Goal: Task Accomplishment & Management: Manage account settings

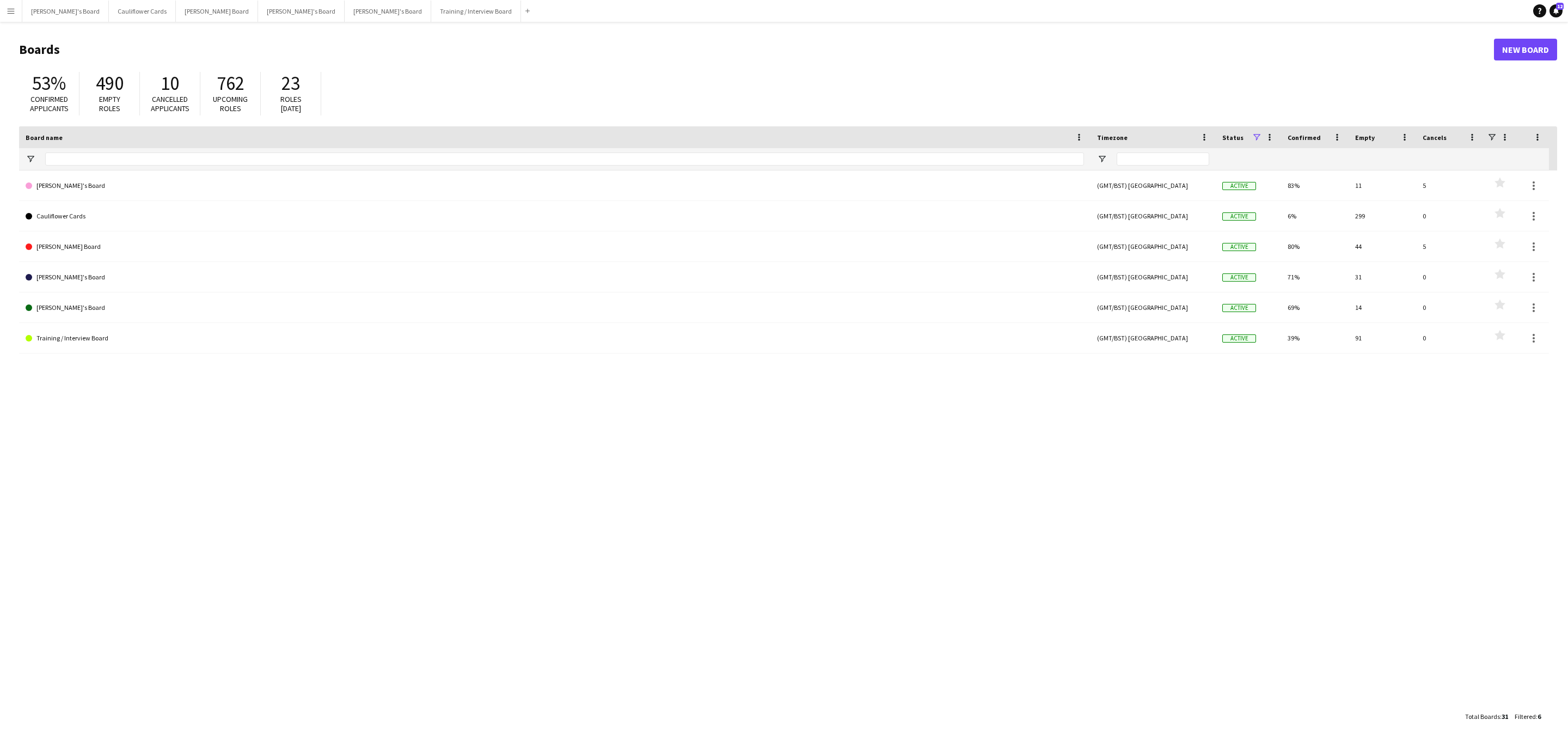
click at [12, 12] on app-icon "Menu" at bounding box center [11, 11] width 9 height 9
click at [159, 54] on link "My Workforce" at bounding box center [164, 59] width 109 height 21
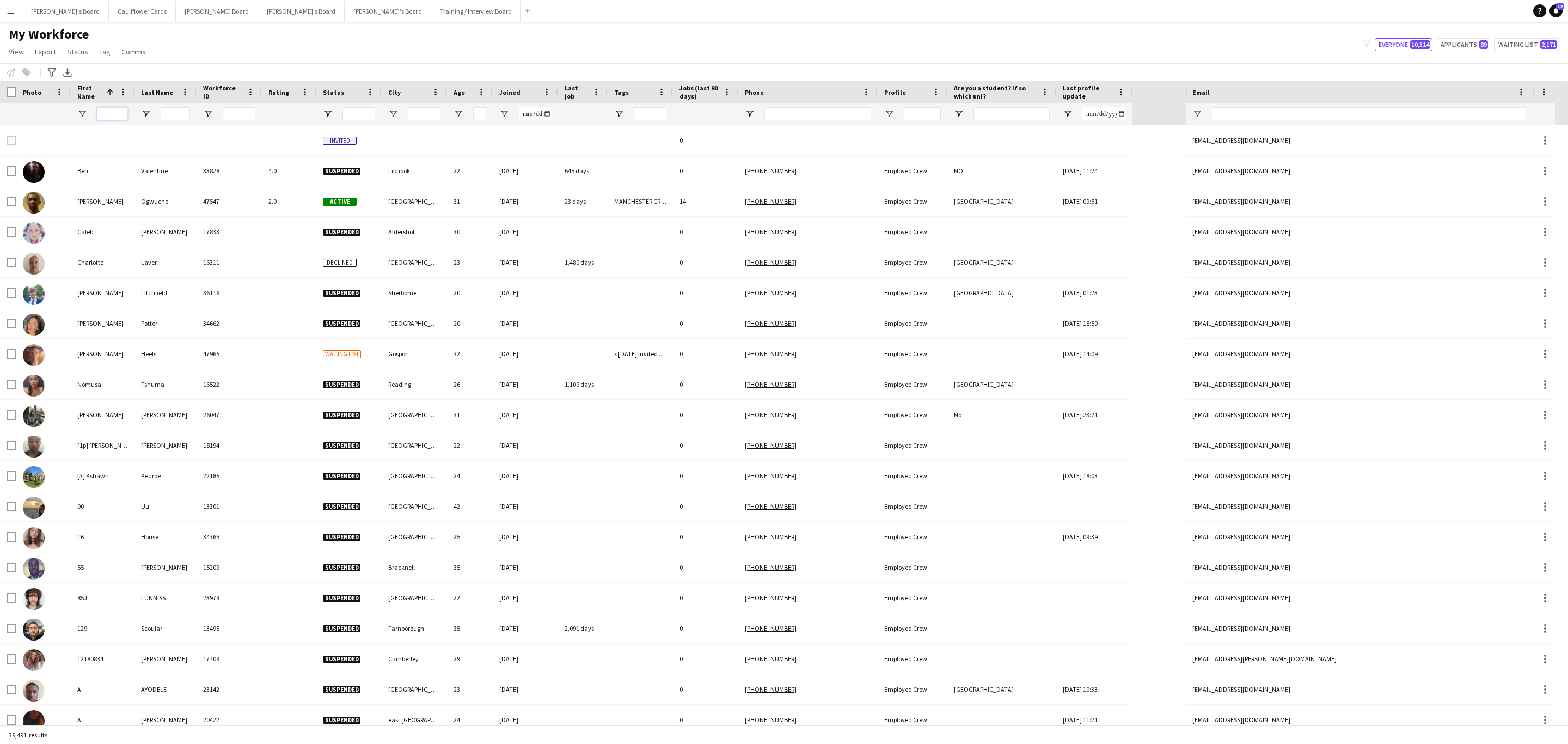
drag, startPoint x: 111, startPoint y: 111, endPoint x: 110, endPoint y: 106, distance: 5.1
click at [110, 111] on input "First Name Filter Input" at bounding box center [112, 114] width 31 height 13
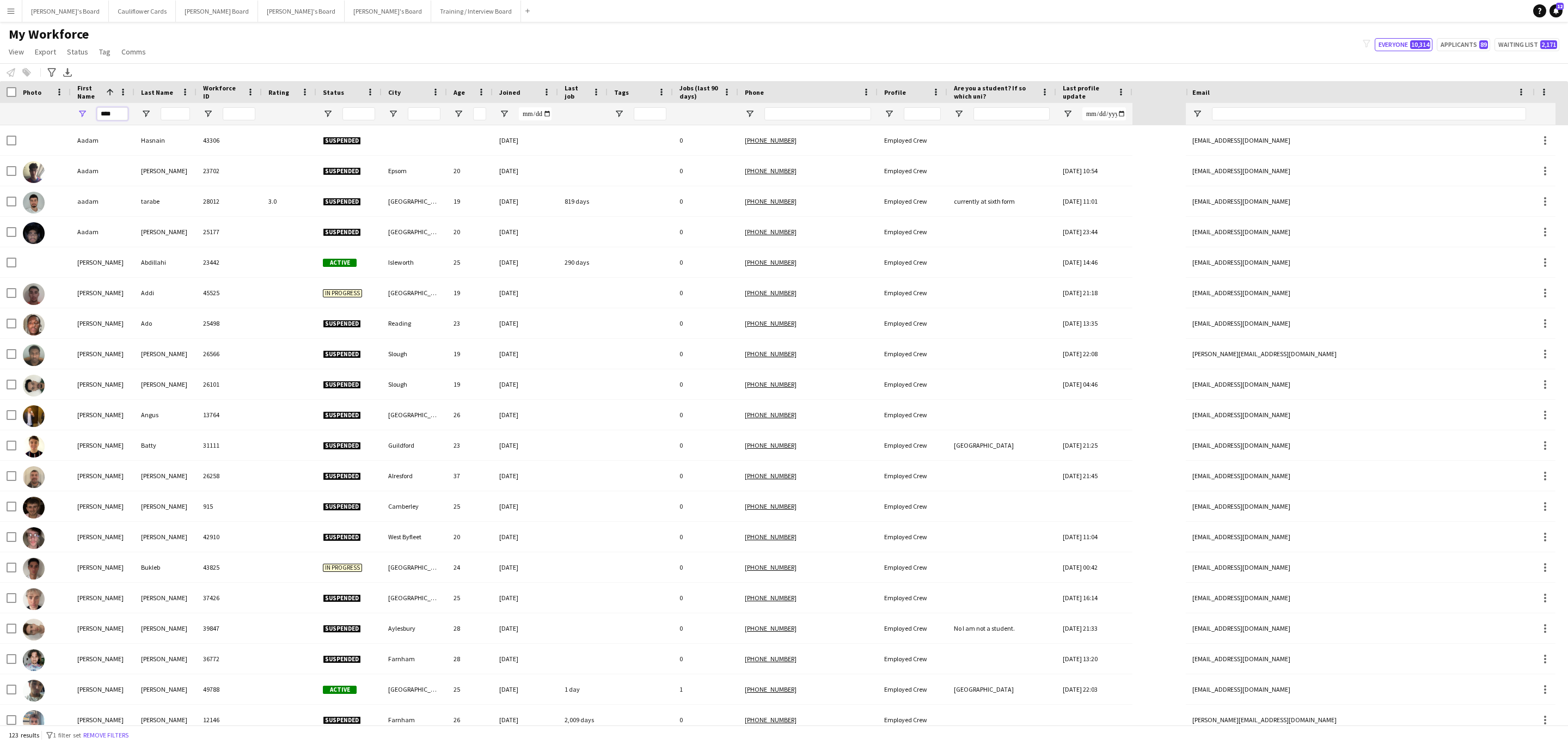
type input "****"
click at [177, 118] on input "Last Name Filter Input" at bounding box center [175, 114] width 29 height 13
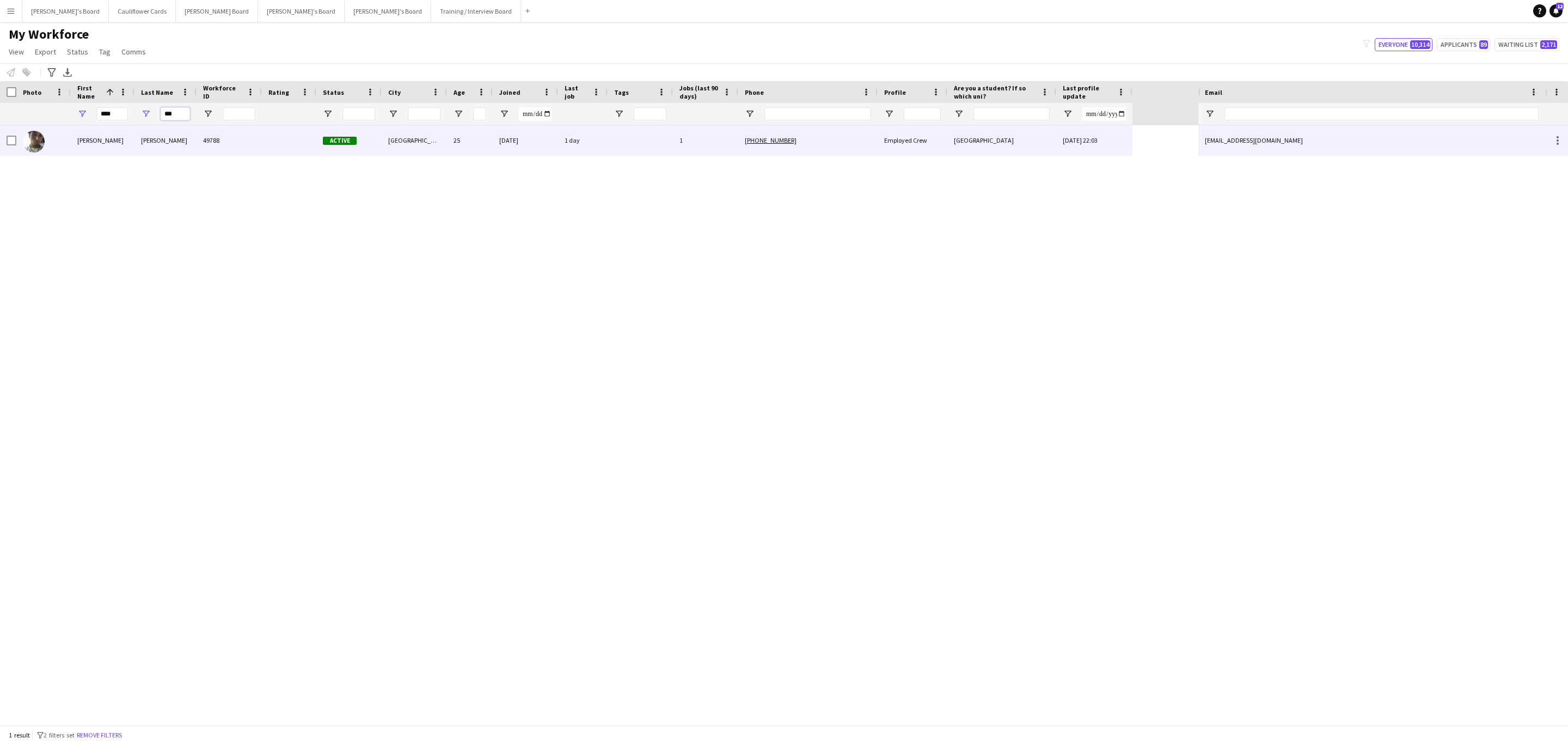
type input "***"
click at [207, 138] on div "49788" at bounding box center [229, 140] width 65 height 30
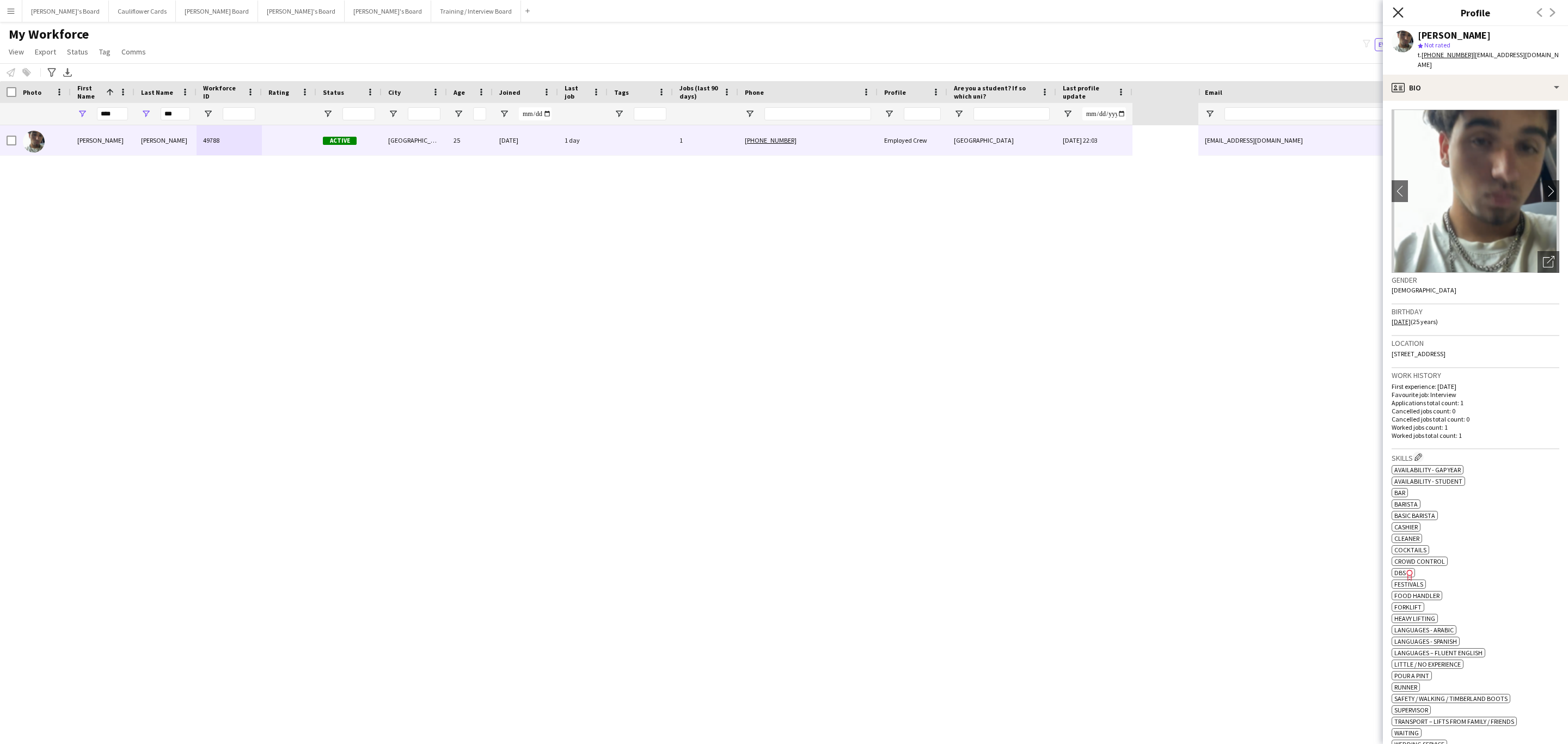
click at [1394, 10] on icon "Close pop-in" at bounding box center [1397, 12] width 10 height 10
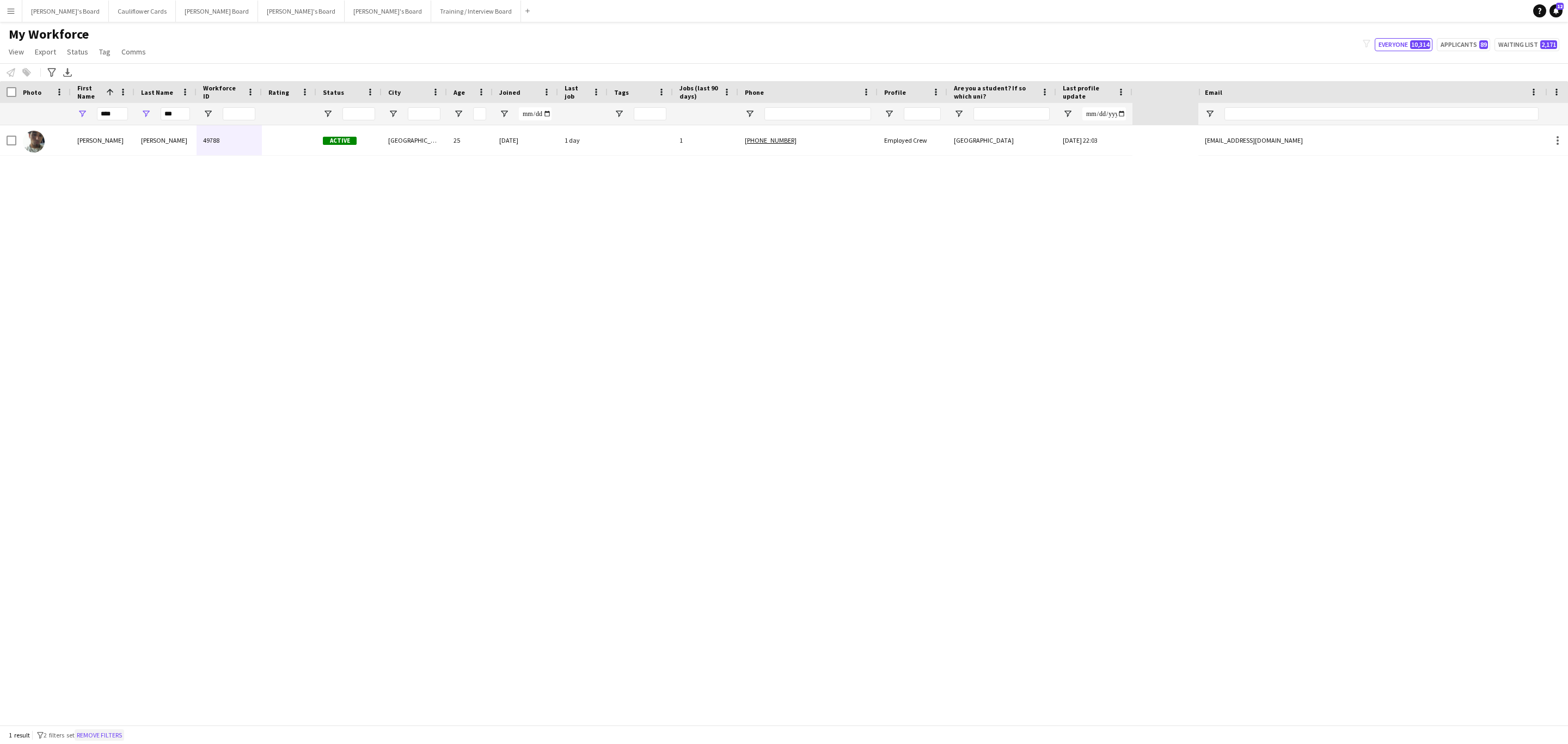
click at [106, 735] on button "Remove filters" at bounding box center [99, 735] width 49 height 12
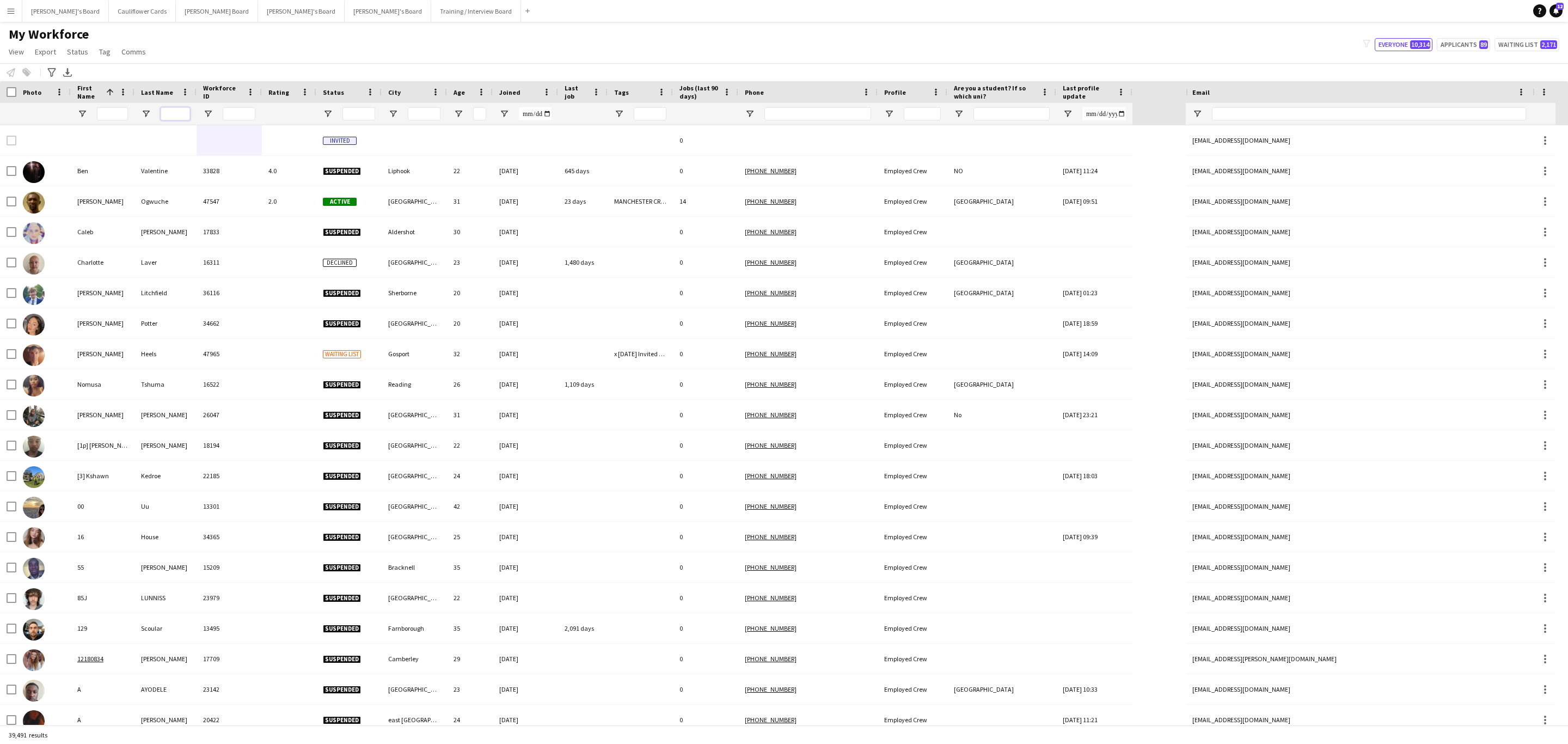
click at [167, 116] on input "Last Name Filter Input" at bounding box center [175, 114] width 29 height 13
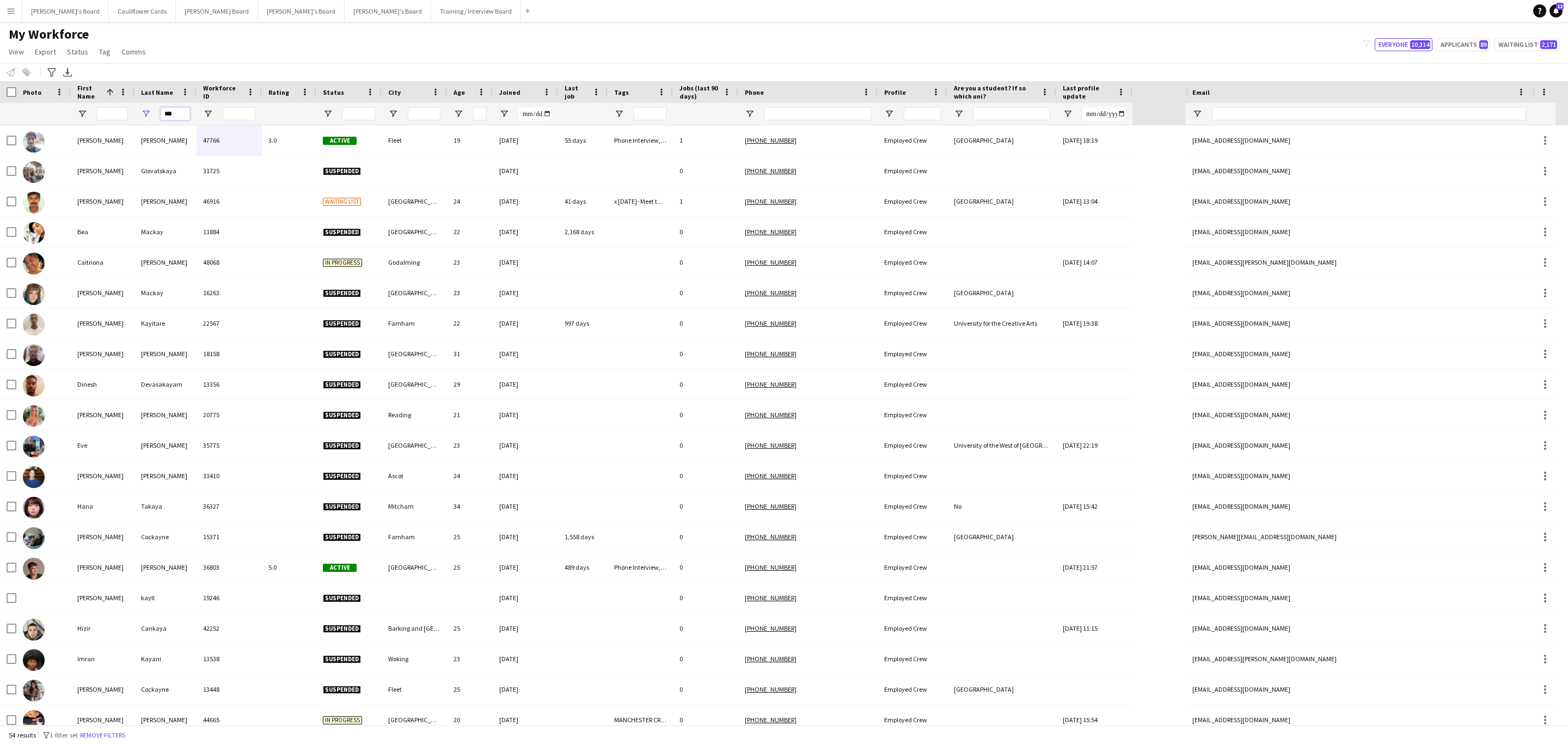
type input "***"
click at [121, 114] on input "First Name Filter Input" at bounding box center [112, 114] width 31 height 13
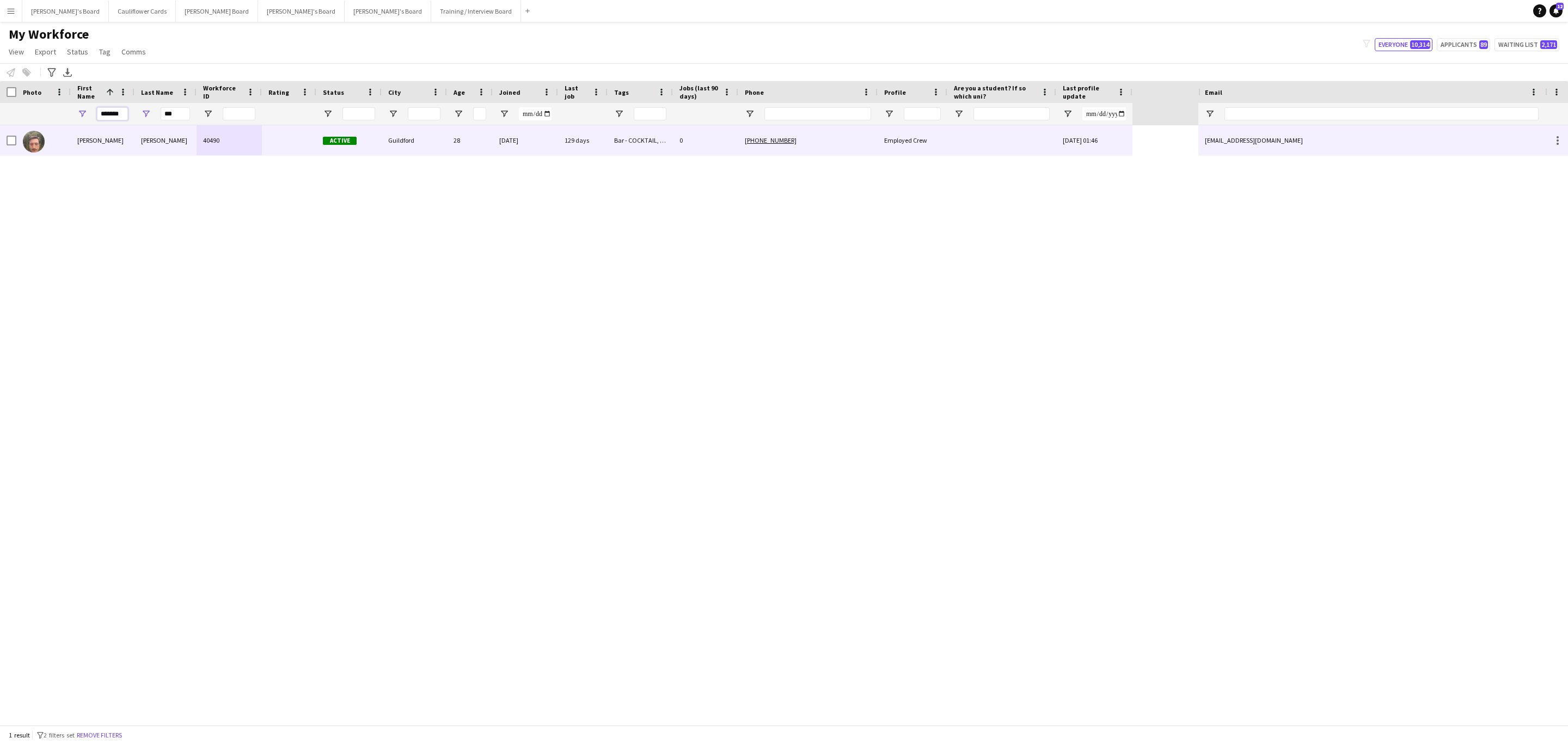
type input "*******"
click at [194, 146] on div "Kay" at bounding box center [165, 140] width 62 height 30
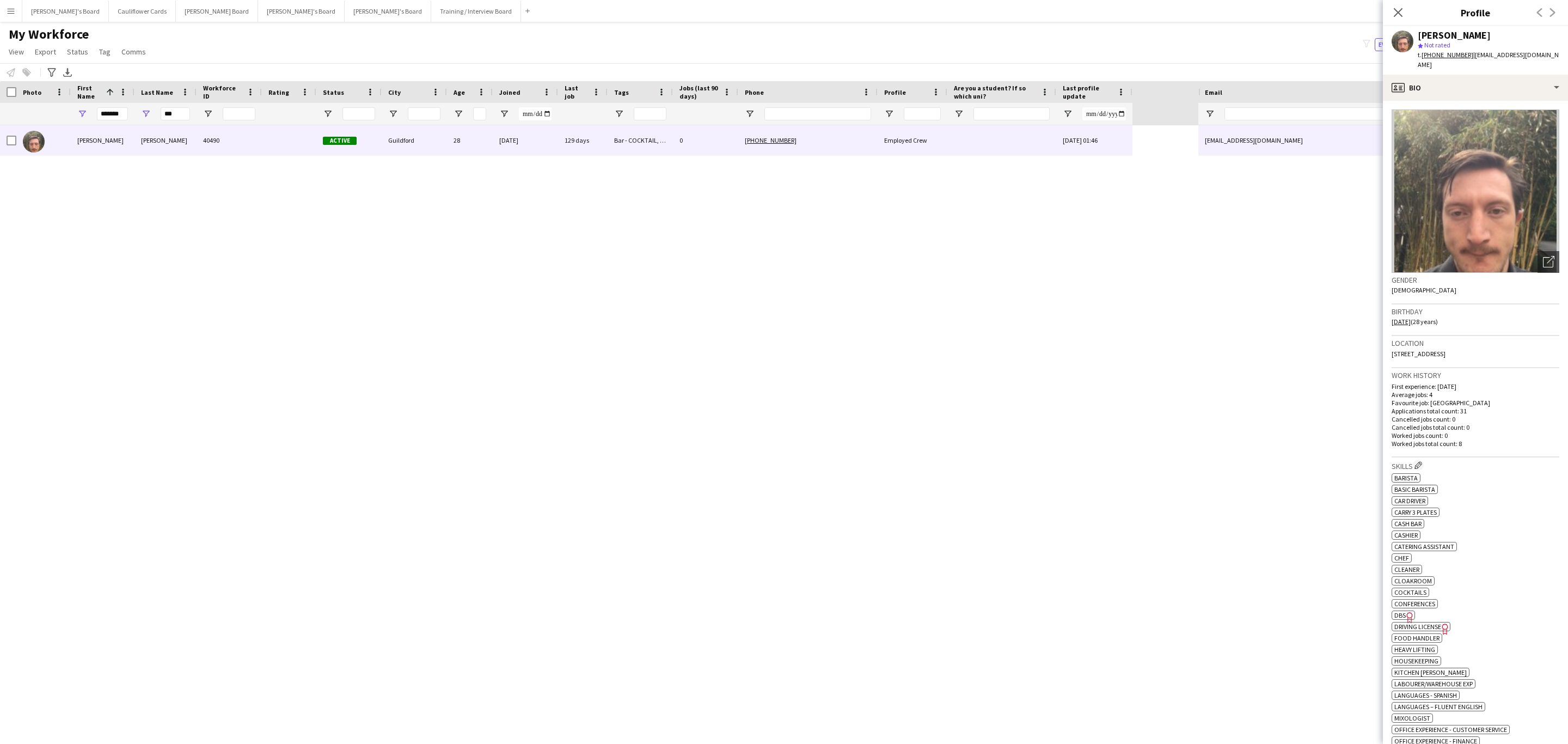
scroll to position [521, 0]
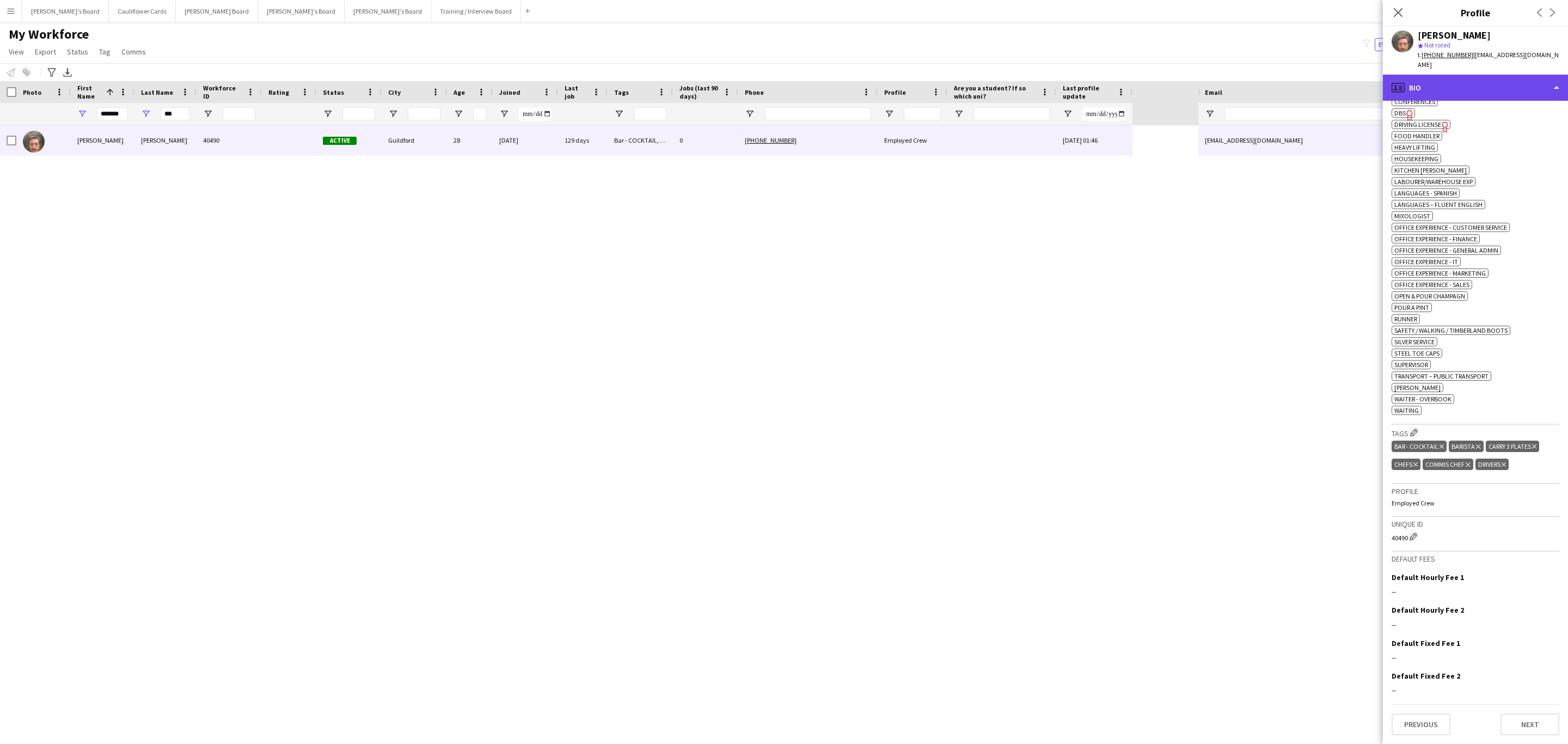
click at [1508, 84] on div "profile Bio" at bounding box center [1475, 87] width 185 height 26
click at [1521, 198] on div "Feedback Feedback" at bounding box center [1503, 207] width 108 height 21
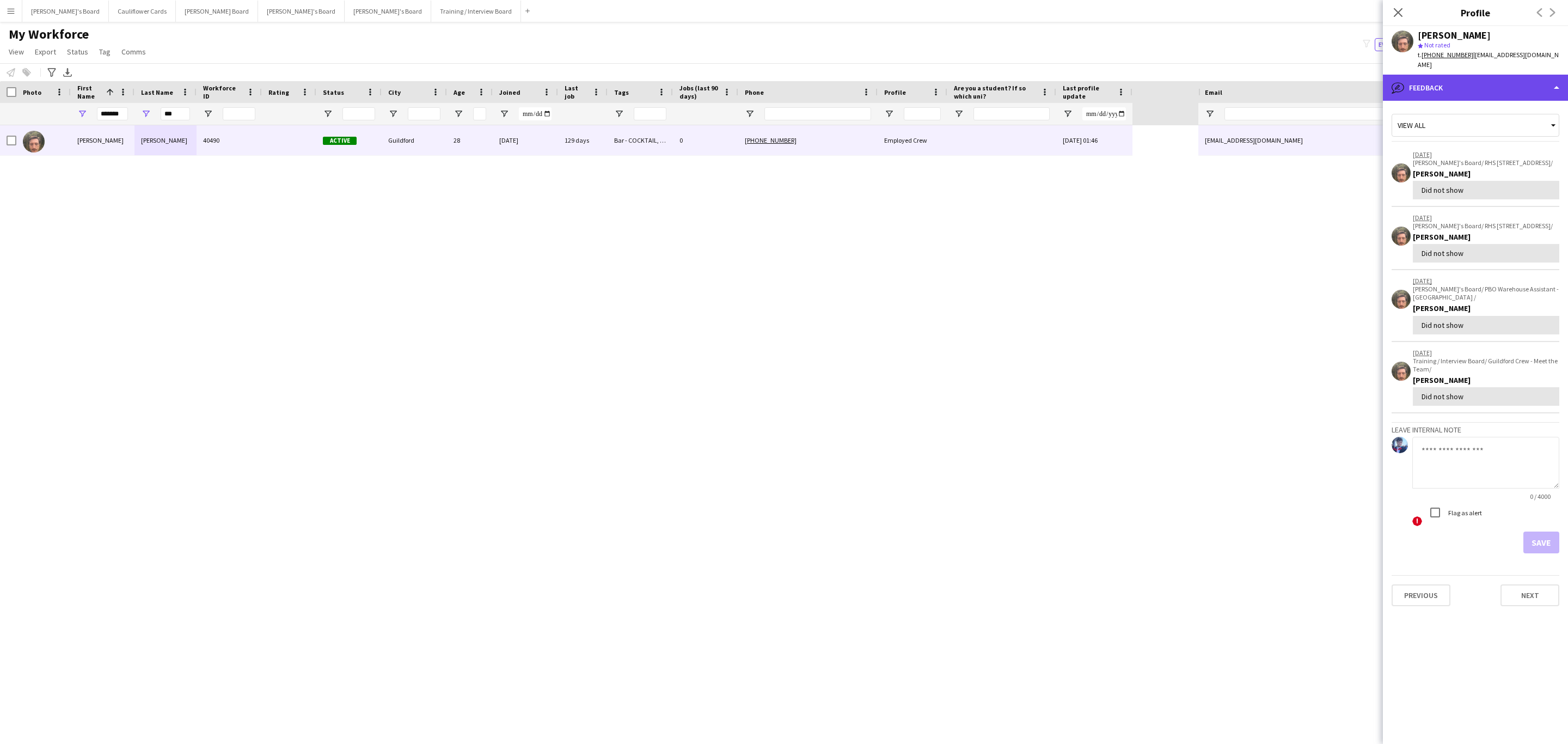
click at [1504, 79] on div "bubble-pencil Feedback" at bounding box center [1475, 87] width 185 height 26
click at [1507, 217] on div "Calendar Calendar" at bounding box center [1503, 228] width 108 height 21
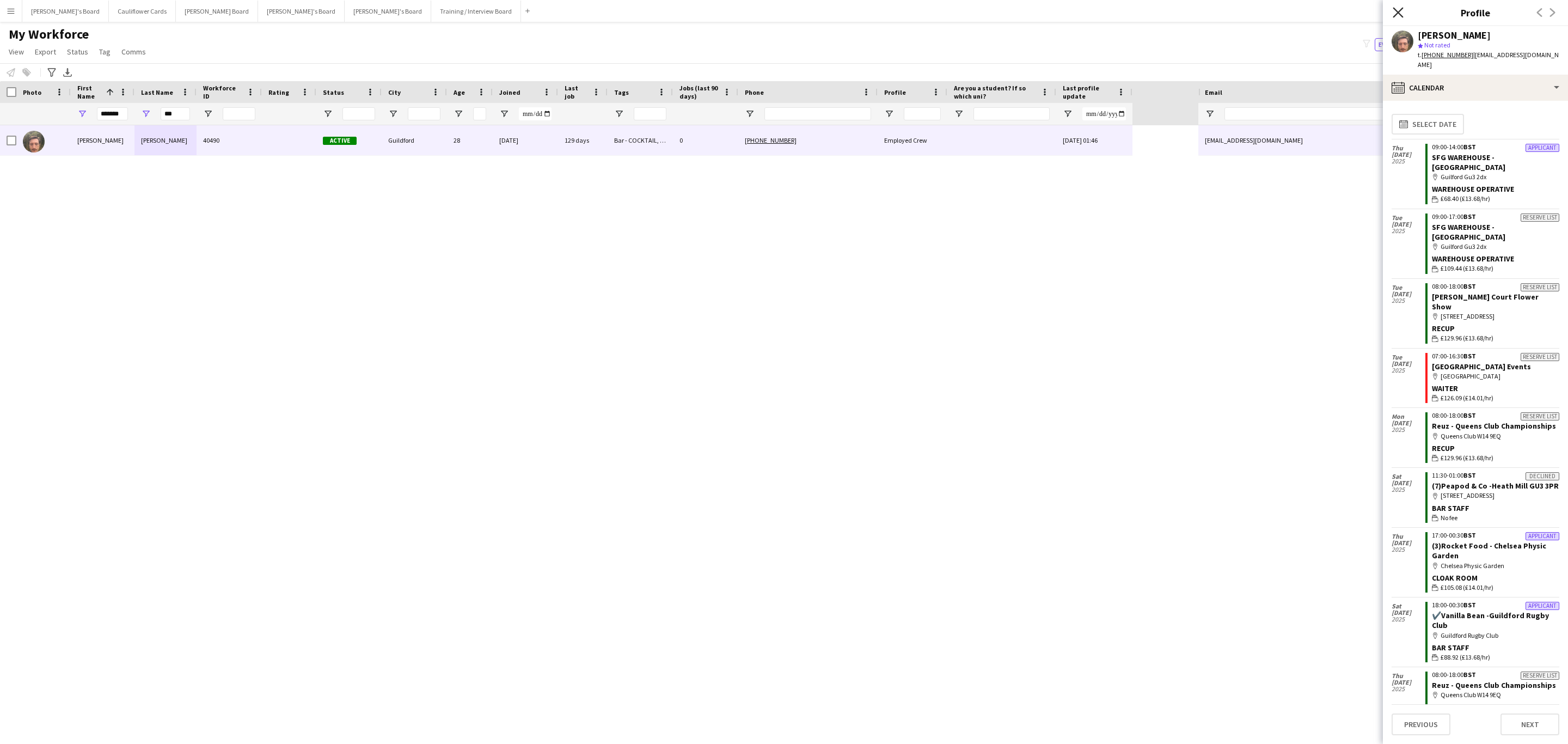
click at [1394, 14] on icon "Close pop-in" at bounding box center [1397, 12] width 10 height 10
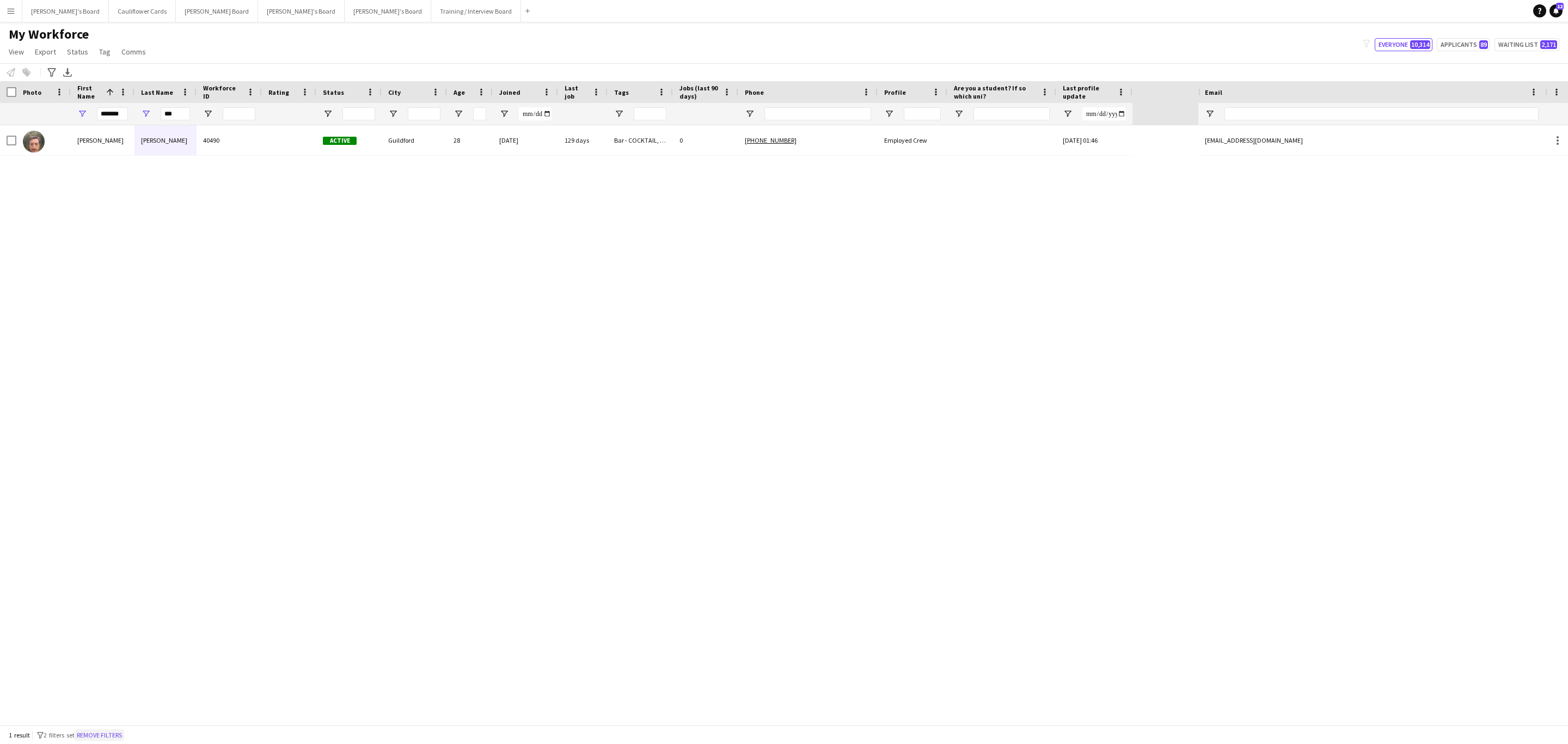
click at [114, 738] on button "Remove filters" at bounding box center [99, 735] width 49 height 12
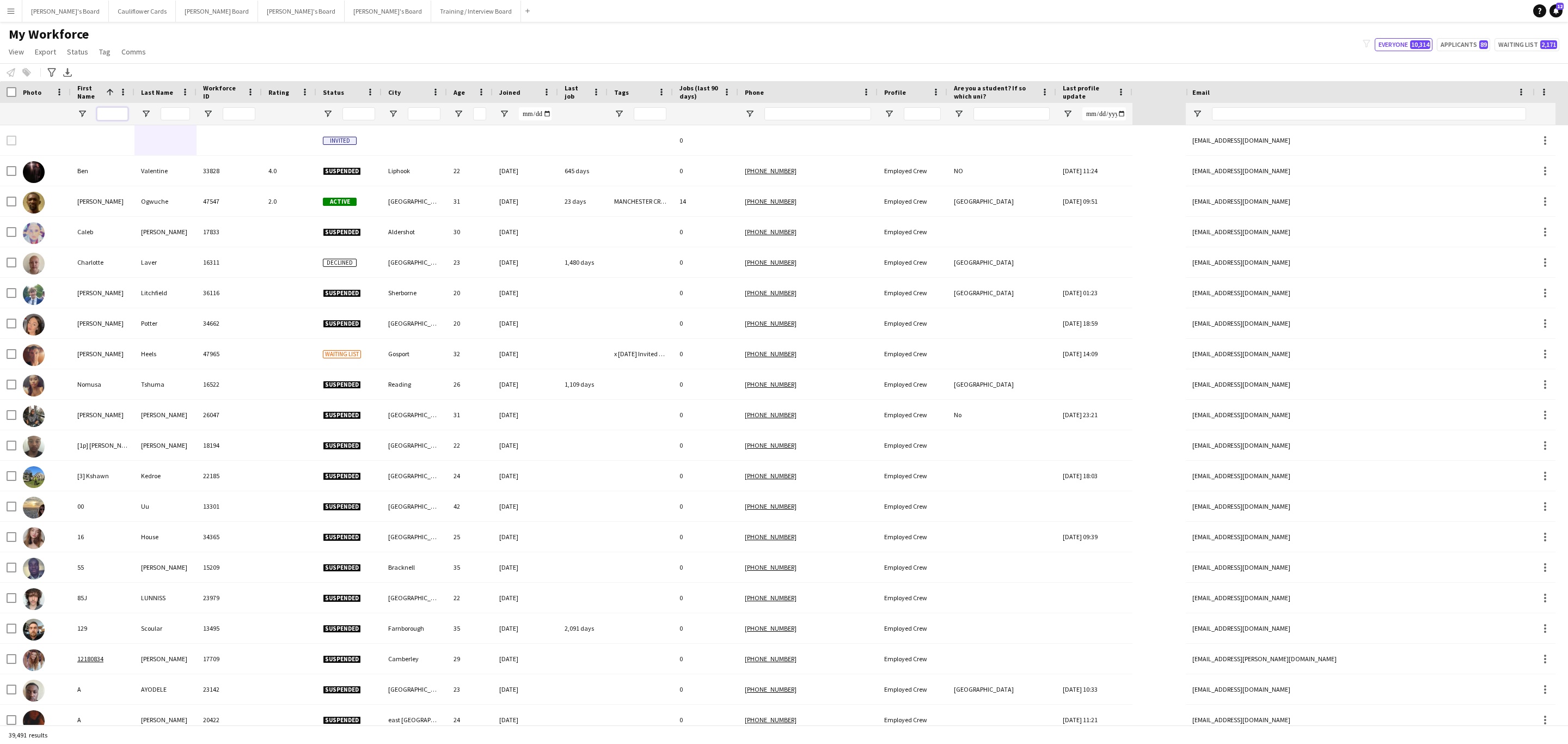
click at [99, 120] on input "First Name Filter Input" at bounding box center [112, 114] width 31 height 13
click at [111, 116] on input "First Name Filter Input" at bounding box center [112, 114] width 31 height 13
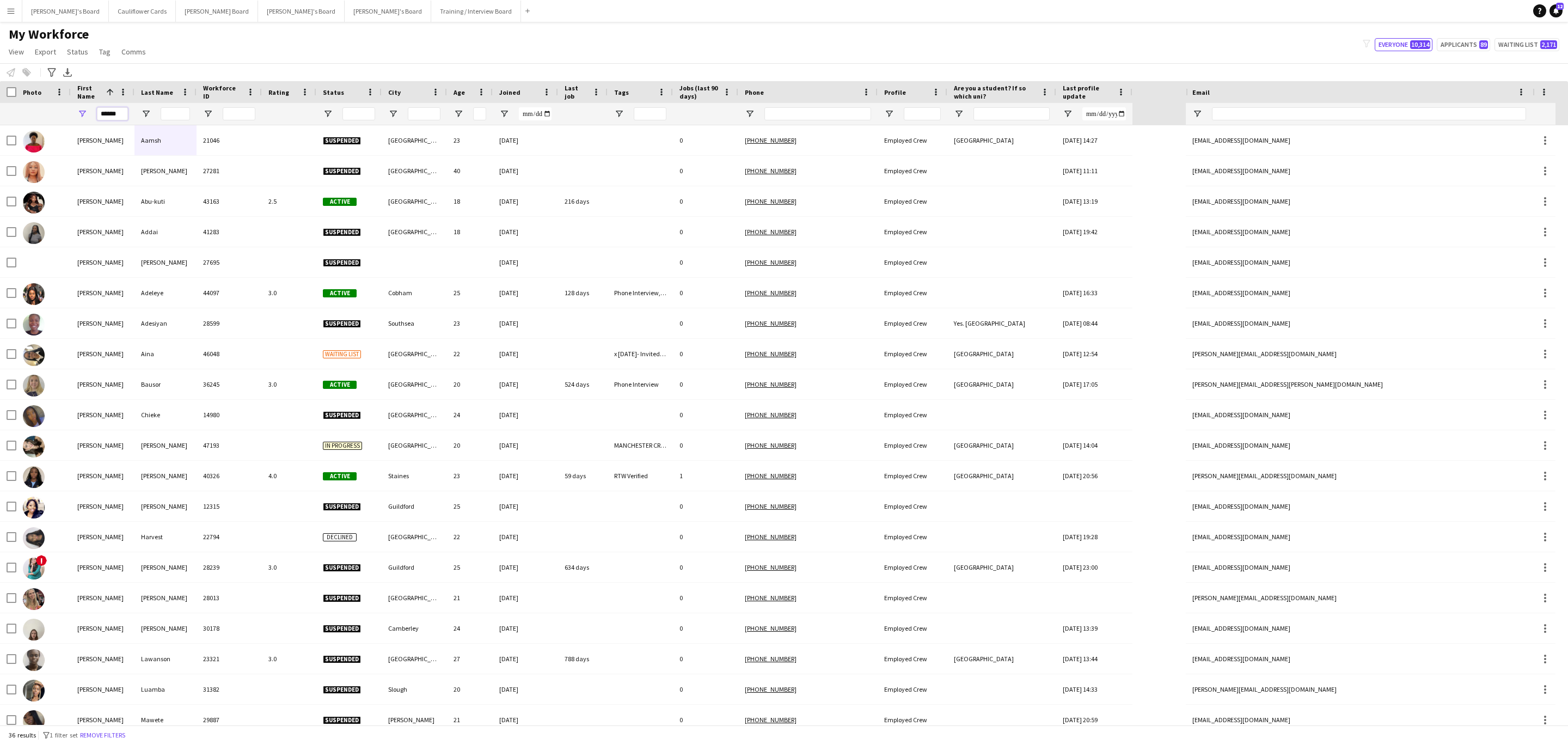
type input "******"
click at [166, 114] on input "Last Name Filter Input" at bounding box center [175, 114] width 29 height 13
click at [116, 738] on button "Remove filters" at bounding box center [102, 735] width 49 height 12
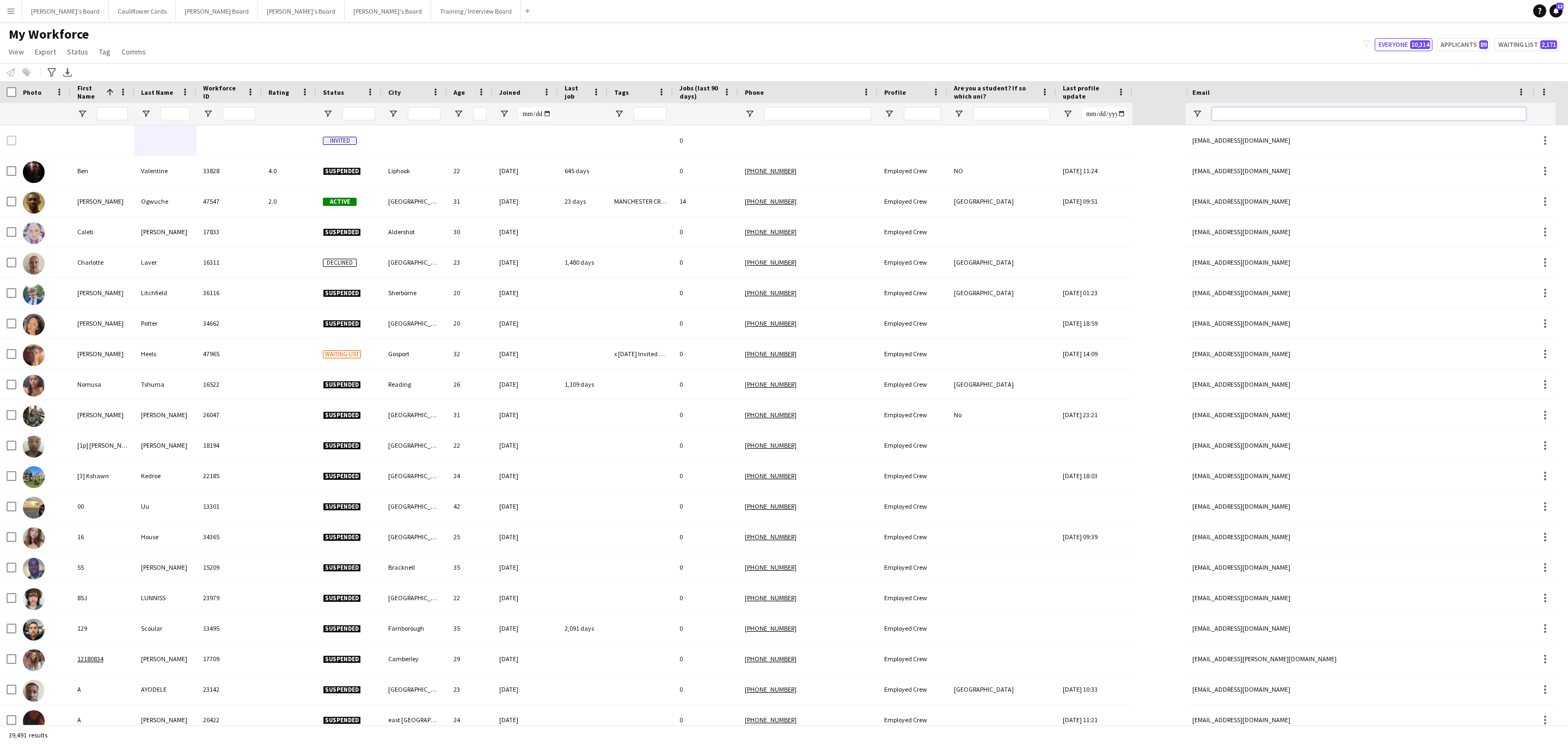
click at [1267, 111] on input "Email Filter Input" at bounding box center [1369, 114] width 314 height 13
paste input "**********"
type input "**********"
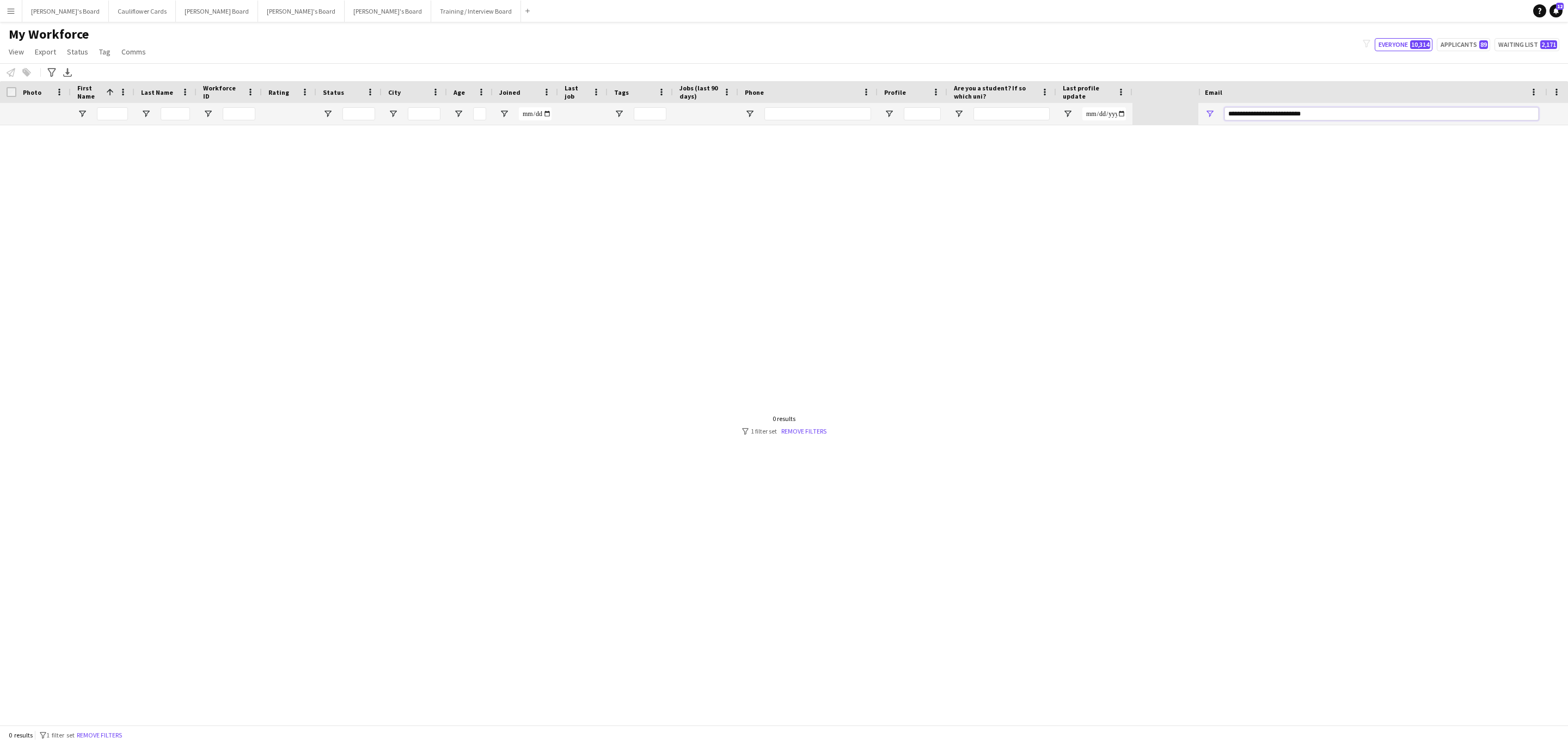
click at [1387, 114] on input "**********" at bounding box center [1382, 114] width 314 height 13
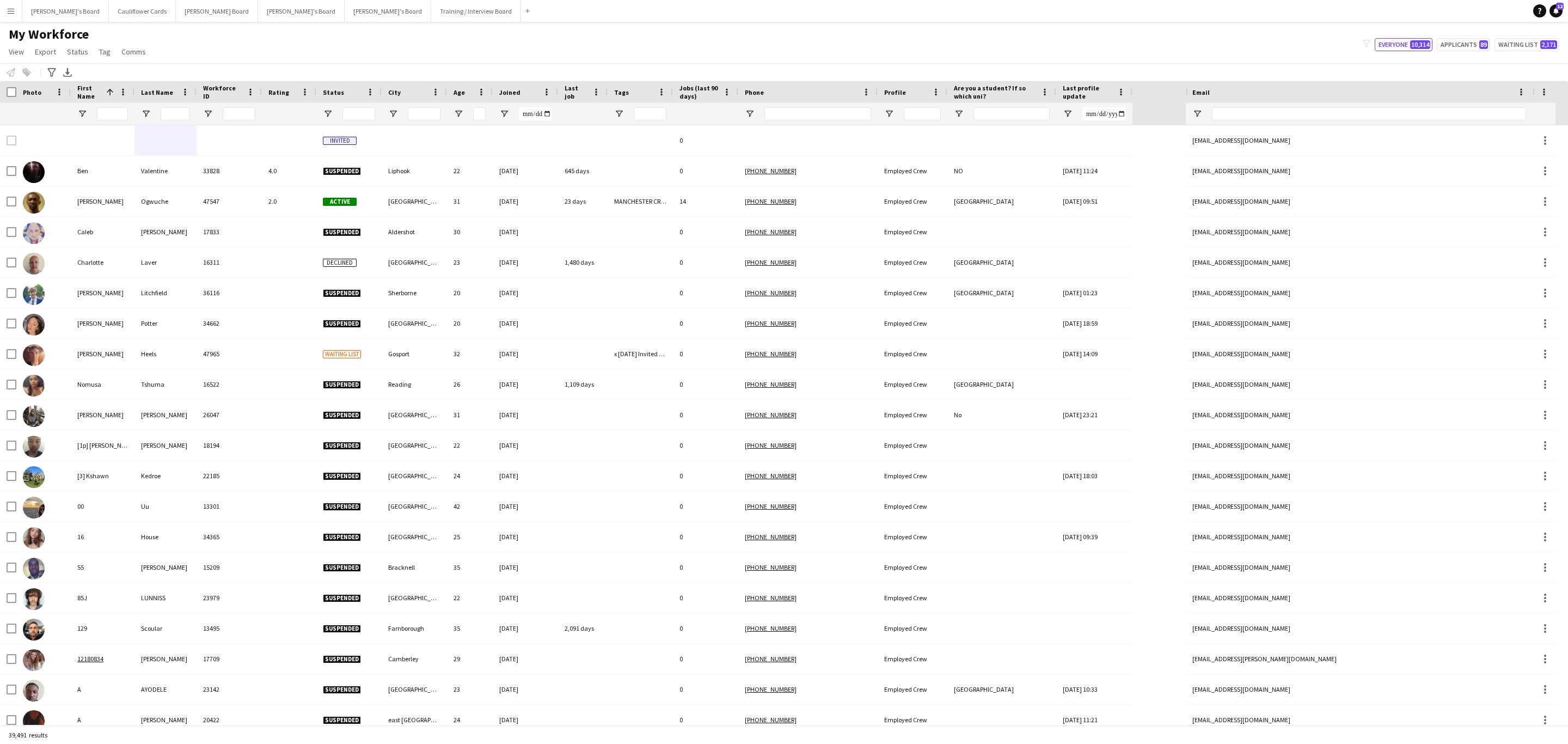
click at [896, 51] on div "My Workforce View Views Default view Compliance RTW Checks MANCHESTER Search UN…" at bounding box center [784, 45] width 1568 height 37
click at [1466, 111] on input "Email Filter Input" at bounding box center [1369, 114] width 314 height 13
paste input "**********"
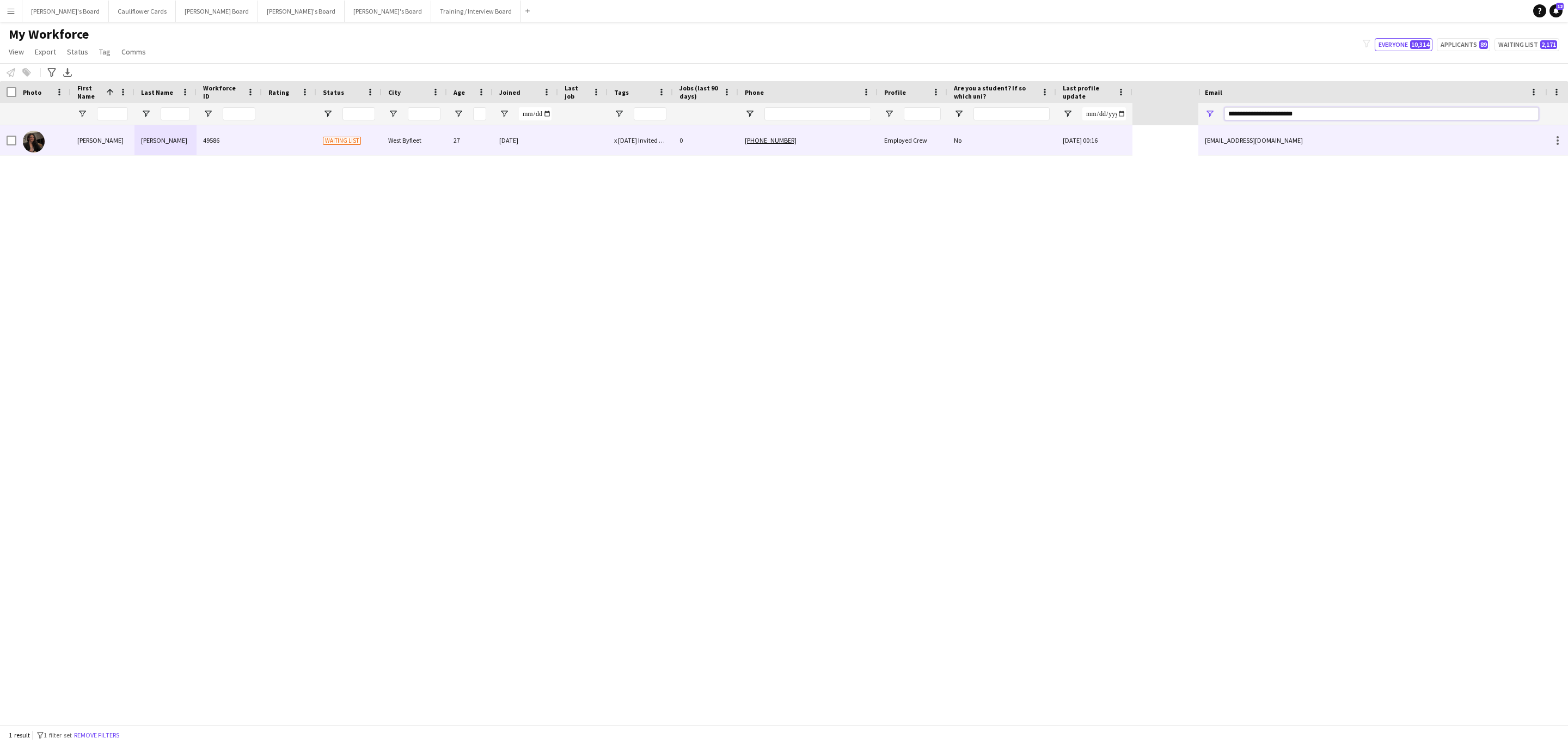
type input "**********"
click at [669, 148] on div "x 19/08/2025 Invited to Phone Interview (Fran)" at bounding box center [639, 140] width 65 height 30
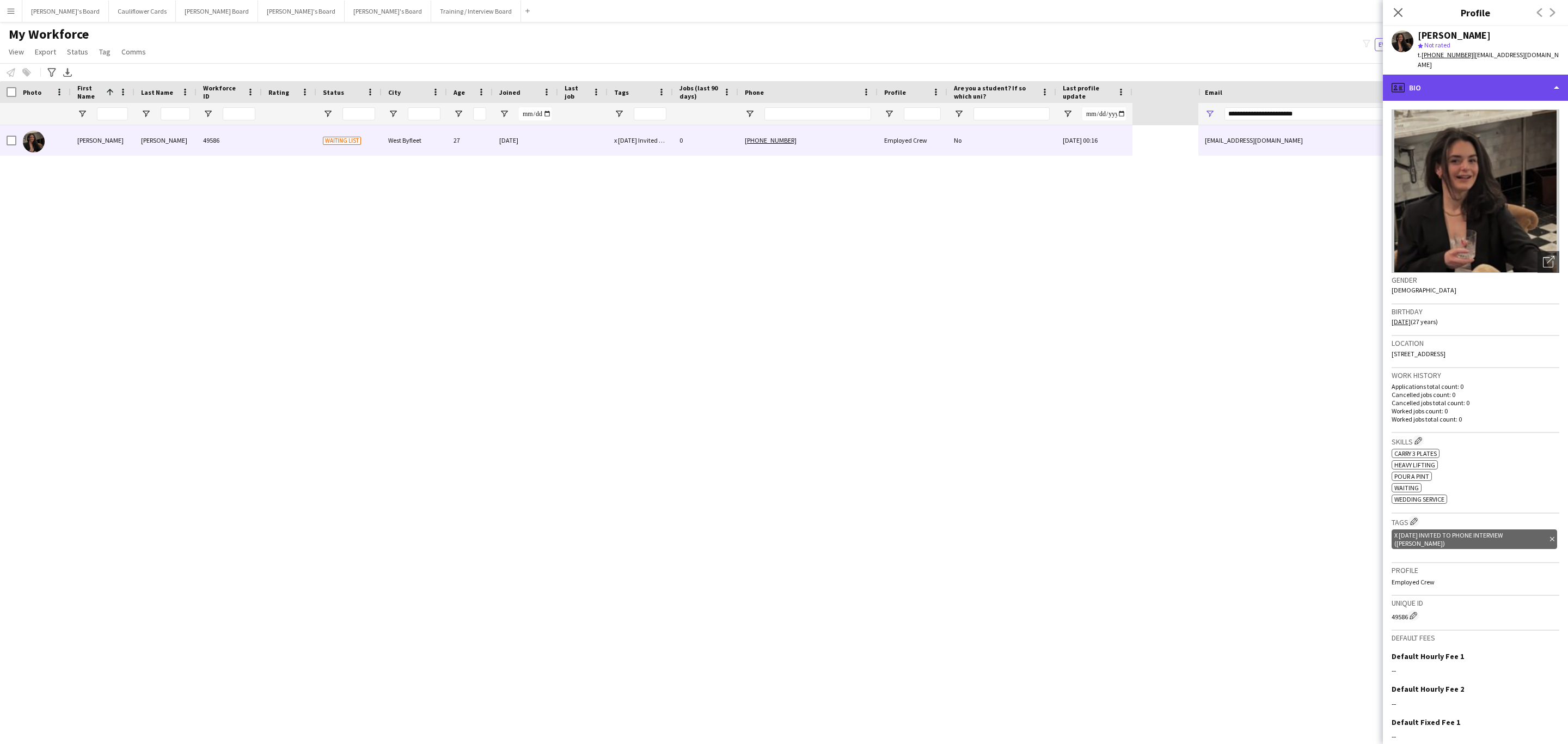
click at [1500, 77] on div "profile Bio" at bounding box center [1475, 87] width 185 height 26
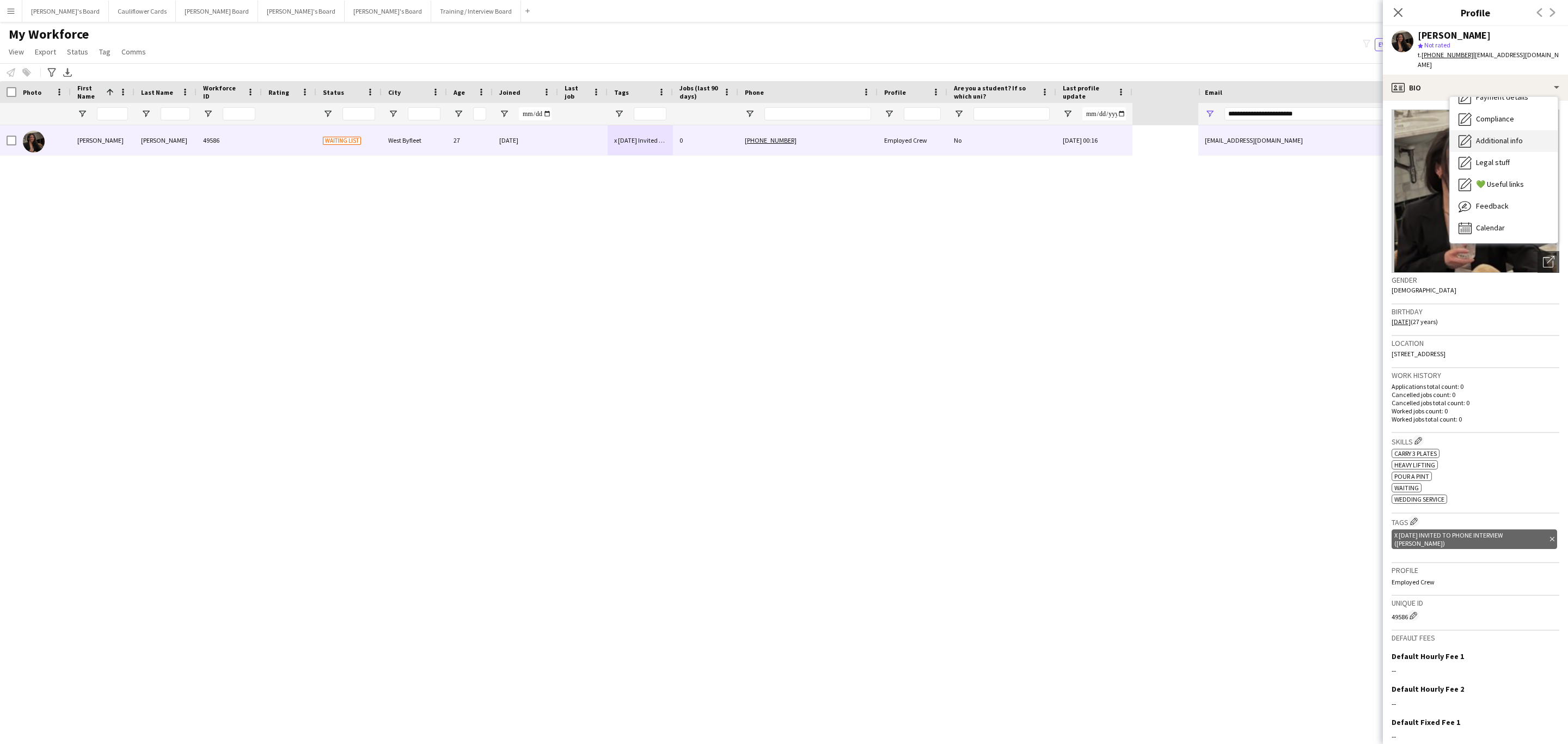
click at [1517, 136] on span "Additional info" at bounding box center [1499, 141] width 47 height 10
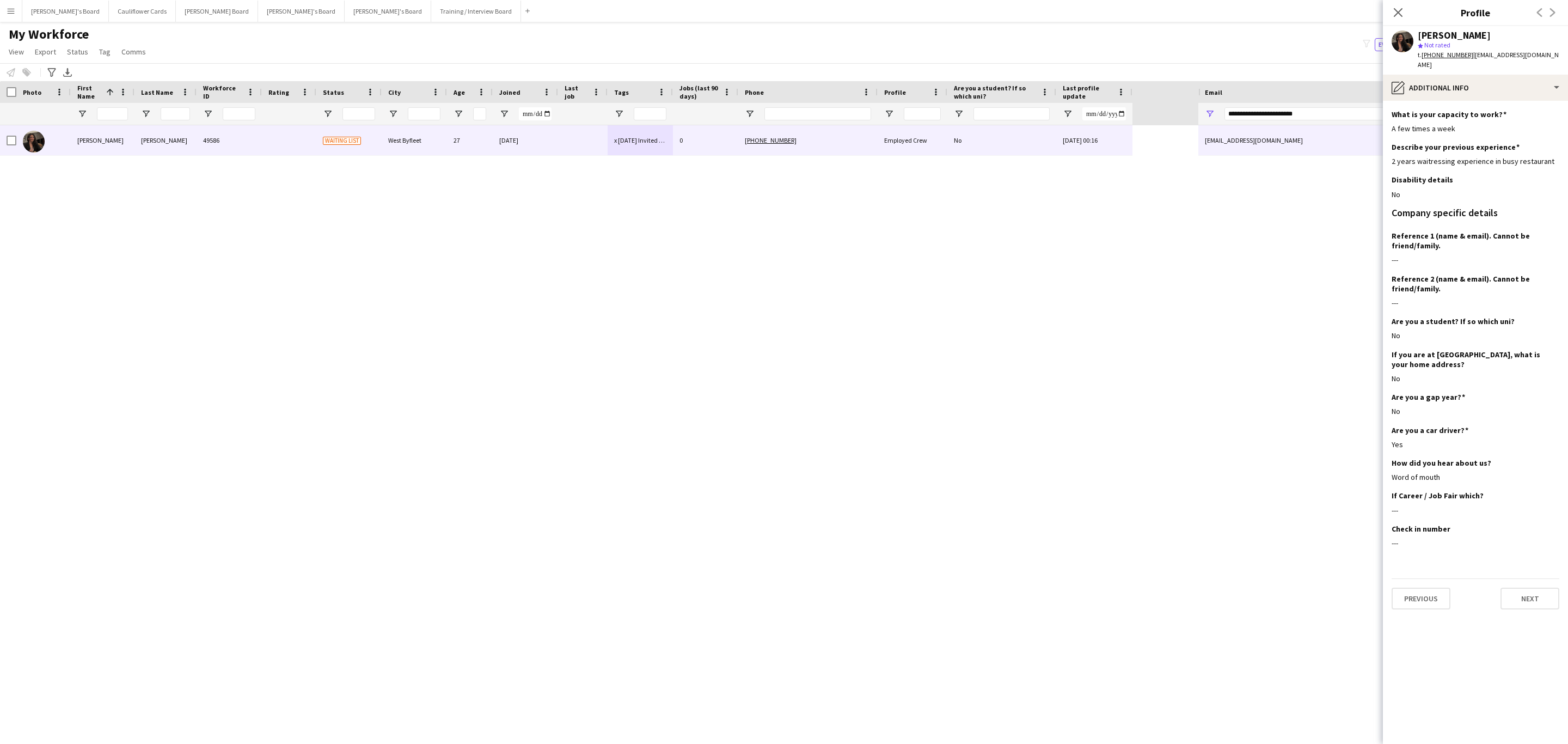
drag, startPoint x: 1393, startPoint y: 15, endPoint x: 1336, endPoint y: 49, distance: 66.4
click at [1394, 15] on icon "Close pop-in" at bounding box center [1398, 12] width 9 height 9
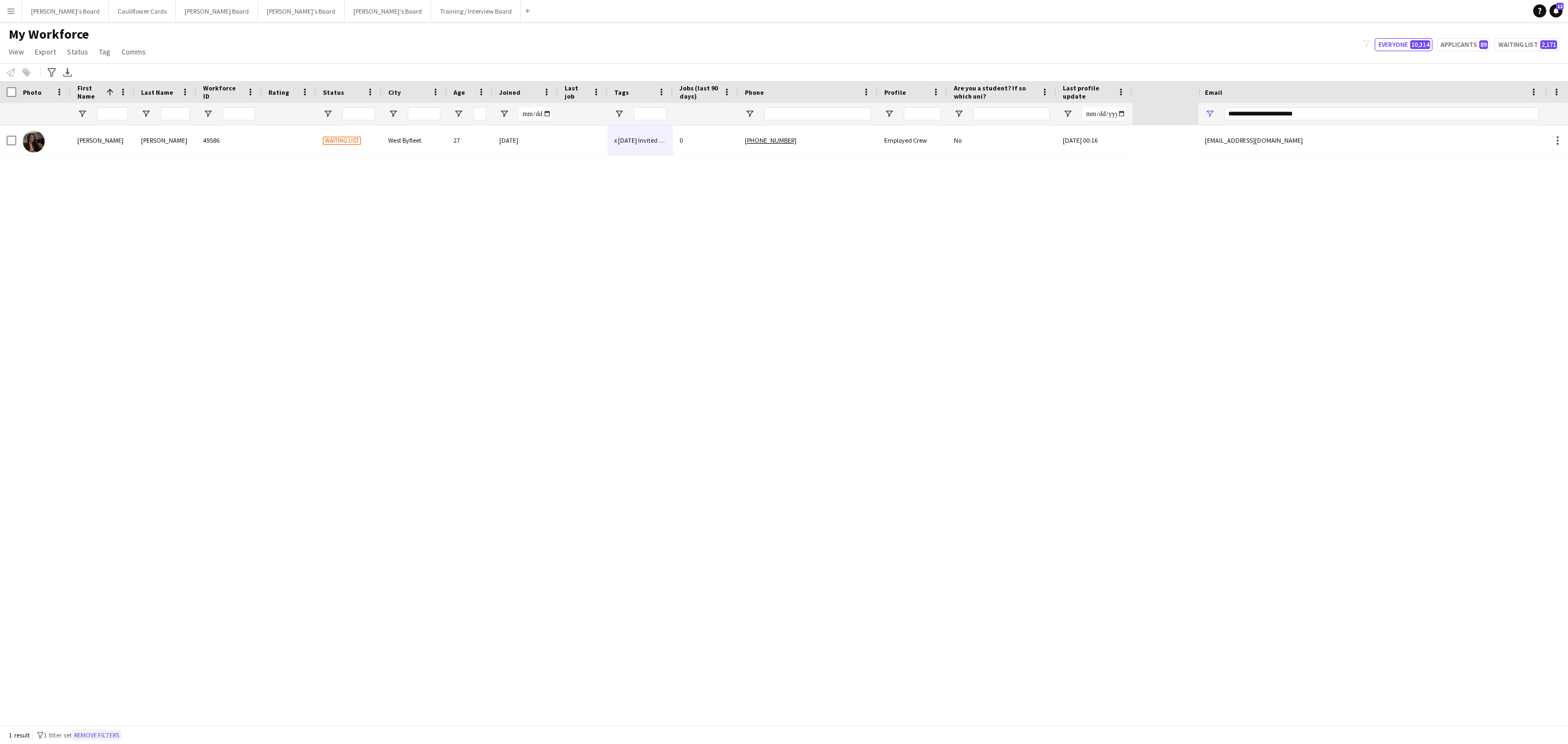
click at [111, 740] on button "Remove filters" at bounding box center [96, 735] width 49 height 12
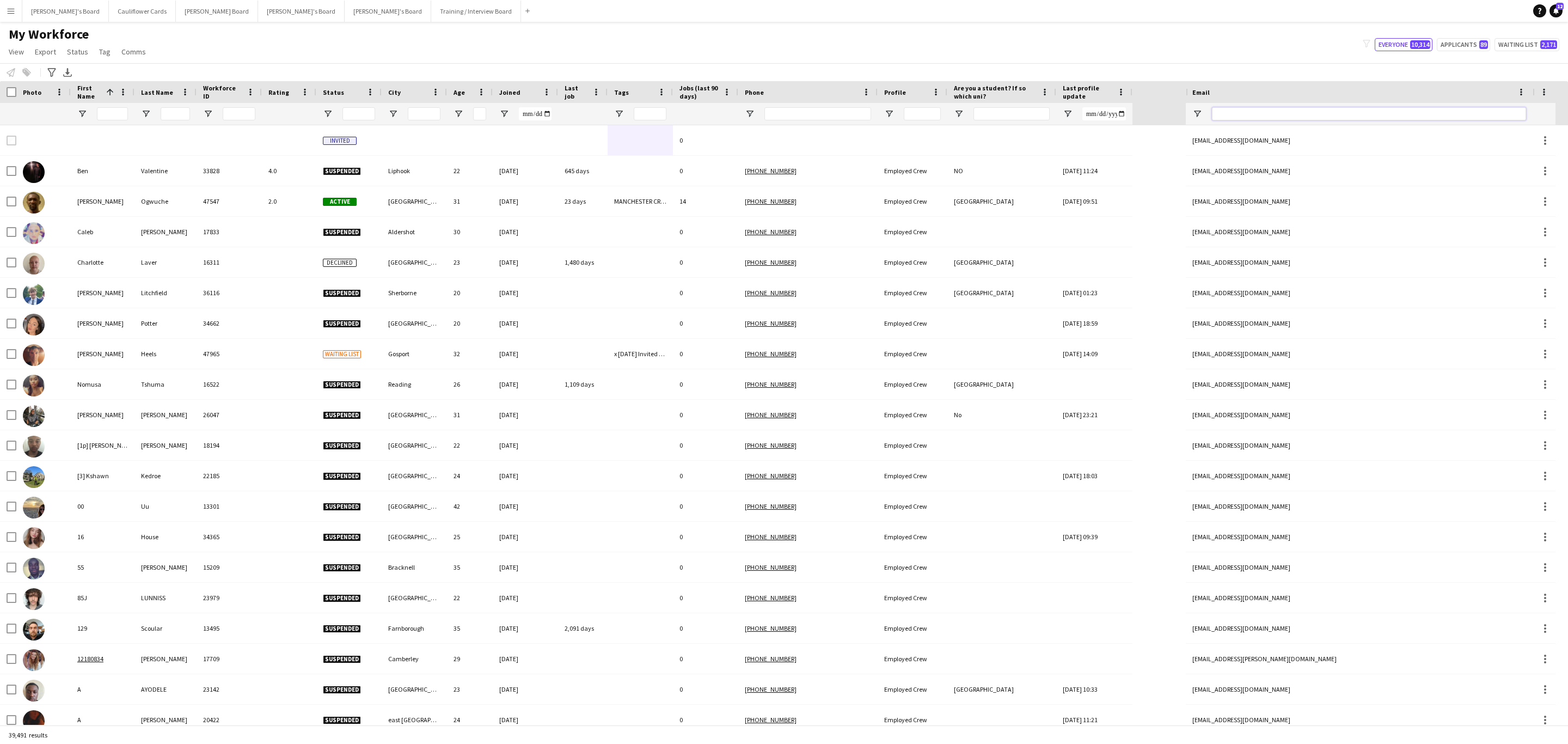
click at [1279, 116] on input "Email Filter Input" at bounding box center [1369, 114] width 314 height 13
paste input "**********"
type input "**********"
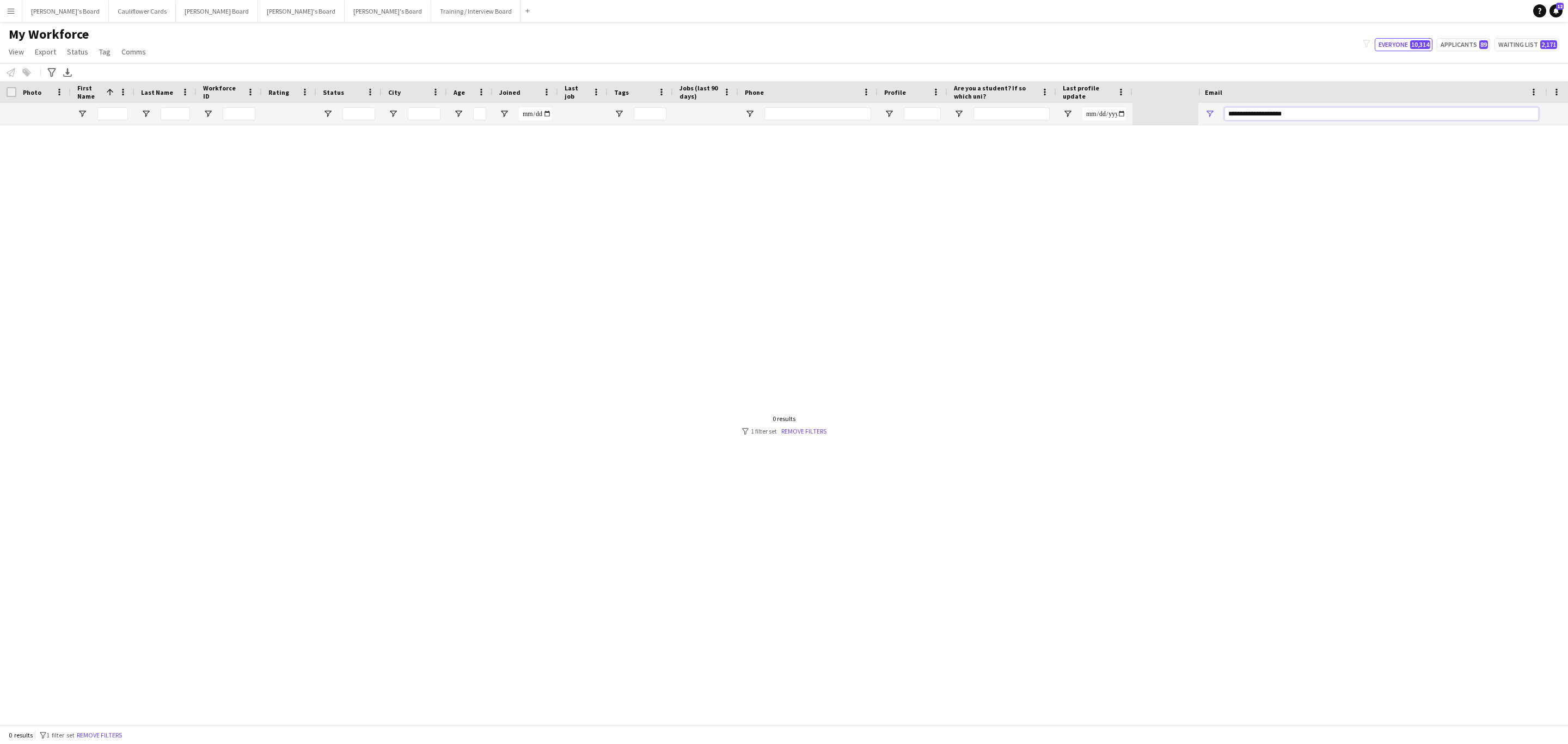
click at [1365, 108] on input "**********" at bounding box center [1382, 114] width 314 height 13
click at [1365, 109] on input "**********" at bounding box center [1382, 114] width 314 height 13
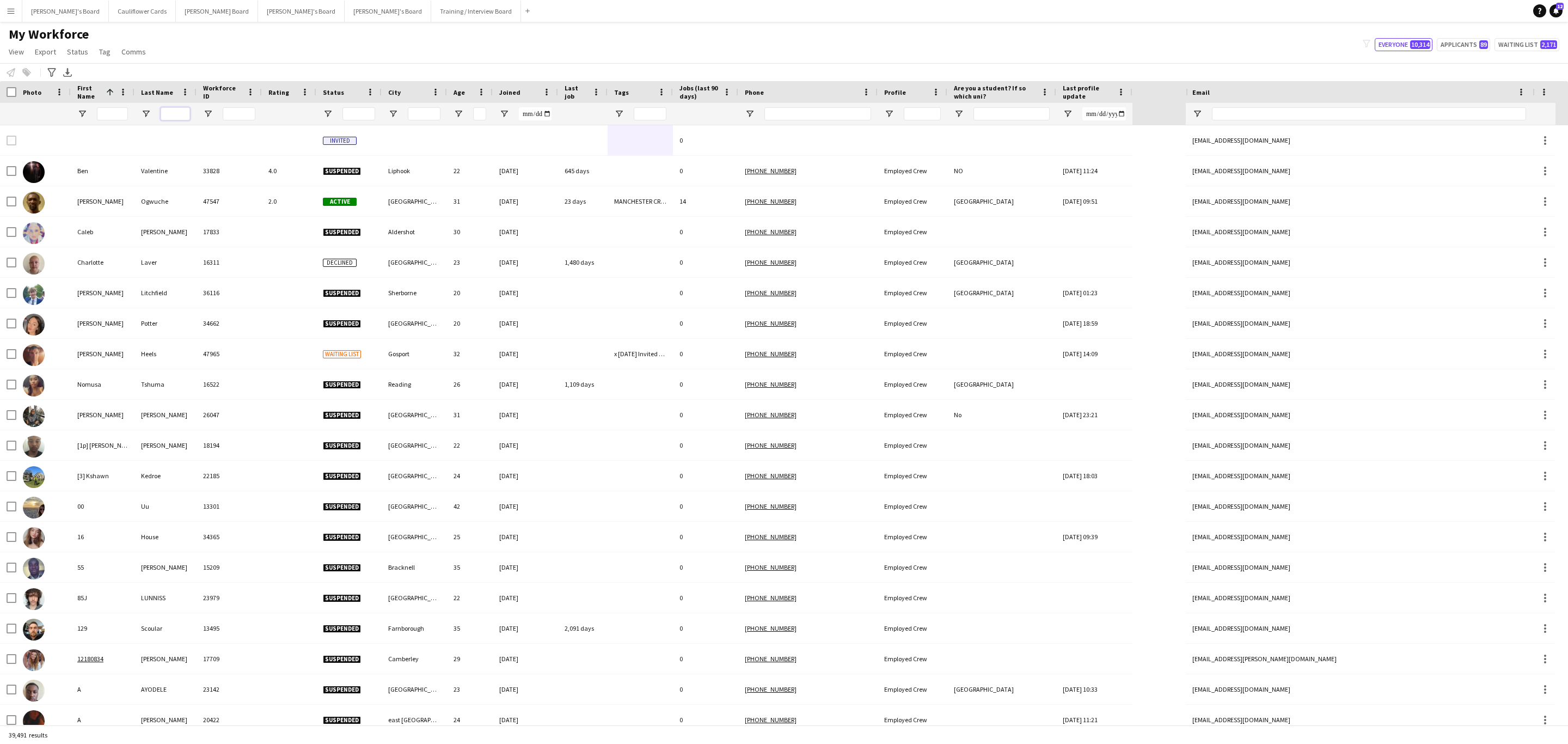
click at [173, 120] on input "Last Name Filter Input" at bounding box center [175, 114] width 29 height 13
type input "*****"
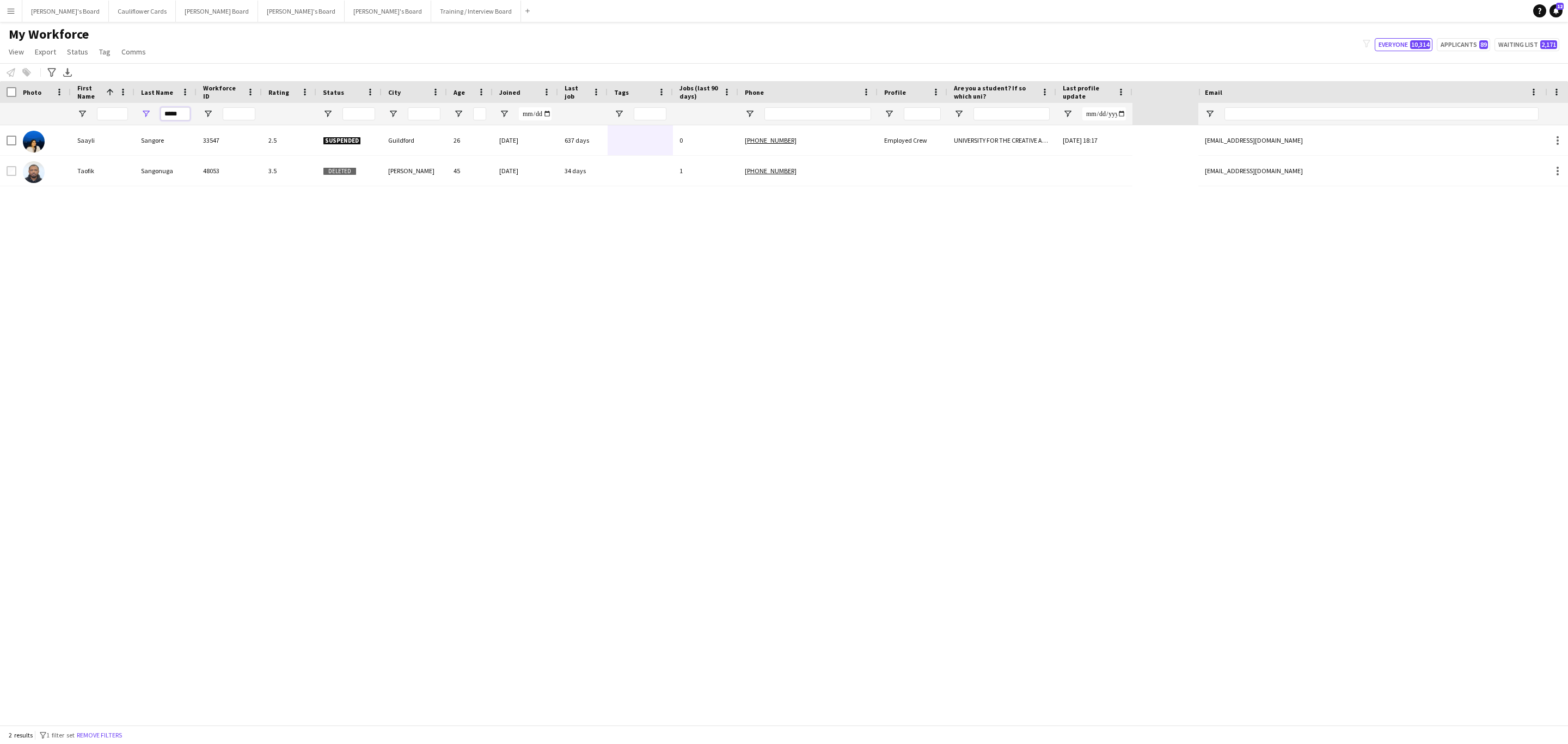
click at [186, 116] on input "*****" at bounding box center [175, 114] width 29 height 13
click at [186, 116] on input "*****" at bounding box center [175, 114] width 29 height 13
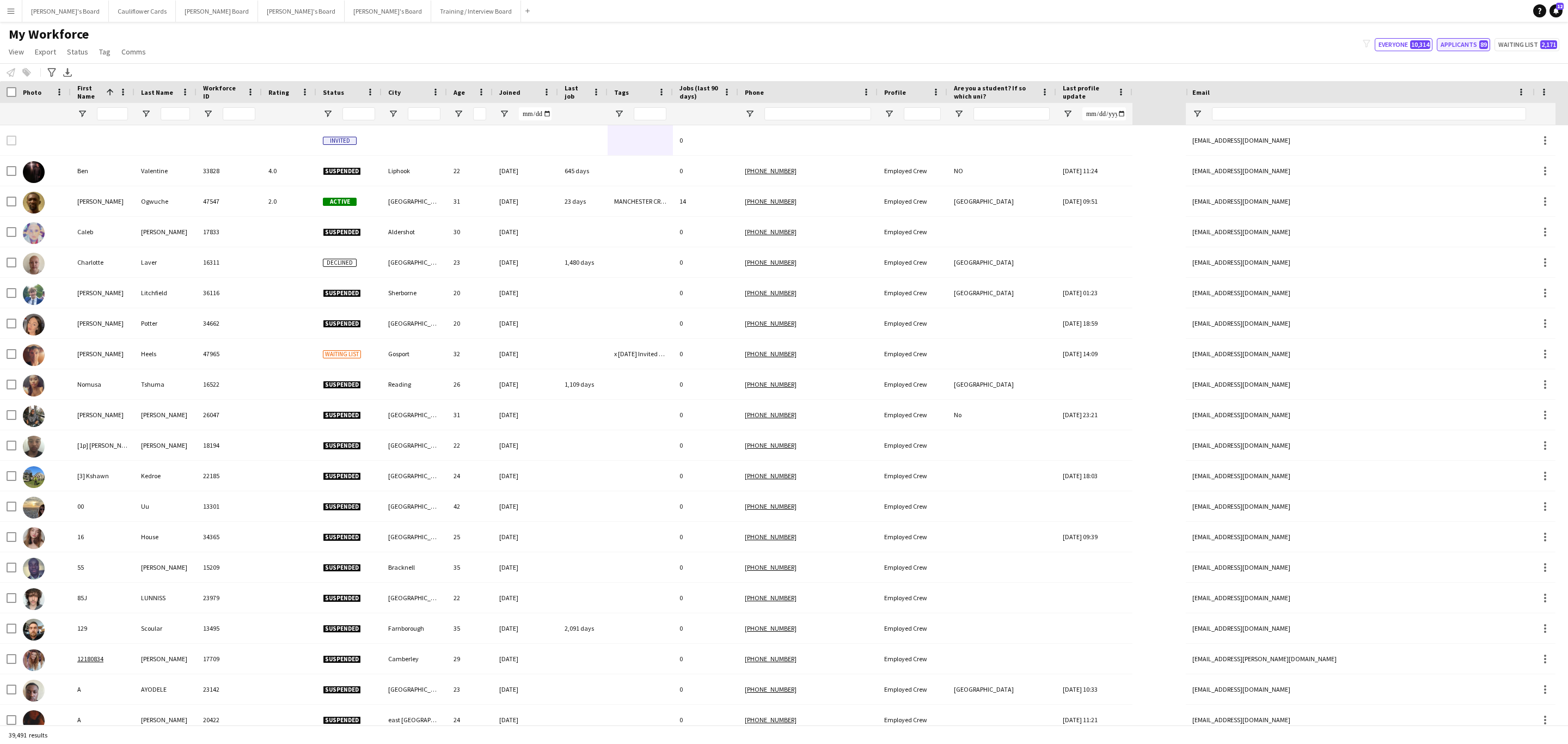
click at [1457, 38] on button "Applicants 89" at bounding box center [1463, 44] width 54 height 13
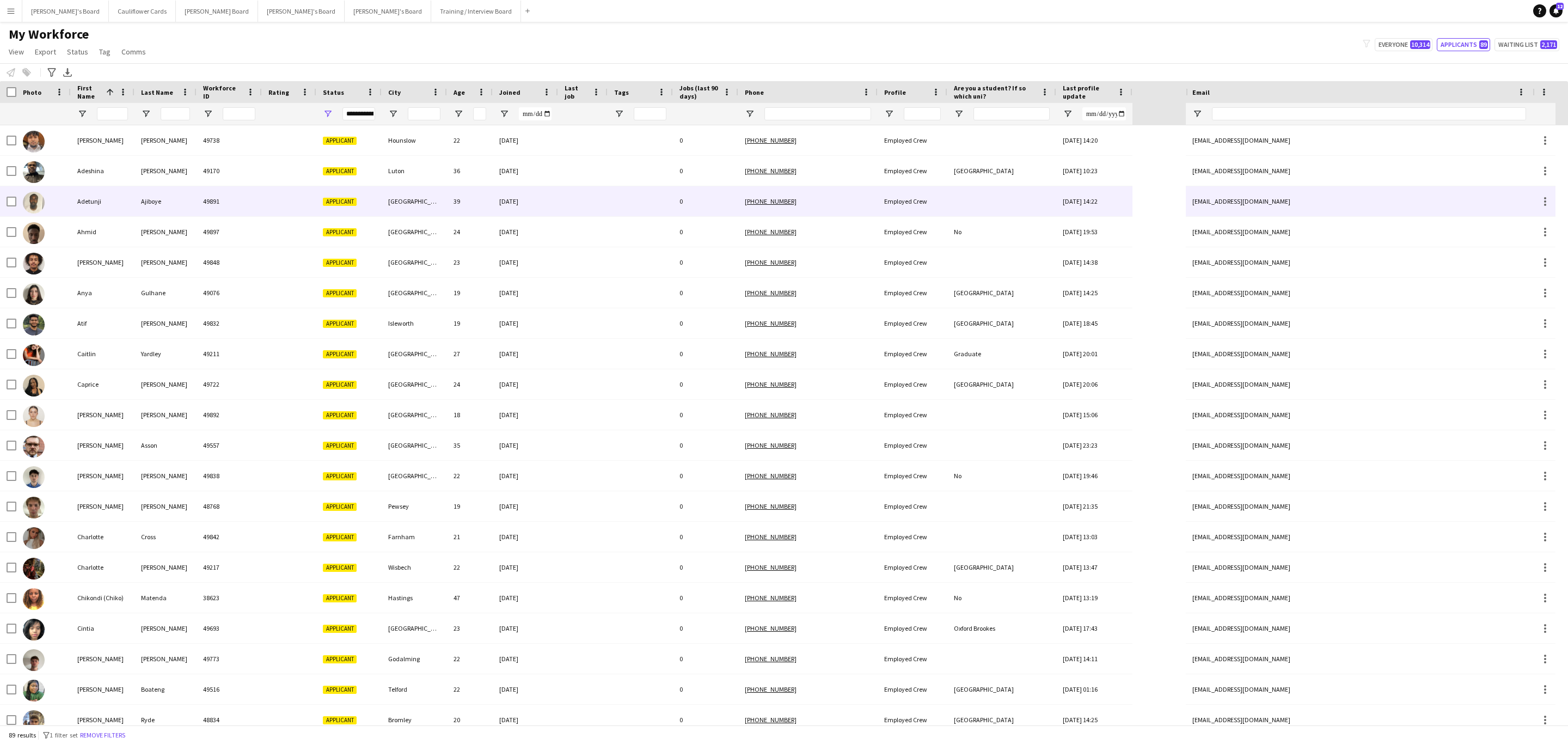
click at [544, 192] on div "[DATE]" at bounding box center [525, 202] width 65 height 30
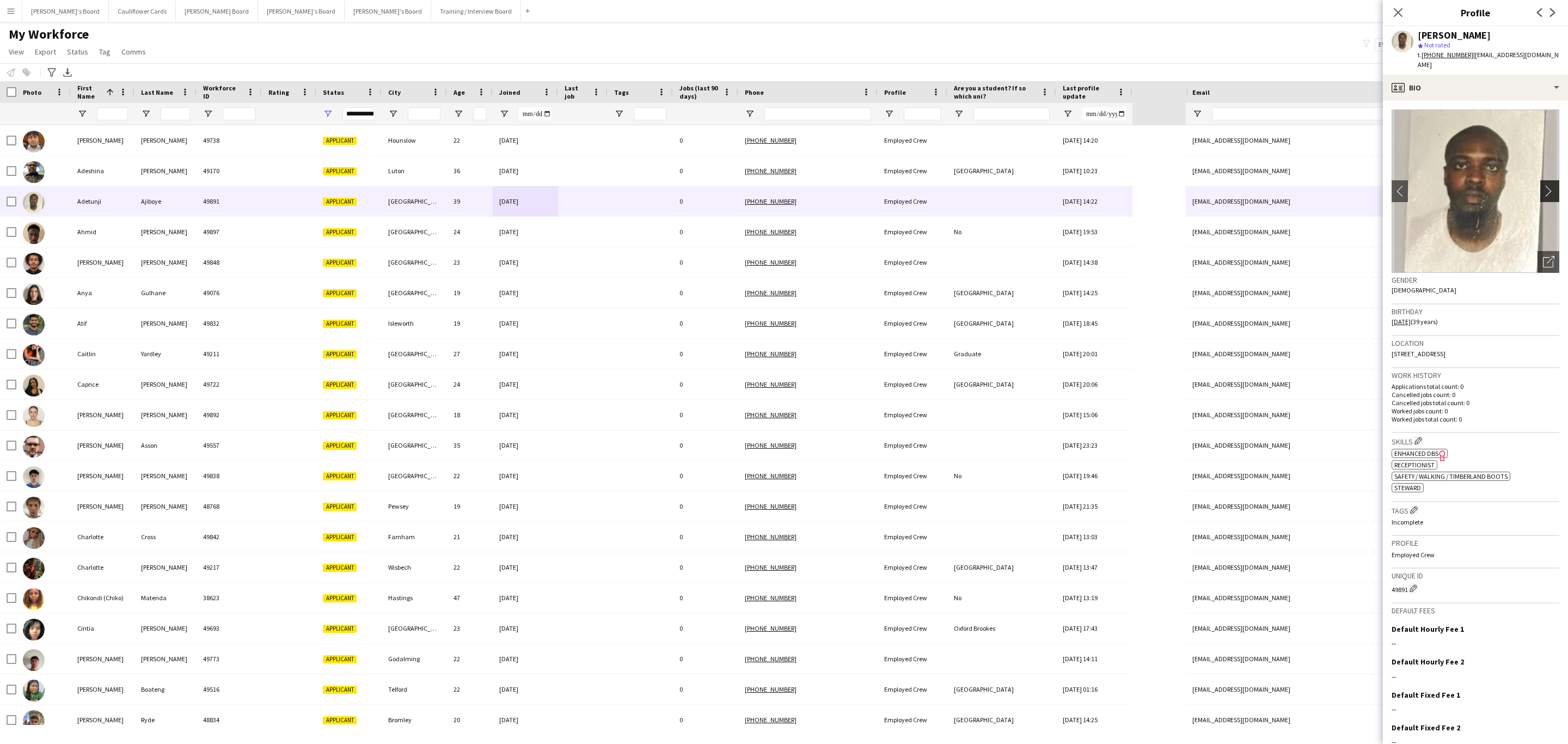
click at [1540, 180] on button "chevron-right" at bounding box center [1551, 191] width 21 height 21
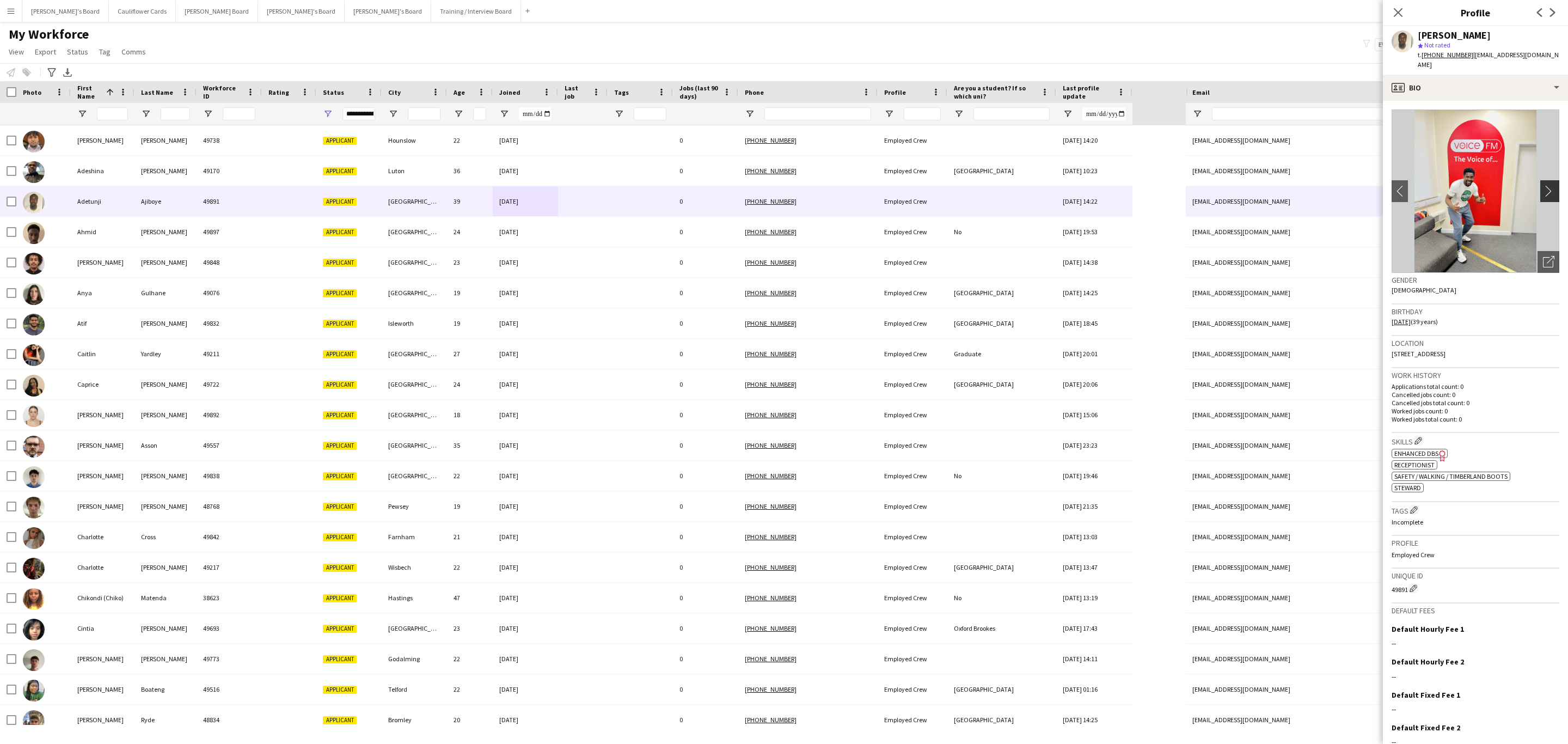
click at [1540, 180] on button "chevron-right" at bounding box center [1551, 191] width 21 height 21
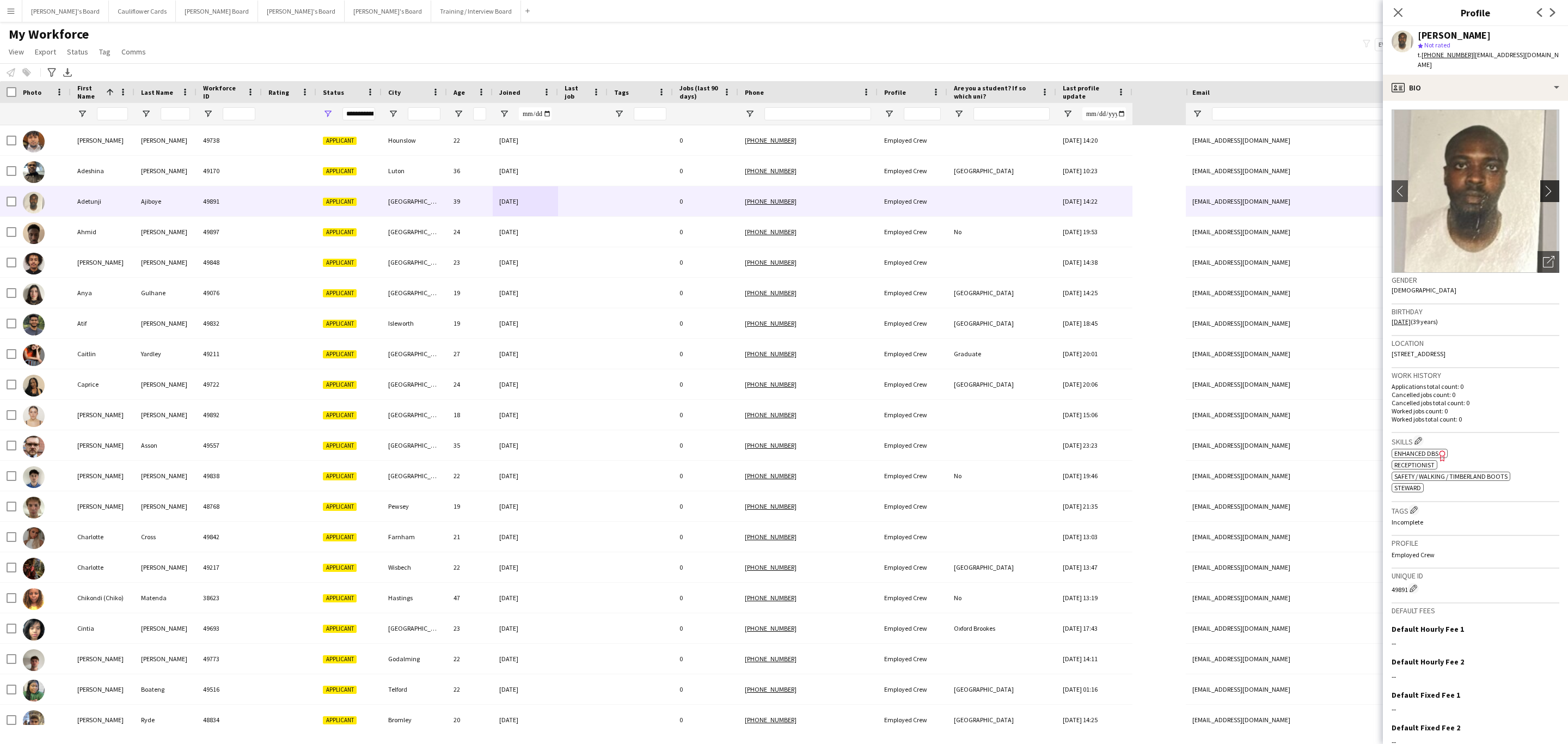
click at [1540, 180] on button "chevron-right" at bounding box center [1551, 191] width 21 height 21
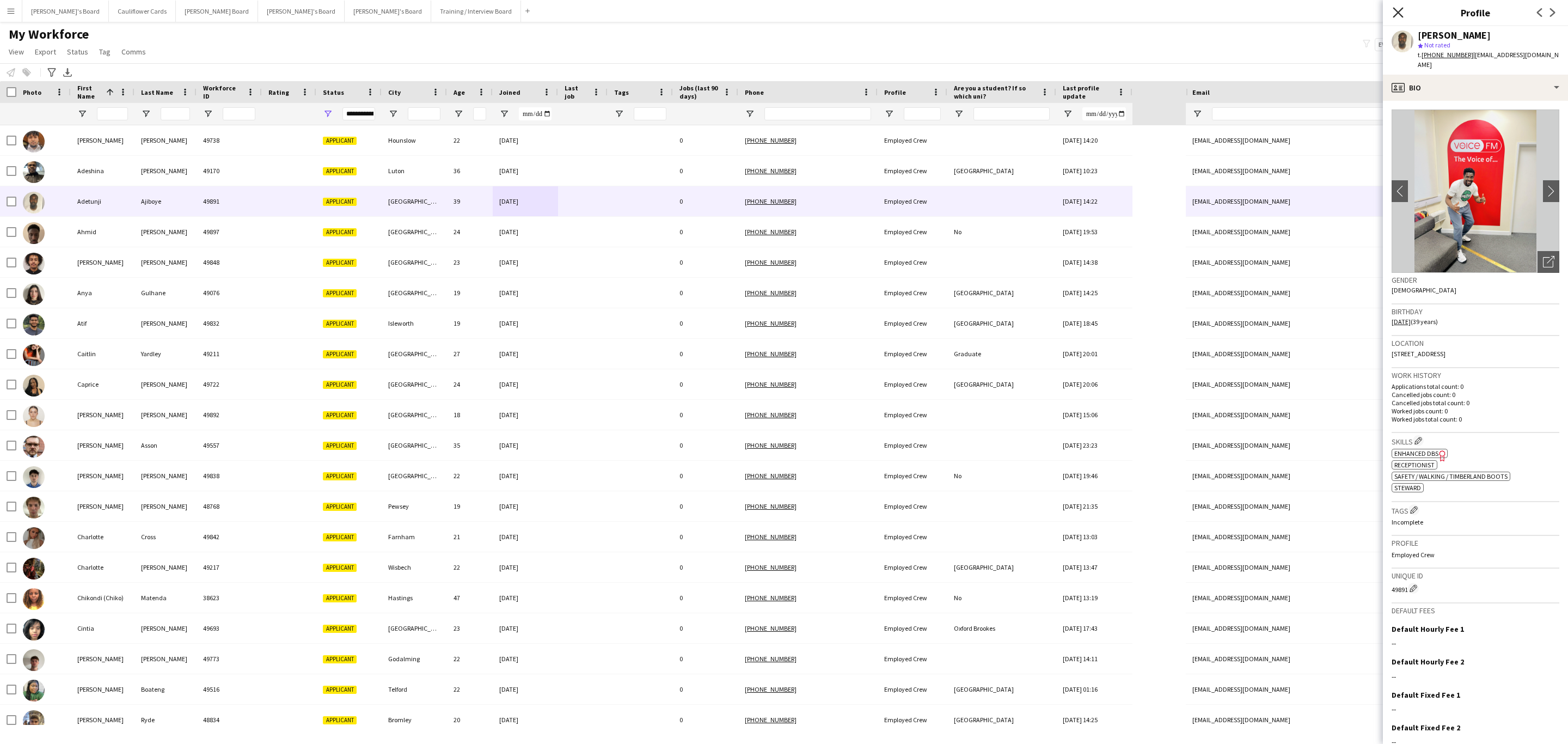
click at [1392, 10] on icon "Close pop-in" at bounding box center [1397, 12] width 10 height 10
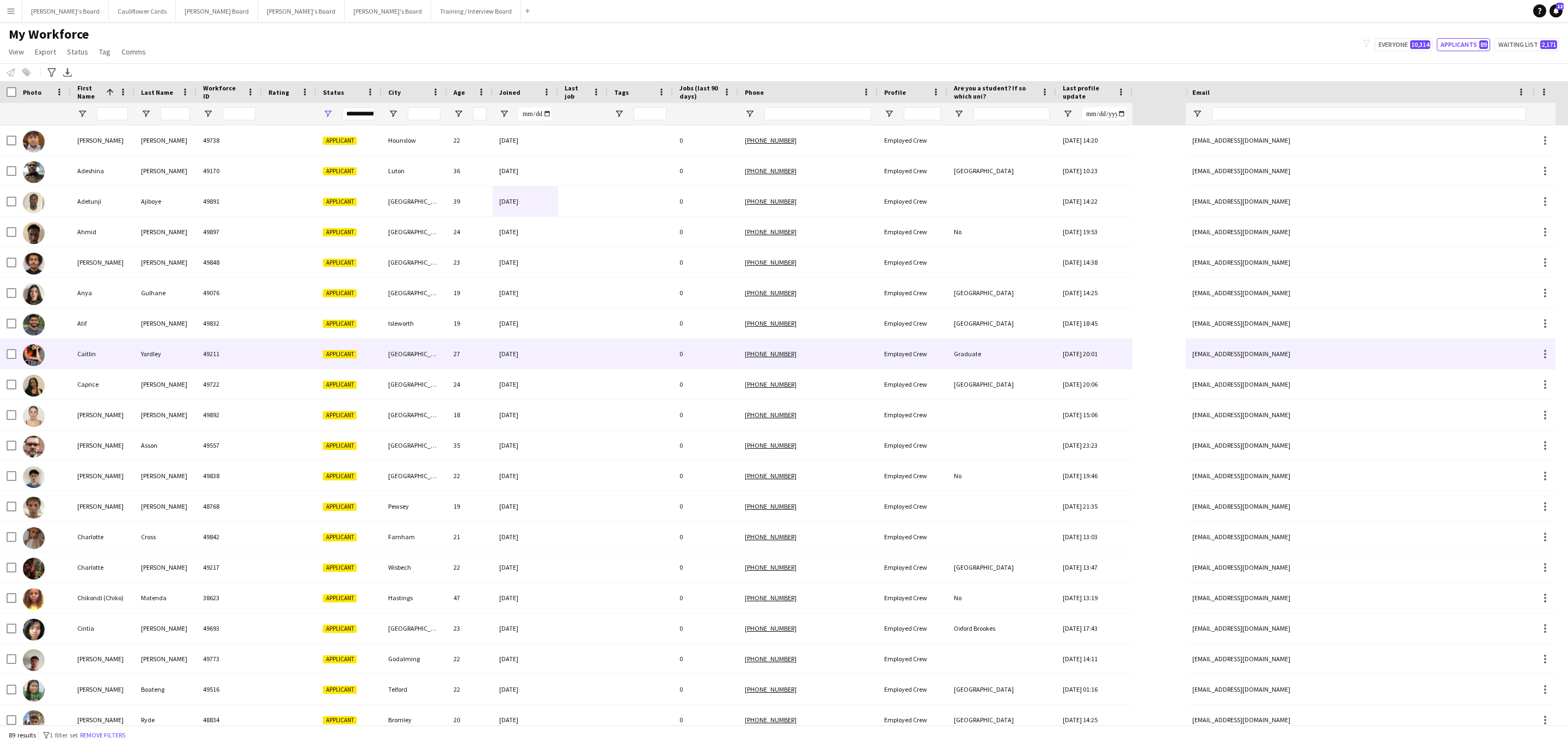
click at [391, 356] on div "Montréal" at bounding box center [414, 354] width 65 height 30
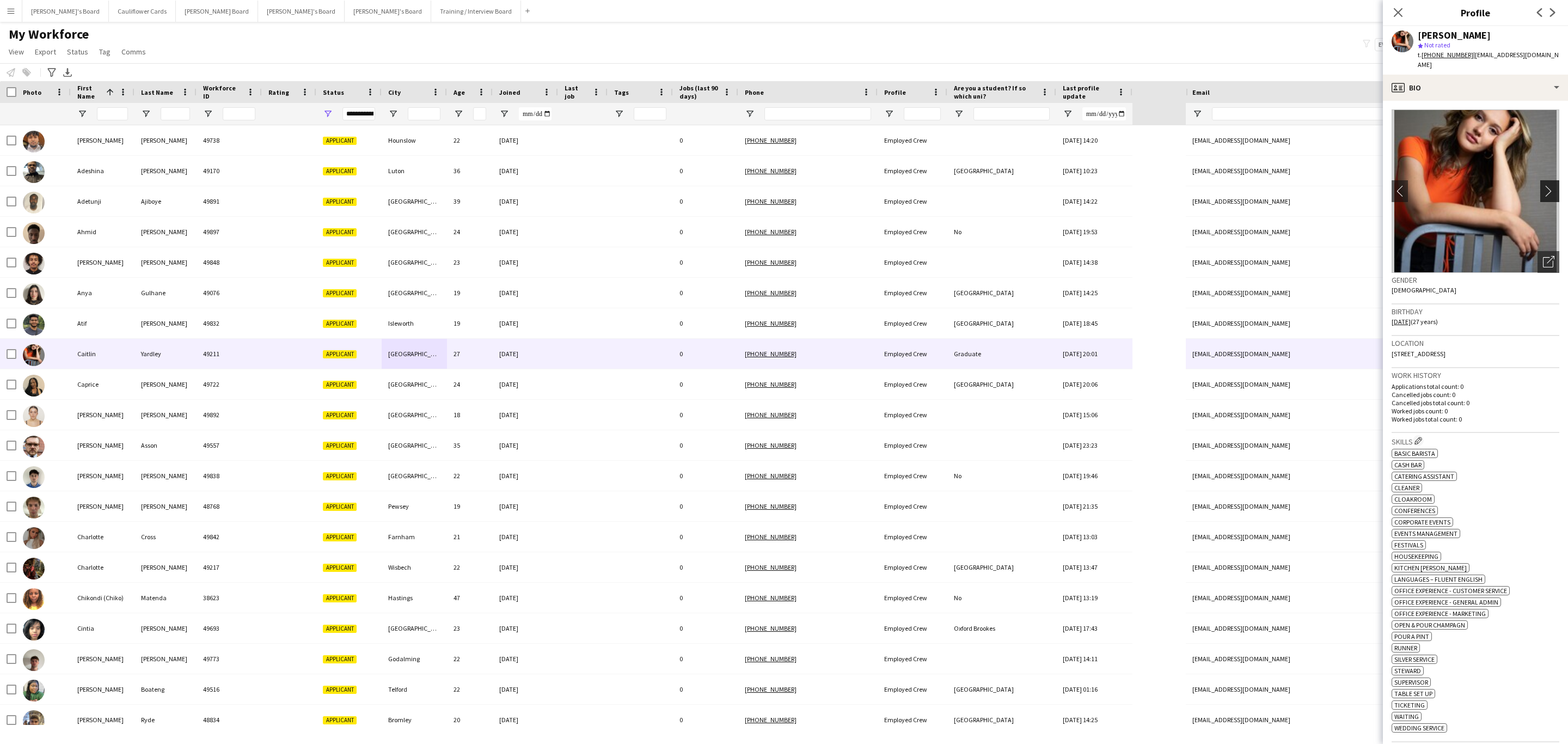
click at [1545, 180] on button "chevron-right" at bounding box center [1551, 191] width 21 height 21
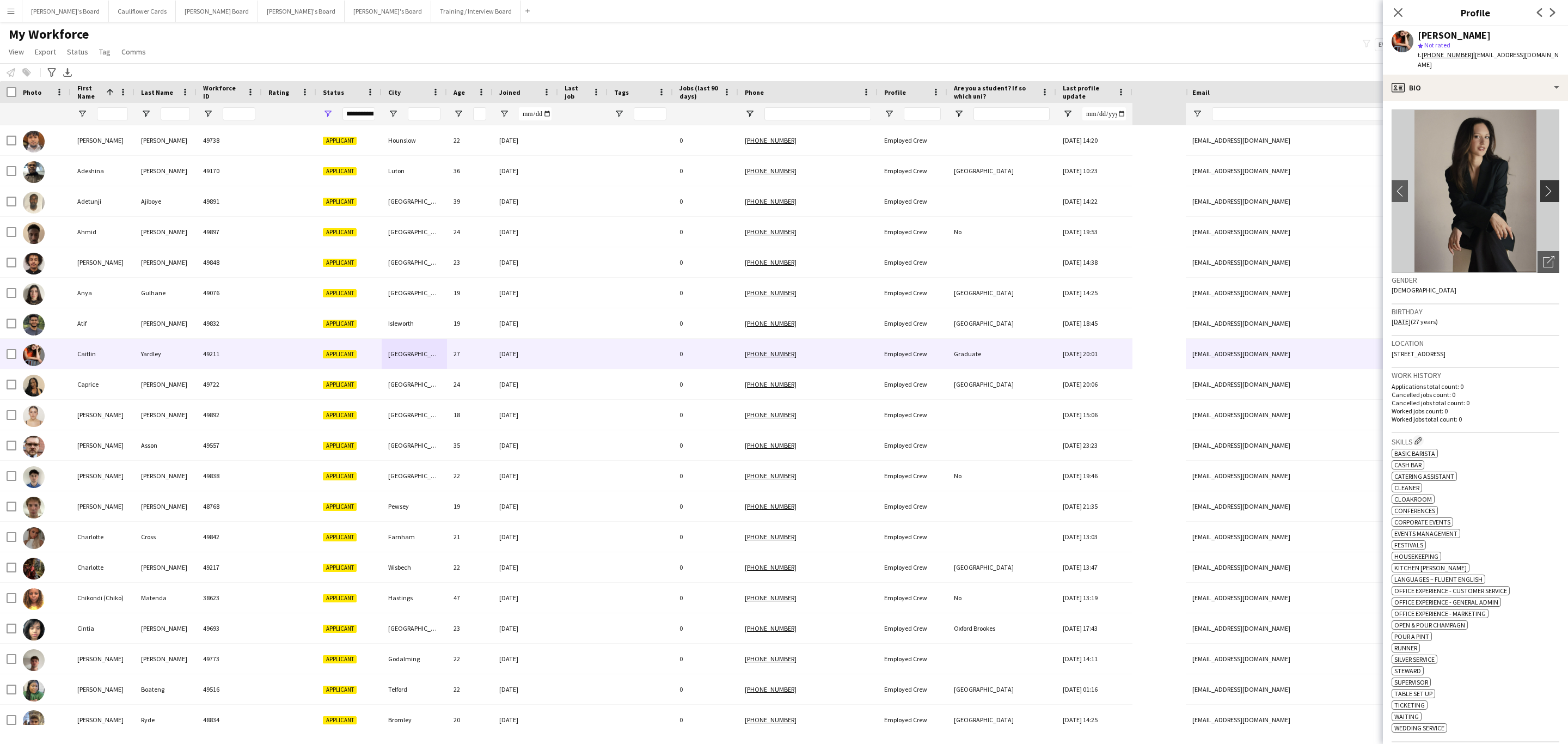
click at [1545, 180] on button "chevron-right" at bounding box center [1551, 191] width 21 height 21
click at [1399, 7] on icon "Close pop-in" at bounding box center [1397, 12] width 10 height 10
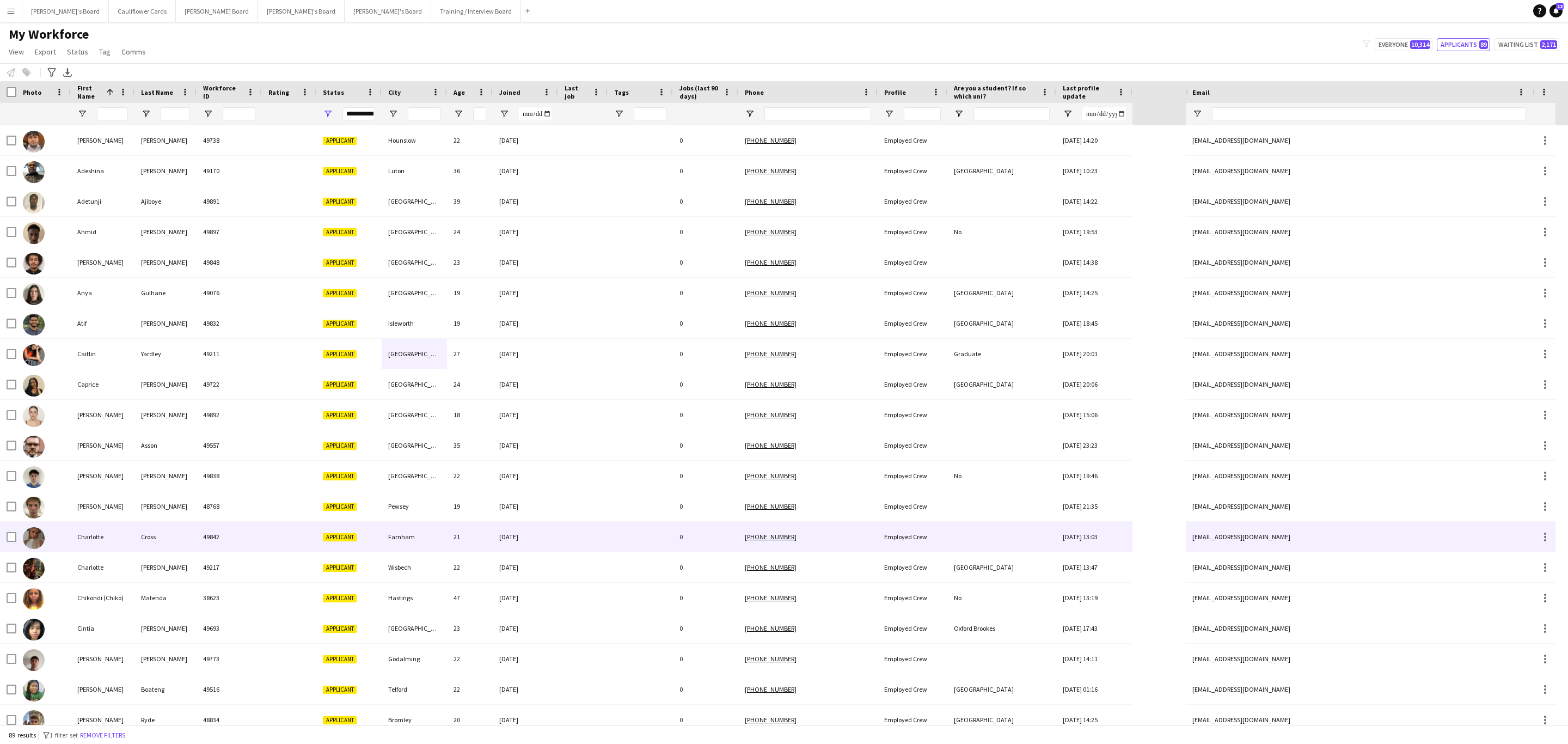
click at [593, 543] on div at bounding box center [582, 537] width 49 height 30
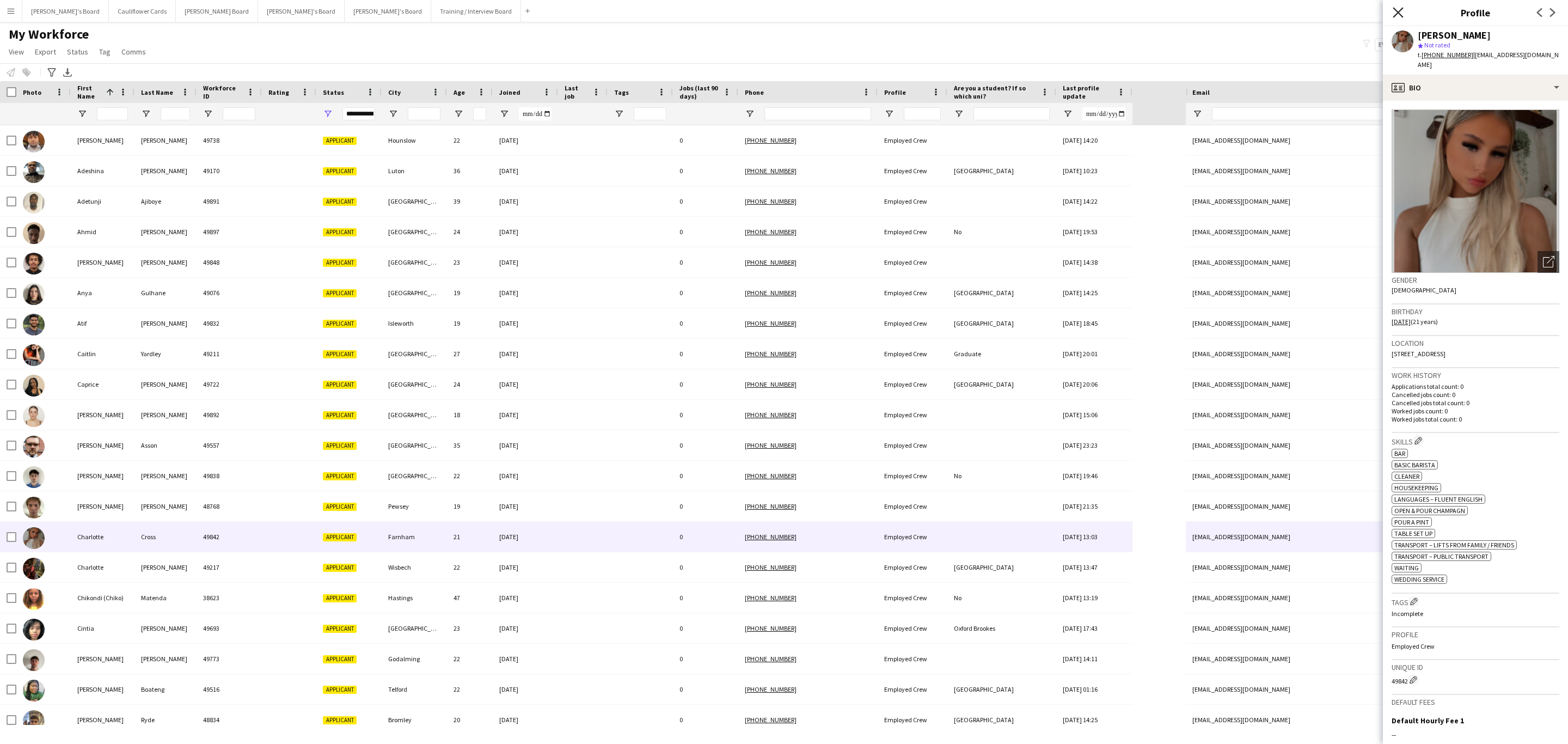
click at [1399, 9] on icon "Close pop-in" at bounding box center [1397, 12] width 10 height 10
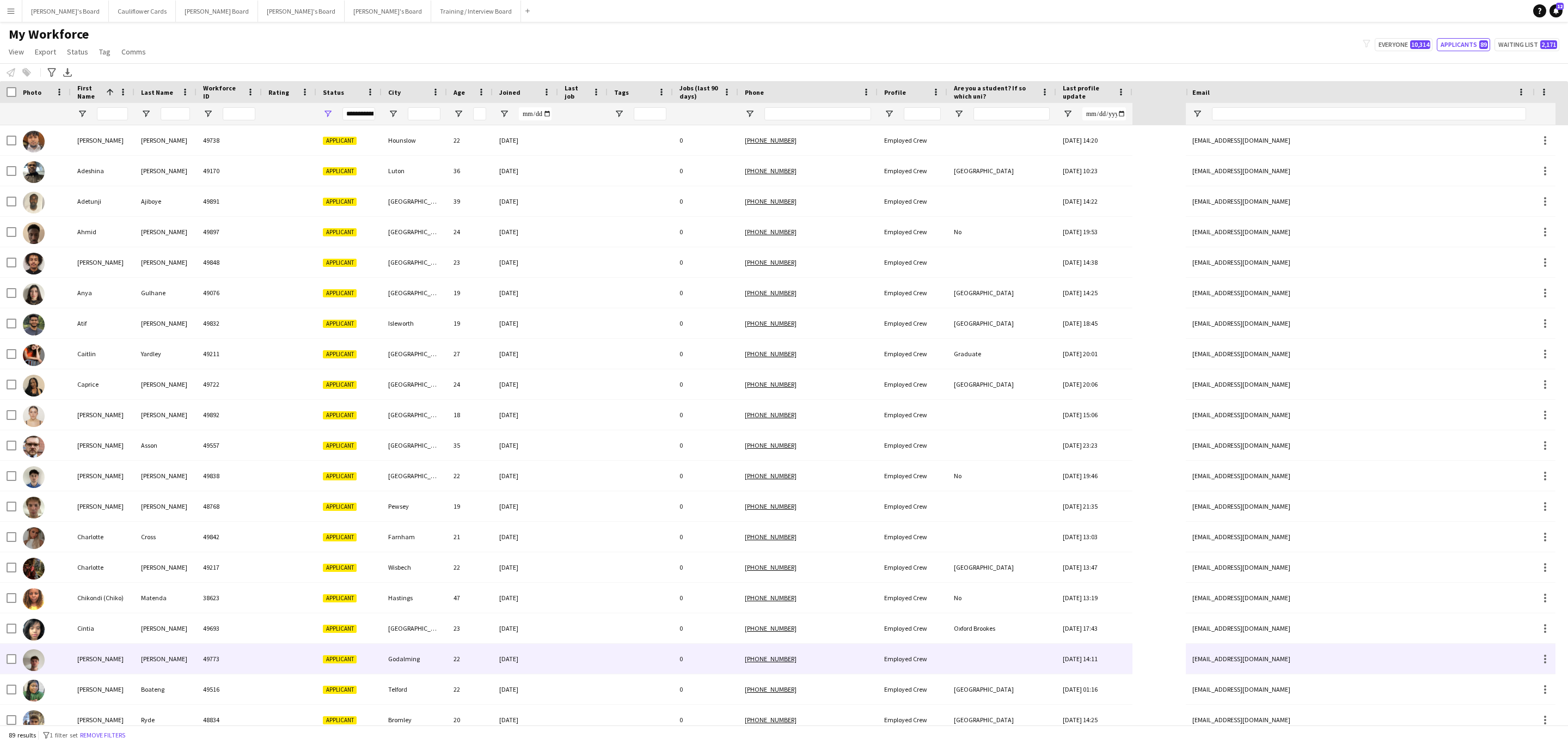
click at [603, 649] on div at bounding box center [582, 659] width 49 height 30
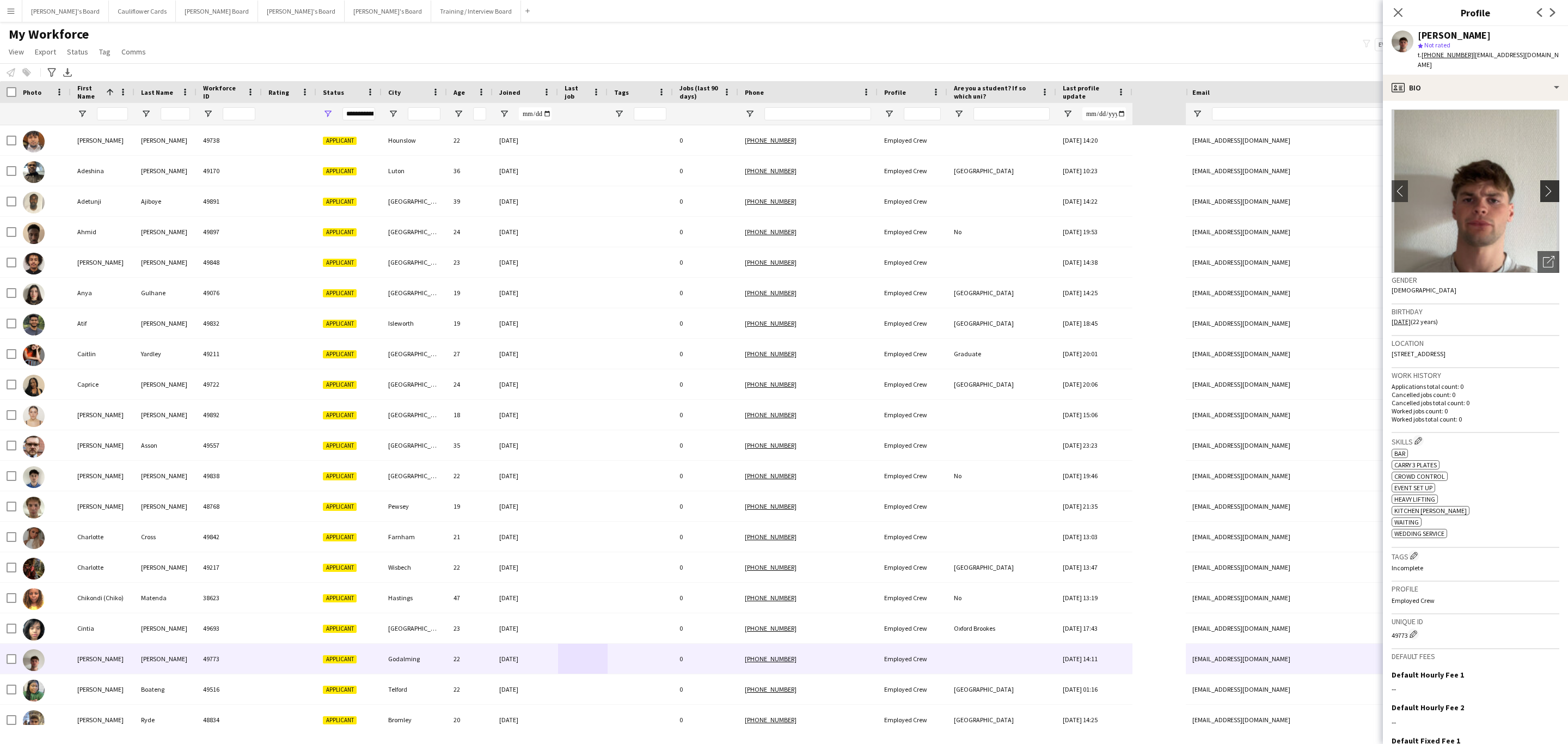
click at [1546, 185] on app-icon "chevron-right" at bounding box center [1552, 191] width 17 height 11
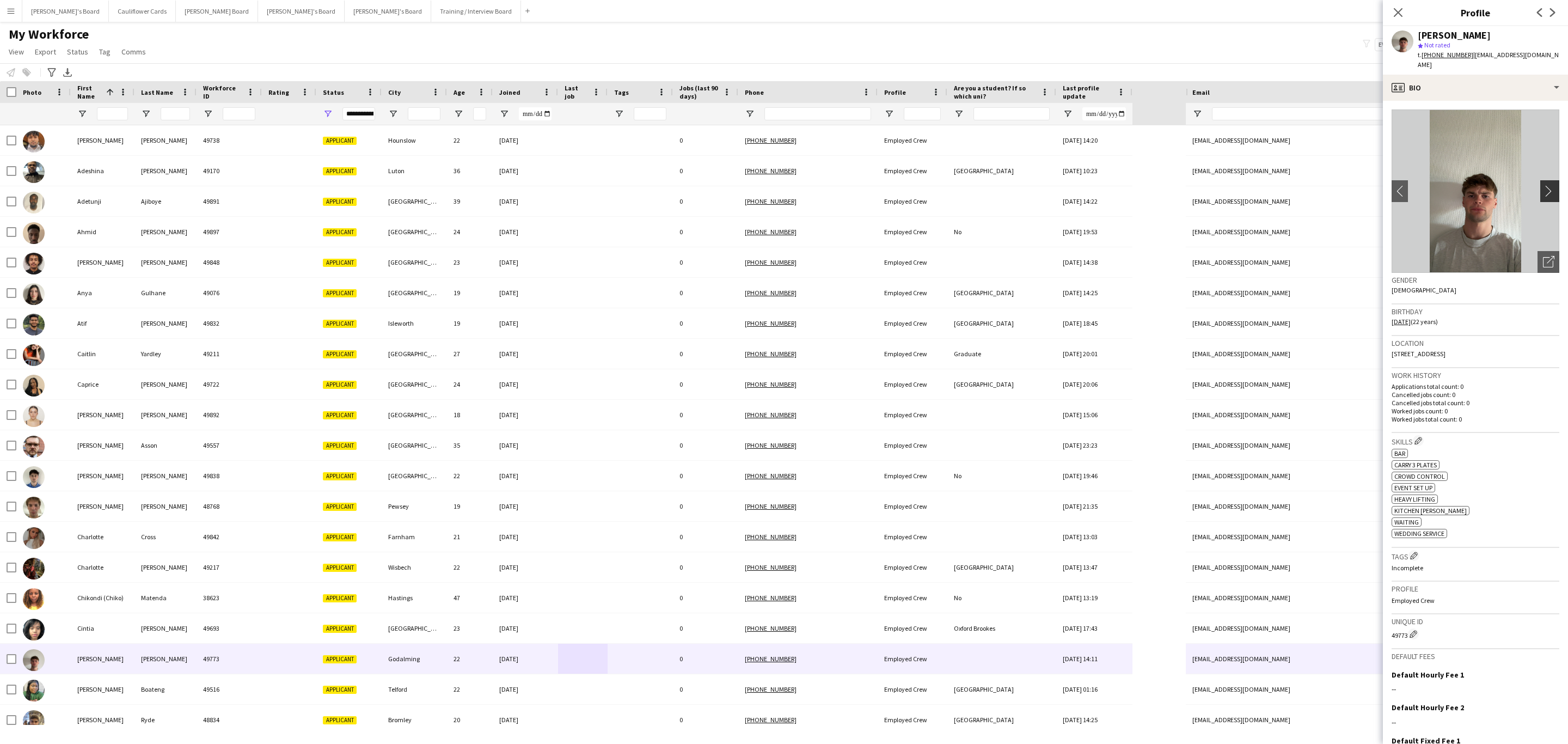
click at [1543, 185] on app-icon "chevron-right" at bounding box center [1552, 191] width 17 height 11
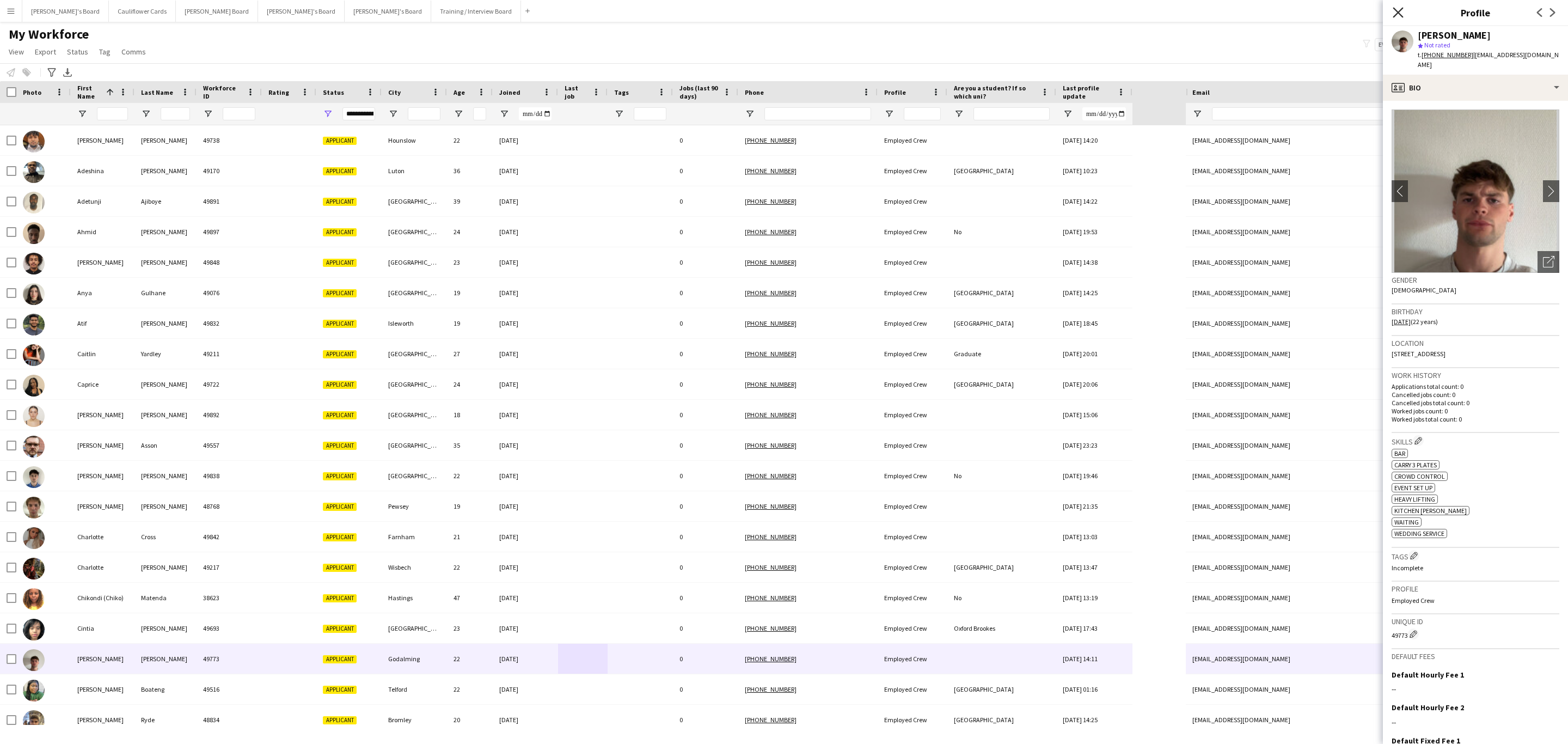
click at [1399, 14] on icon at bounding box center [1397, 12] width 10 height 10
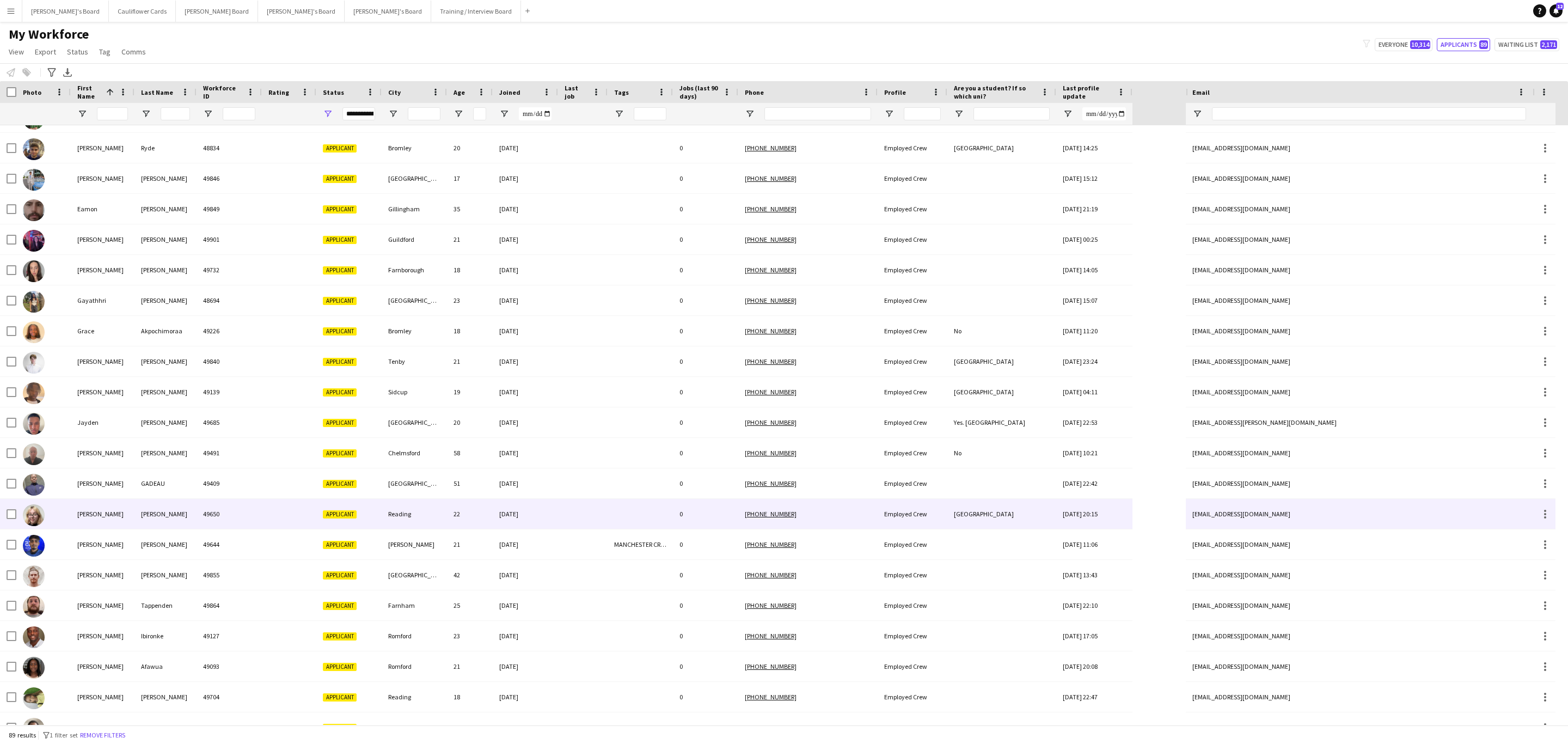
scroll to position [572, 0]
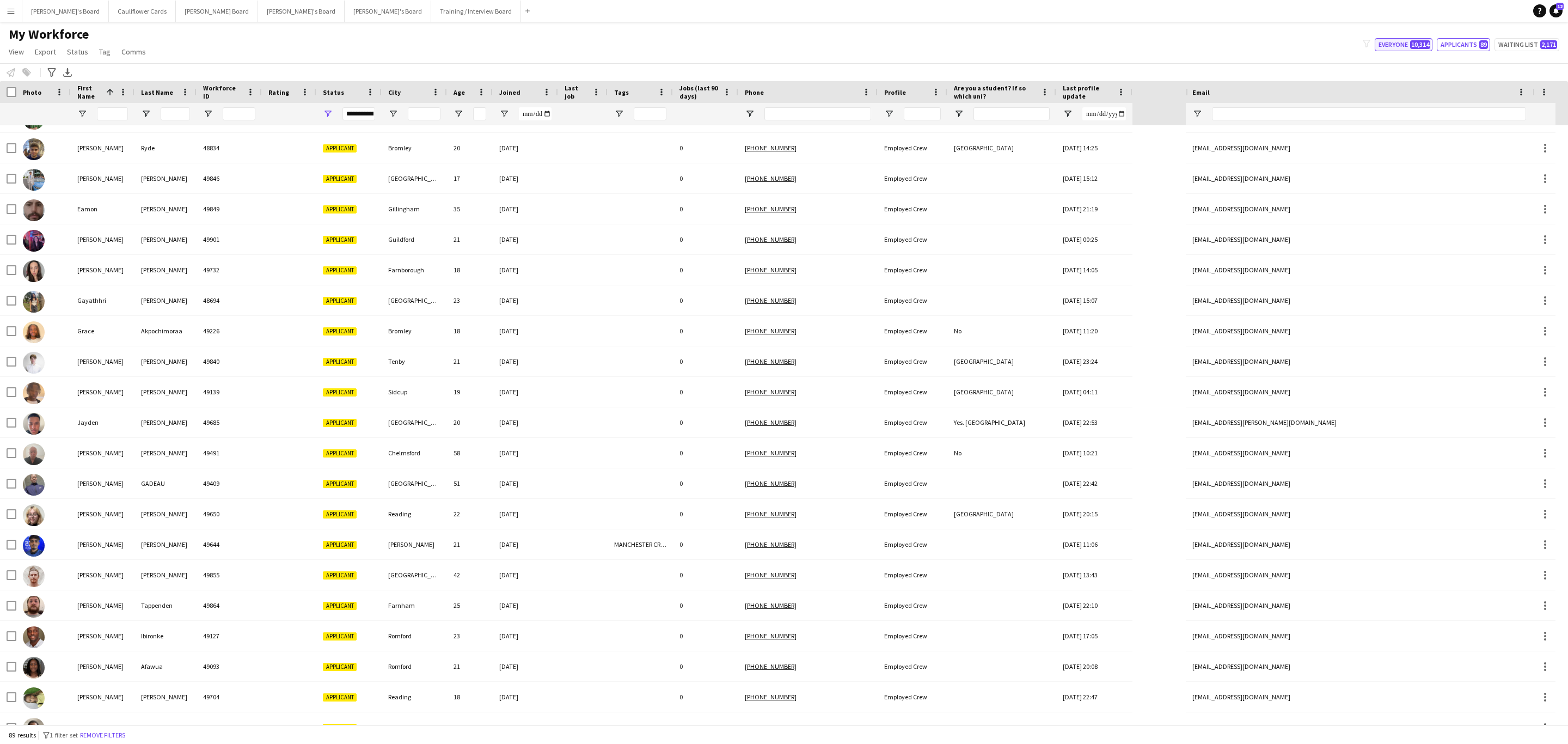
click at [1402, 41] on button "Everyone 10,314" at bounding box center [1403, 44] width 58 height 13
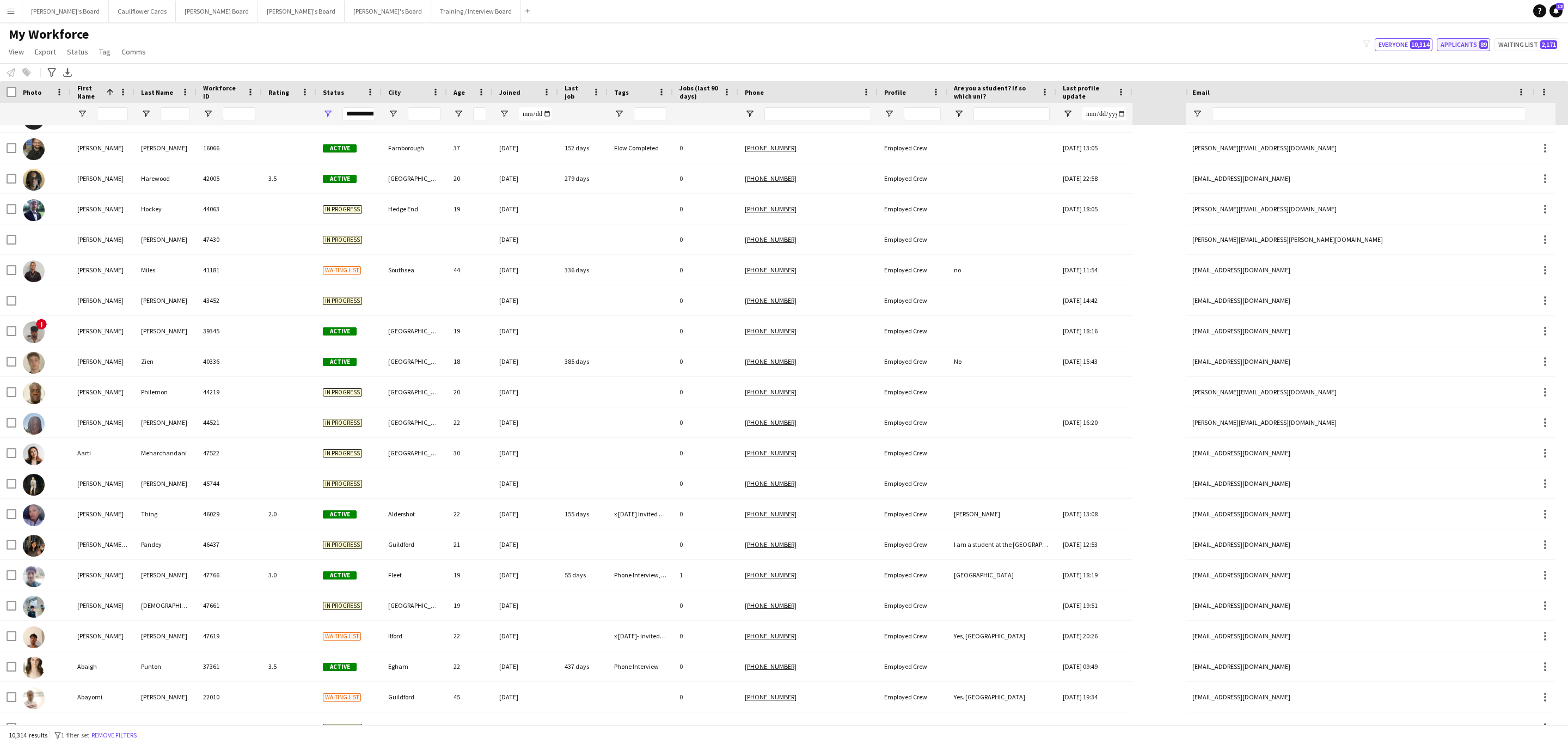
click at [1462, 41] on button "Applicants 89" at bounding box center [1463, 44] width 54 height 13
type input "**********"
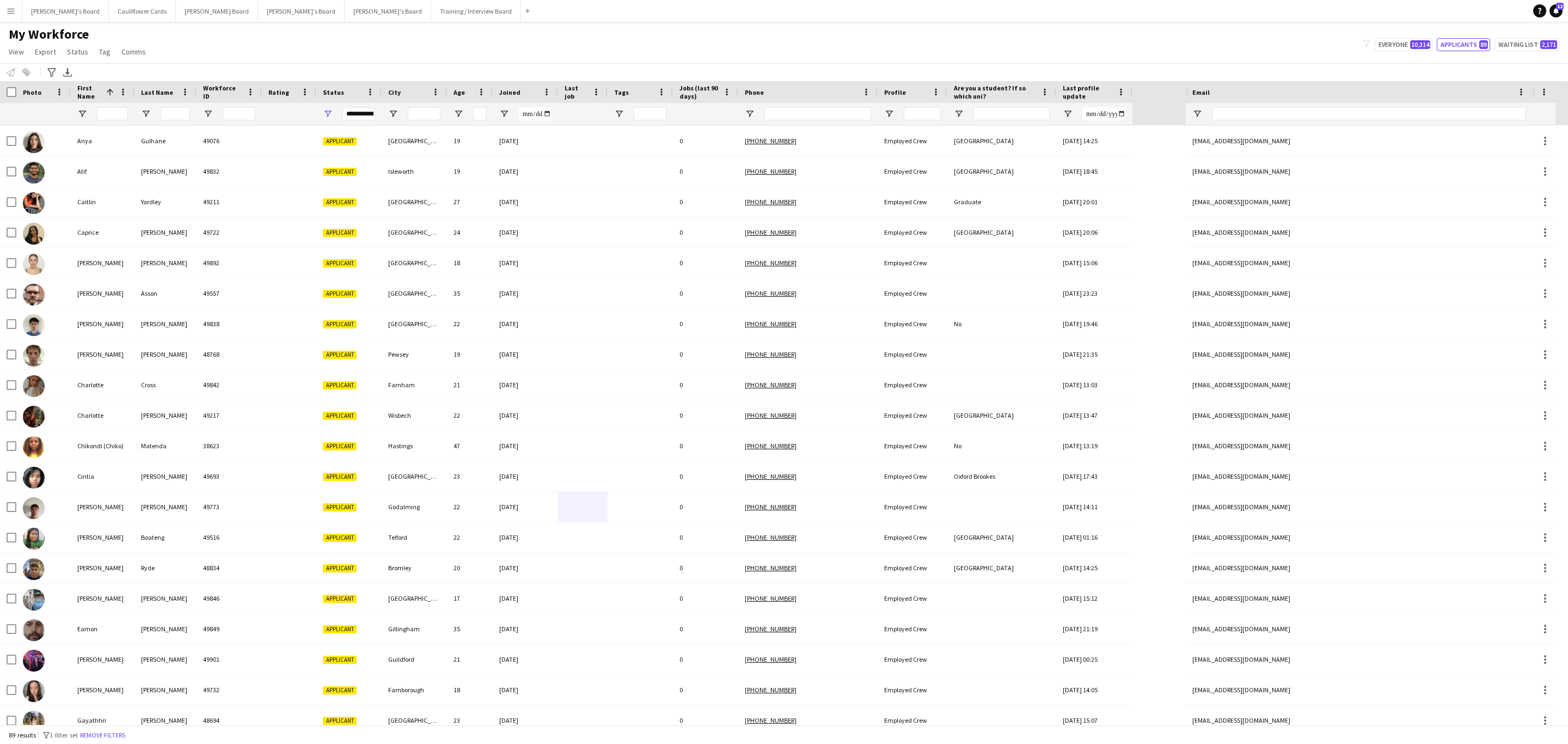
scroll to position [0, 0]
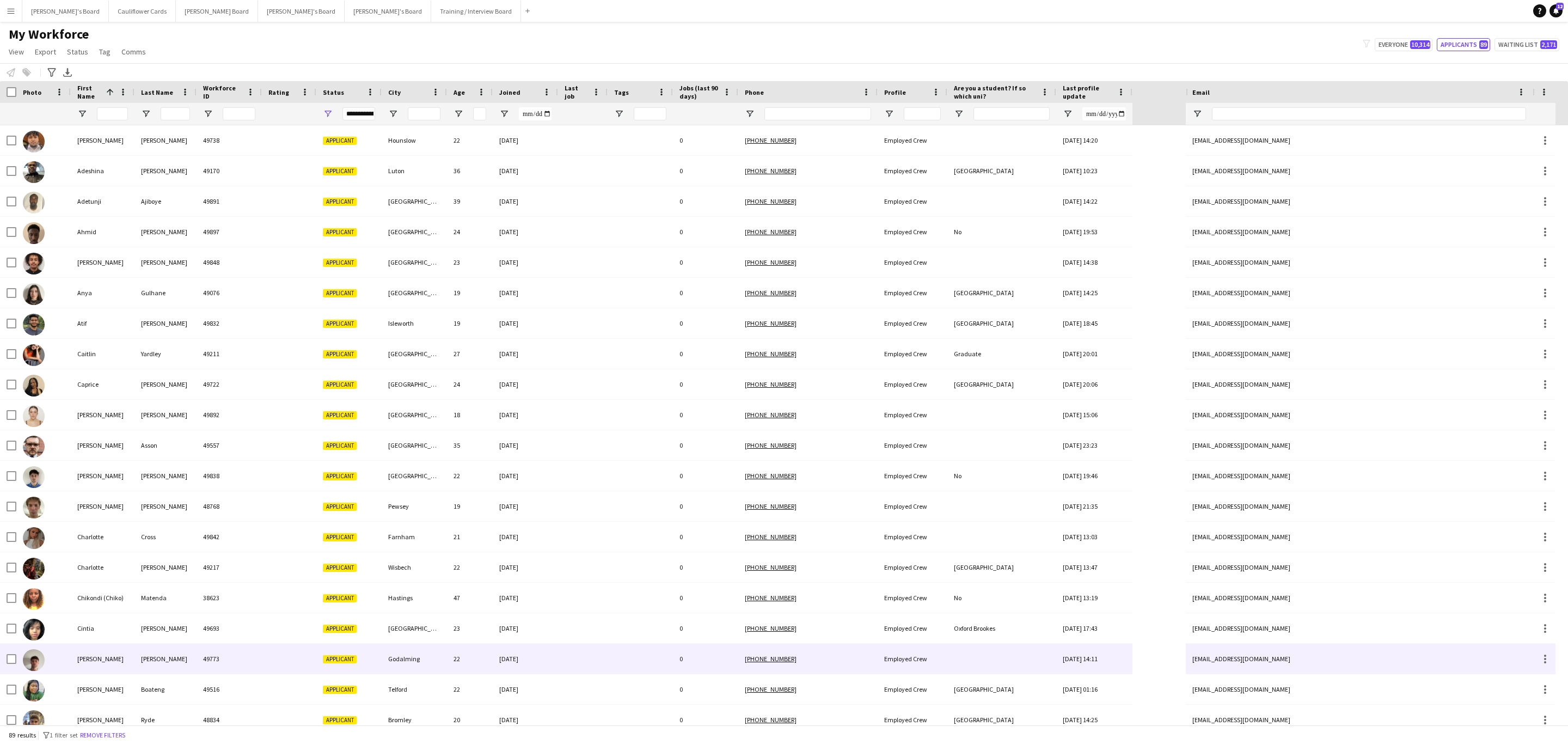
click at [531, 656] on div "26-08-2025" at bounding box center [525, 659] width 65 height 30
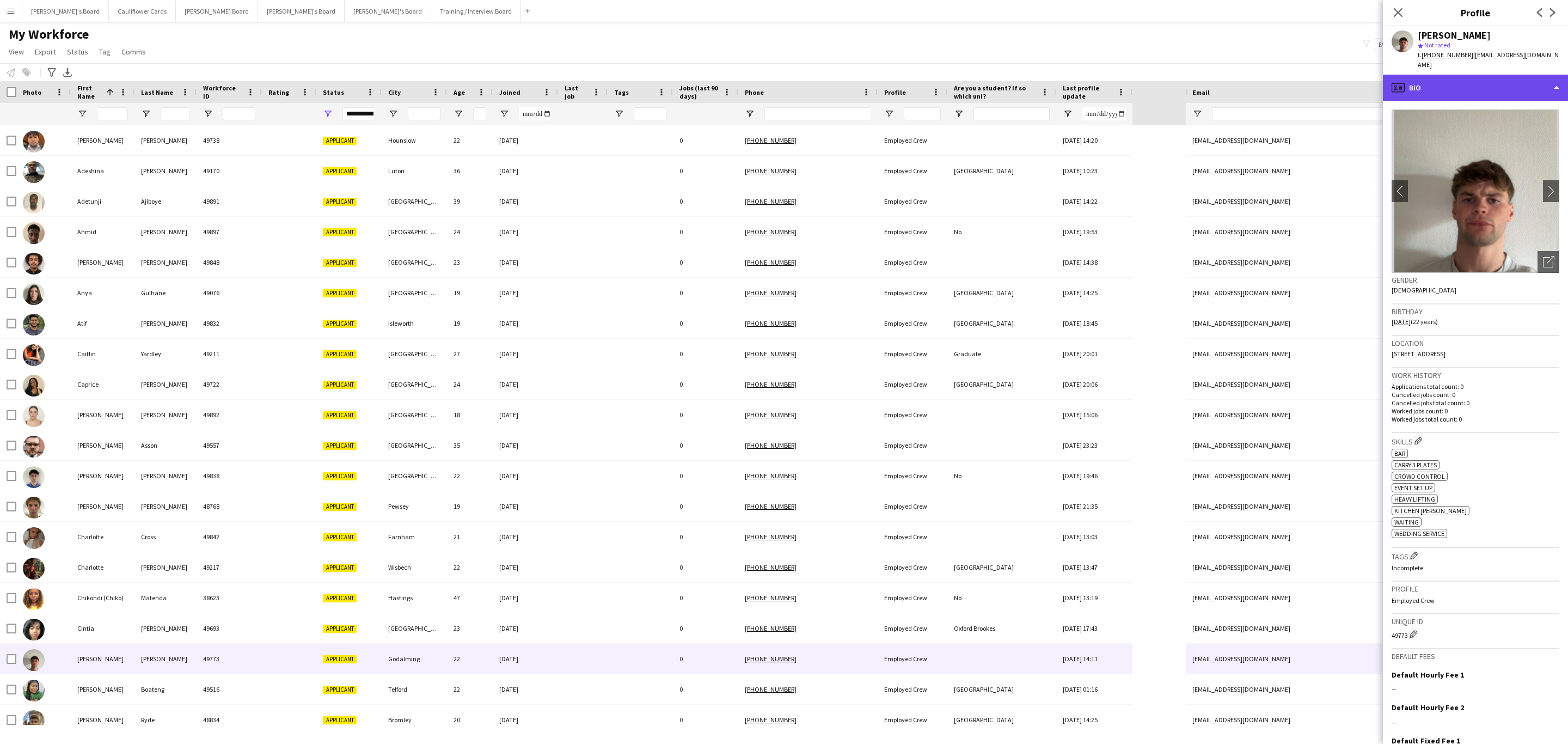
click at [1501, 81] on div "profile Bio" at bounding box center [1475, 87] width 185 height 26
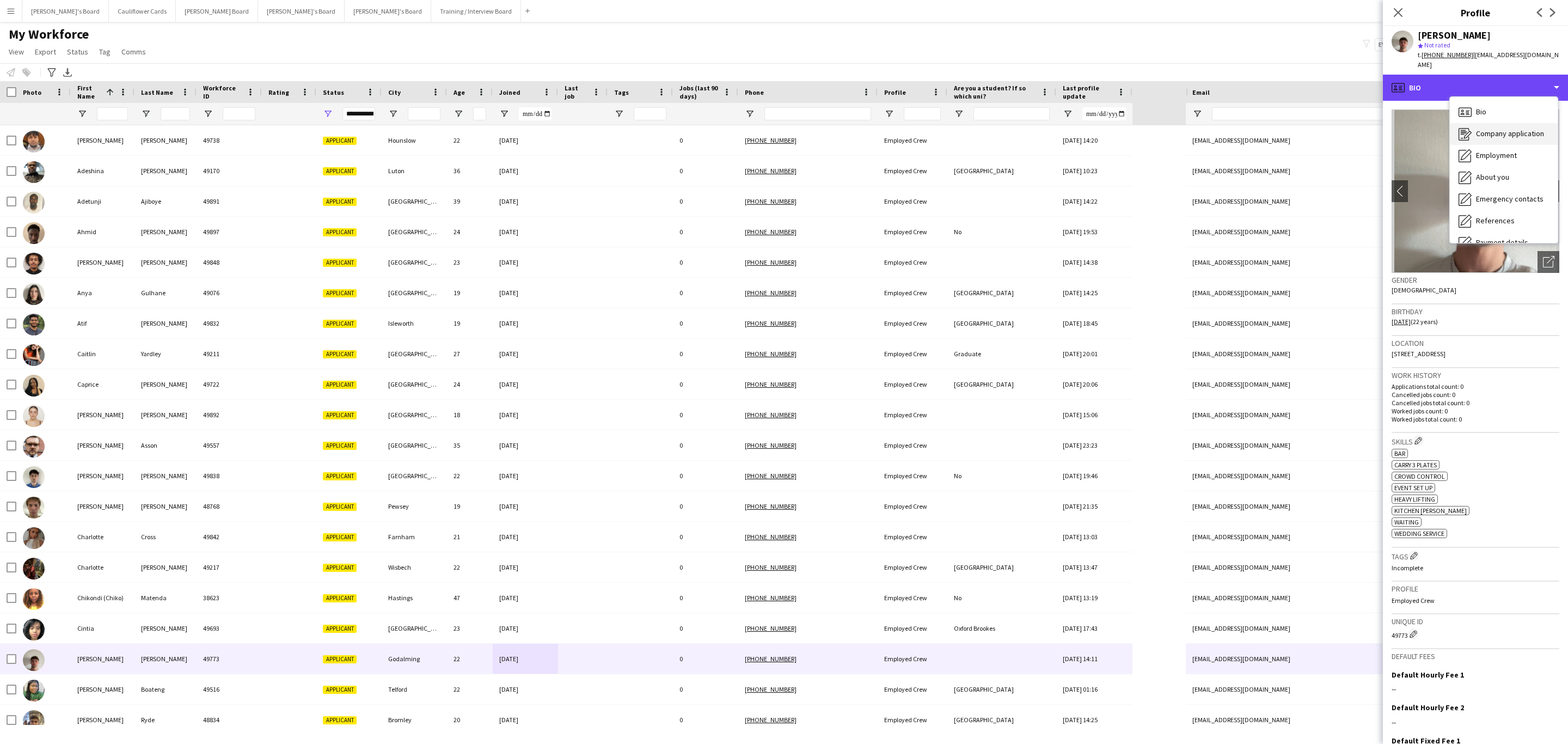
scroll to position [81, 0]
click at [1519, 199] on span "Additional info" at bounding box center [1499, 204] width 47 height 10
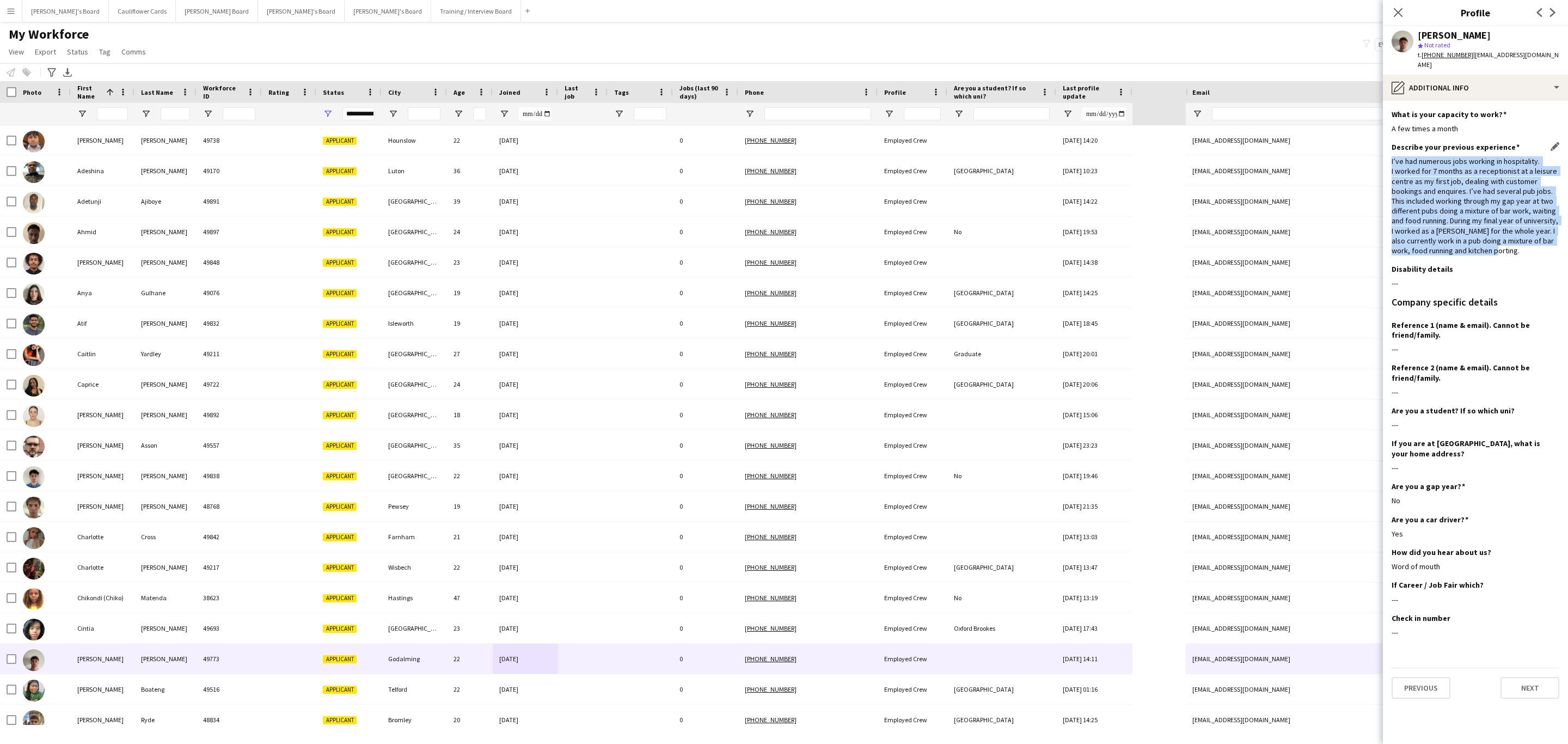
drag, startPoint x: 1504, startPoint y: 244, endPoint x: 1390, endPoint y: 150, distance: 147.8
click at [1392, 157] on div "I’ve had numerous jobs working in hospitality. I worked for 7 months as a recep…" at bounding box center [1475, 206] width 168 height 99
copy div "I’ve had numerous jobs working in hospitality. I worked for 7 months as a recep…"
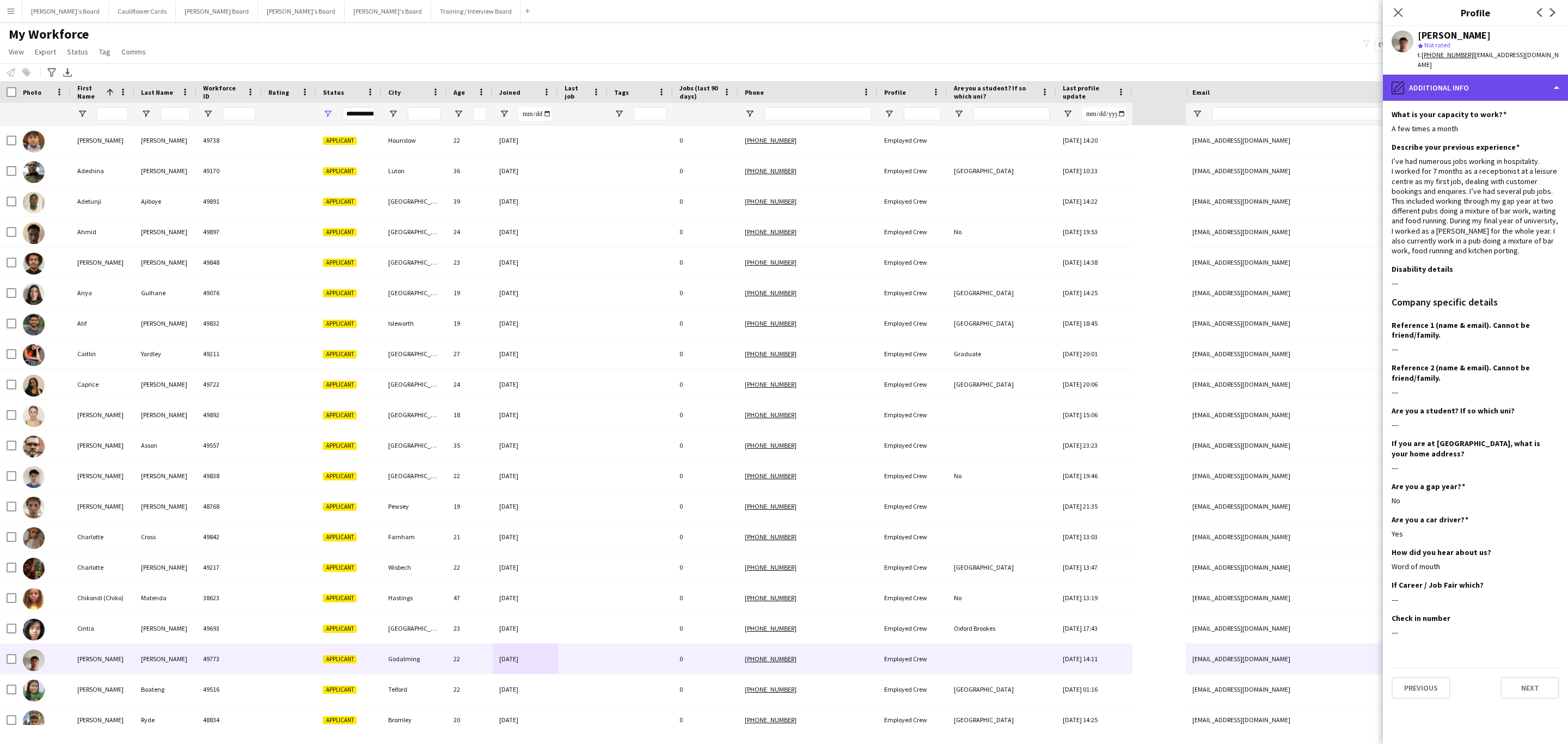
click at [1457, 77] on div "pencil4 Additional info" at bounding box center [1475, 87] width 185 height 26
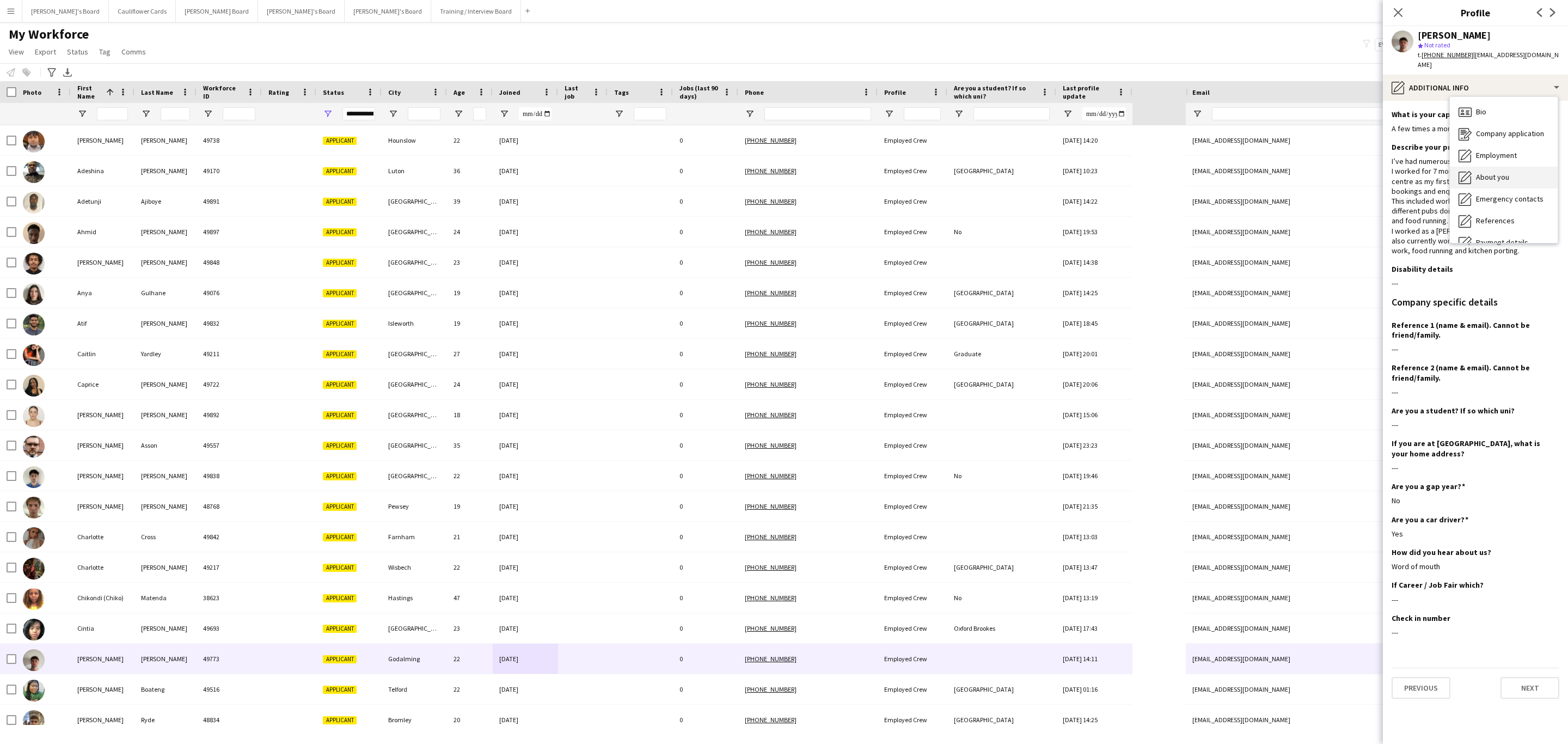
click at [1514, 167] on div "About you About you" at bounding box center [1503, 177] width 108 height 21
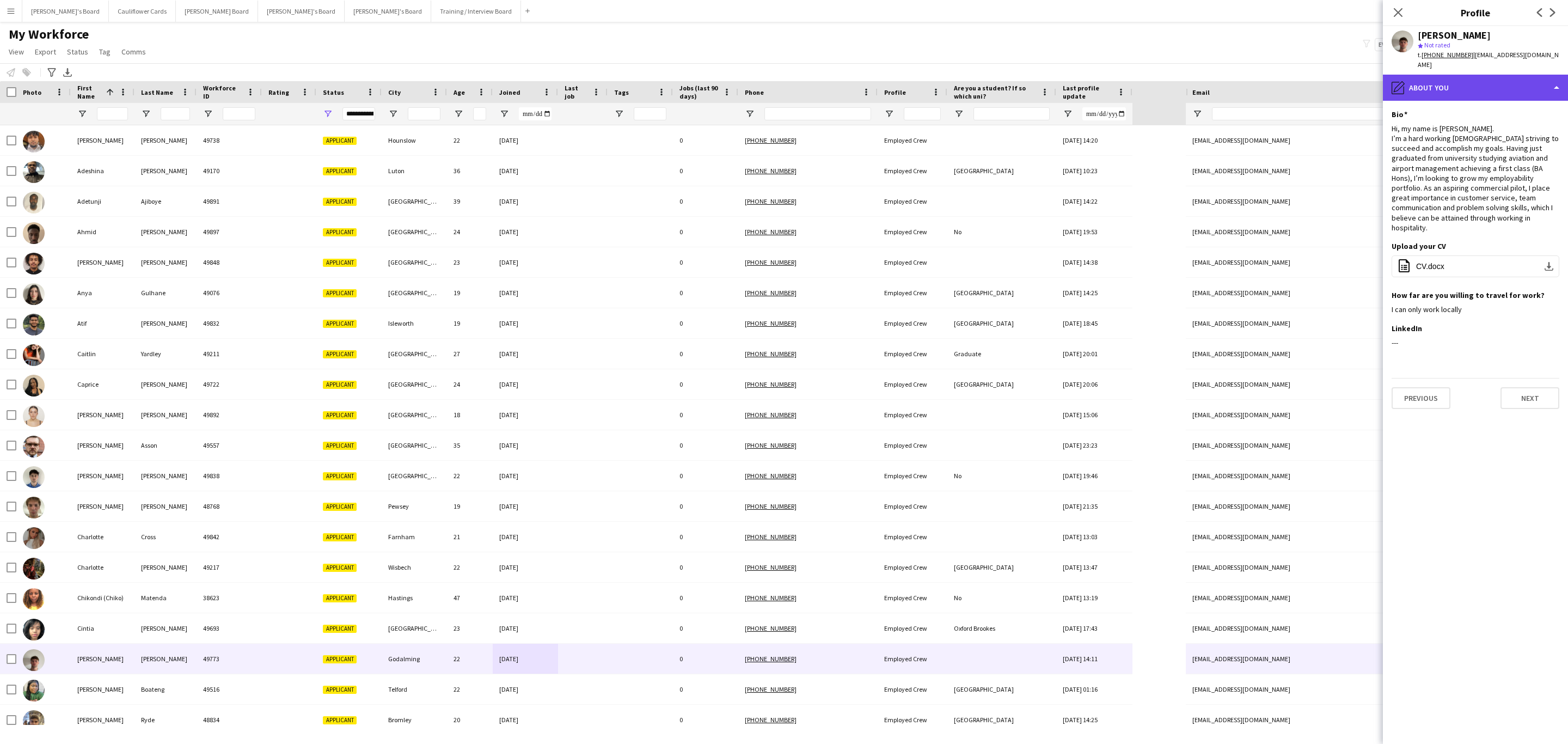
click at [1519, 82] on div "pencil4 About you" at bounding box center [1475, 87] width 185 height 26
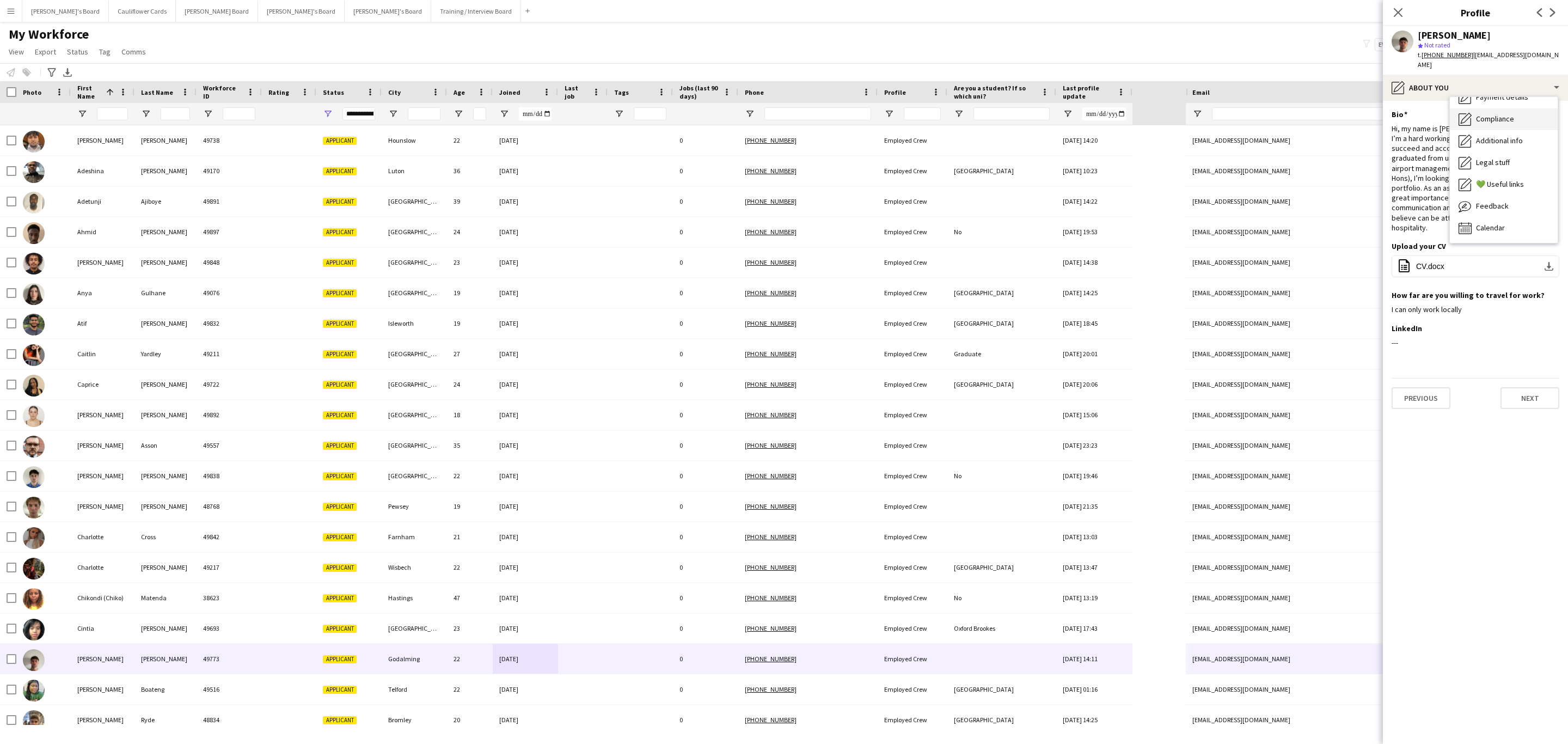
click at [1512, 114] on div "Compliance Compliance" at bounding box center [1503, 119] width 108 height 21
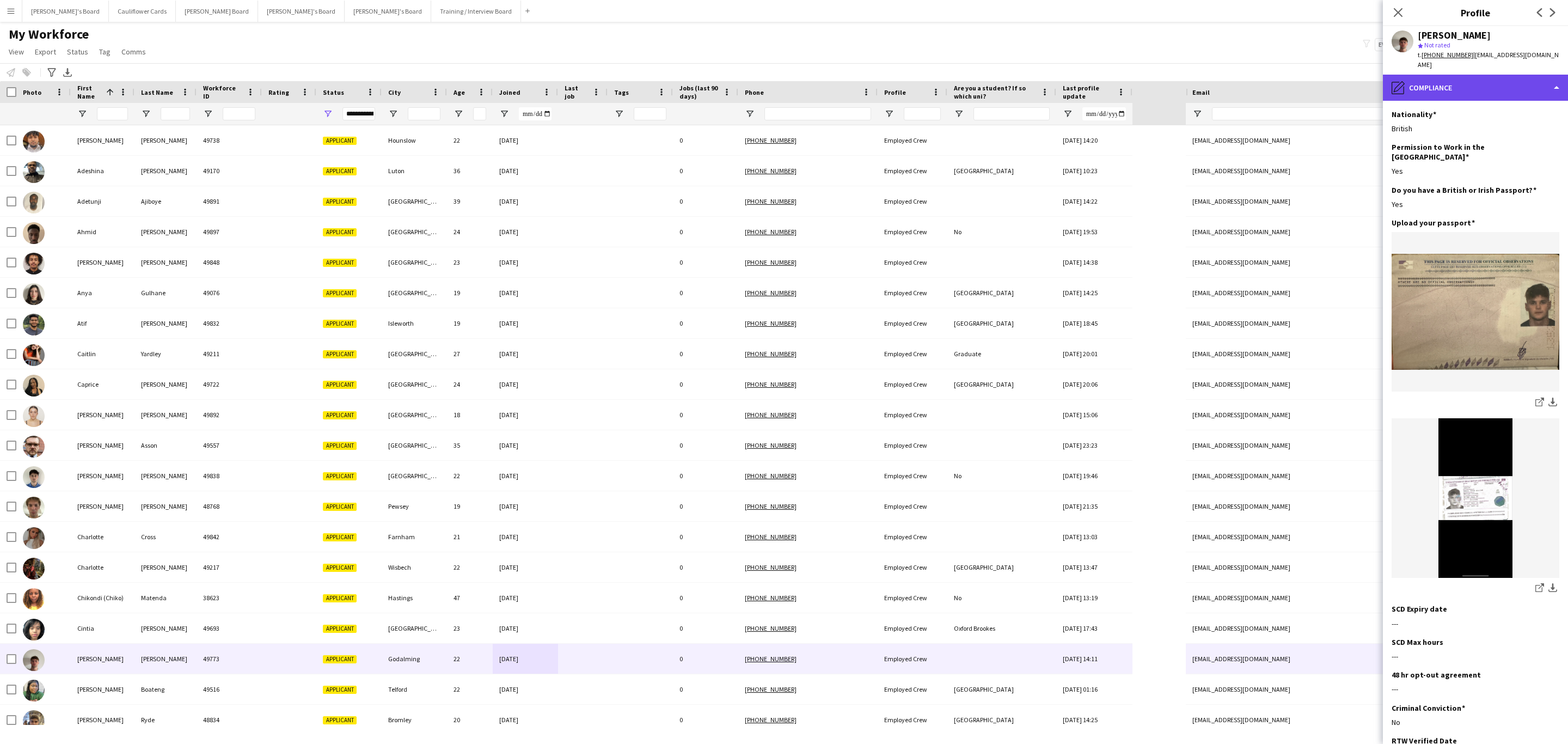
click at [1487, 74] on div "pencil4 Compliance" at bounding box center [1475, 87] width 185 height 26
click at [1483, 111] on div "Bio Bio" at bounding box center [1503, 112] width 108 height 21
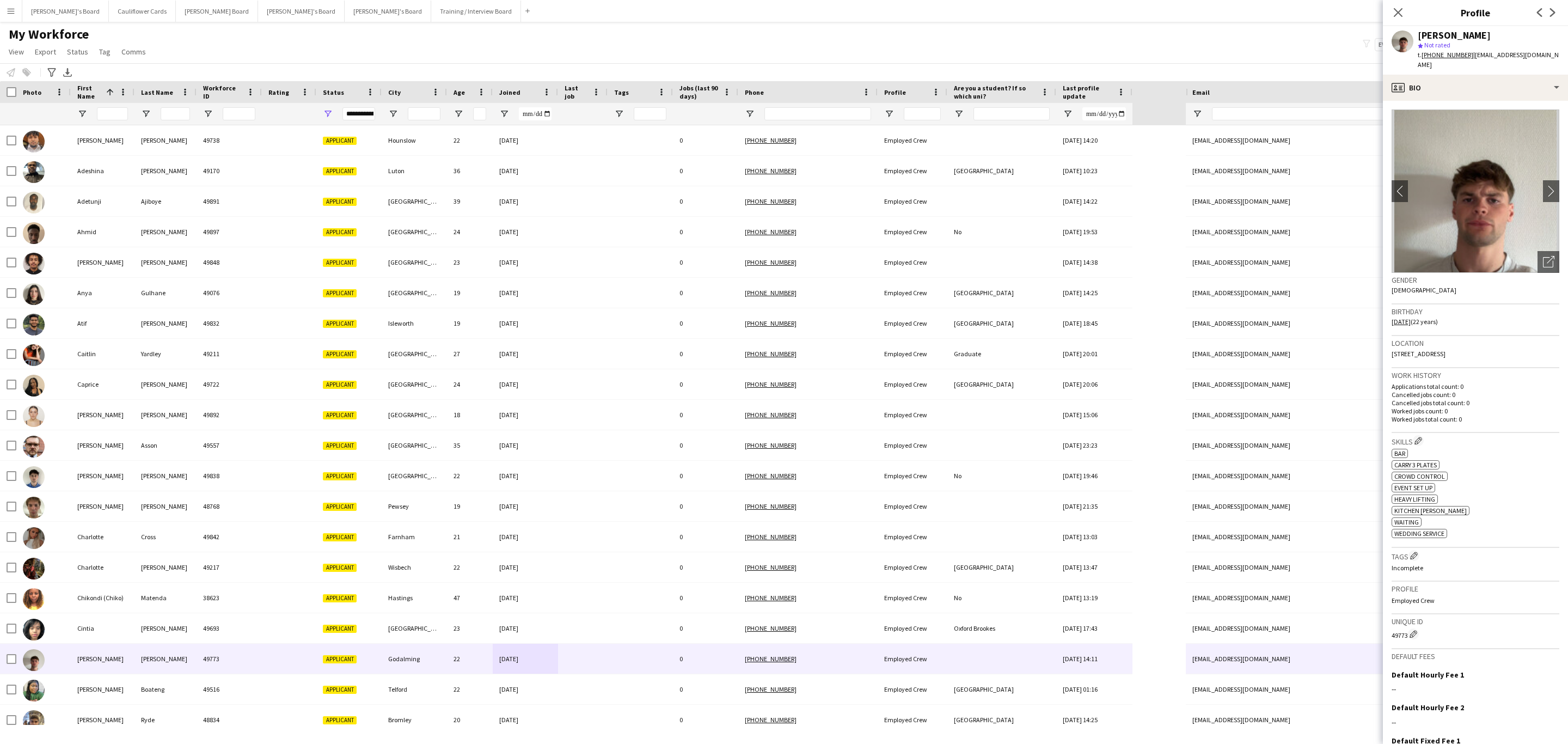
click at [1467, 63] on div "Dan Jenkins star Not rated t. +447710249669 | danielpwj27@icloud.com" at bounding box center [1475, 51] width 185 height 49
click at [1482, 81] on div "profile Bio" at bounding box center [1475, 87] width 185 height 26
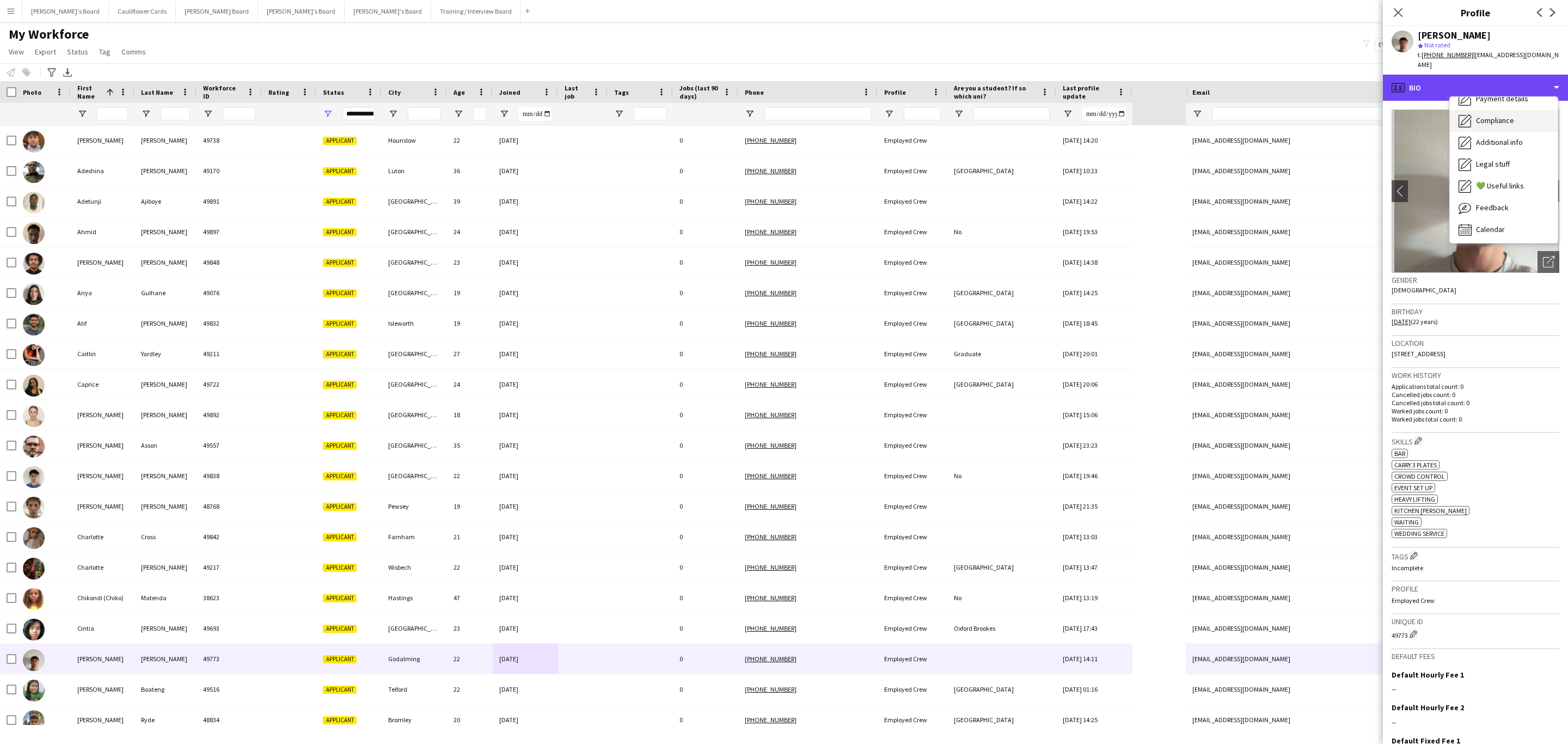
scroll to position [145, 0]
click at [1507, 136] on span "Additional info" at bounding box center [1499, 141] width 47 height 10
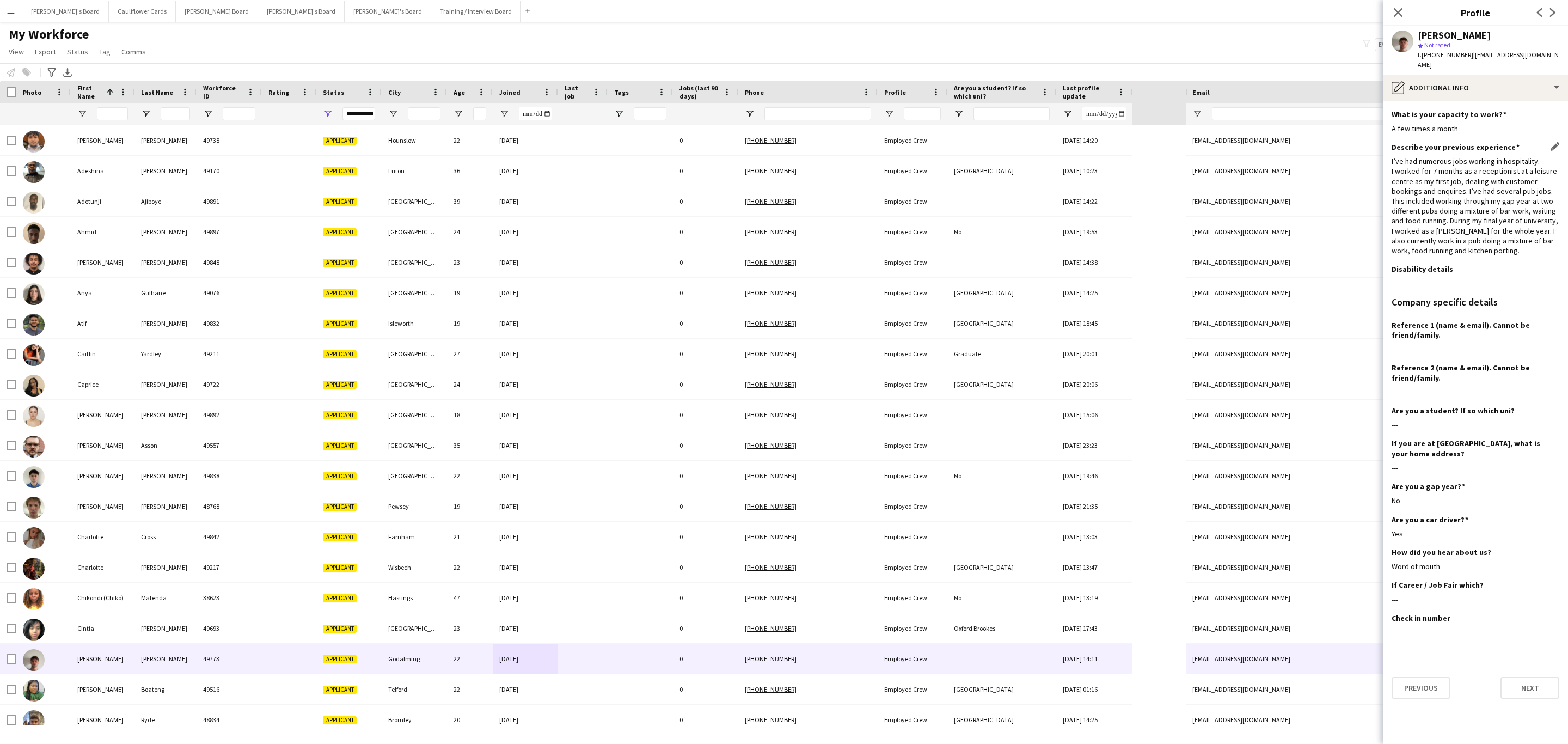
click at [1498, 219] on div "I’ve had numerous jobs working in hospitality. I worked for 7 months as a recep…" at bounding box center [1475, 206] width 168 height 99
click at [1504, 226] on div "I’ve had numerous jobs working in hospitality. I worked for 7 months as a recep…" at bounding box center [1475, 206] width 168 height 99
drag, startPoint x: 1507, startPoint y: 249, endPoint x: 1502, endPoint y: 244, distance: 7.1
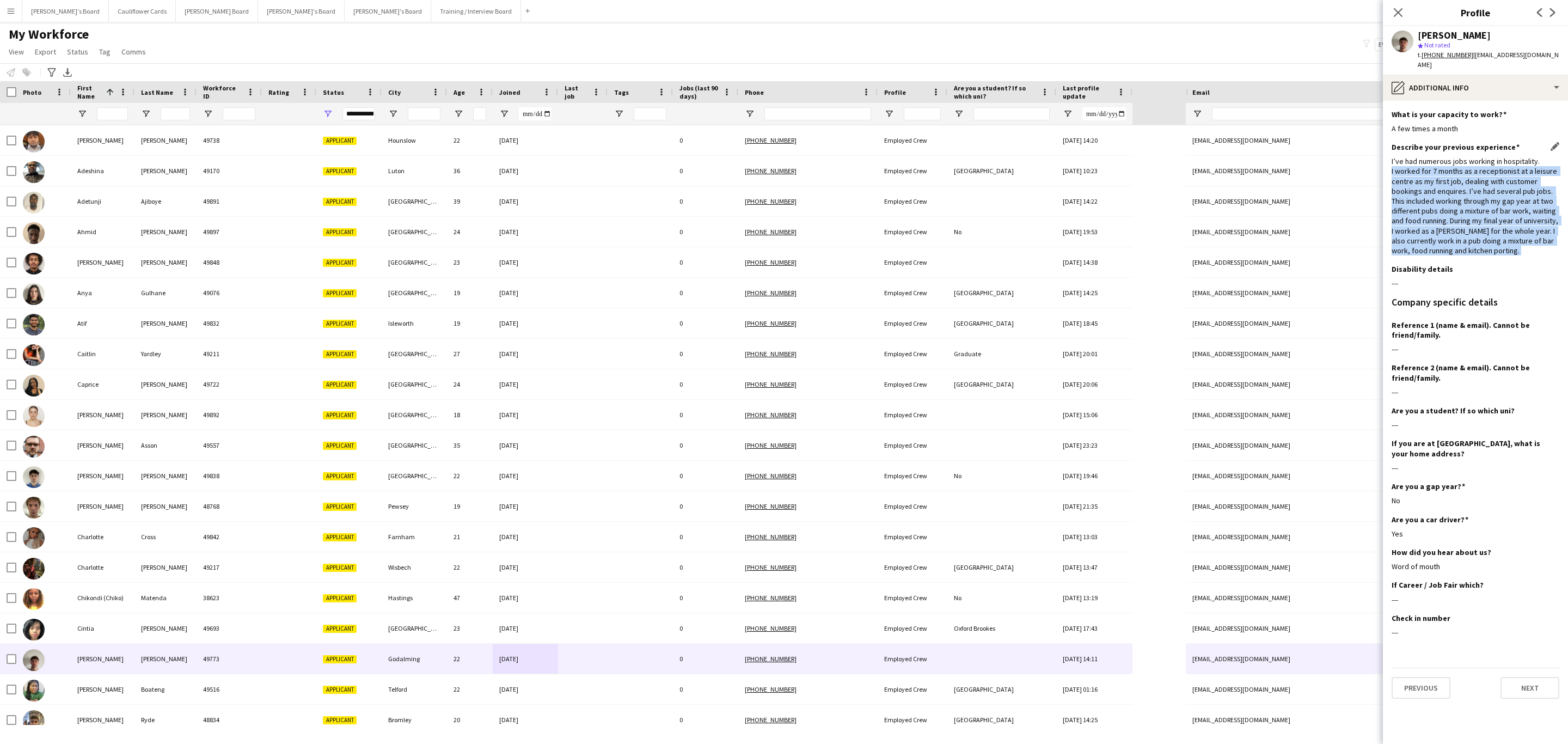
click at [1506, 247] on div "Describe your previous experience Edit this field I’ve had numerous jobs workin…" at bounding box center [1475, 203] width 168 height 122
click at [1500, 237] on div "I’ve had numerous jobs working in hospitality. I worked for 7 months as a recep…" at bounding box center [1475, 206] width 168 height 99
click at [1494, 237] on div "I’ve had numerous jobs working in hospitality. I worked for 7 months as a recep…" at bounding box center [1475, 206] width 168 height 99
drag, startPoint x: 1501, startPoint y: 242, endPoint x: 1387, endPoint y: 152, distance: 145.2
click at [1387, 152] on app-section-data-types "What is your capacity to work? Edit this field A few times a month Describe you…" at bounding box center [1475, 422] width 185 height 643
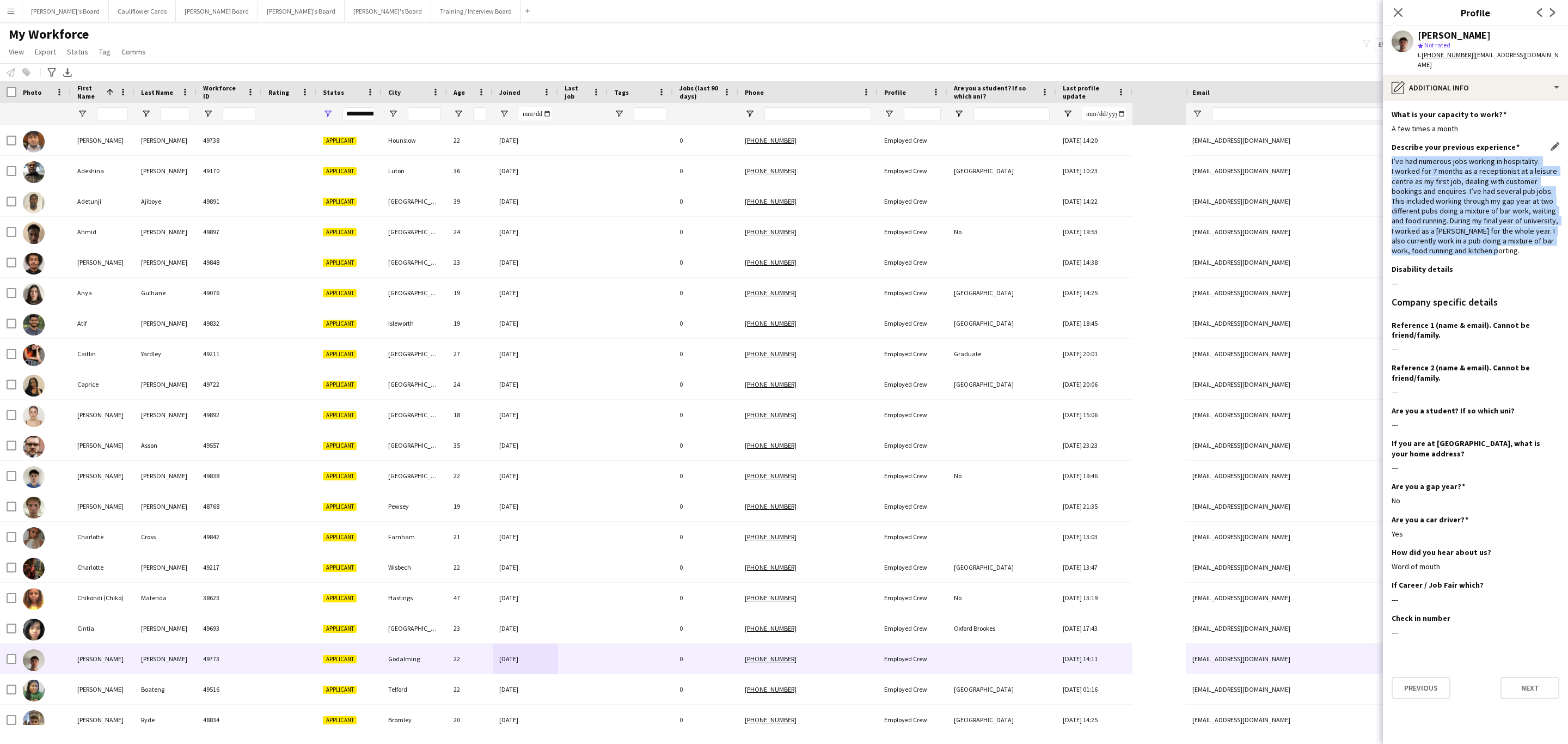
copy div "I’ve had numerous jobs working in hospitality. I worked for 7 months as a recep…"
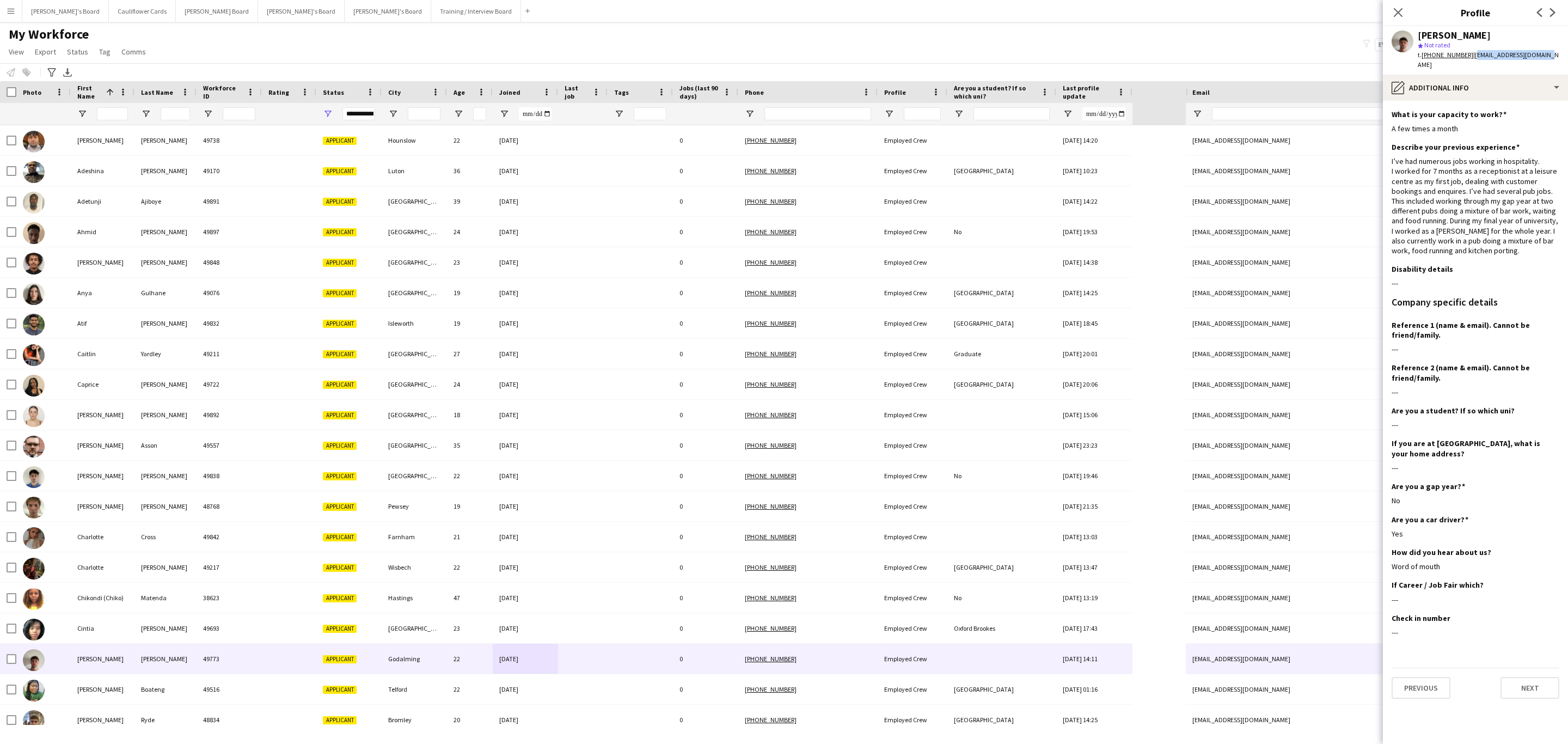
drag, startPoint x: 1539, startPoint y: 56, endPoint x: 1470, endPoint y: 56, distance: 69.0
click at [1470, 56] on div "Dan Jenkins star Not rated t. +447710249669 | danielpwj27@icloud.com" at bounding box center [1475, 51] width 185 height 49
copy span "danielpwj27@icloud.com"
click at [1393, 16] on icon "Close pop-in" at bounding box center [1397, 12] width 10 height 10
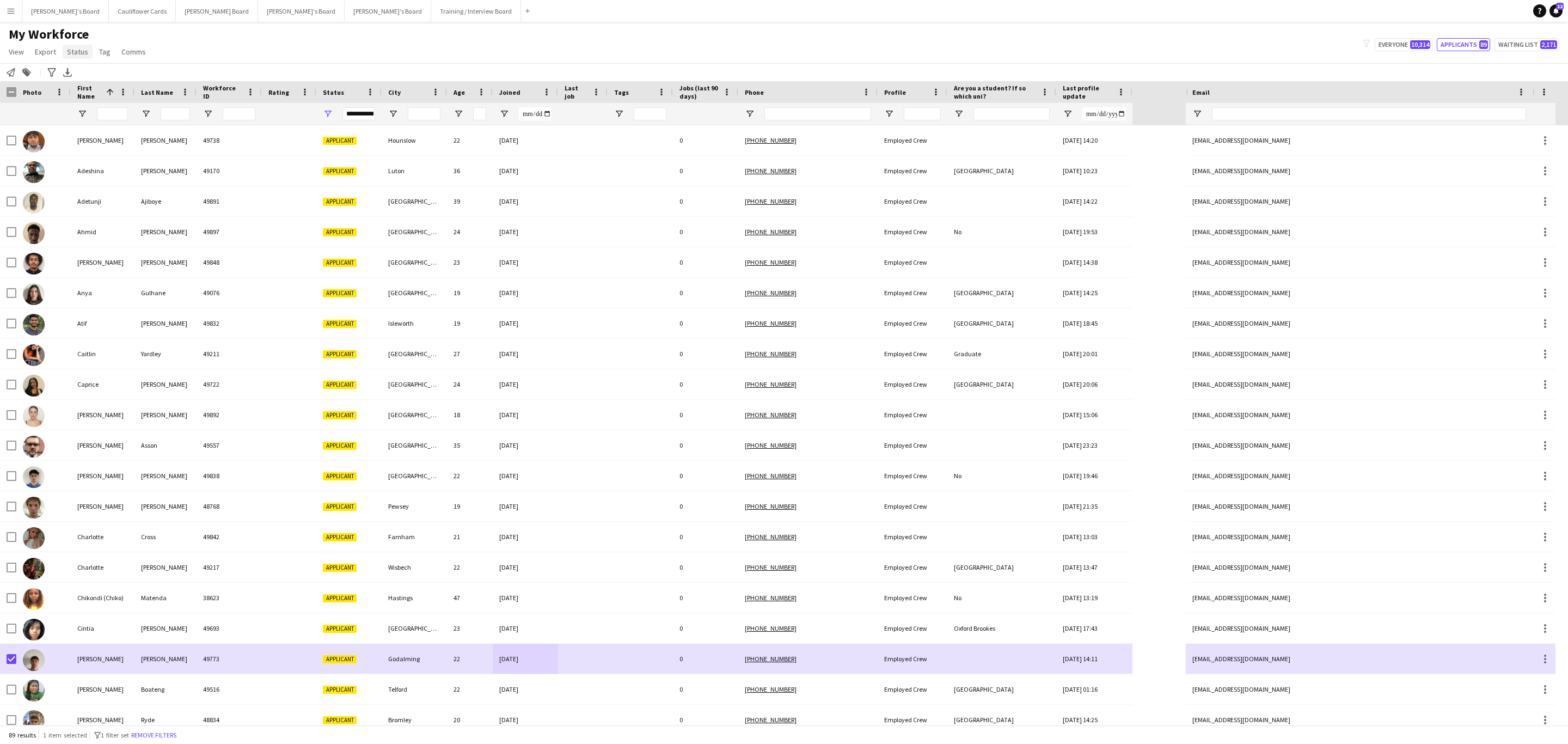
click at [79, 52] on span "Status" at bounding box center [78, 52] width 21 height 10
click at [99, 69] on link "Edit" at bounding box center [101, 75] width 76 height 23
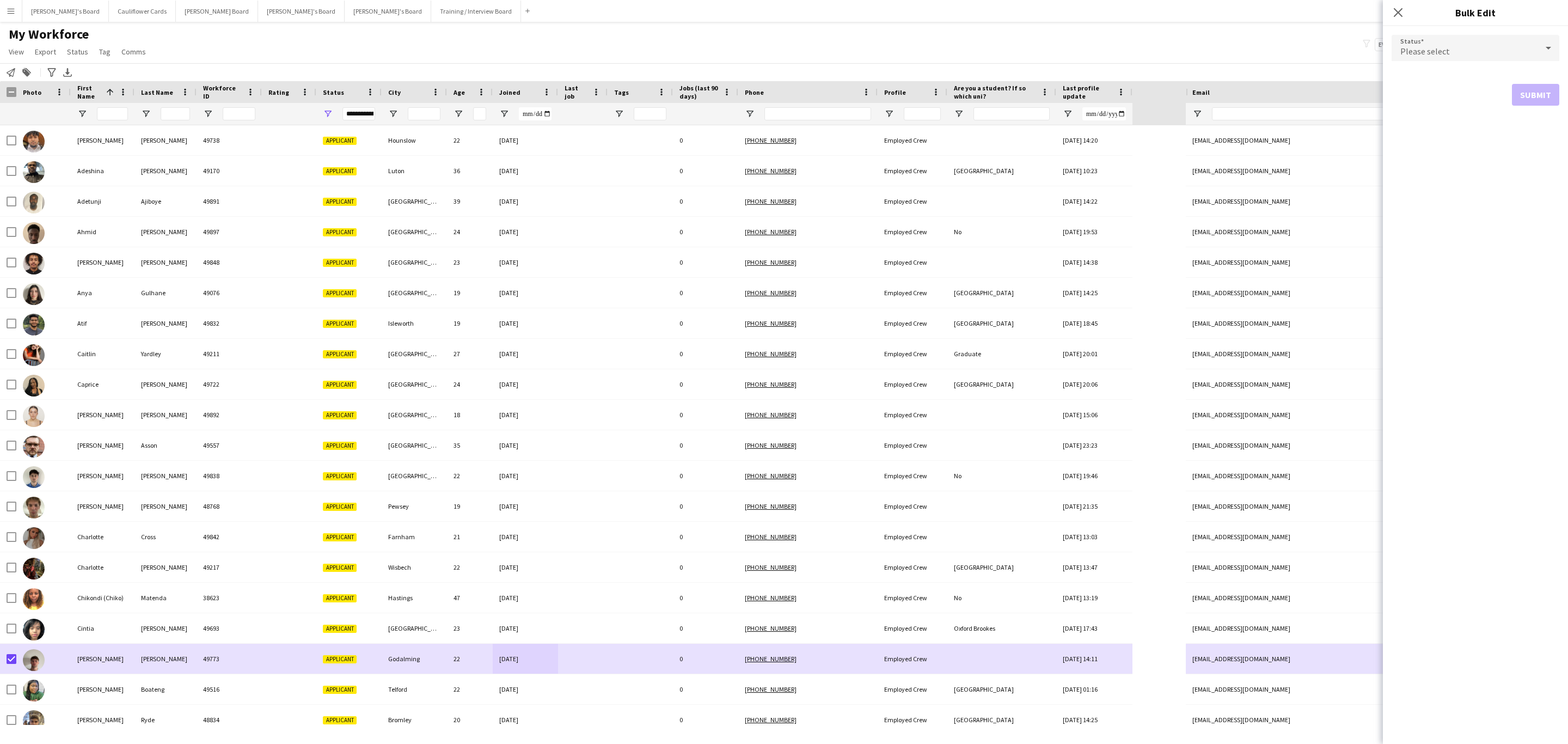
click at [1483, 38] on div "Please select" at bounding box center [1464, 48] width 146 height 26
click at [1452, 175] on mat-option "Waiting list" at bounding box center [1475, 185] width 168 height 27
click at [1516, 129] on button "Submit" at bounding box center [1535, 132] width 47 height 21
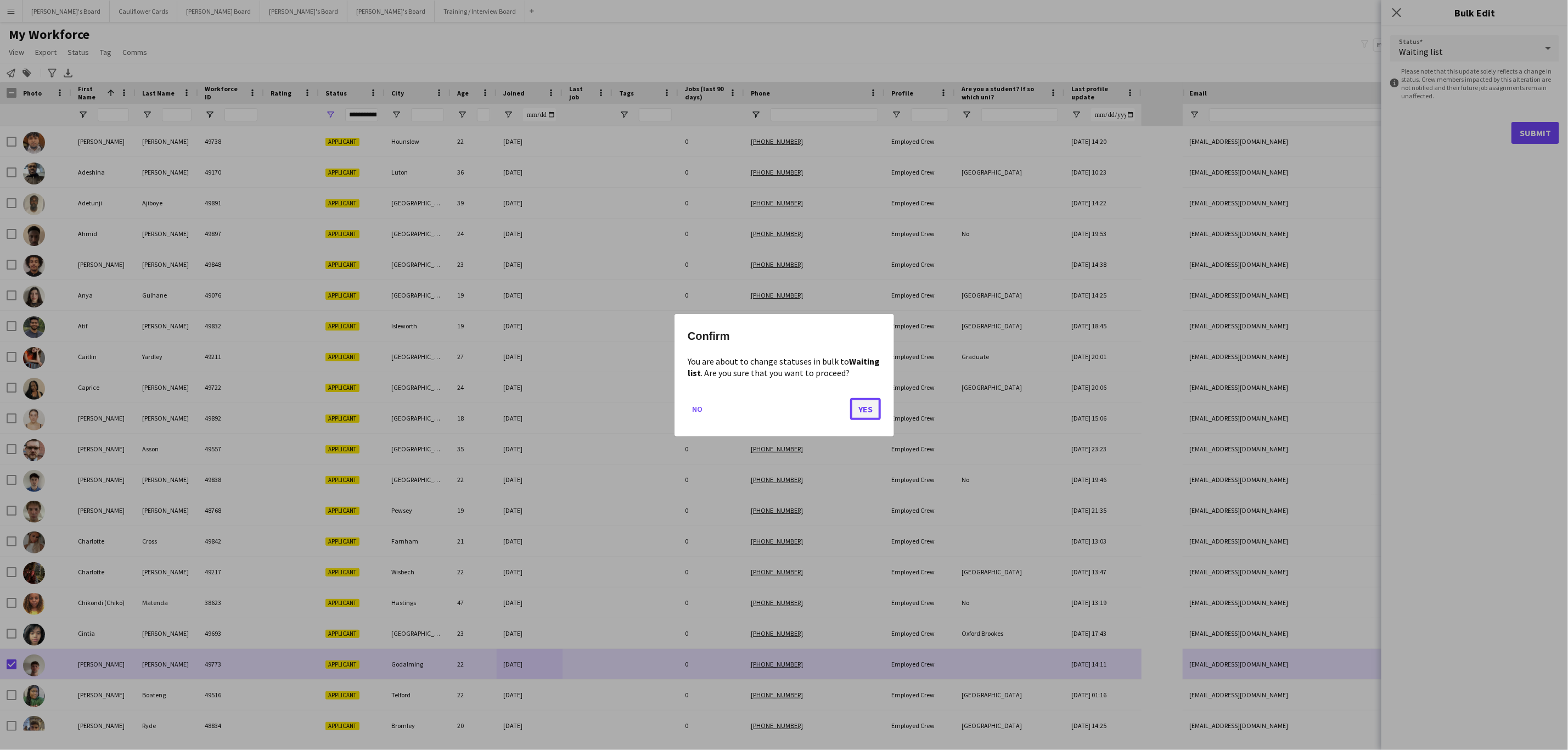
click at [854, 409] on button "Yes" at bounding box center [865, 409] width 31 height 22
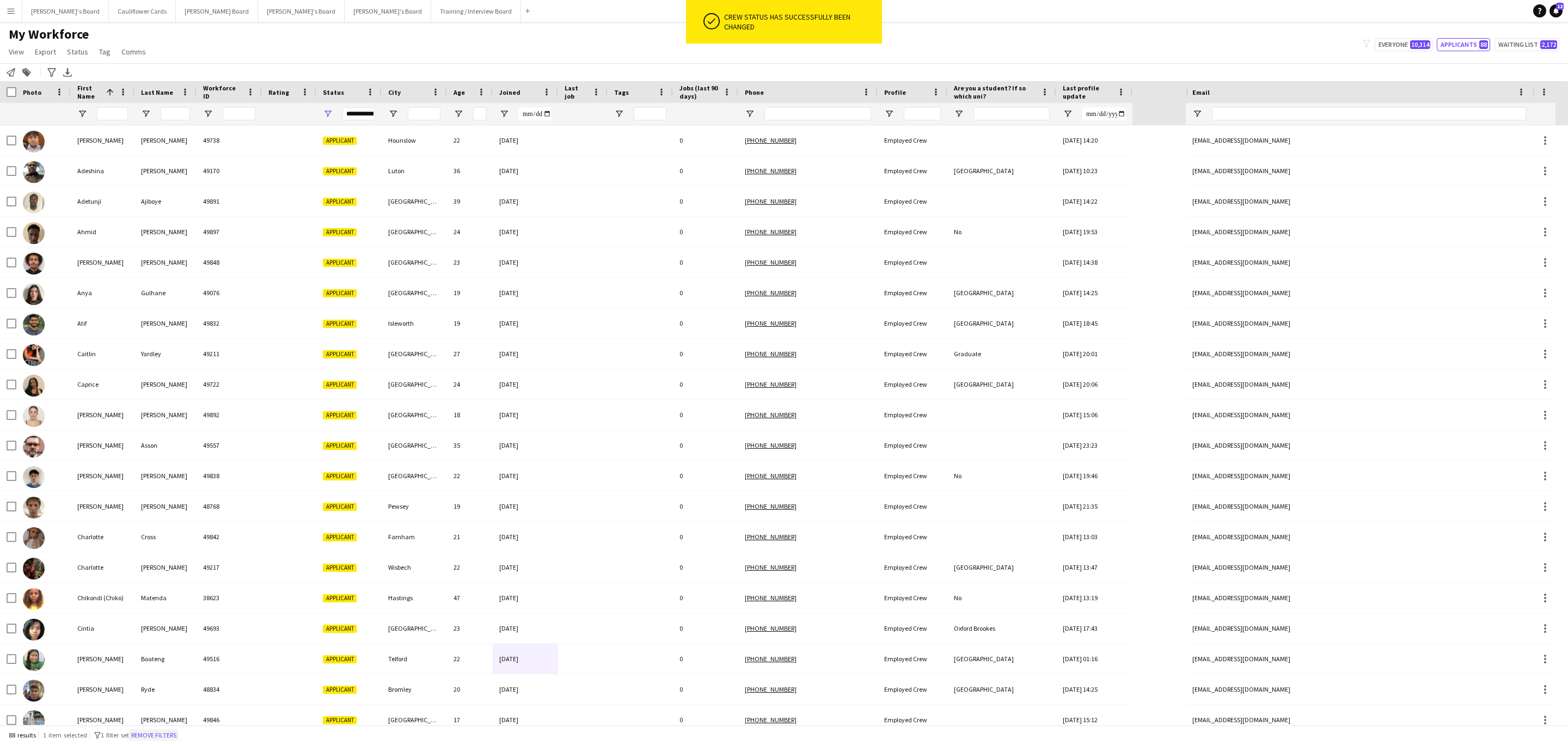
click at [144, 734] on button "Remove filters" at bounding box center [154, 735] width 49 height 12
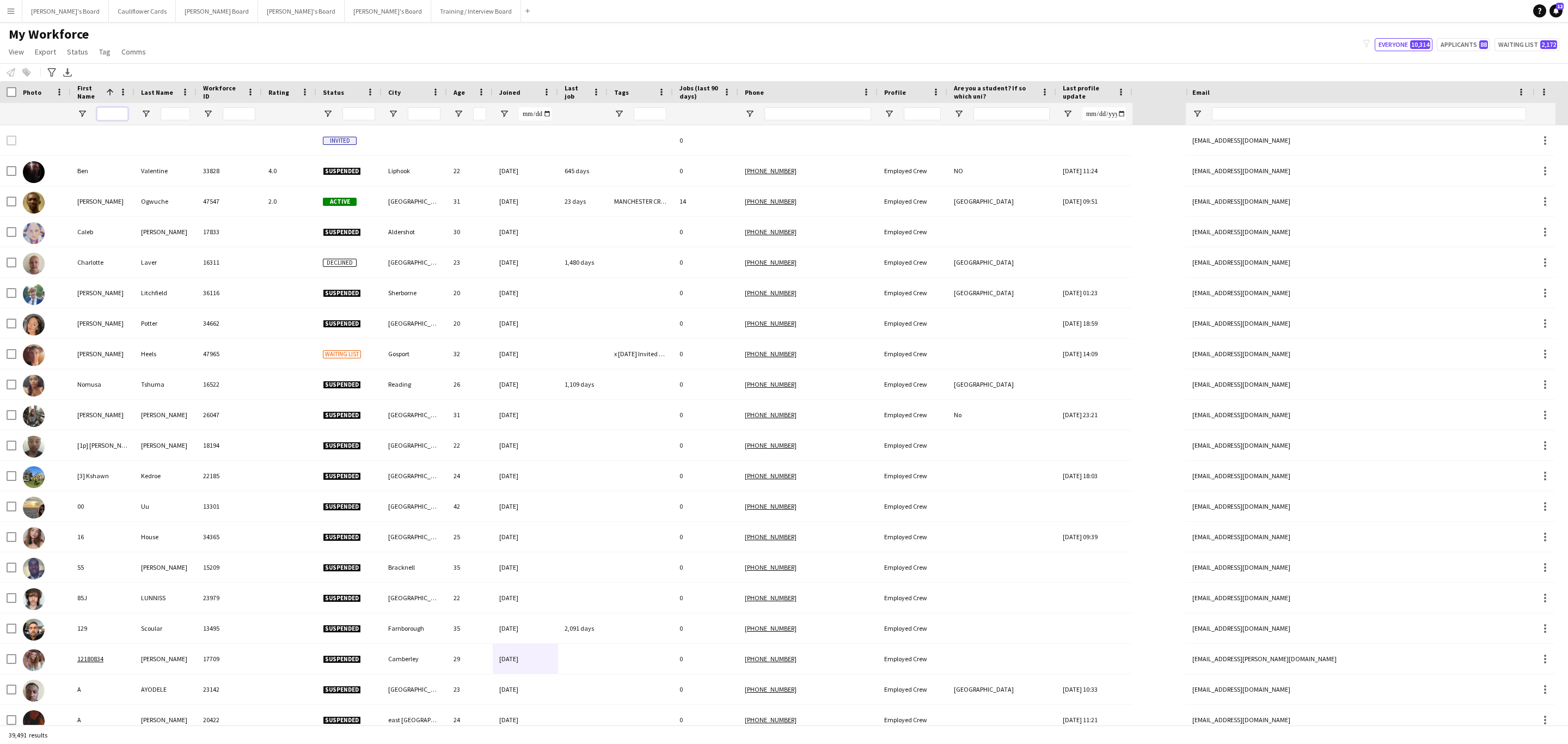
click at [106, 116] on input "First Name Filter Input" at bounding box center [112, 114] width 31 height 13
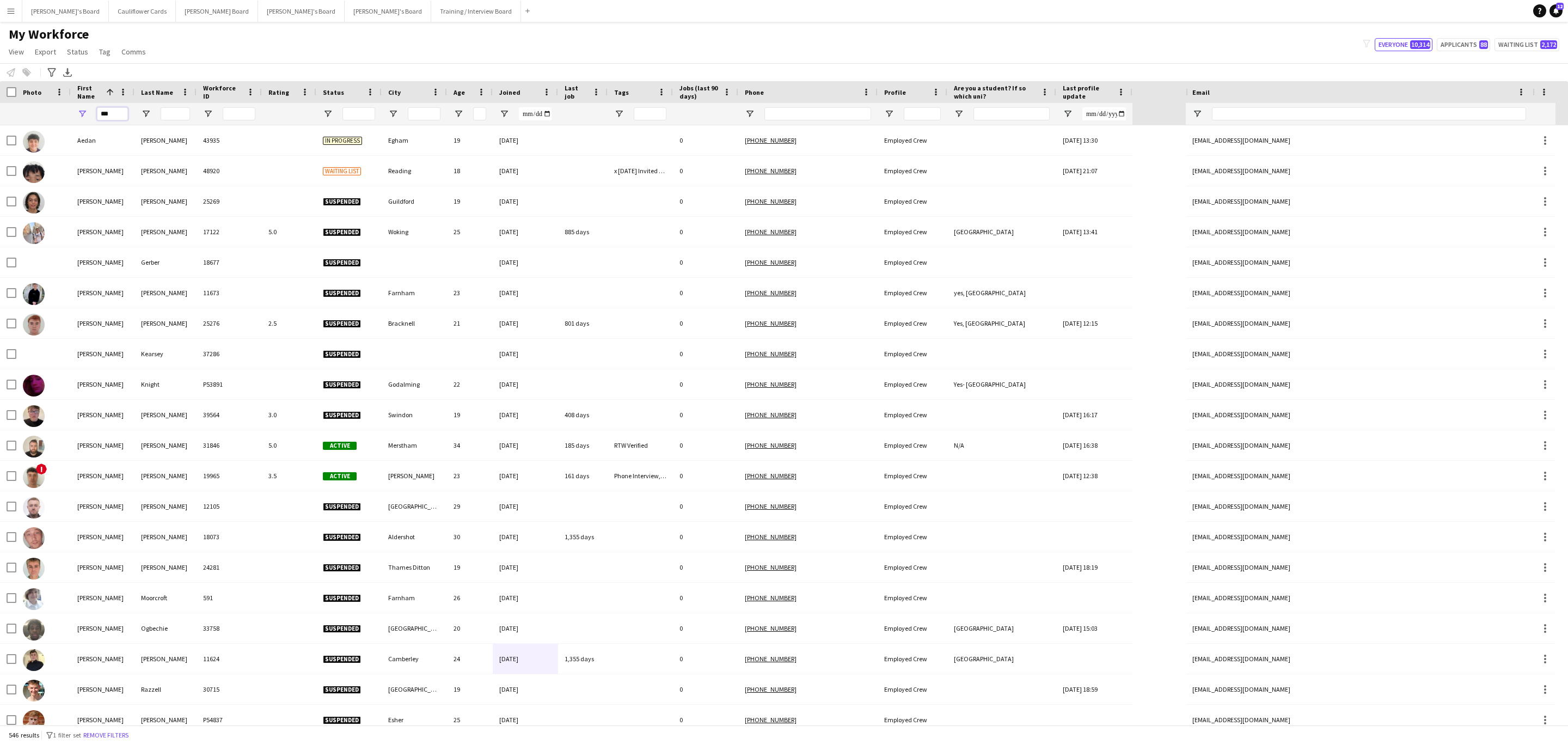
type input "***"
click at [171, 114] on input "Last Name Filter Input" at bounding box center [175, 114] width 29 height 13
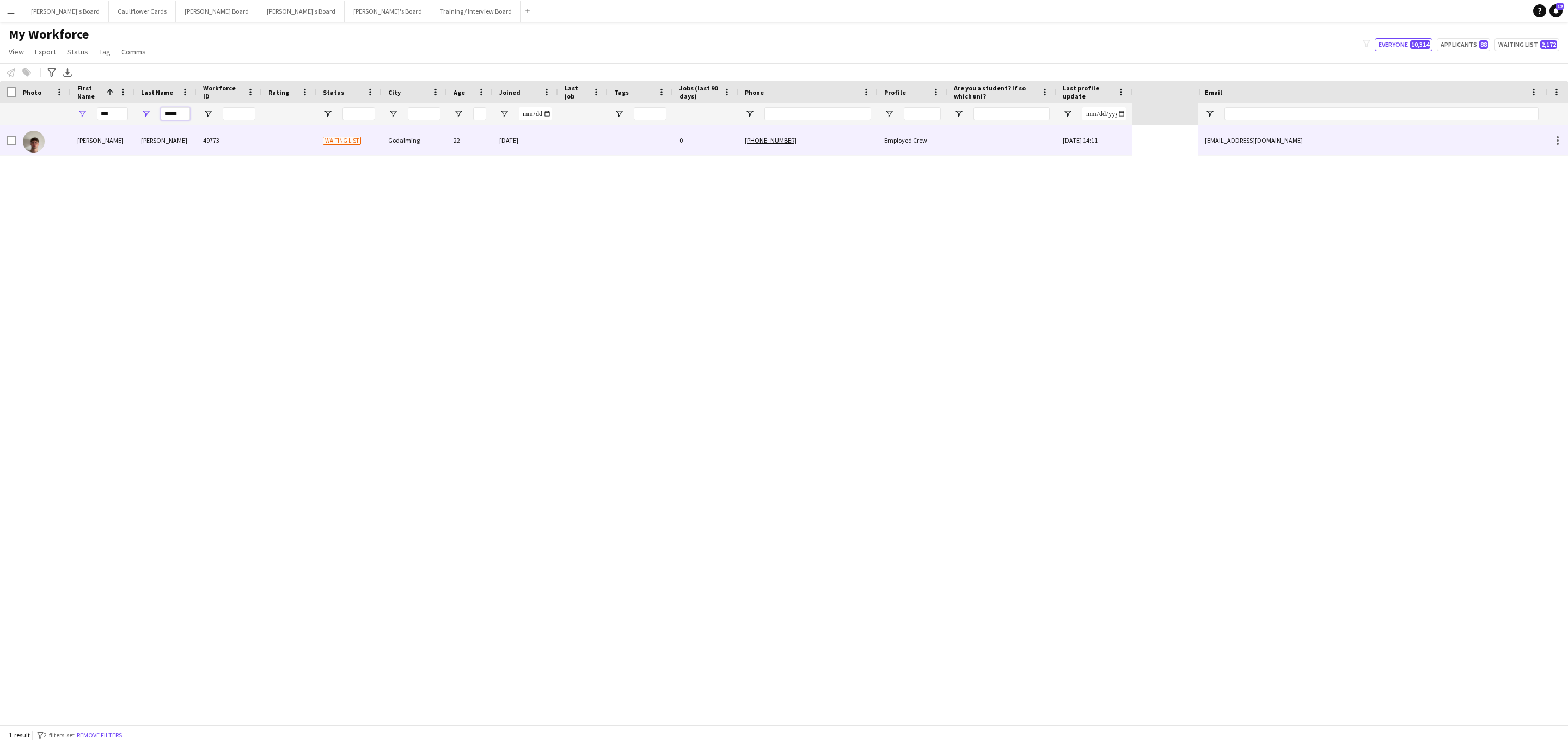
type input "*****"
click at [202, 147] on div "49773" at bounding box center [229, 140] width 65 height 30
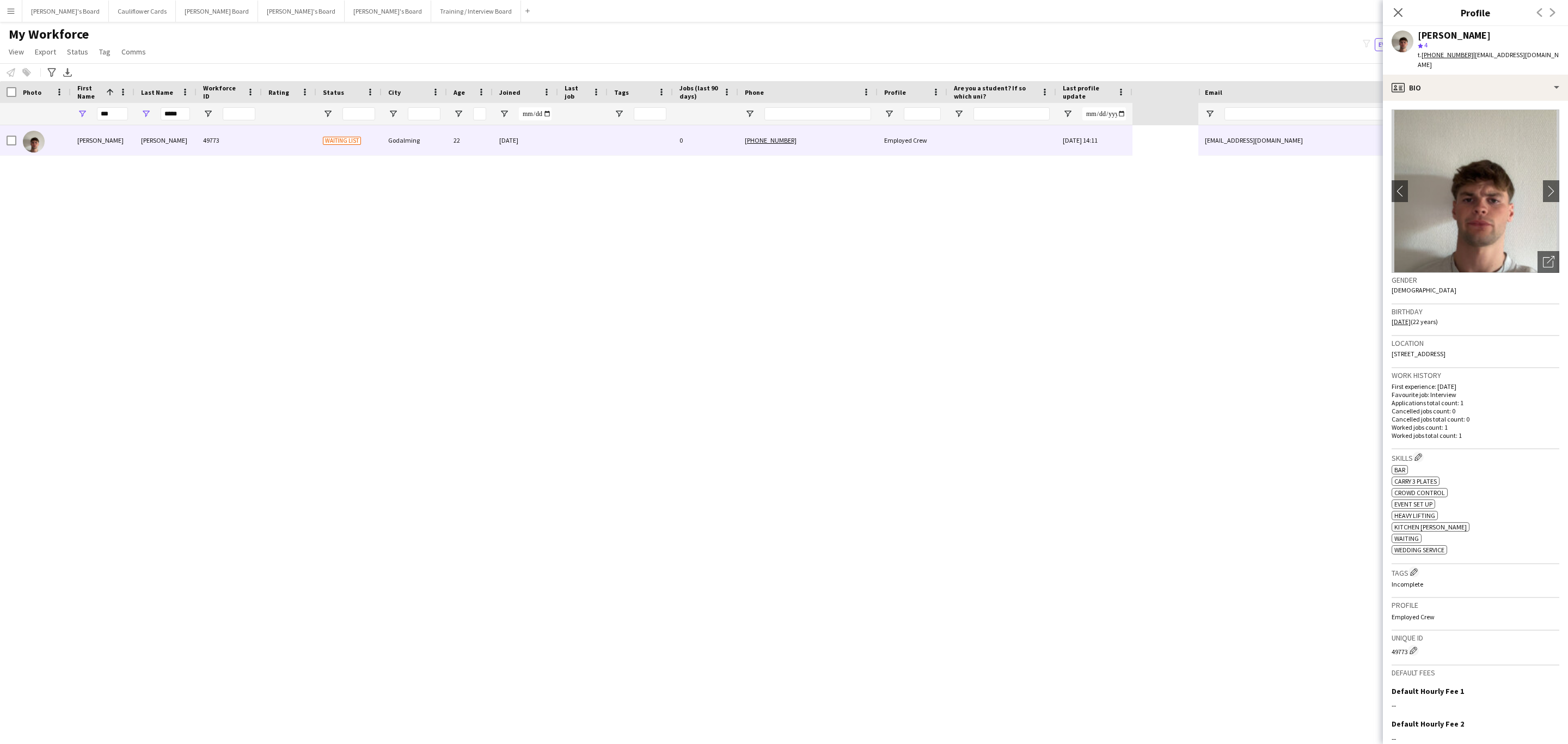
click at [1394, 5] on div "Close pop-in" at bounding box center [1398, 12] width 31 height 25
click at [1394, 11] on icon "Close pop-in" at bounding box center [1397, 12] width 10 height 10
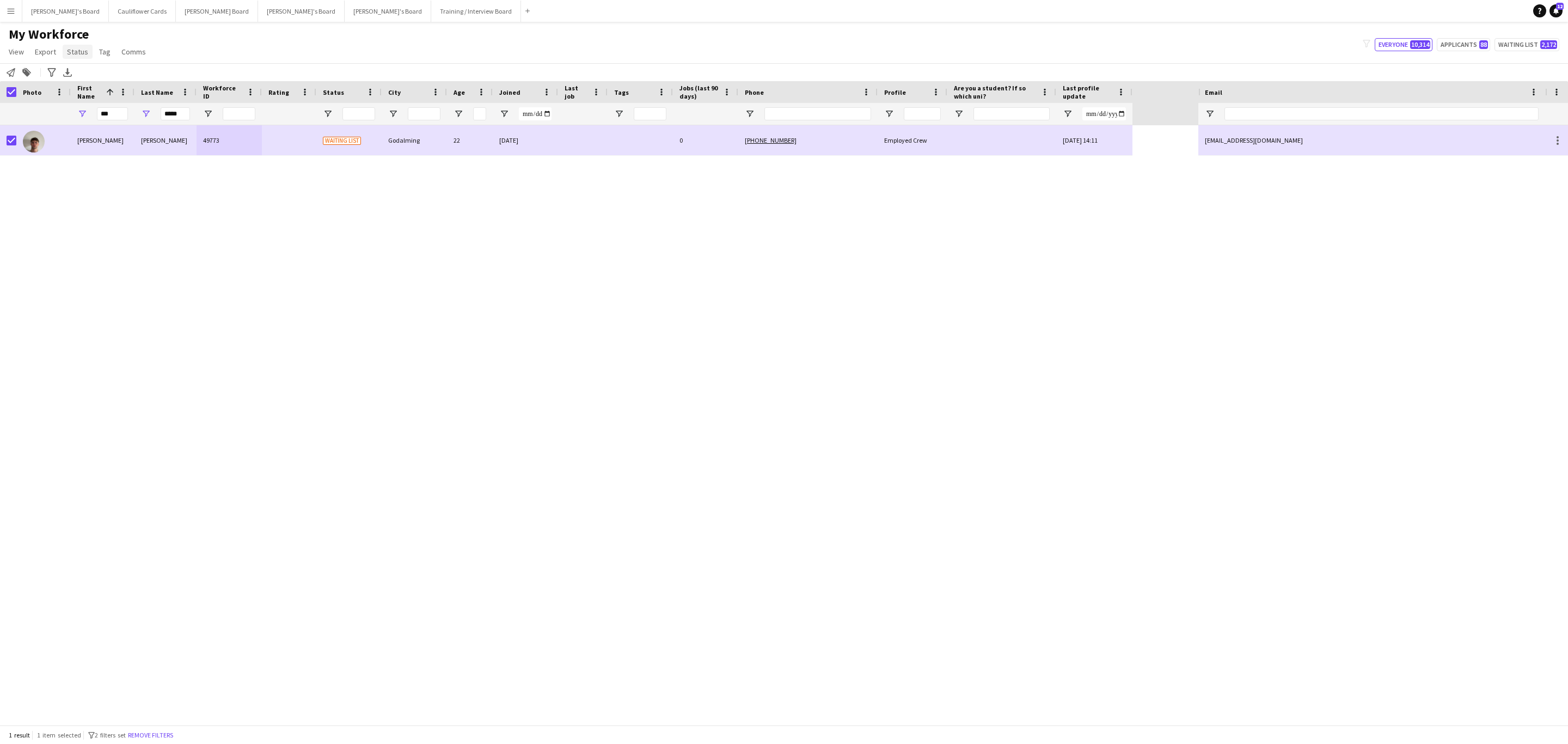
click at [72, 53] on span "Status" at bounding box center [78, 52] width 21 height 10
click at [80, 72] on span "Edit" at bounding box center [78, 75] width 13 height 10
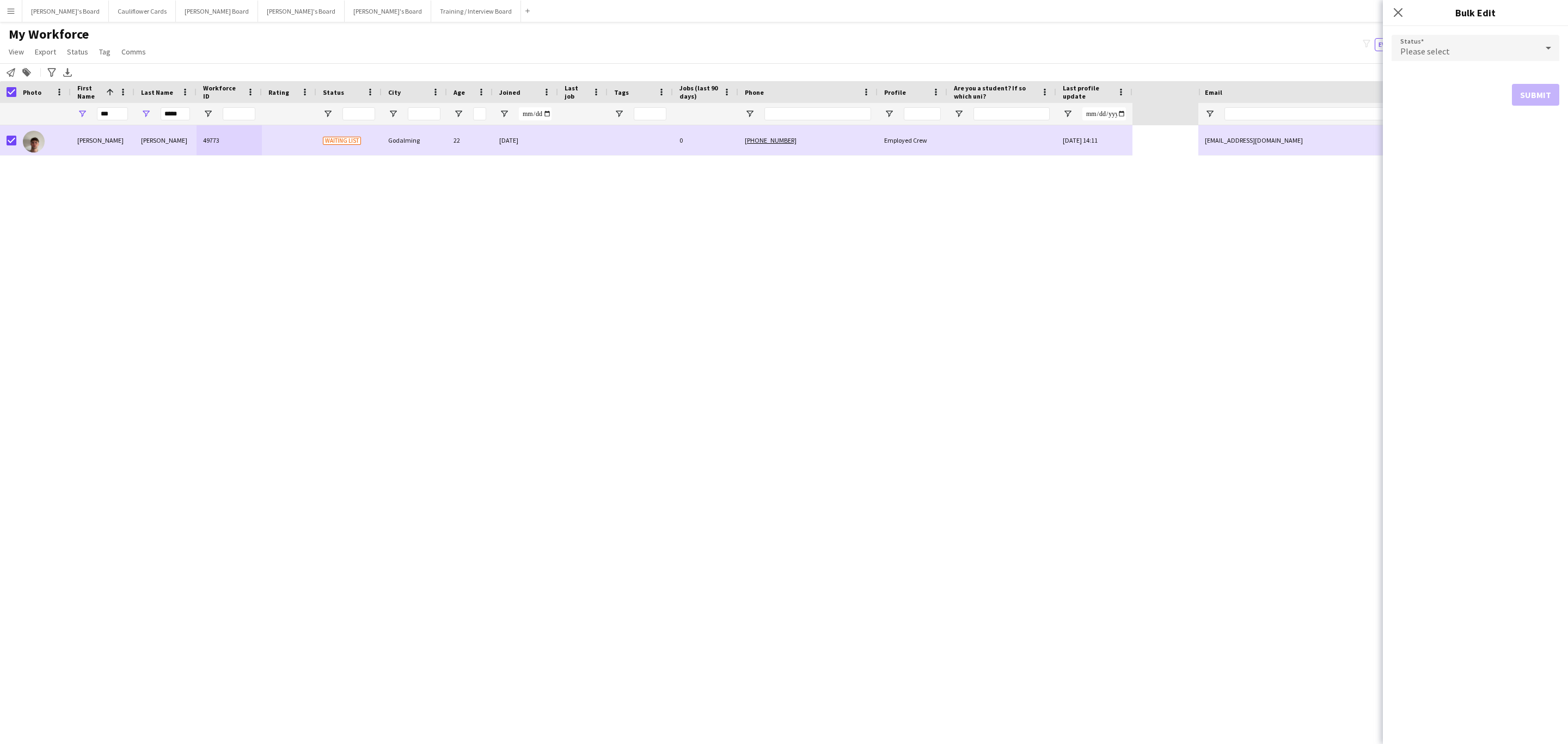
click at [1444, 62] on form "Status Please select Submit" at bounding box center [1475, 70] width 168 height 88
click at [1443, 51] on span "Please select" at bounding box center [1424, 51] width 49 height 11
click at [1438, 74] on span "Active" at bounding box center [1475, 79] width 150 height 10
click at [1525, 132] on button "Submit" at bounding box center [1535, 132] width 47 height 21
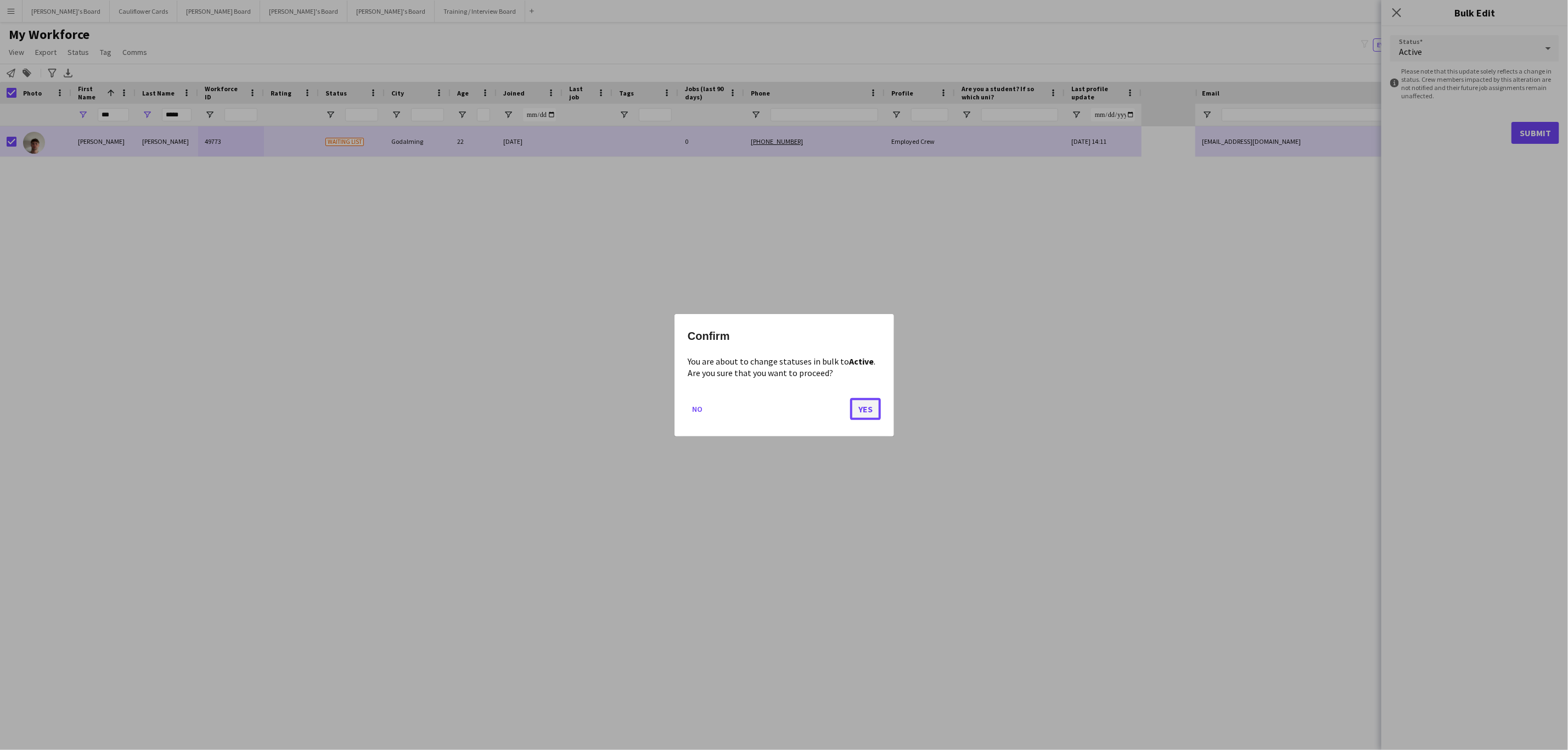
click at [872, 407] on button "Yes" at bounding box center [865, 409] width 31 height 22
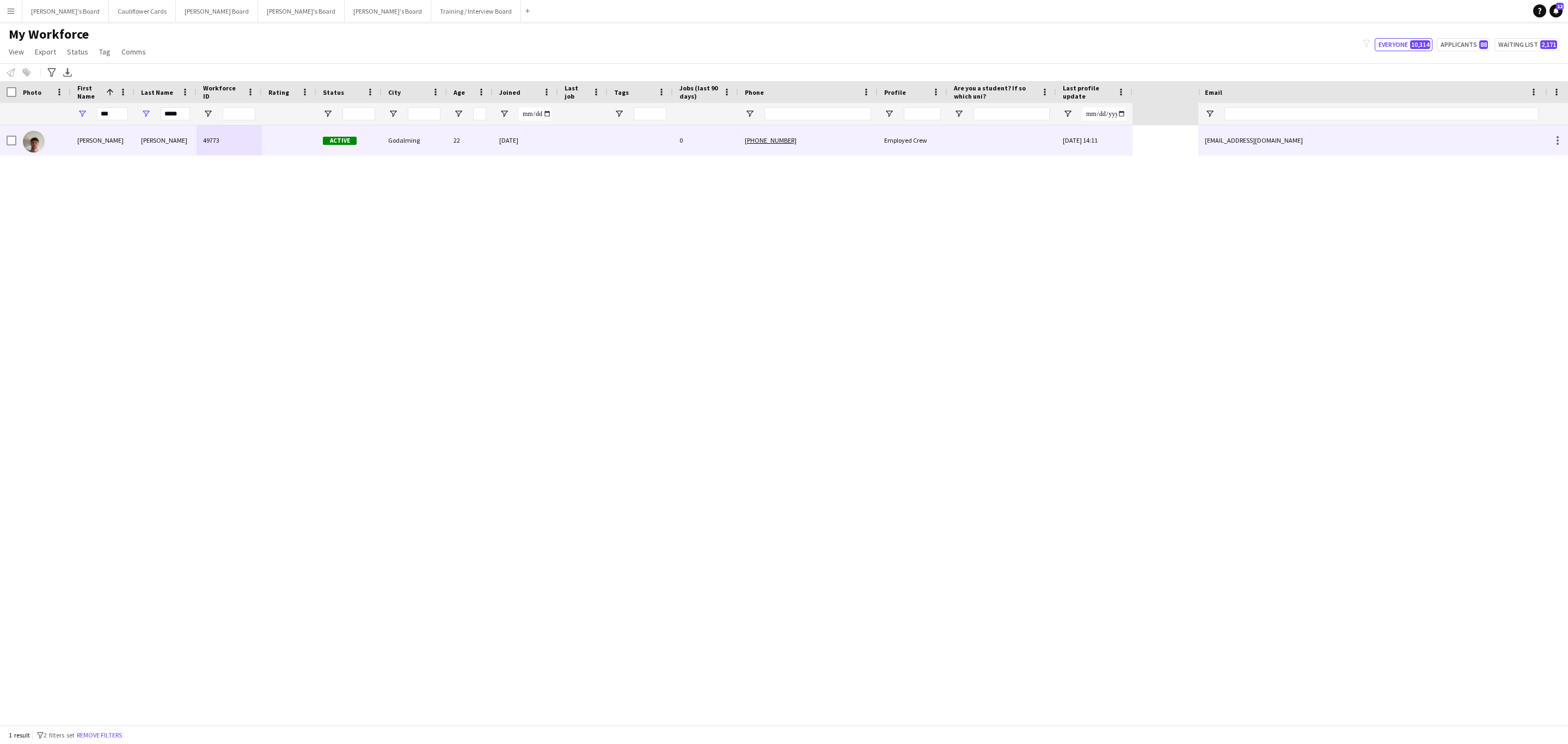
click at [477, 139] on div "22" at bounding box center [470, 140] width 46 height 30
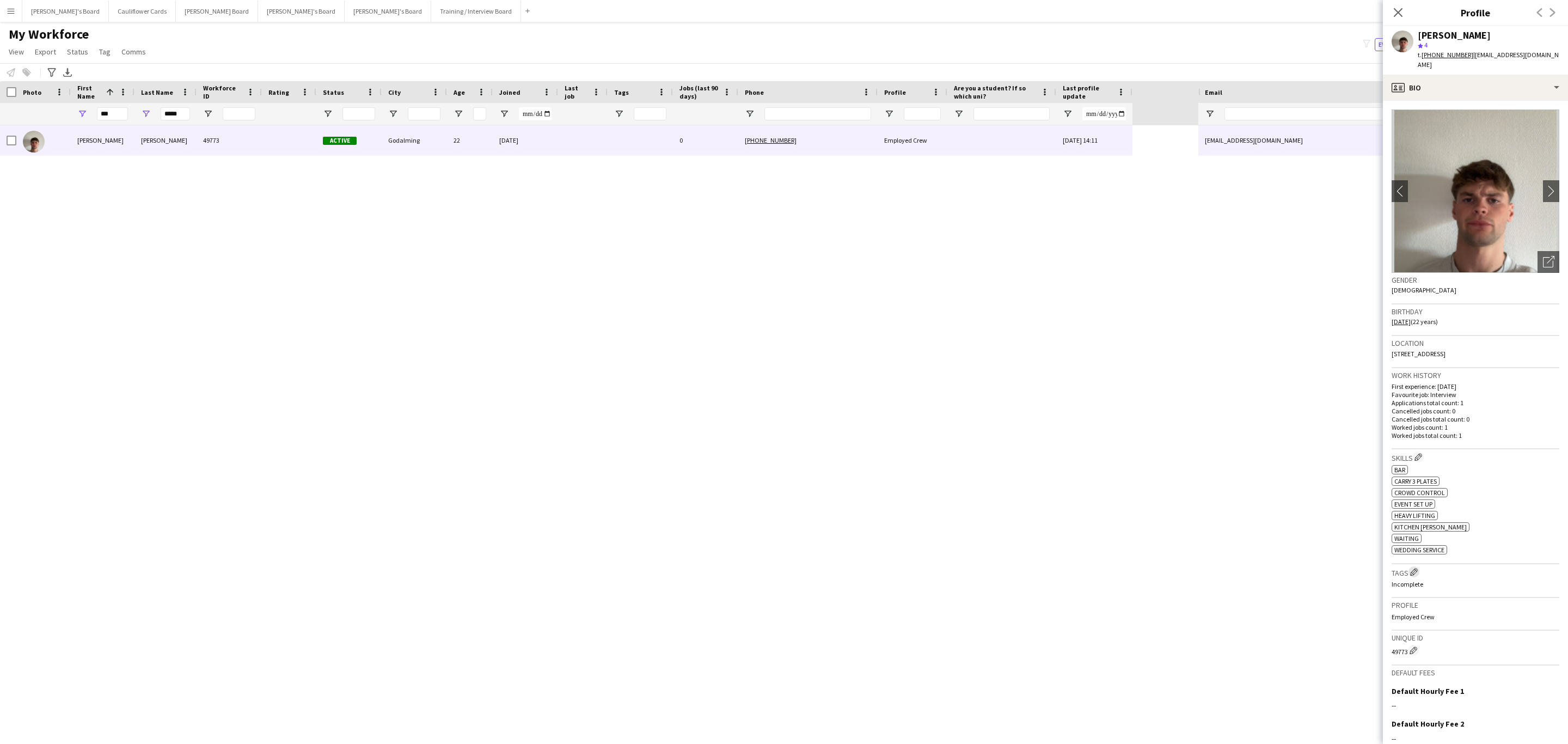
click at [1412, 568] on app-icon "Edit crew company tags" at bounding box center [1414, 572] width 8 height 8
click at [1274, 84] on input "text" at bounding box center [1290, 86] width 154 height 27
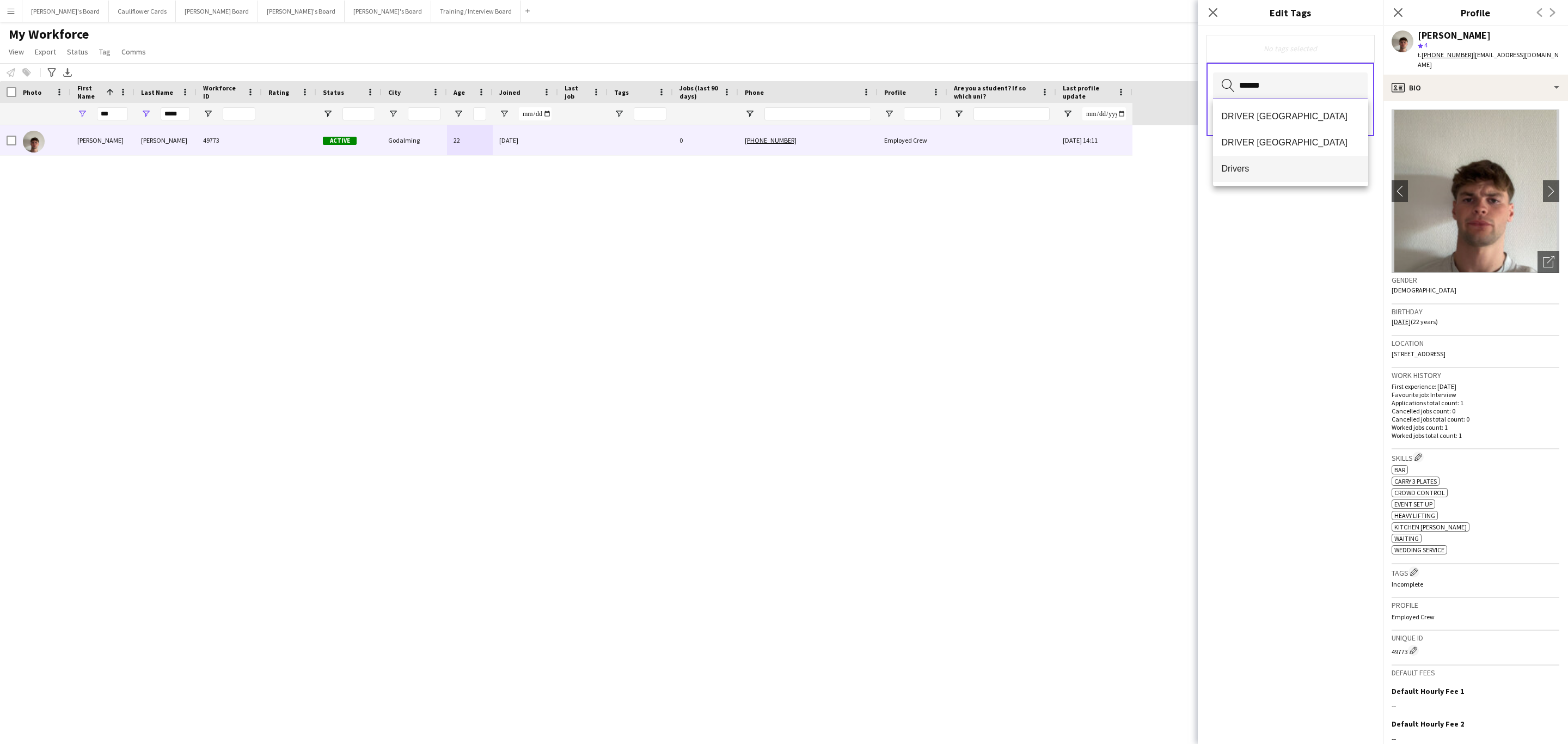
type input "******"
click at [1246, 159] on mat-option "Drivers" at bounding box center [1290, 169] width 155 height 26
click at [1247, 301] on div "Drivers Remove Search by tag name Save" at bounding box center [1290, 385] width 185 height 718
click at [1356, 123] on button "Save" at bounding box center [1355, 119] width 26 height 17
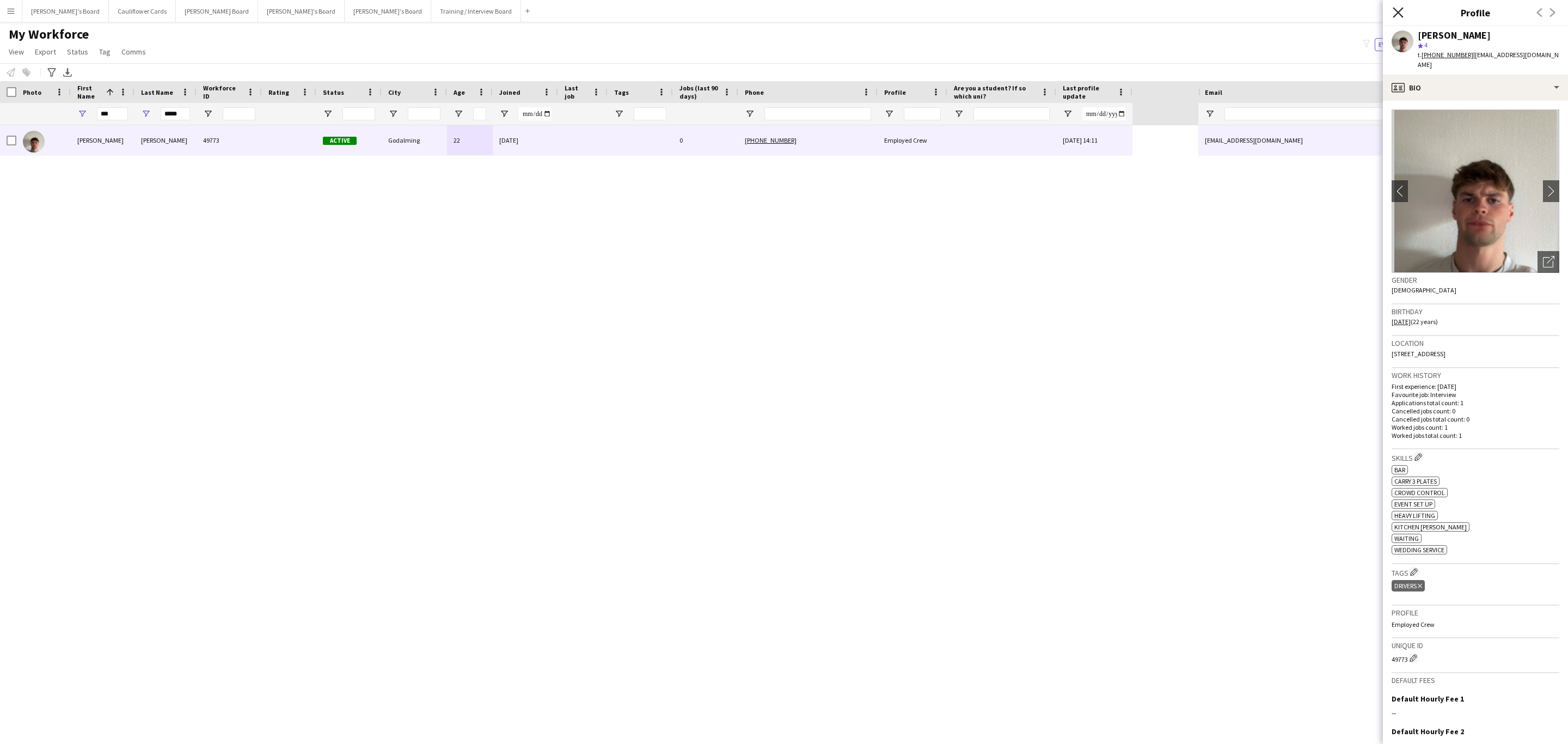
drag, startPoint x: 1402, startPoint y: 14, endPoint x: 939, endPoint y: 287, distance: 537.5
click at [1402, 13] on icon "Close pop-in" at bounding box center [1398, 12] width 9 height 9
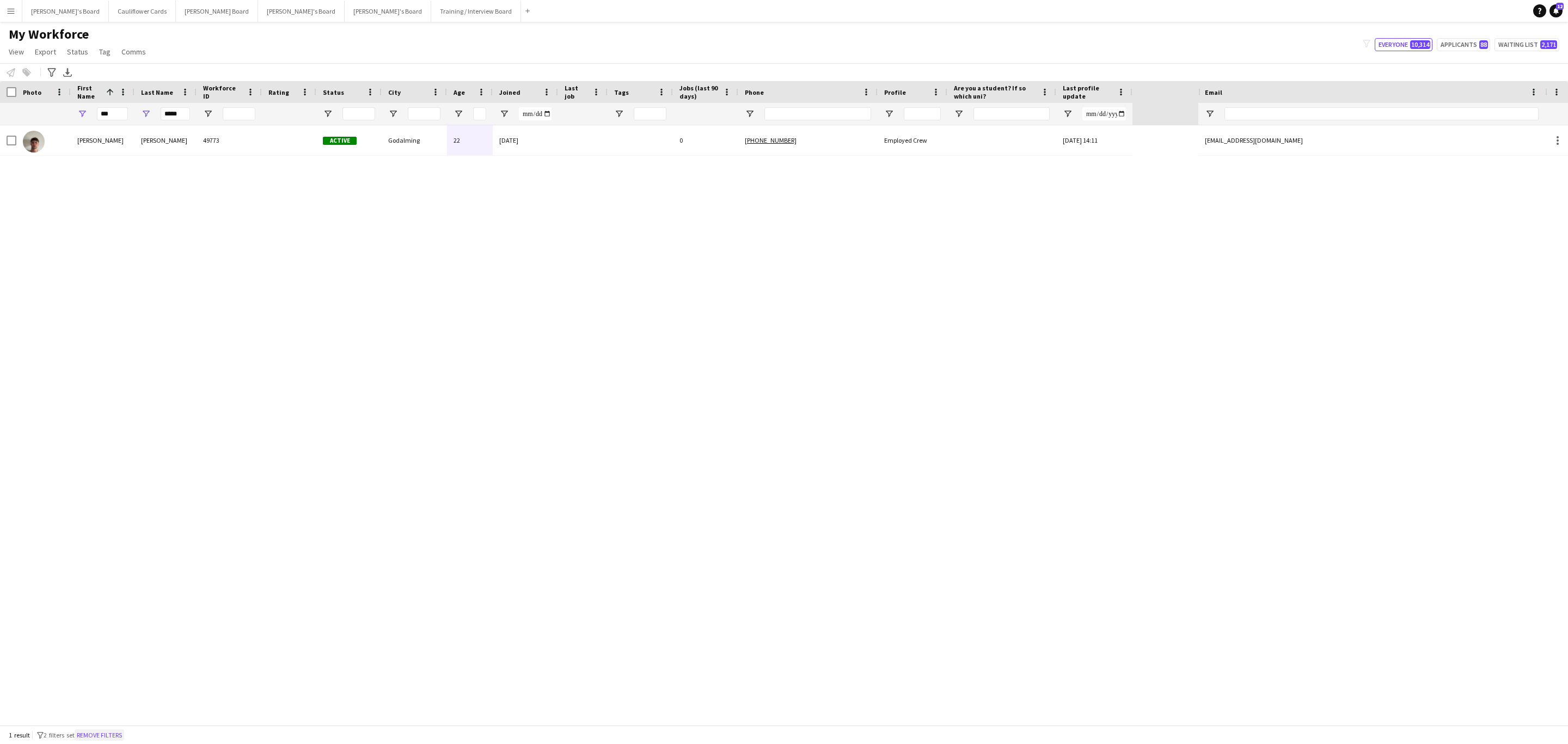
click at [115, 731] on button "Remove filters" at bounding box center [99, 735] width 49 height 12
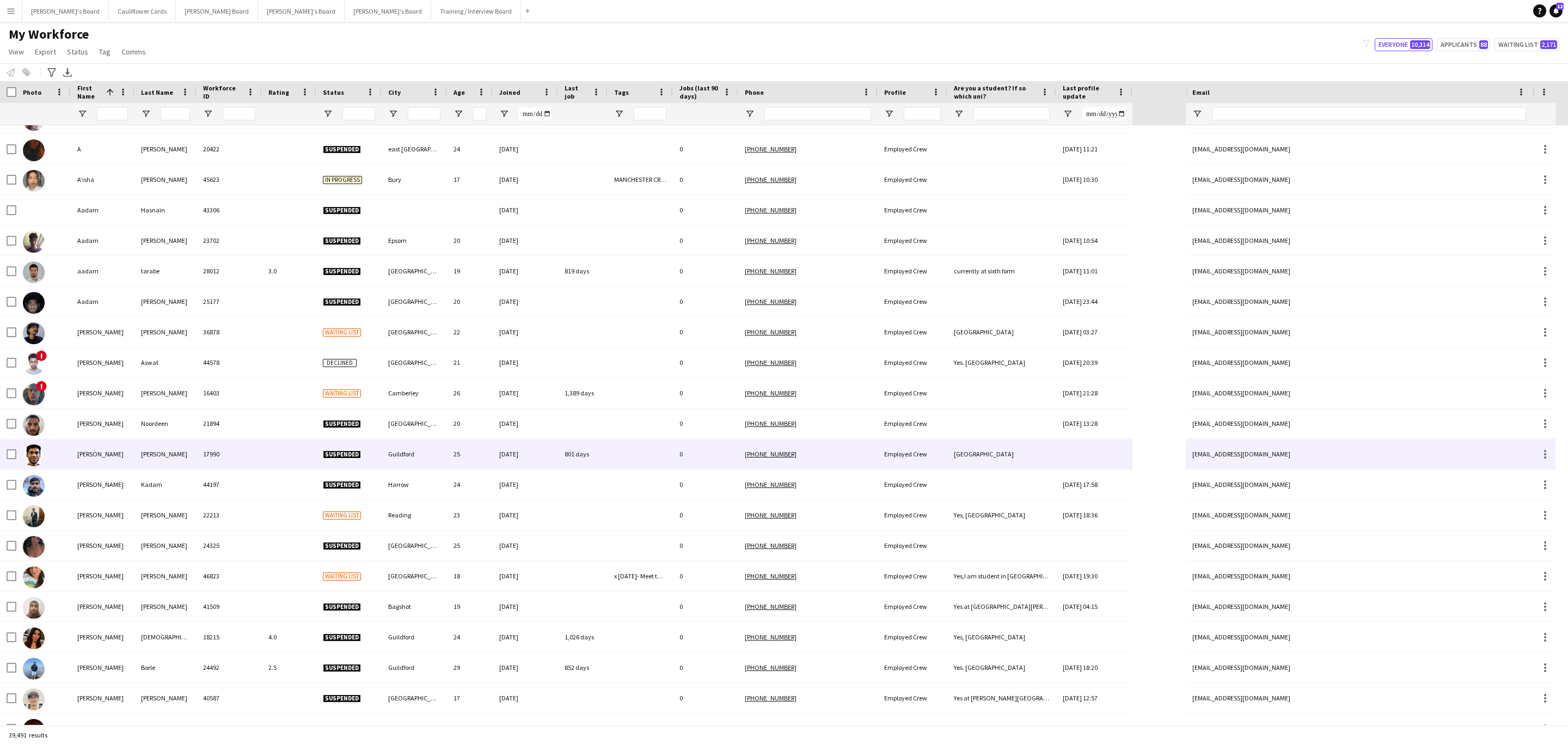
scroll to position [0, 0]
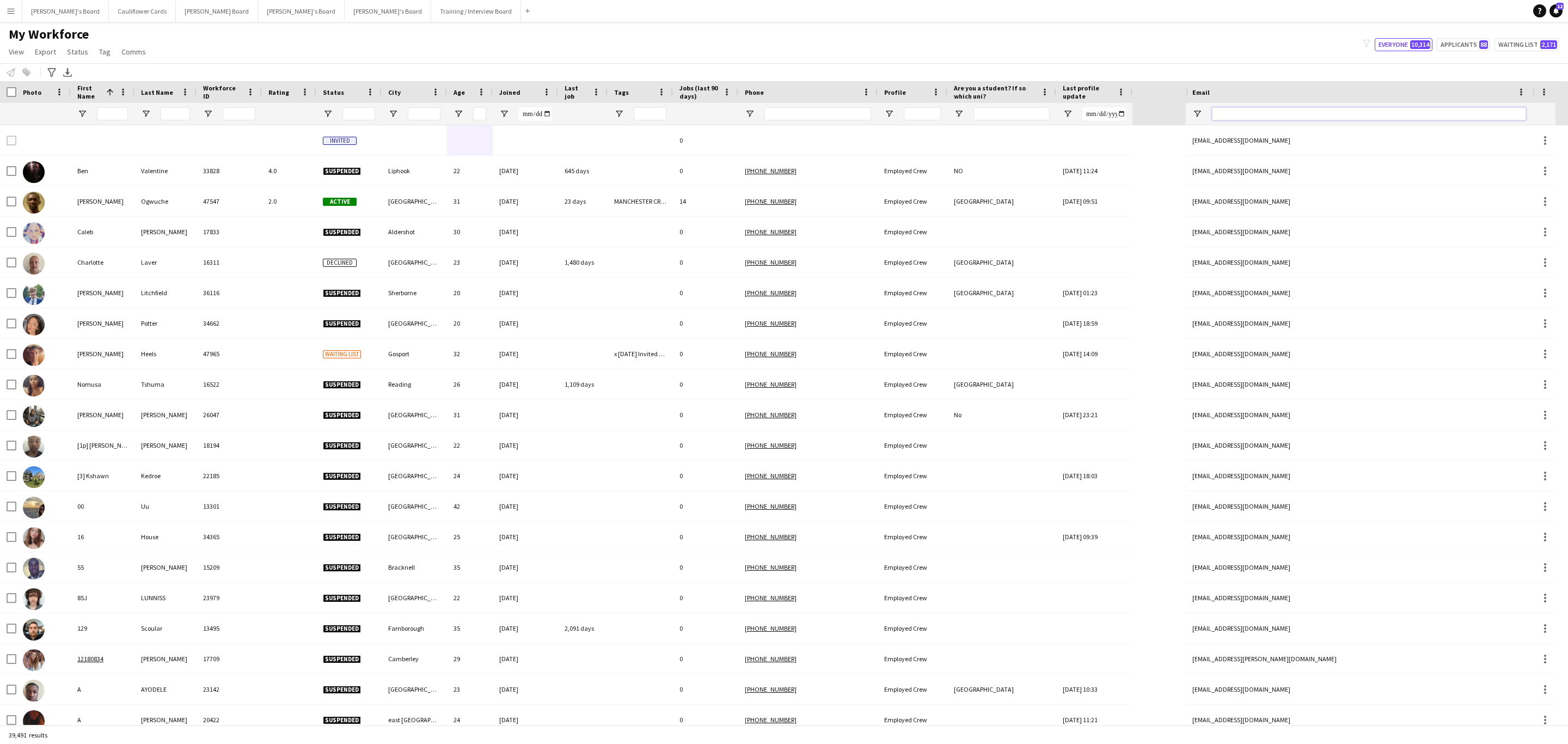
click at [1267, 116] on input "Email Filter Input" at bounding box center [1369, 114] width 314 height 13
paste input "**********"
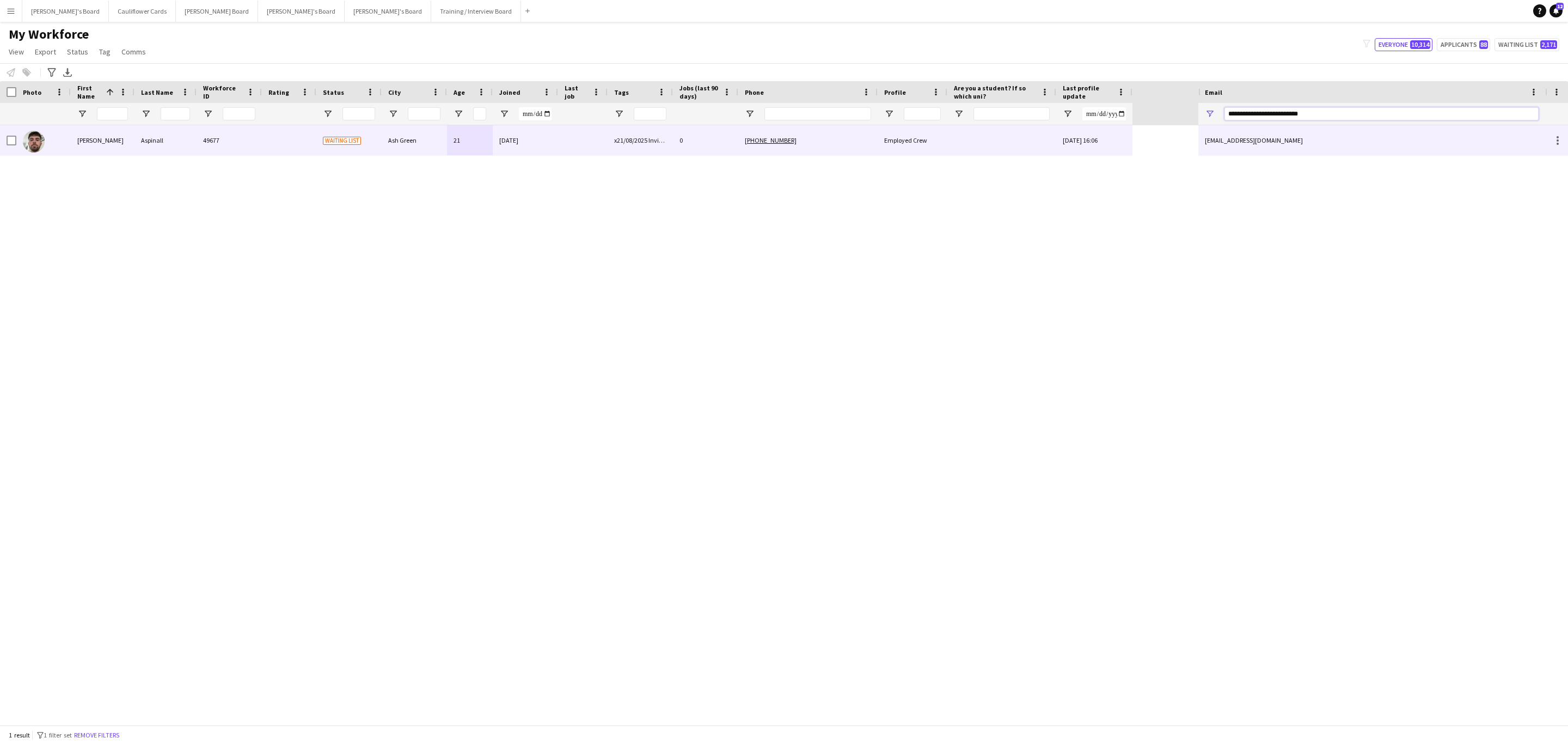
type input "**********"
click at [640, 141] on div "x21/08/2025 Invited to Phone Interview (Fran)" at bounding box center [639, 140] width 65 height 30
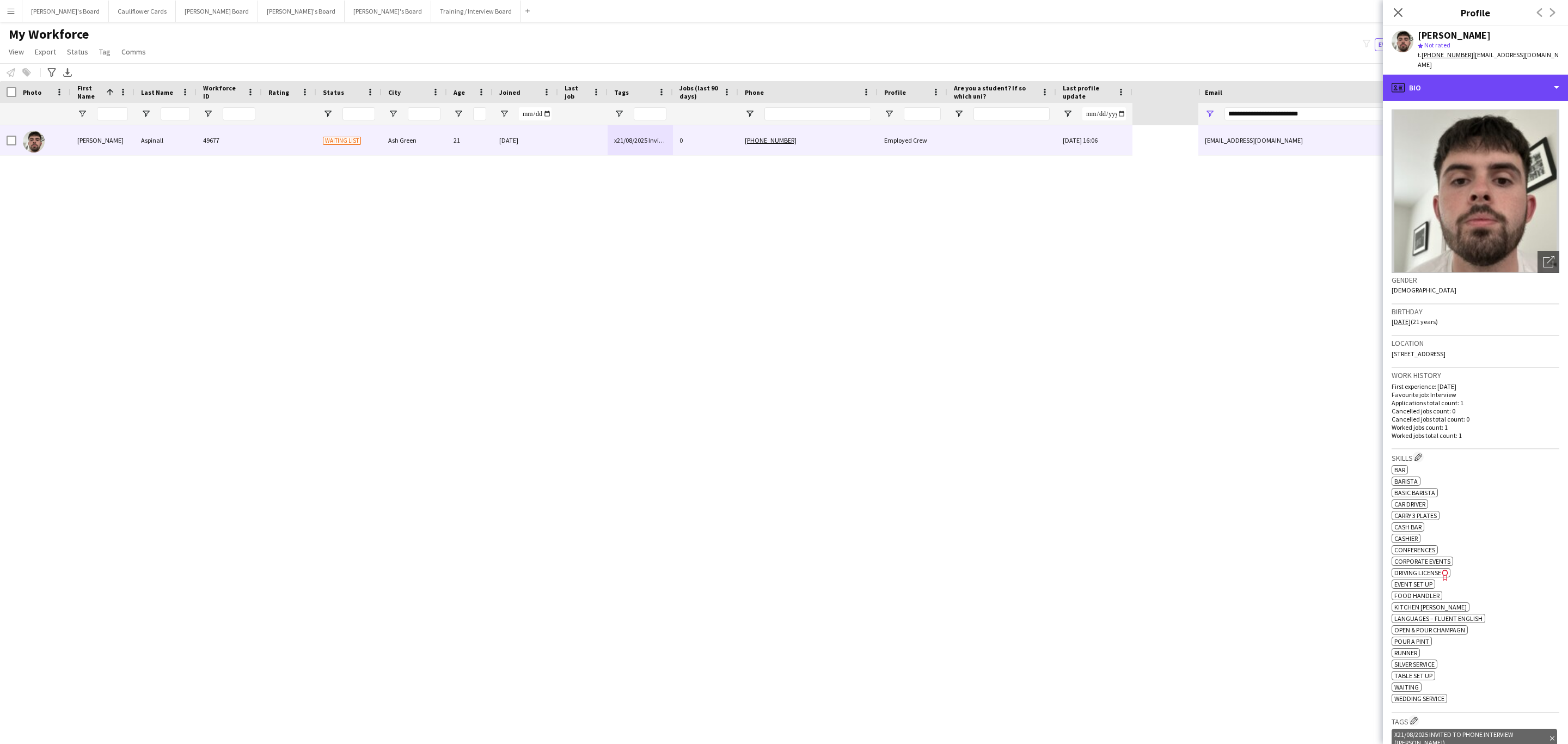
drag, startPoint x: 1508, startPoint y: 82, endPoint x: 1512, endPoint y: 115, distance: 33.2
click at [1508, 82] on div "profile Bio" at bounding box center [1475, 87] width 185 height 26
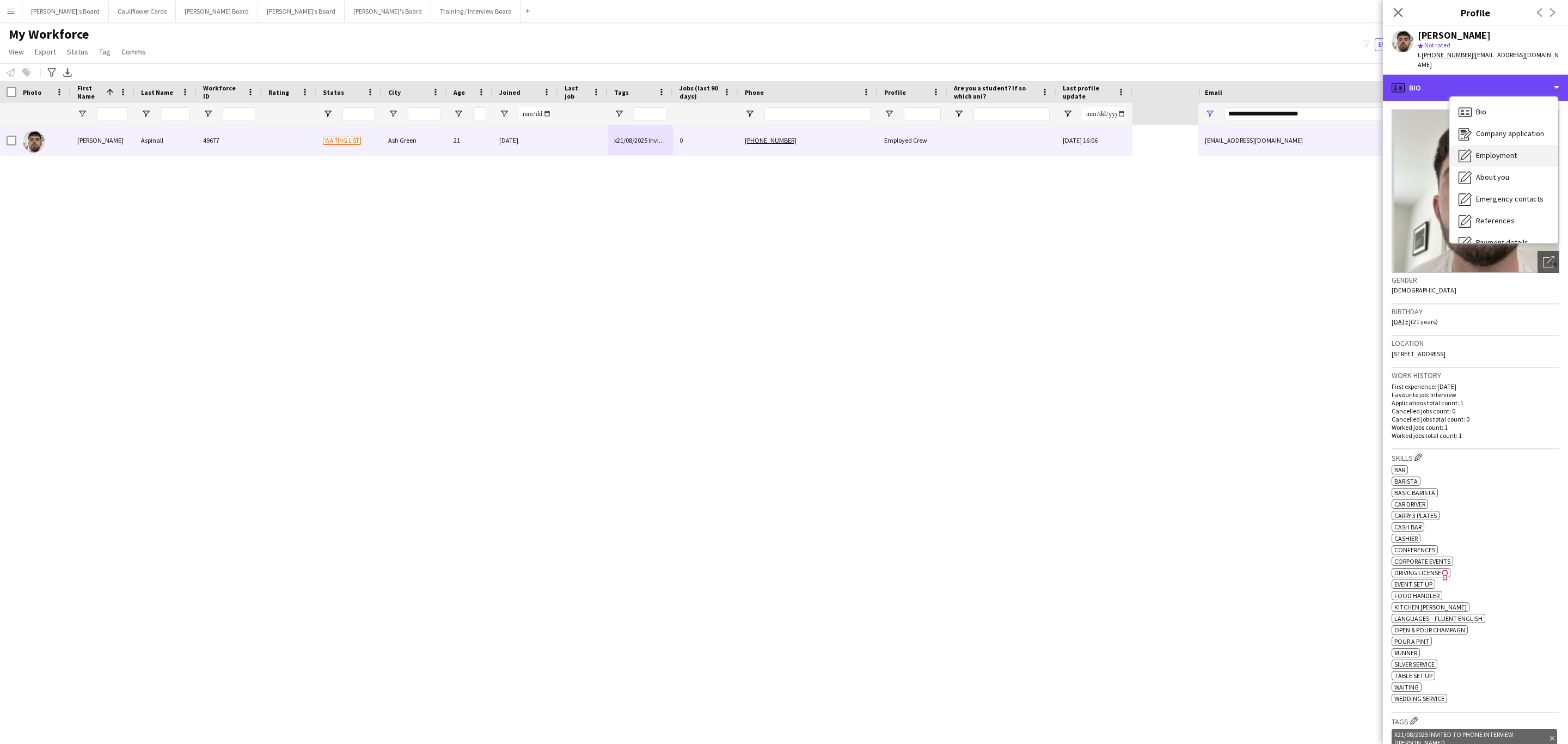
scroll to position [145, 0]
click at [1517, 136] on span "Additional info" at bounding box center [1499, 141] width 47 height 10
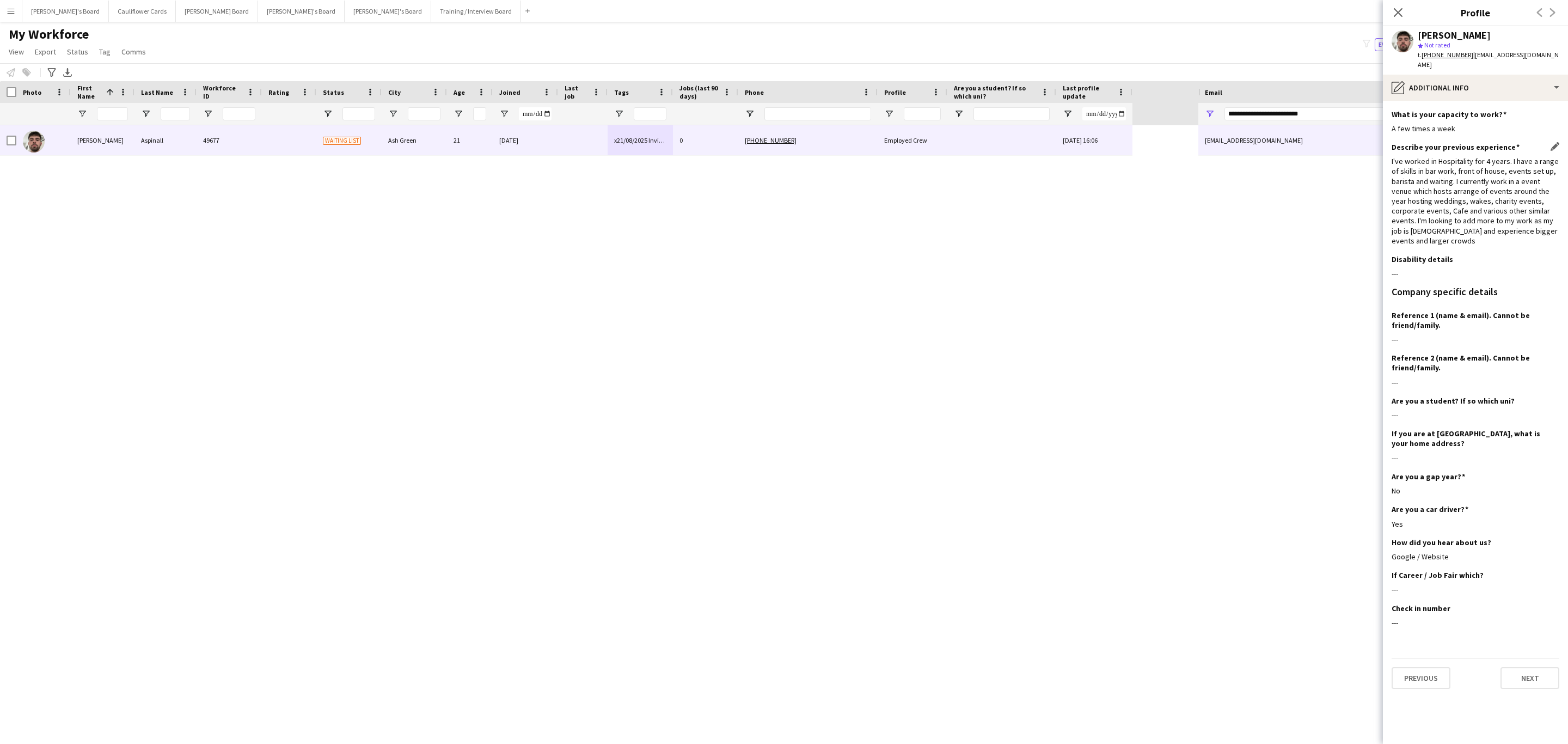
click at [1492, 207] on div "I've worked in Hospitality for 4 years. I have a range of skills in bar work, f…" at bounding box center [1475, 201] width 168 height 89
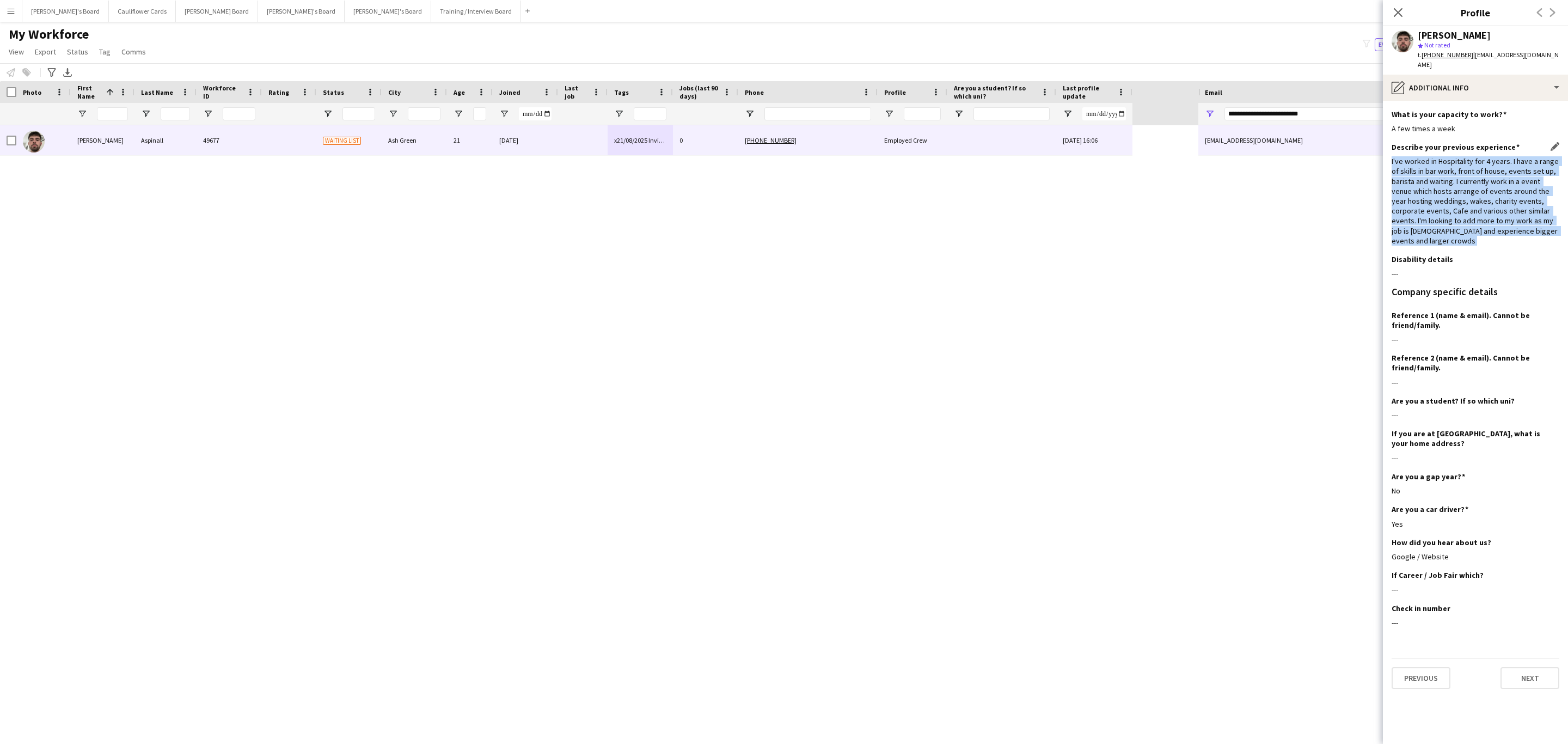
click at [1492, 207] on div "I've worked in Hospitality for 4 years. I have a range of skills in bar work, f…" at bounding box center [1475, 201] width 168 height 89
click at [1521, 244] on div "Describe your previous experience Edit this field I've worked in Hospitality fo…" at bounding box center [1475, 198] width 168 height 112
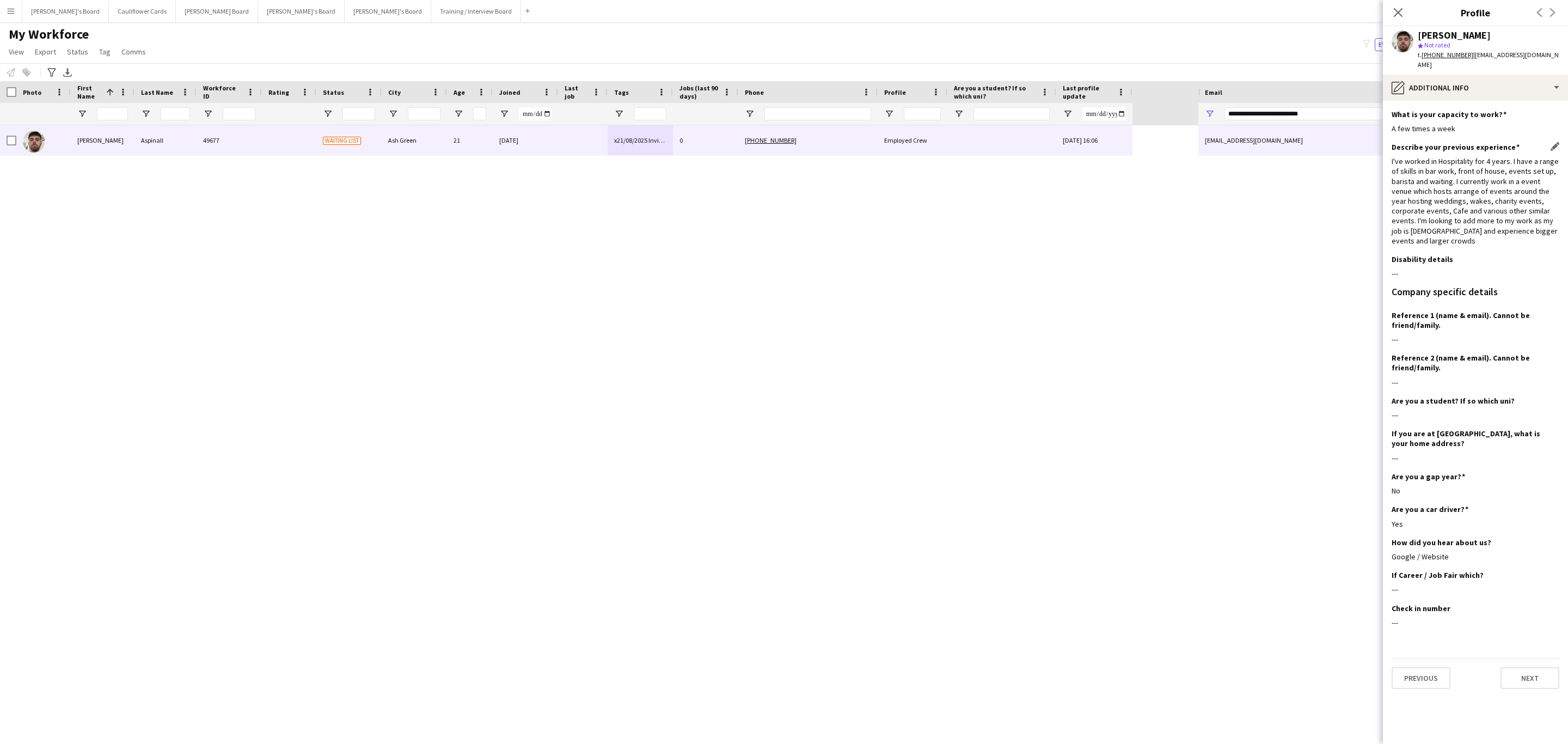
click at [1462, 169] on div "I've worked in Hospitality for 4 years. I have a range of skills in bar work, f…" at bounding box center [1475, 201] width 168 height 89
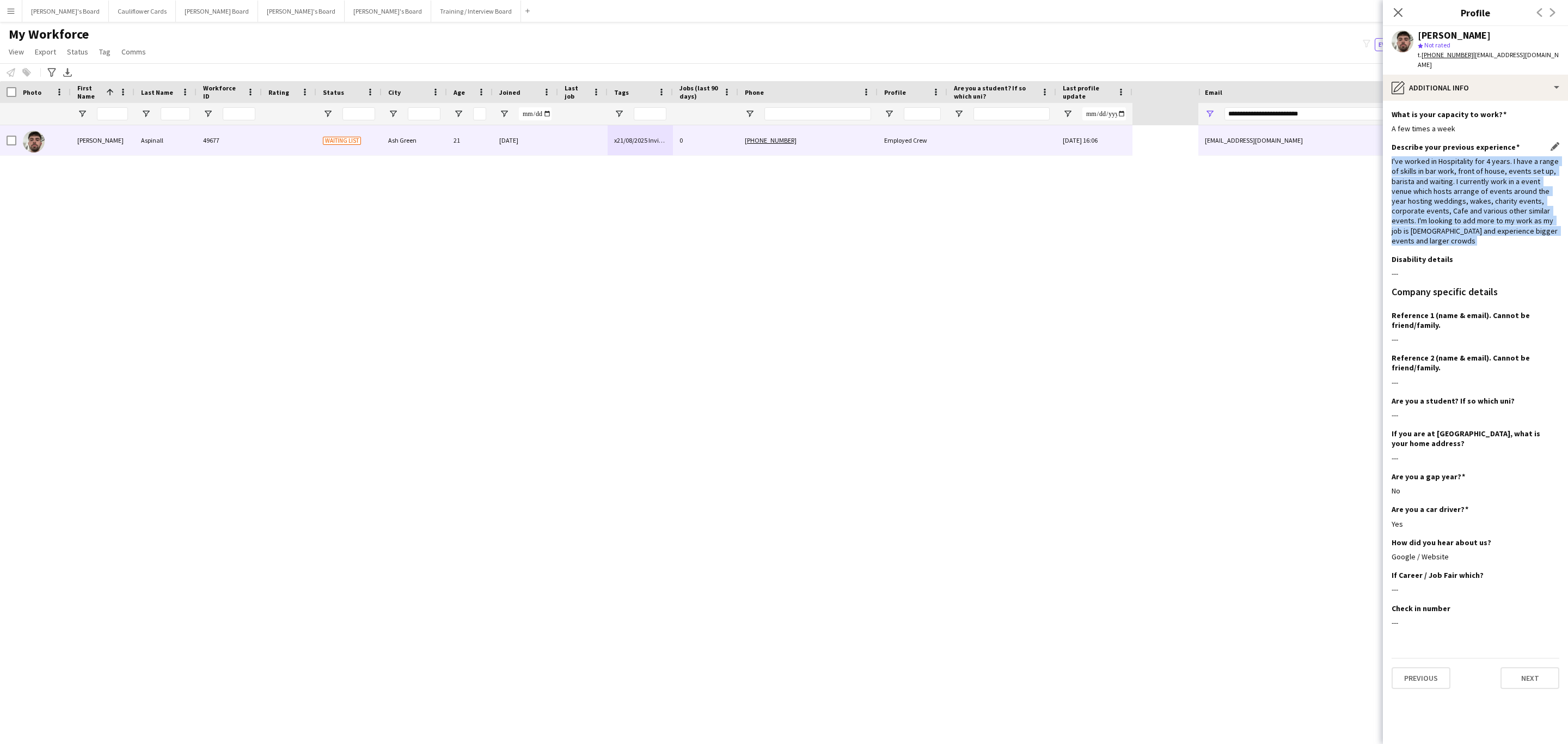
click at [1462, 169] on div "I've worked in Hospitality for 4 years. I have a range of skills in bar work, f…" at bounding box center [1475, 201] width 168 height 89
click at [1461, 209] on div "I've worked in Hospitality for 4 years. I have a range of skills in bar work, f…" at bounding box center [1475, 201] width 168 height 89
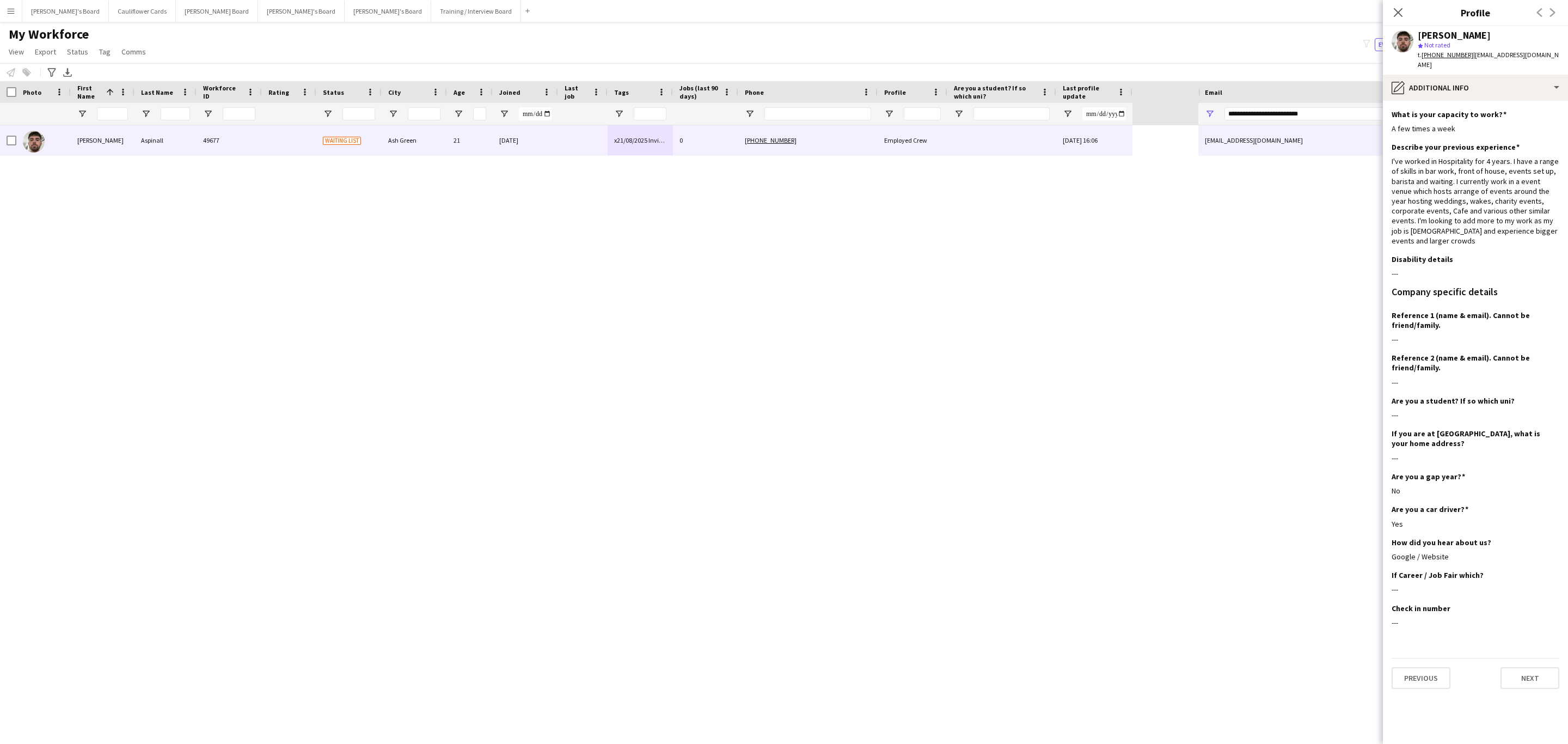
drag, startPoint x: 1392, startPoint y: 14, endPoint x: 542, endPoint y: 358, distance: 917.0
click at [1394, 14] on icon "Close pop-in" at bounding box center [1398, 12] width 9 height 9
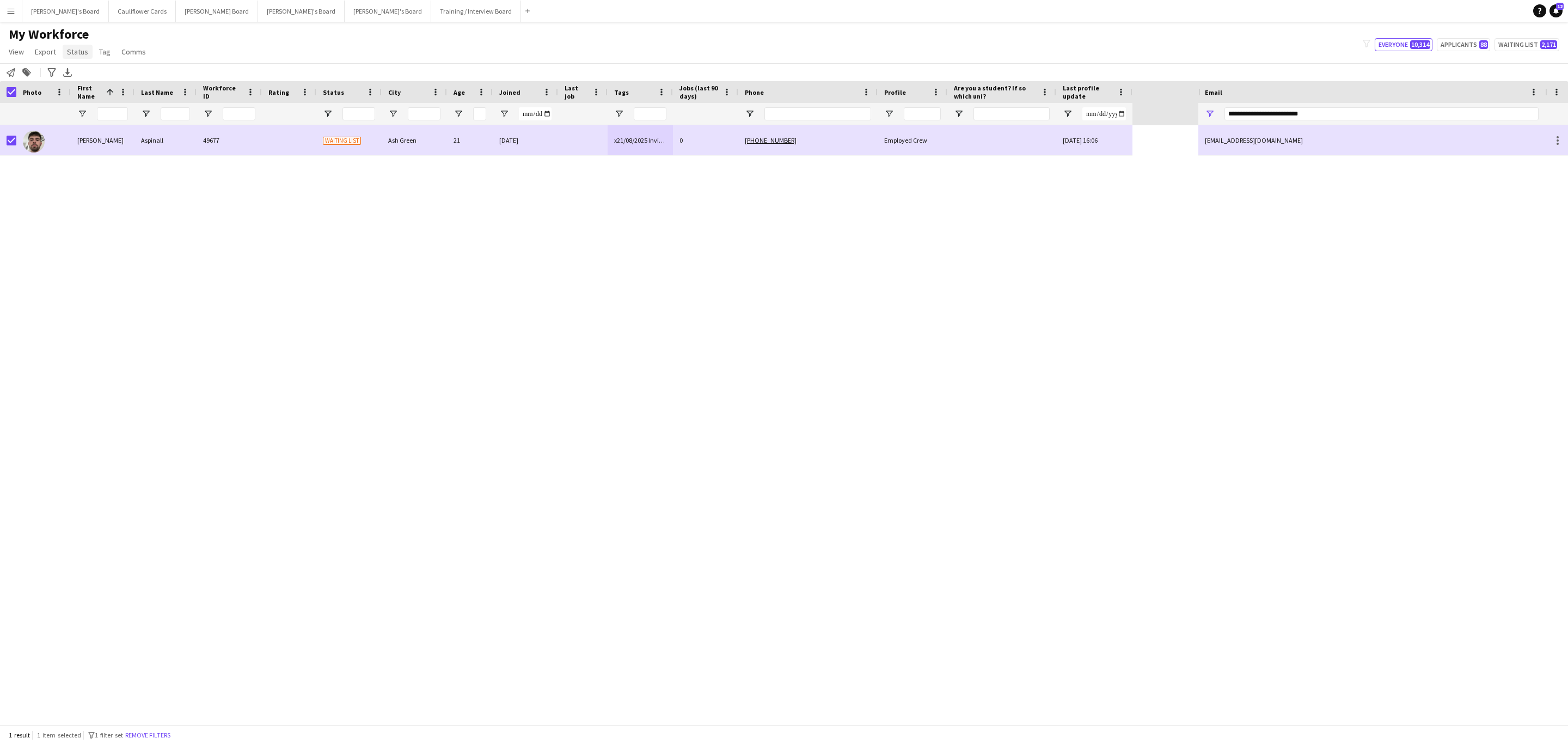
click at [79, 51] on span "Status" at bounding box center [78, 52] width 21 height 10
click at [86, 70] on link "Edit" at bounding box center [101, 75] width 76 height 23
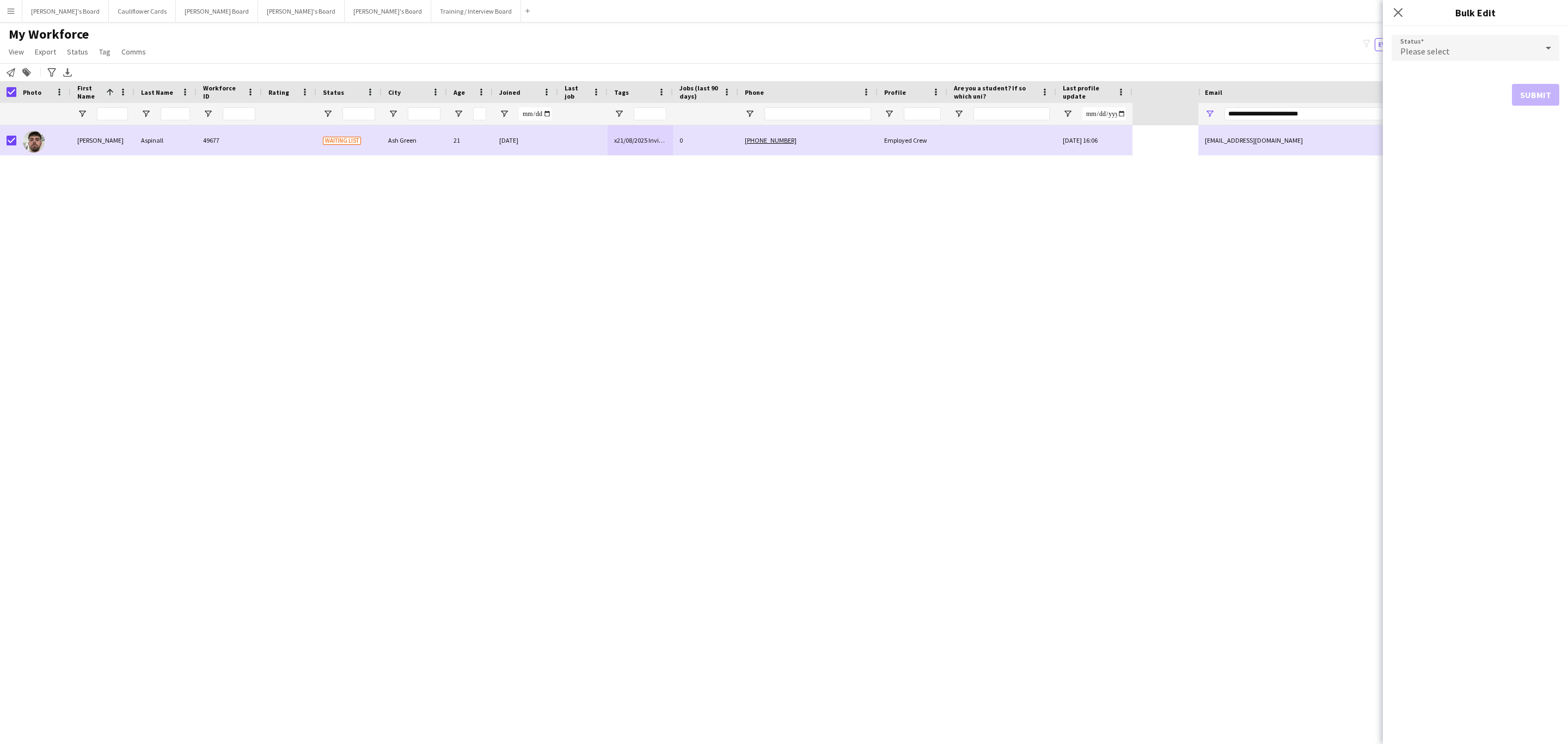
click at [1424, 51] on span "Please select" at bounding box center [1424, 51] width 49 height 11
click at [1420, 74] on span "Active" at bounding box center [1475, 79] width 150 height 10
click at [1536, 126] on button "Submit" at bounding box center [1535, 132] width 47 height 21
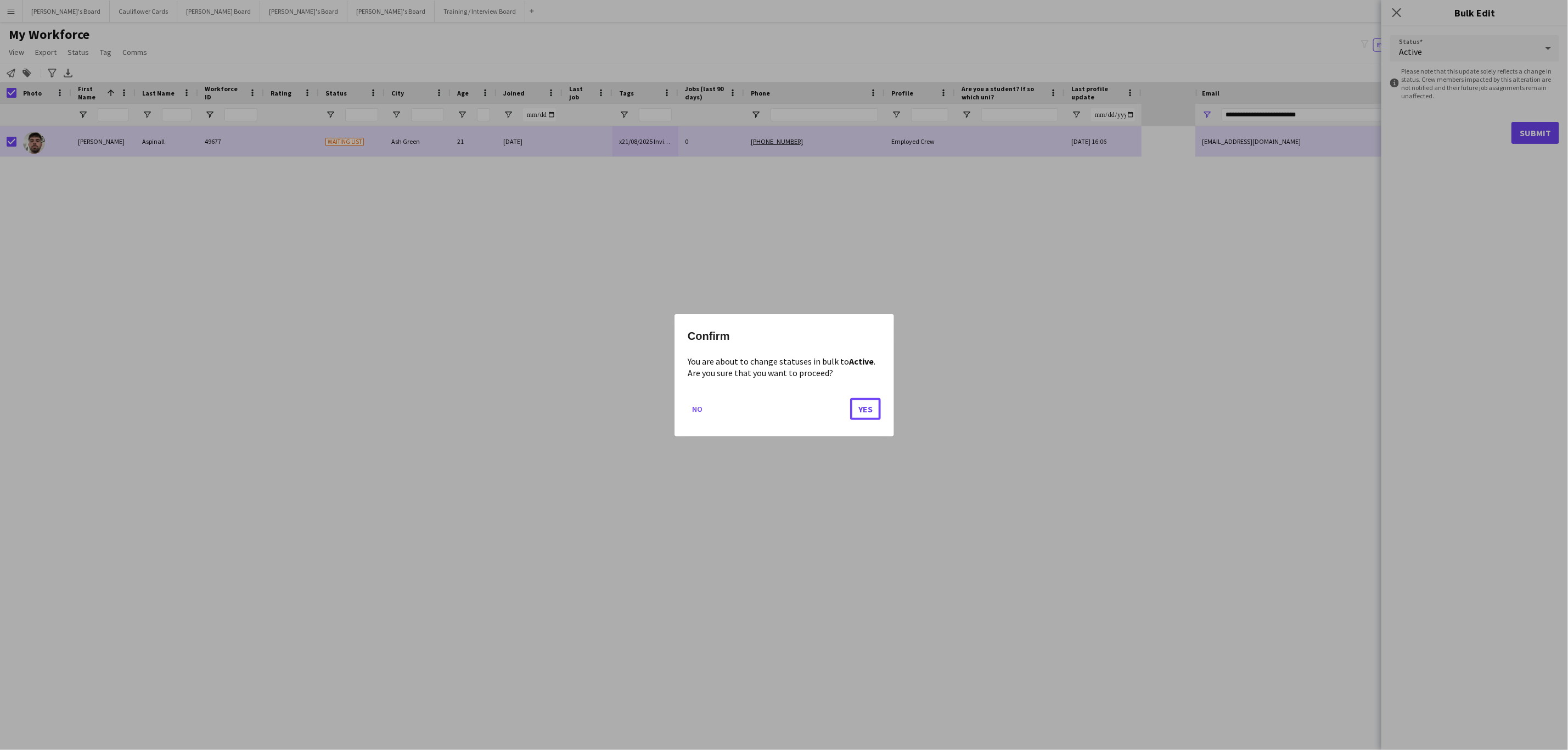
drag, startPoint x: 864, startPoint y: 410, endPoint x: 745, endPoint y: 382, distance: 122.2
click at [855, 409] on button "Yes" at bounding box center [865, 409] width 31 height 22
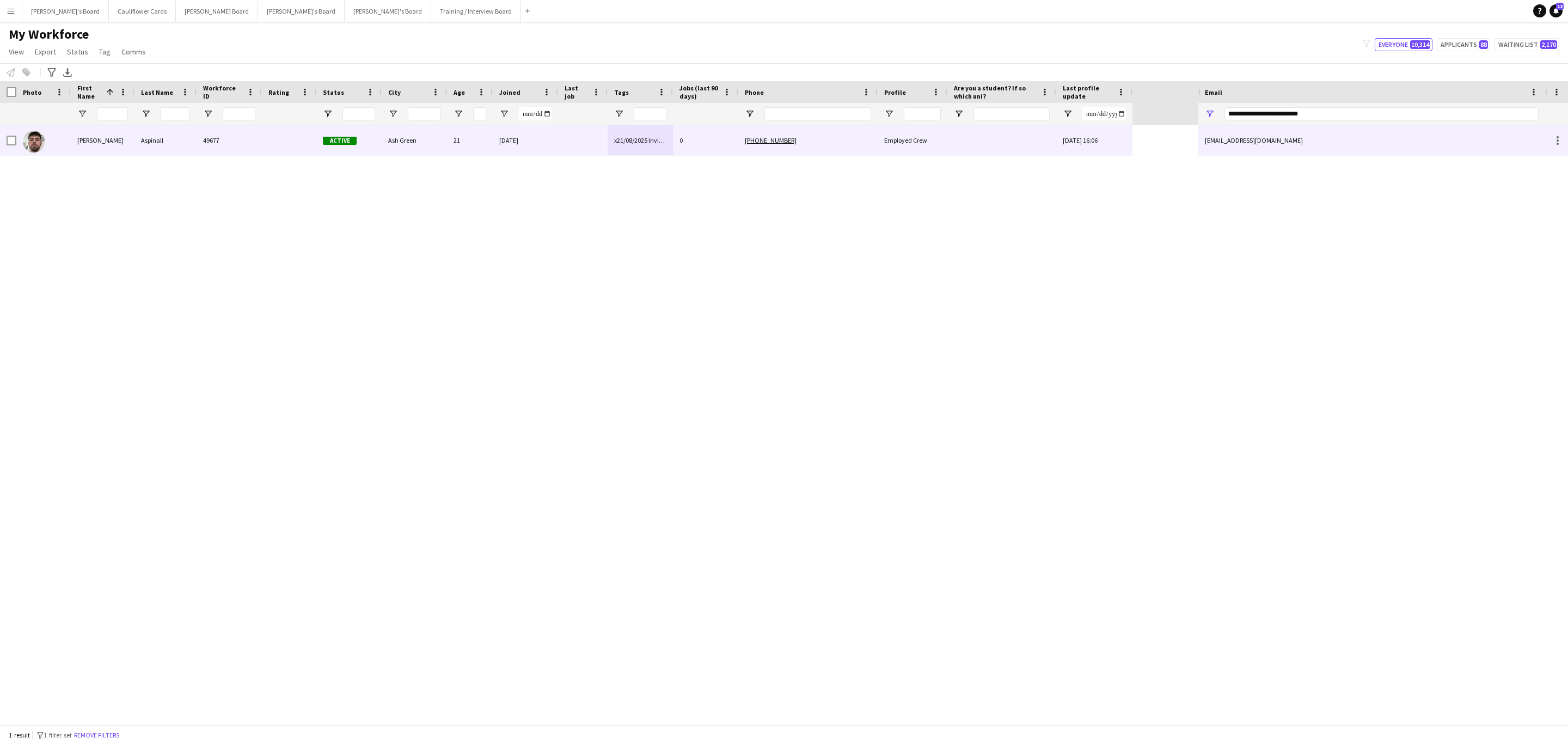
click at [555, 144] on div "19-08-2025" at bounding box center [525, 140] width 65 height 30
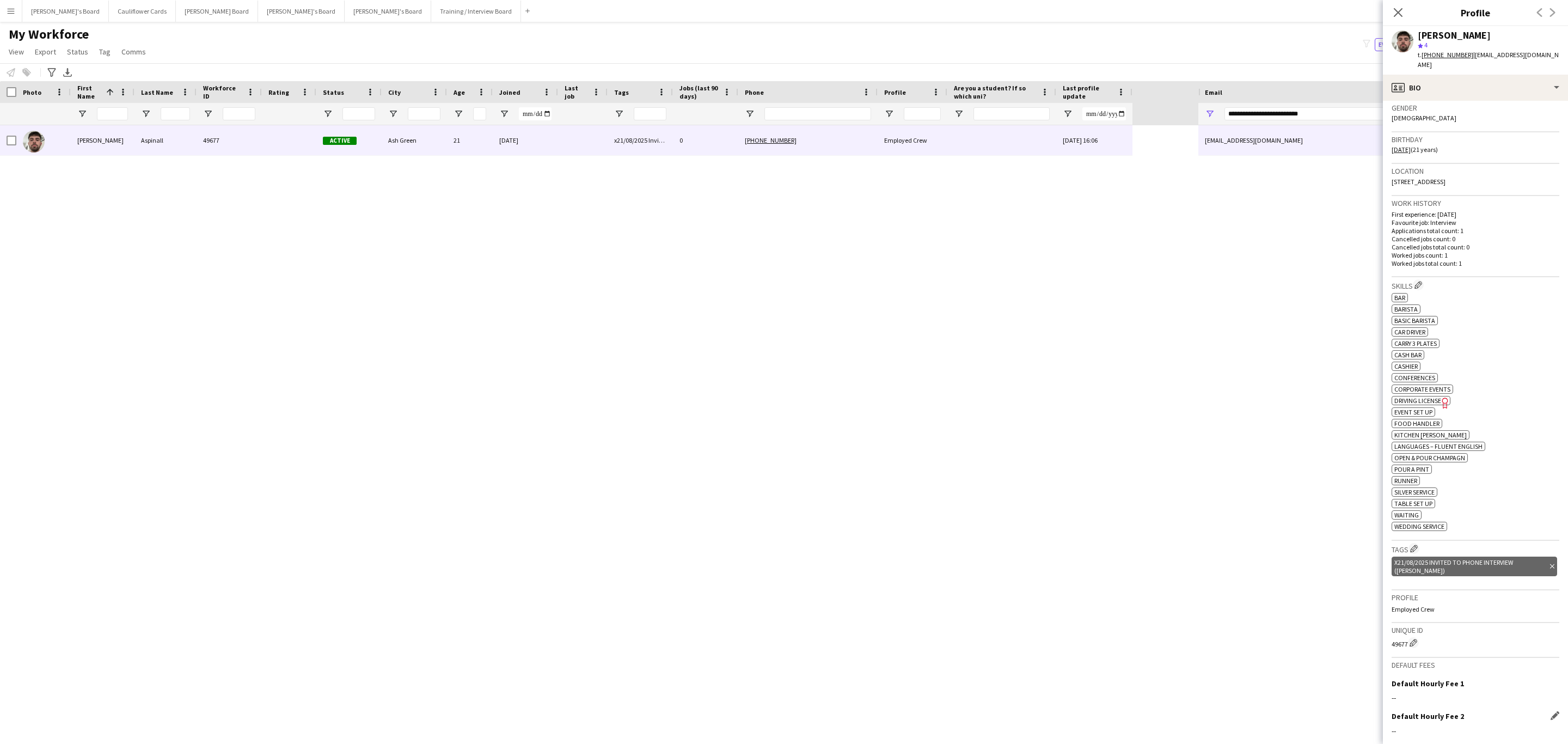
scroll to position [245, 0]
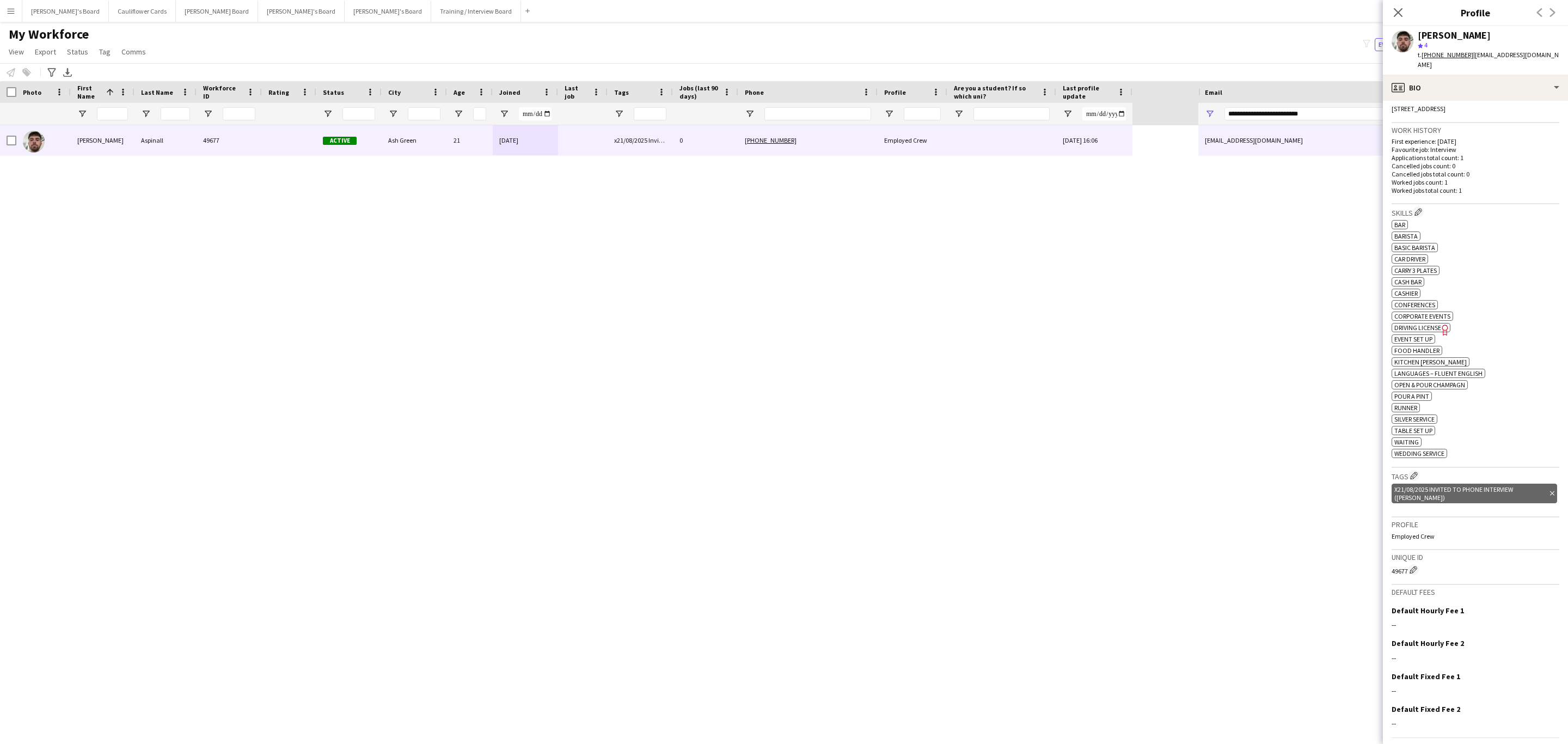
click at [1550, 490] on icon "Delete tag" at bounding box center [1552, 493] width 4 height 6
click at [1413, 476] on app-icon "Edit crew company tags" at bounding box center [1414, 475] width 8 height 8
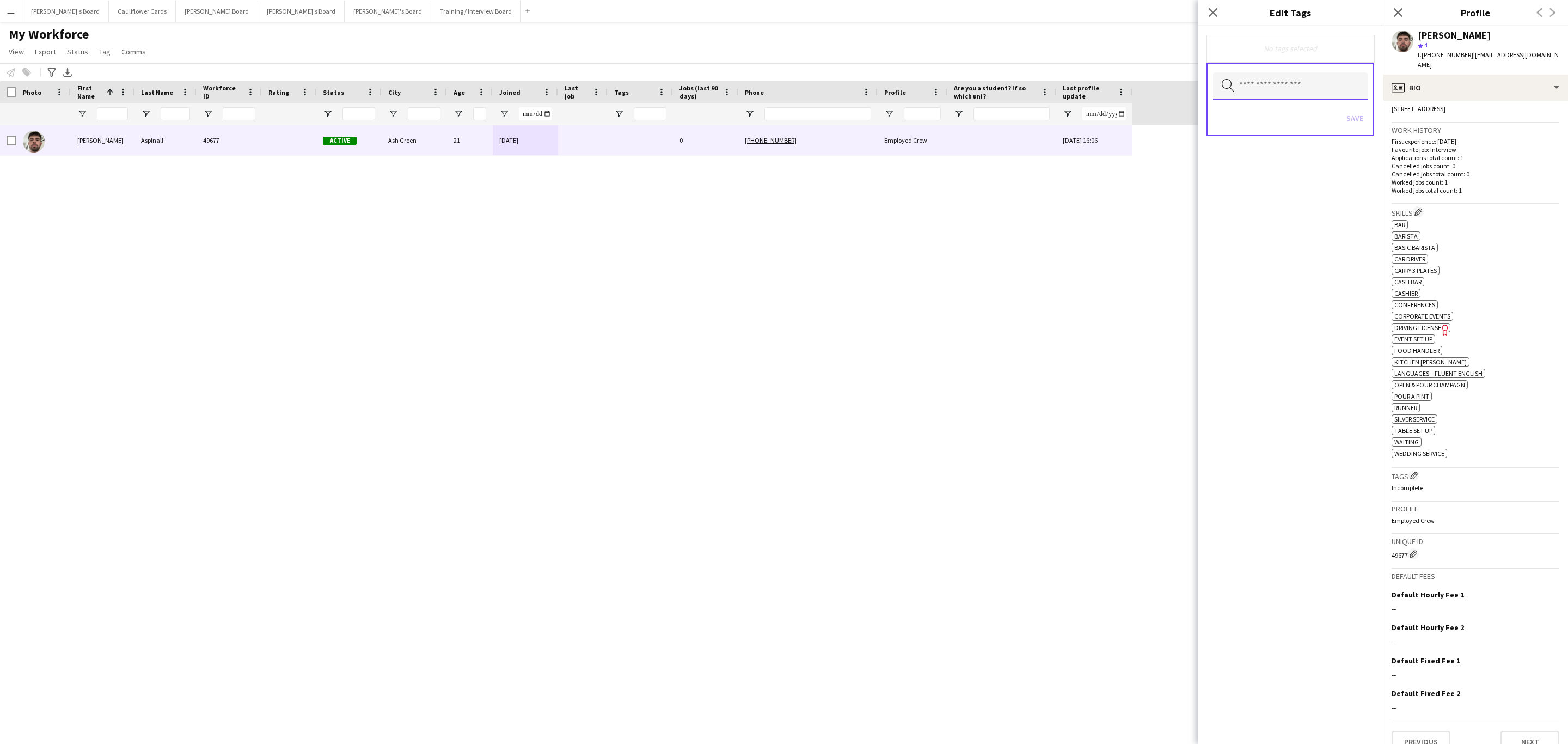
click at [1292, 92] on input "text" at bounding box center [1290, 86] width 154 height 27
type input "******"
click at [1257, 168] on span "Drivers" at bounding box center [1290, 169] width 138 height 10
type input "***"
click at [1299, 106] on mat-option "Carry 3 plates" at bounding box center [1290, 118] width 155 height 26
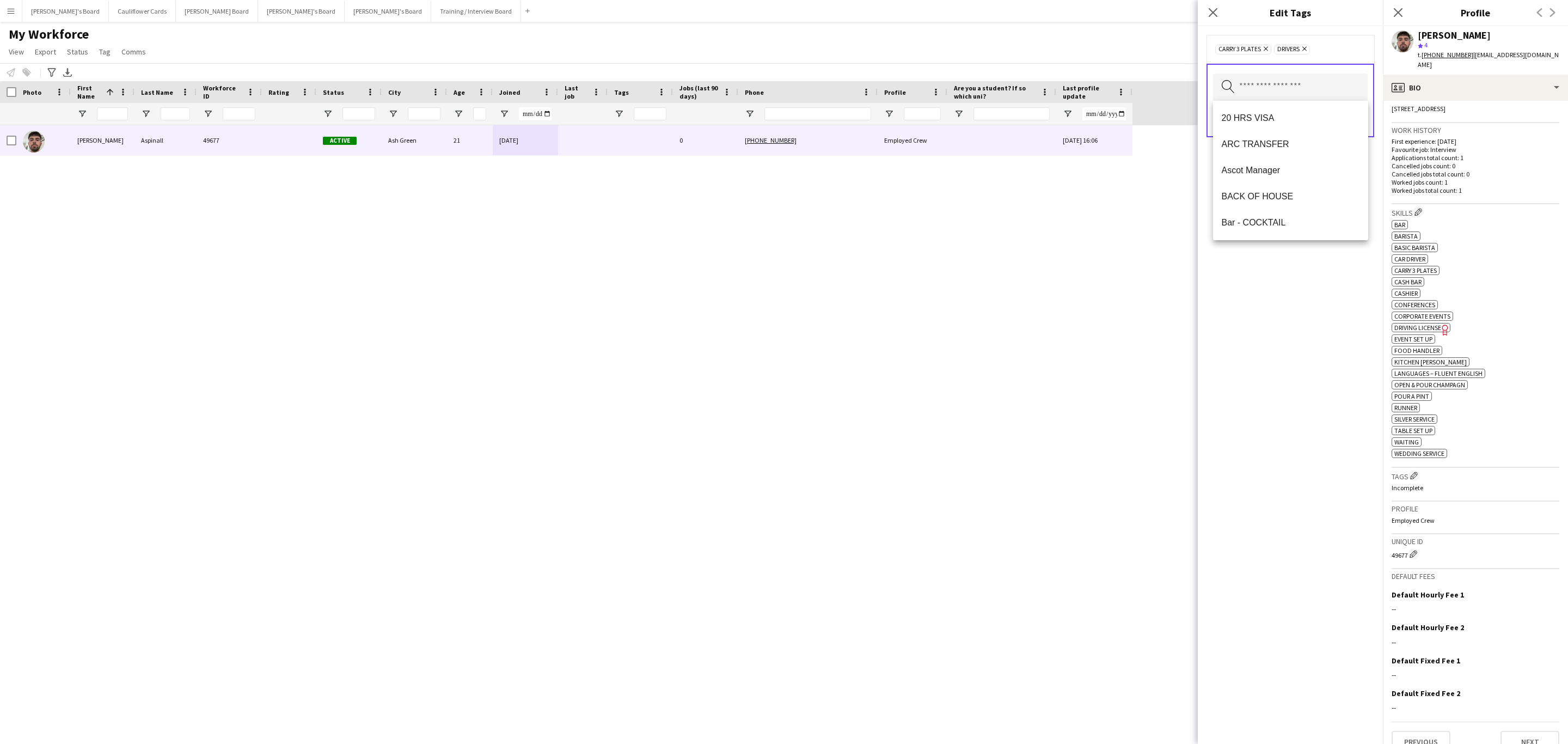
drag, startPoint x: 1257, startPoint y: 423, endPoint x: 1268, endPoint y: 340, distance: 83.7
click at [1257, 420] on div "Carry 3 plates Remove Drivers Remove Search by tag name Save" at bounding box center [1290, 385] width 185 height 718
click at [1359, 114] on button "Save" at bounding box center [1355, 119] width 26 height 17
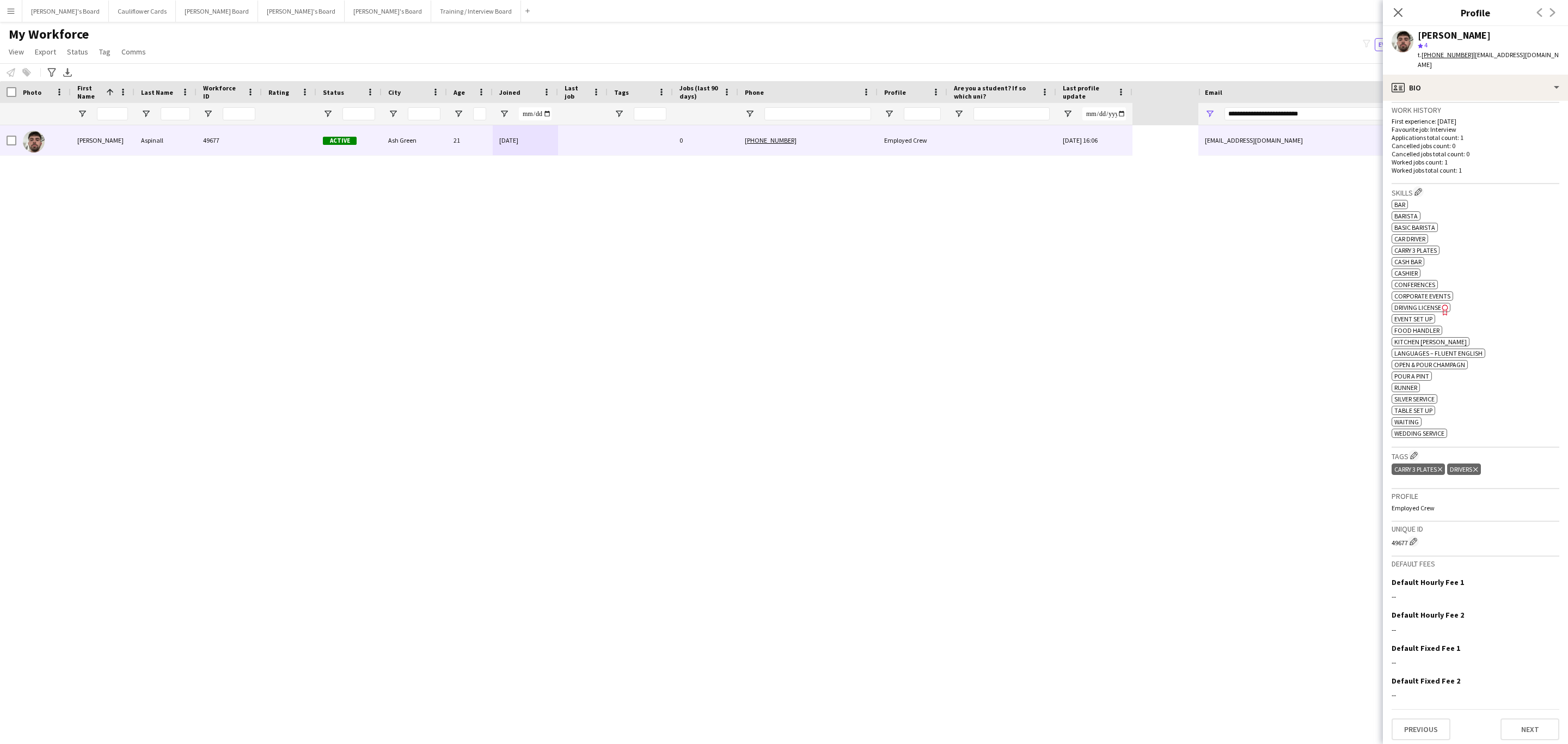
scroll to position [269, 0]
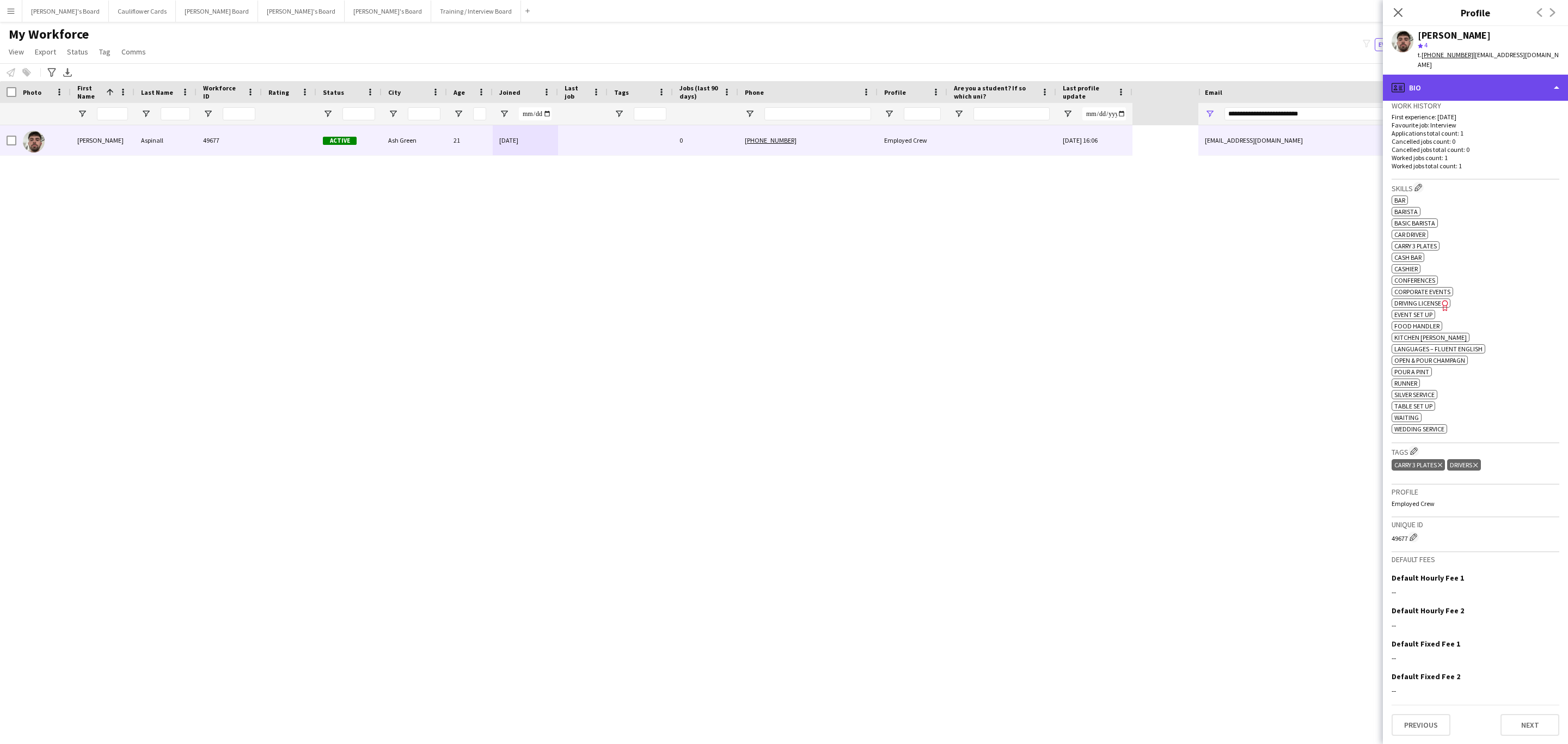
click at [1478, 74] on div "profile Bio" at bounding box center [1475, 87] width 185 height 26
click at [1489, 114] on span "Compliance" at bounding box center [1494, 119] width 38 height 10
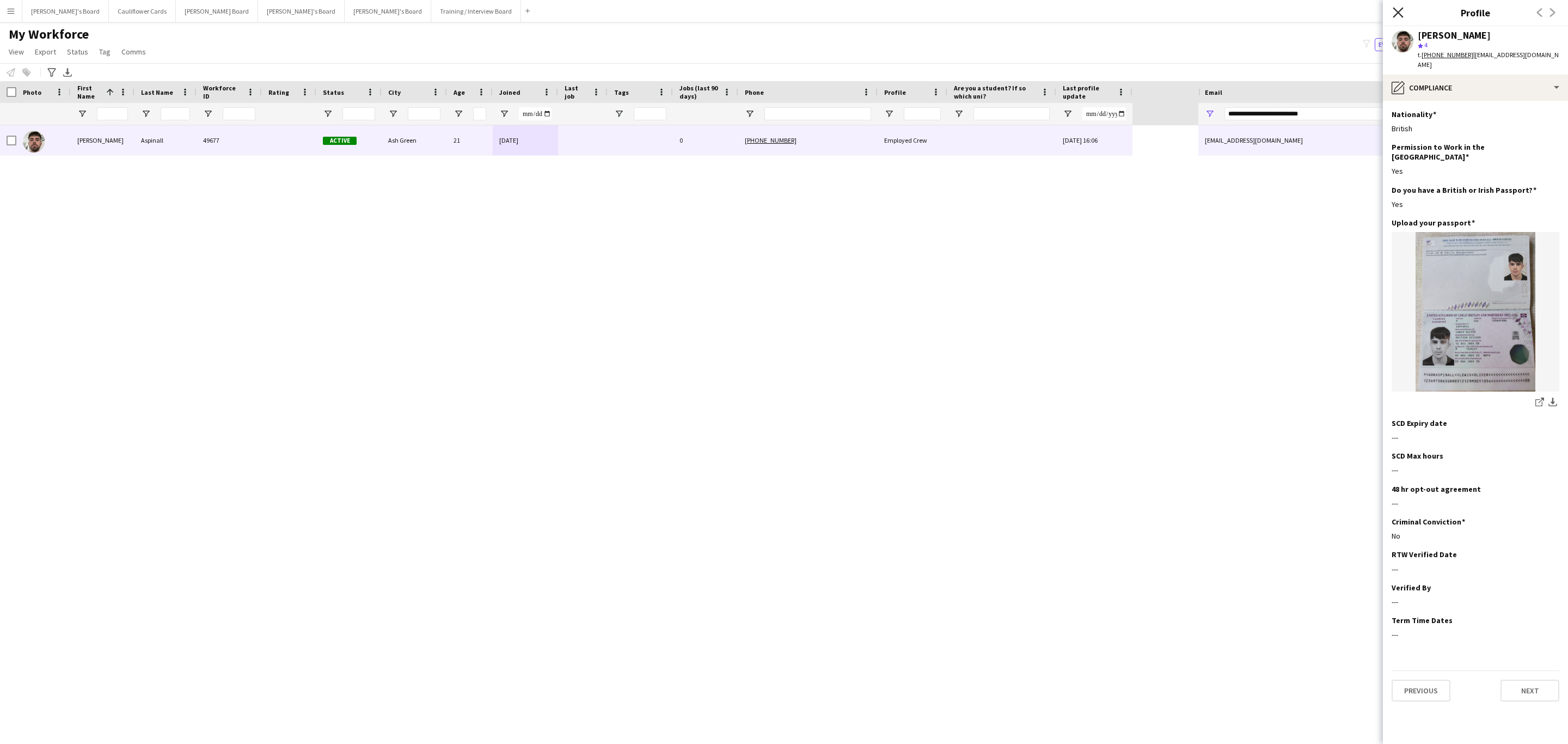
click at [1402, 14] on icon "Close pop-in" at bounding box center [1397, 12] width 10 height 10
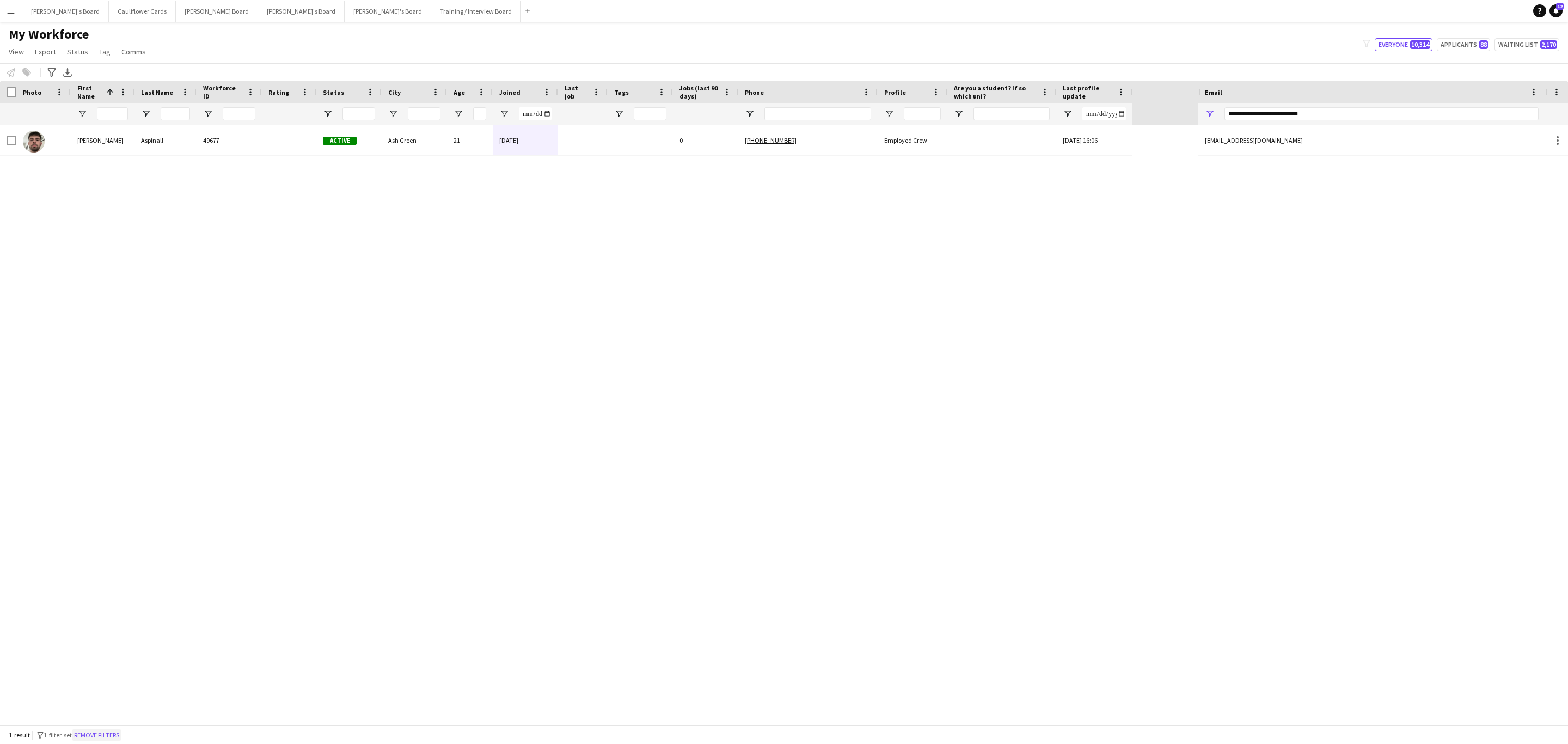
click at [121, 734] on button "Remove filters" at bounding box center [96, 735] width 49 height 12
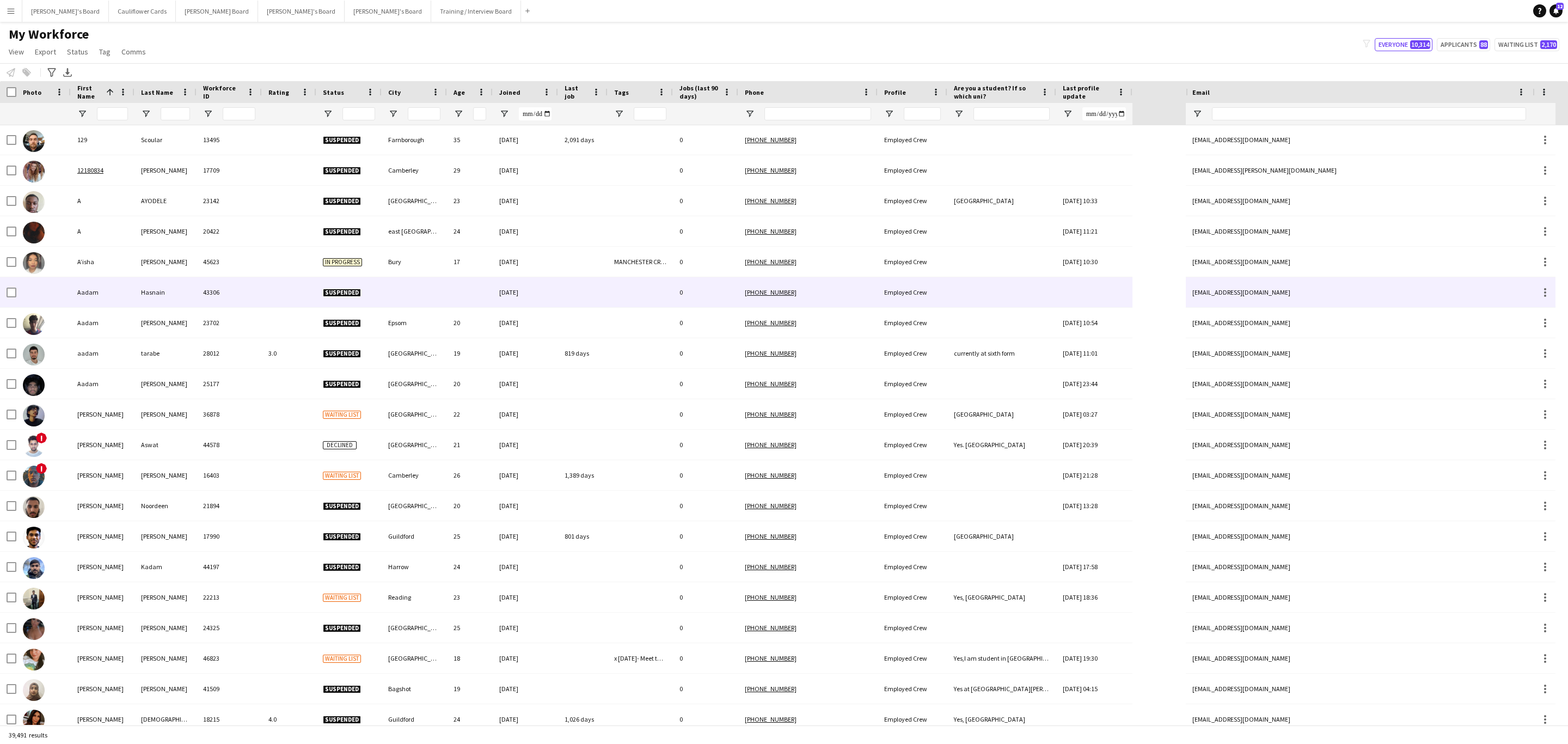
scroll to position [0, 0]
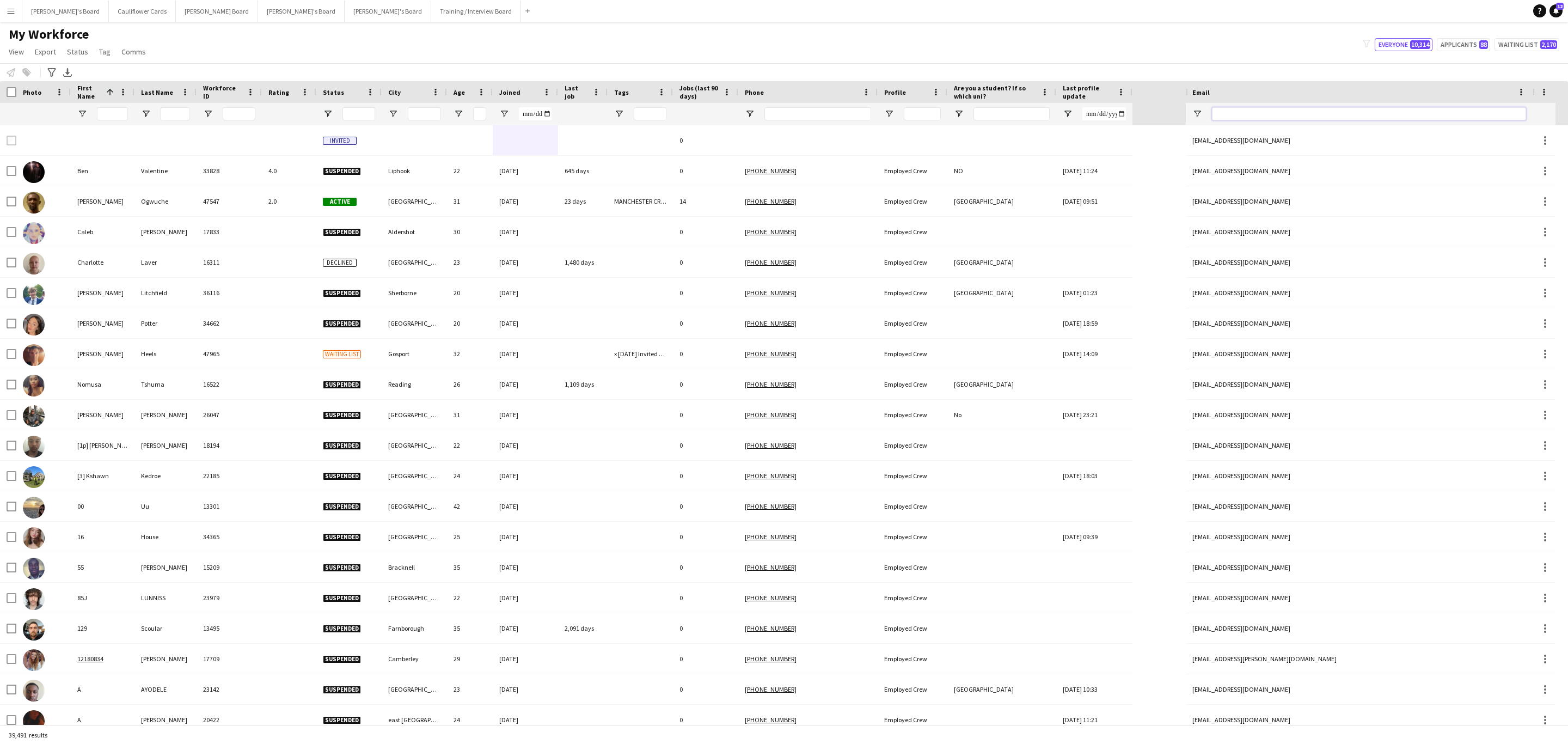
click at [1304, 116] on input "Email Filter Input" at bounding box center [1369, 114] width 314 height 13
paste input "**********"
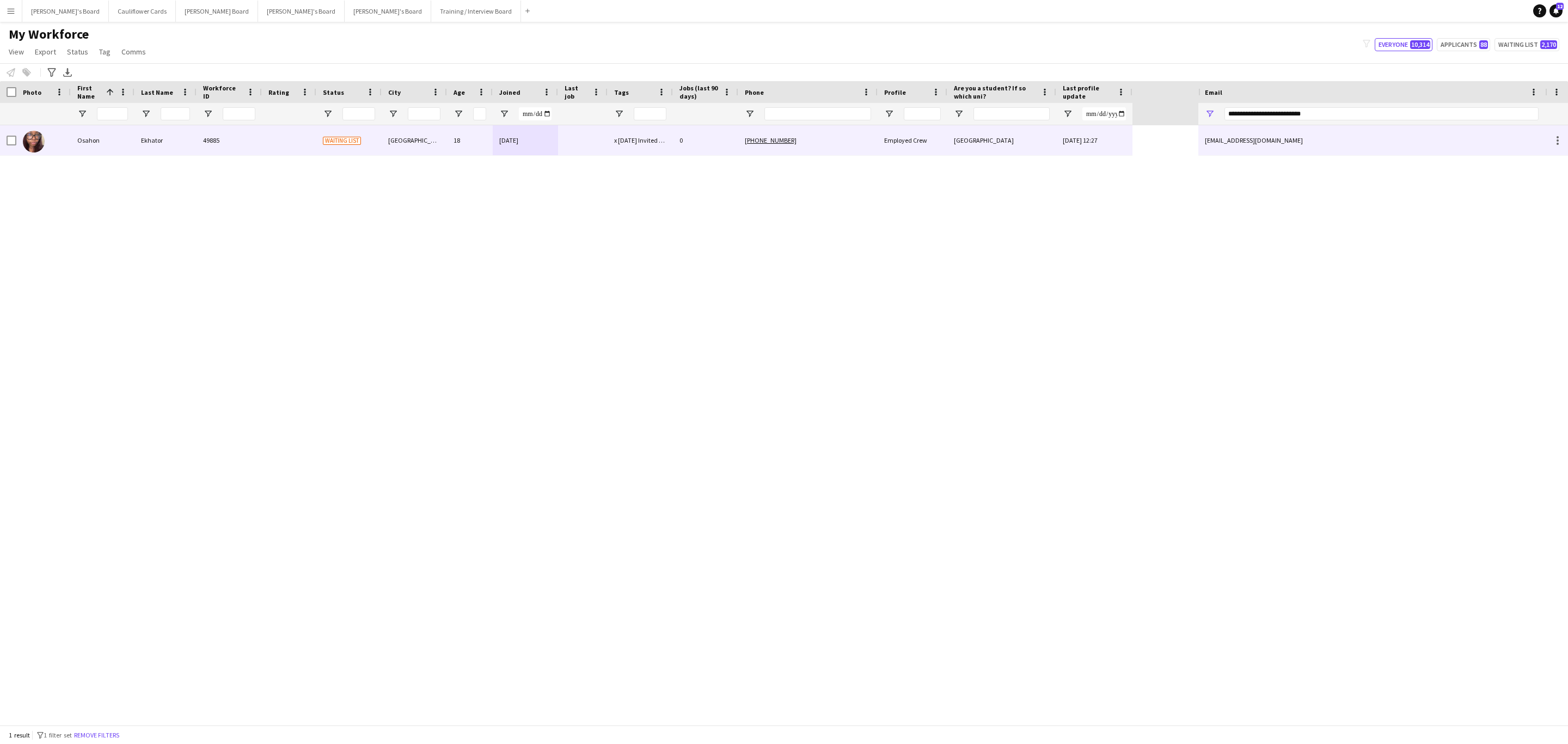
click at [887, 139] on div "Employed Crew" at bounding box center [912, 140] width 70 height 30
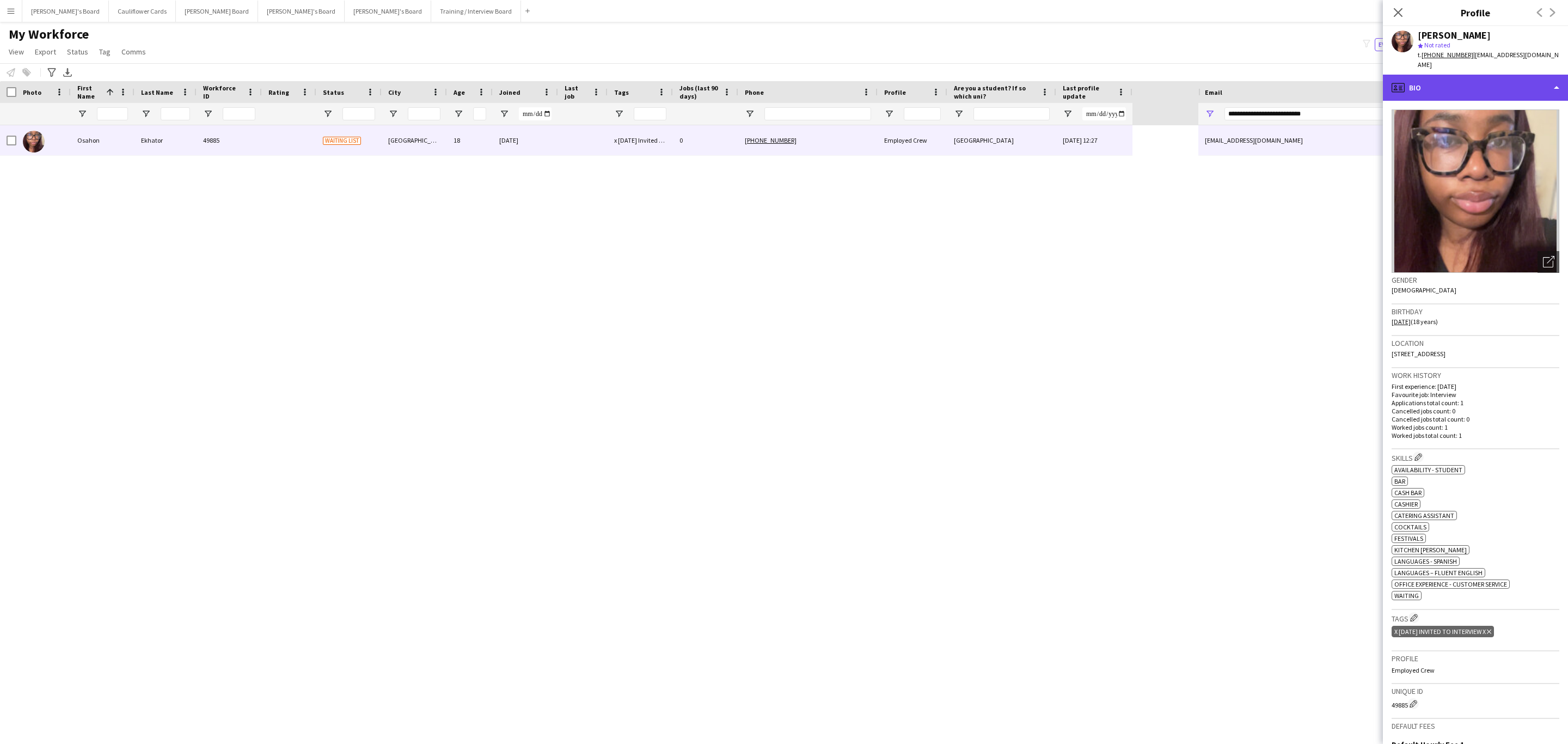
click at [1445, 74] on div "profile Bio" at bounding box center [1475, 87] width 185 height 26
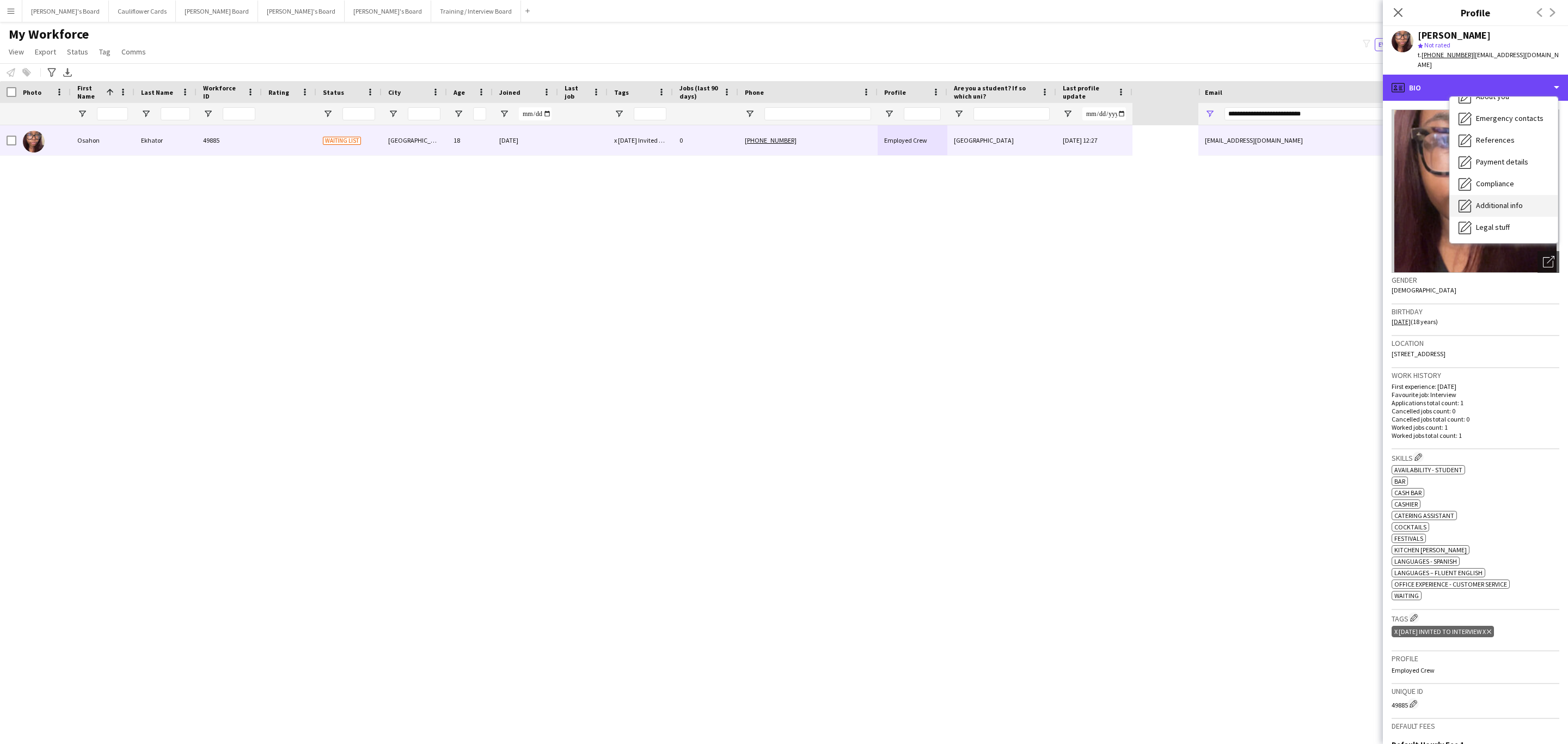
scroll to position [145, 0]
click at [1490, 116] on div "Compliance Compliance" at bounding box center [1503, 119] width 108 height 21
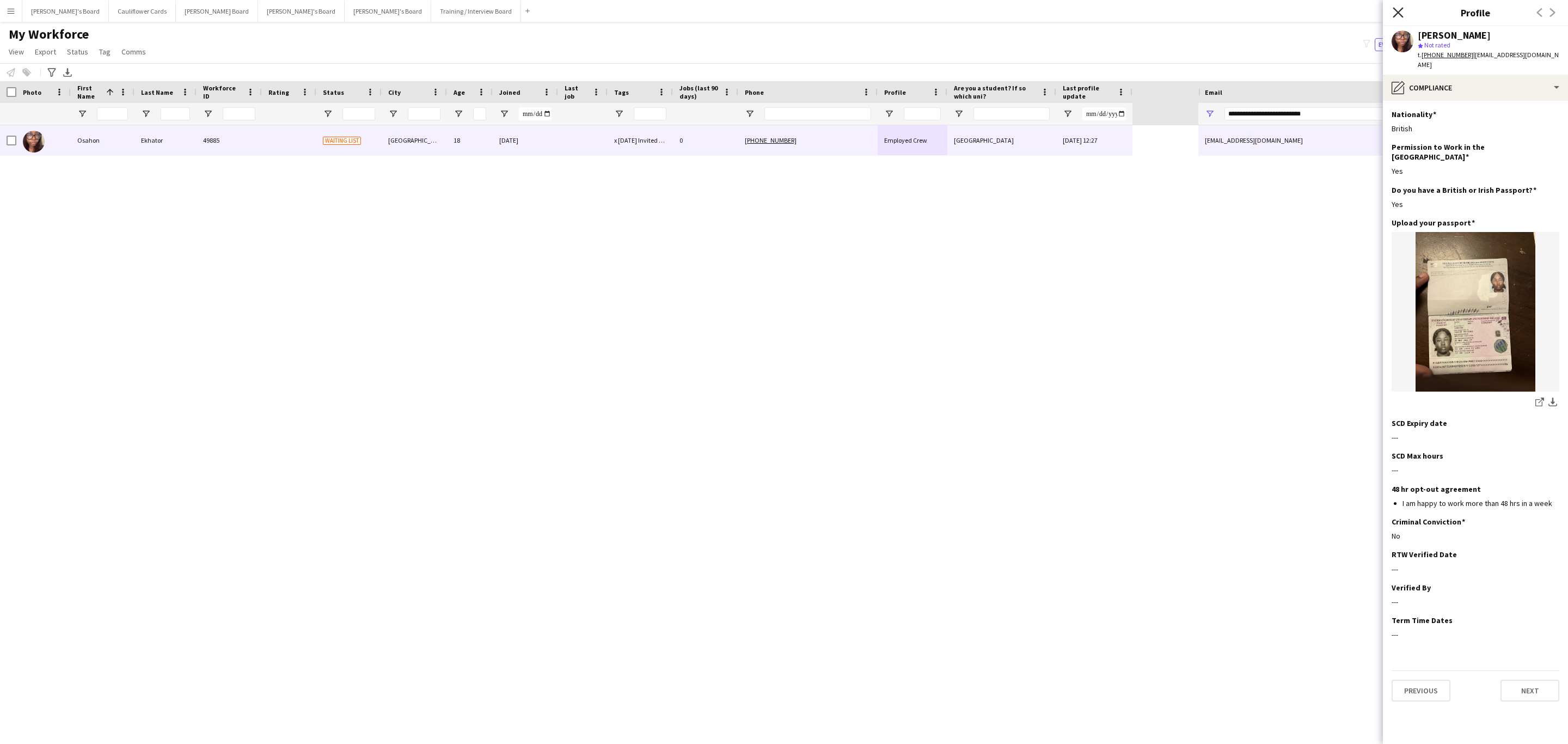
click at [1400, 7] on icon "Close pop-in" at bounding box center [1397, 12] width 10 height 10
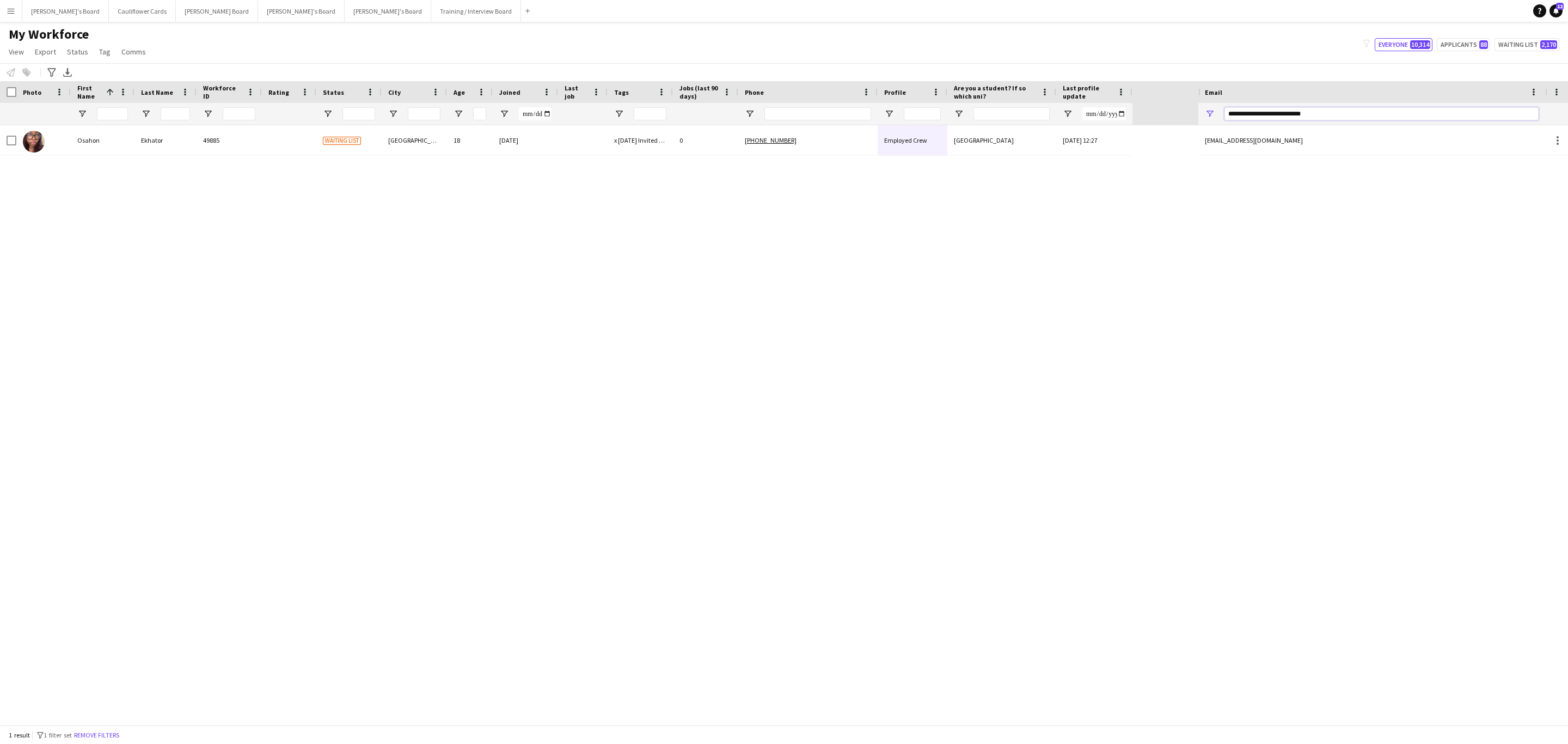
click at [1310, 114] on input "**********" at bounding box center [1382, 114] width 314 height 13
click at [1312, 116] on input "**********" at bounding box center [1382, 114] width 314 height 13
paste input "Email Filter Input"
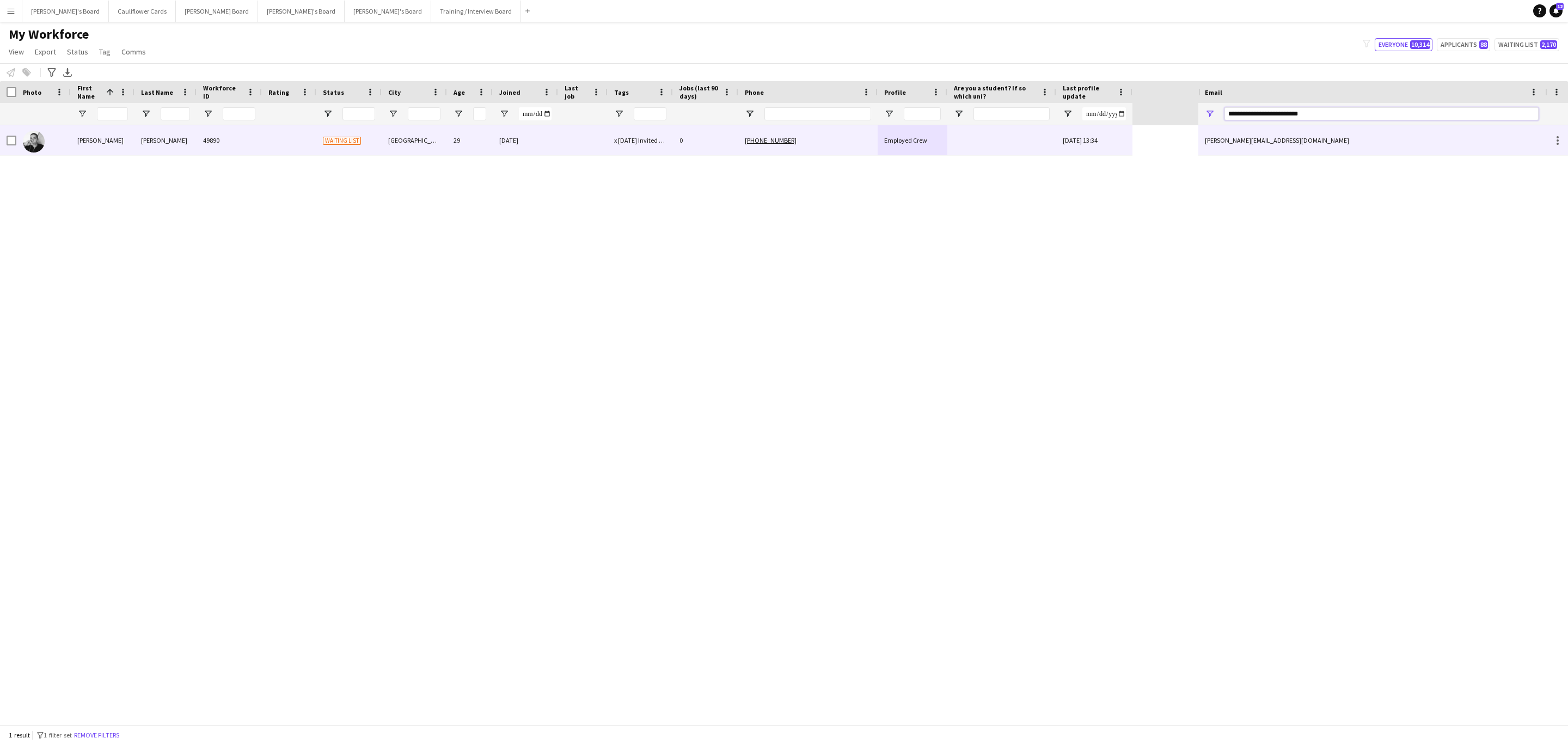
type input "**********"
click at [1337, 149] on div "raul.salvator123@gmail.com" at bounding box center [1371, 140] width 346 height 30
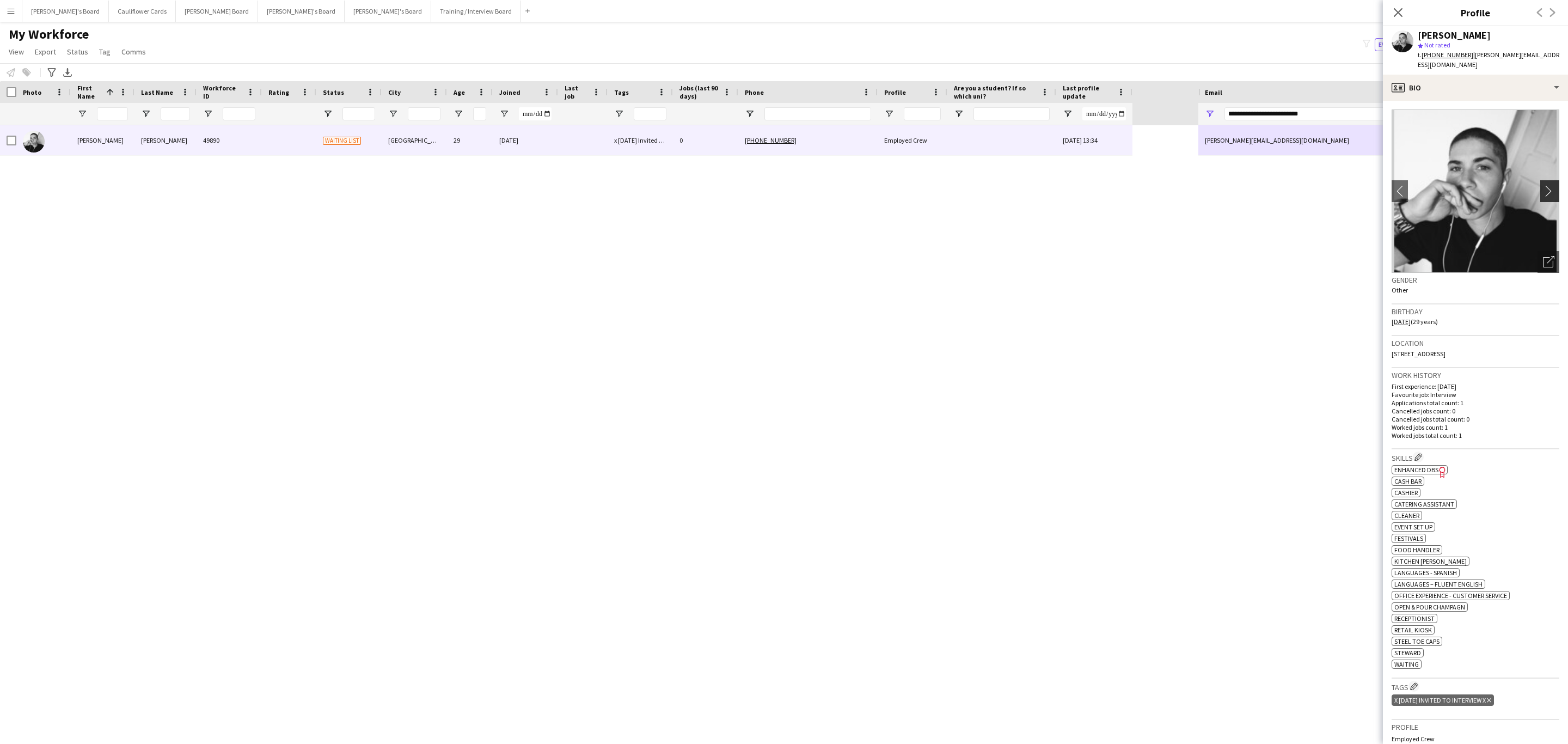
click at [1543, 185] on app-icon "chevron-right" at bounding box center [1552, 191] width 17 height 11
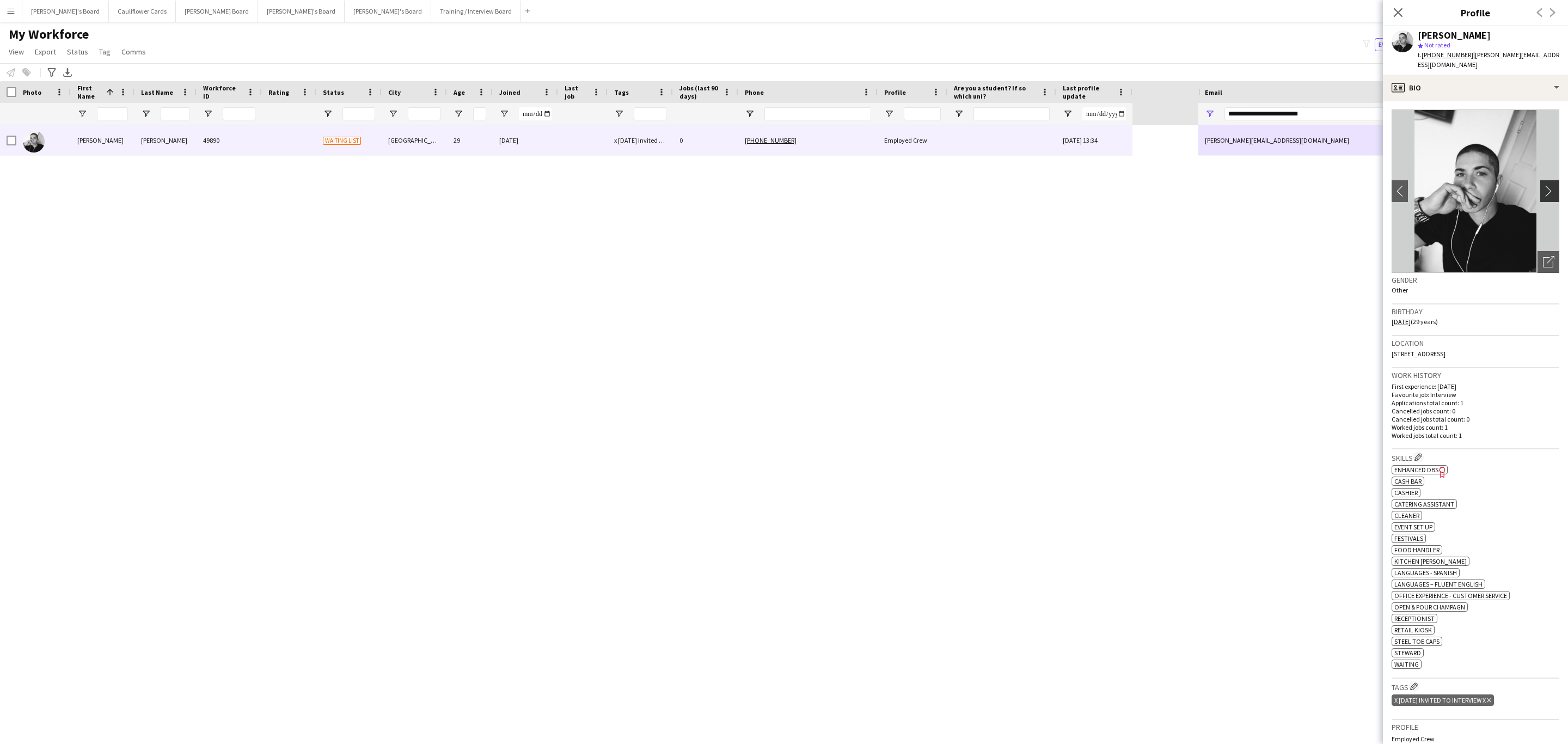
click at [1543, 185] on app-icon "chevron-right" at bounding box center [1552, 191] width 17 height 11
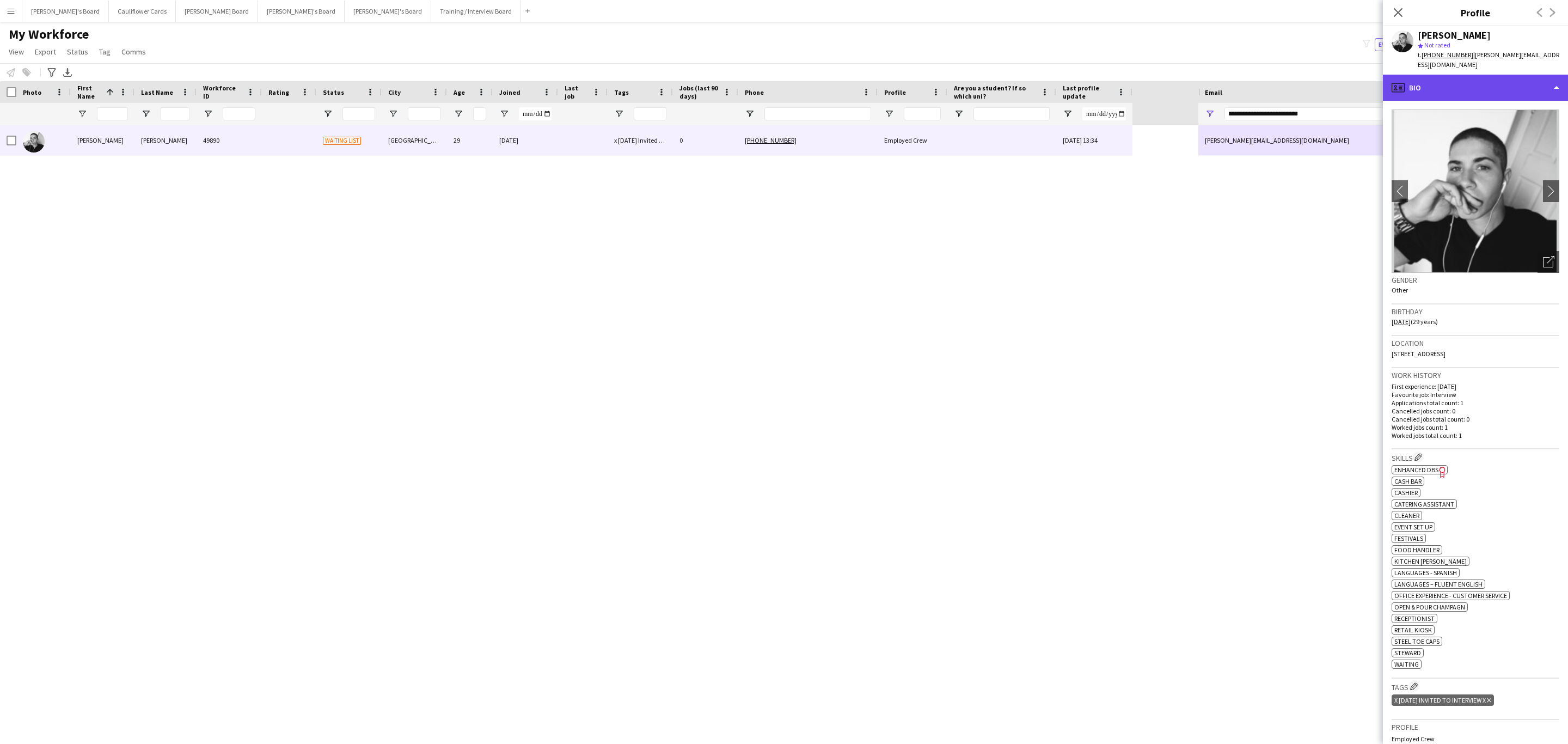
click at [1514, 76] on div "profile Bio" at bounding box center [1475, 87] width 185 height 26
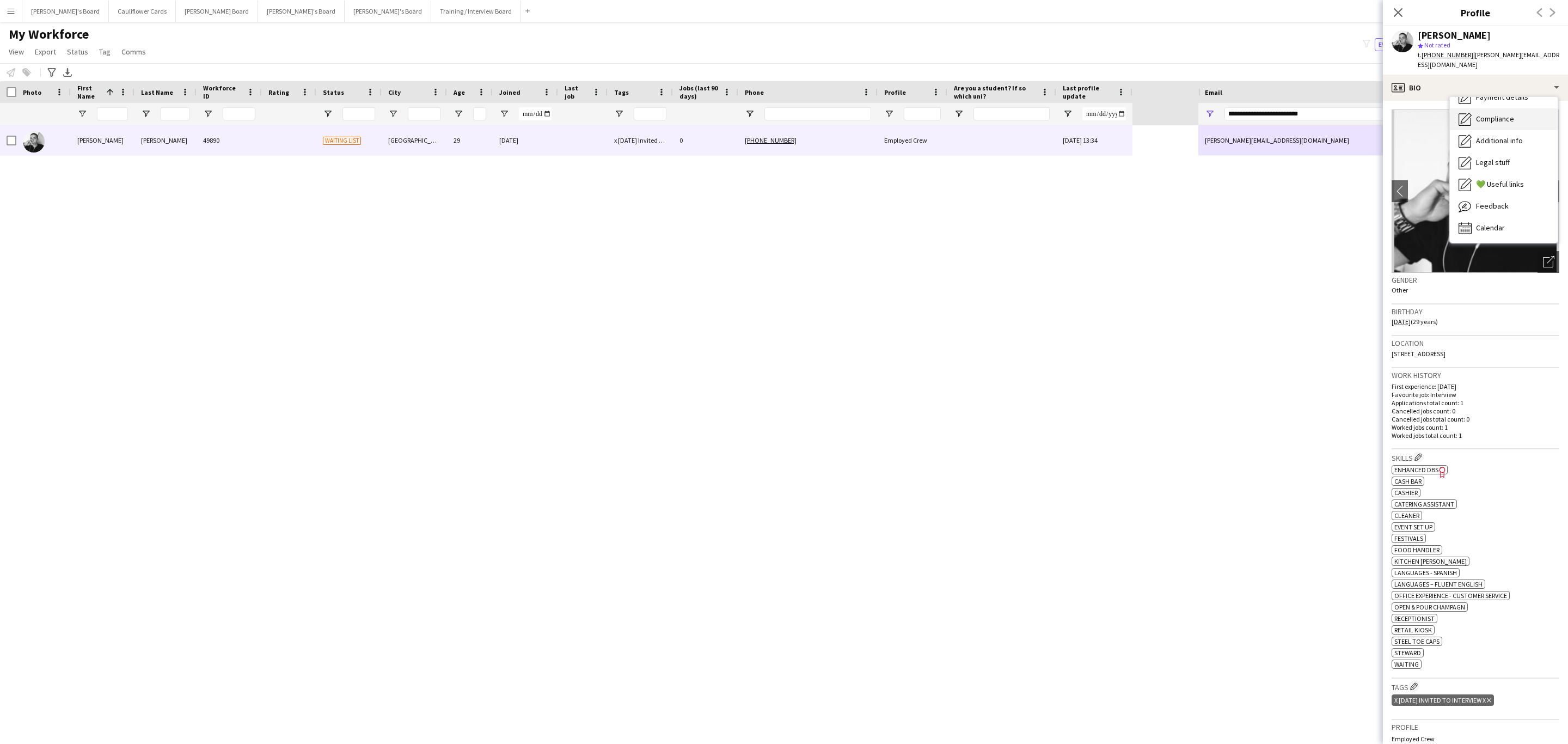
click at [1491, 114] on div "Compliance Compliance" at bounding box center [1503, 119] width 108 height 21
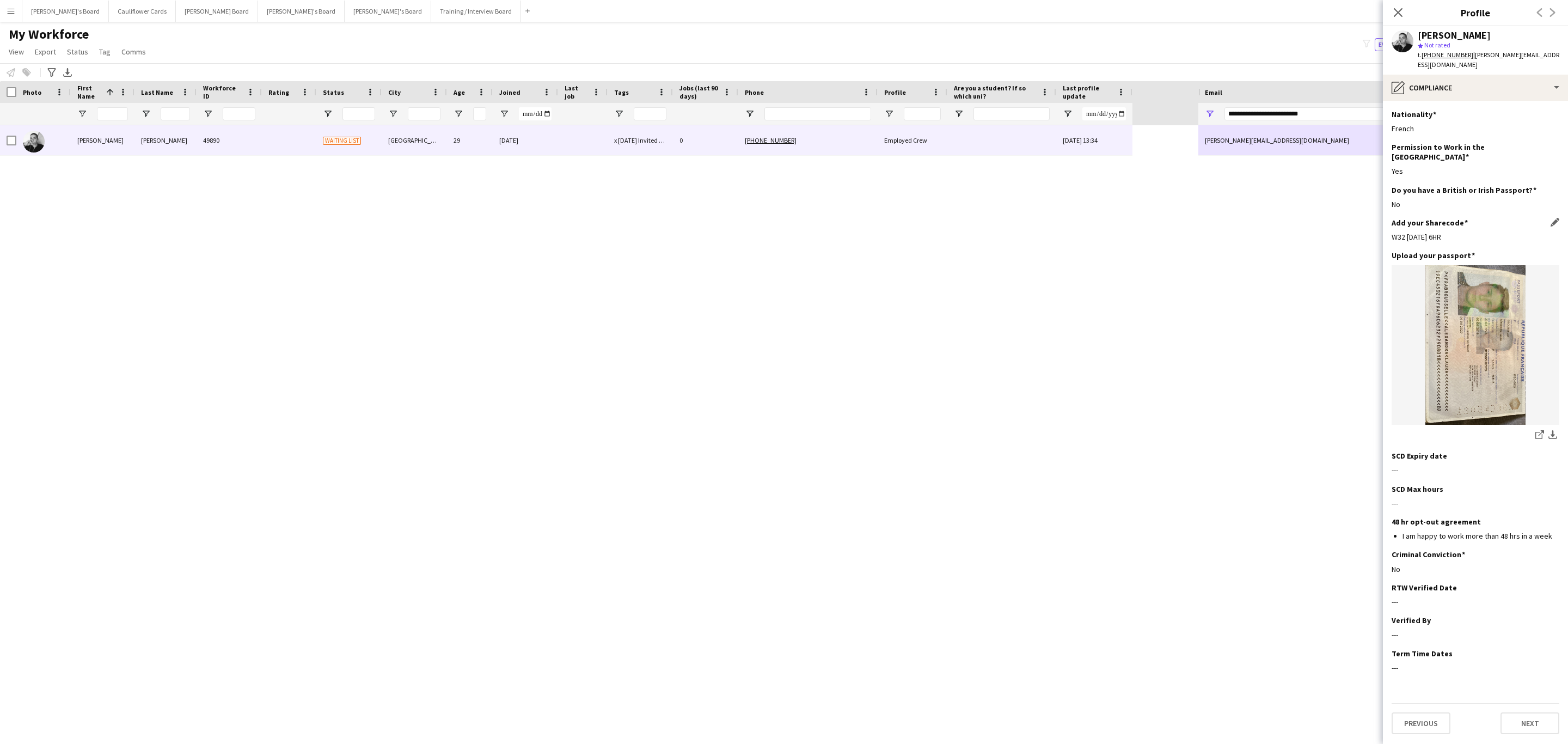
click at [1417, 232] on div "W32 7AD 6HR" at bounding box center [1475, 237] width 168 height 10
copy div "W32 7AD 6HR"
click at [1431, 162] on div "Permission to Work in the UK Edit this field Yes" at bounding box center [1475, 164] width 168 height 43
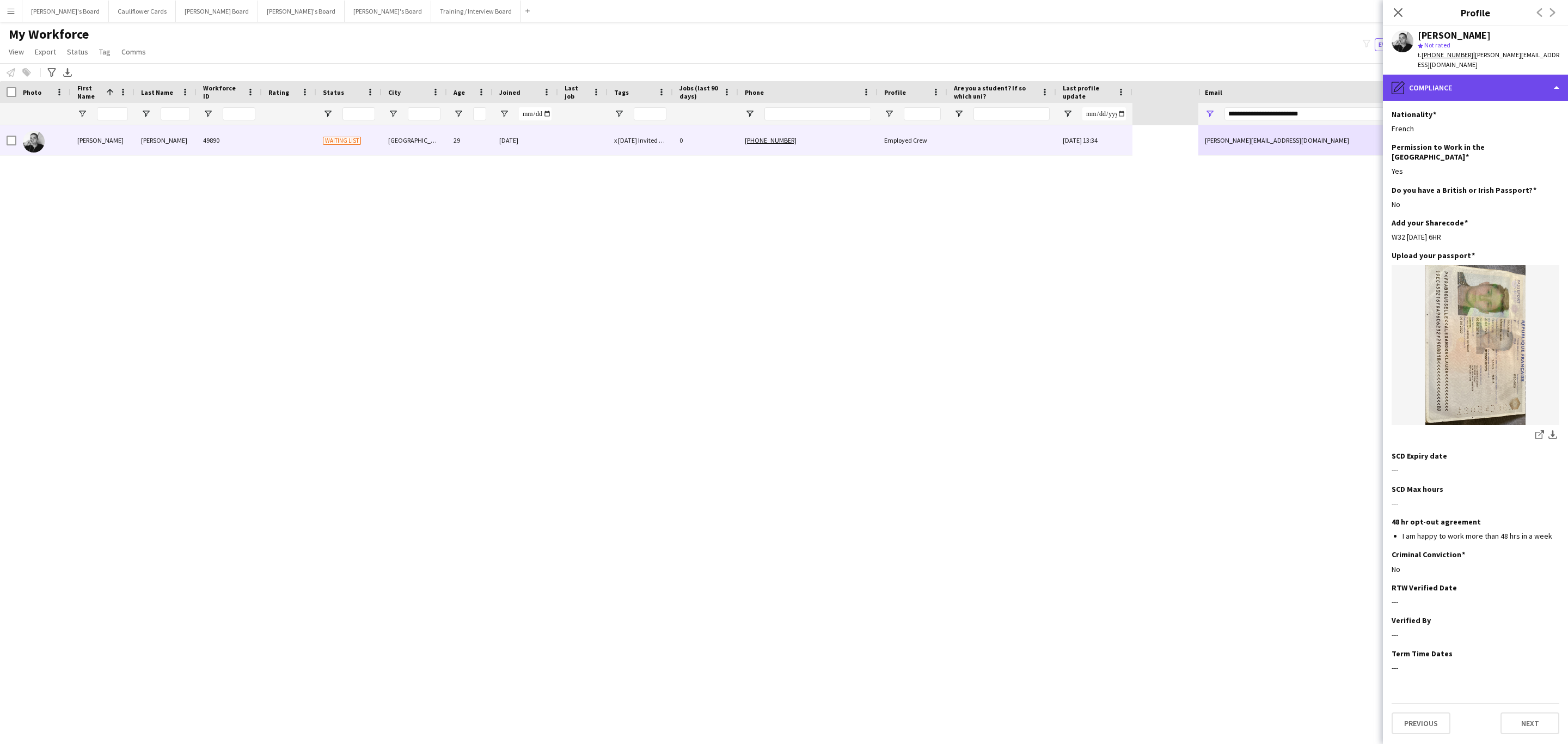
click at [1464, 85] on div "pencil4 Compliance" at bounding box center [1475, 87] width 185 height 26
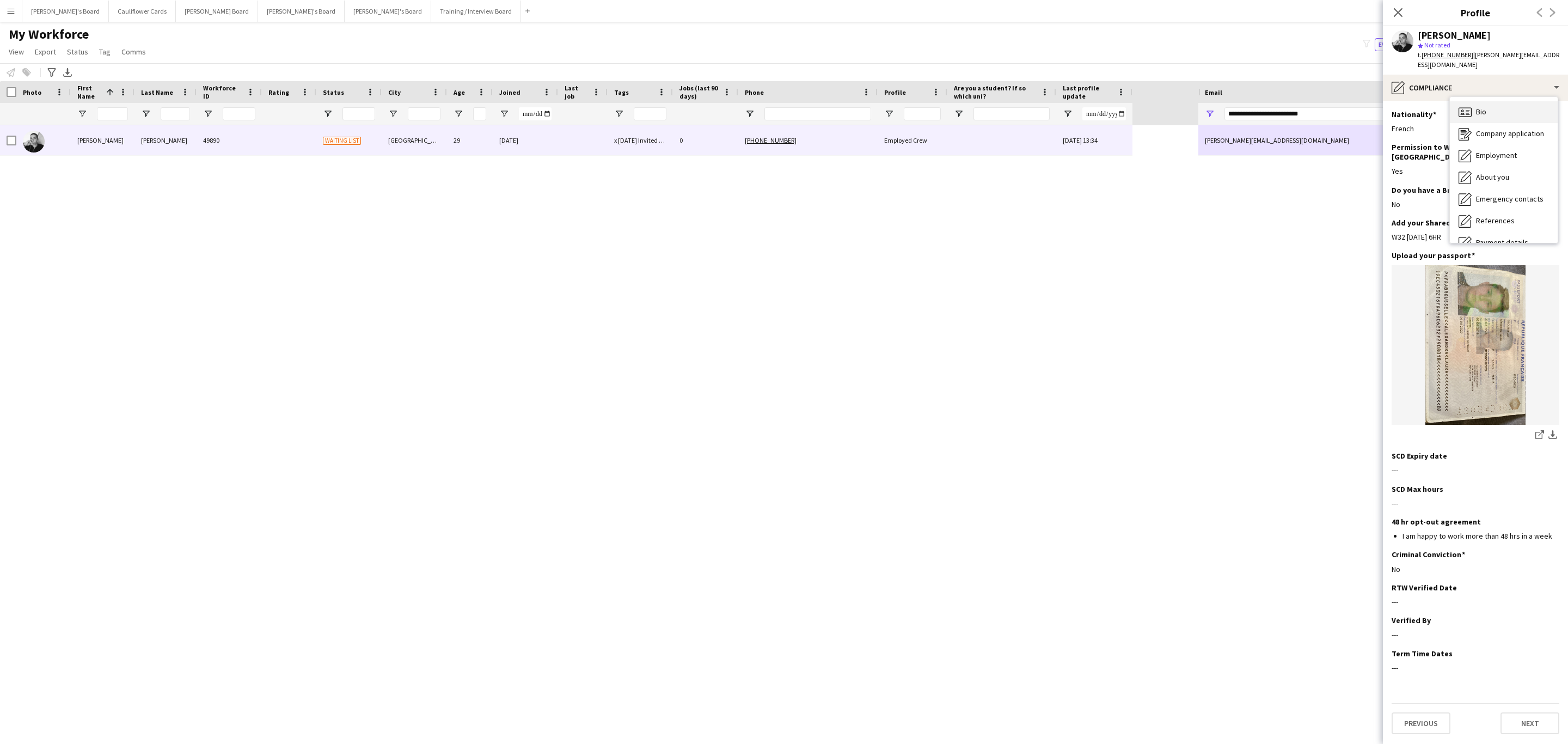
click at [1477, 106] on span "Bio" at bounding box center [1481, 111] width 10 height 10
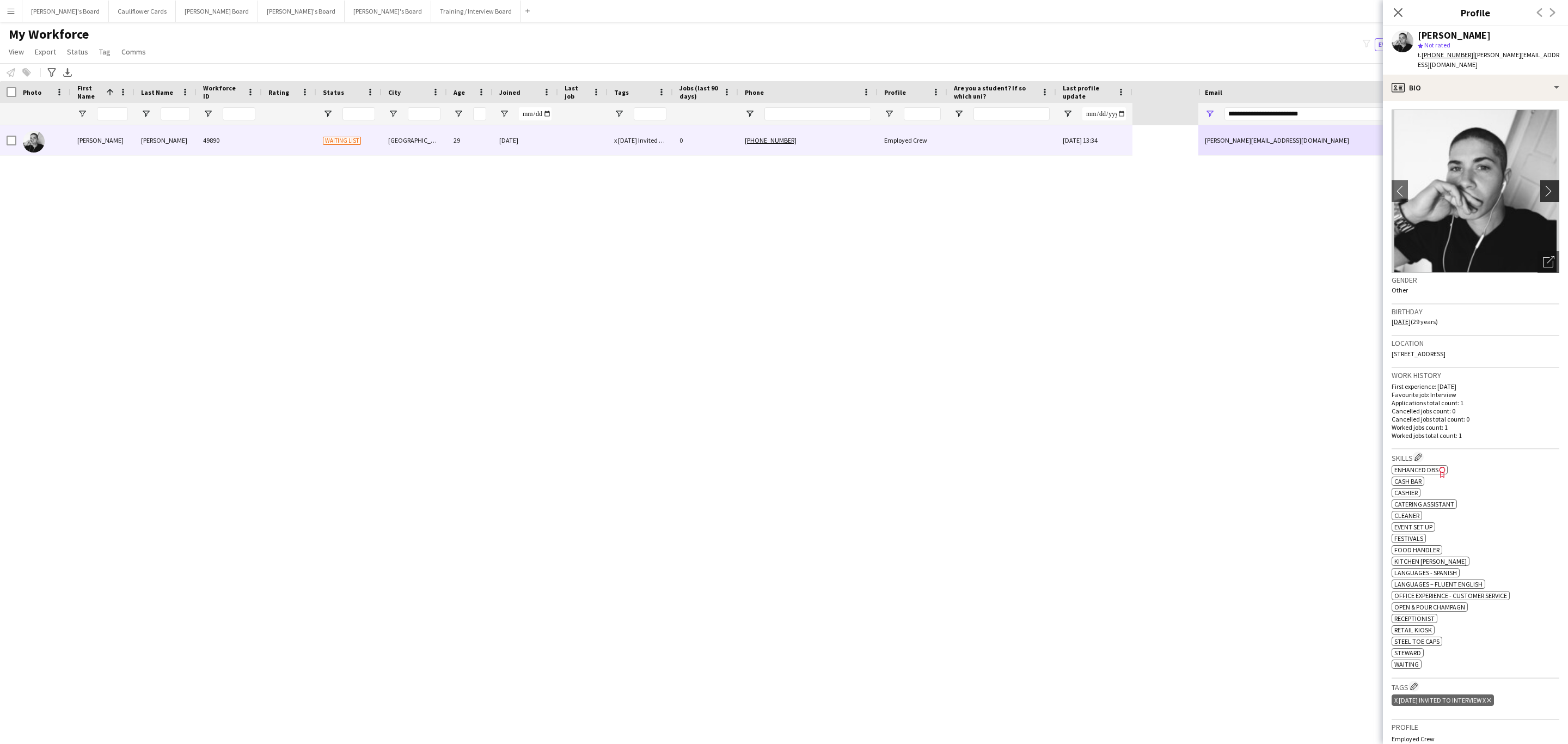
click at [1541, 180] on button "chevron-right" at bounding box center [1551, 191] width 21 height 21
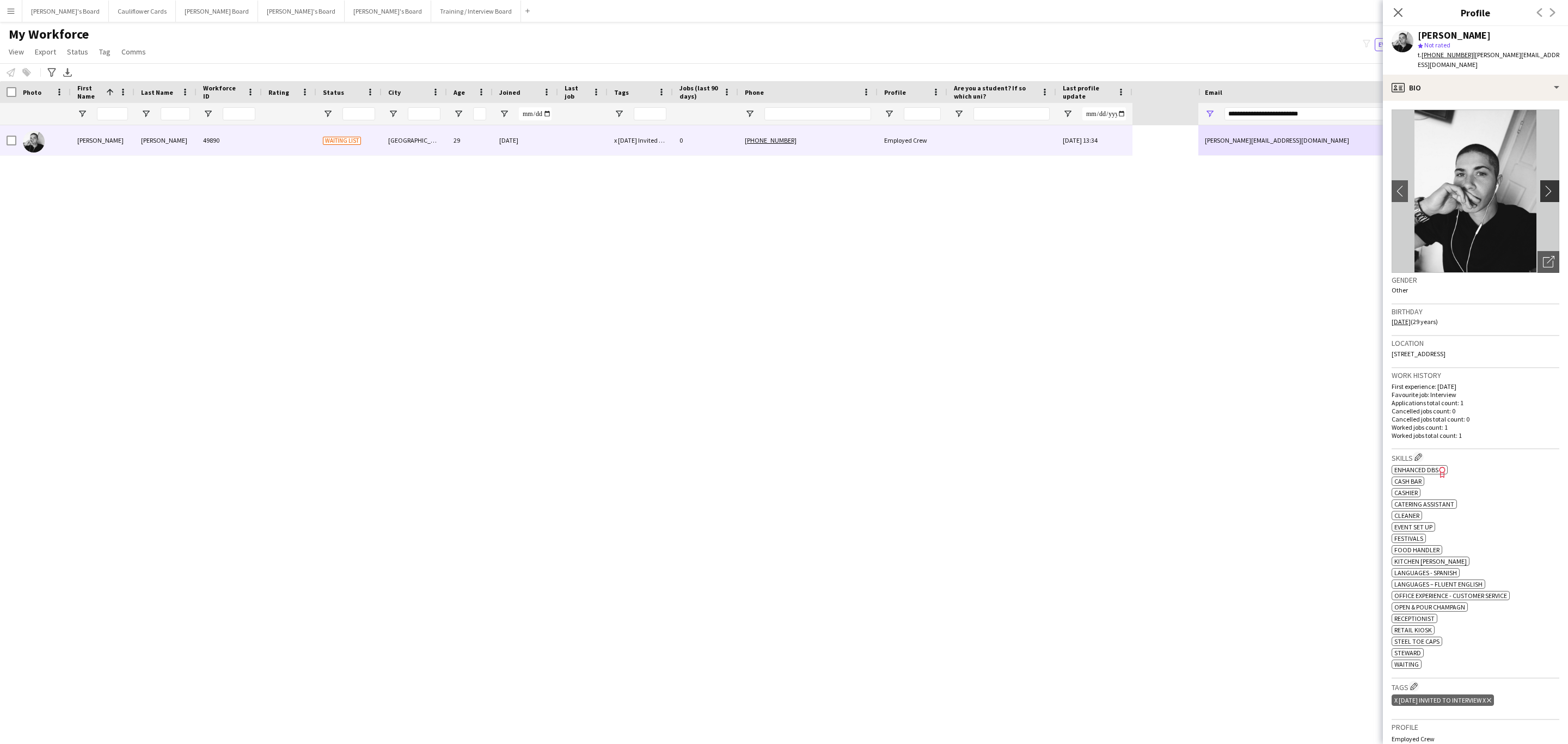
click at [1541, 180] on button "chevron-right" at bounding box center [1551, 191] width 21 height 21
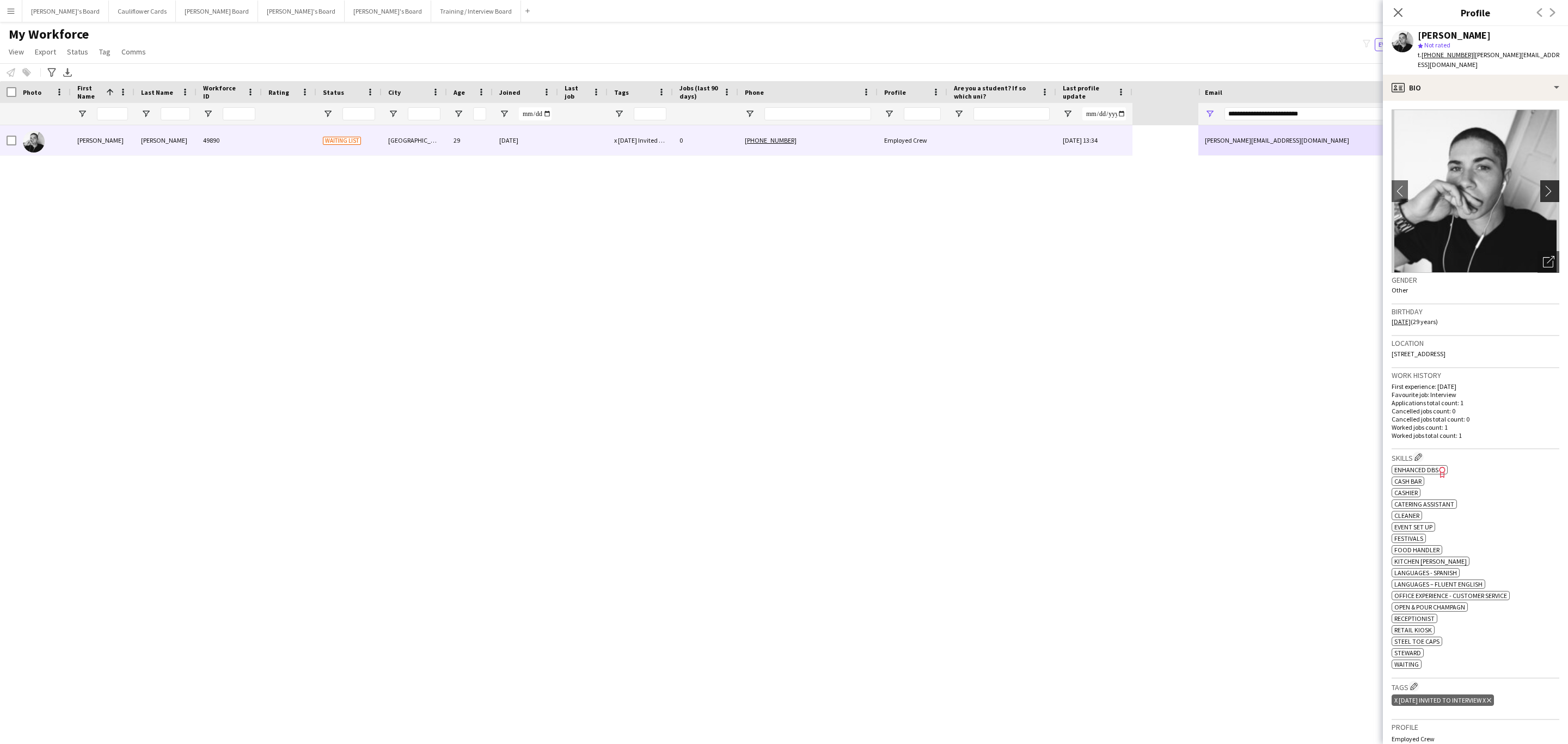
click at [1540, 187] on button "chevron-right" at bounding box center [1551, 191] width 21 height 21
click at [1543, 185] on app-icon "chevron-right" at bounding box center [1552, 191] width 17 height 11
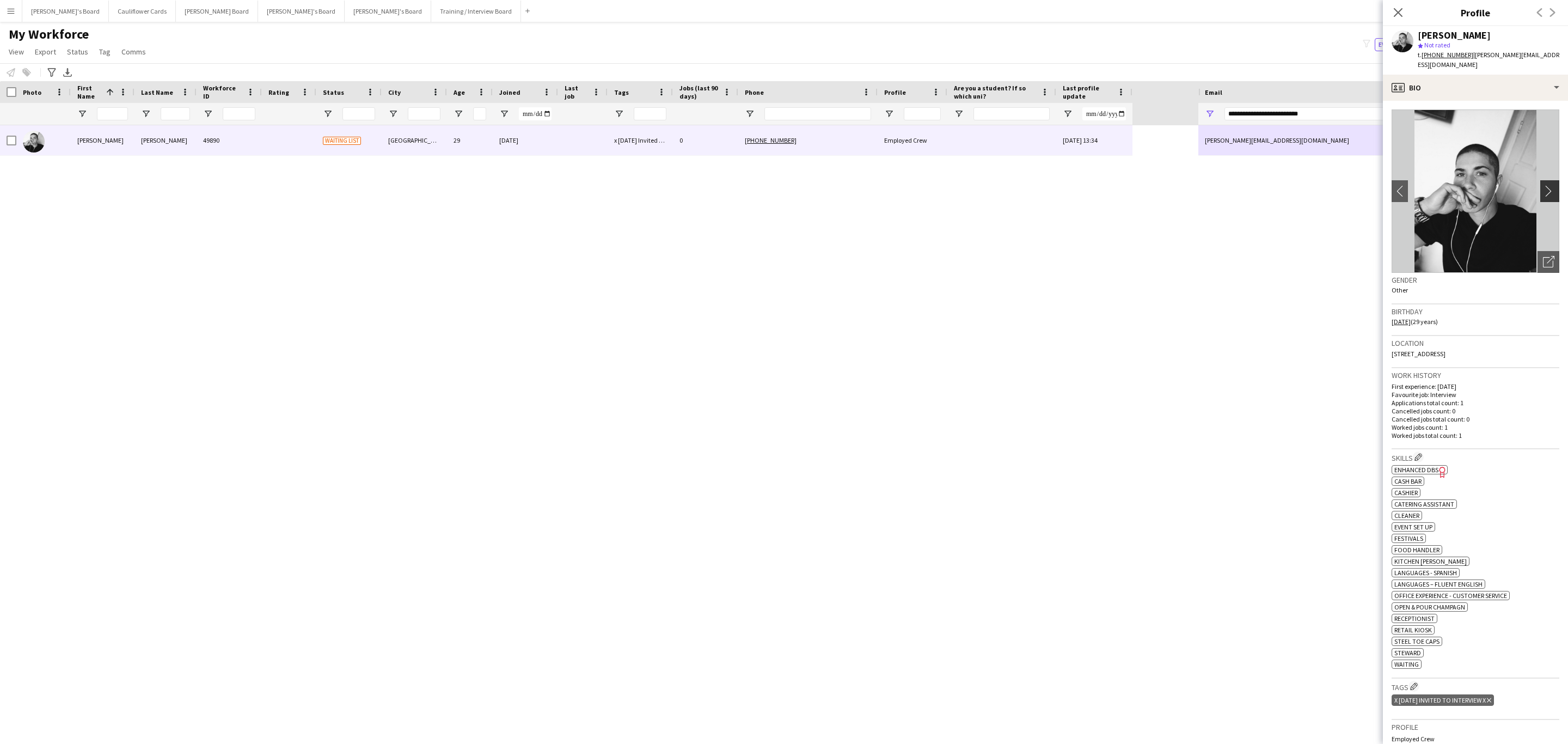
click at [1543, 185] on app-icon "chevron-right" at bounding box center [1552, 191] width 17 height 11
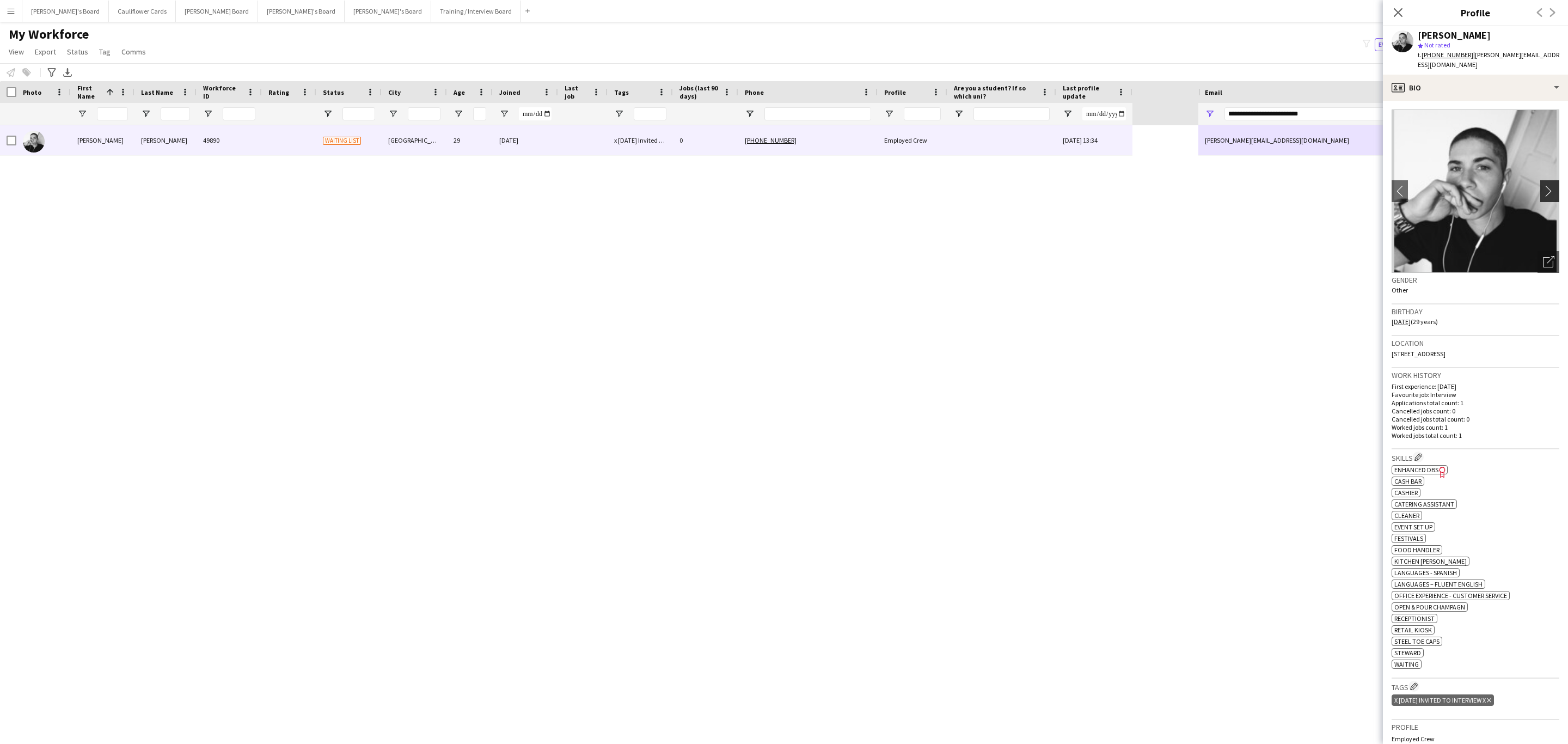
click at [1543, 185] on app-icon "chevron-right" at bounding box center [1552, 191] width 17 height 11
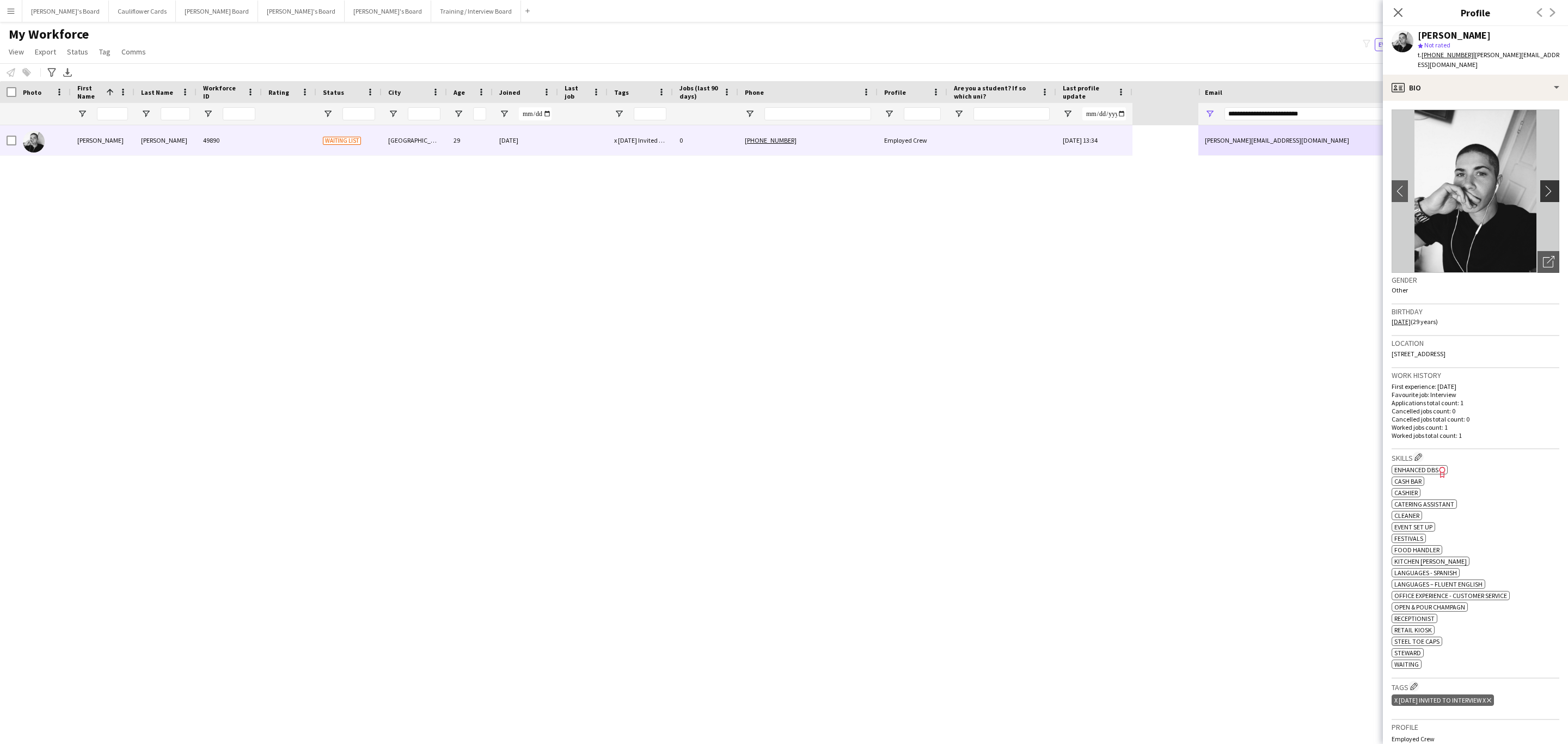
click at [1543, 185] on app-icon "chevron-right" at bounding box center [1552, 191] width 17 height 11
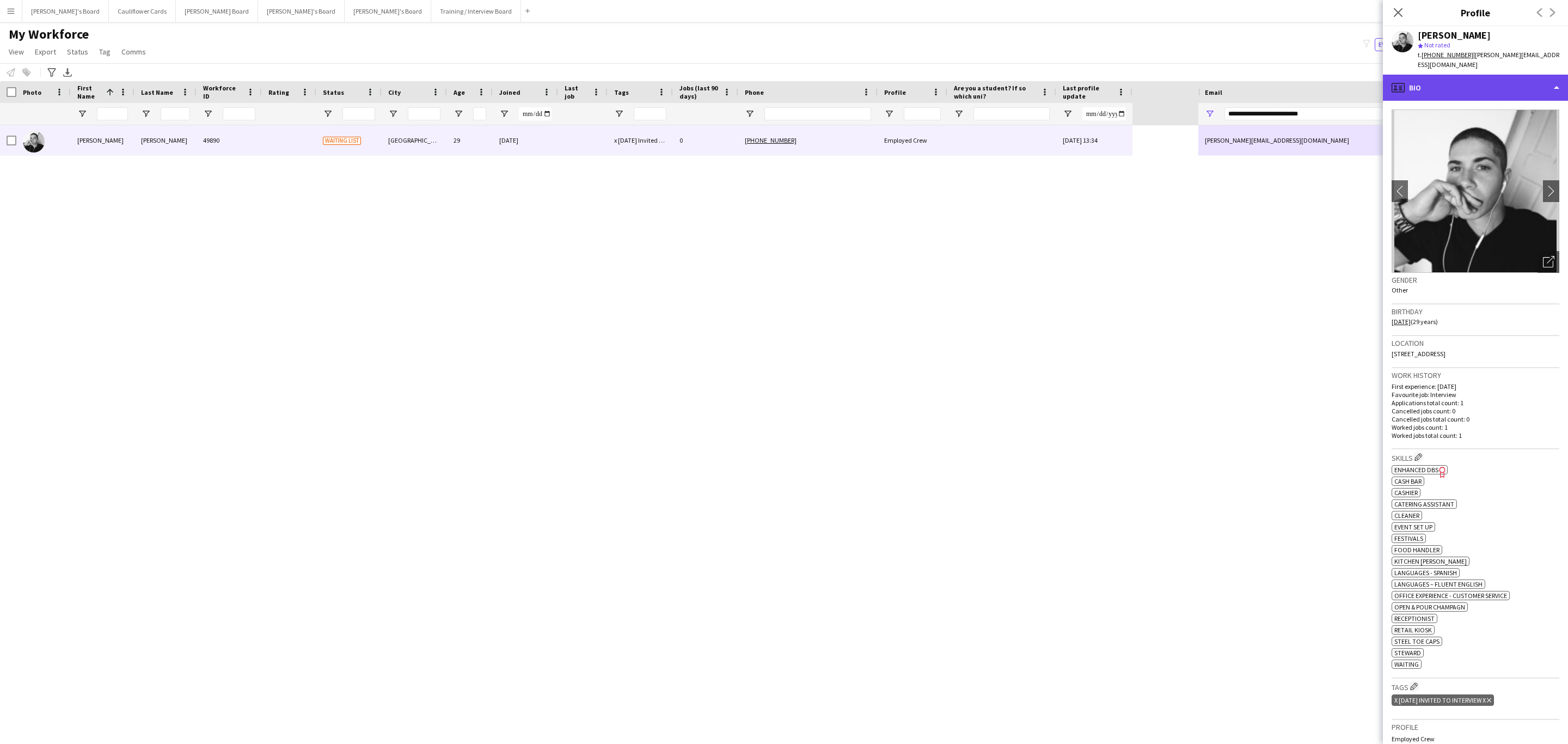
click at [1509, 76] on div "profile Bio" at bounding box center [1475, 87] width 185 height 26
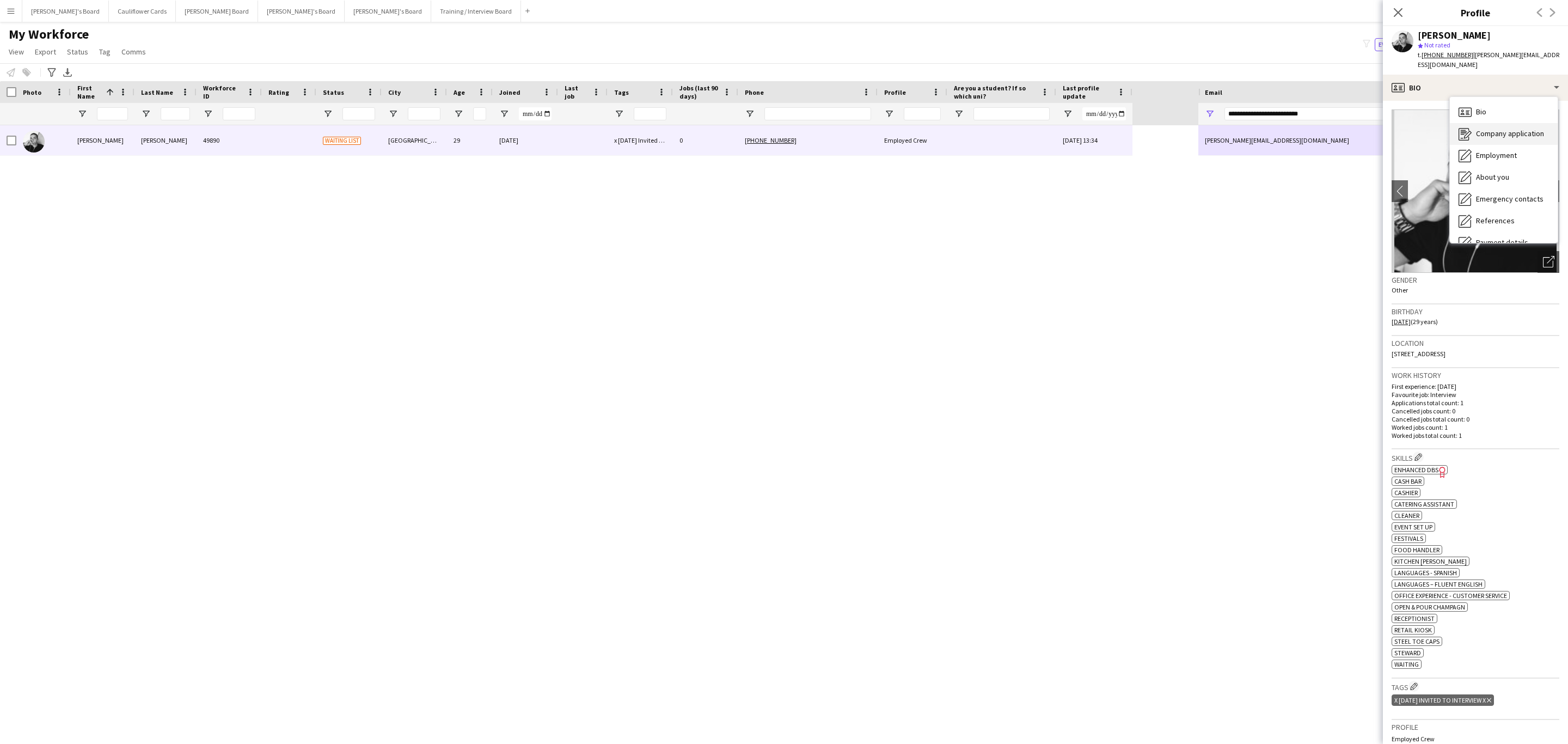
scroll to position [145, 0]
click at [1516, 136] on span "Additional info" at bounding box center [1499, 141] width 47 height 10
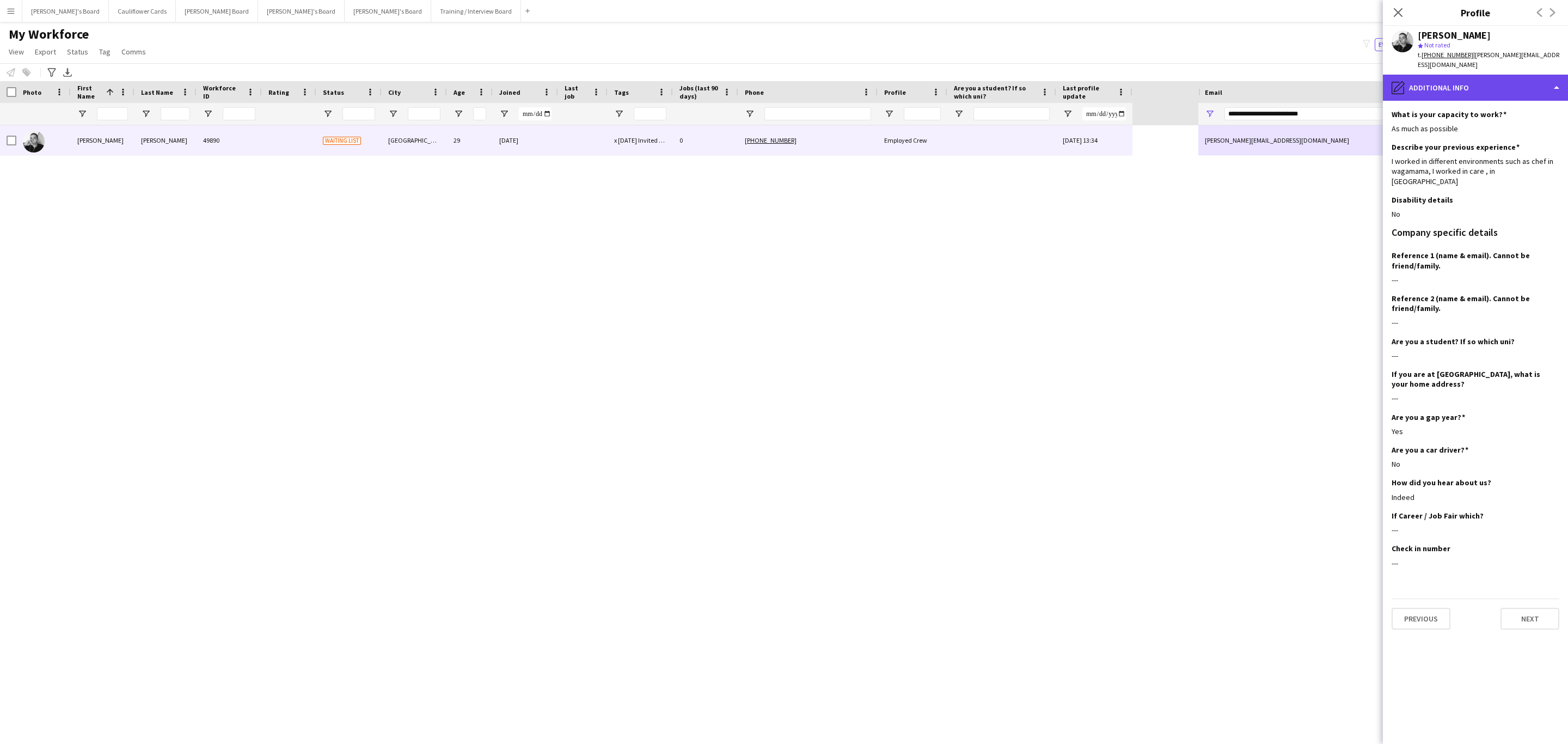
click at [1530, 88] on div "pencil4 Additional info" at bounding box center [1475, 87] width 185 height 26
click at [1514, 102] on div "About you About you" at bounding box center [1503, 113] width 108 height 21
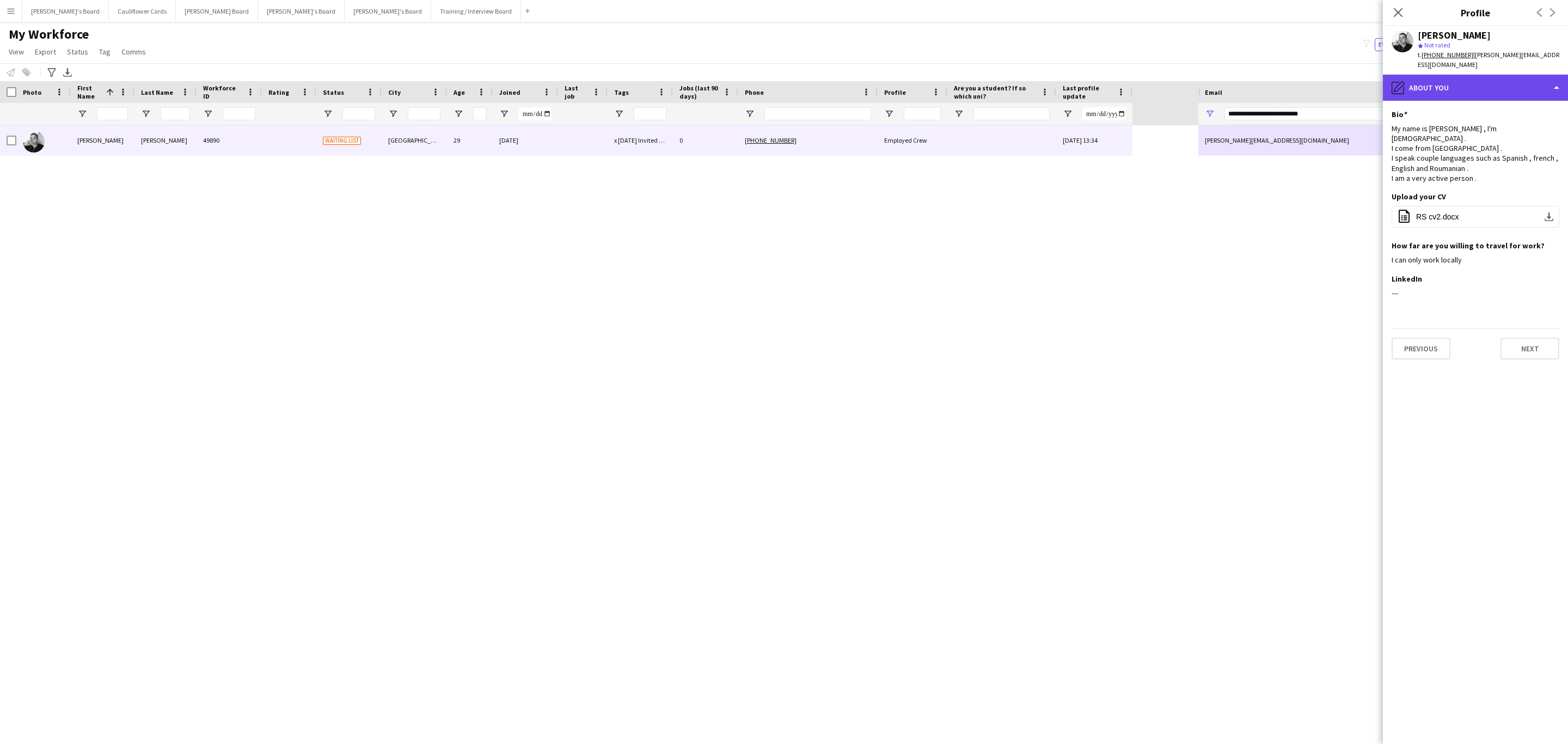
click at [1512, 81] on div "pencil4 About you" at bounding box center [1475, 87] width 185 height 26
click at [1502, 114] on span "Compliance" at bounding box center [1494, 119] width 38 height 10
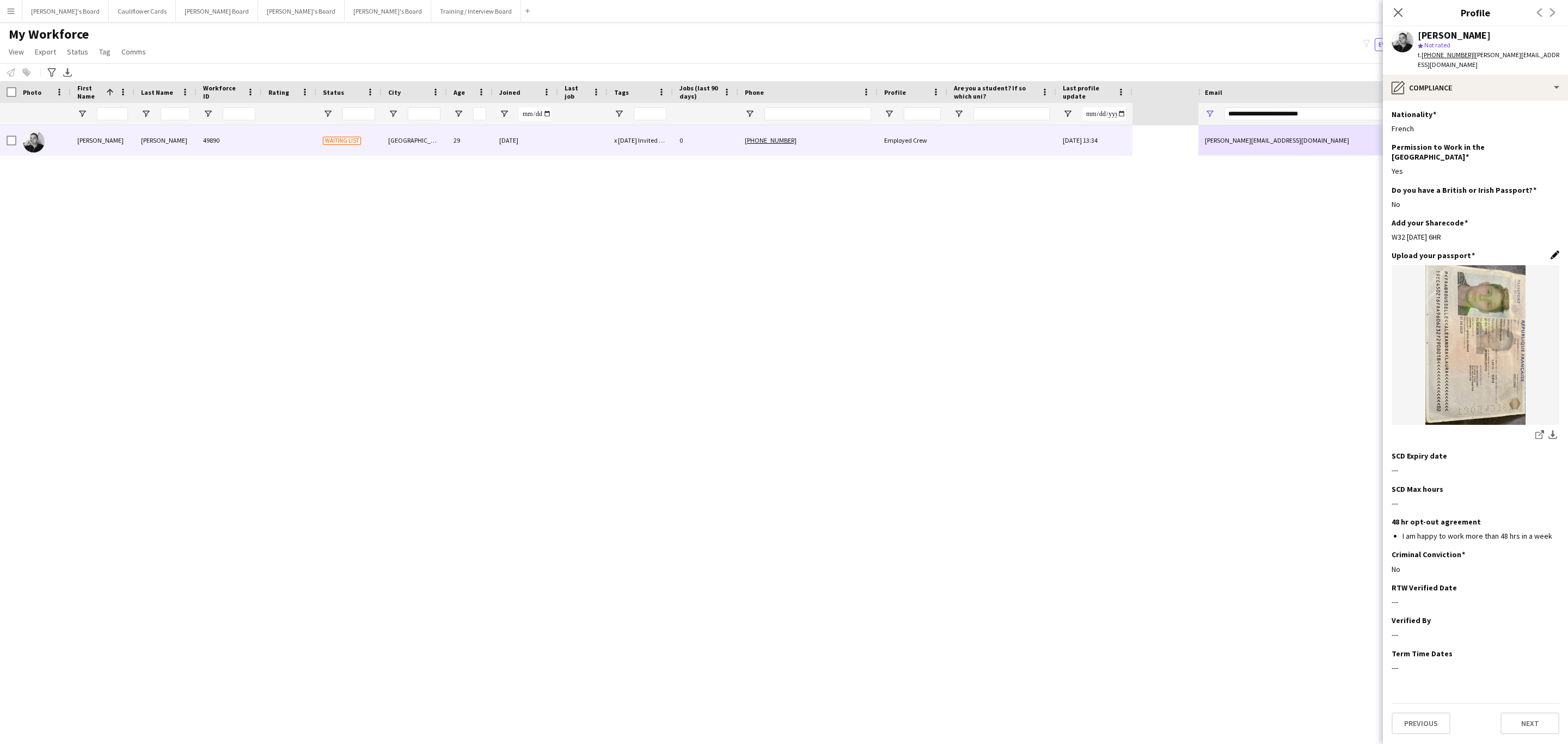
click at [1557, 251] on app-icon "Edit this field" at bounding box center [1554, 255] width 9 height 9
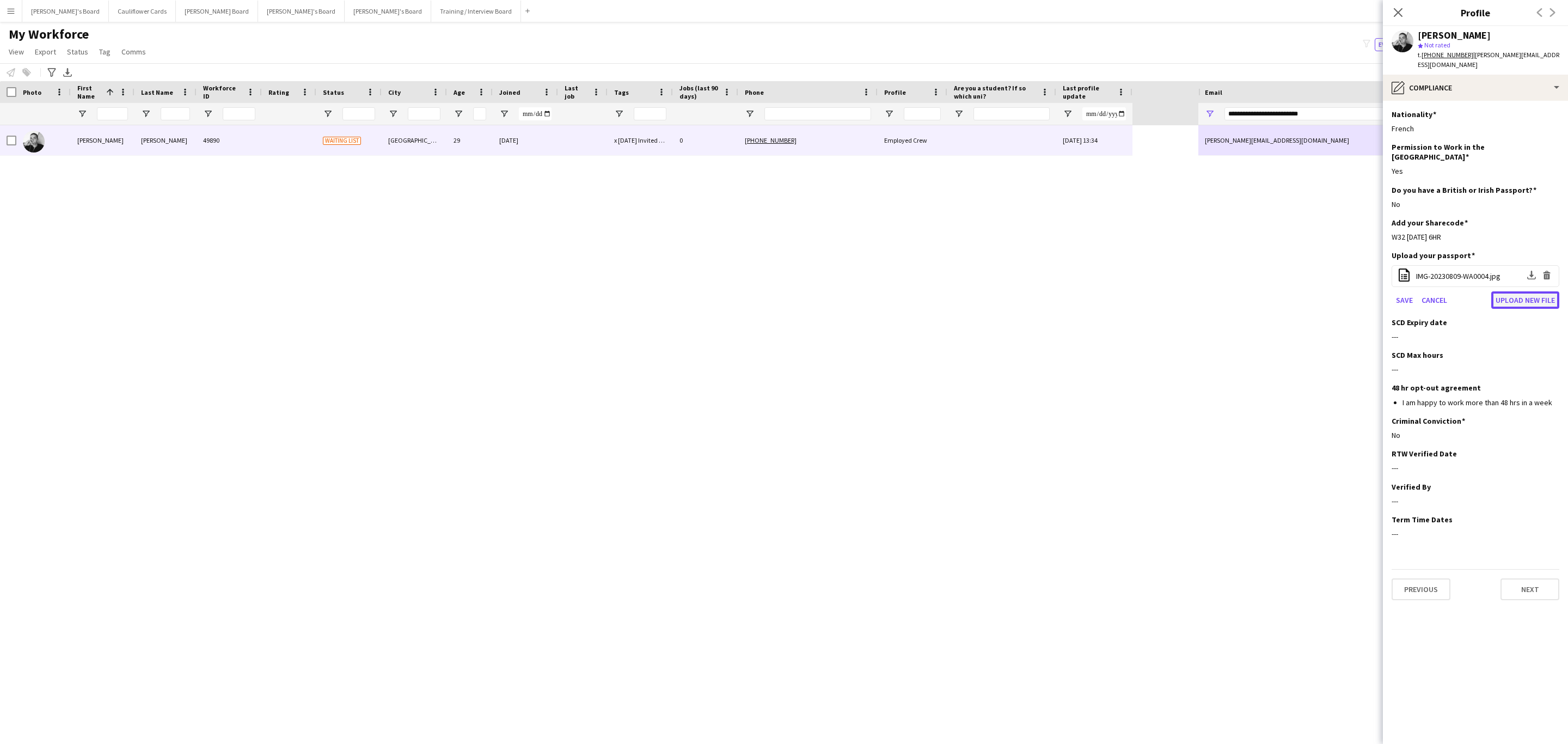
click at [1498, 292] on button "Upload new file" at bounding box center [1524, 300] width 68 height 17
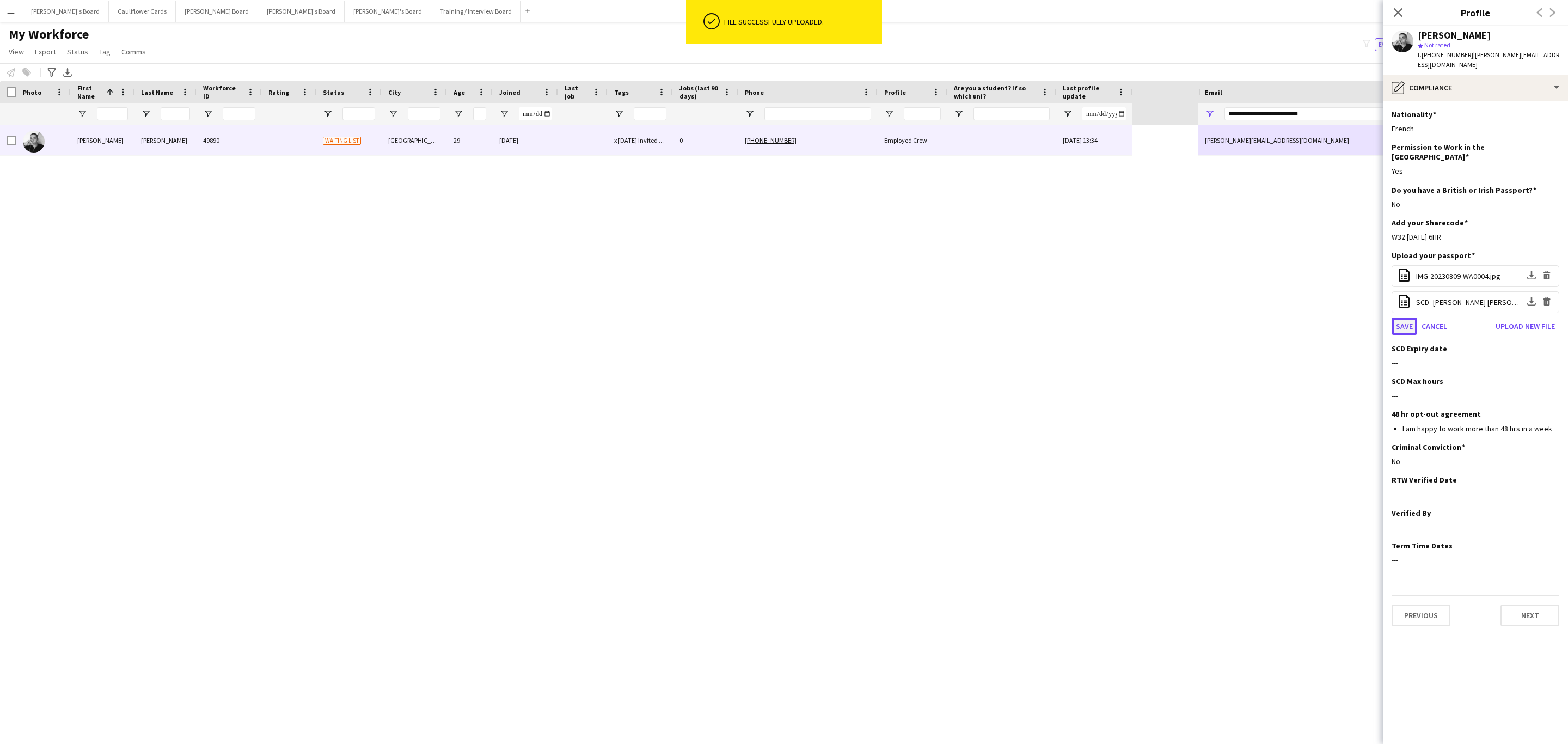
click at [1399, 317] on button "Save" at bounding box center [1404, 326] width 26 height 17
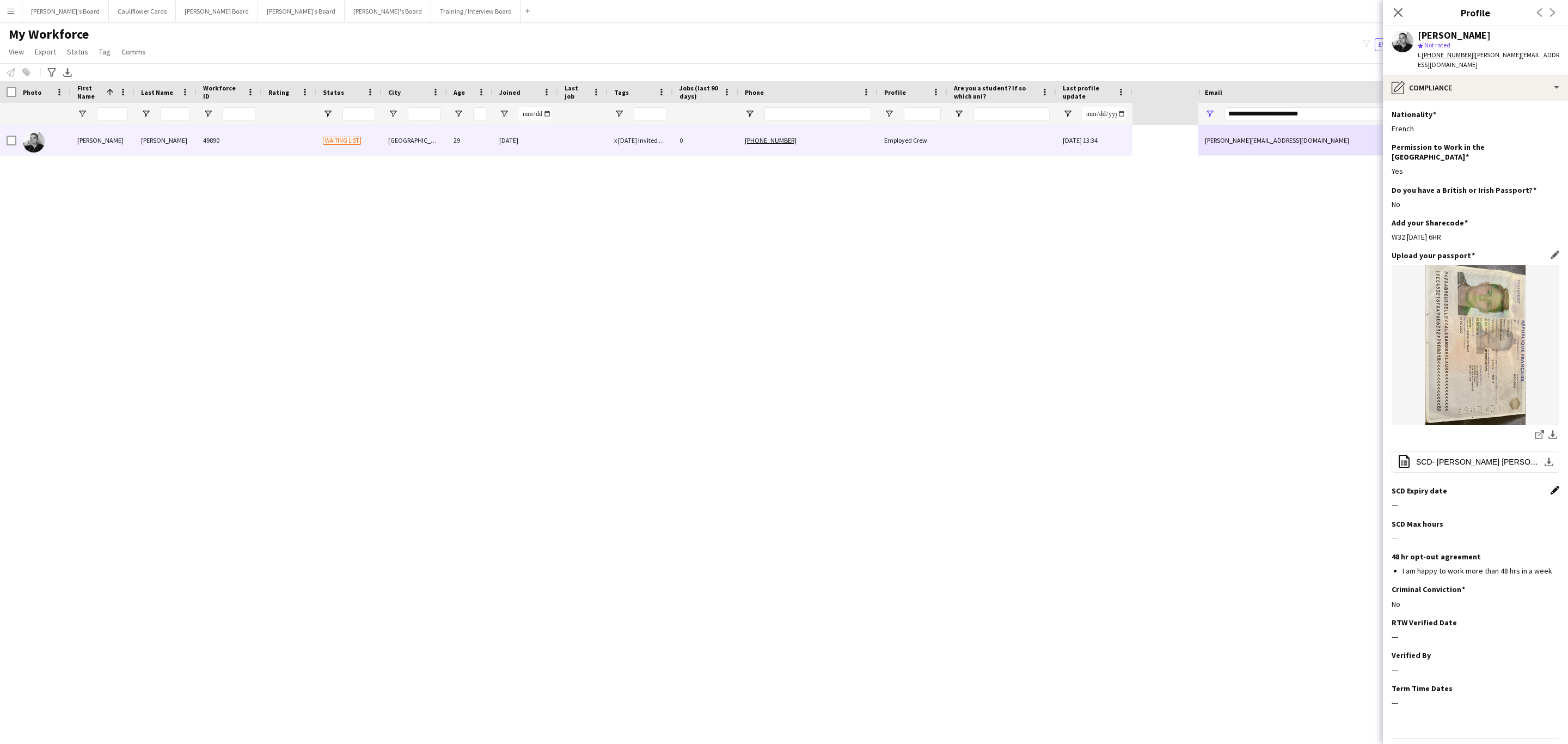
click at [1550, 486] on app-icon "Edit this field" at bounding box center [1554, 490] width 9 height 9
click at [1493, 492] on body "Menu Boards Boards Boards All jobs Status Workforce Workforce My Workforce Recr…" at bounding box center [784, 372] width 1568 height 744
click at [1438, 527] on span "[DATE]" at bounding box center [1421, 530] width 36 height 10
click at [1544, 530] on span "Next 24 years" at bounding box center [1539, 530] width 21 height 21
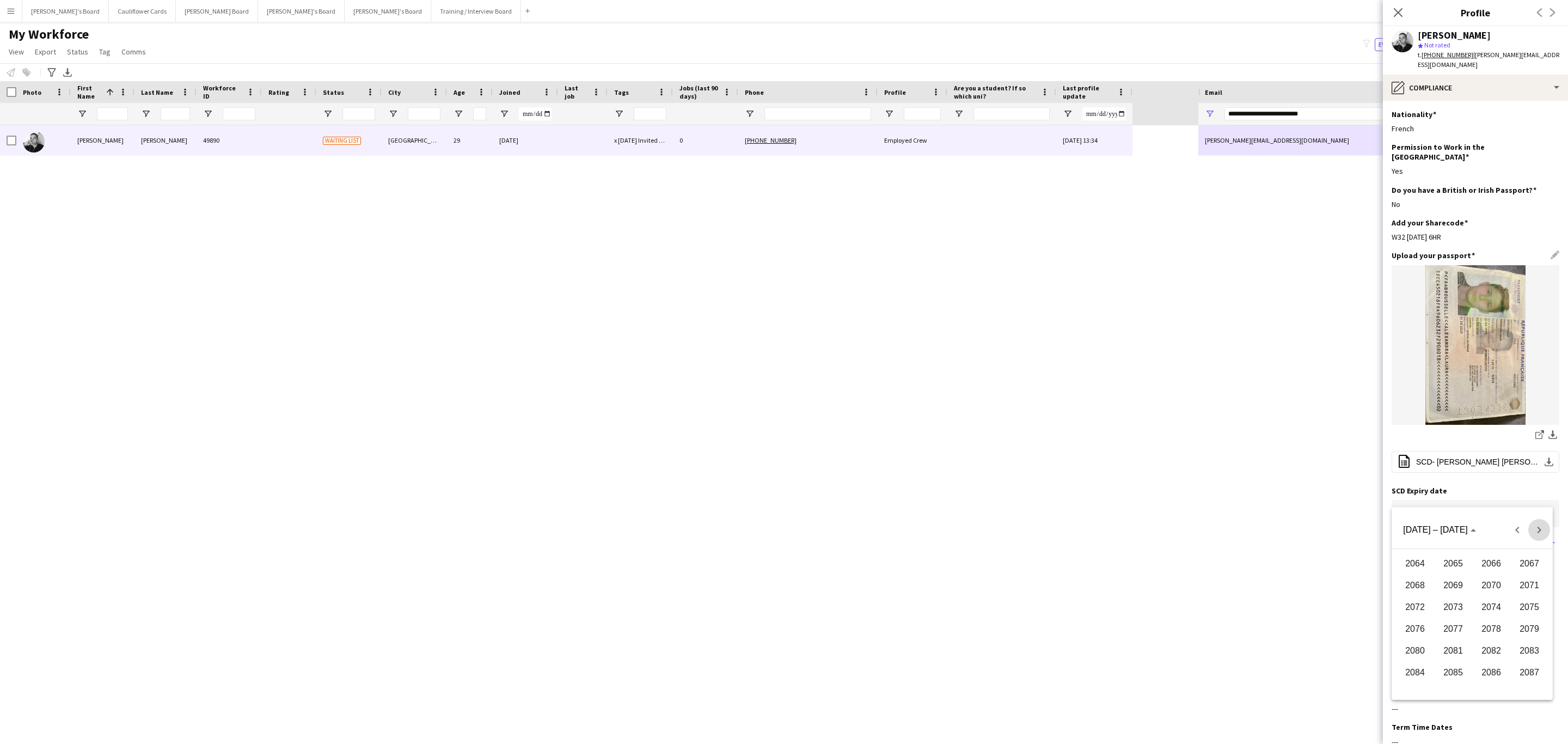
click at [1544, 530] on span "Next 24 years" at bounding box center [1539, 530] width 21 height 21
click at [1541, 531] on span "Next 24 years" at bounding box center [1539, 530] width 21 height 21
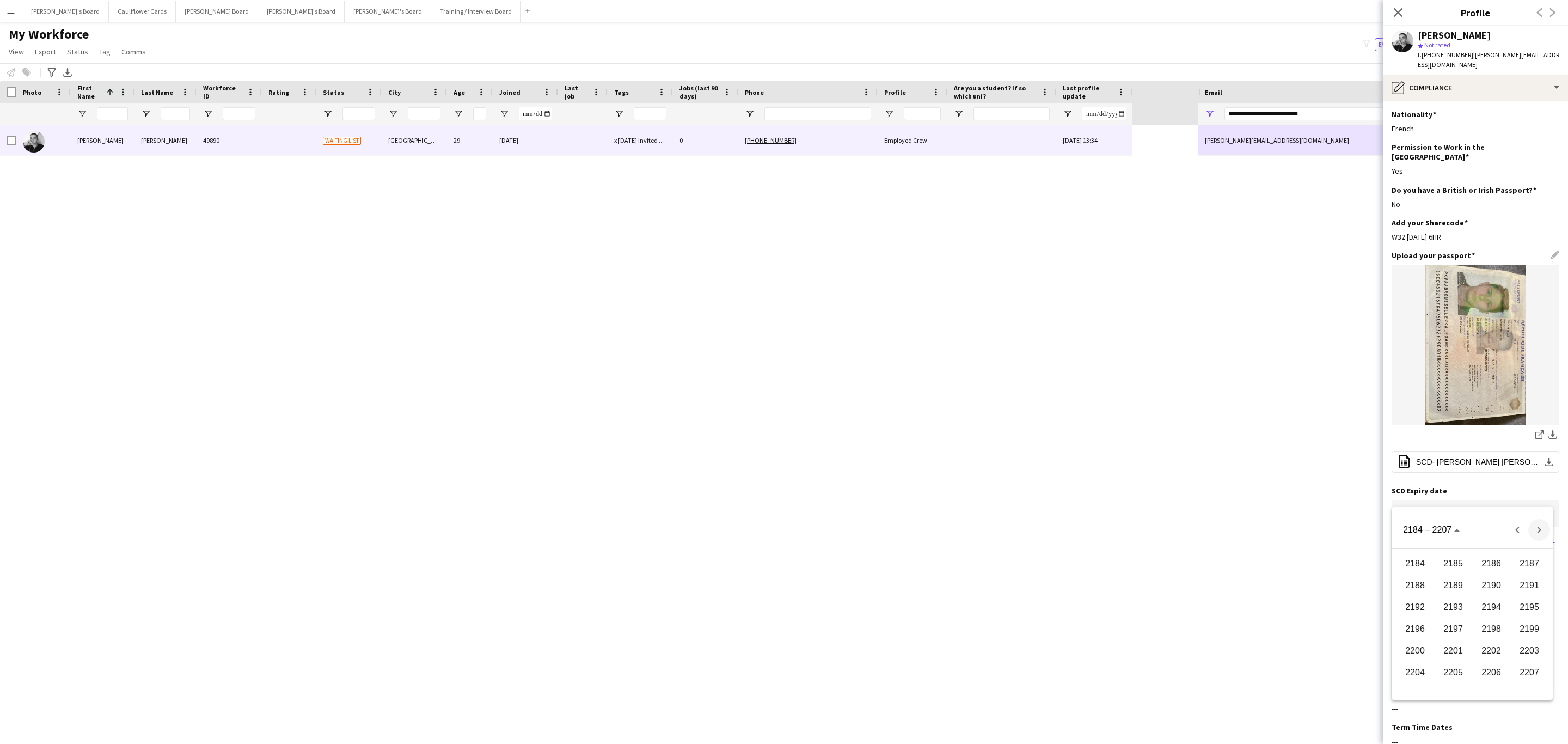
click at [1541, 531] on span "Next 24 years" at bounding box center [1539, 530] width 21 height 21
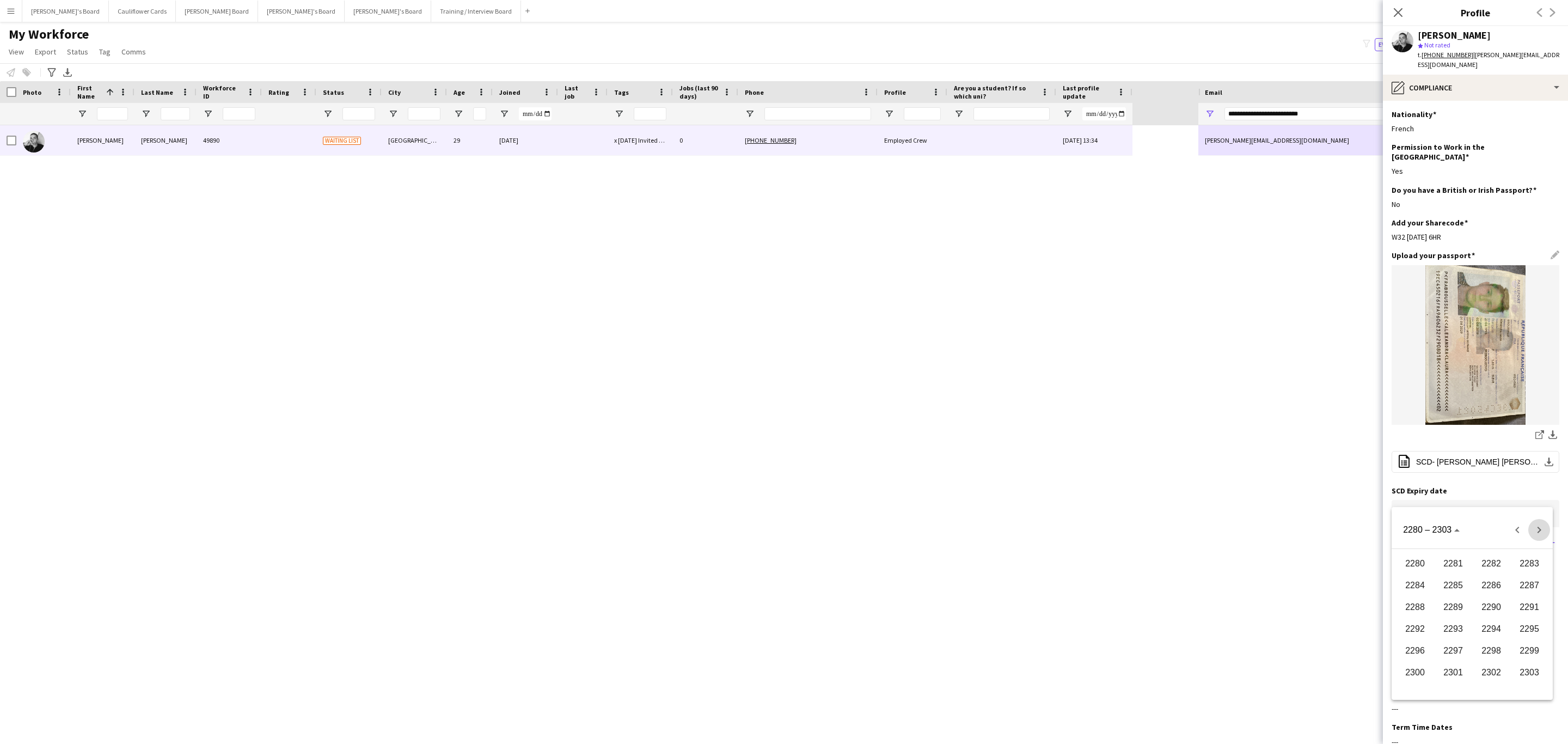
click at [1541, 531] on span "Next 24 years" at bounding box center [1539, 530] width 21 height 21
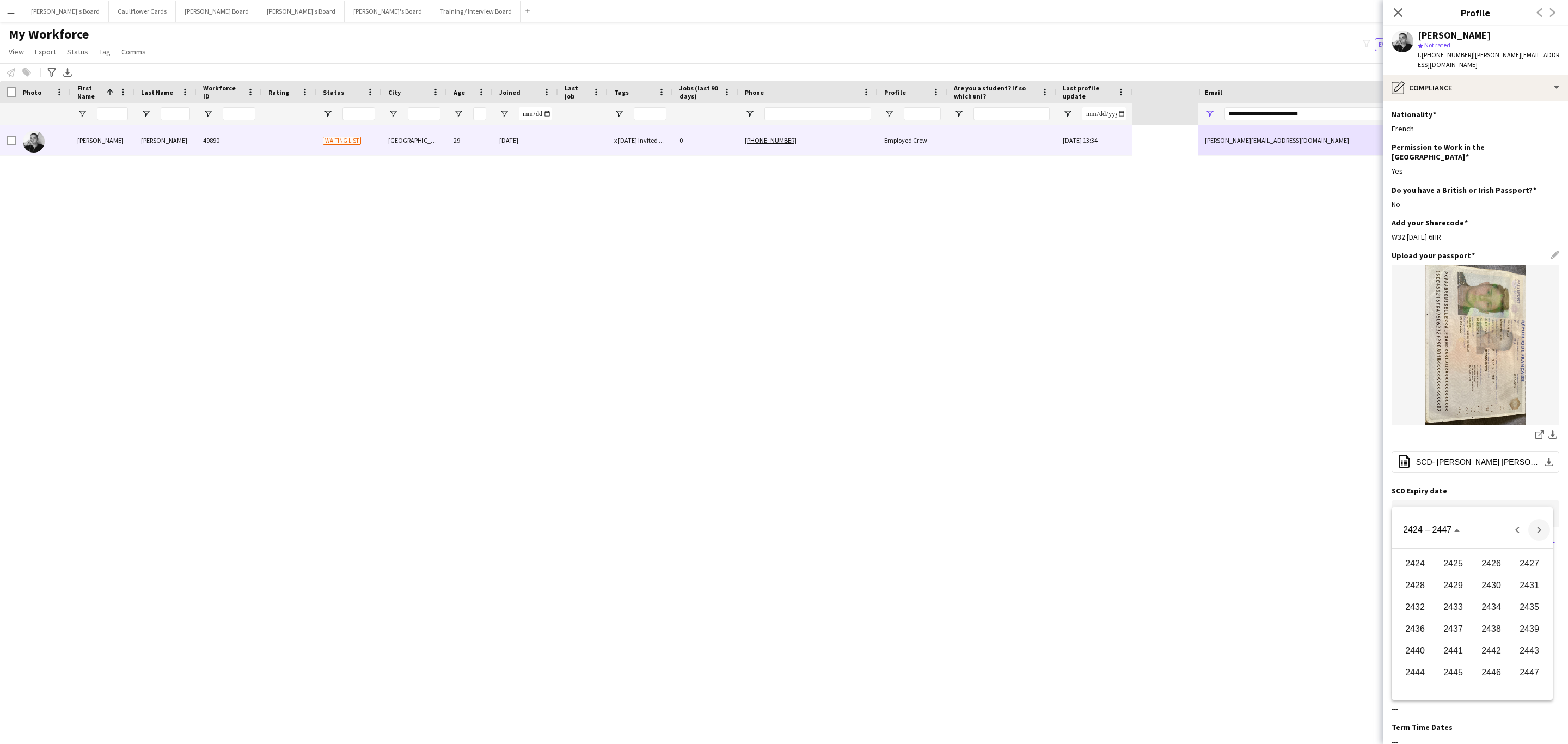
click at [1541, 531] on span "Next 24 years" at bounding box center [1539, 530] width 21 height 21
click at [1531, 531] on span "Next 24 years" at bounding box center [1539, 530] width 21 height 21
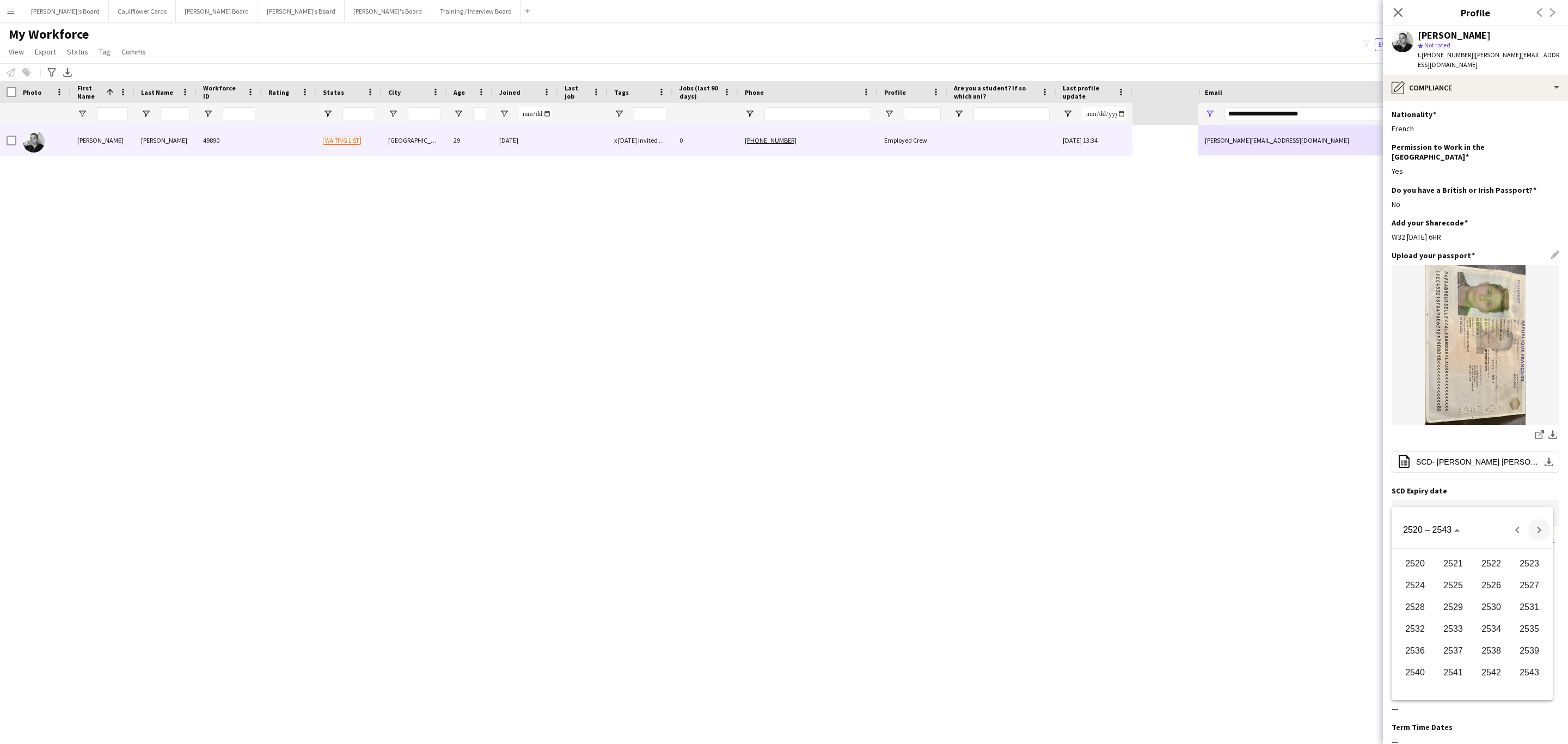
click at [1531, 531] on span "Next 24 years" at bounding box center [1539, 530] width 21 height 21
click at [1542, 532] on span "Next 24 years" at bounding box center [1539, 530] width 21 height 21
click at [1542, 535] on span "Next 24 years" at bounding box center [1539, 530] width 21 height 21
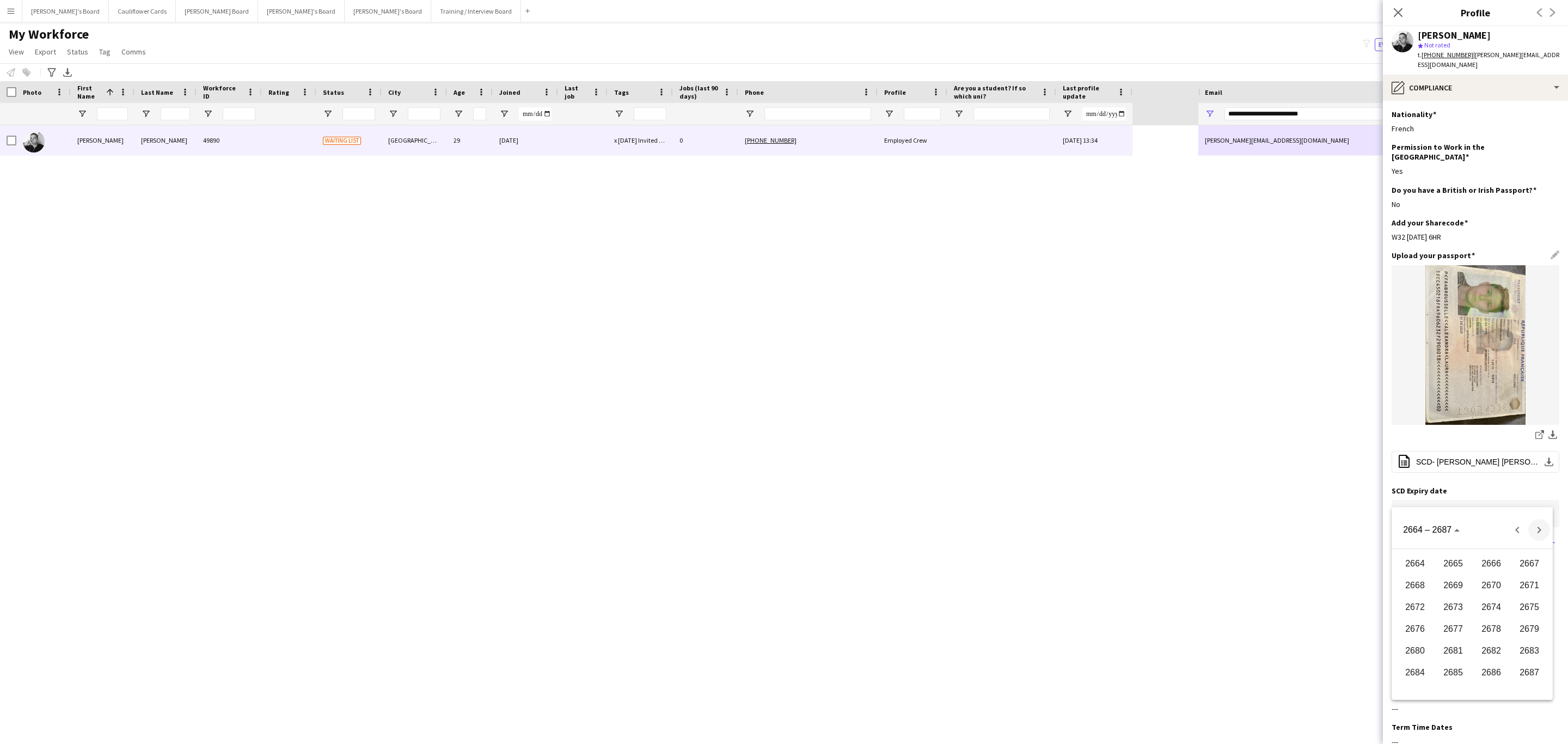
click at [1530, 535] on span "Next 24 years" at bounding box center [1539, 530] width 21 height 21
click at [1532, 531] on span "Next 24 years" at bounding box center [1539, 530] width 21 height 21
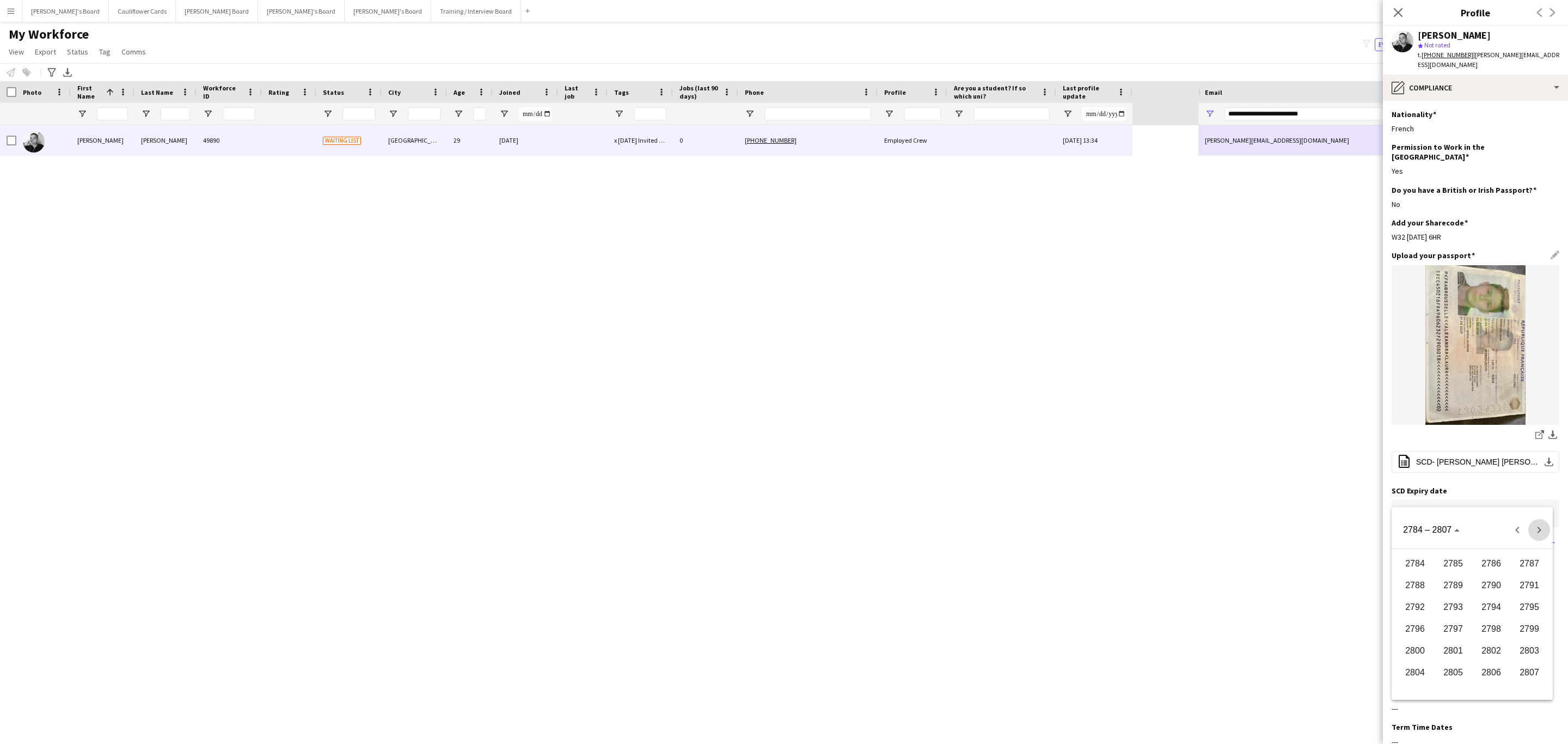
click at [1532, 531] on span "Next 24 years" at bounding box center [1539, 530] width 21 height 21
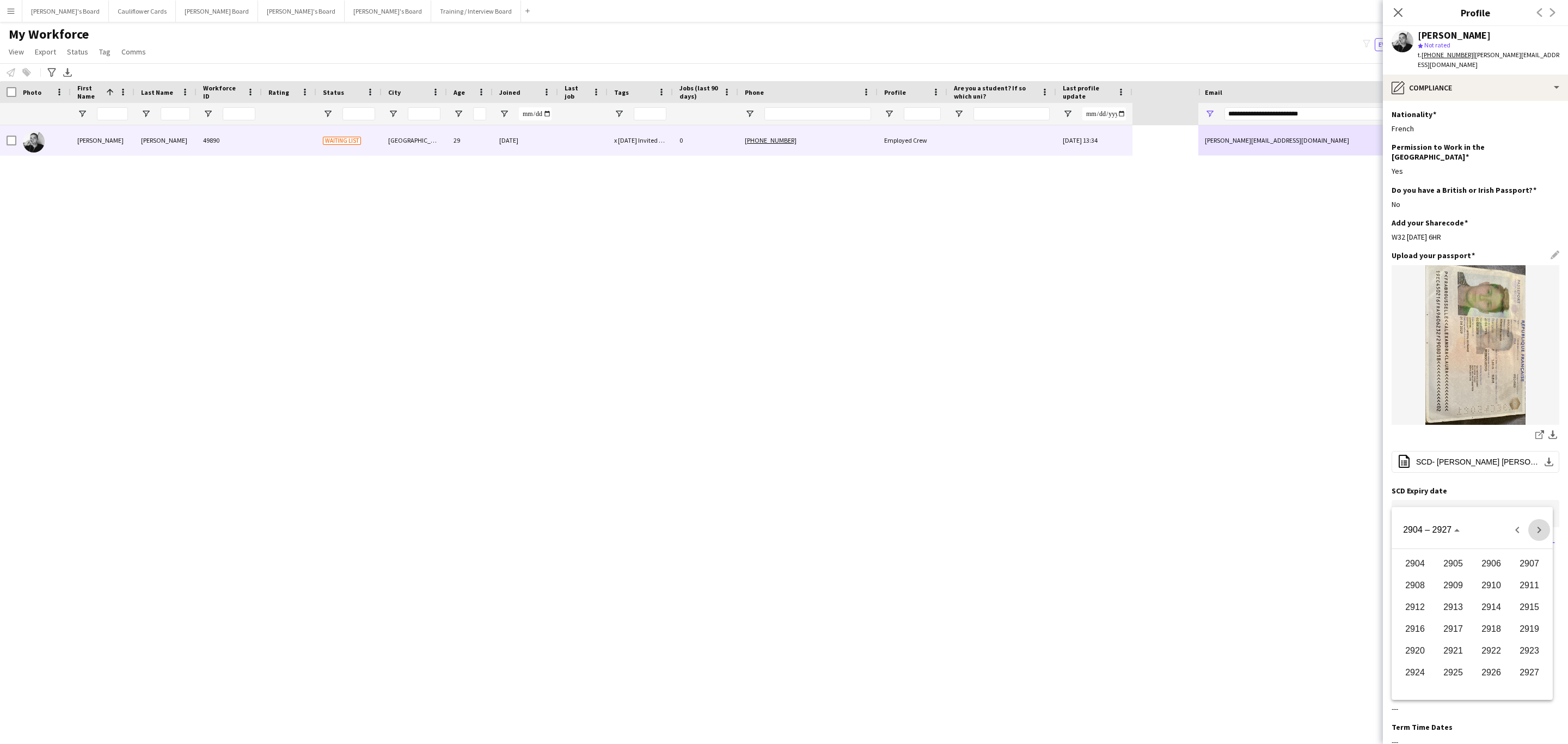
click at [1532, 531] on span "Next 24 years" at bounding box center [1539, 530] width 21 height 21
click at [1436, 569] on span "3001" at bounding box center [1453, 563] width 34 height 19
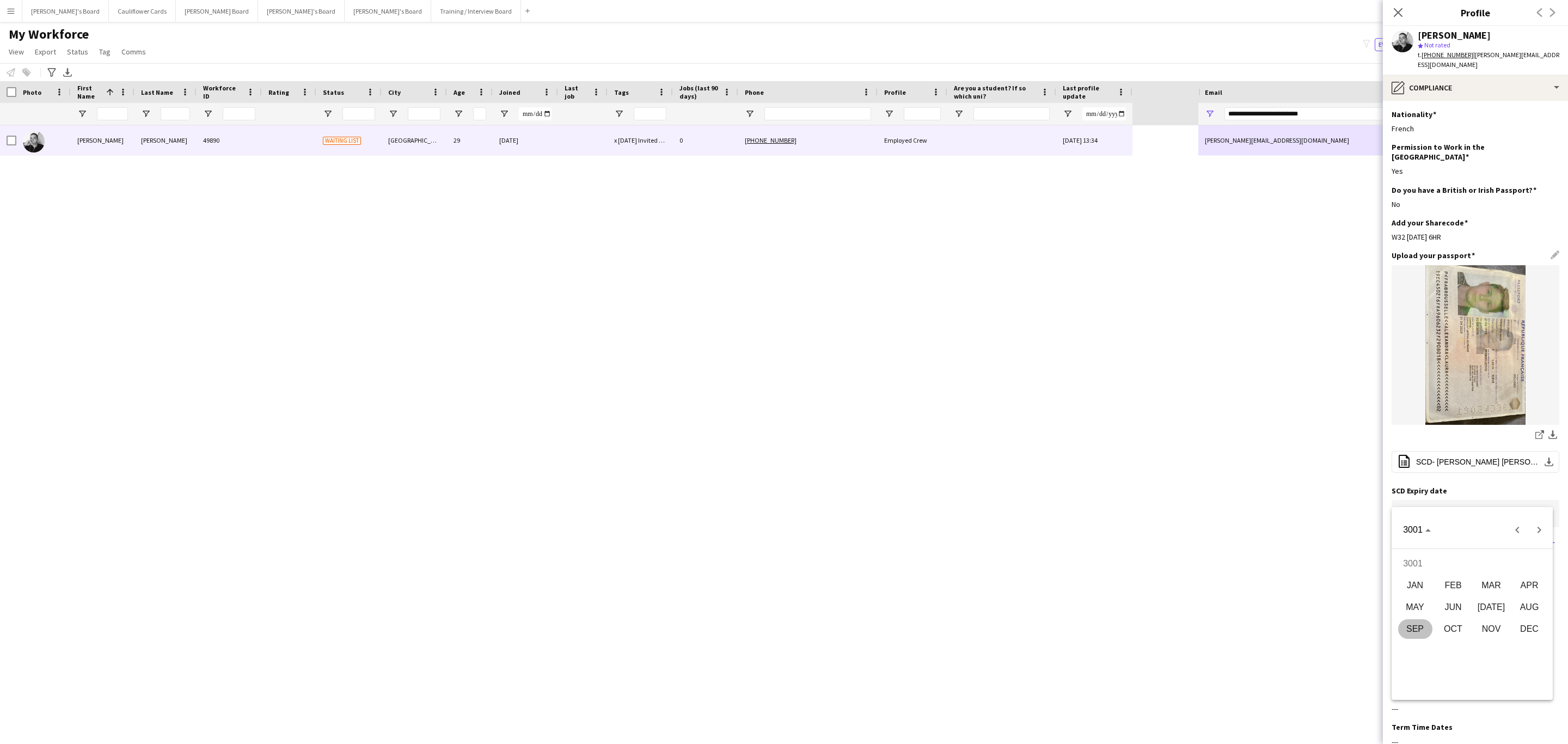
click at [1419, 590] on span "JAN" at bounding box center [1415, 585] width 34 height 19
click at [1467, 577] on span "1" at bounding box center [1472, 579] width 19 height 22
type input "**********"
click at [1404, 532] on button "Save" at bounding box center [1404, 540] width 26 height 17
click at [1550, 519] on app-icon "Edit this field" at bounding box center [1554, 523] width 9 height 9
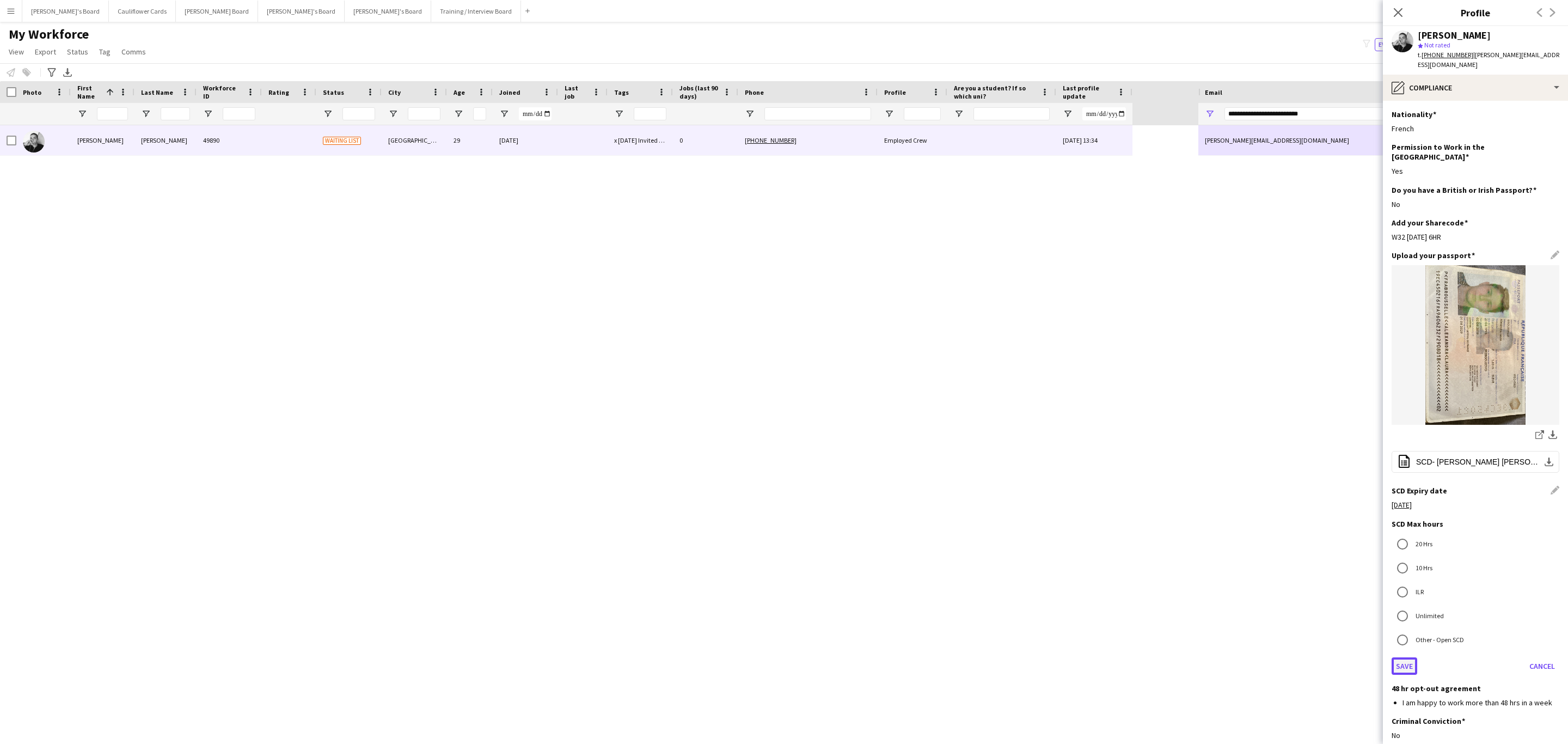
click at [1413, 658] on button "Save" at bounding box center [1404, 666] width 26 height 17
click at [1399, 9] on icon "Close pop-in" at bounding box center [1397, 12] width 10 height 10
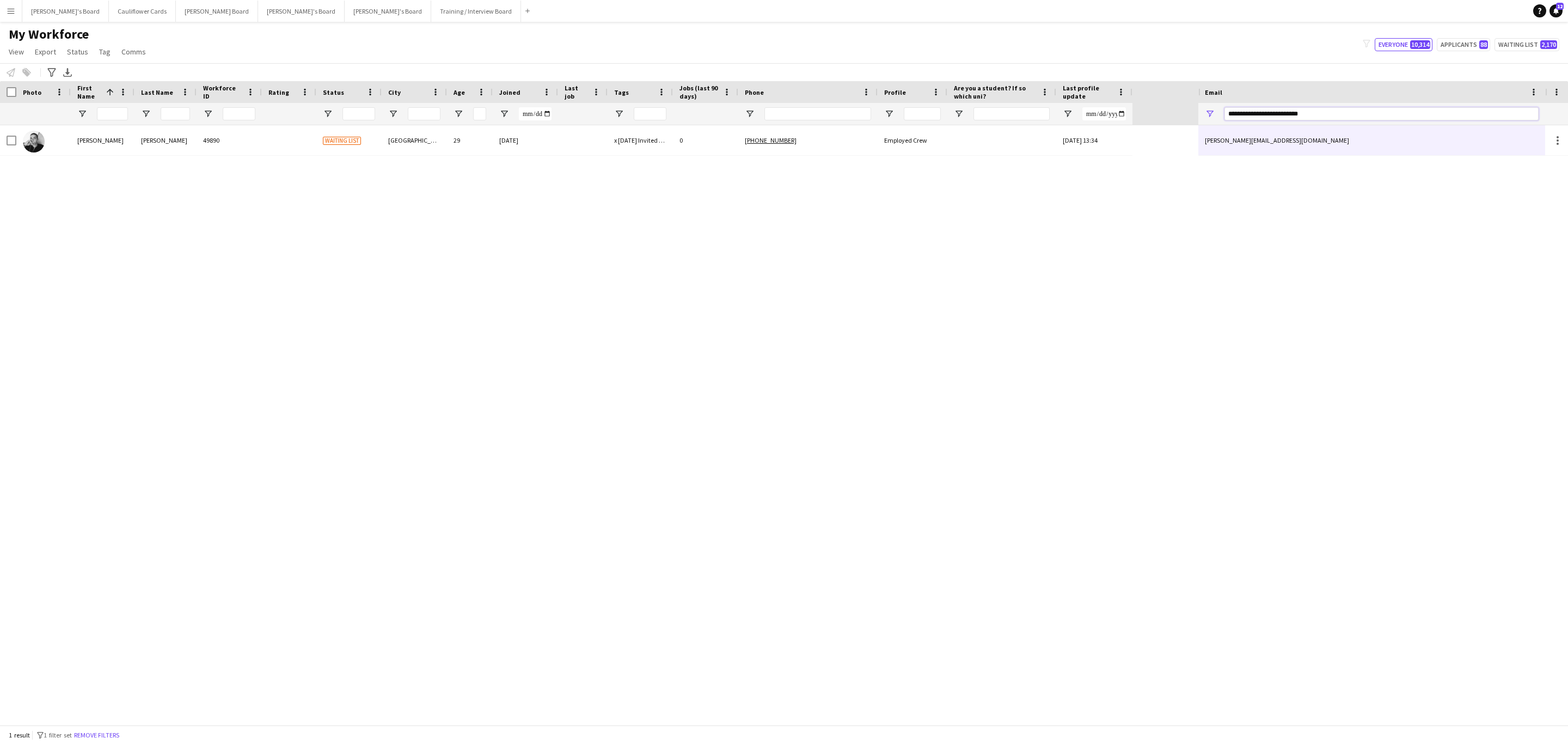
click at [1328, 110] on input "**********" at bounding box center [1382, 114] width 314 height 13
click at [1329, 113] on input "**********" at bounding box center [1382, 114] width 314 height 13
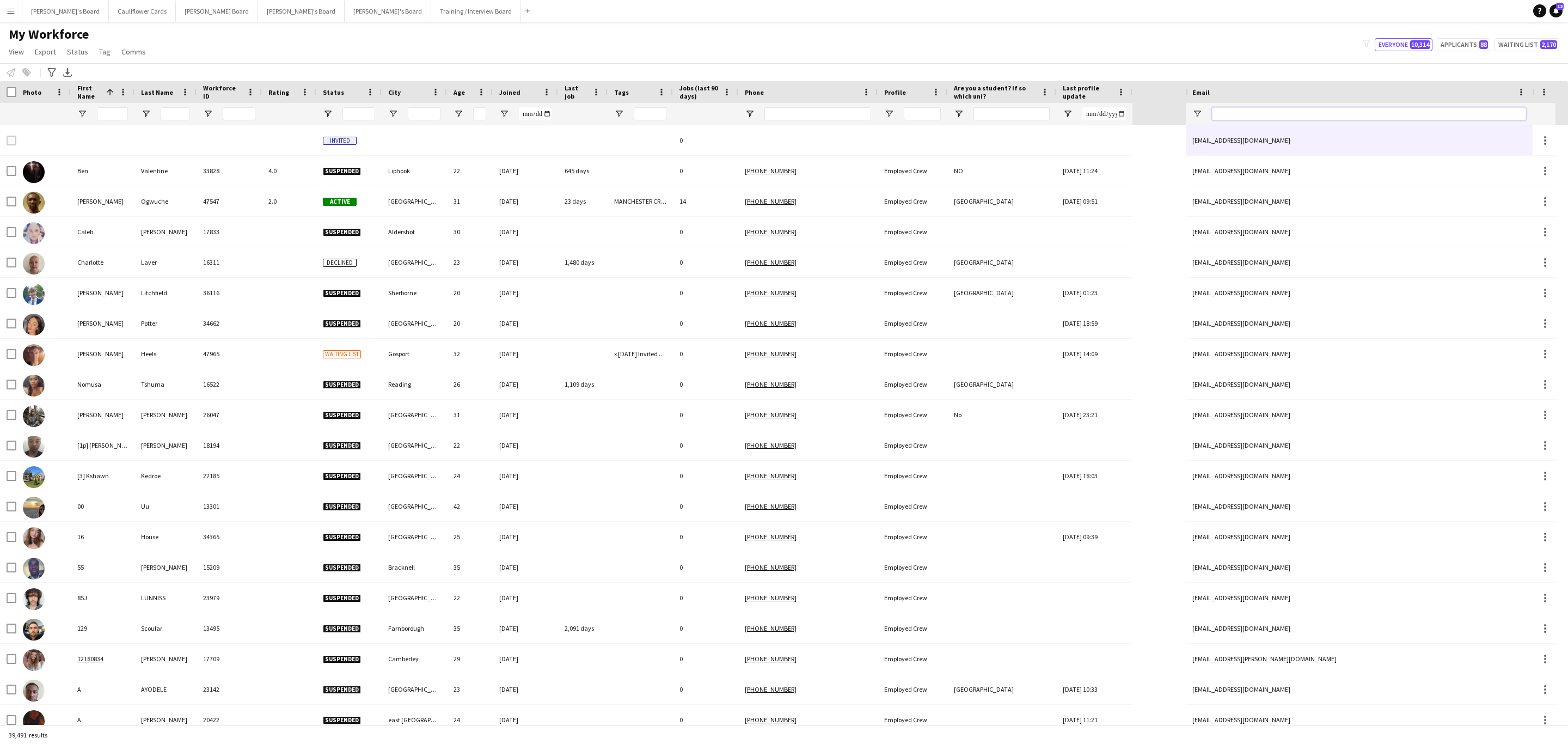
click at [1235, 113] on input "Email Filter Input" at bounding box center [1369, 114] width 314 height 13
paste input "**********"
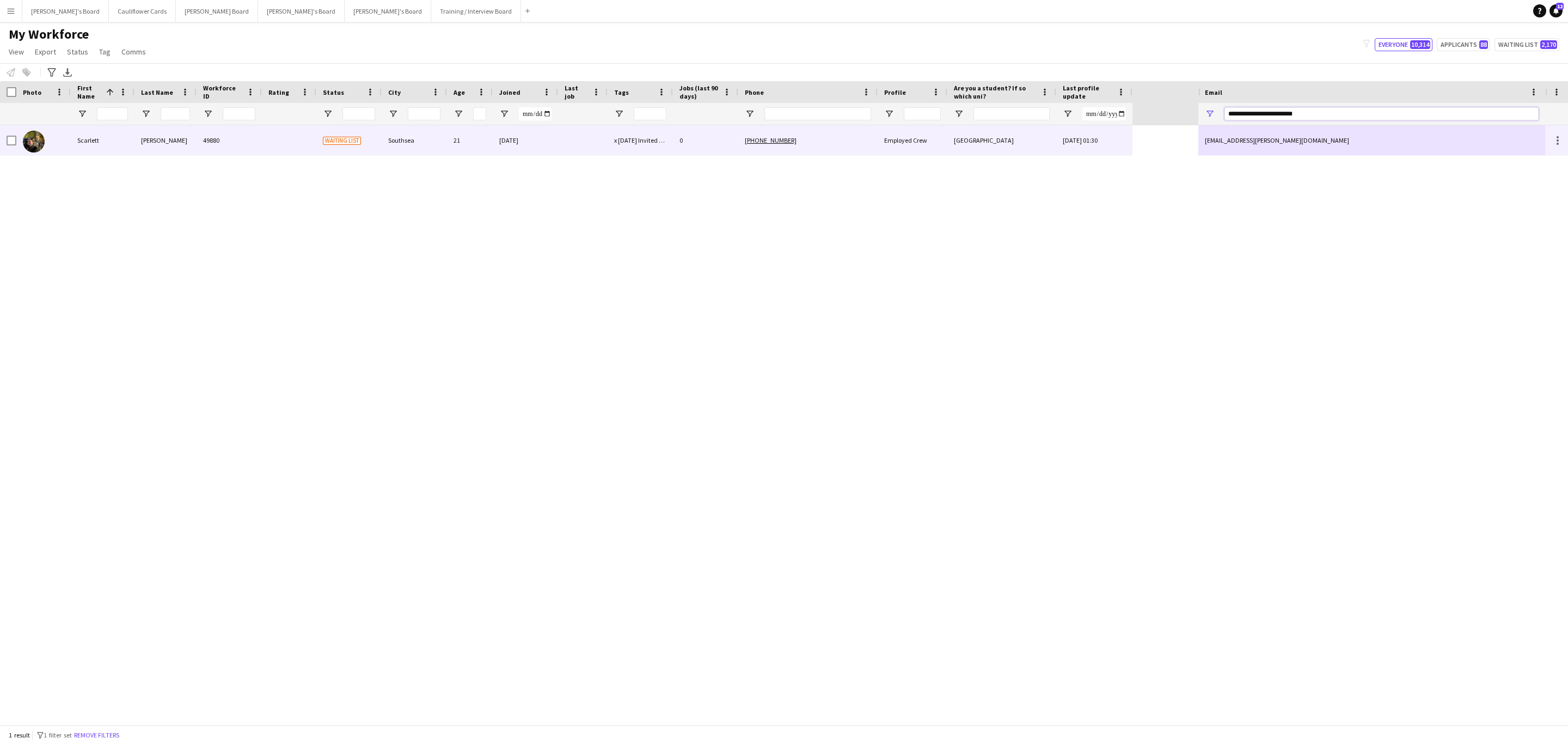
type input "**********"
click at [848, 149] on div "[PHONE_NUMBER]" at bounding box center [807, 140] width 139 height 30
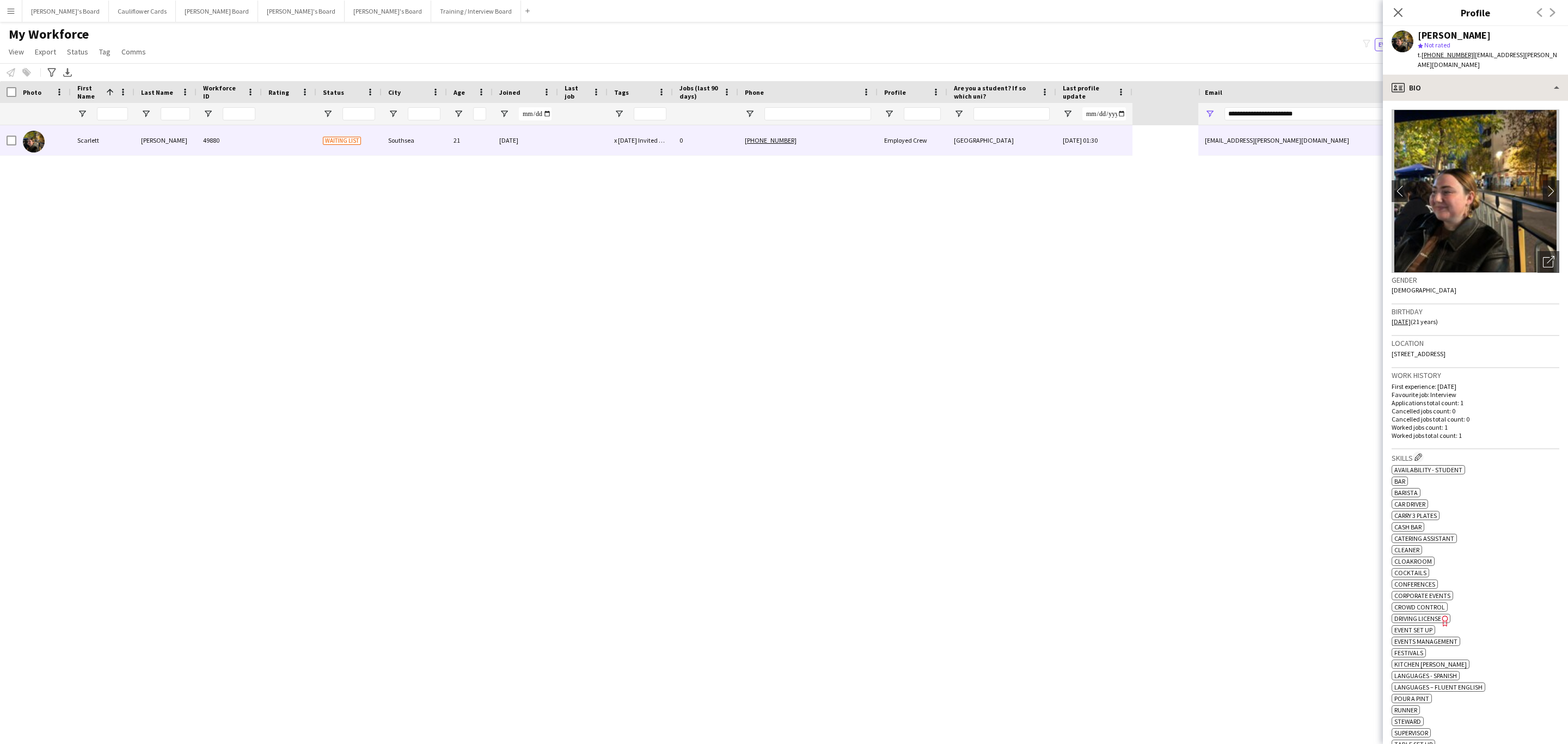
click at [1443, 88] on div "profile Bio Bio Bio Company application Company application Employment Employme…" at bounding box center [1475, 409] width 185 height 670
click at [1449, 84] on div "profile Bio" at bounding box center [1475, 87] width 185 height 26
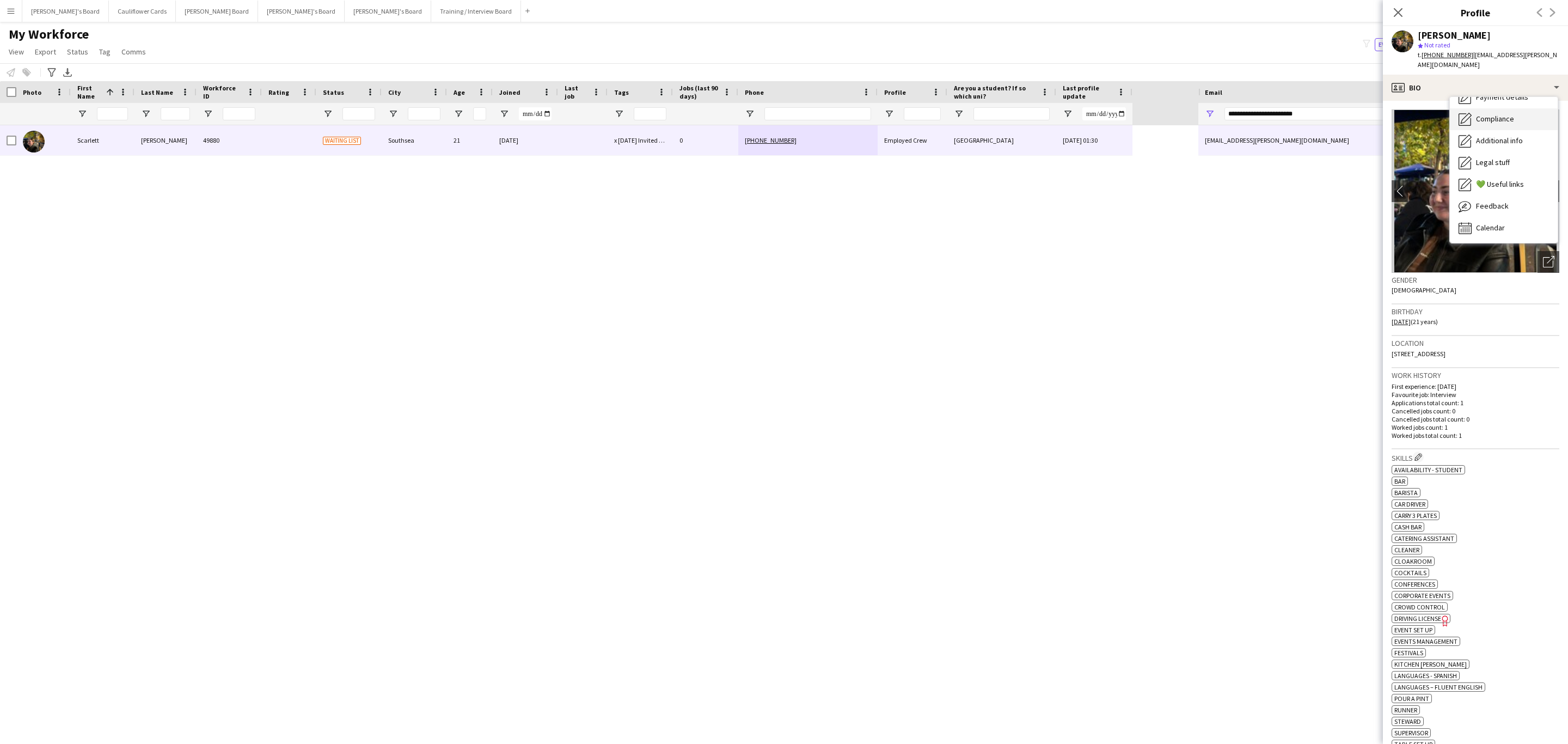
click at [1496, 114] on span "Compliance" at bounding box center [1494, 119] width 38 height 10
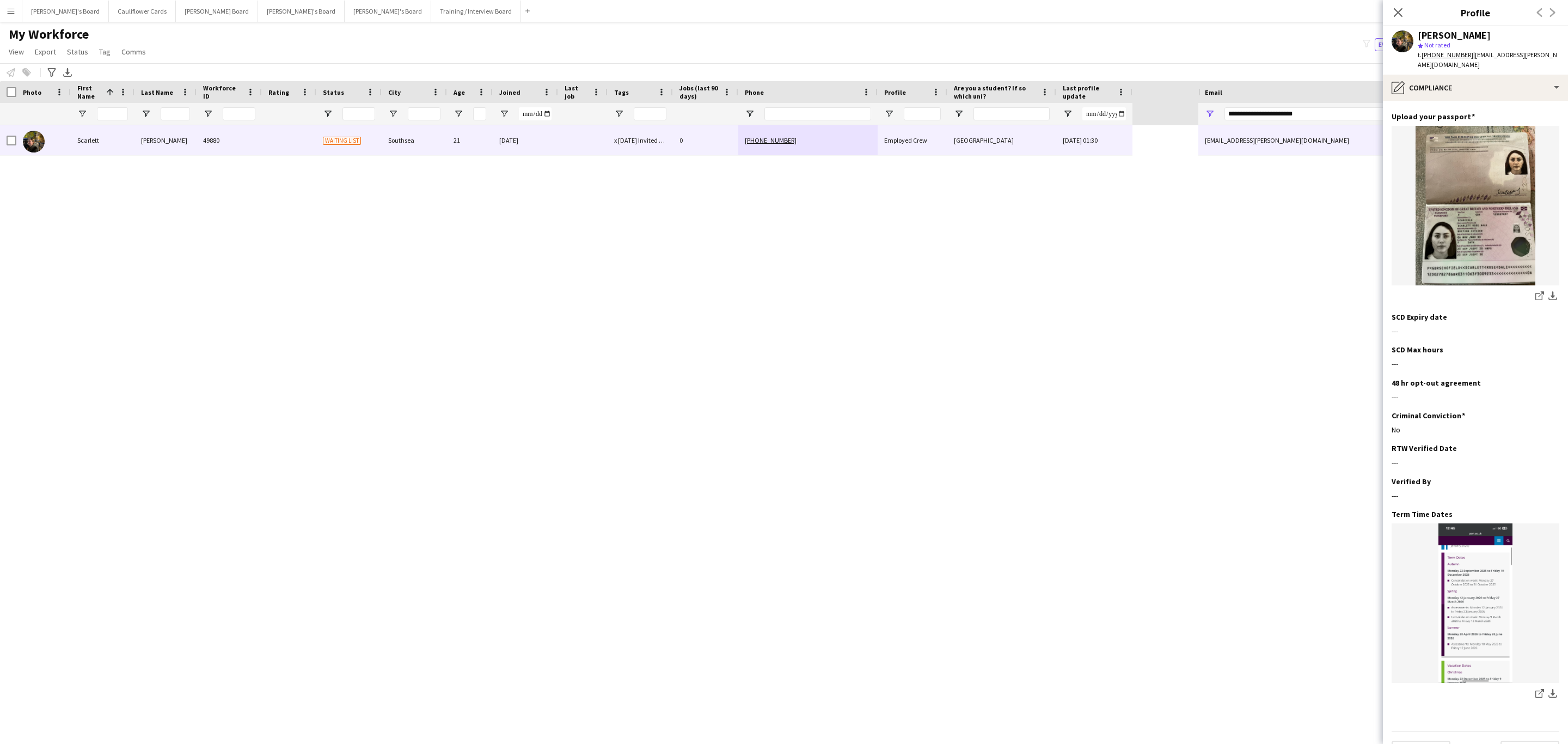
scroll to position [113, 0]
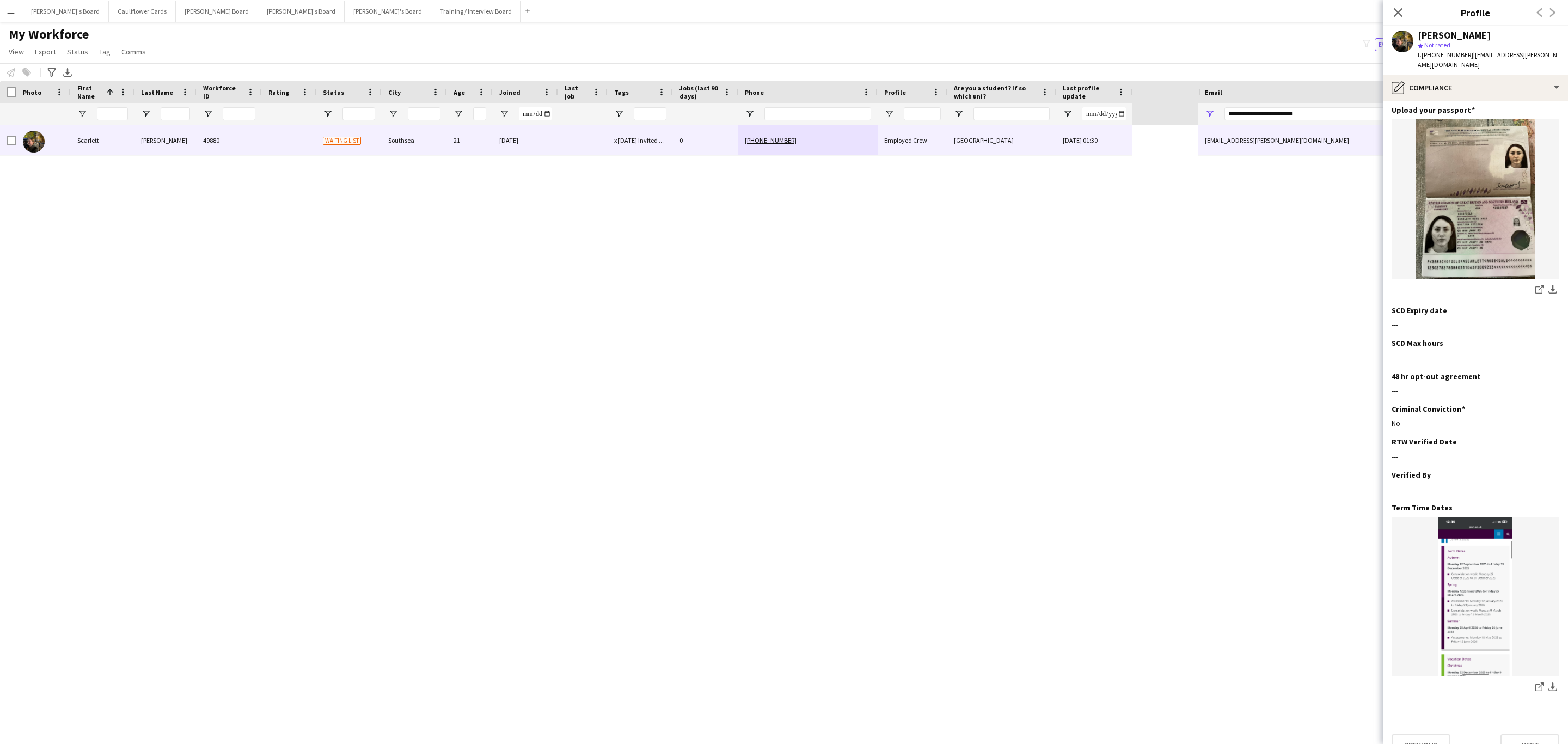
drag, startPoint x: 1399, startPoint y: 8, endPoint x: 1356, endPoint y: 56, distance: 64.4
click at [1399, 8] on icon "Close pop-in" at bounding box center [1398, 12] width 9 height 9
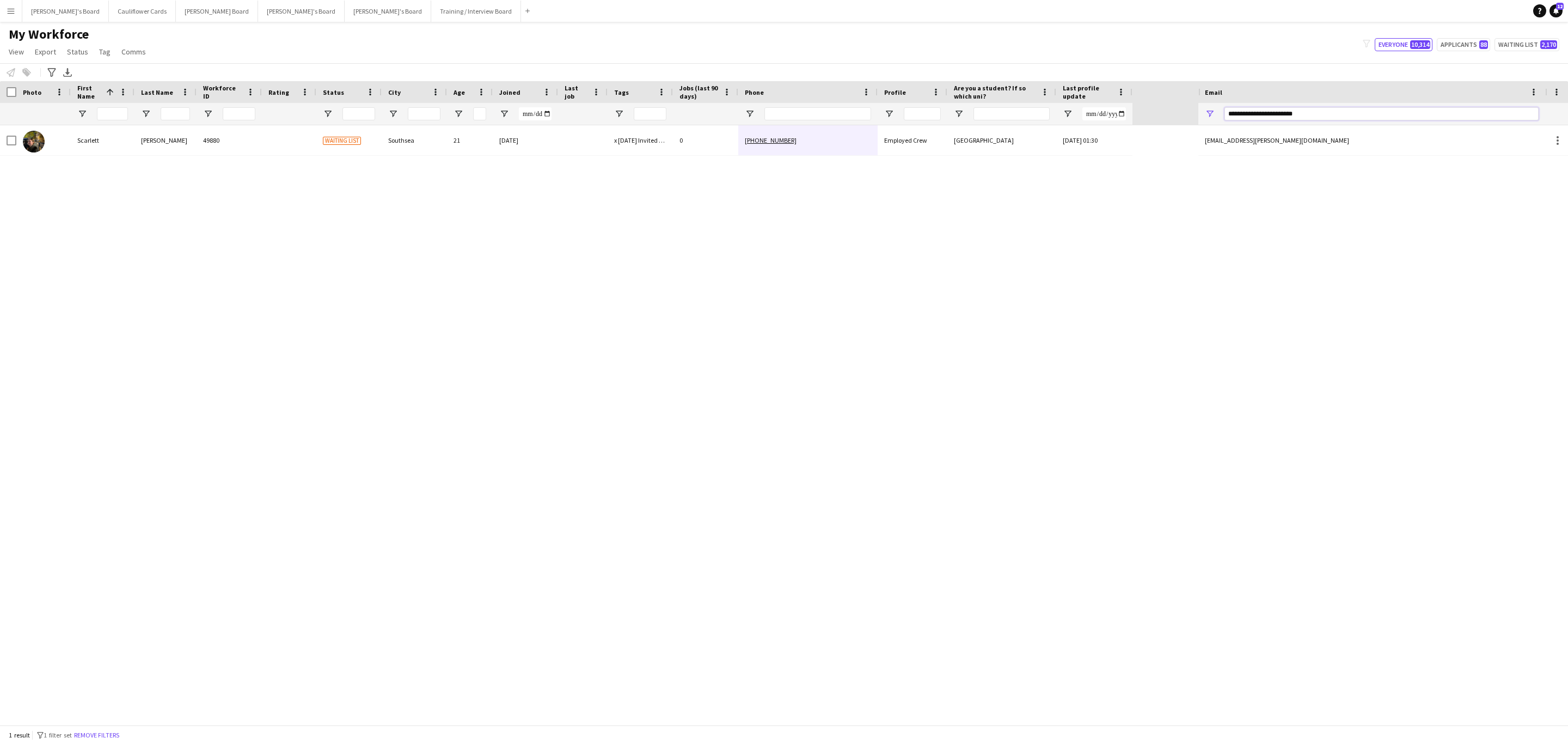
click at [1333, 113] on input "**********" at bounding box center [1382, 114] width 314 height 13
paste input "**********"
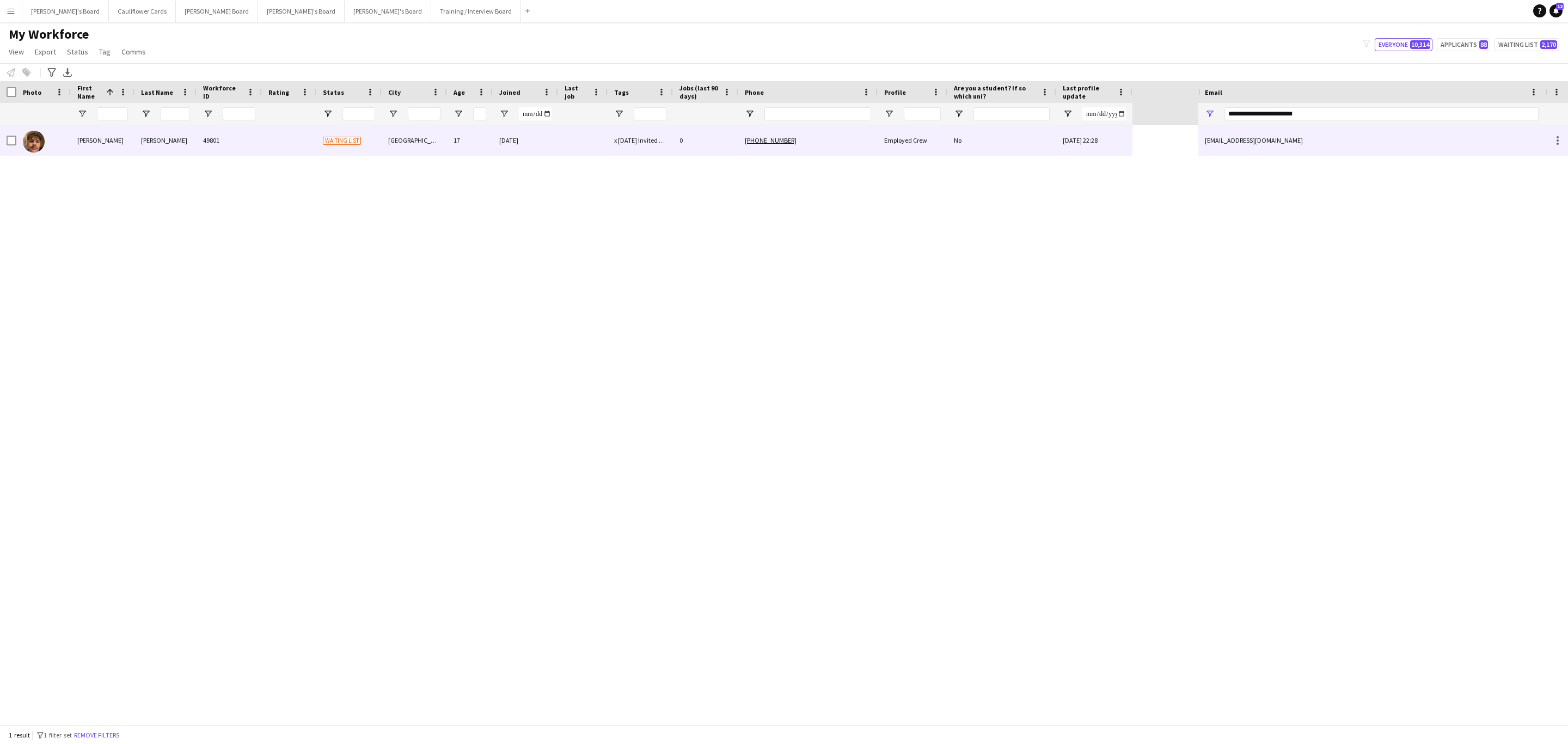
click at [1307, 132] on div "cruztheron4409@gmail.com" at bounding box center [1371, 140] width 346 height 30
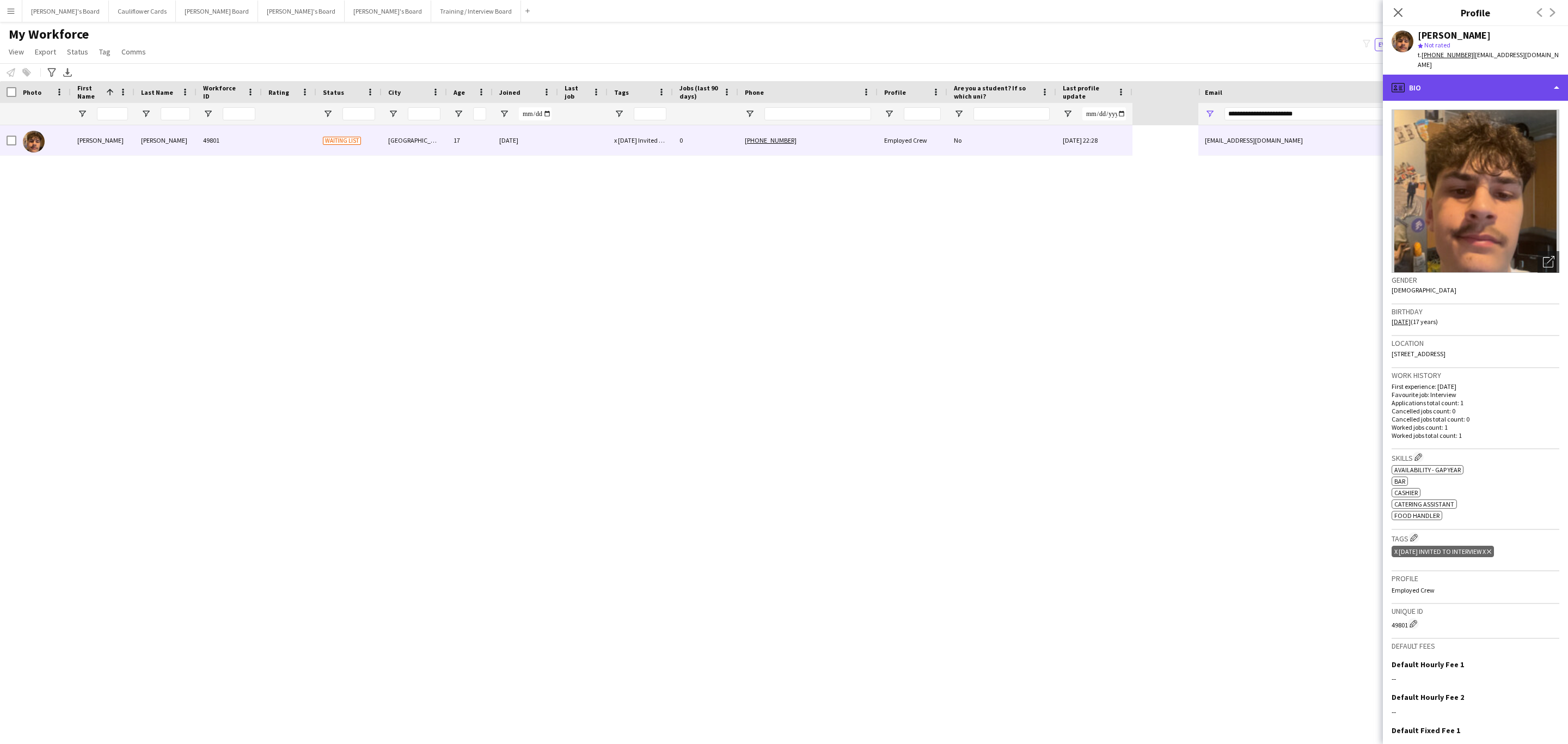
click at [1459, 84] on div "profile Bio" at bounding box center [1475, 87] width 185 height 26
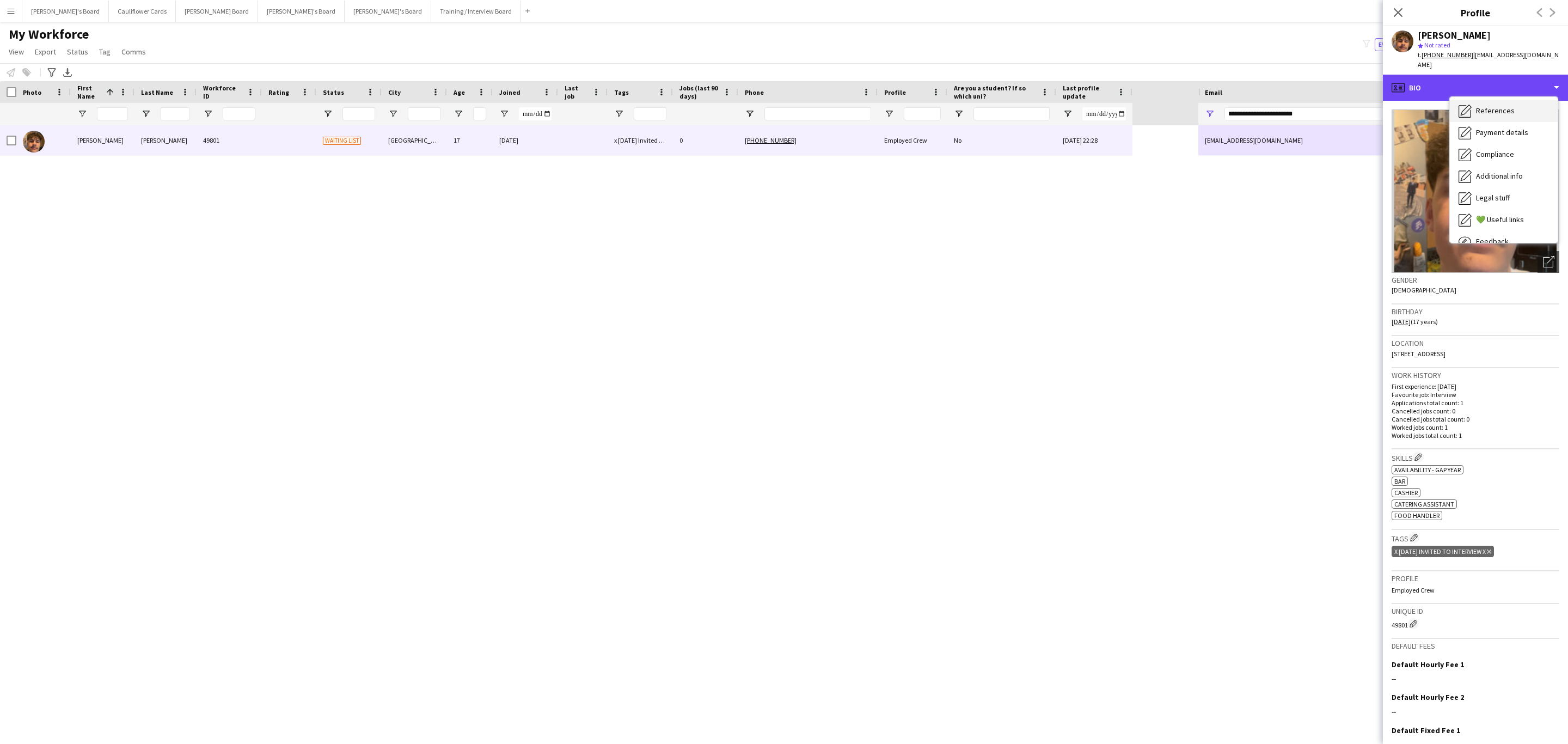
scroll to position [145, 0]
click at [1489, 137] on div "Additional info Additional info" at bounding box center [1503, 141] width 108 height 21
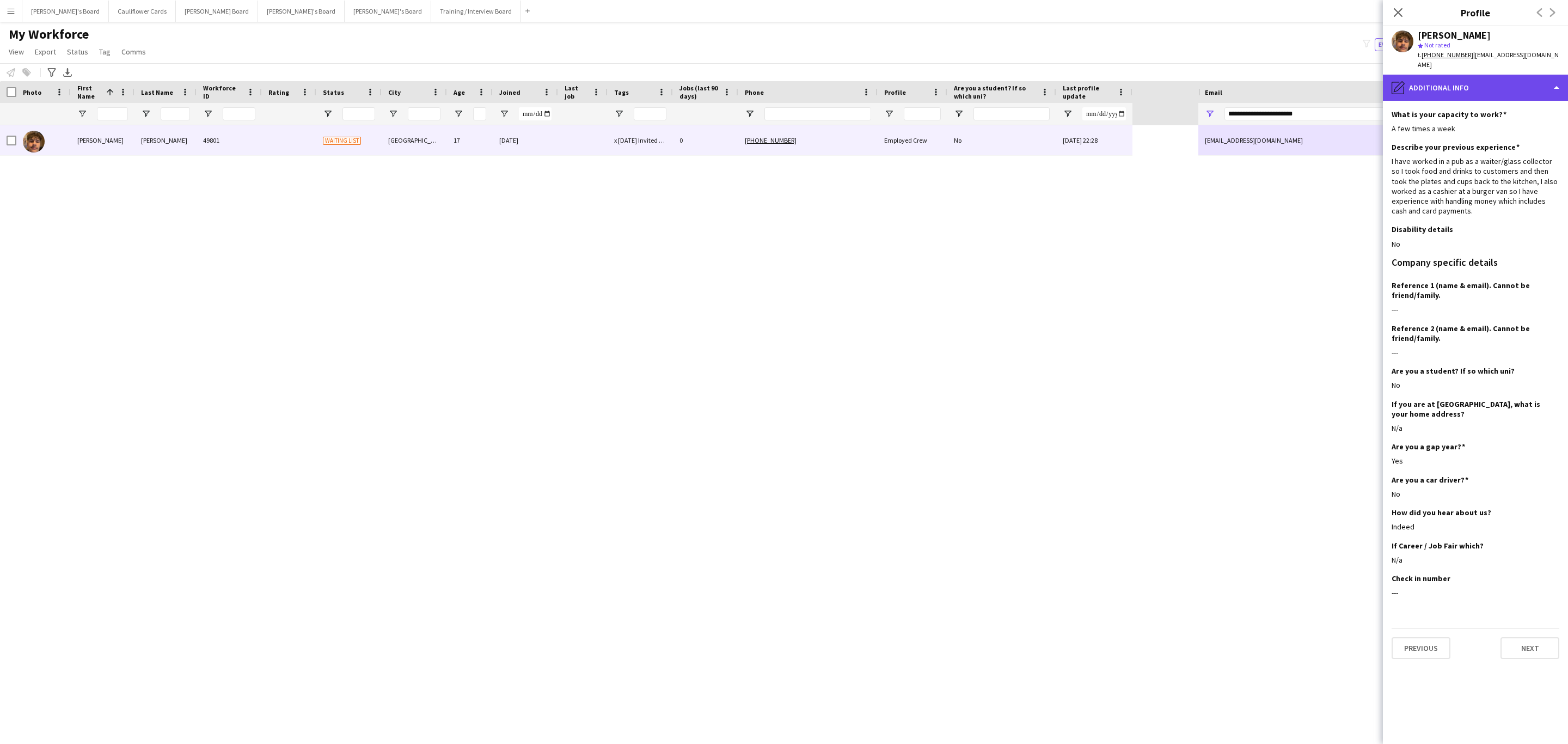
click at [1484, 74] on div "pencil4 Additional info" at bounding box center [1475, 87] width 185 height 26
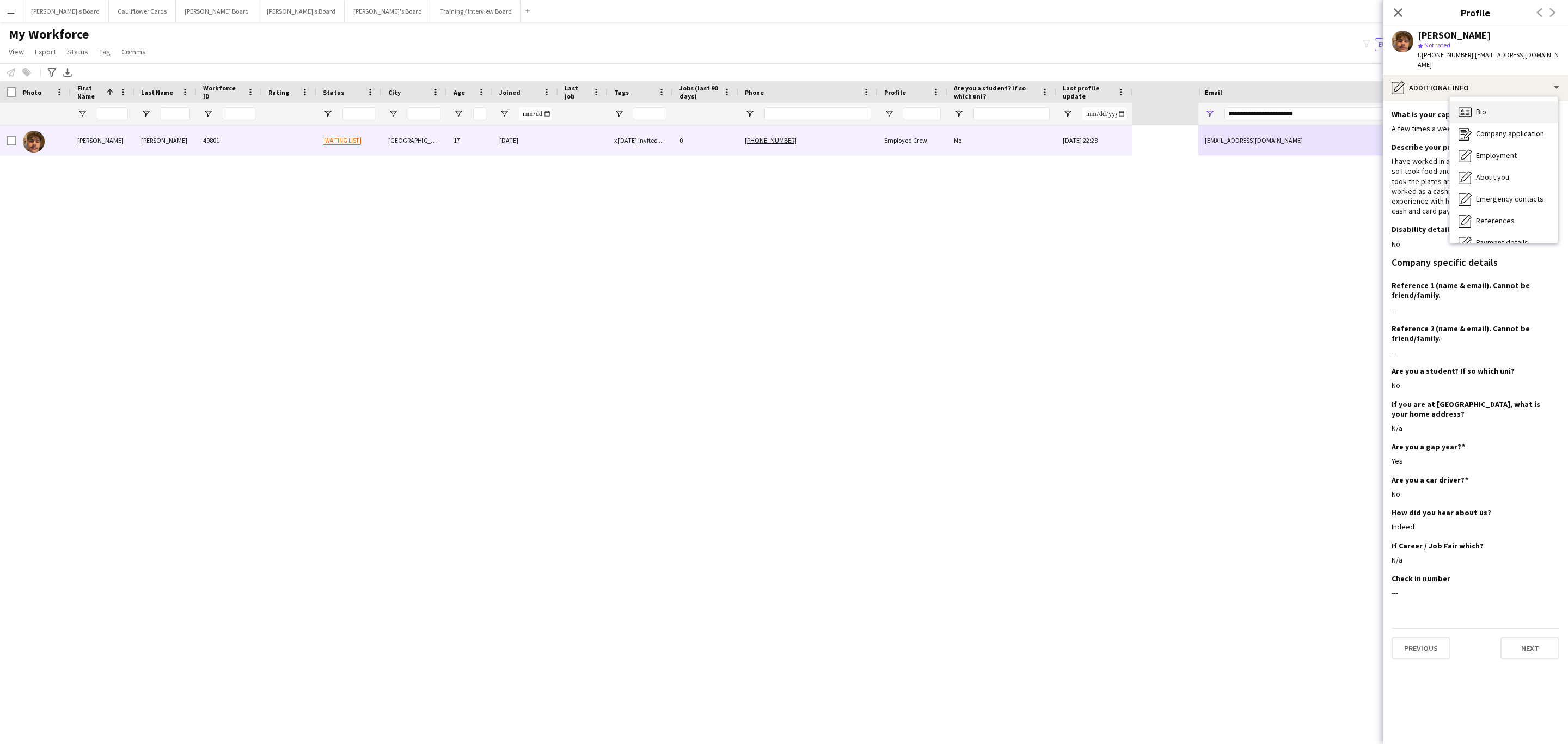
click at [1483, 110] on div "Bio Bio" at bounding box center [1503, 112] width 108 height 21
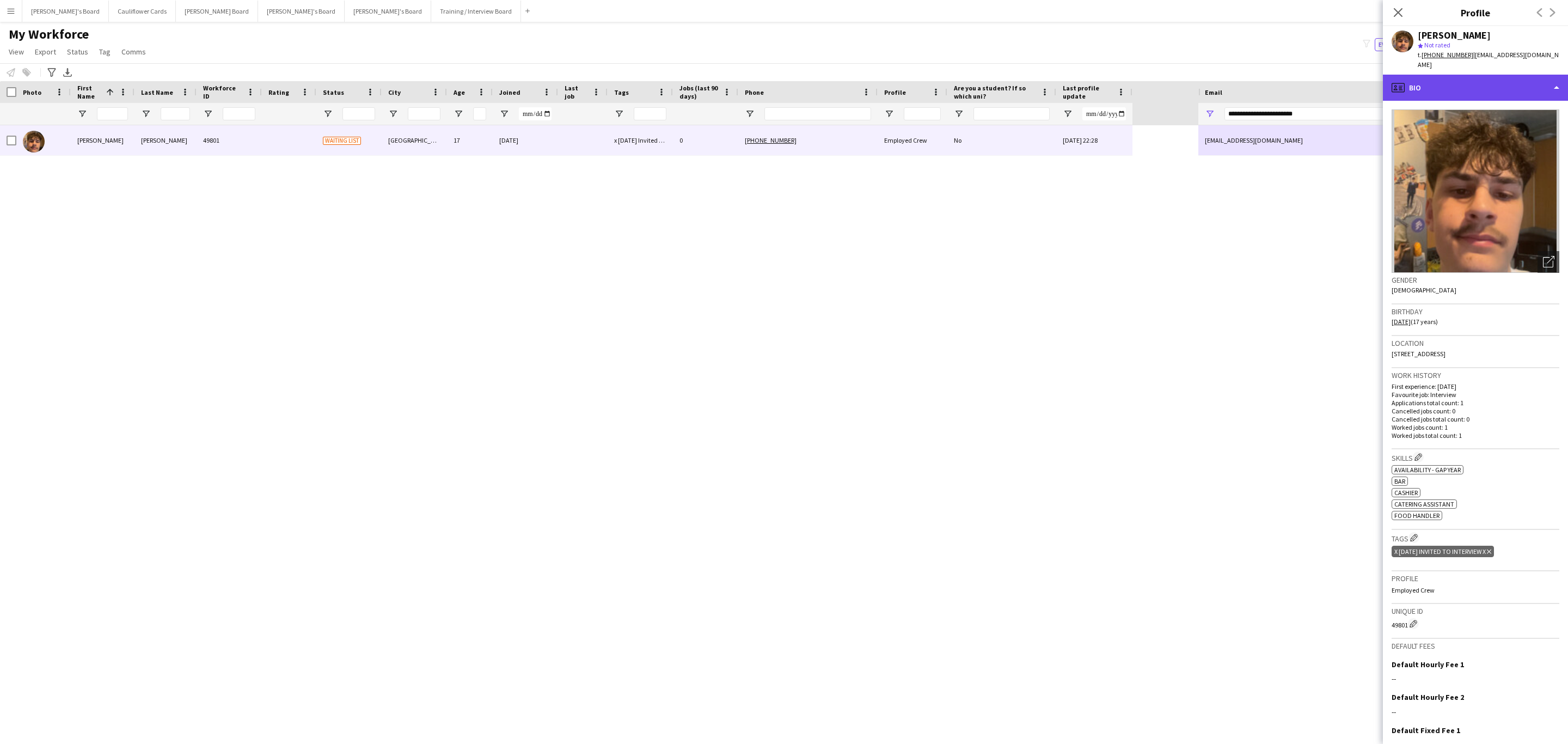
click at [1498, 81] on div "profile Bio" at bounding box center [1475, 87] width 185 height 26
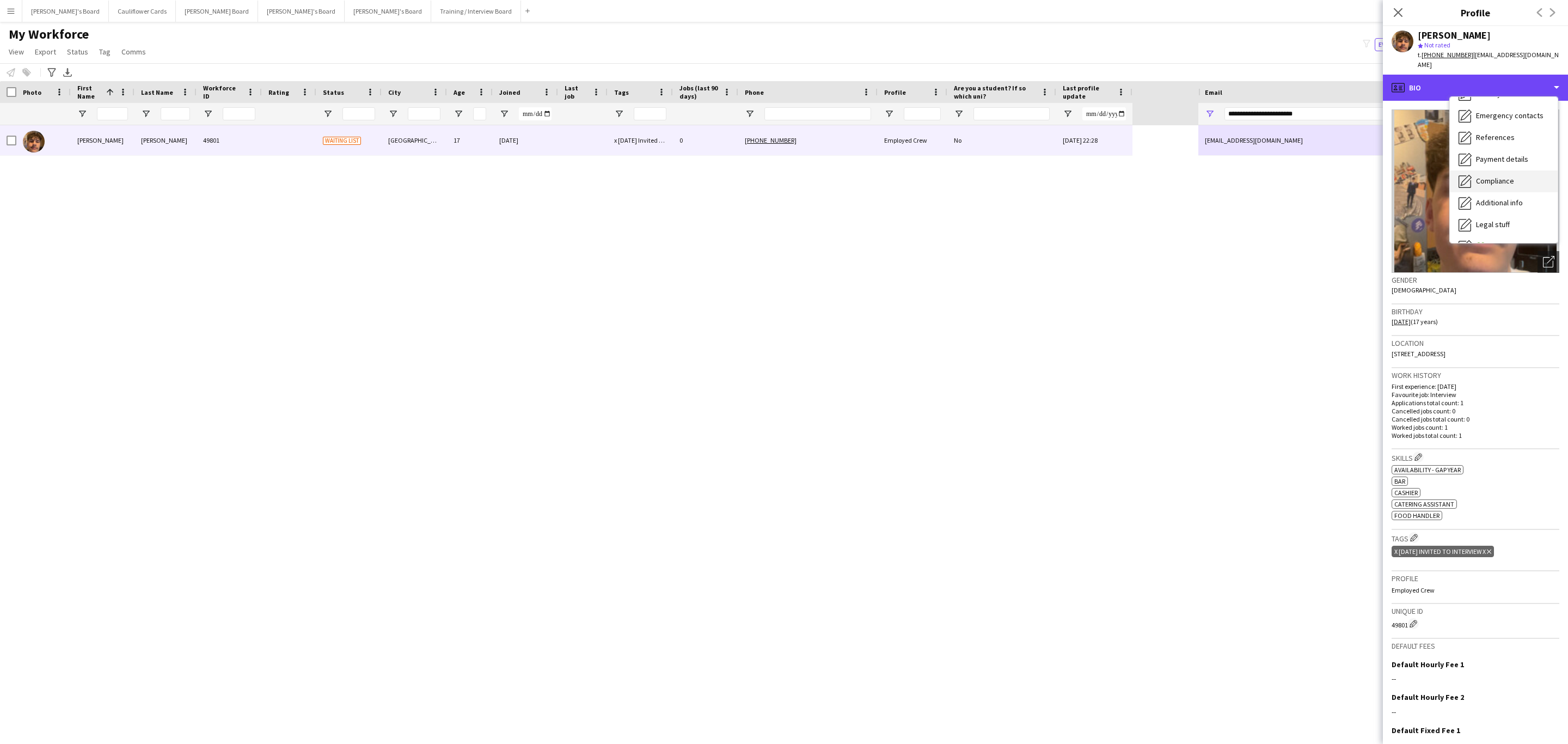
scroll to position [145, 0]
click at [1514, 114] on div "Compliance Compliance" at bounding box center [1503, 119] width 108 height 21
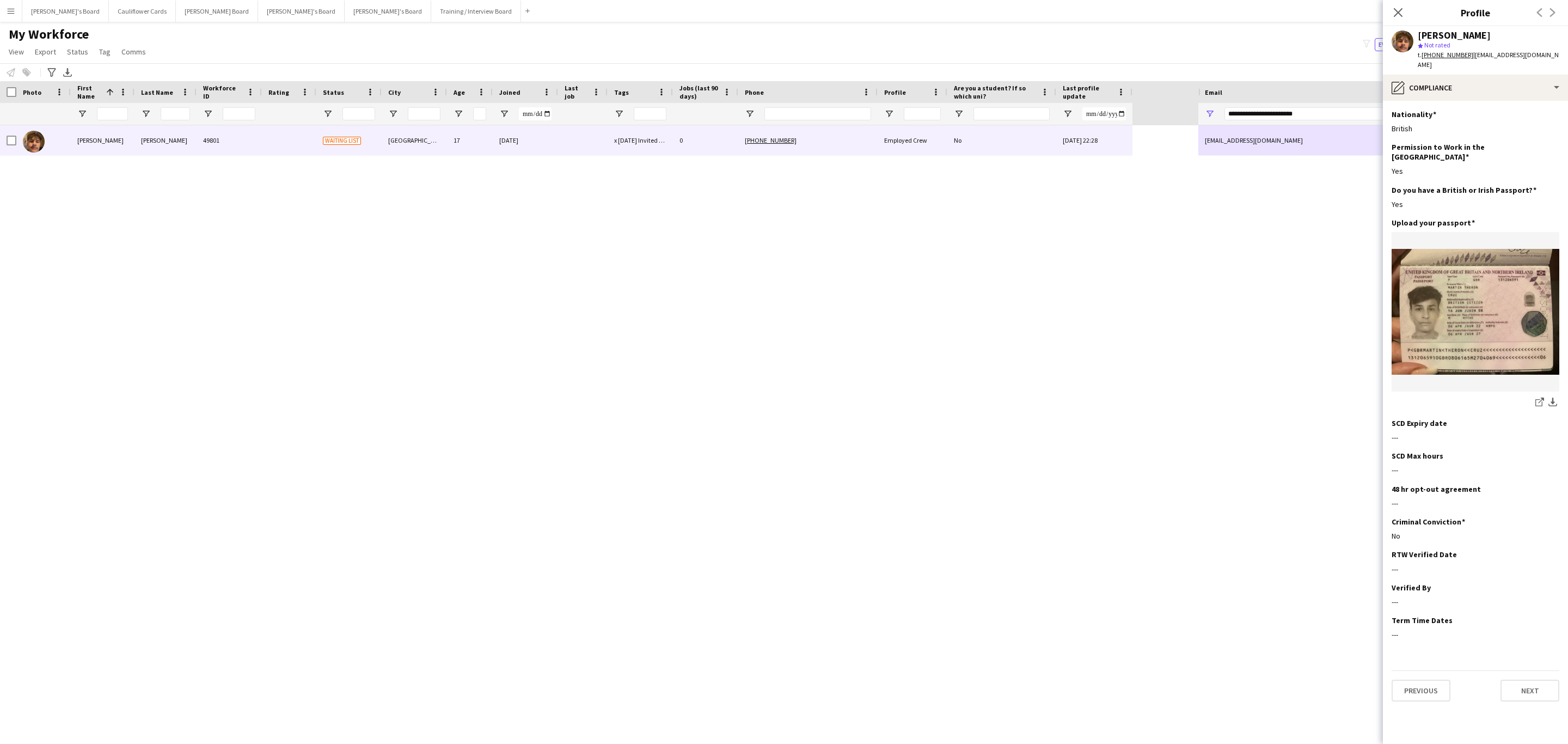
drag, startPoint x: 1399, startPoint y: 7, endPoint x: 1369, endPoint y: 42, distance: 46.1
click at [1399, 9] on icon "Close pop-in" at bounding box center [1398, 12] width 9 height 9
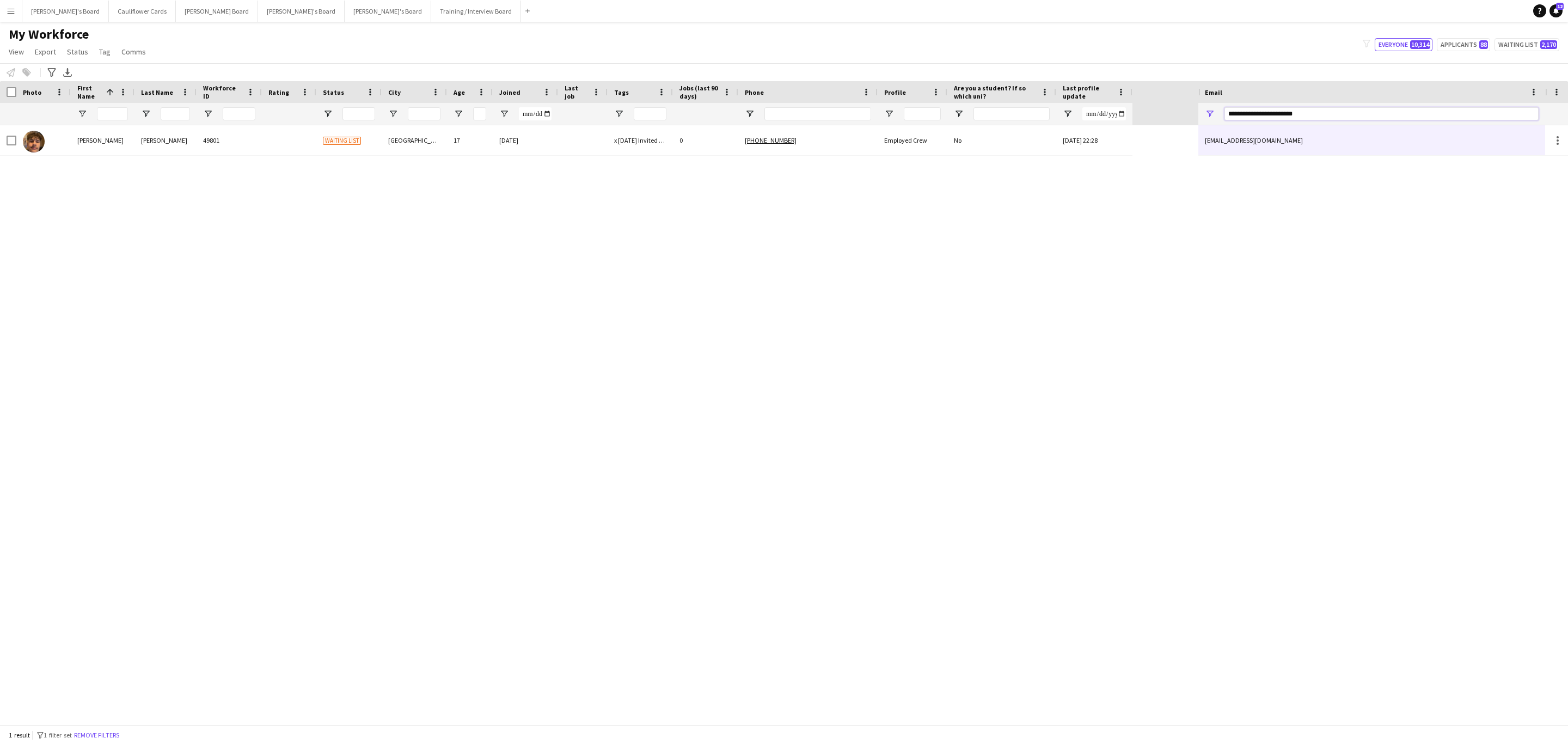
click at [1302, 114] on input "**********" at bounding box center [1382, 114] width 314 height 13
paste input "*"
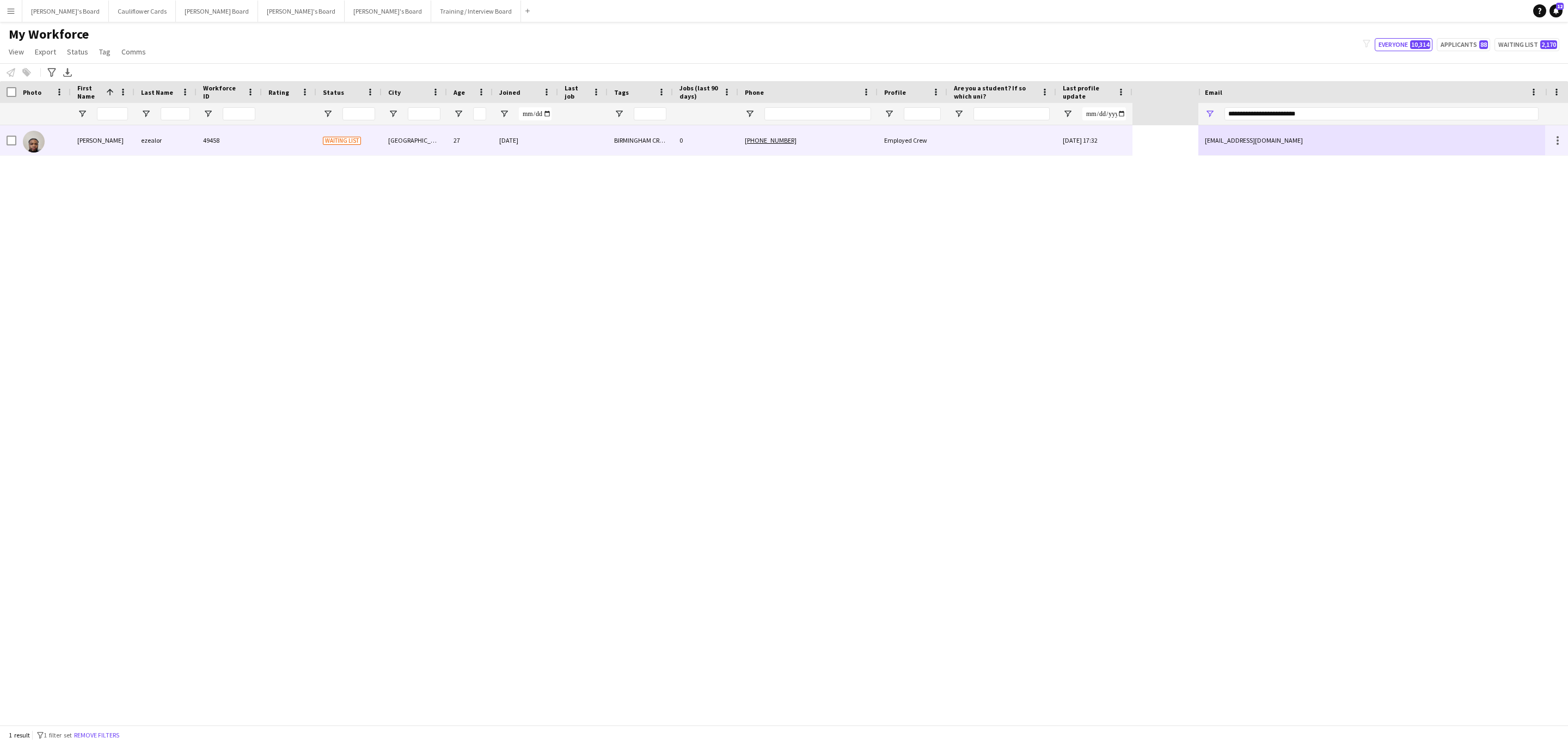
click at [1284, 137] on div "ezealormichael7@gmail.com" at bounding box center [1371, 140] width 346 height 30
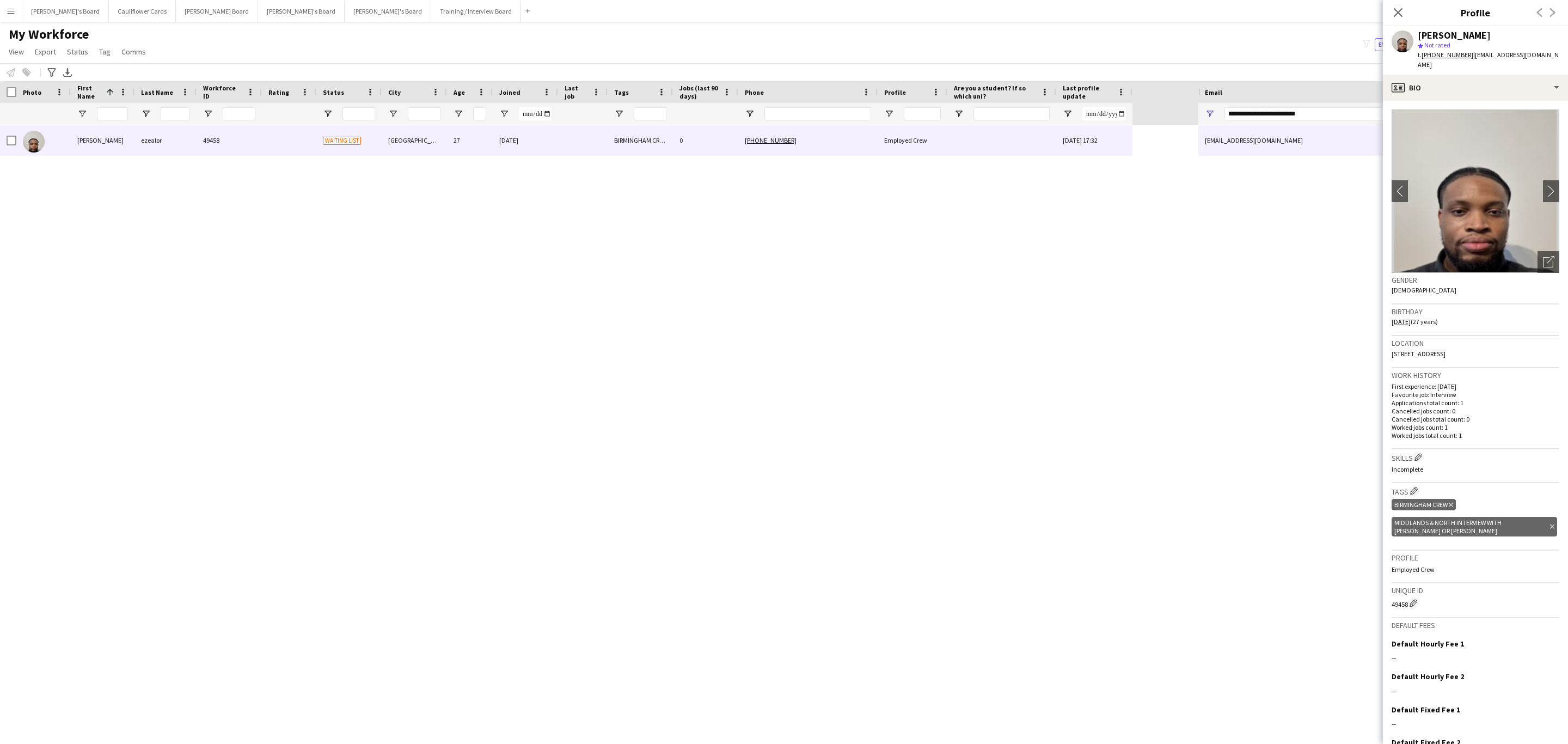
click at [1547, 183] on app-crew-profile-bio "chevron-left chevron-right Open photos pop-in Gender Male Birthday 15-01-1998 (…" at bounding box center [1475, 422] width 185 height 643
click at [1543, 185] on app-icon "chevron-right" at bounding box center [1552, 191] width 17 height 11
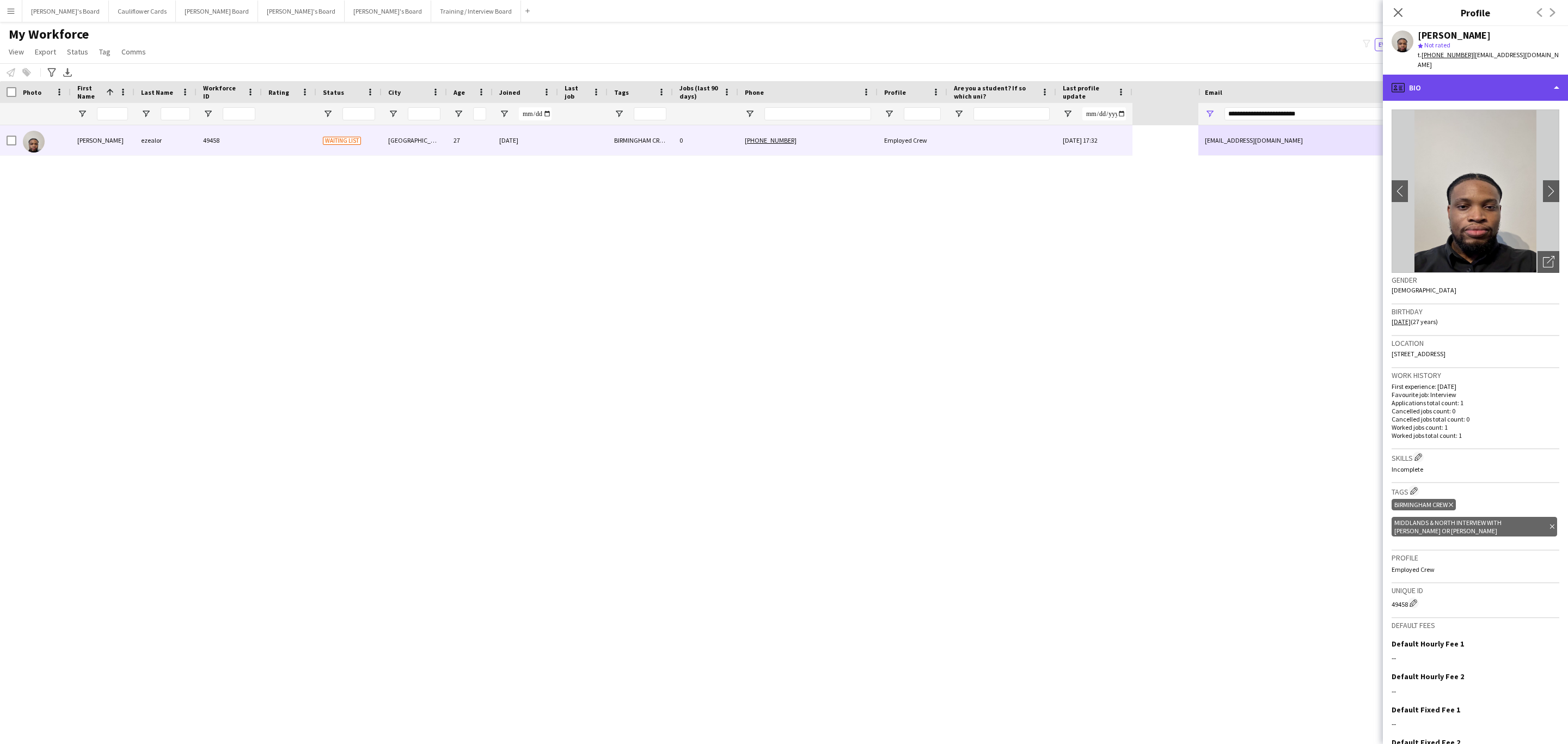
click at [1503, 81] on div "profile Bio" at bounding box center [1475, 87] width 185 height 26
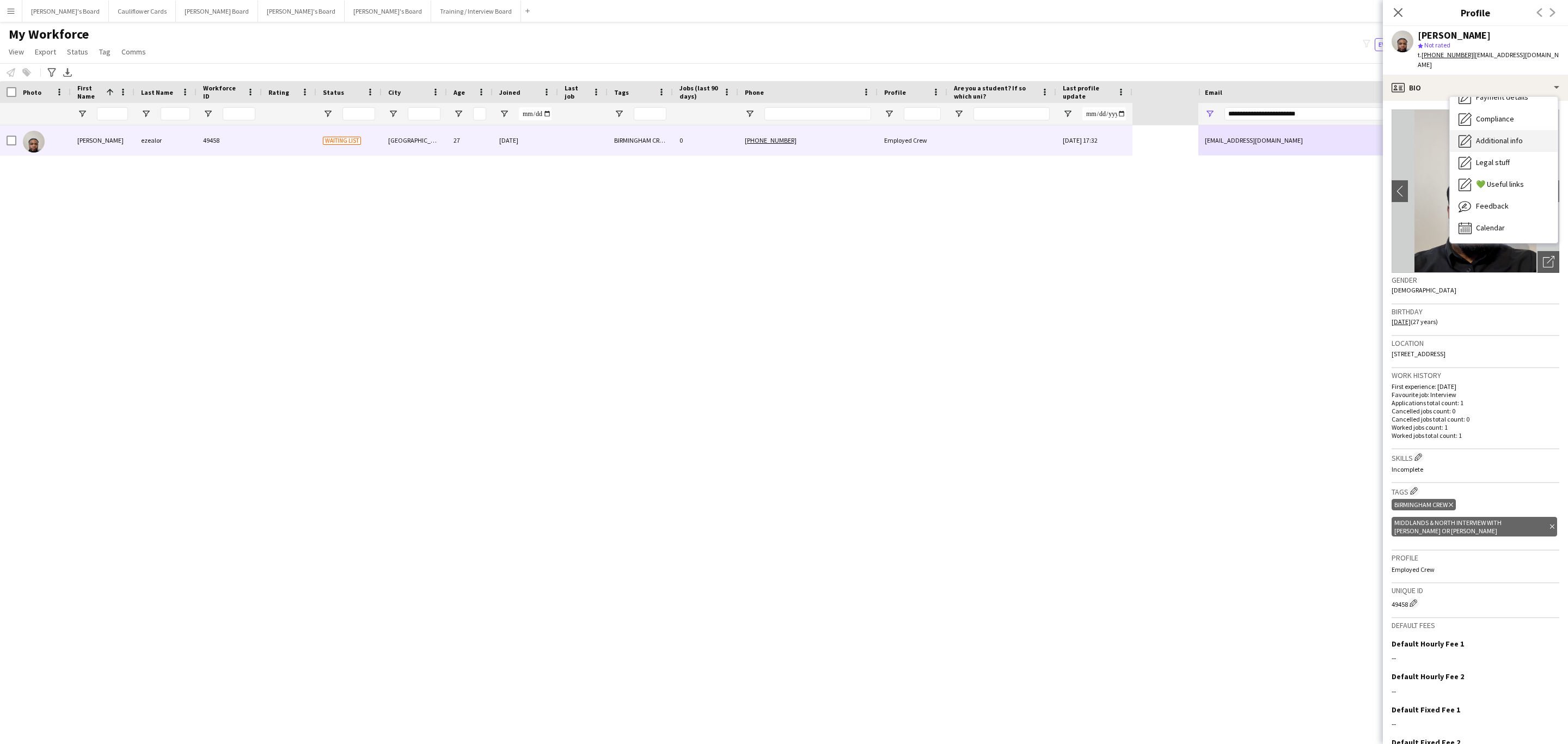
click at [1507, 136] on span "Additional info" at bounding box center [1499, 141] width 47 height 10
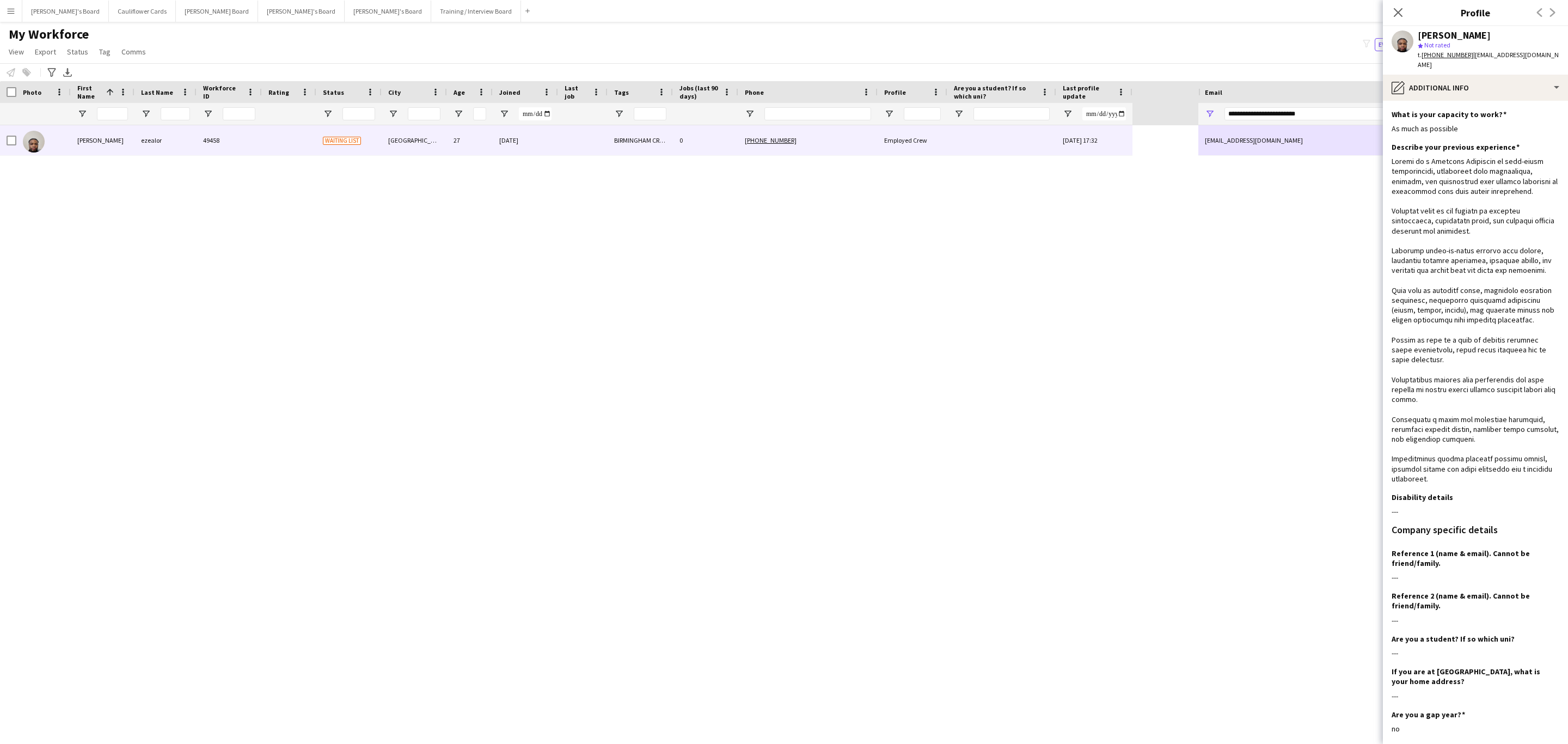
click at [1402, 8] on icon "Close pop-in" at bounding box center [1398, 12] width 9 height 9
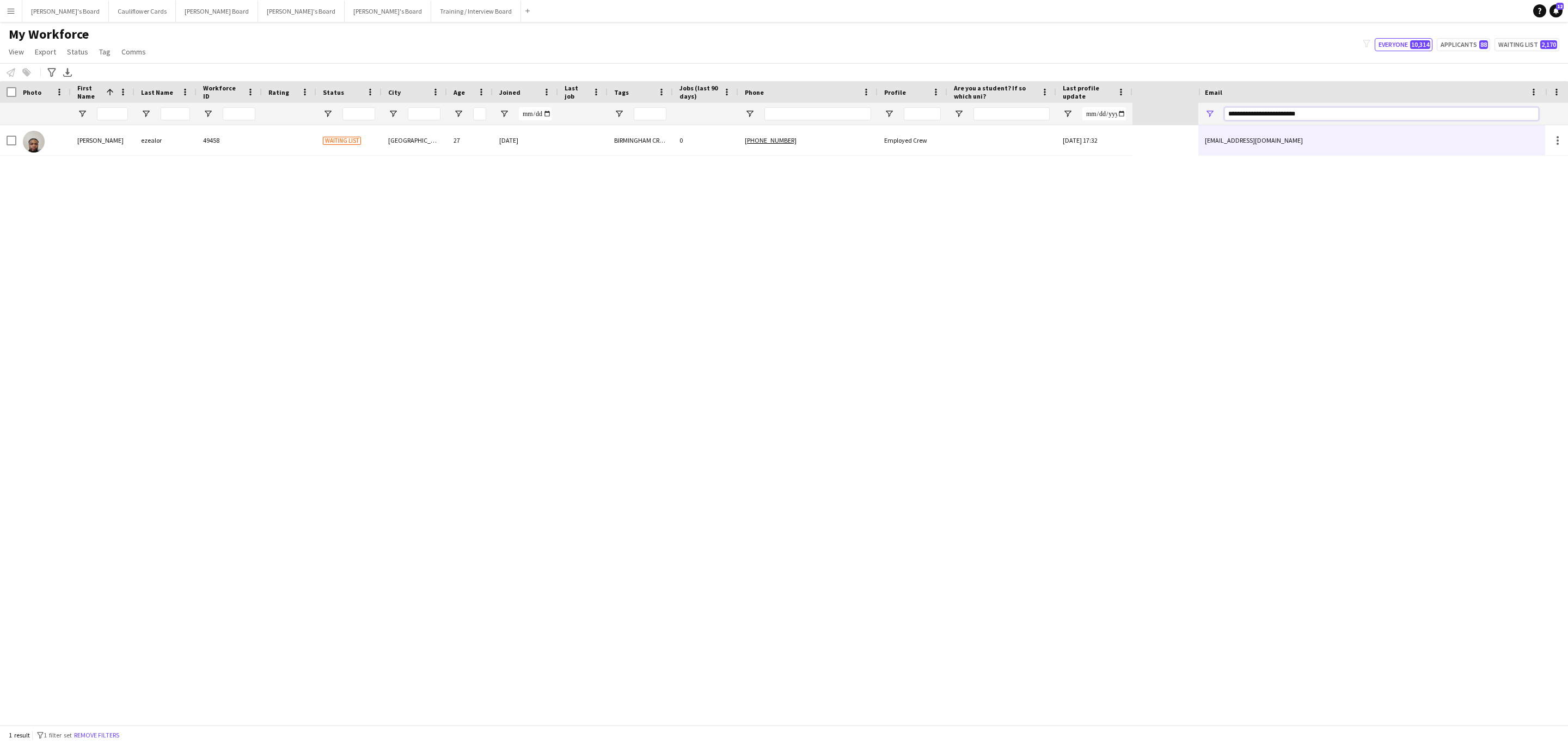
click at [1324, 109] on input "**********" at bounding box center [1382, 114] width 314 height 13
paste input "Email Filter Input"
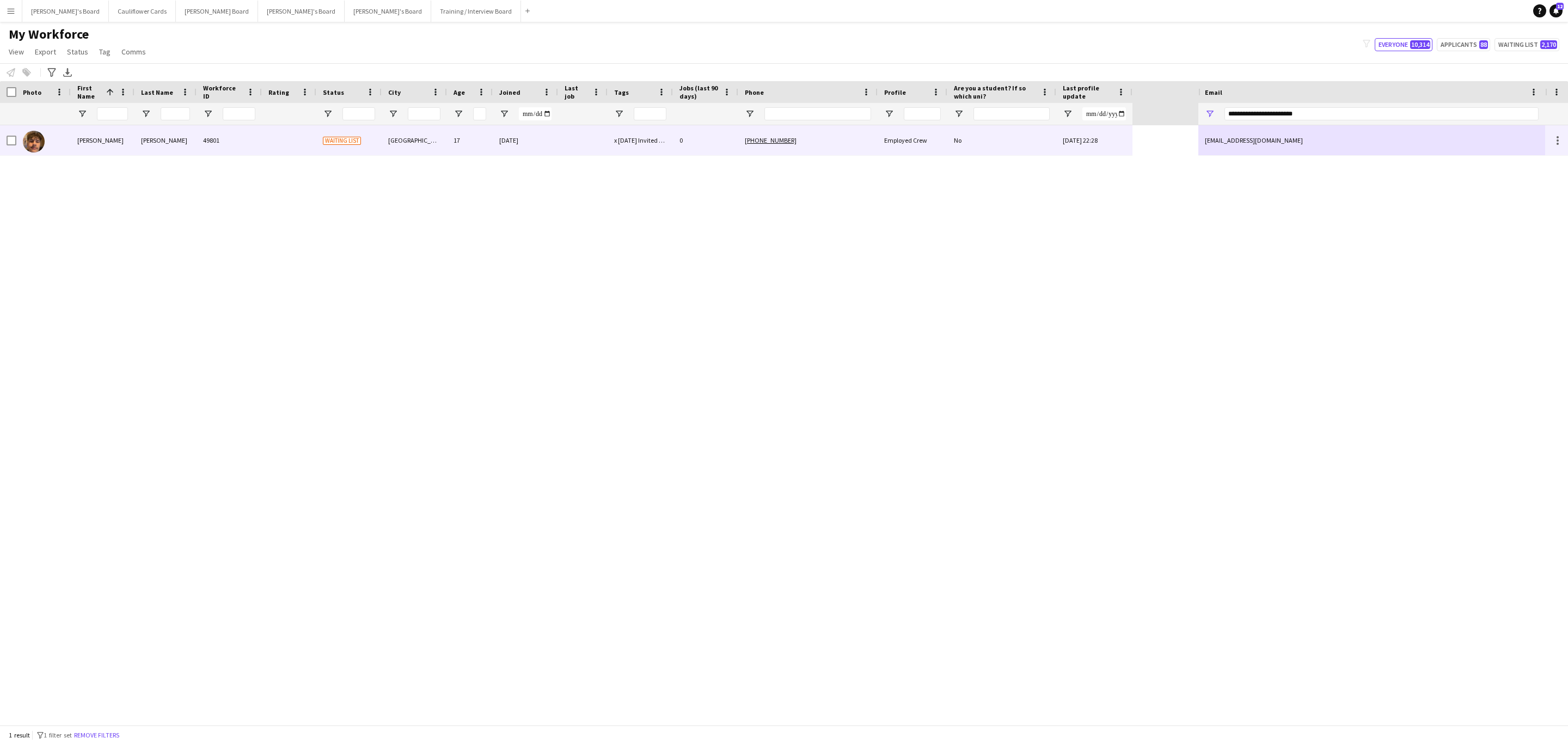
click at [1291, 148] on div "cruztheron4409@gmail.com" at bounding box center [1371, 140] width 346 height 30
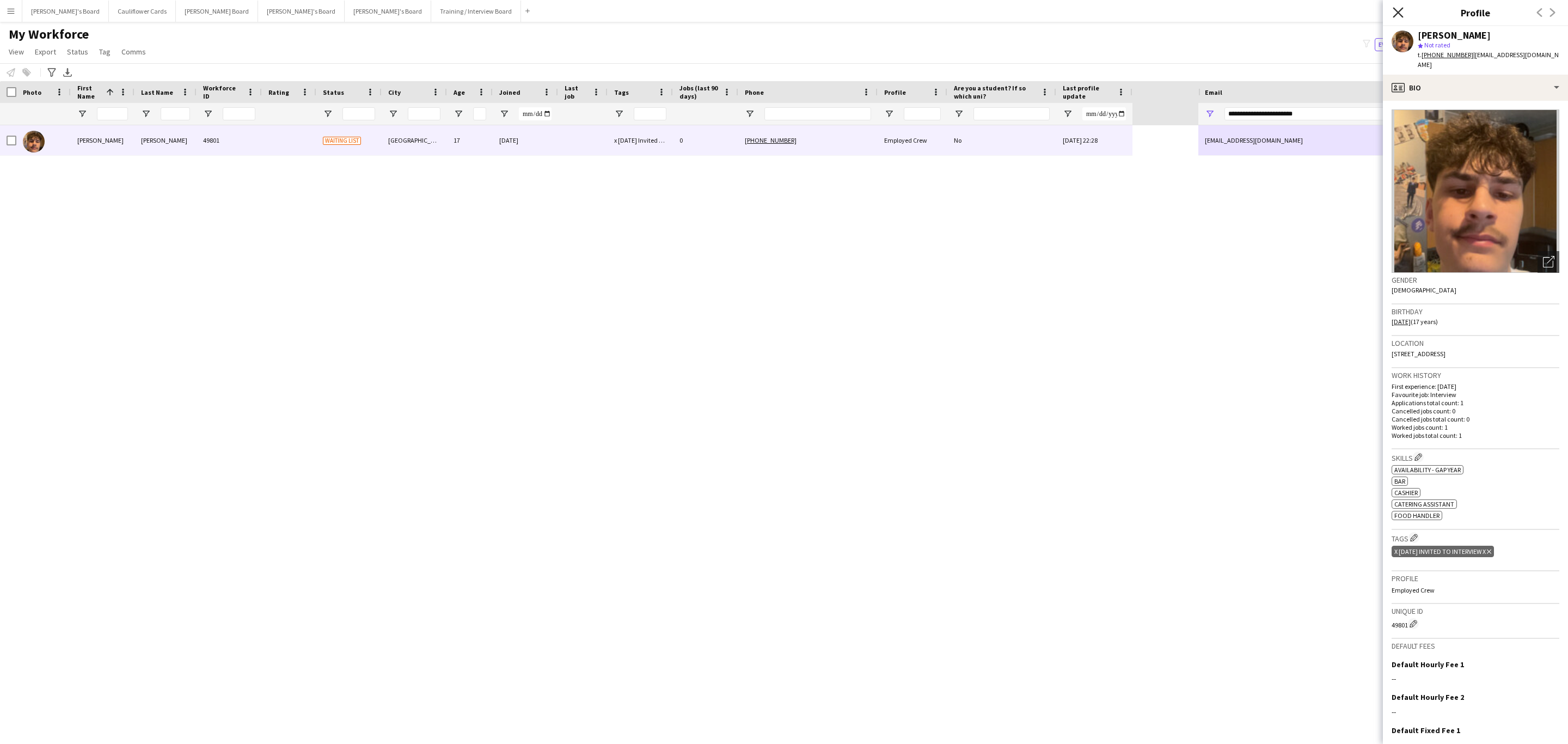
click at [1397, 15] on icon at bounding box center [1397, 12] width 10 height 10
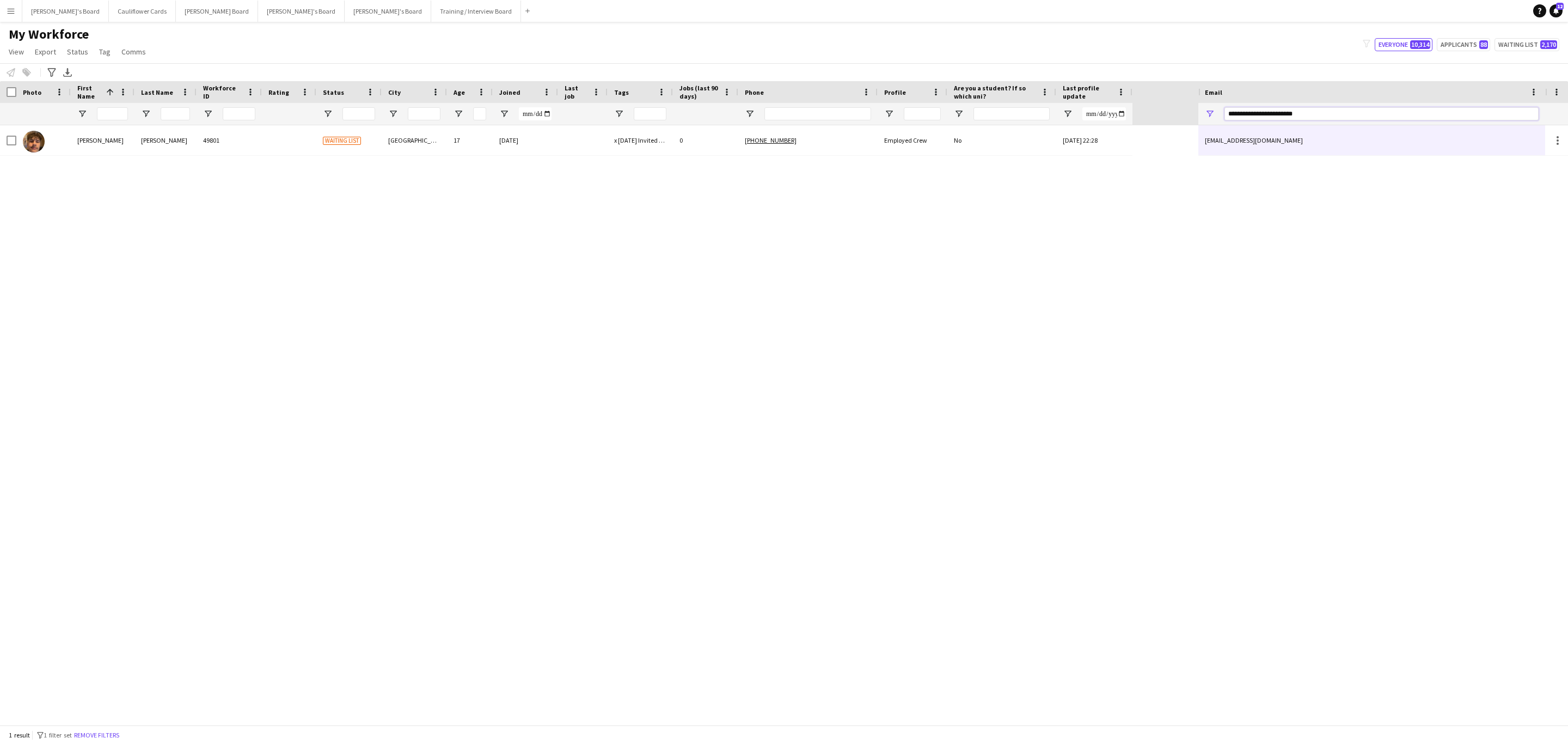
click at [1308, 116] on input "**********" at bounding box center [1382, 114] width 314 height 13
paste input "*****"
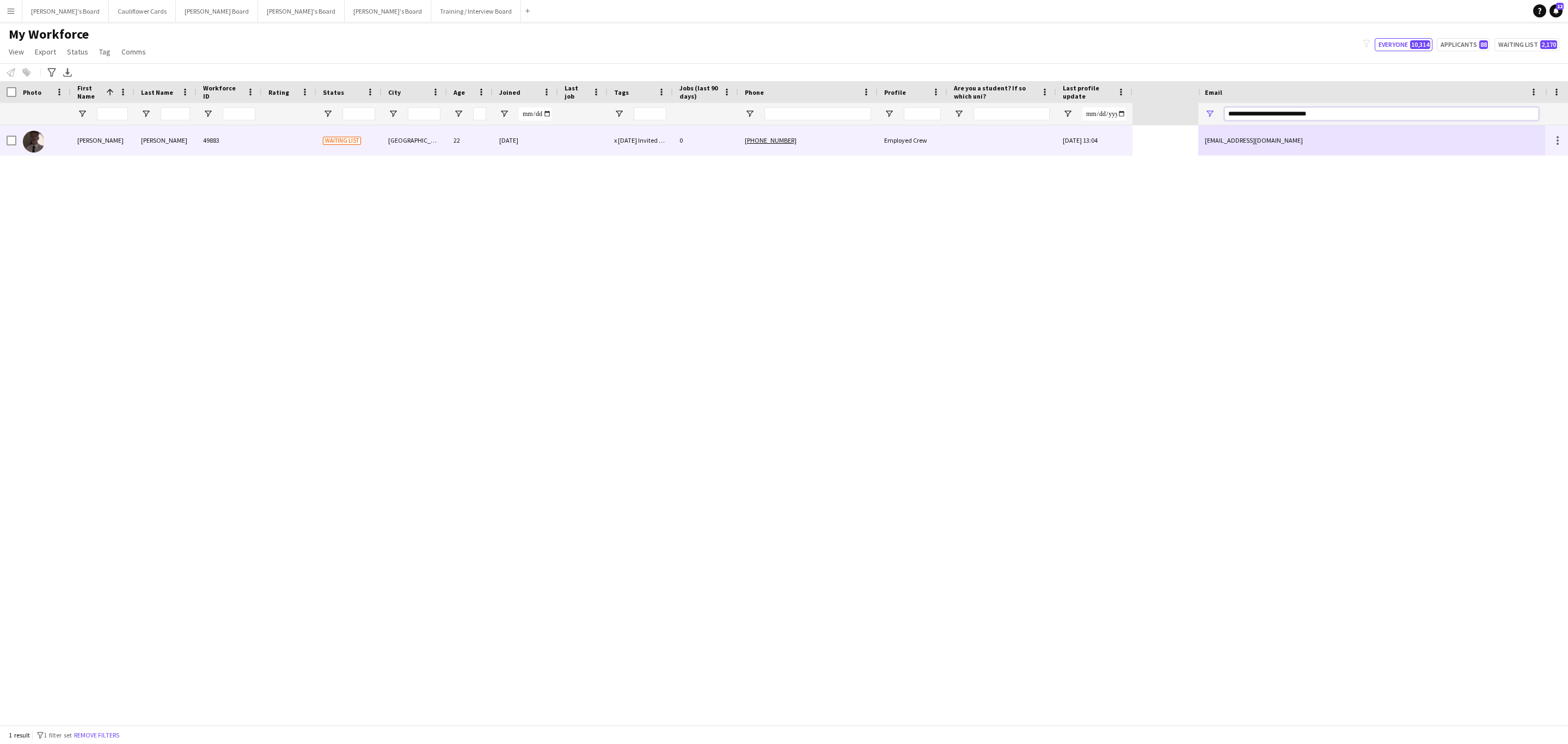
type input "**********"
click at [1324, 136] on div "millzzmanagement247@gmail.com" at bounding box center [1371, 140] width 346 height 30
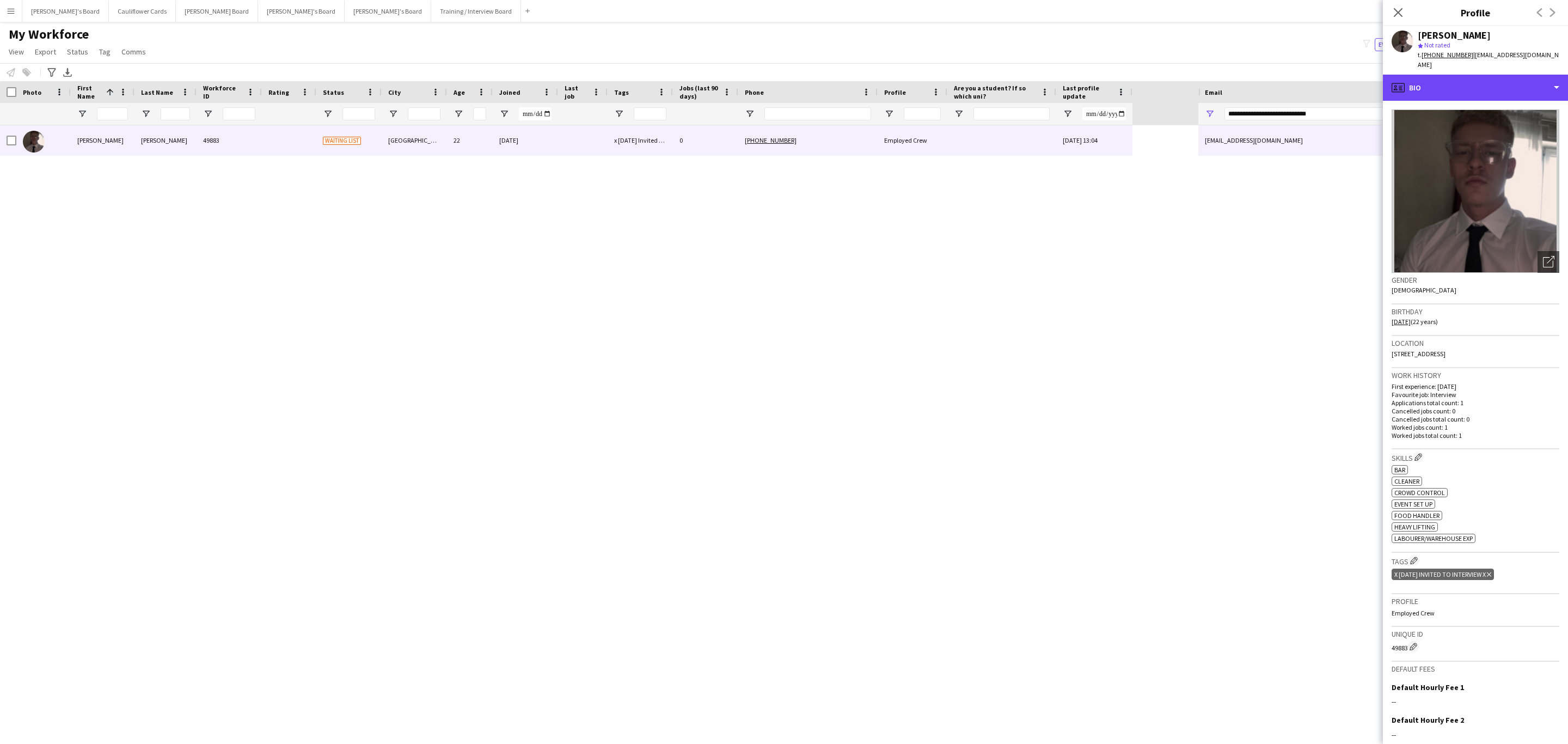
drag, startPoint x: 1431, startPoint y: 86, endPoint x: 1437, endPoint y: 122, distance: 36.5
click at [1431, 86] on div "profile Bio" at bounding box center [1475, 87] width 185 height 26
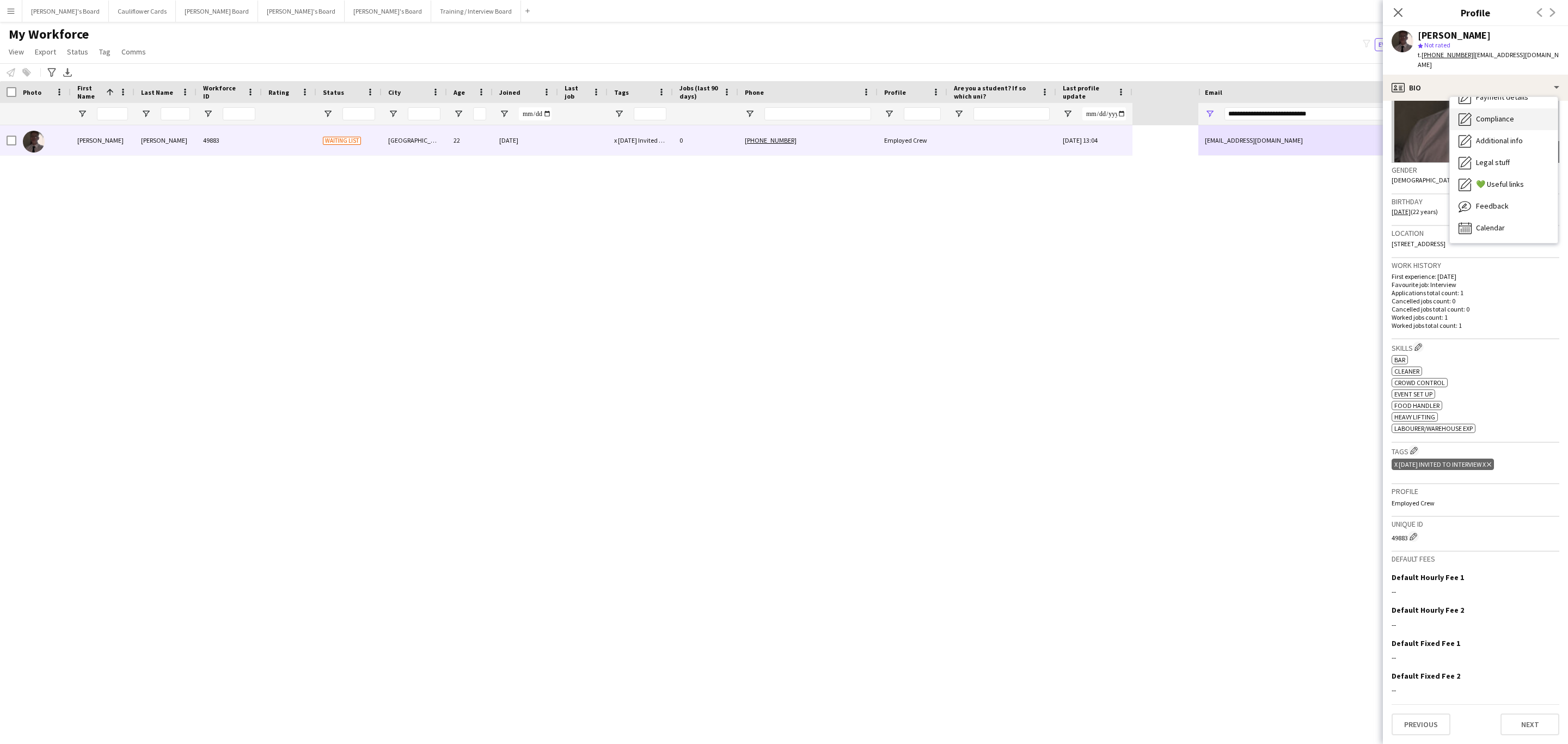
click at [1513, 124] on span "Compliance" at bounding box center [1494, 119] width 38 height 10
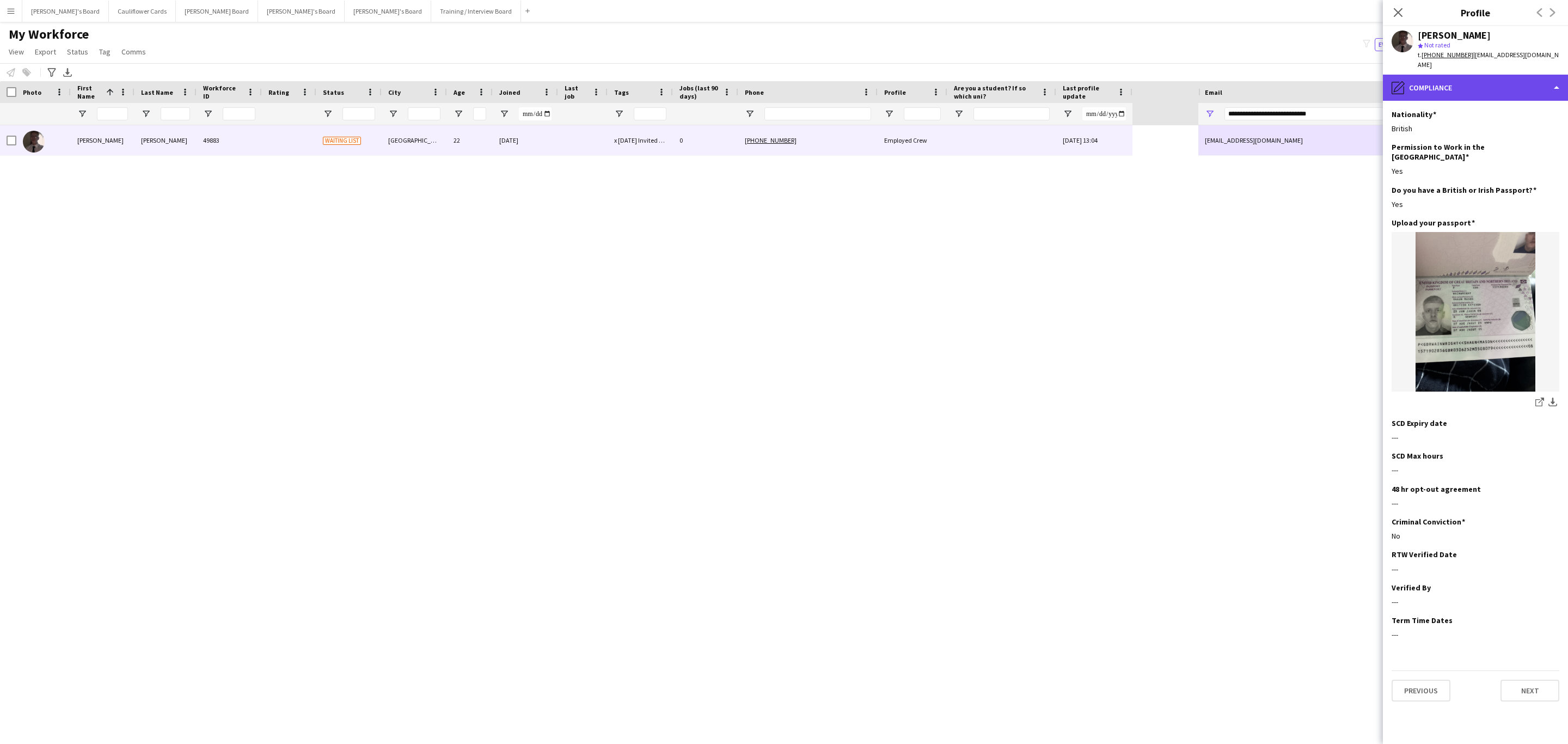
click at [1452, 87] on div "pencil4 Compliance" at bounding box center [1475, 87] width 185 height 26
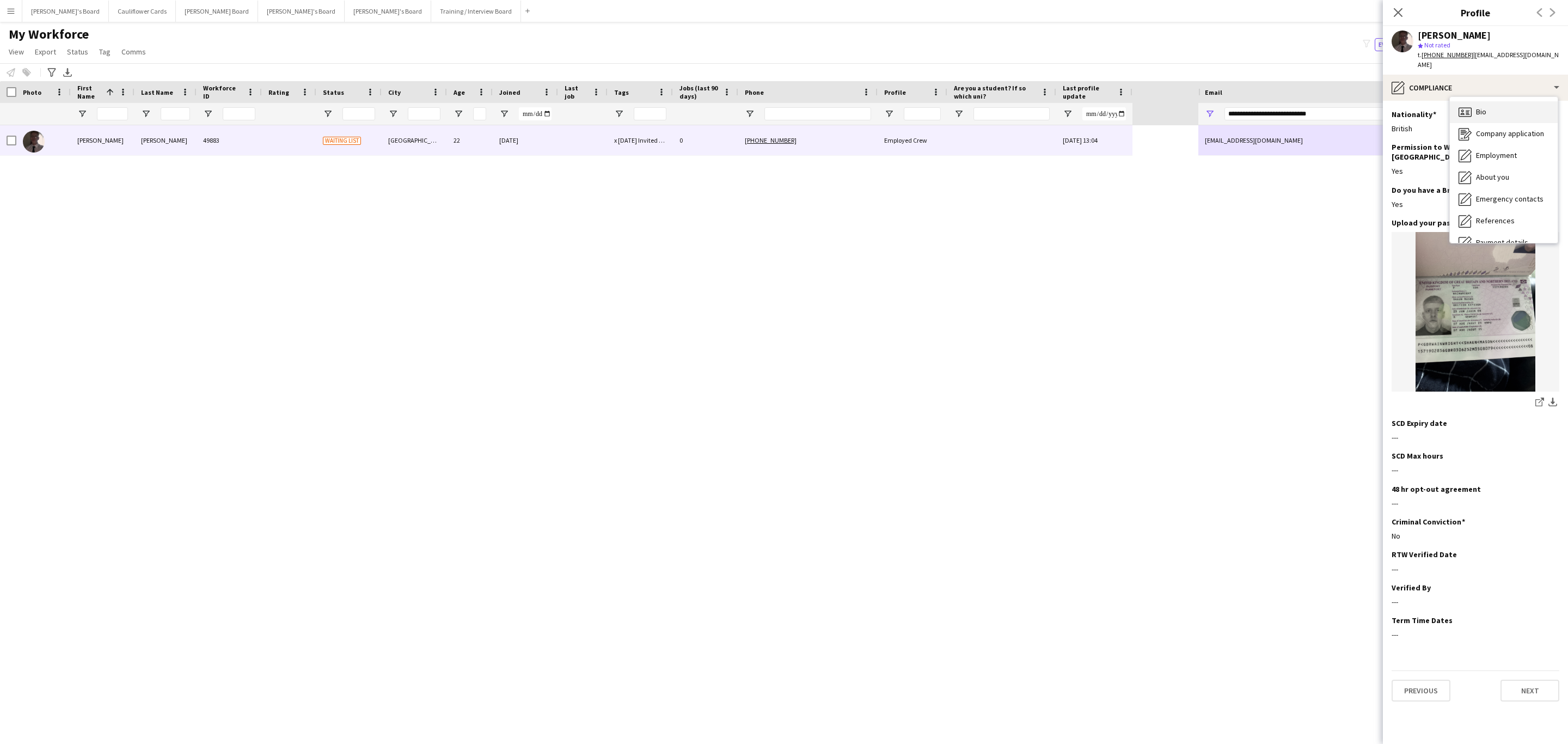
click at [1464, 106] on icon "Bio" at bounding box center [1465, 112] width 13 height 13
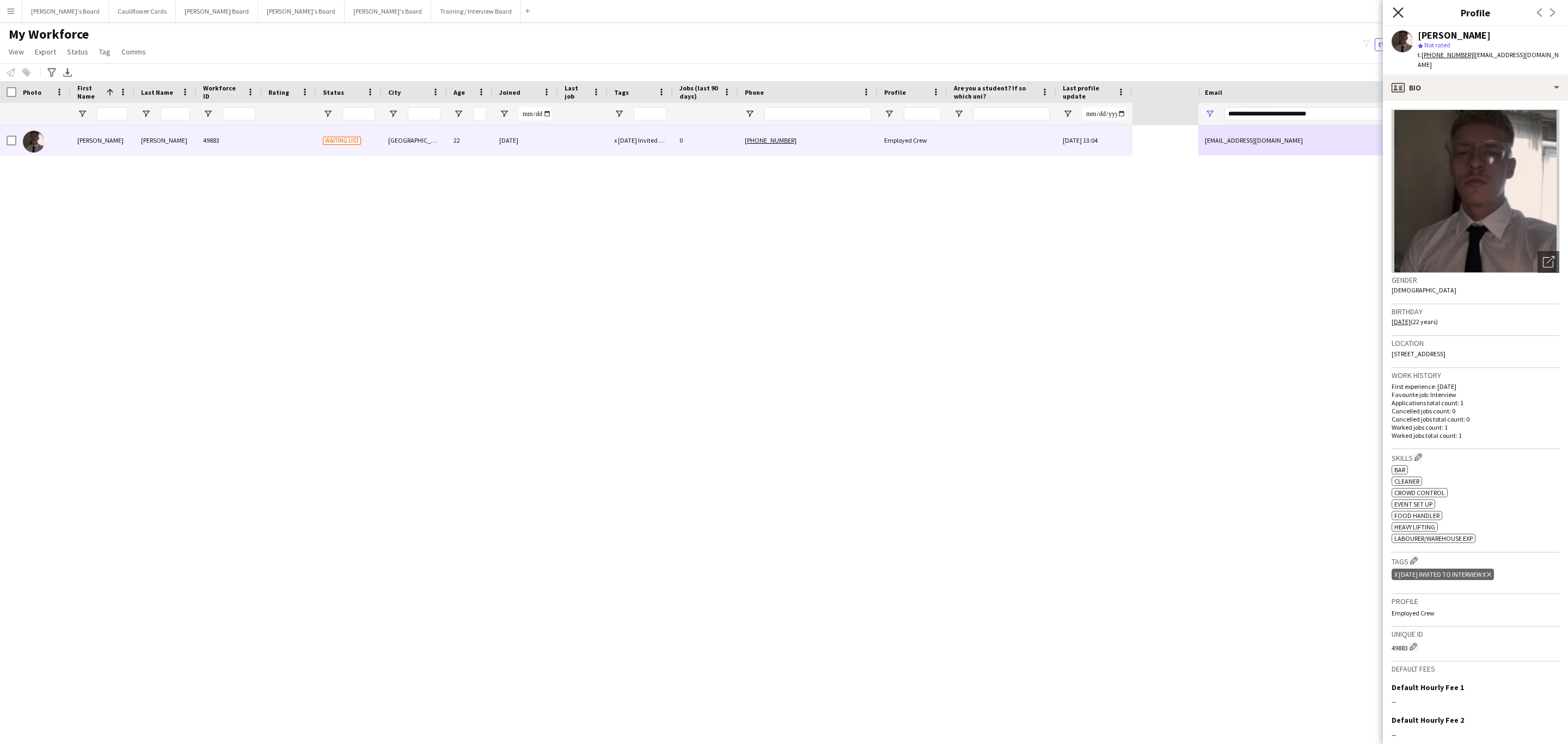
click at [1400, 11] on icon at bounding box center [1397, 12] width 10 height 10
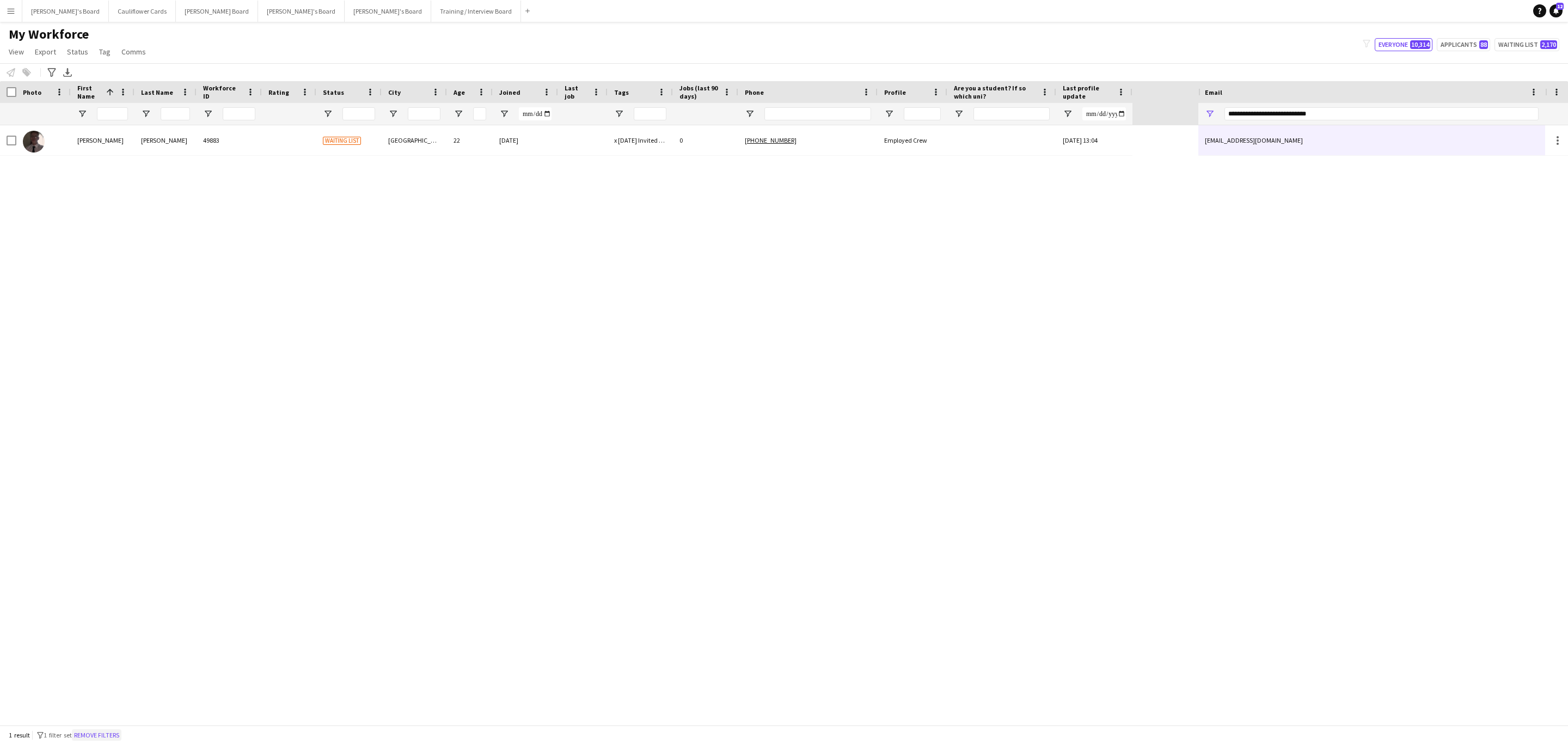
click at [106, 732] on button "Remove filters" at bounding box center [96, 735] width 49 height 12
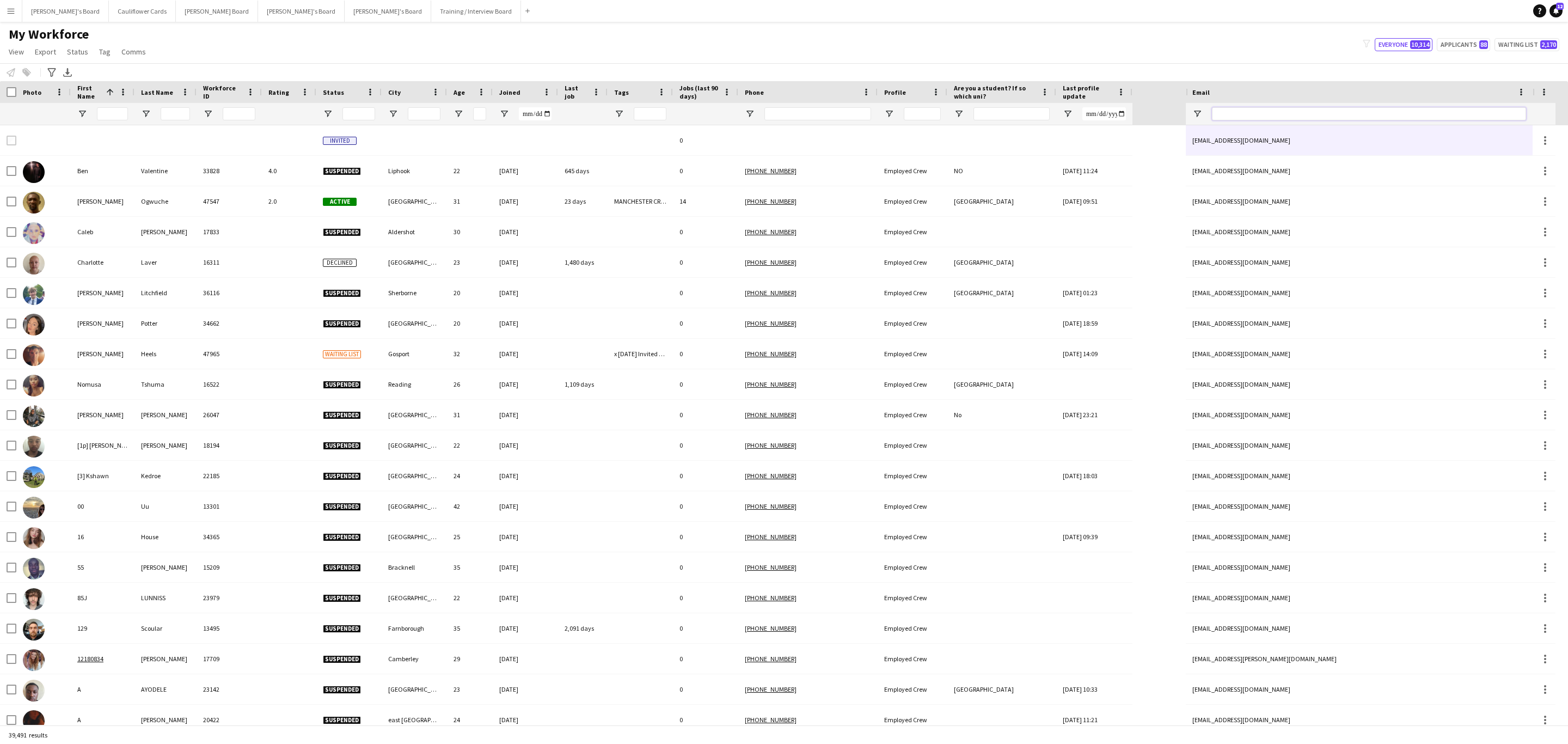
click at [1302, 114] on input "Email Filter Input" at bounding box center [1369, 114] width 314 height 13
paste input "**********"
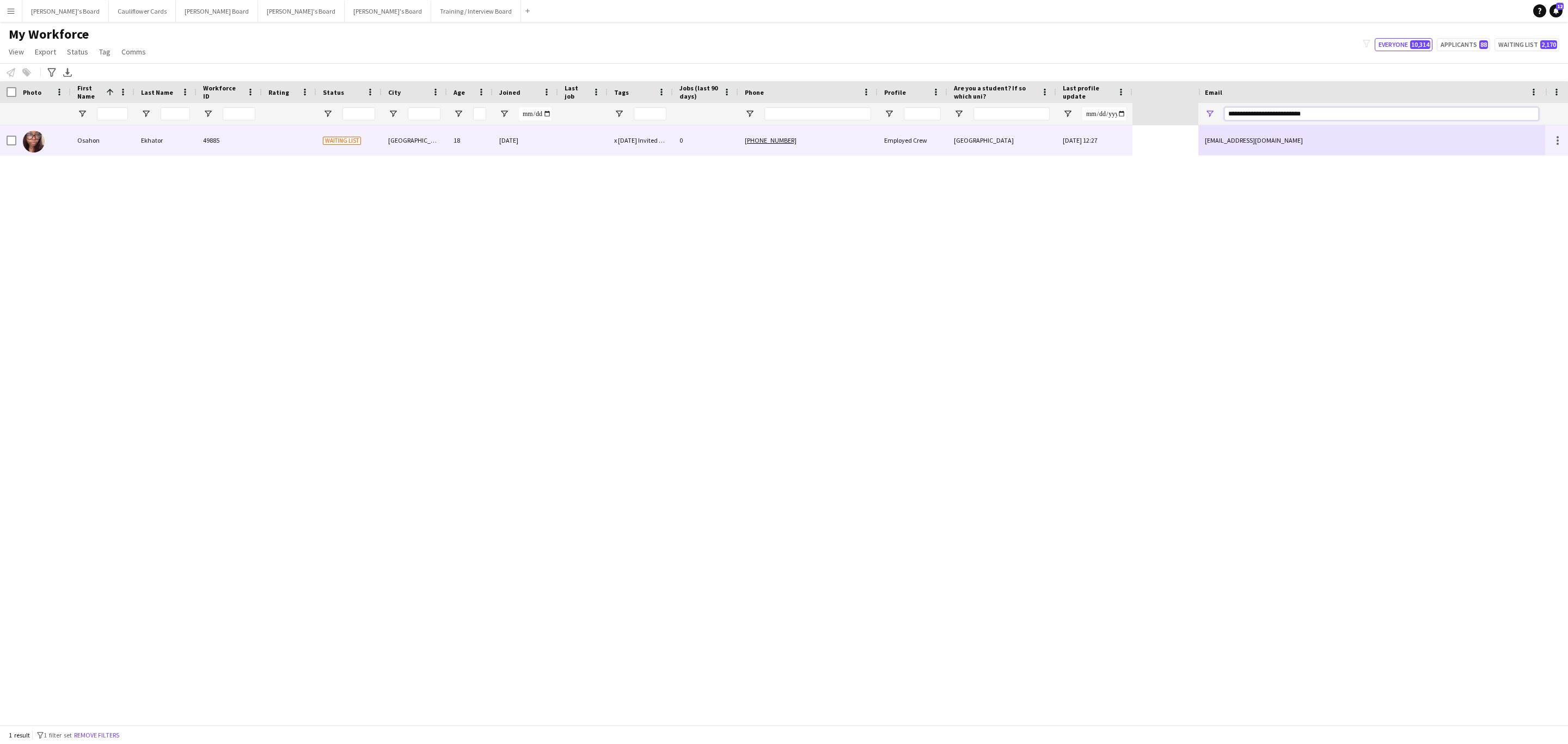
type input "**********"
click at [864, 134] on div "+447415081398" at bounding box center [807, 140] width 139 height 30
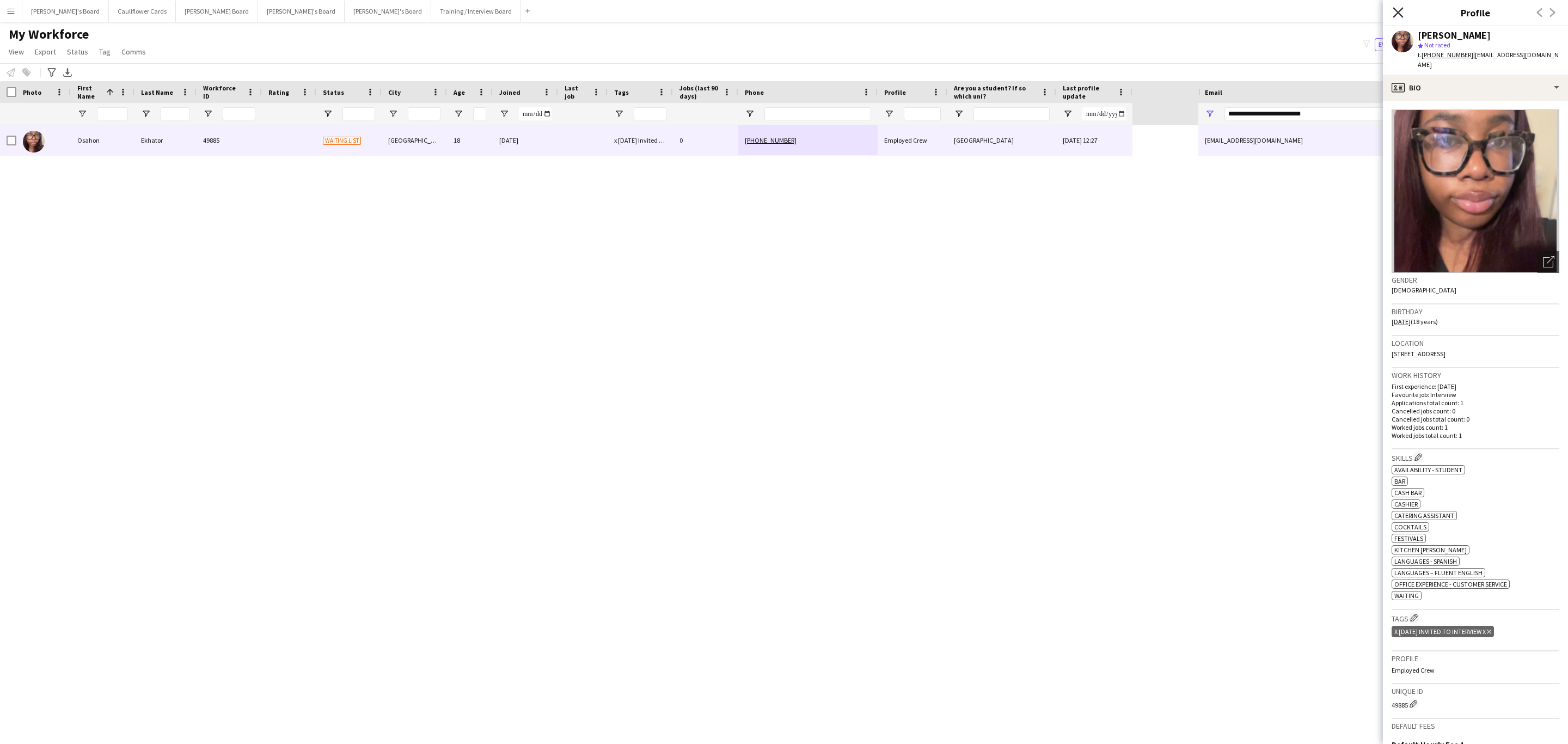
click at [1400, 12] on icon "Close pop-in" at bounding box center [1397, 12] width 10 height 10
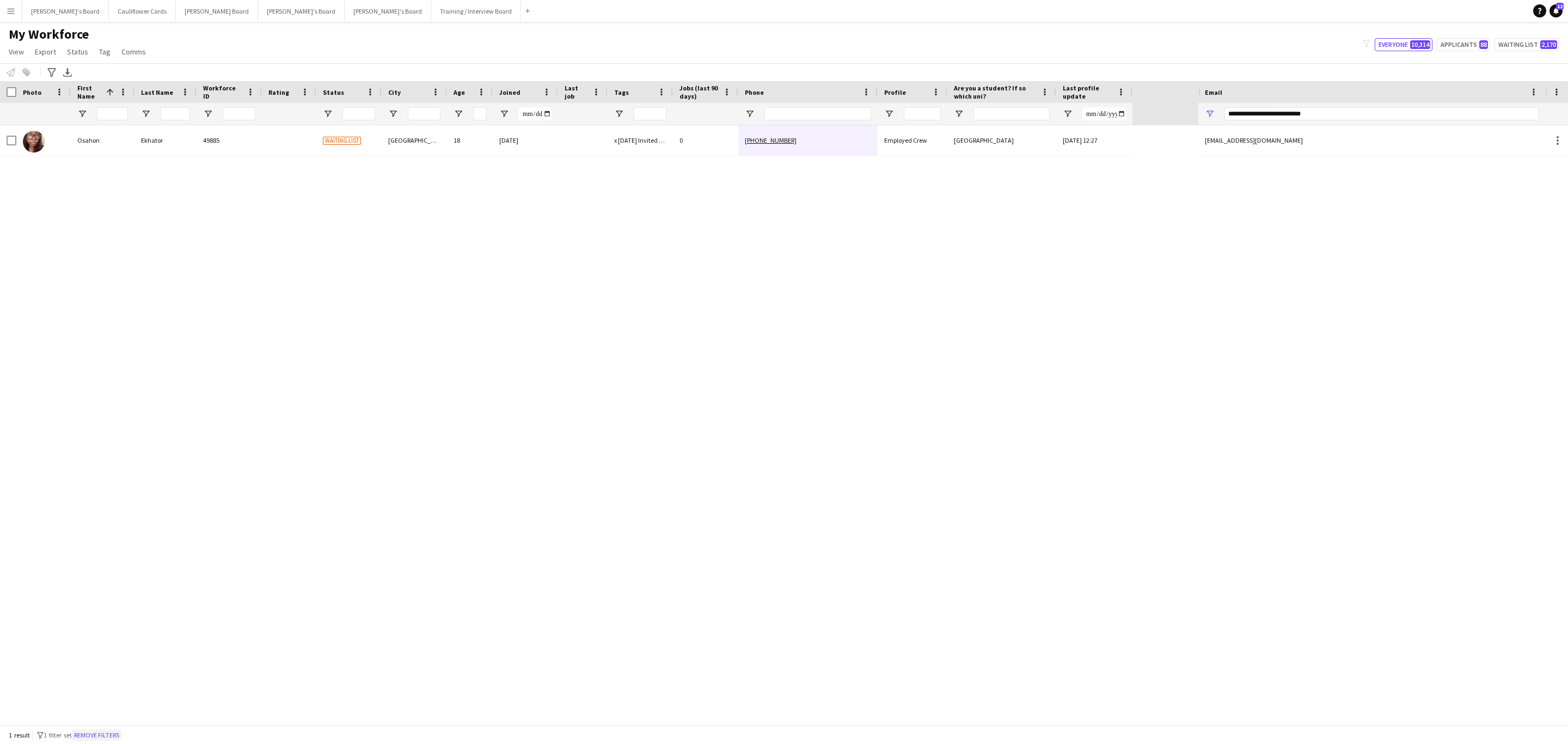
click at [110, 732] on button "Remove filters" at bounding box center [96, 735] width 49 height 12
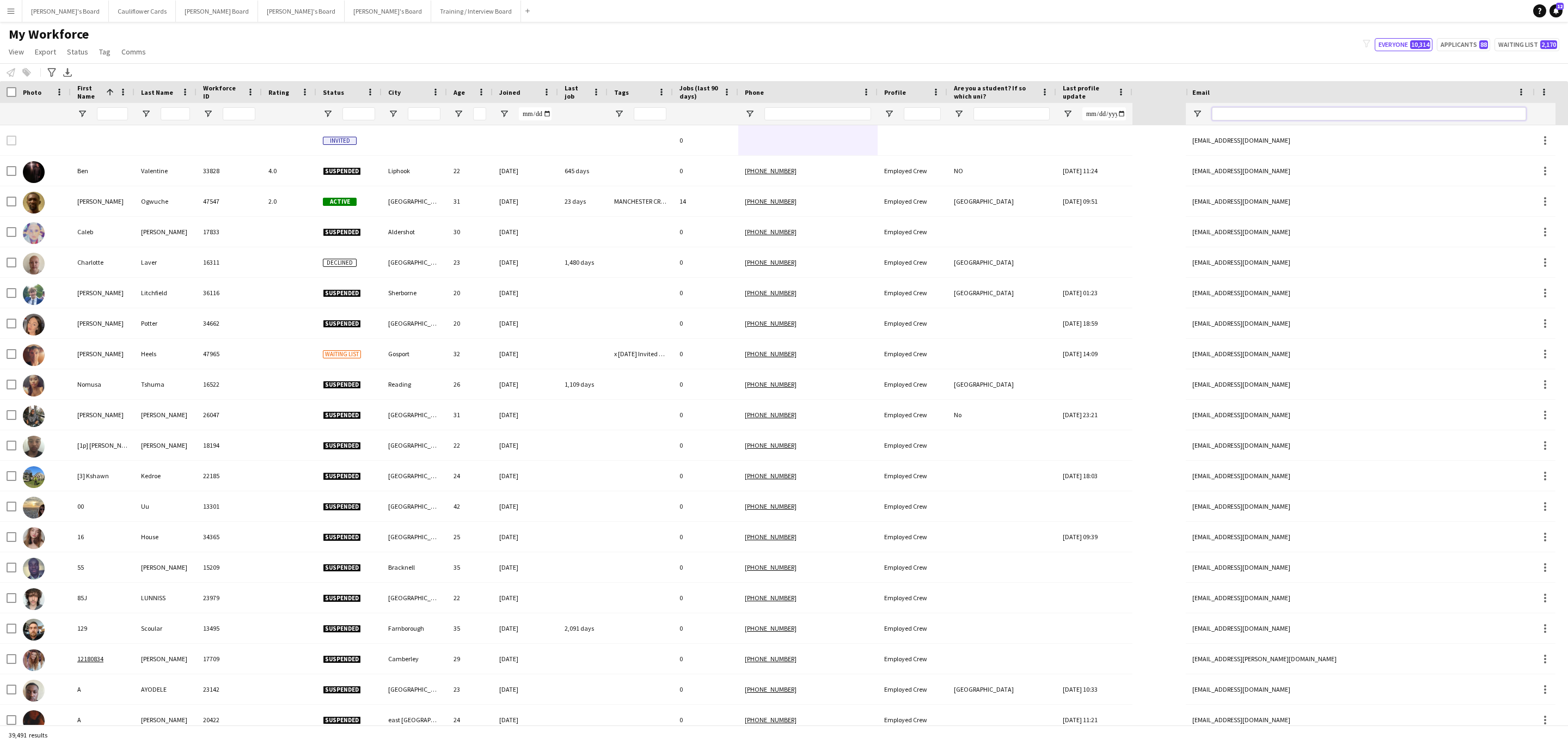
click at [1252, 119] on input "Email Filter Input" at bounding box center [1369, 114] width 314 height 13
paste input "**********"
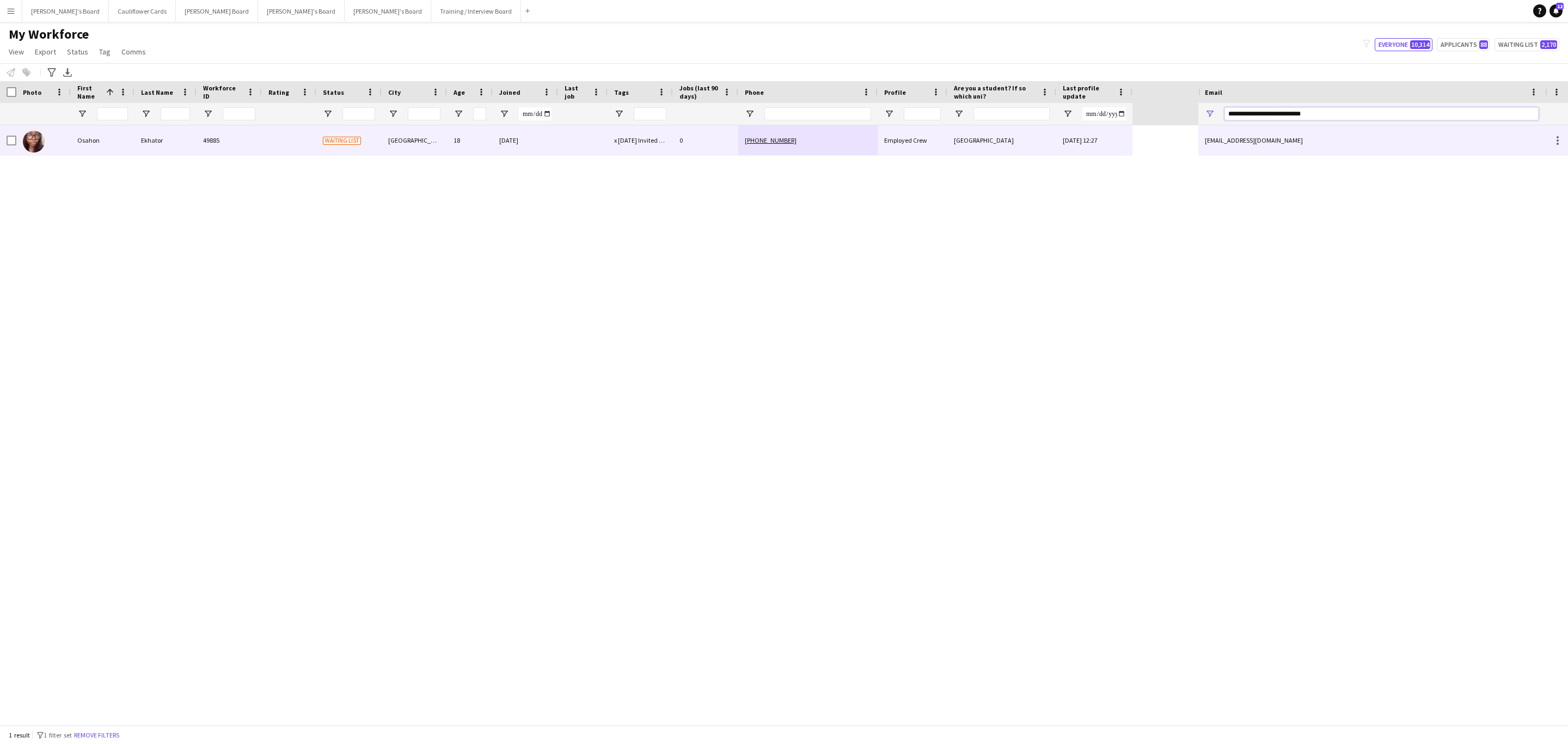
type input "**********"
click at [564, 141] on div at bounding box center [582, 140] width 49 height 30
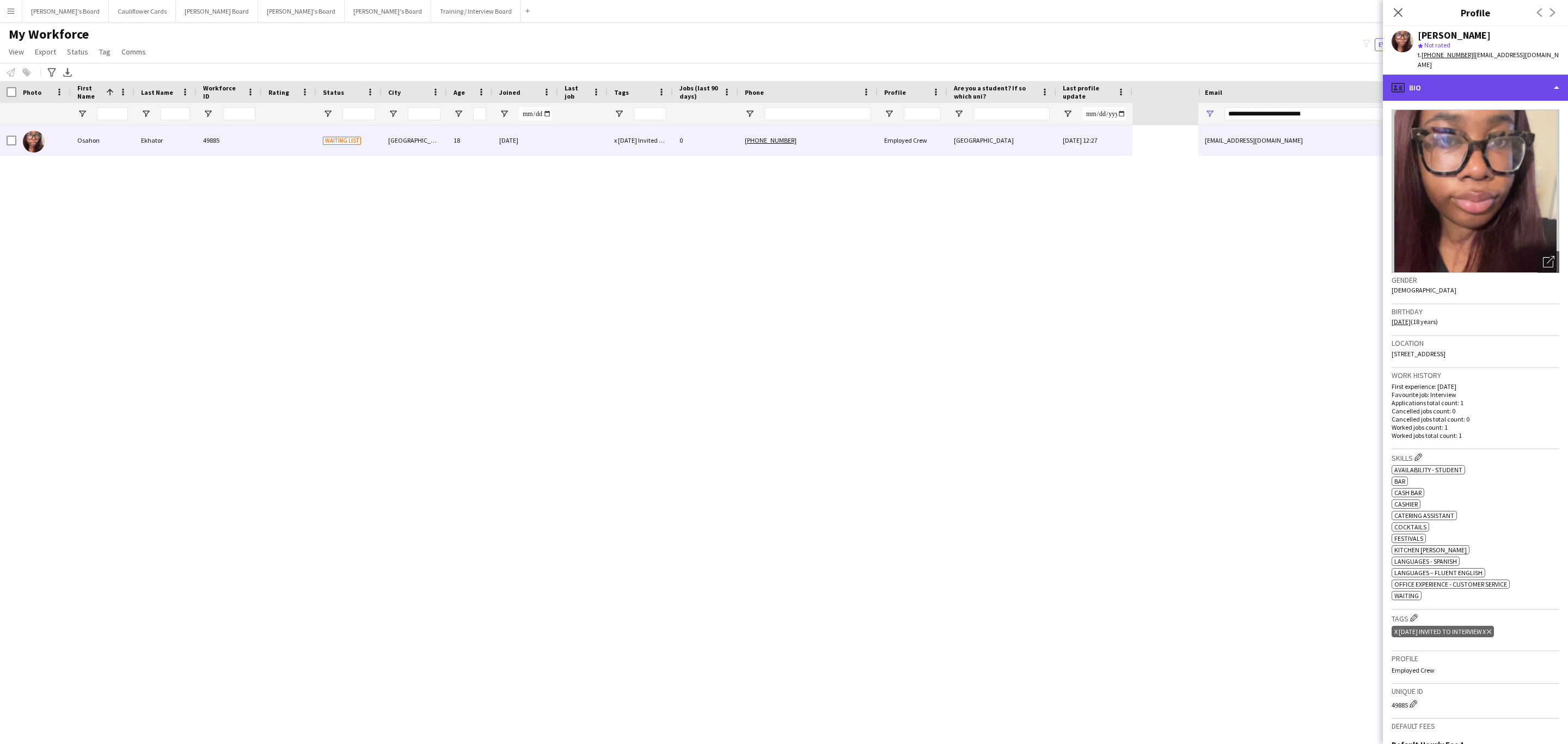
click at [1490, 79] on div "profile Bio" at bounding box center [1475, 87] width 185 height 26
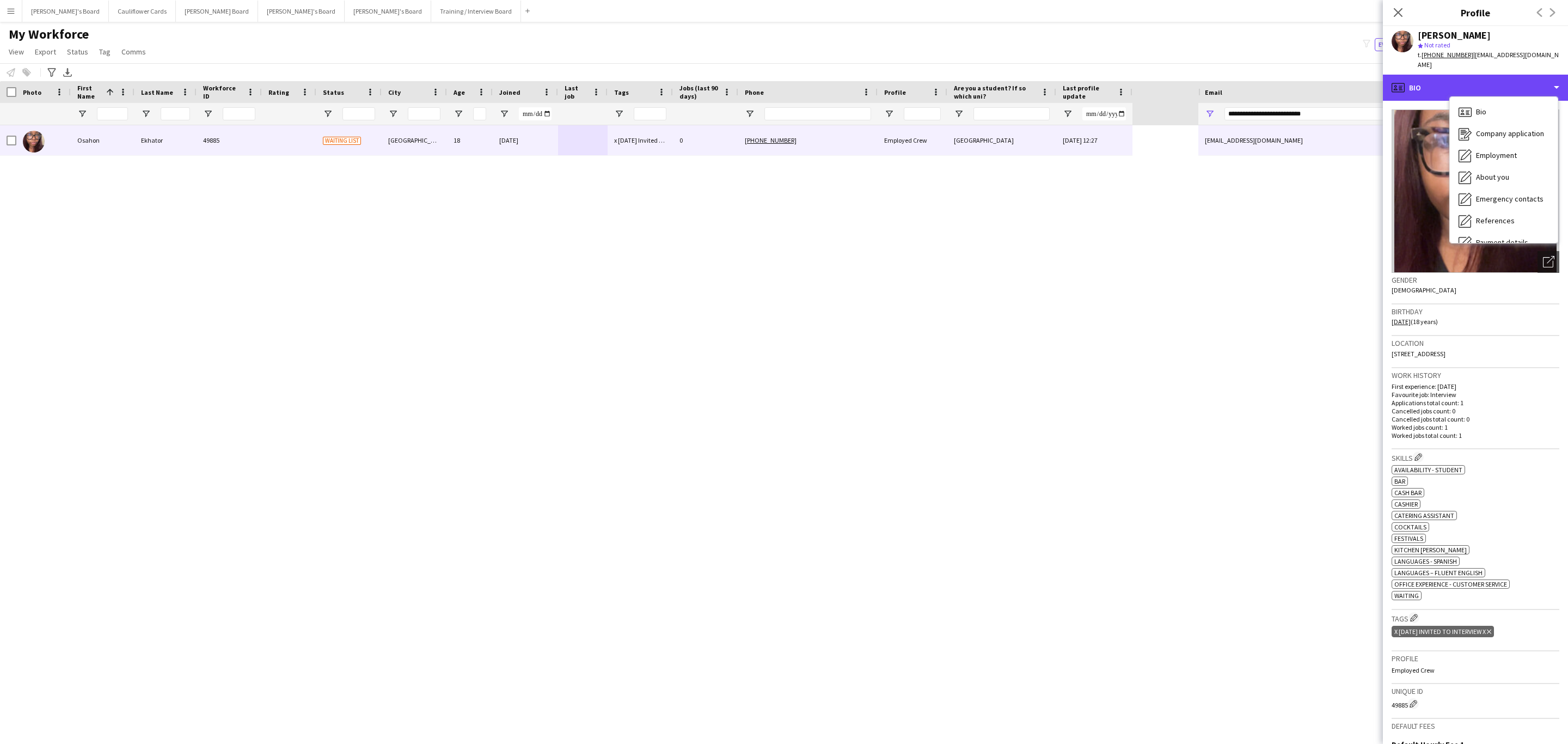
scroll to position [145, 0]
click at [1496, 137] on div "Additional info Additional info" at bounding box center [1503, 141] width 108 height 21
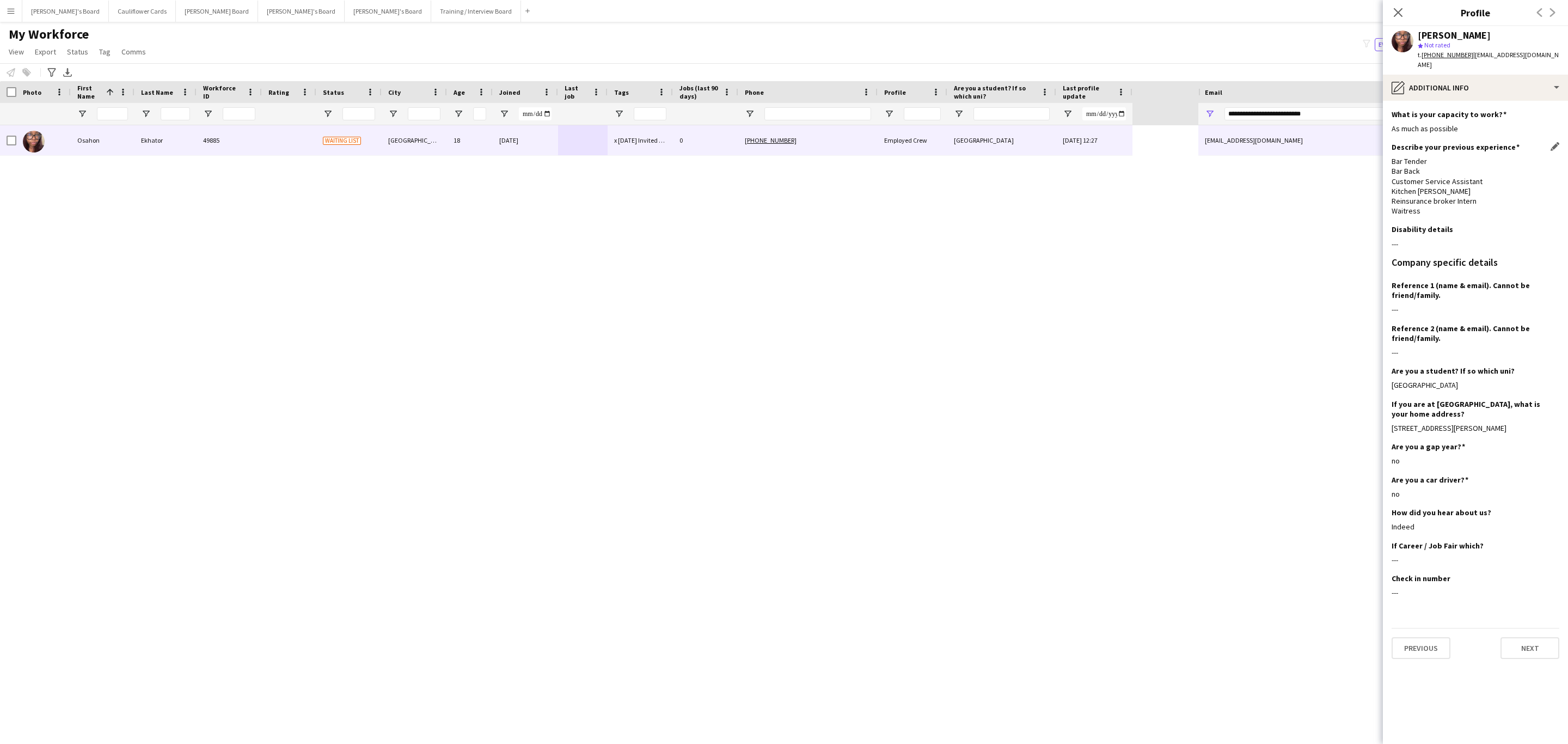
click at [1426, 202] on div "Bar Tender Bar Back Customer Service Assistant Kitchen porter Reinsurance broke…" at bounding box center [1475, 186] width 168 height 59
click at [1397, 8] on icon "Close pop-in" at bounding box center [1397, 12] width 10 height 10
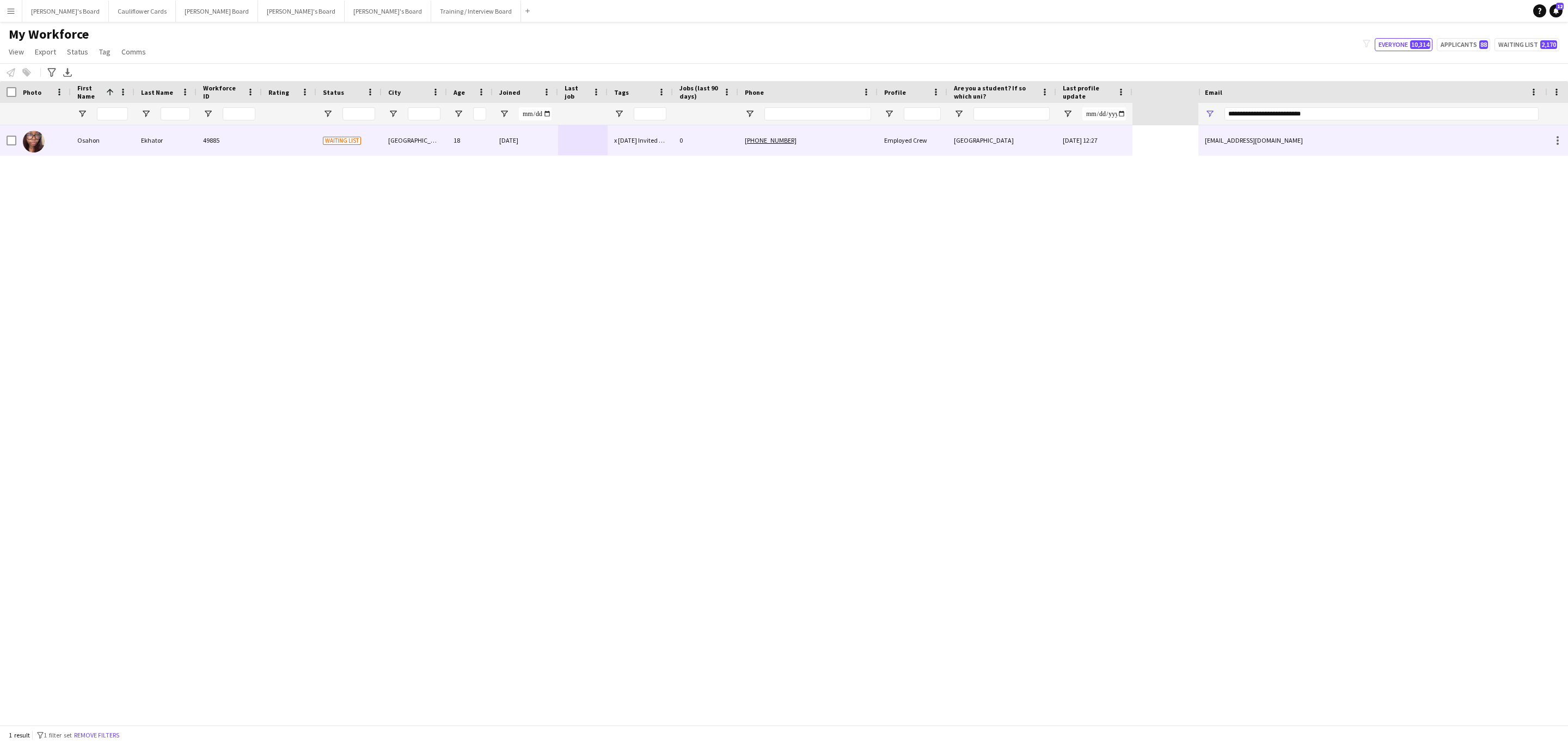
click at [520, 144] on div "[DATE]" at bounding box center [525, 140] width 65 height 30
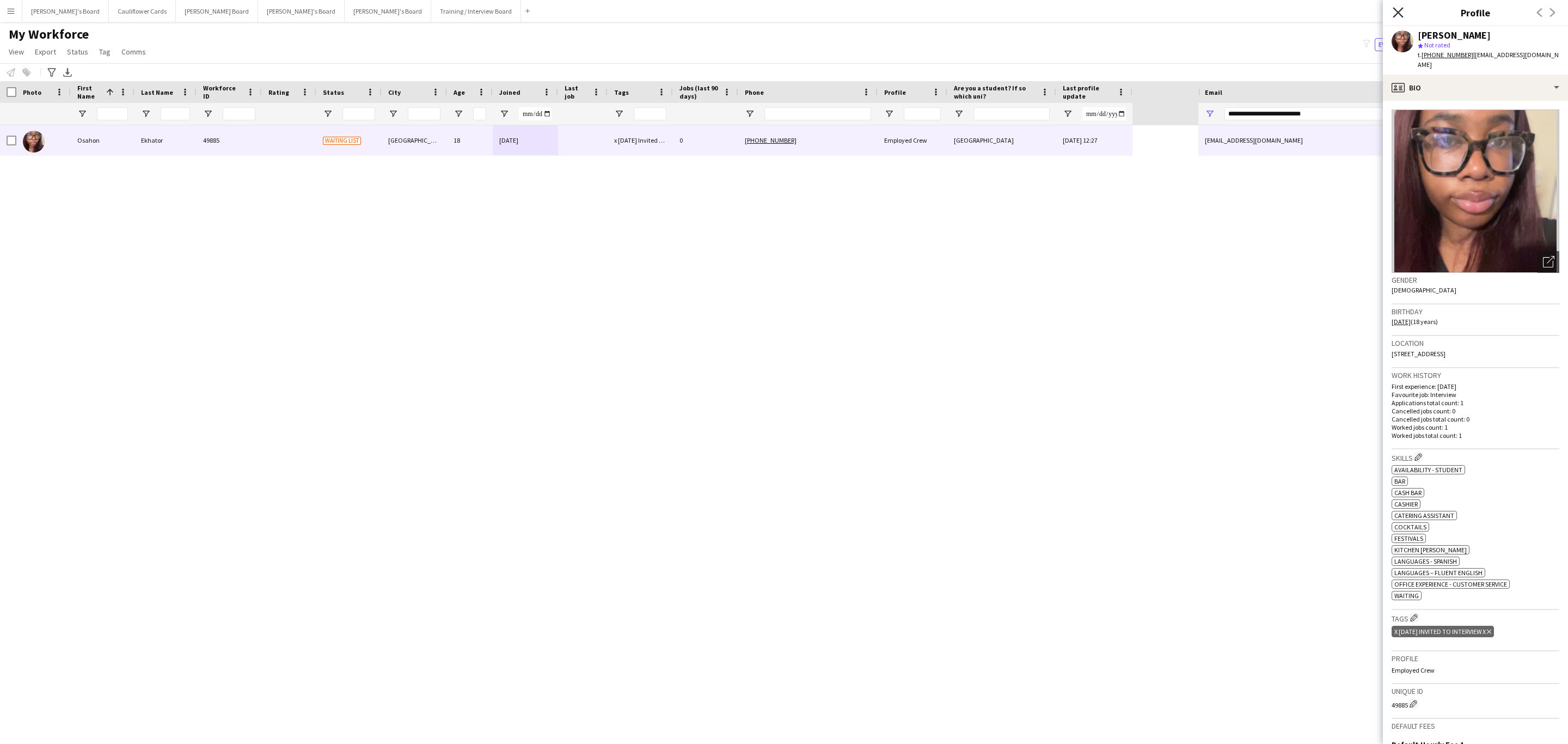
drag, startPoint x: 1397, startPoint y: 11, endPoint x: 1390, endPoint y: 85, distance: 74.3
click at [1395, 14] on icon "Close pop-in" at bounding box center [1397, 12] width 10 height 10
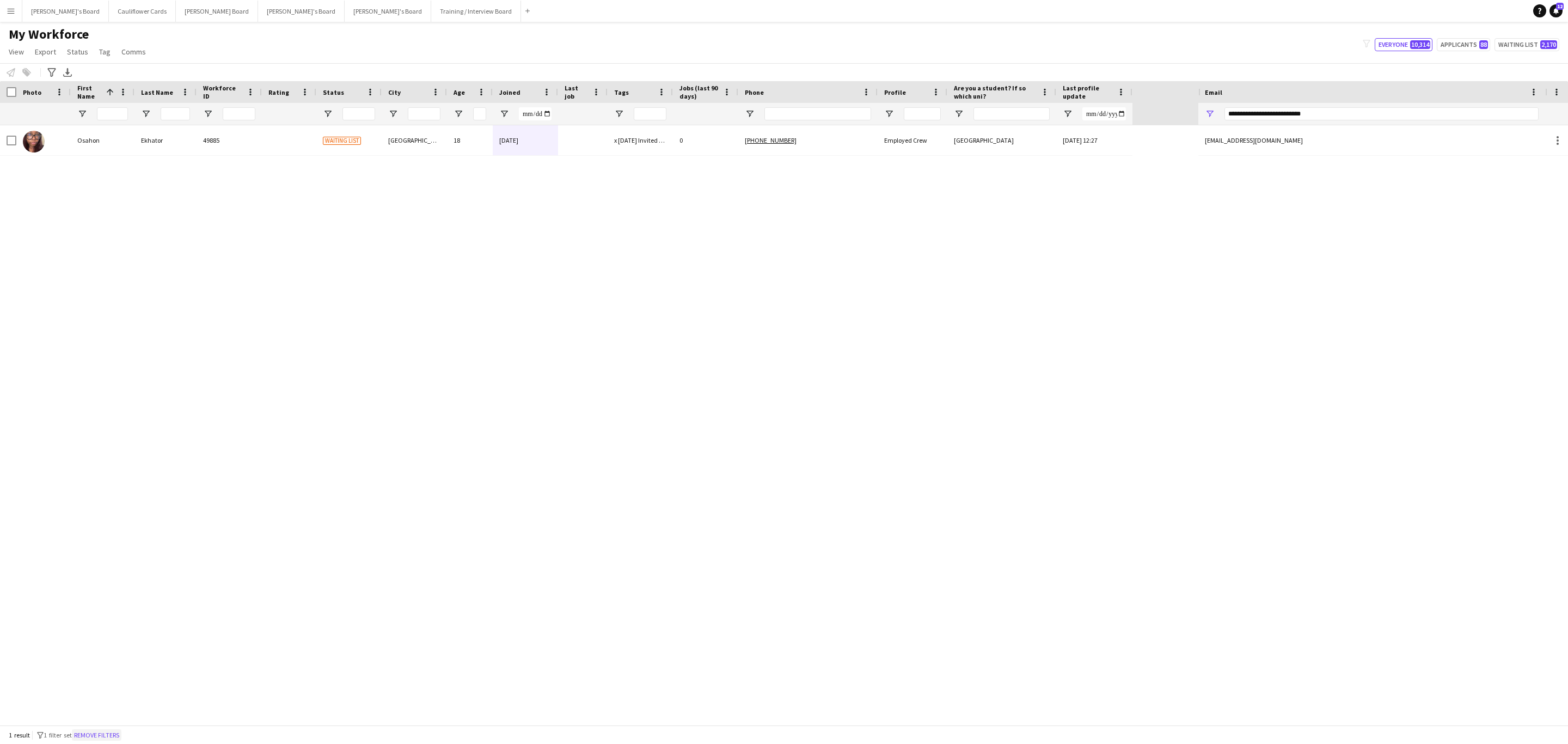
click at [118, 732] on button "Remove filters" at bounding box center [96, 735] width 49 height 12
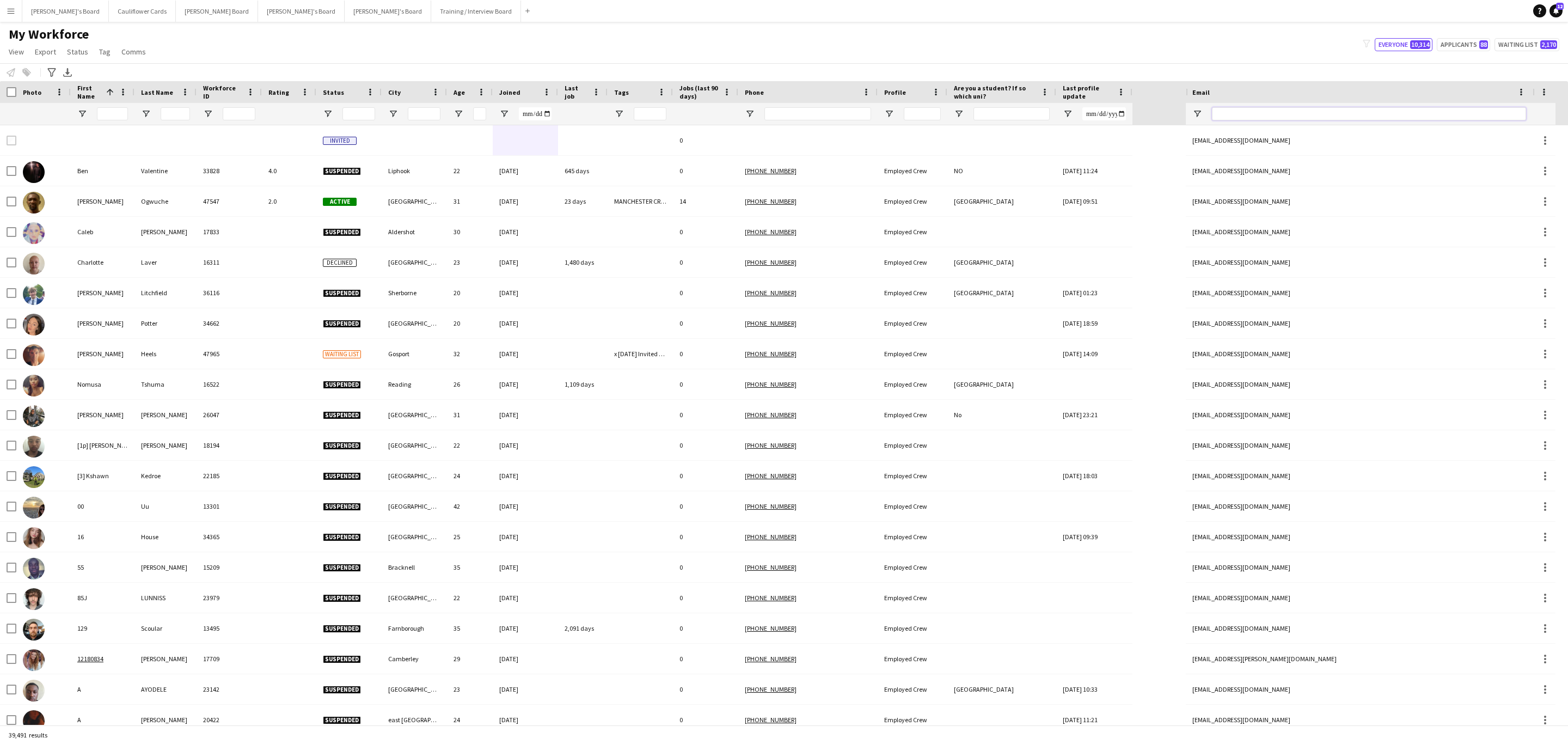
click at [1343, 109] on input "Email Filter Input" at bounding box center [1369, 114] width 314 height 13
paste input "**********"
type input "**********"
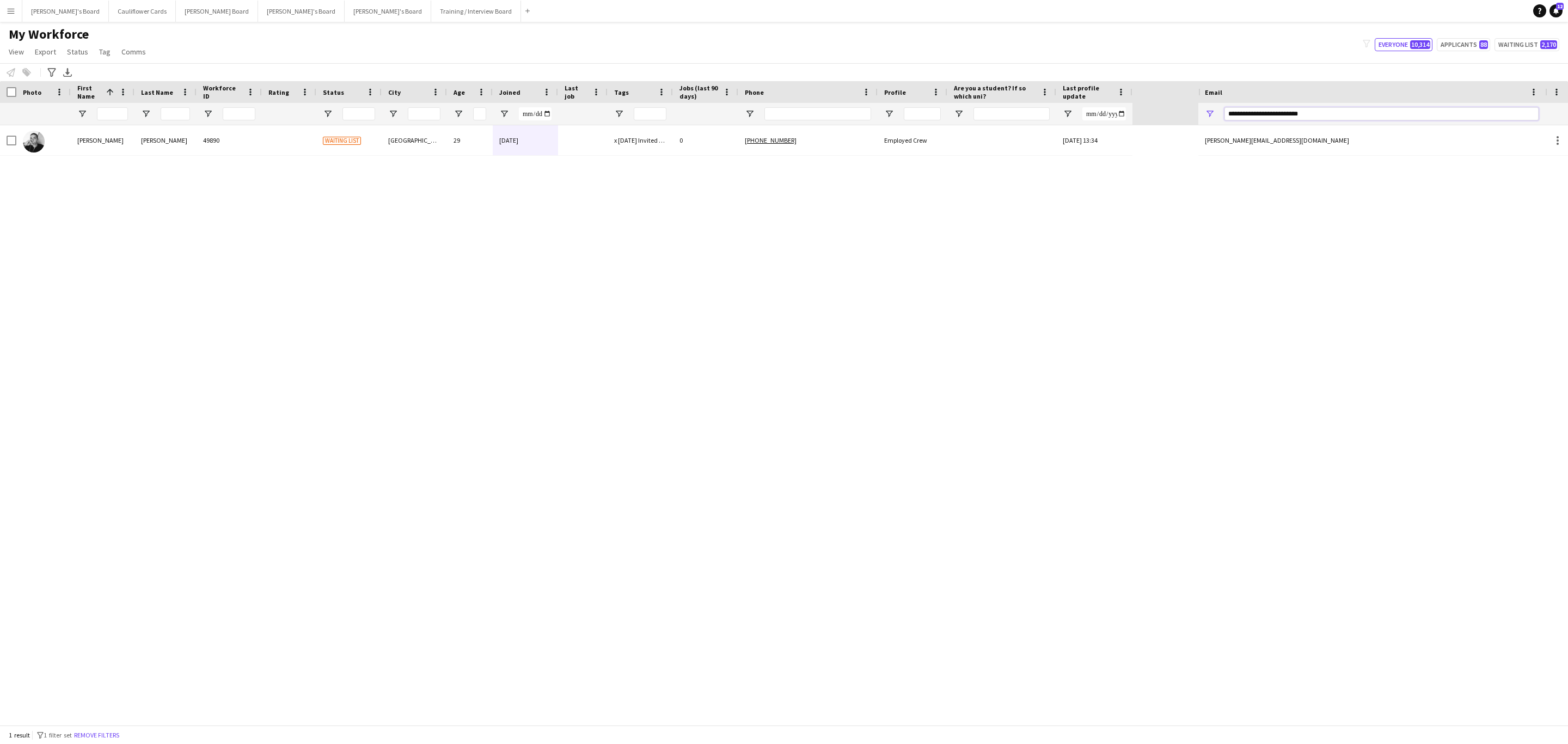
click at [1304, 111] on input "**********" at bounding box center [1382, 114] width 314 height 13
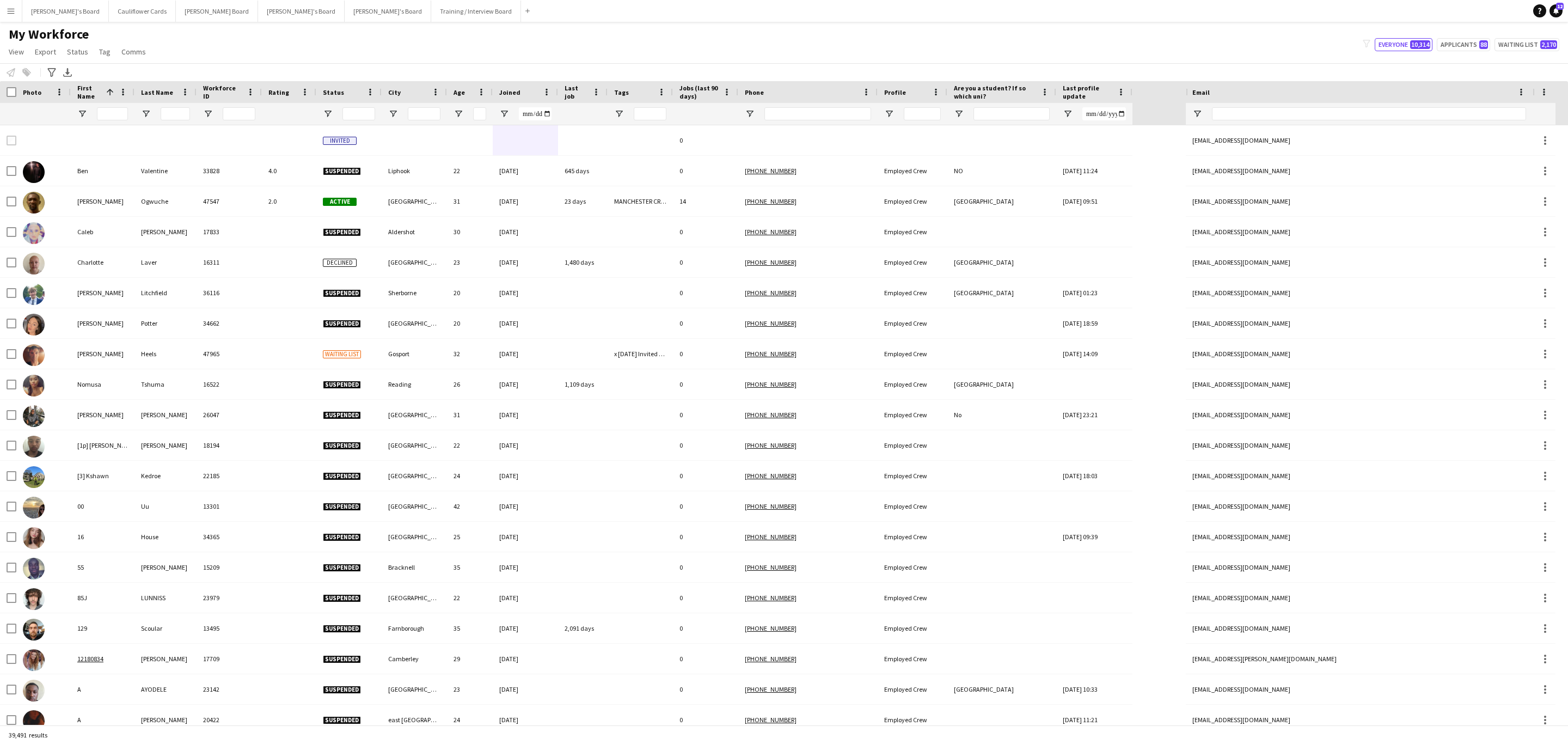
click at [1405, 105] on div at bounding box center [1369, 114] width 314 height 21
click at [1405, 109] on input "Email Filter Input" at bounding box center [1369, 114] width 314 height 13
paste input "**********"
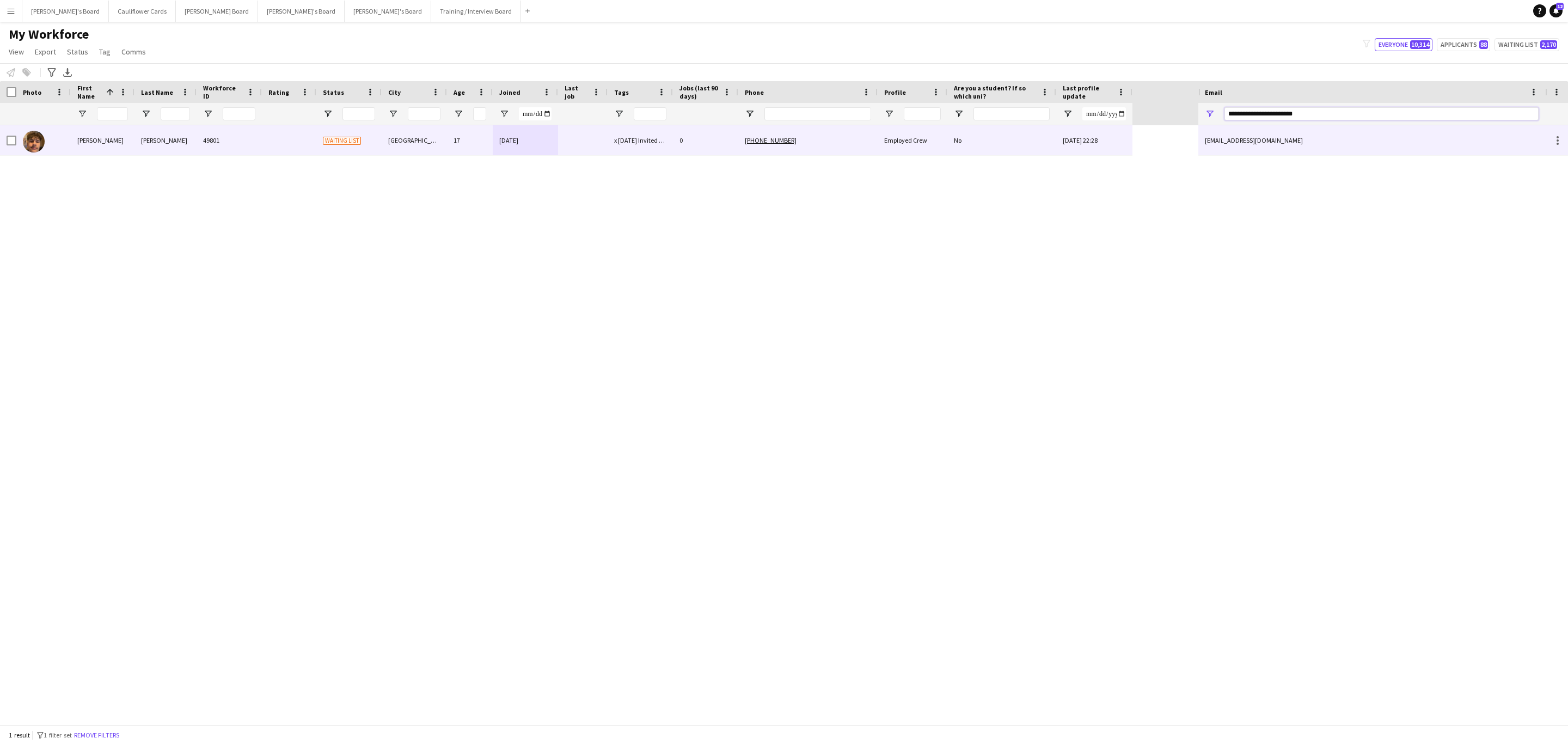
type input "**********"
click at [820, 149] on div "+447961038435" at bounding box center [807, 140] width 139 height 30
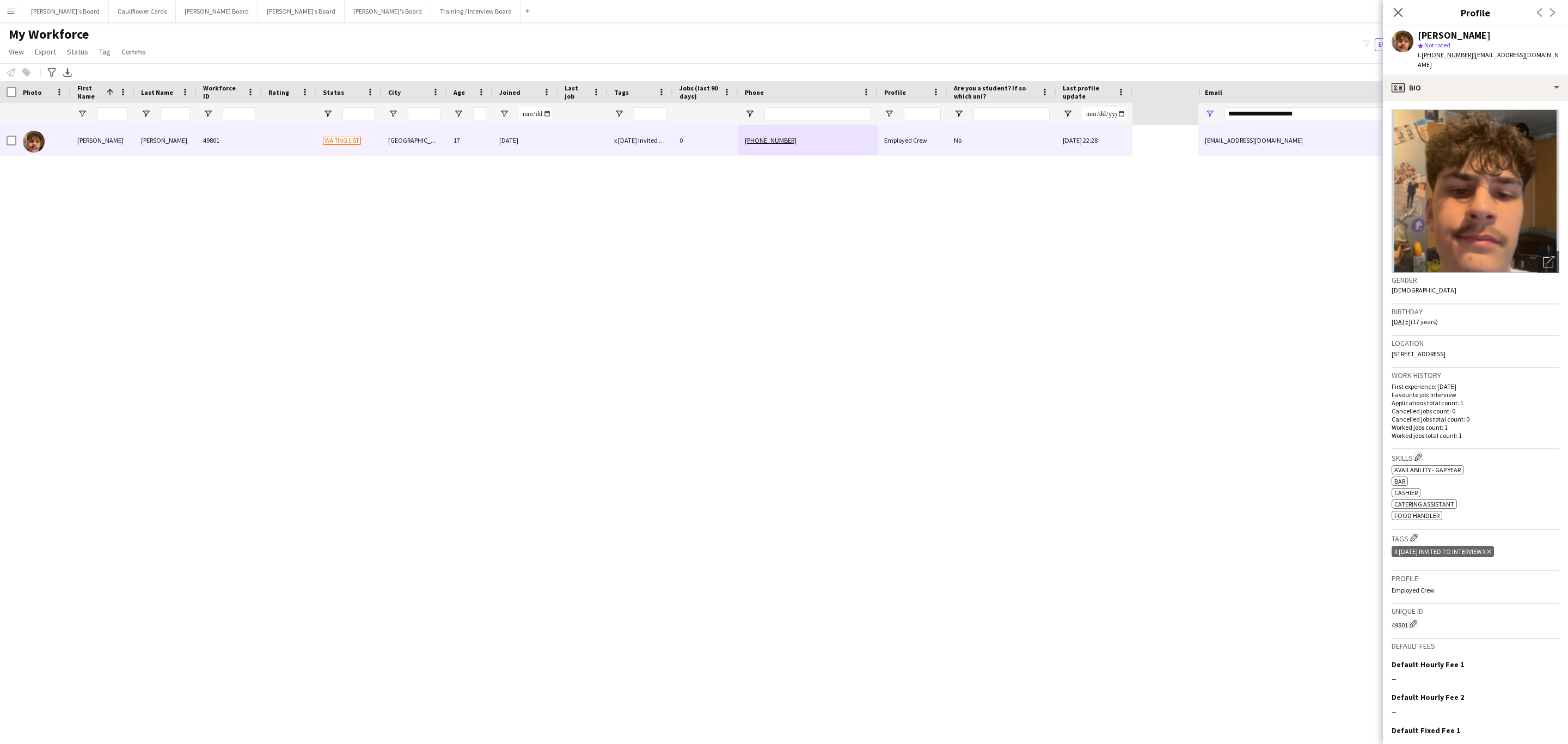
drag, startPoint x: 1555, startPoint y: 58, endPoint x: 1468, endPoint y: 58, distance: 87.0
click at [1468, 58] on app-profile-header "Cruz Martin-Theron star Not rated t. +447961038435 | cruztheron4409@gmail.com" at bounding box center [1475, 51] width 185 height 49
copy span "cruztheron4409@gmail.com"
drag, startPoint x: 1394, startPoint y: 9, endPoint x: 1340, endPoint y: 1, distance: 54.6
click at [1394, 9] on icon at bounding box center [1398, 12] width 9 height 9
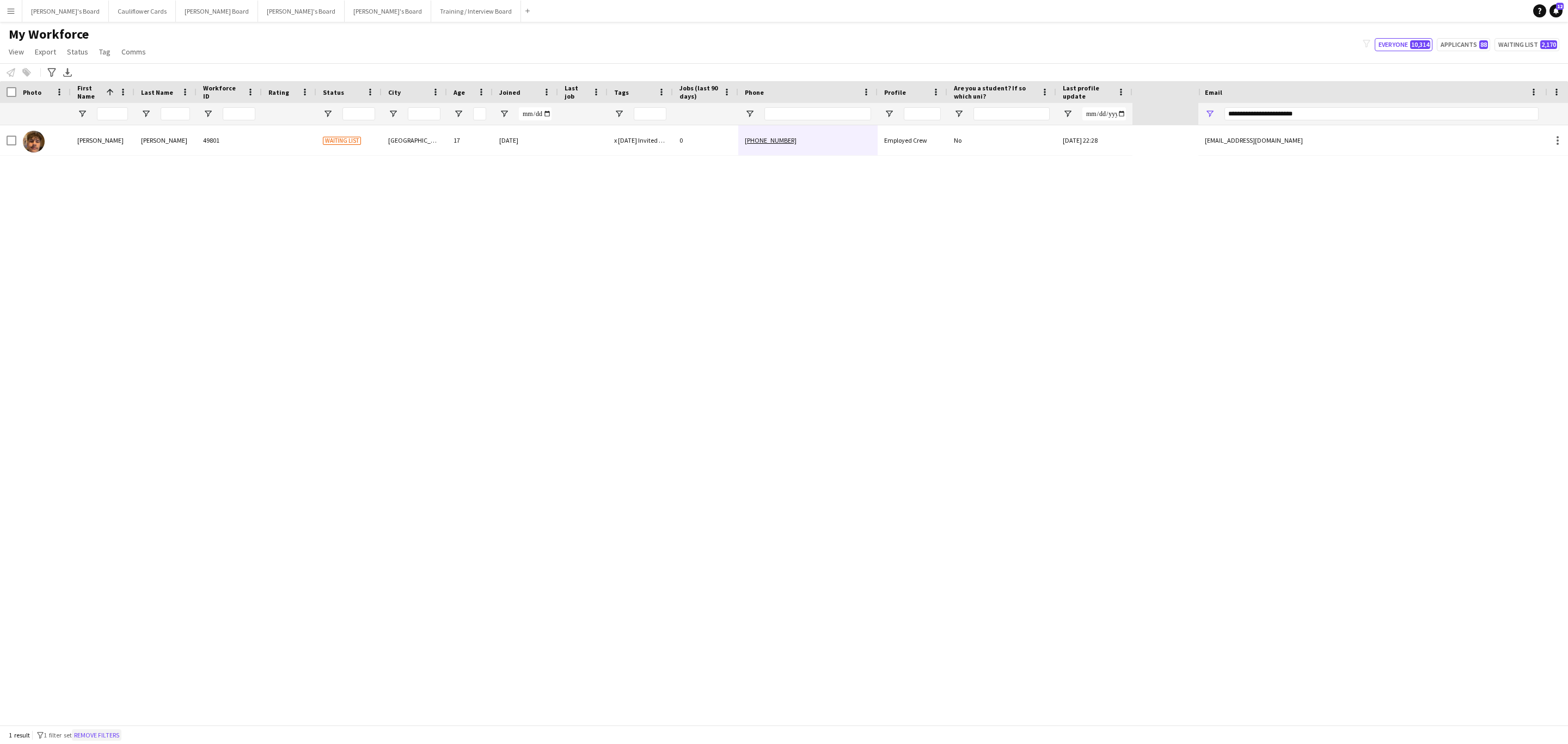
click at [105, 737] on button "Remove filters" at bounding box center [96, 735] width 49 height 12
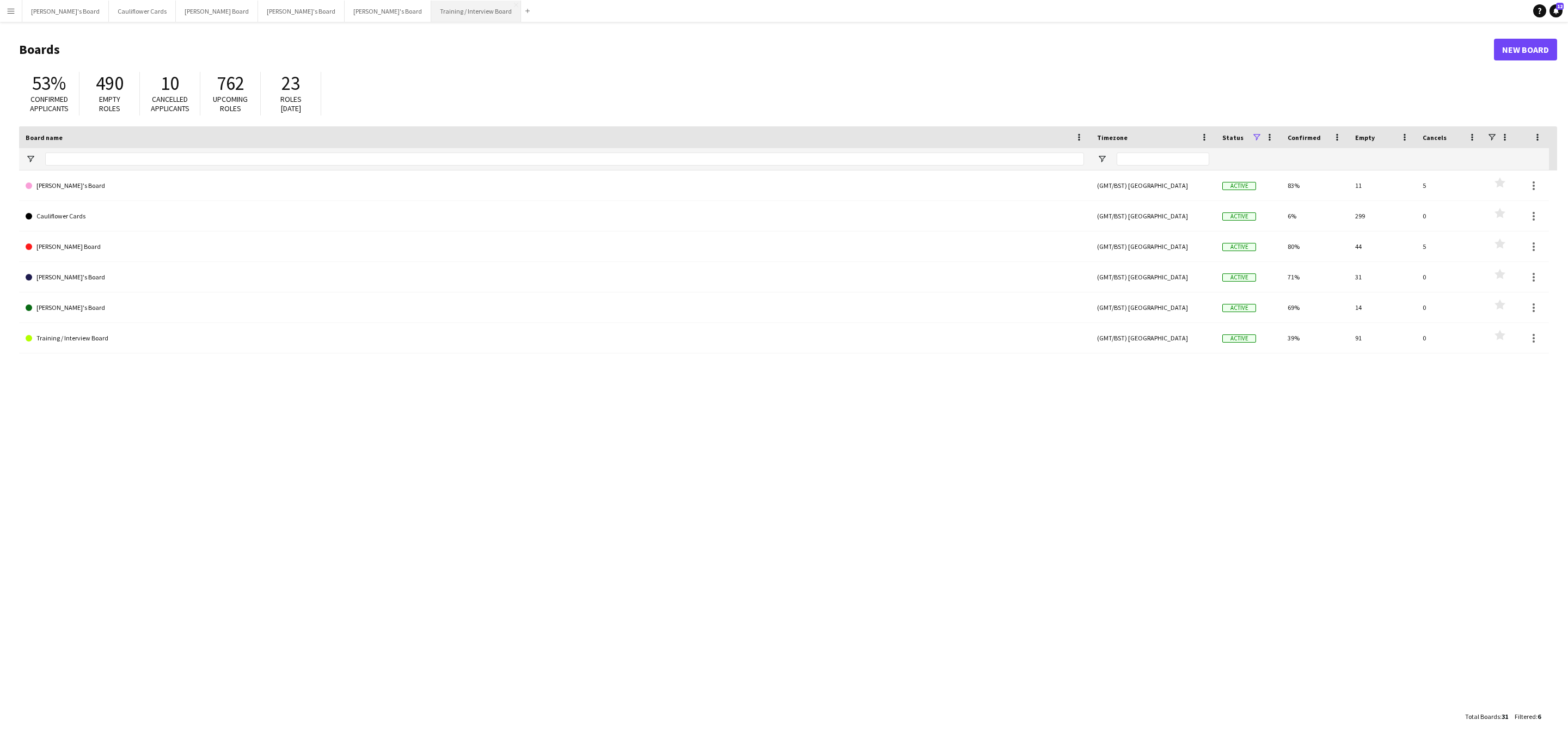
click at [431, 16] on button "Training / Interview Board Close" at bounding box center [476, 11] width 90 height 21
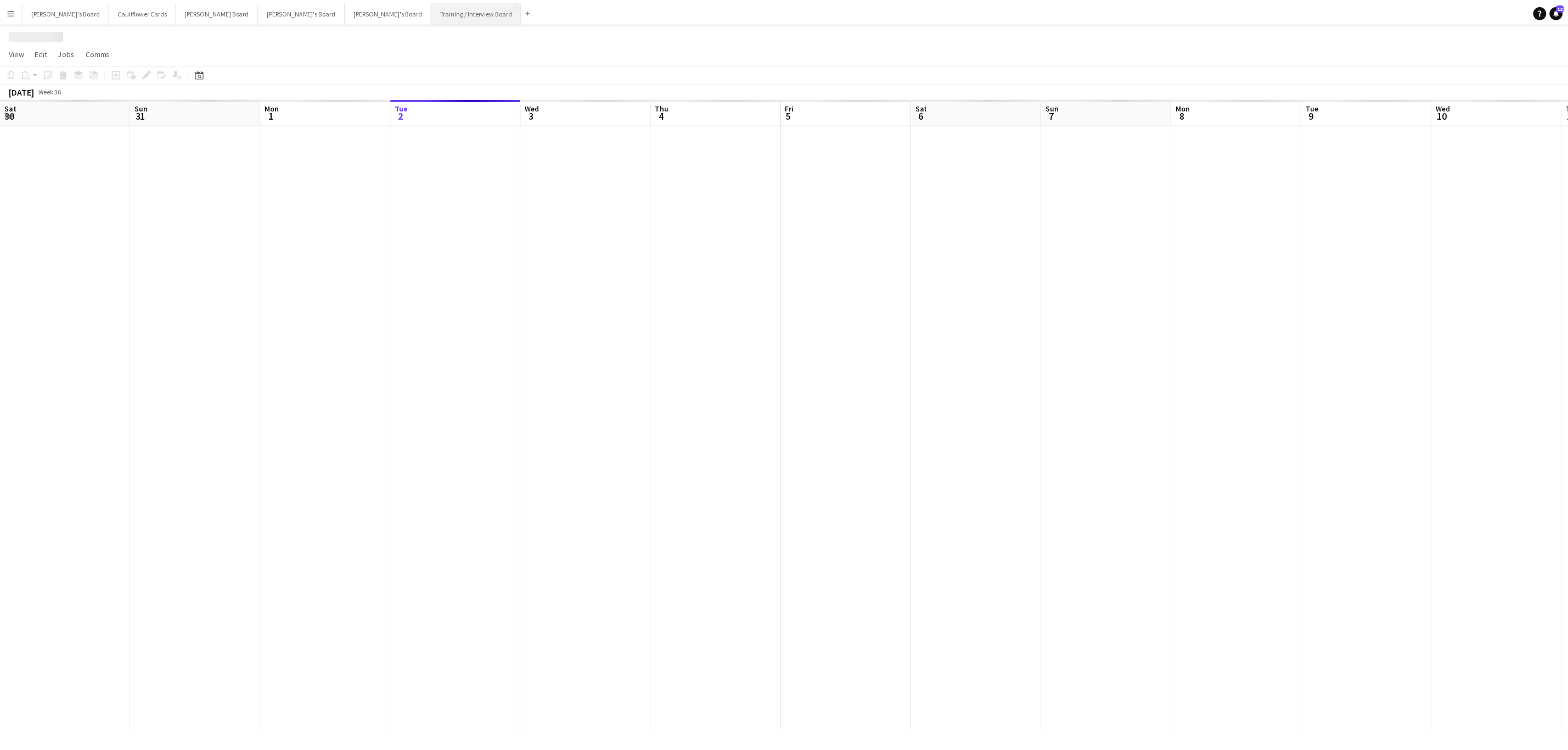
scroll to position [0, 262]
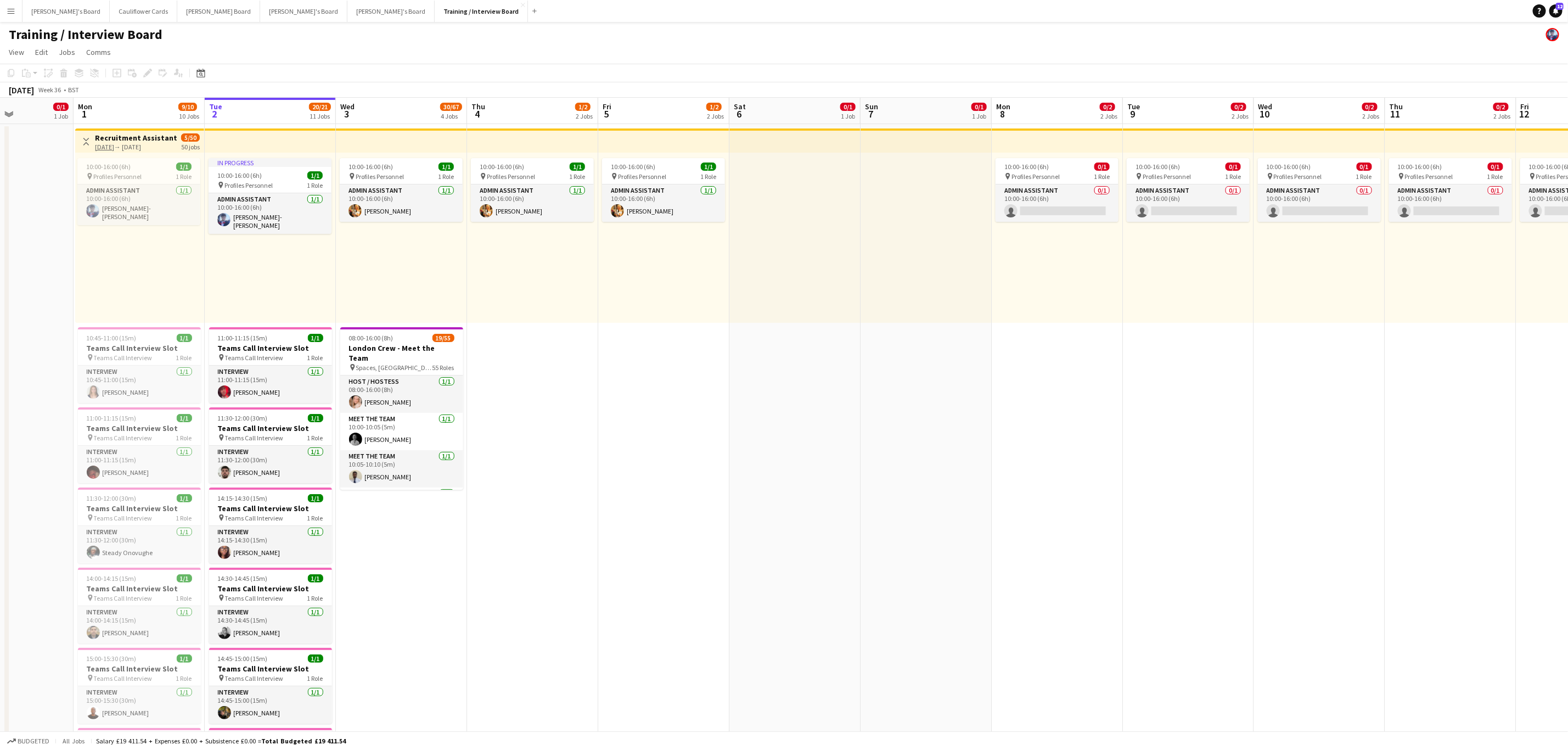
drag, startPoint x: 599, startPoint y: 437, endPoint x: 822, endPoint y: 438, distance: 223.0
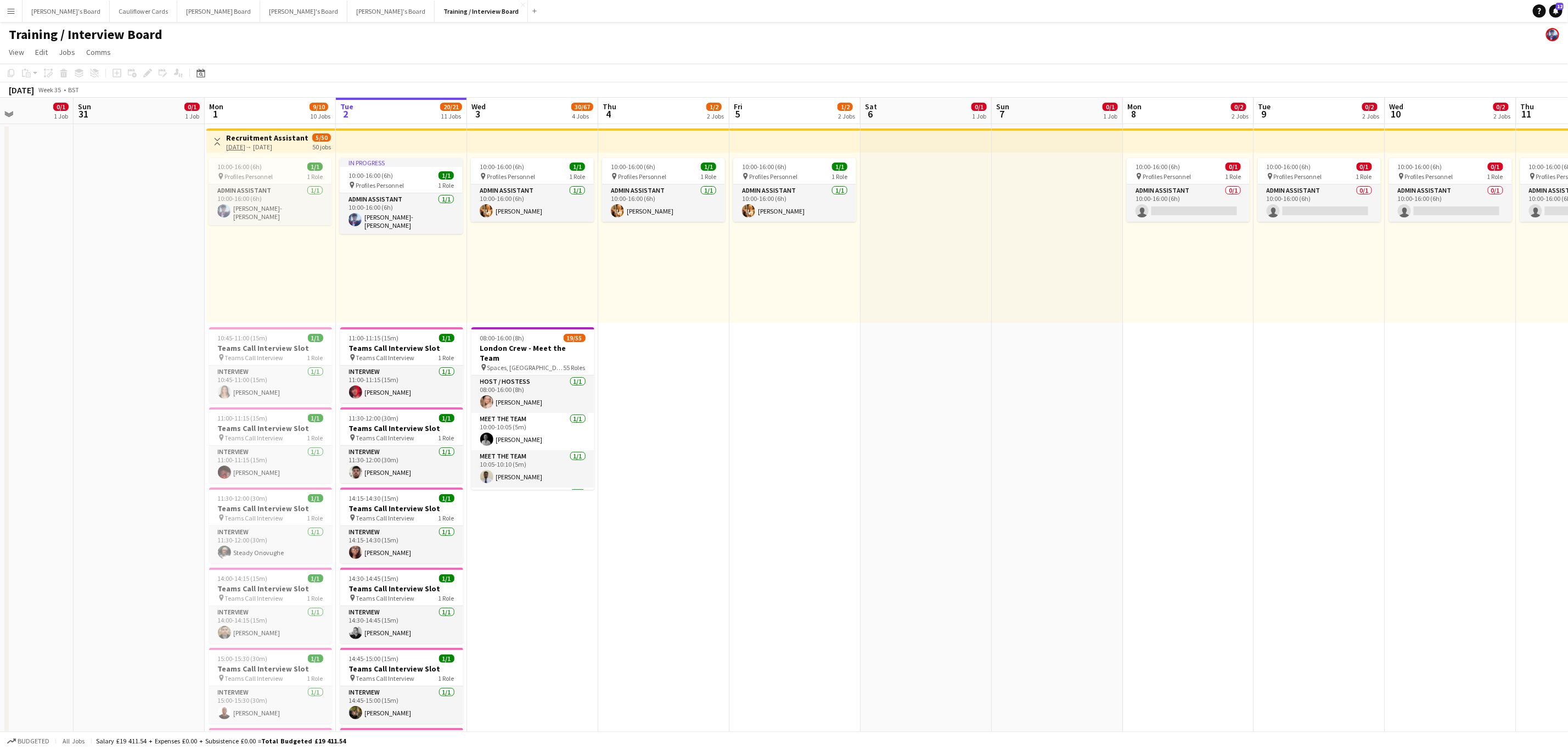
scroll to position [0, 306]
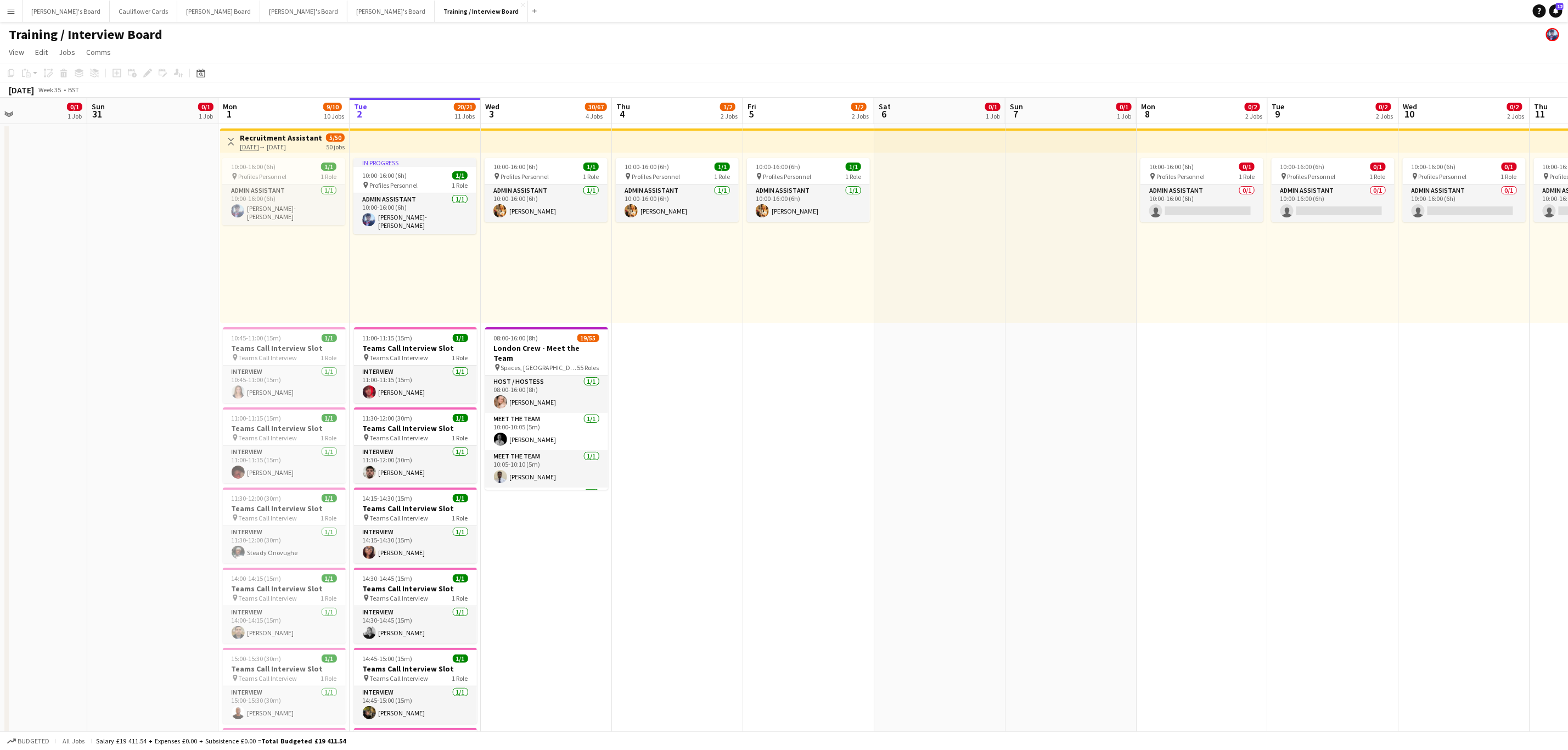
click at [684, 455] on app-date-cell "10:00-16:00 (6h) 1/1 pin Profiles Personnel 1 Role Admin Assistant 1/1 10:00-16…" at bounding box center [678, 597] width 131 height 947
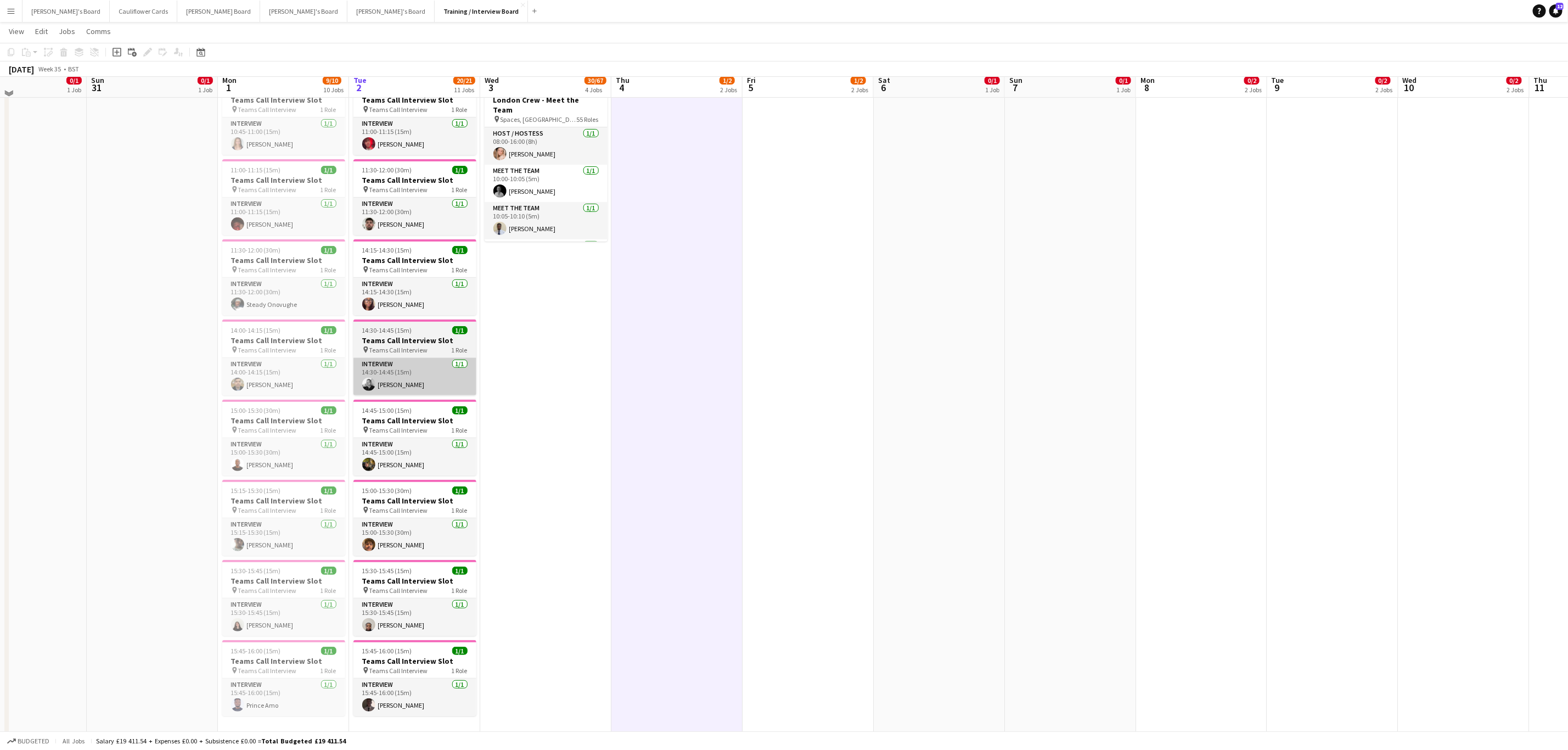
scroll to position [165, 0]
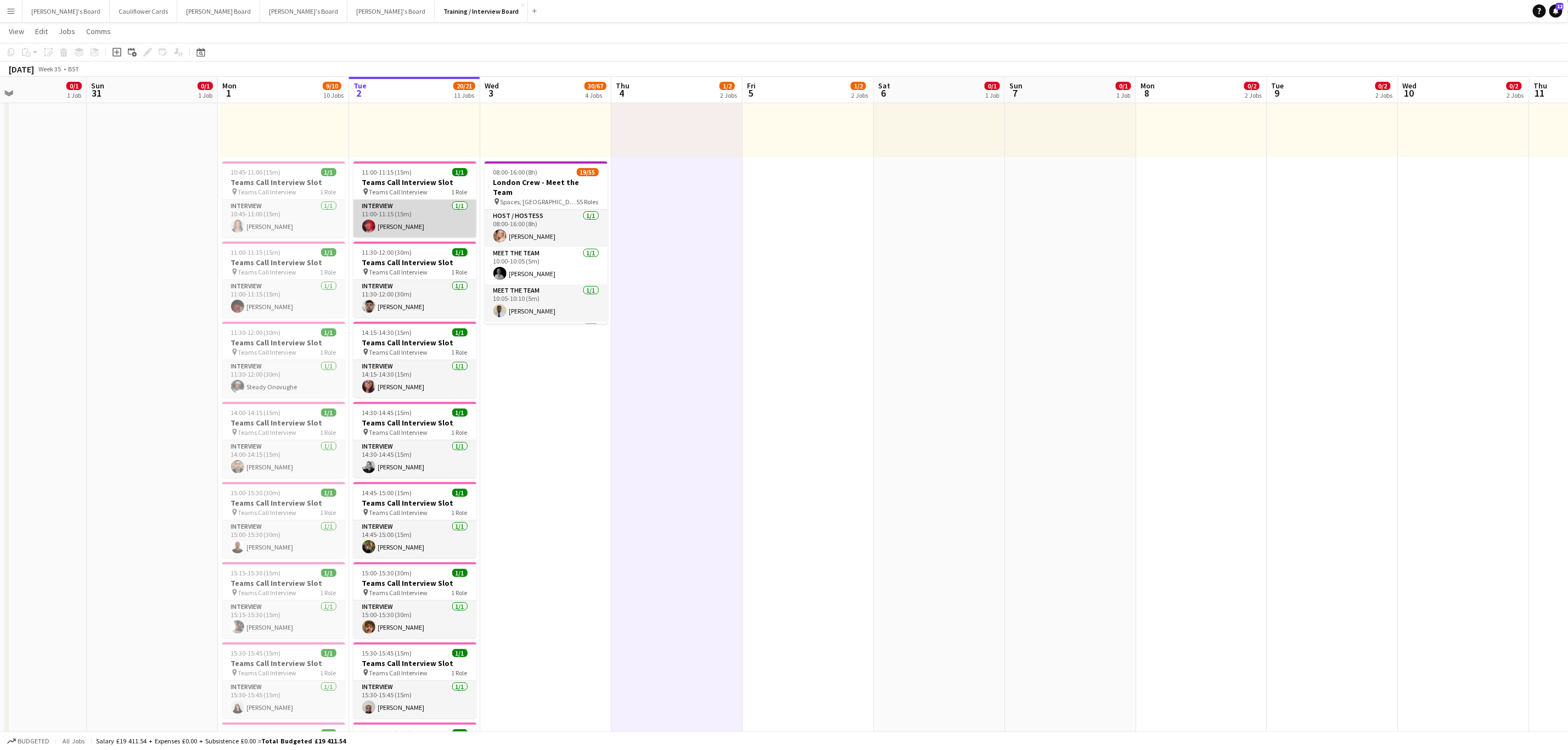
click at [431, 216] on app-card-role "Interview 1/1 11:00-11:15 (15m) Madeleine Manning" at bounding box center [415, 218] width 123 height 37
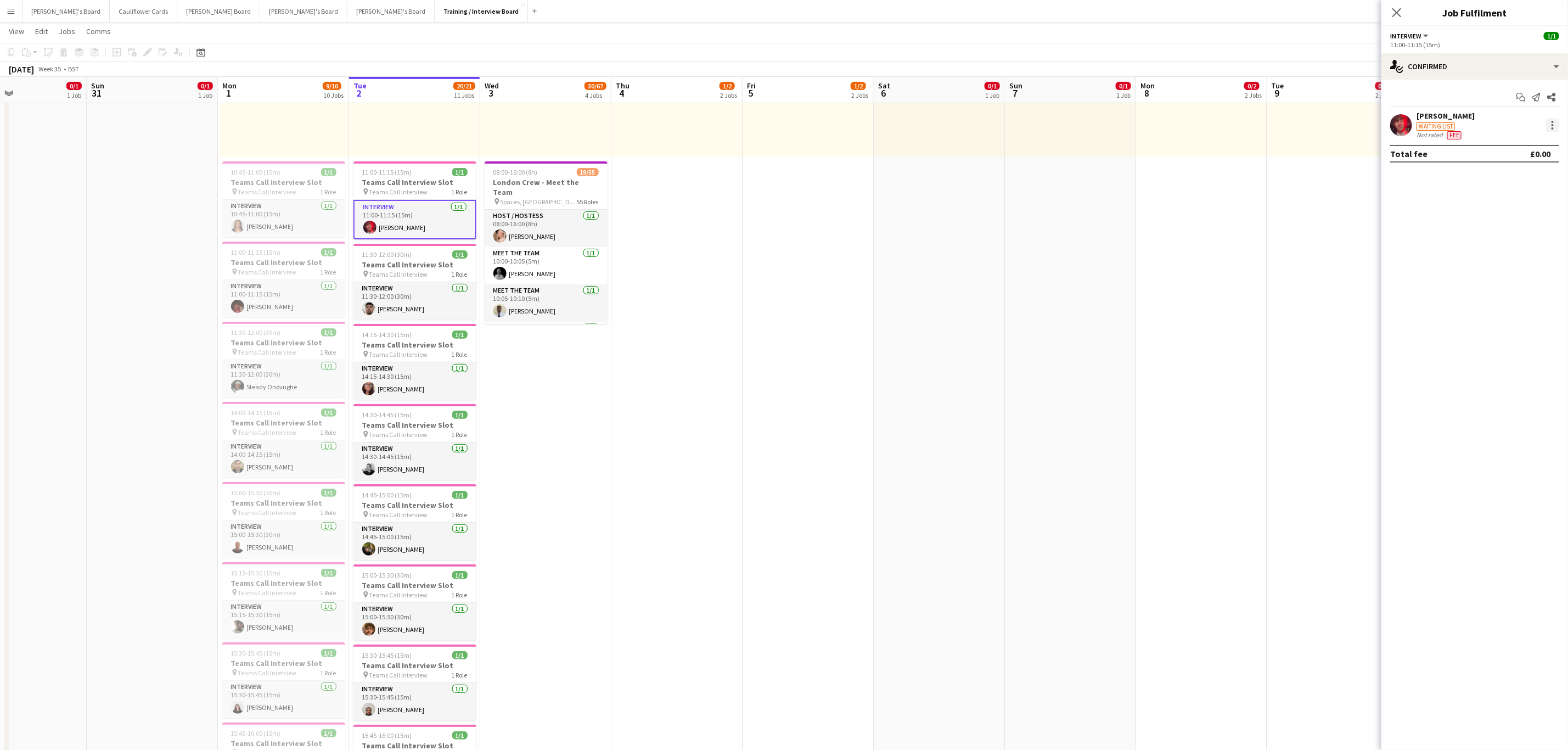
click at [1554, 125] on div at bounding box center [1553, 125] width 13 height 13
click at [1527, 251] on span "Remove" at bounding box center [1517, 252] width 68 height 10
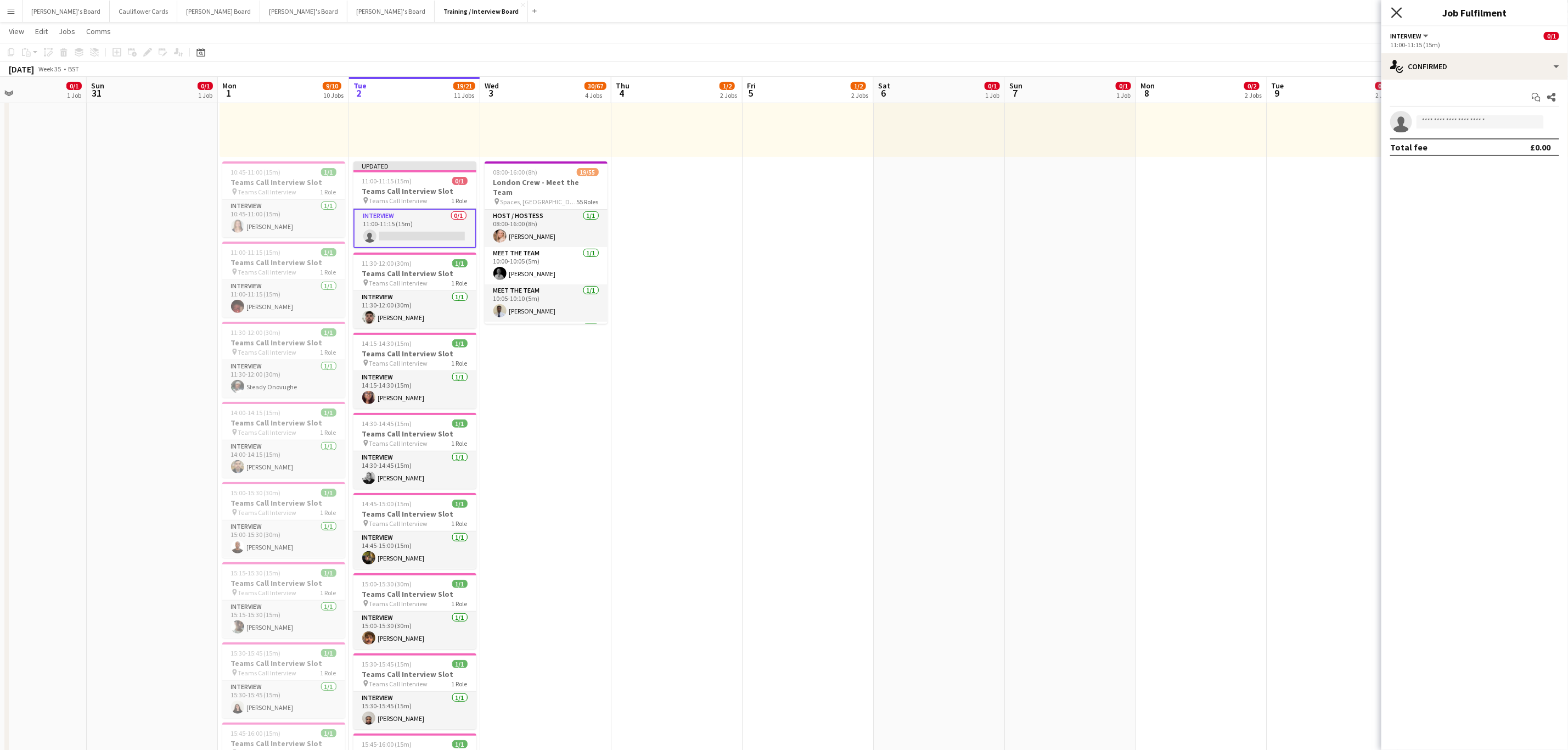
click at [1399, 10] on icon "Close pop-in" at bounding box center [1397, 12] width 10 height 10
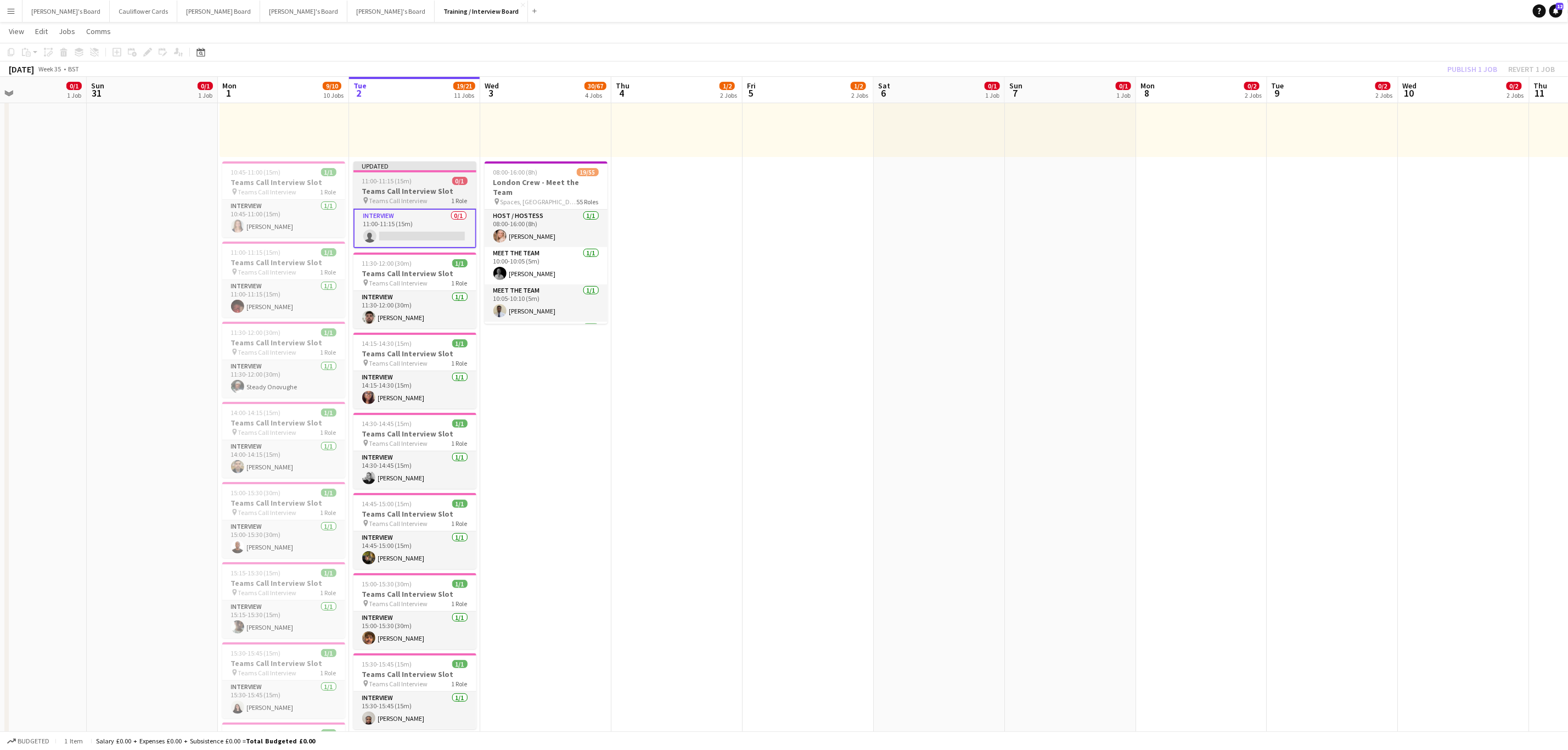
click at [414, 183] on div "11:00-11:15 (15m) 0/1" at bounding box center [415, 180] width 123 height 8
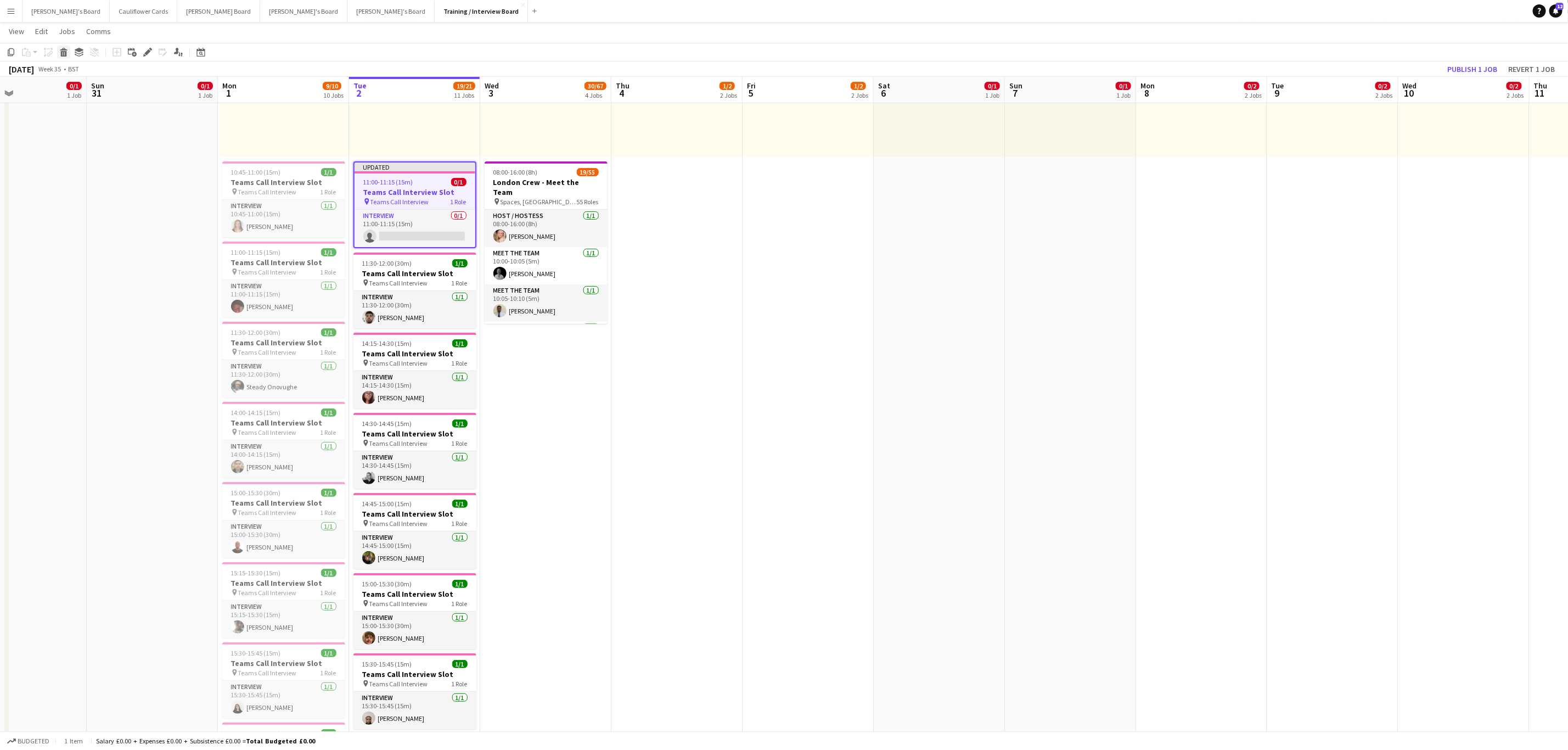
click at [64, 48] on icon "Delete" at bounding box center [63, 52] width 9 height 9
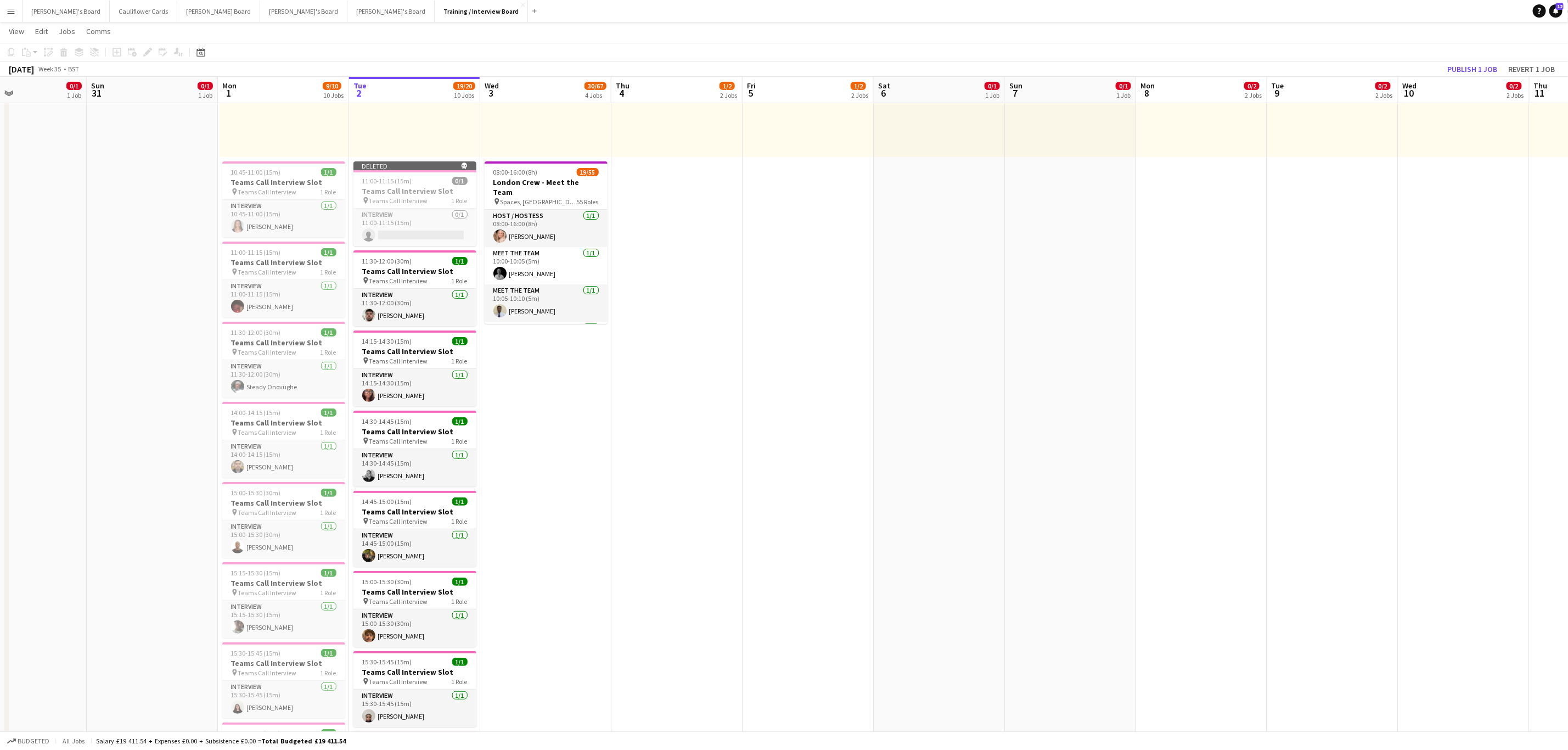
click at [520, 411] on app-date-cell "10:00-16:00 (6h) 1/1 pin Profiles Personnel 1 Role Admin Assistant 1/1 10:00-16…" at bounding box center [546, 437] width 131 height 957
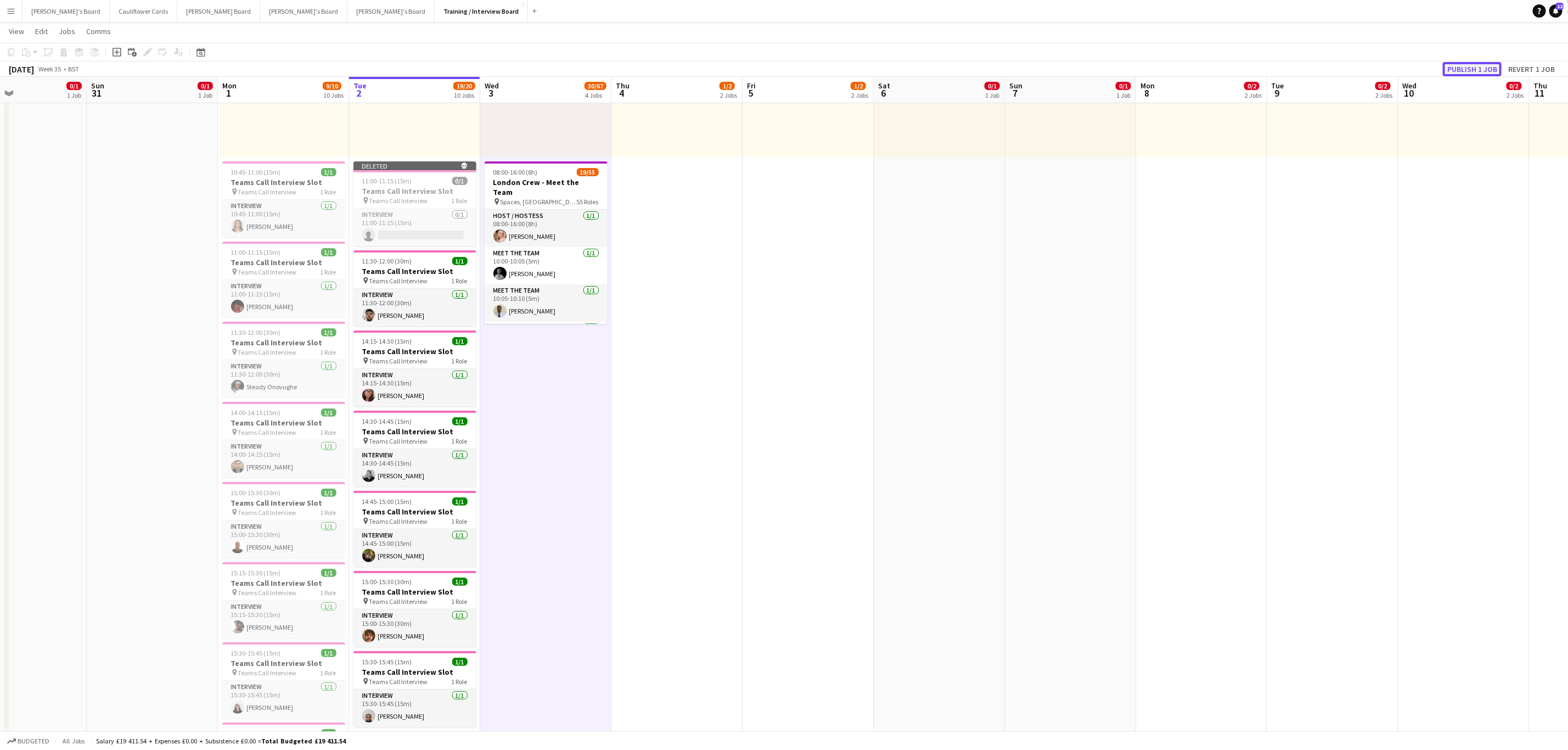
click at [1476, 62] on button "Publish 1 job" at bounding box center [1473, 69] width 59 height 14
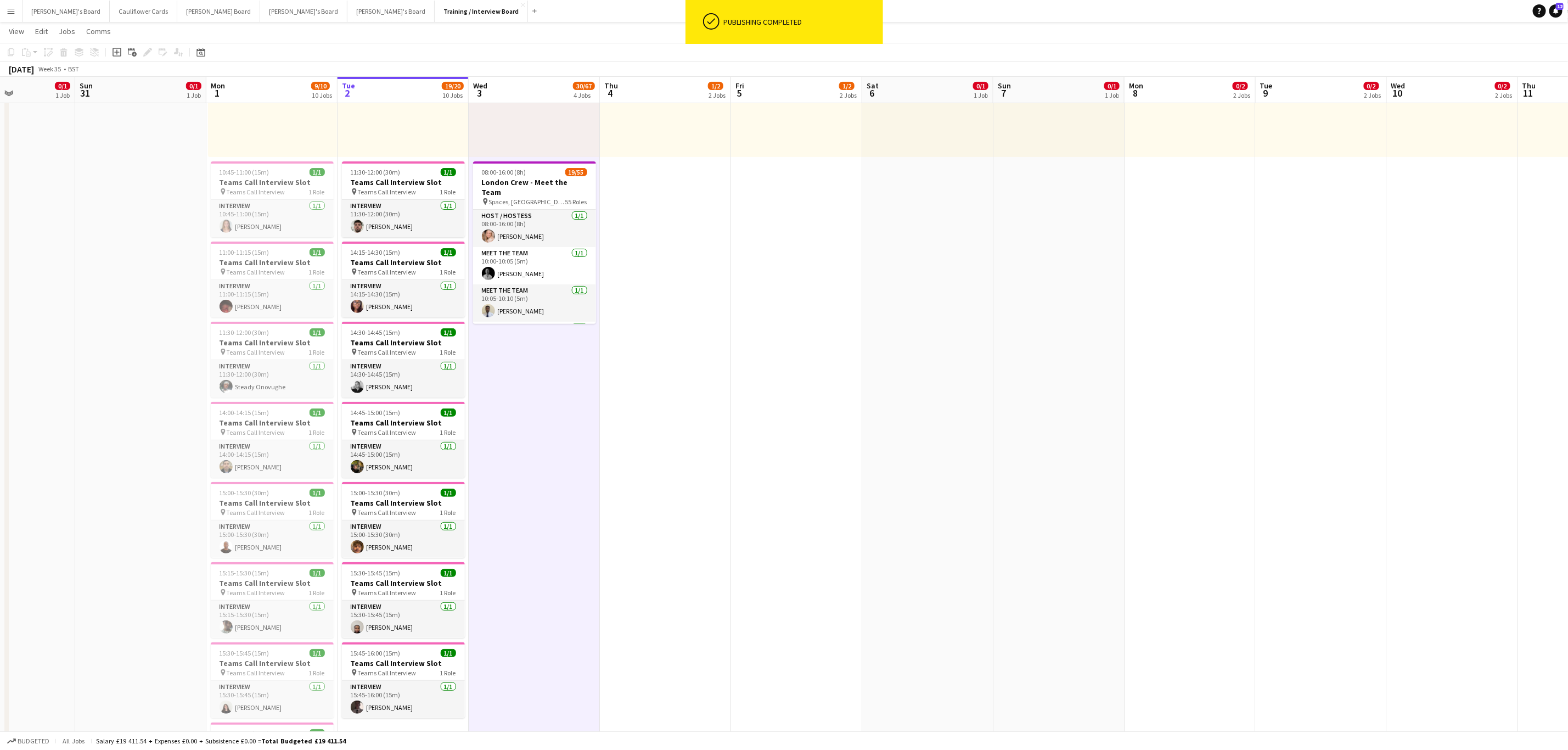
drag, startPoint x: 692, startPoint y: 434, endPoint x: 778, endPoint y: 429, distance: 86.1
click at [778, 429] on app-calendar-viewport "Thu 28 7/8 8 Jobs Fri 29 8/10 10 Jobs Sat 30 0/1 1 Job Sun 31 0/1 1 Job Mon 1 9…" at bounding box center [784, 606] width 1568 height 1456
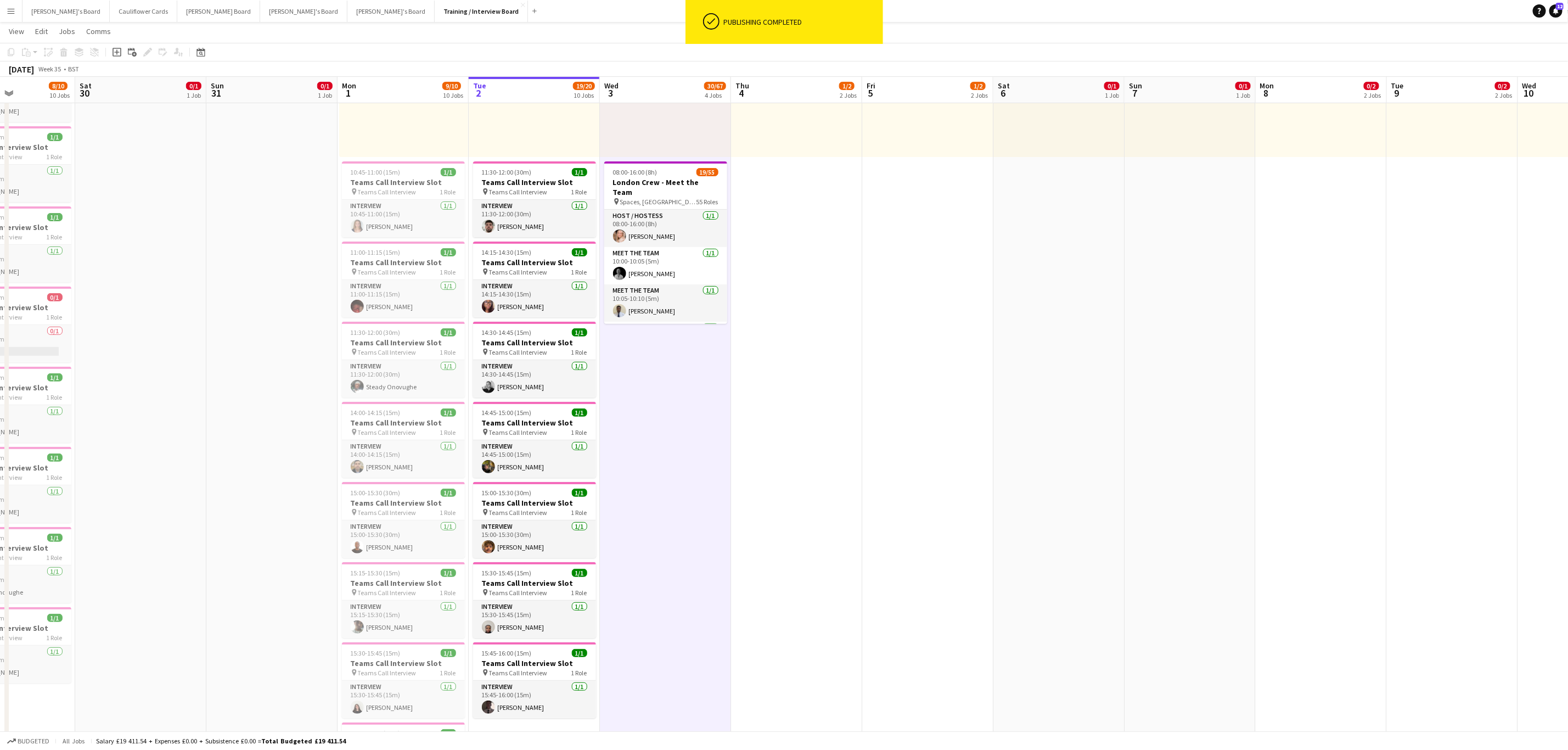
scroll to position [0, 272]
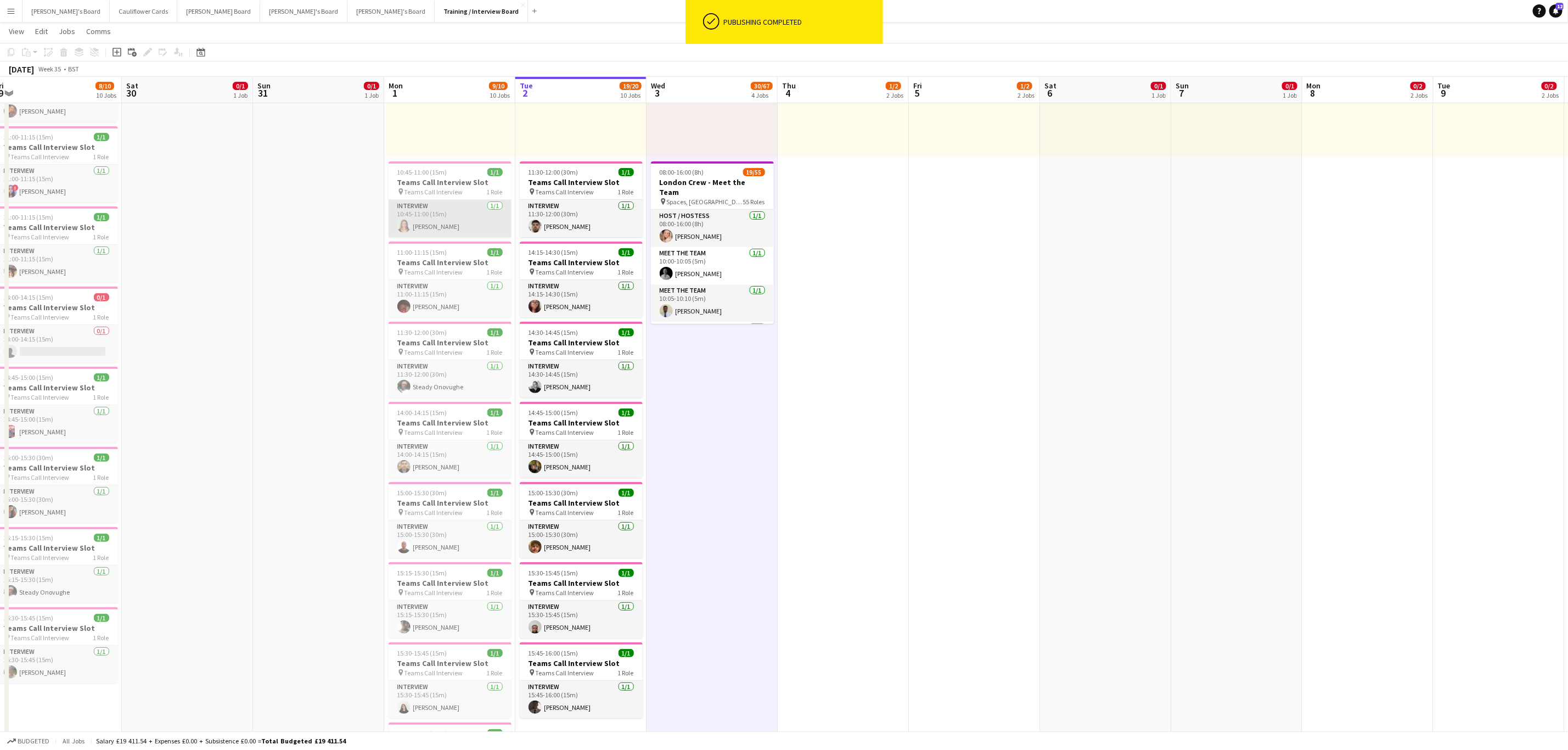
click at [467, 221] on app-card-role "Interview 1/1 10:45-11:00 (15m) Alice Appleyard" at bounding box center [450, 218] width 123 height 37
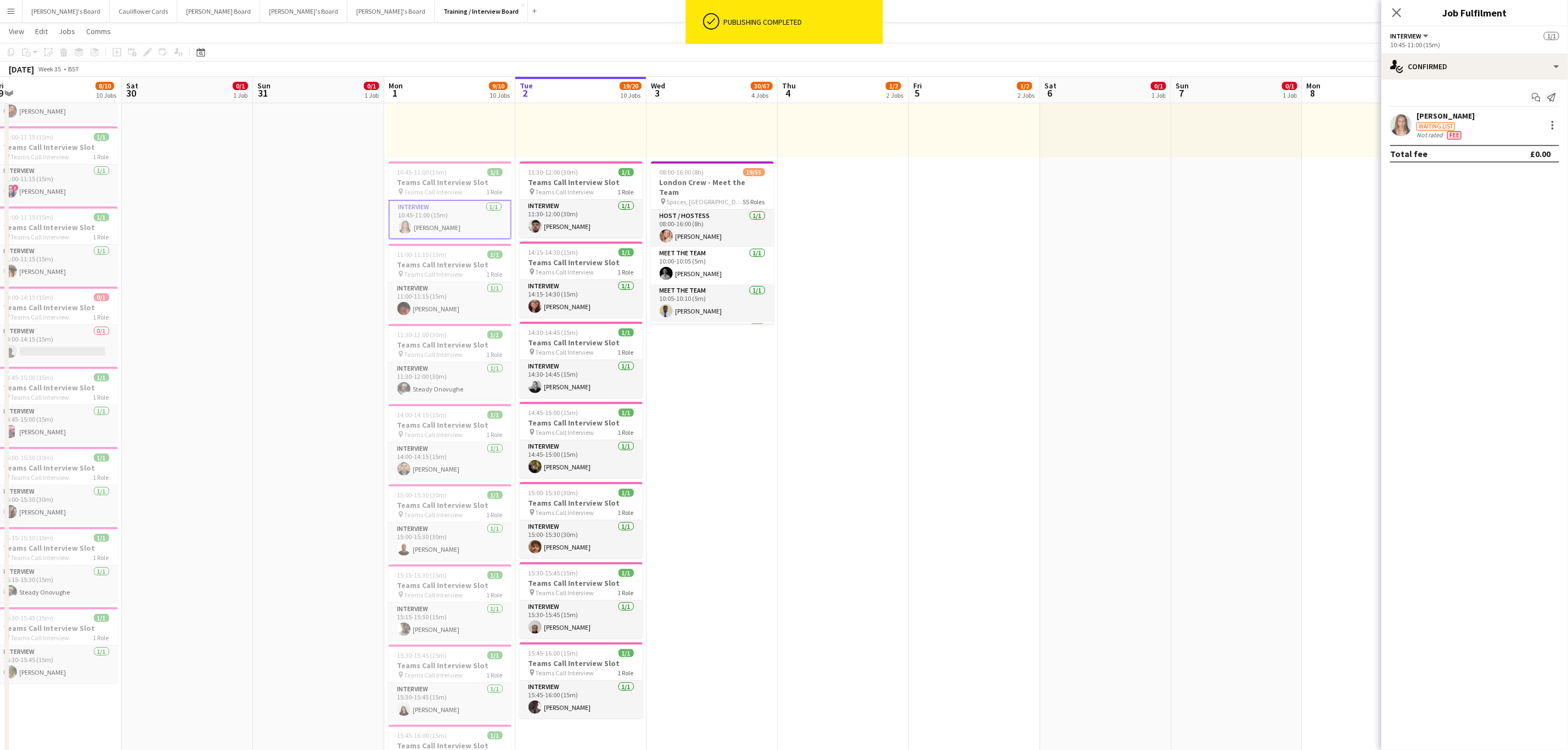
click at [1392, 133] on app-user-avatar at bounding box center [1401, 125] width 22 height 22
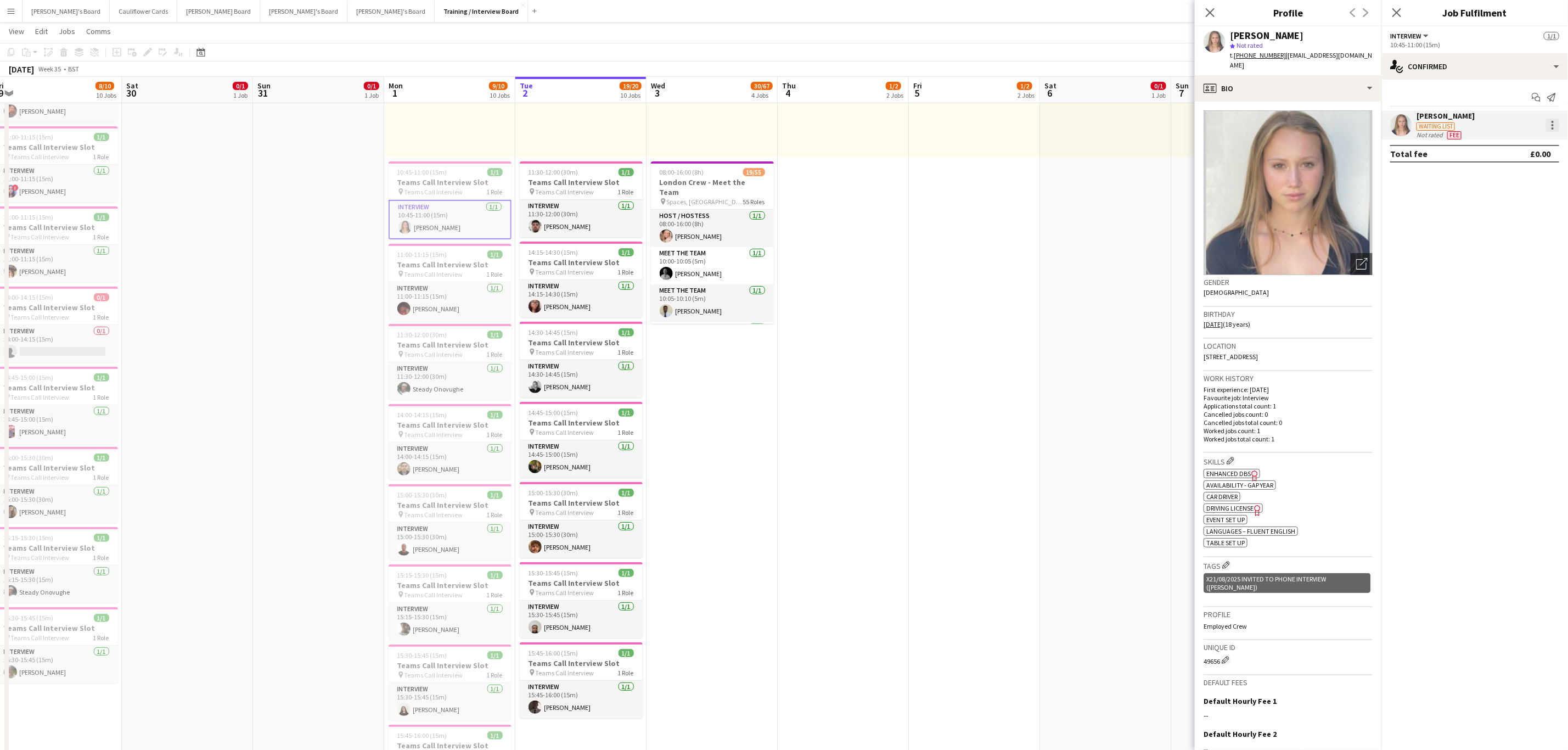
click at [1554, 128] on div at bounding box center [1552, 128] width 2 height 2
click at [1519, 274] on span "Did not show" at bounding box center [1508, 278] width 51 height 9
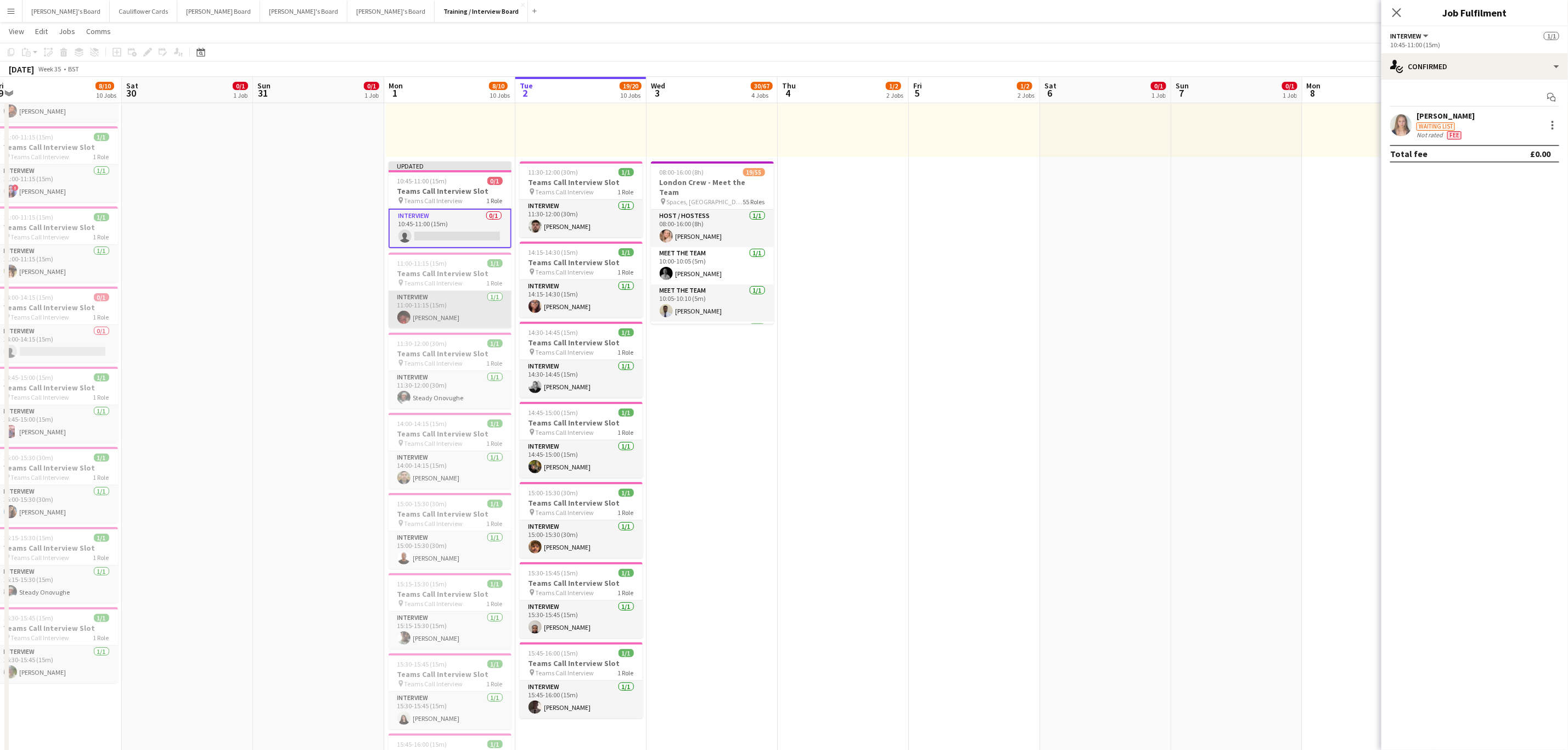
click at [466, 323] on app-card-role "Interview 1/1 11:00-11:15 (15m) George Linwood" at bounding box center [450, 310] width 123 height 37
click at [1397, 119] on app-user-avatar at bounding box center [1401, 125] width 22 height 22
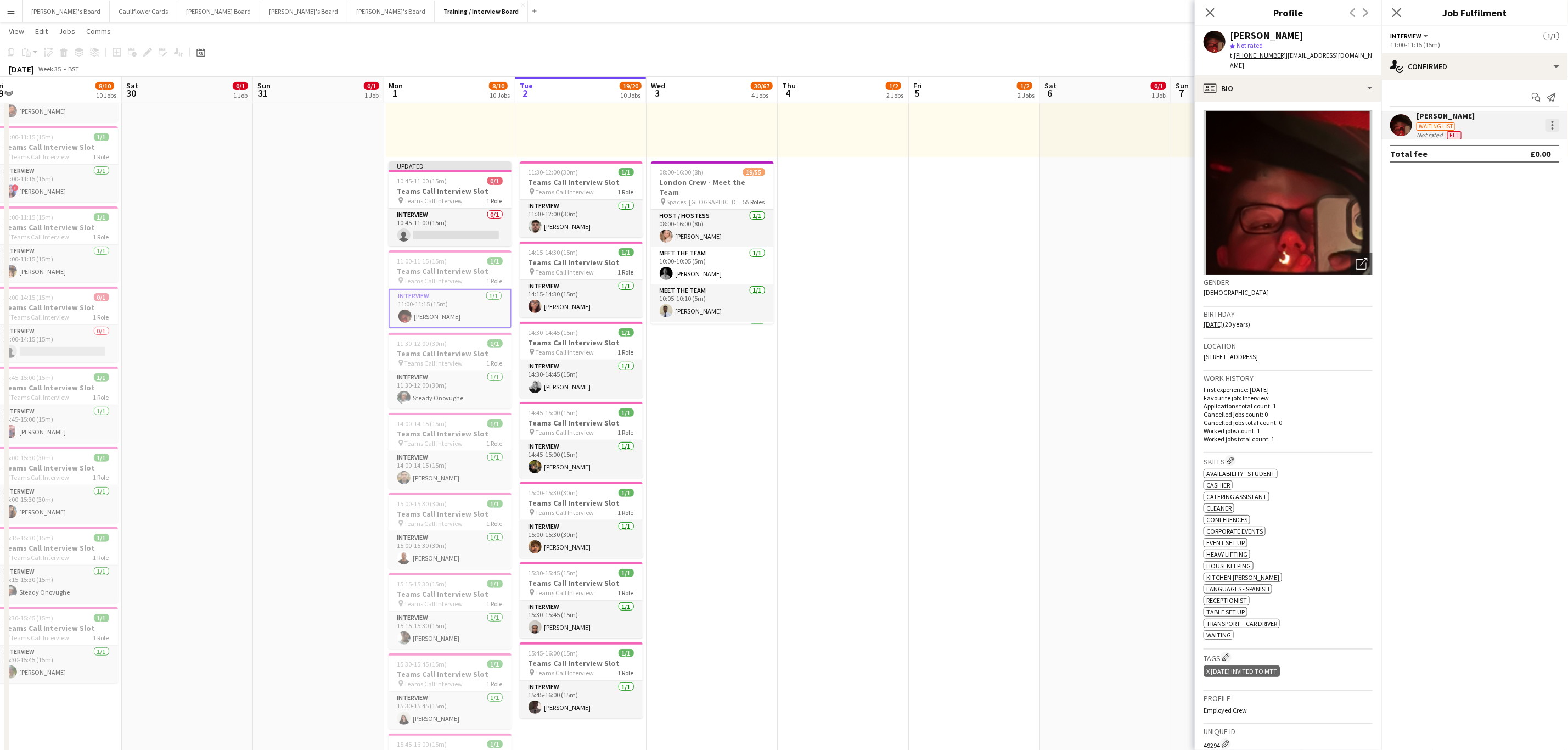
click at [1553, 130] on div at bounding box center [1552, 128] width 2 height 2
click at [1507, 274] on span "Did not show" at bounding box center [1508, 278] width 51 height 9
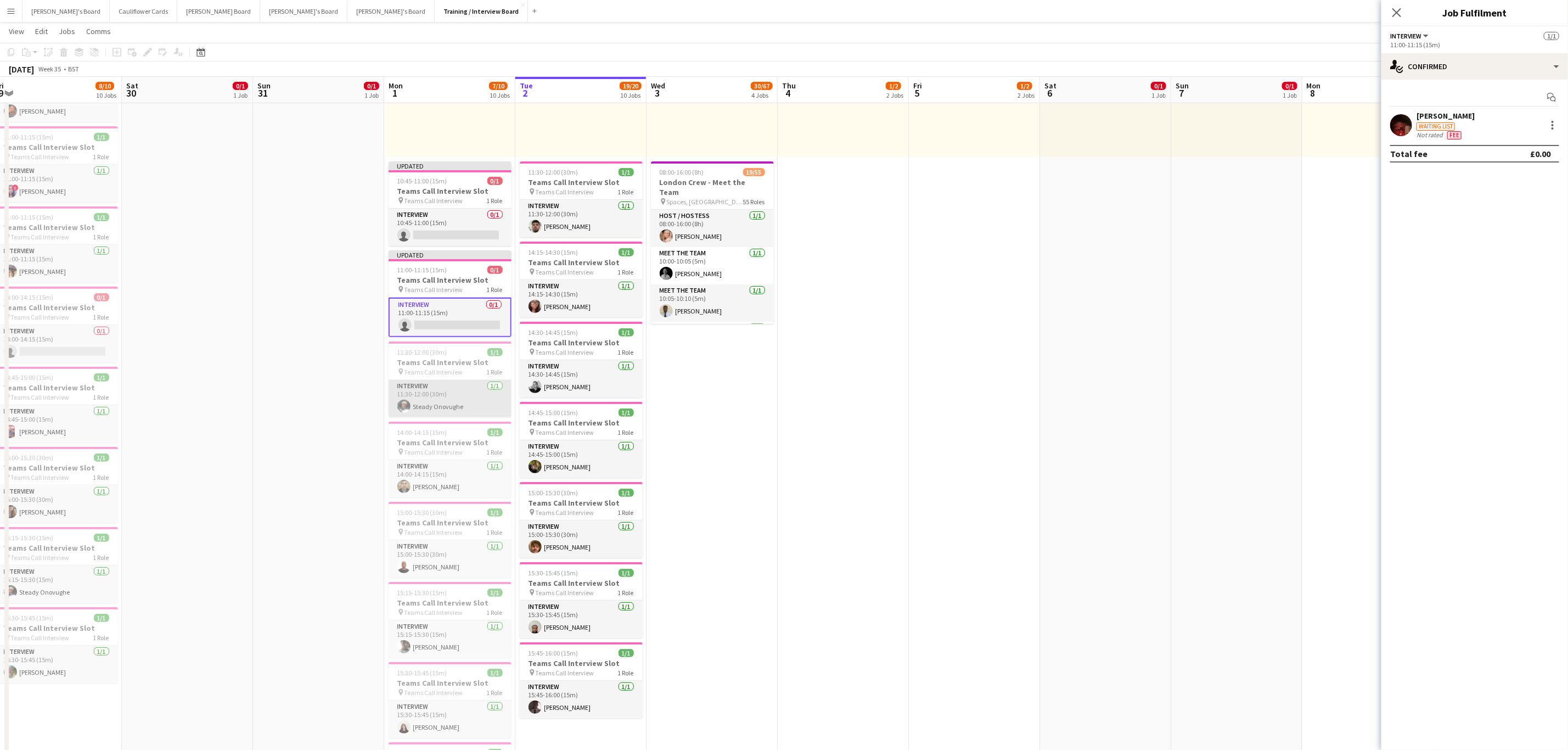
click at [463, 401] on app-card-role "Interview 1/1 11:30-12:00 (30m) Steady Onovughe" at bounding box center [450, 398] width 123 height 37
click at [455, 493] on app-card-role "Interview 1/1 14:00-14:15 (15m) Darren Williams" at bounding box center [450, 479] width 123 height 37
click at [463, 576] on app-card-role "Interview 1/1 15:00-15:30 (30m) Tinashe Munyenyiwa" at bounding box center [450, 559] width 123 height 37
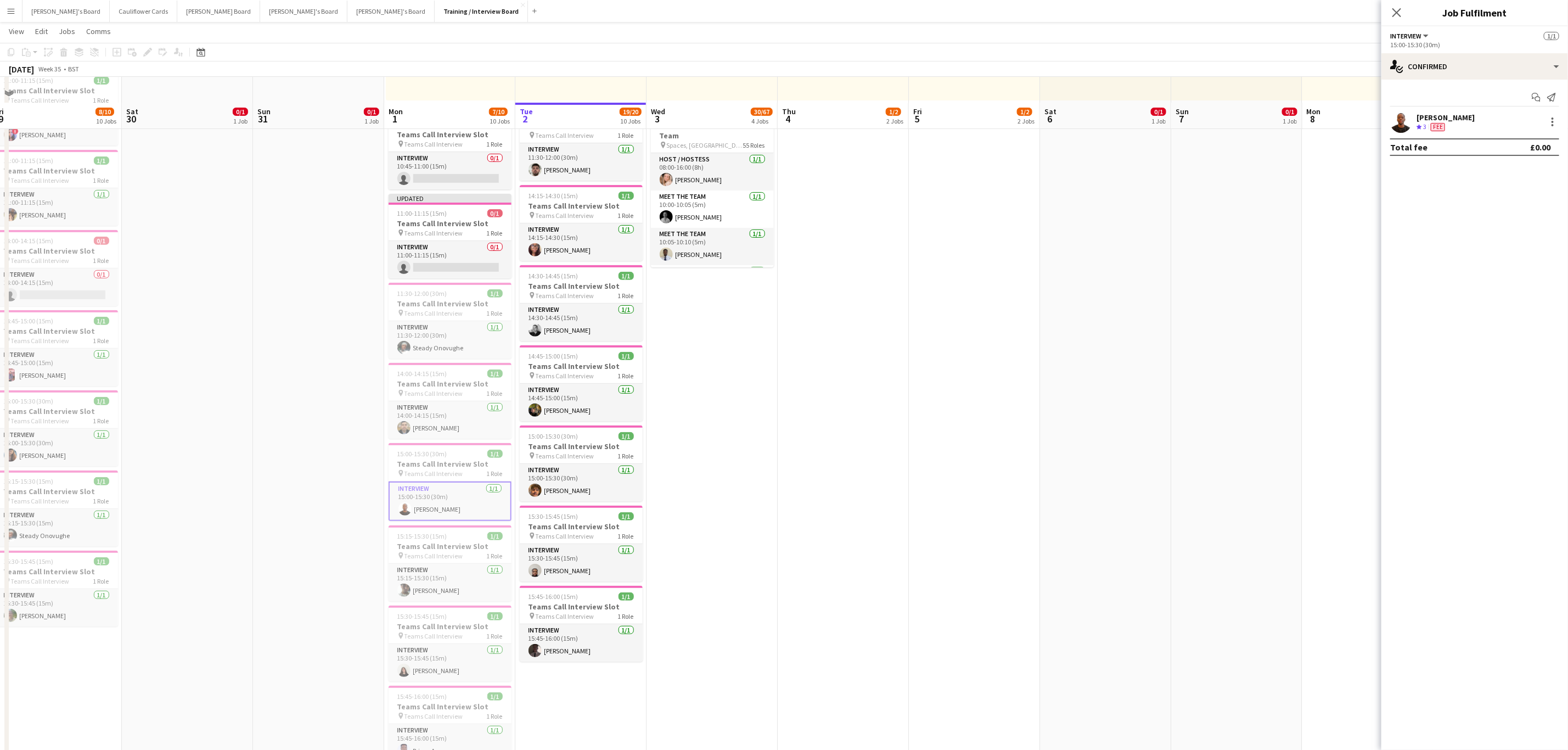
scroll to position [247, 0]
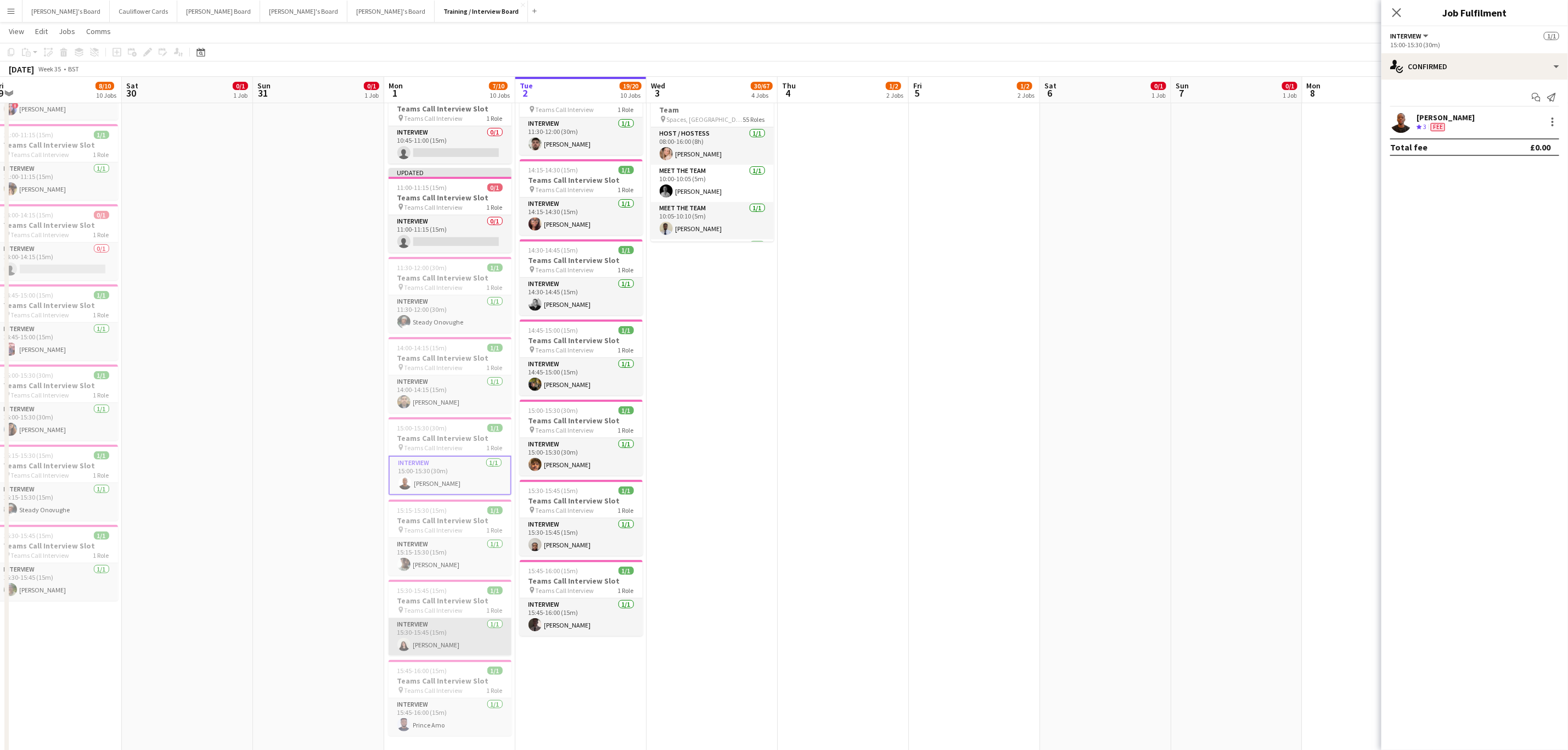
click at [443, 656] on app-card-role "Interview 1/1 15:30-15:45 (15m) Anna Bagnall" at bounding box center [450, 637] width 123 height 37
click at [1549, 127] on div at bounding box center [1553, 125] width 13 height 13
click at [1497, 274] on span "Did not show" at bounding box center [1508, 278] width 51 height 9
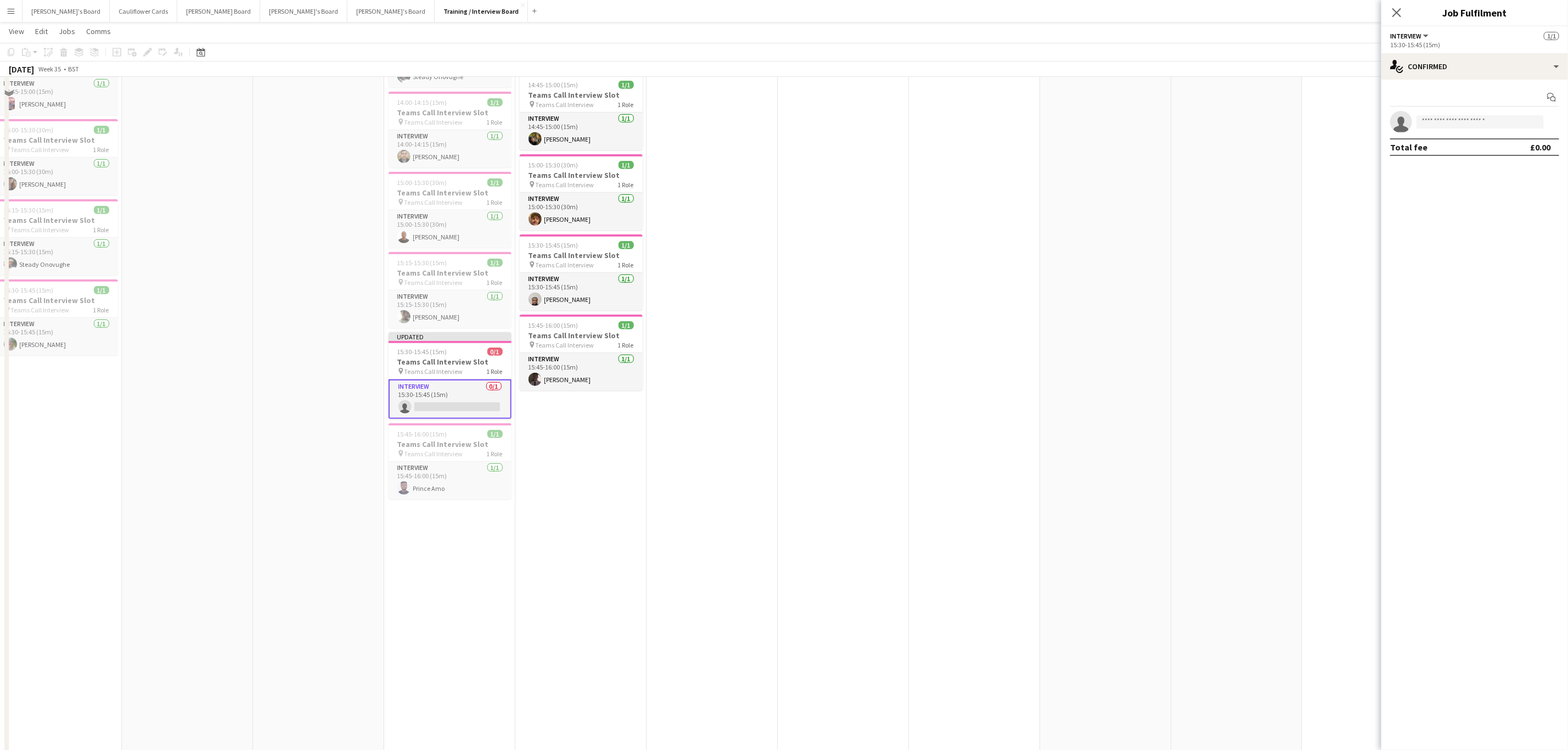
scroll to position [494, 0]
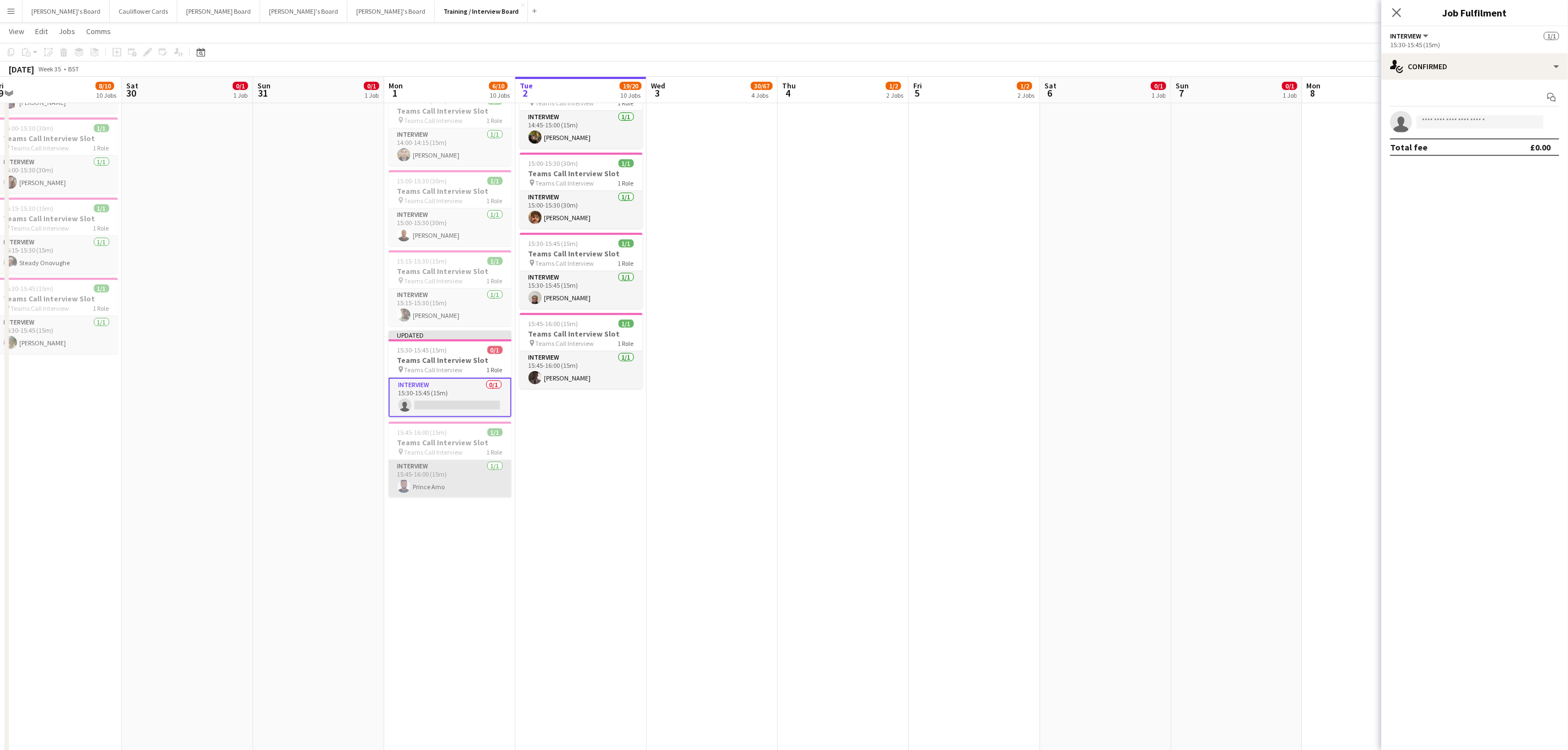
click at [449, 497] on app-card-role "Interview 1/1 15:45-16:00 (15m) Prince Amo" at bounding box center [450, 479] width 123 height 37
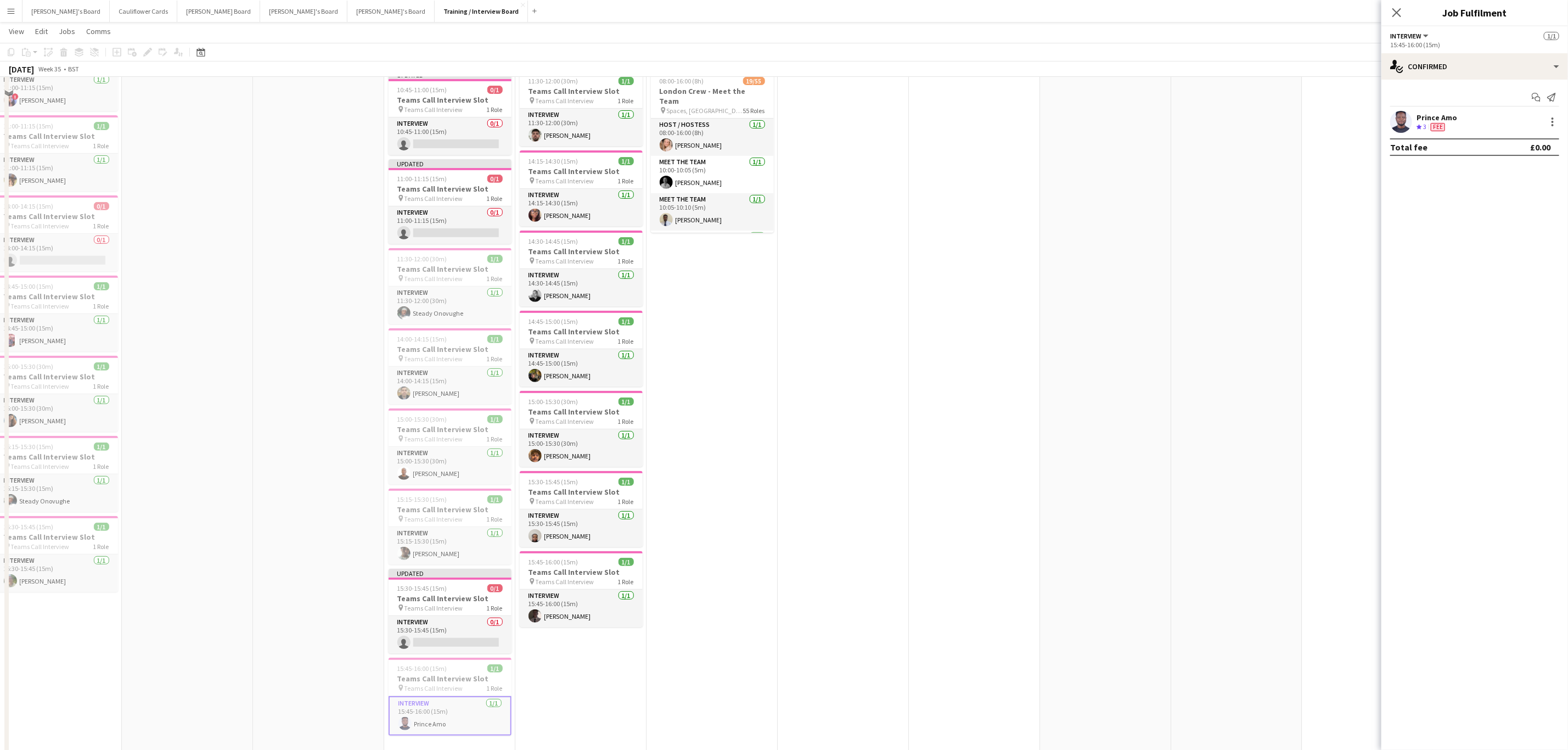
scroll to position [165, 0]
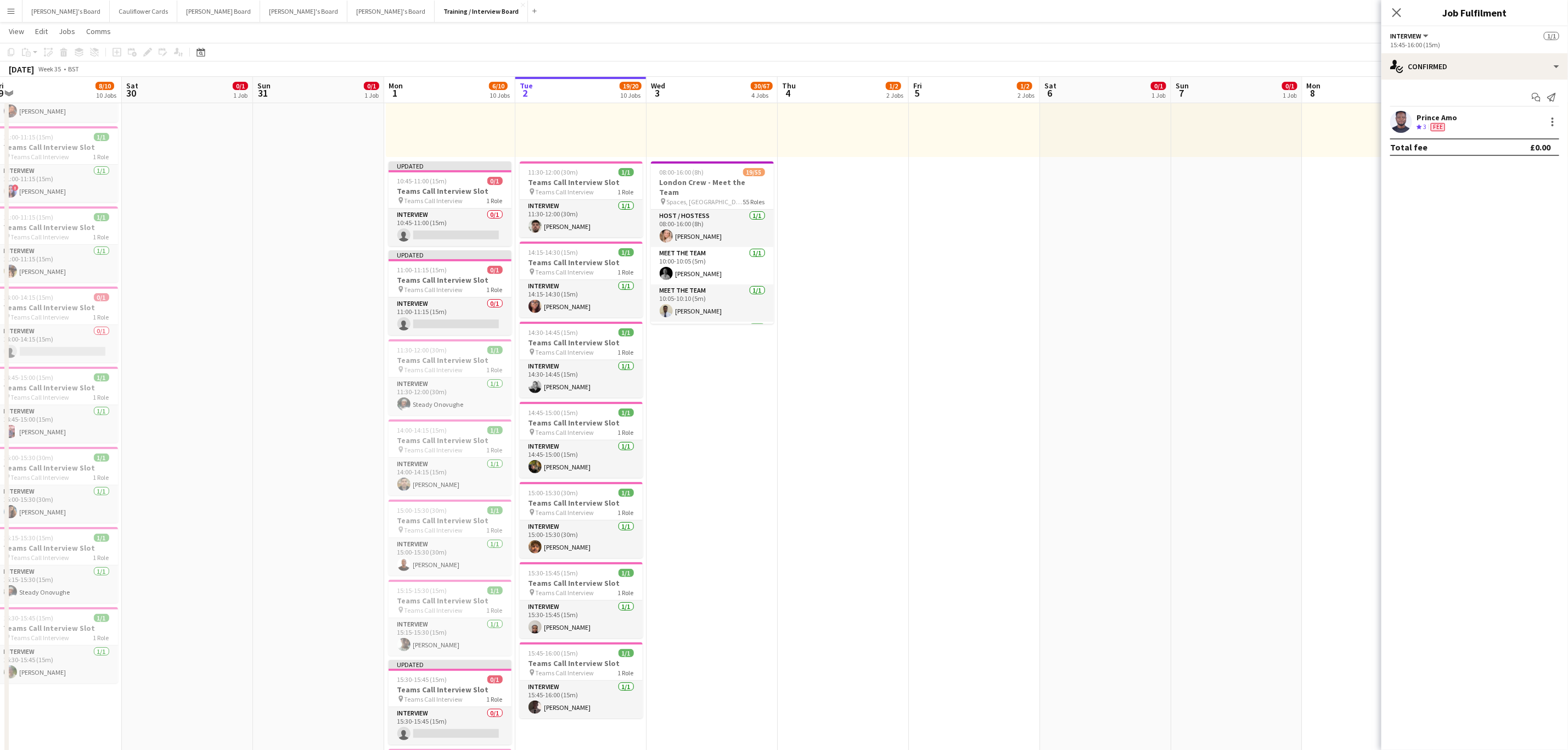
click at [744, 365] on app-date-cell "10:00-16:00 (6h) 1/1 pin Profiles Personnel 1 Role Admin Assistant [DATE] 10:00…" at bounding box center [712, 560] width 131 height 1204
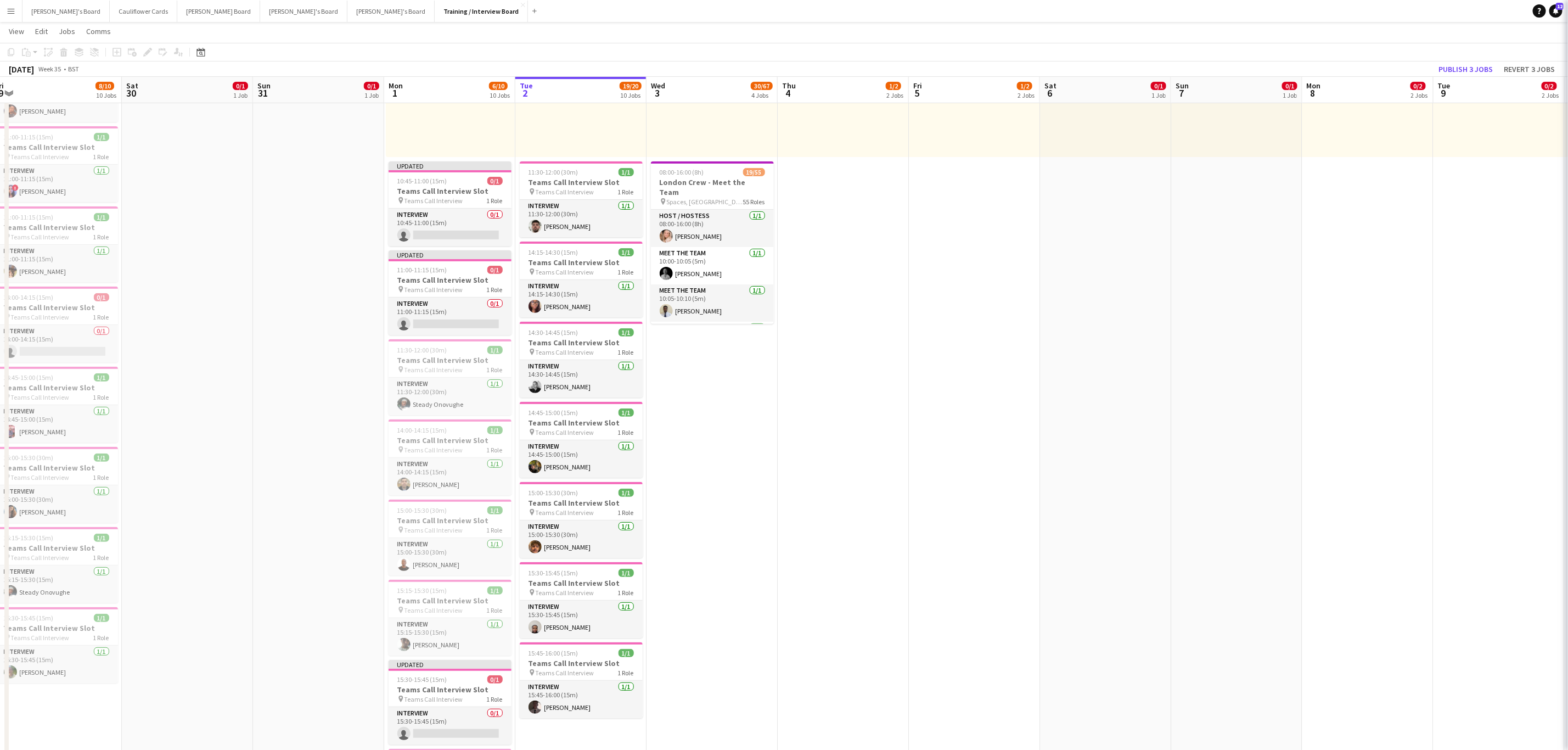
scroll to position [0, 269]
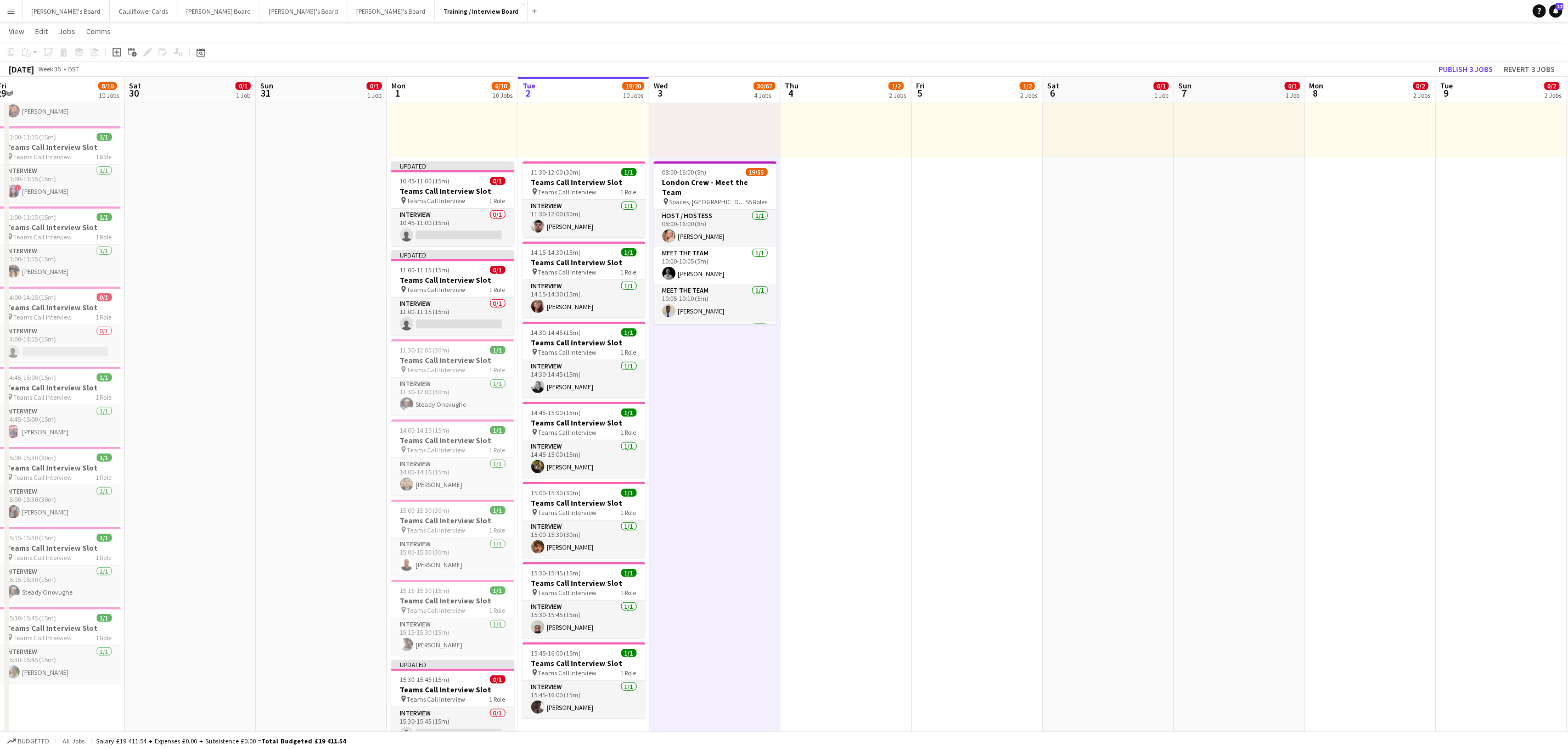
click at [1474, 60] on app-toolbar "Copy Paste Paste Ctrl+V Paste with crew Ctrl+Shift+V Paste linked Job Delete Gr…" at bounding box center [784, 52] width 1568 height 19
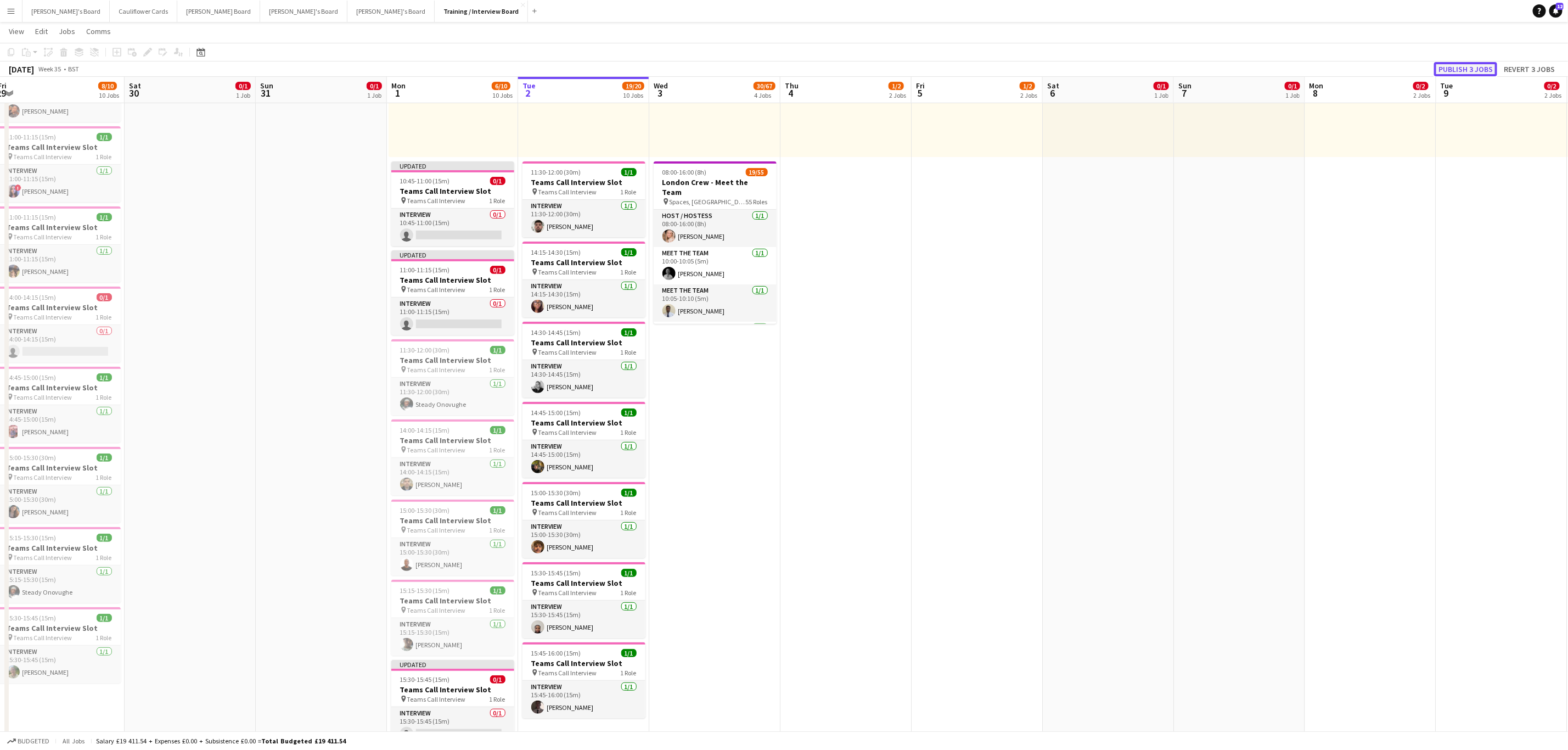
click at [1472, 65] on button "Publish 3 jobs" at bounding box center [1466, 69] width 63 height 14
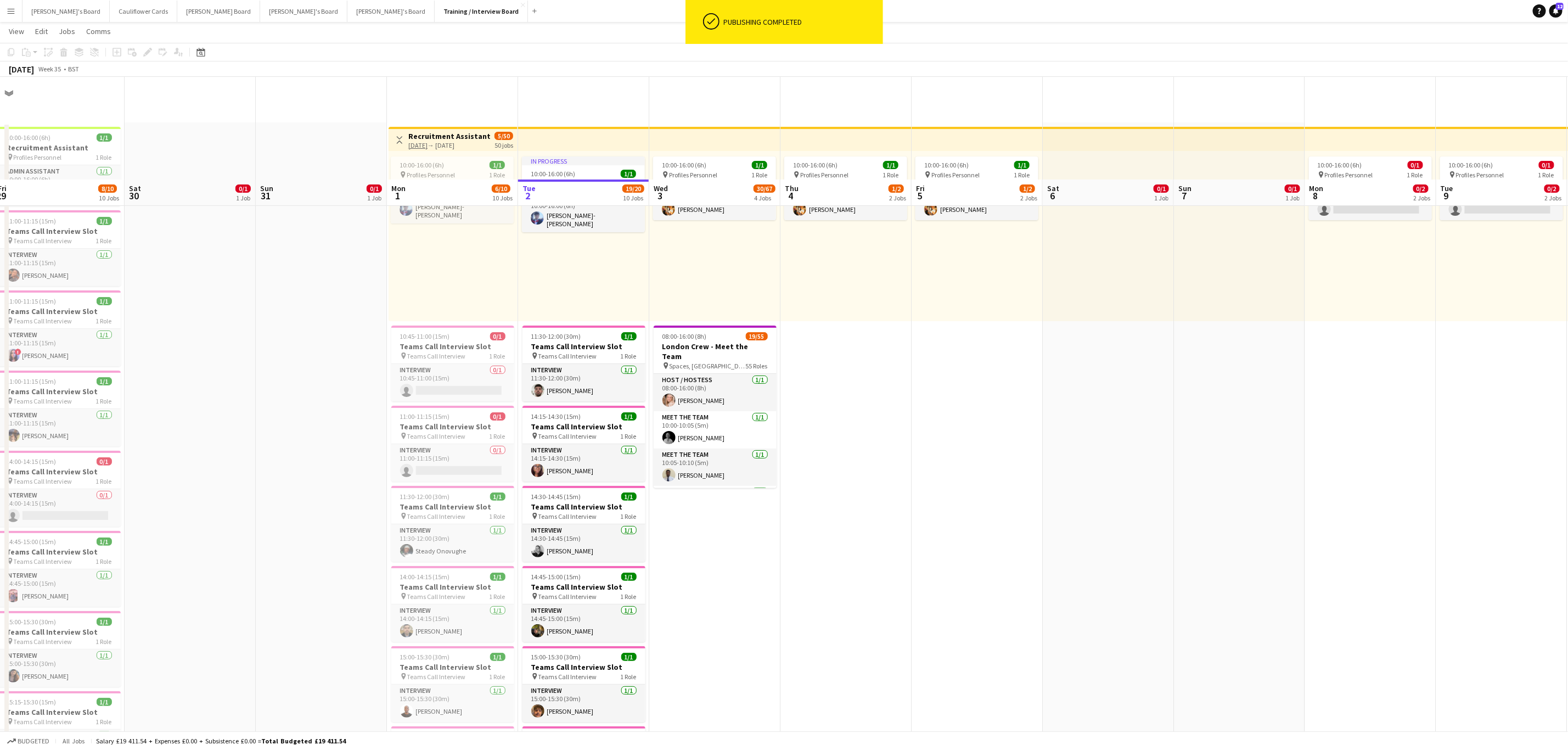
scroll to position [0, 0]
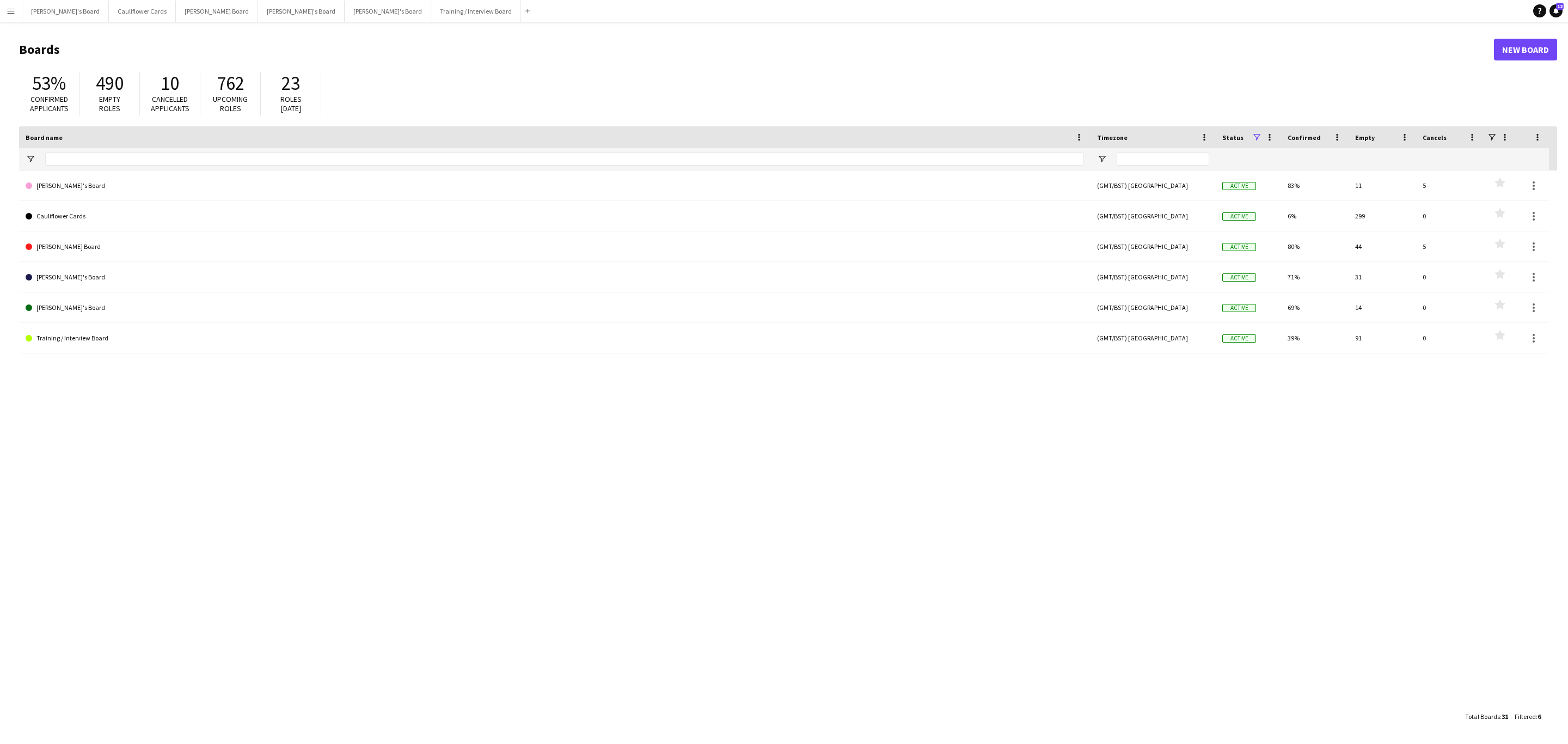
click at [14, 6] on button "Menu" at bounding box center [11, 11] width 21 height 21
click at [131, 104] on link "Approvals" at bounding box center [164, 102] width 109 height 21
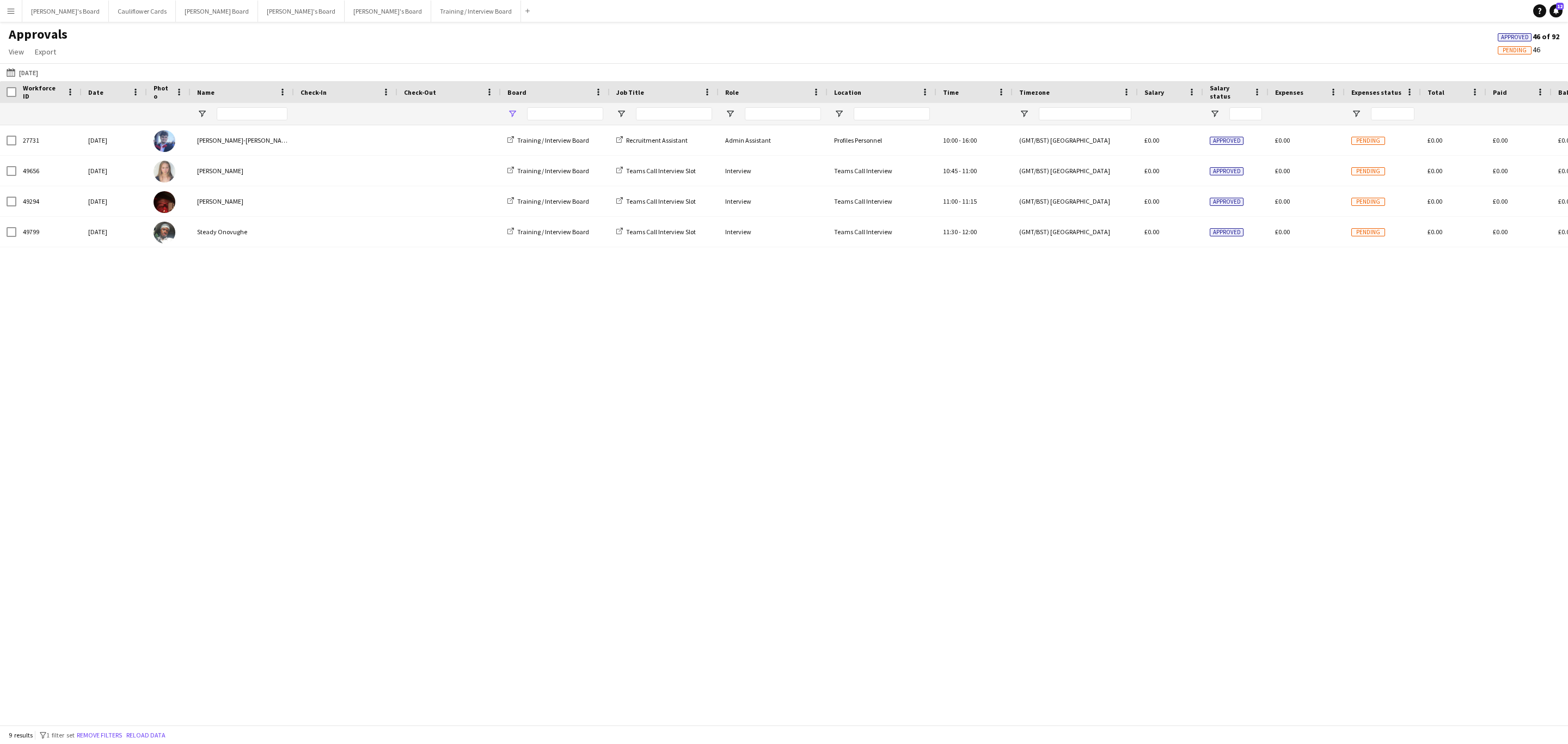
type input "**********"
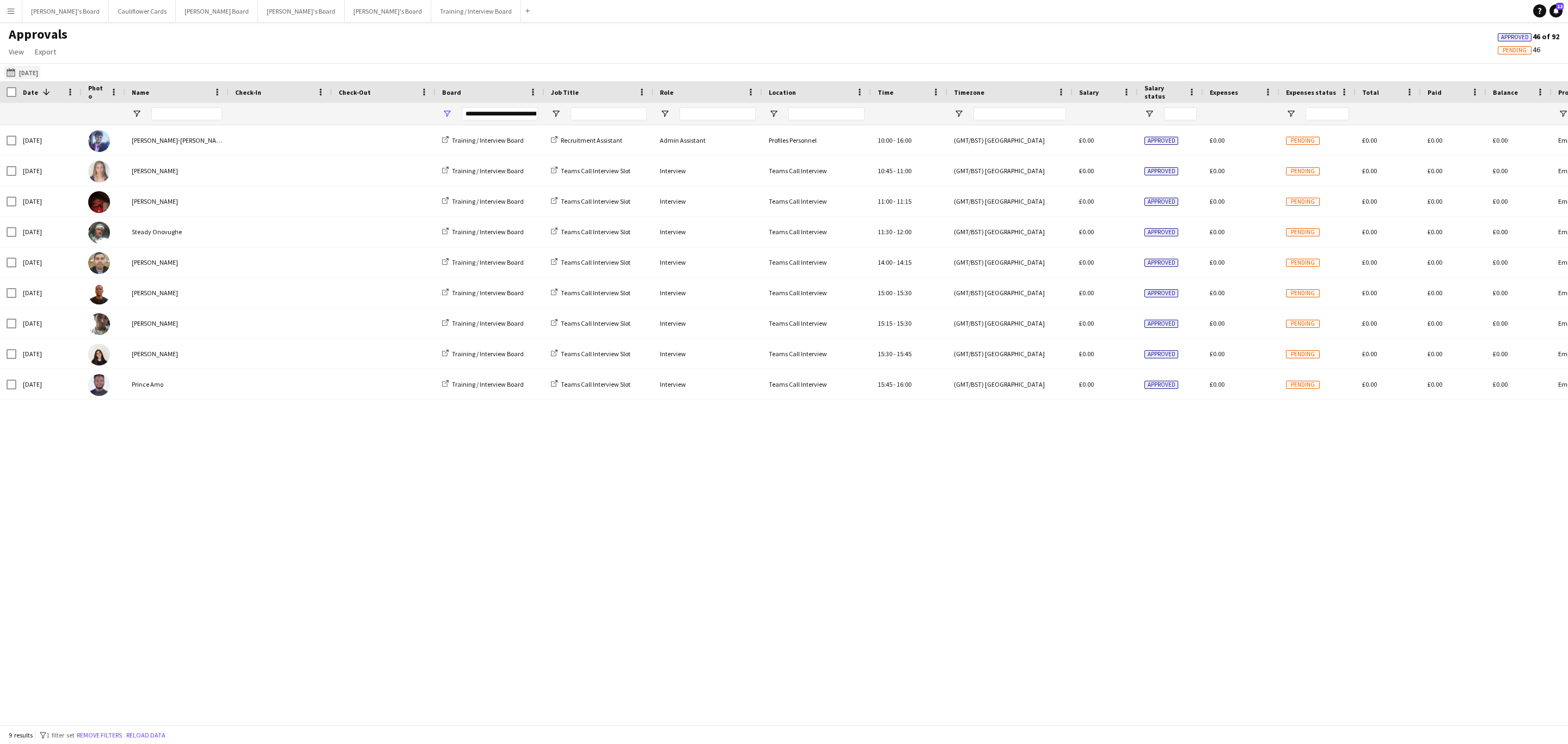
click at [7, 72] on app-icon "Yesterday" at bounding box center [13, 72] width 13 height 9
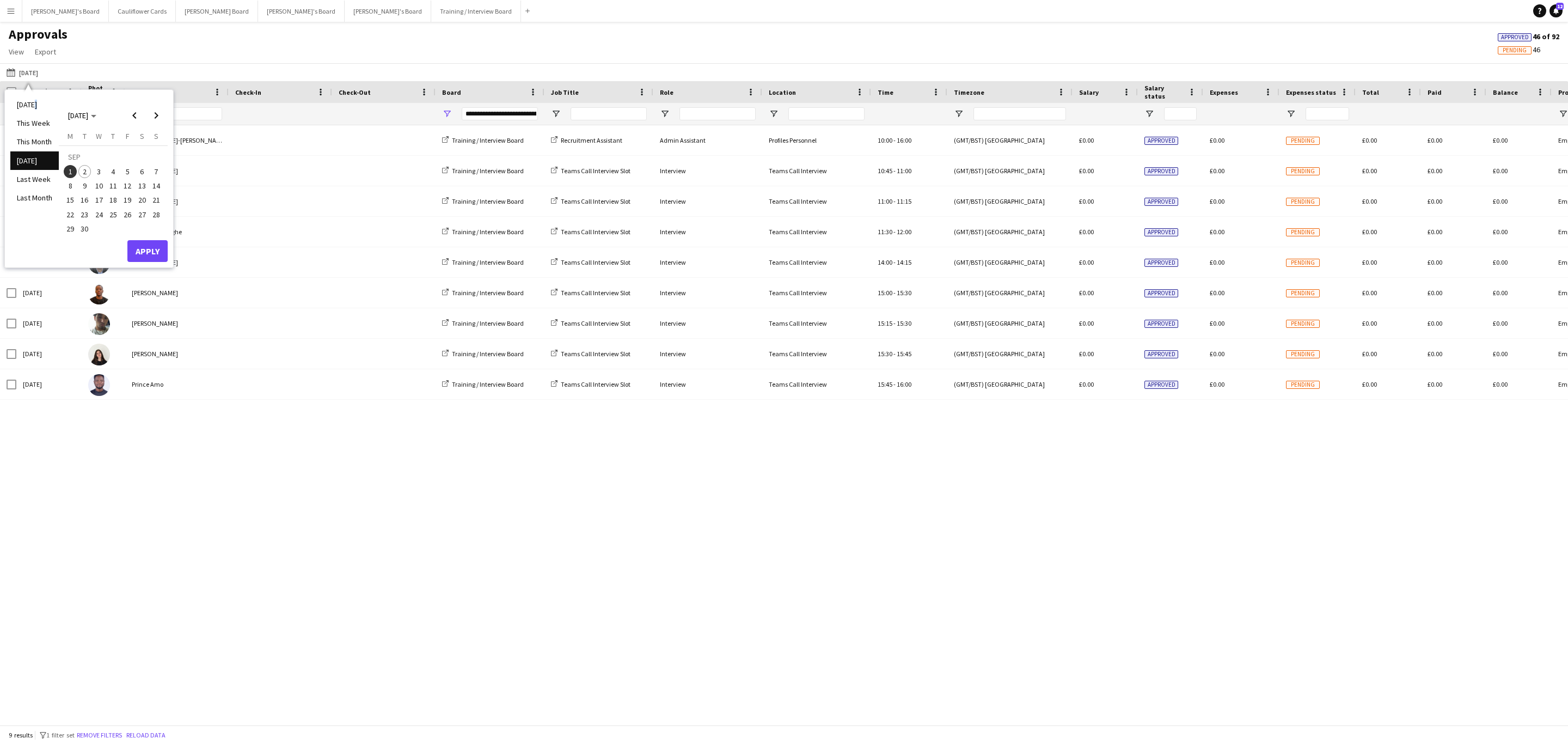
click at [35, 108] on li "Today" at bounding box center [34, 104] width 49 height 19
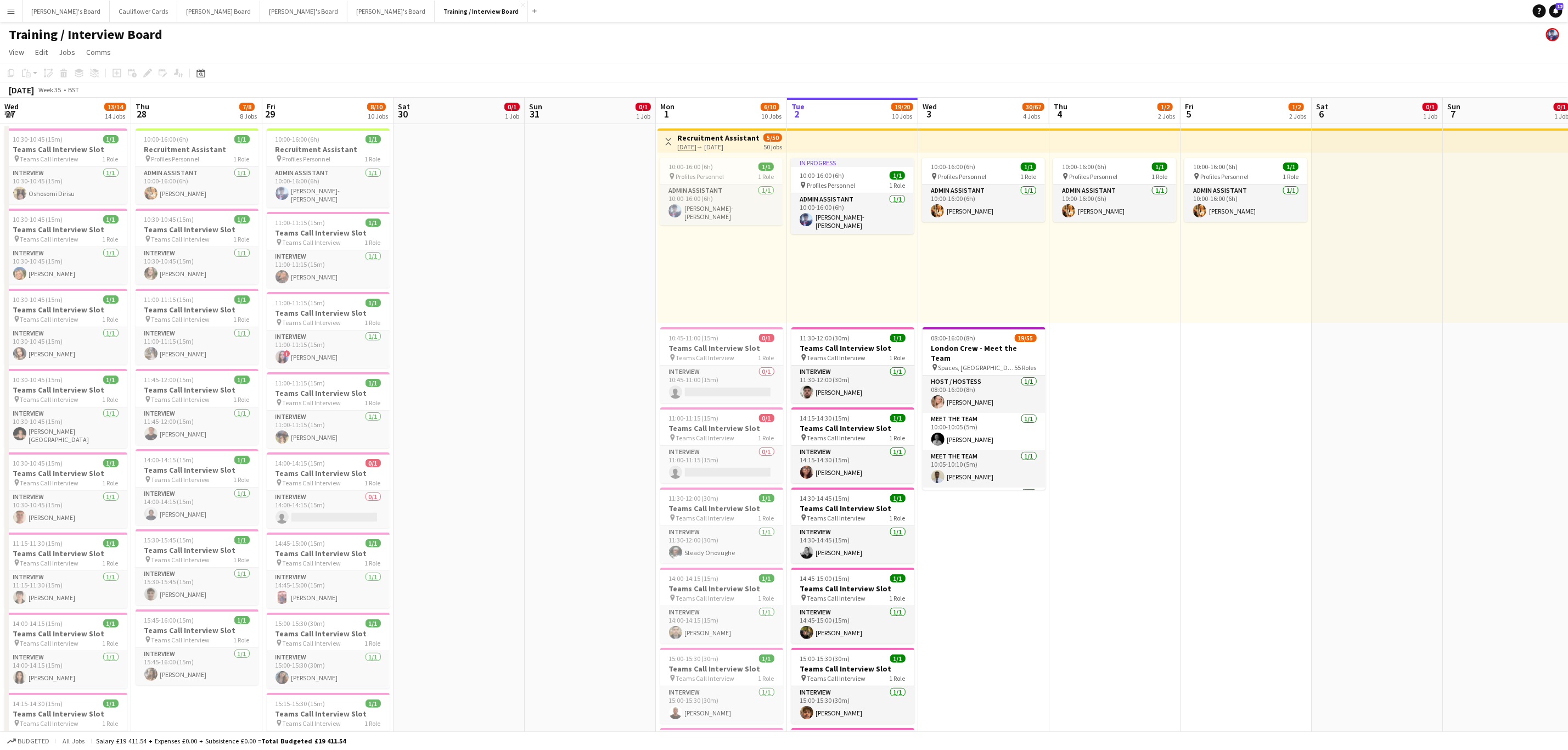
scroll to position [0, 269]
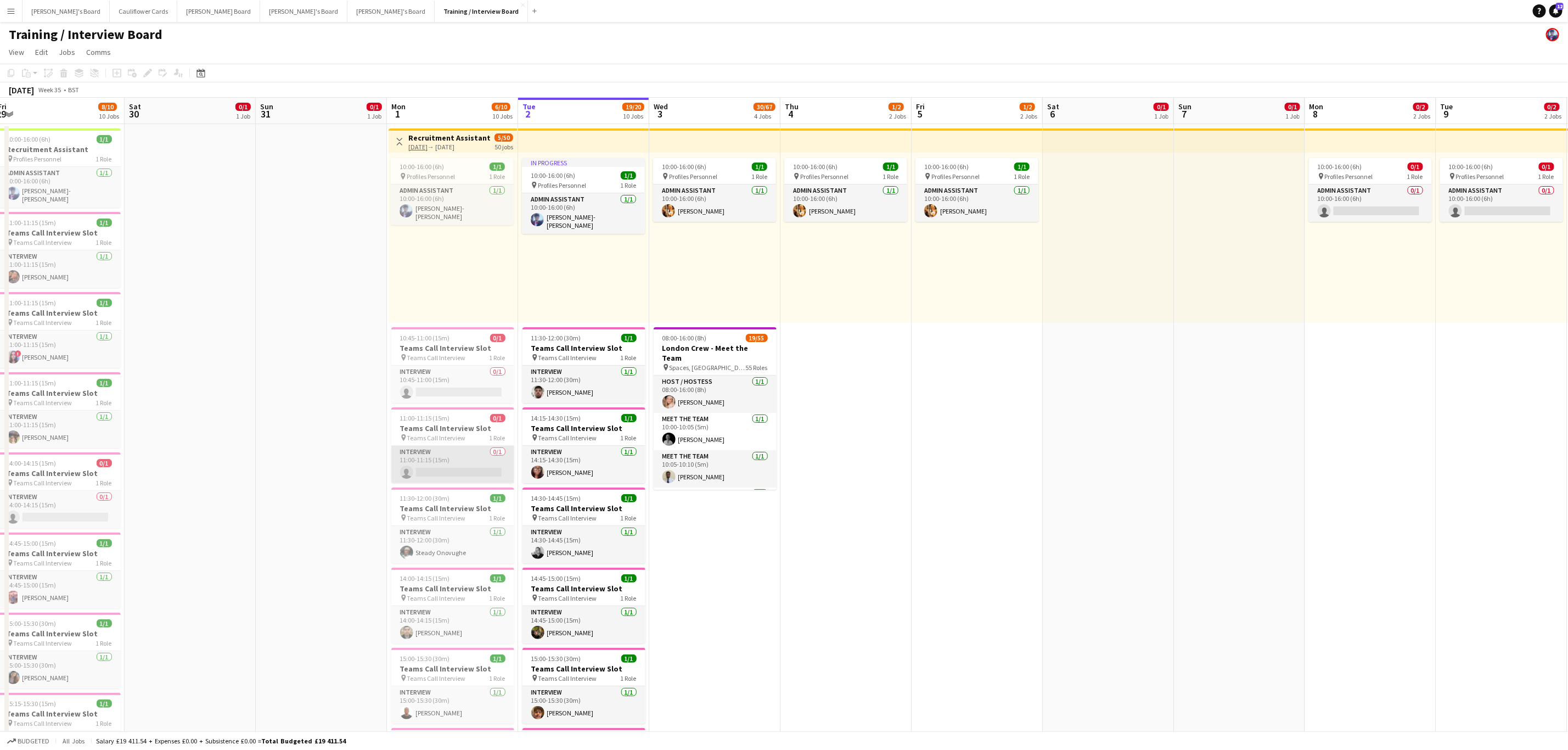
click at [476, 476] on app-card-role "Interview 0/1 11:00-11:15 (15m) single-neutral-actions" at bounding box center [452, 465] width 123 height 37
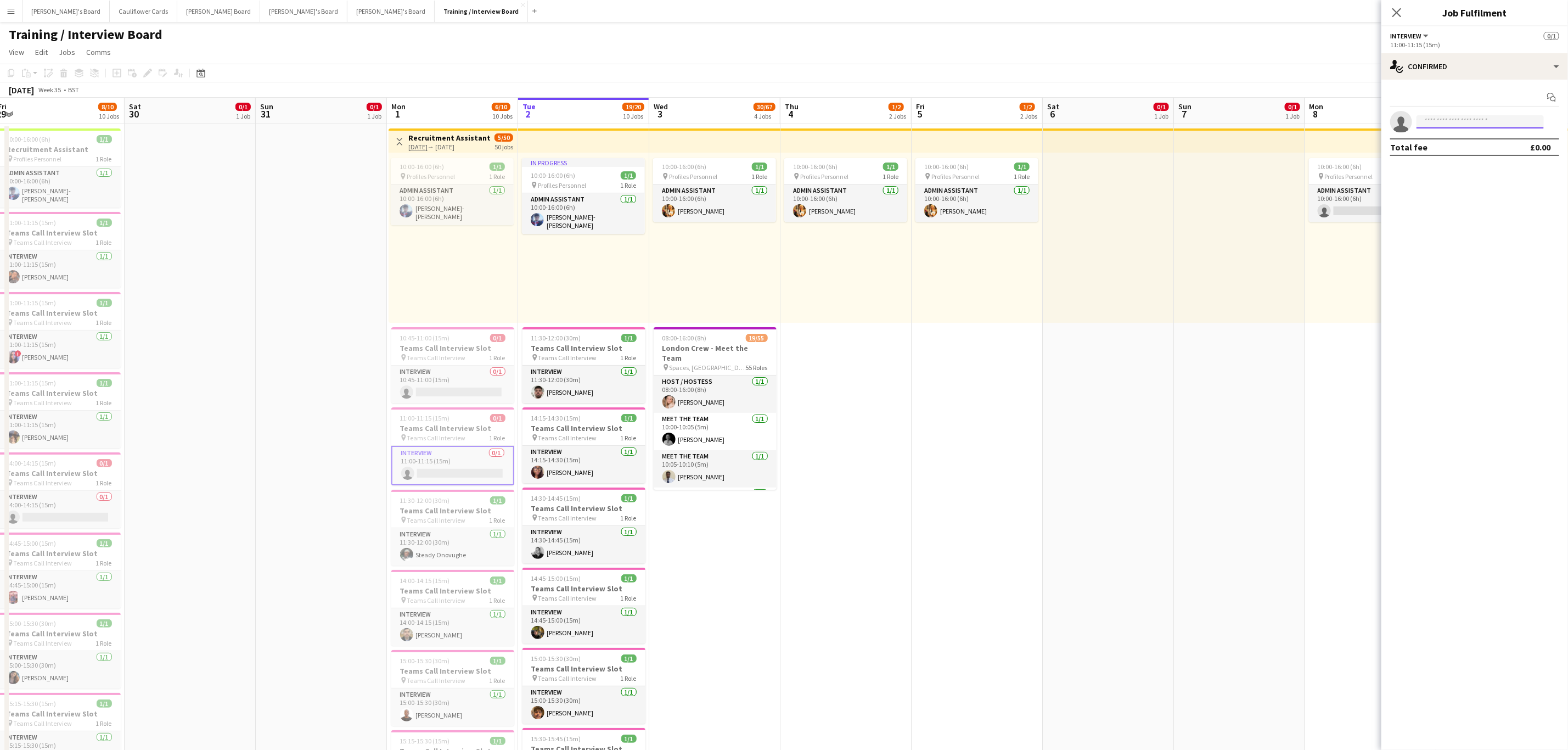
click at [1457, 117] on input at bounding box center [1480, 122] width 127 height 13
paste input "**********"
click at [1484, 124] on input "**********" at bounding box center [1480, 122] width 127 height 13
type input "**********"
click at [1484, 143] on span "danielpwj27@icloud.com" at bounding box center [1480, 147] width 109 height 9
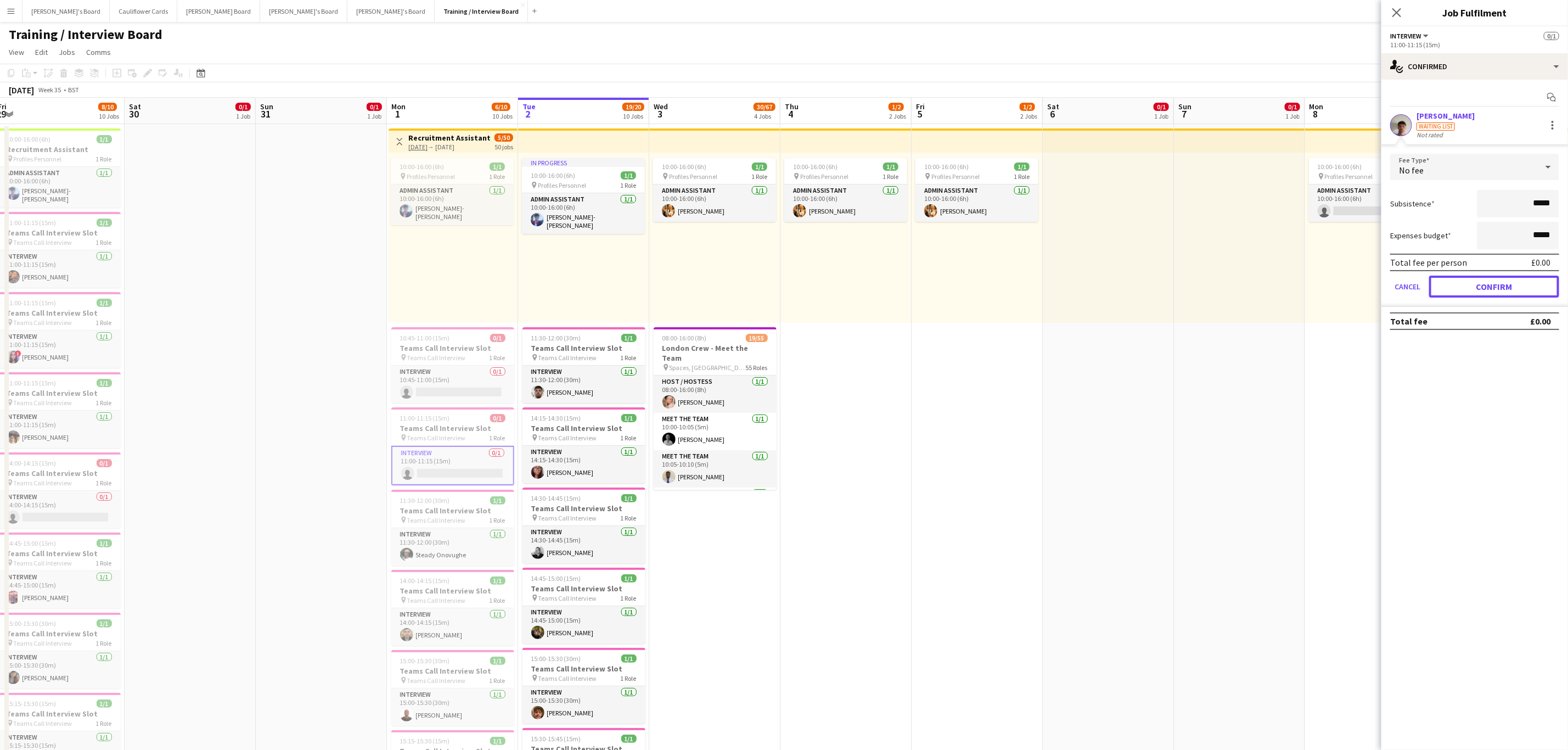
drag, startPoint x: 1502, startPoint y: 282, endPoint x: 1495, endPoint y: 284, distance: 7.3
click at [1502, 283] on button "Confirm" at bounding box center [1494, 287] width 130 height 22
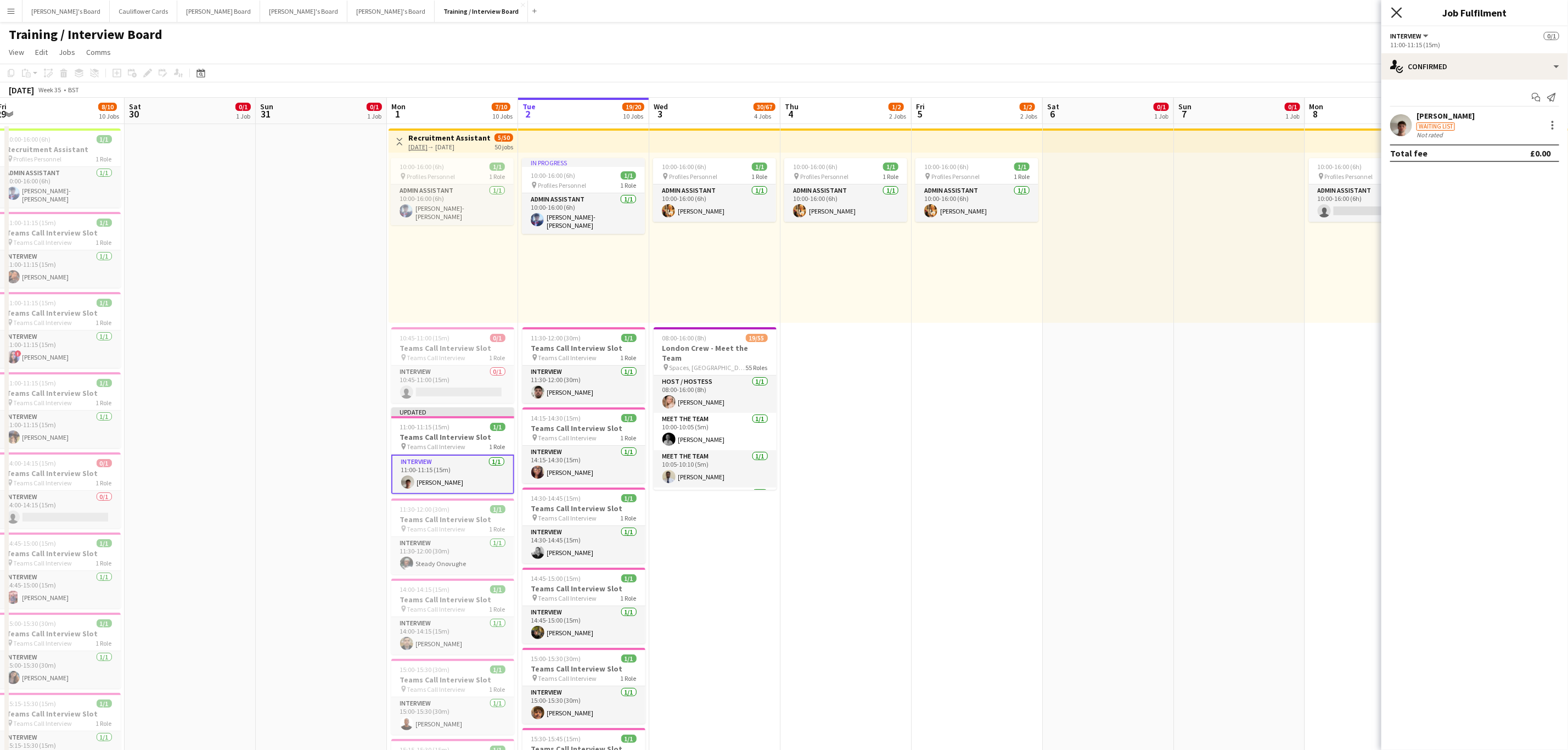
click at [1394, 10] on icon at bounding box center [1397, 12] width 10 height 10
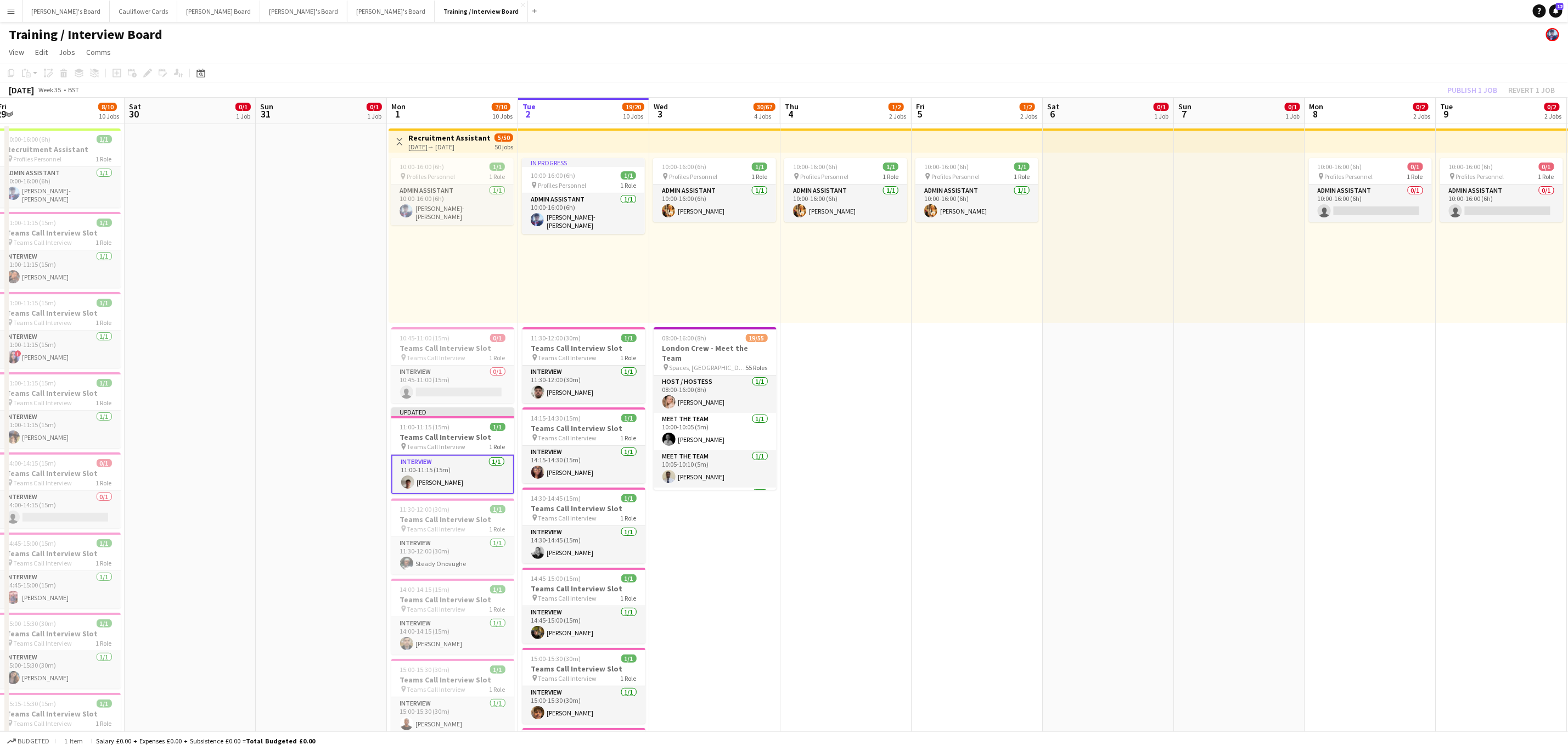
click at [702, 628] on app-date-cell "10:00-16:00 (6h) 1/1 pin Profiles Personnel 1 Role Admin Assistant [DATE] 10:00…" at bounding box center [715, 726] width 131 height 1204
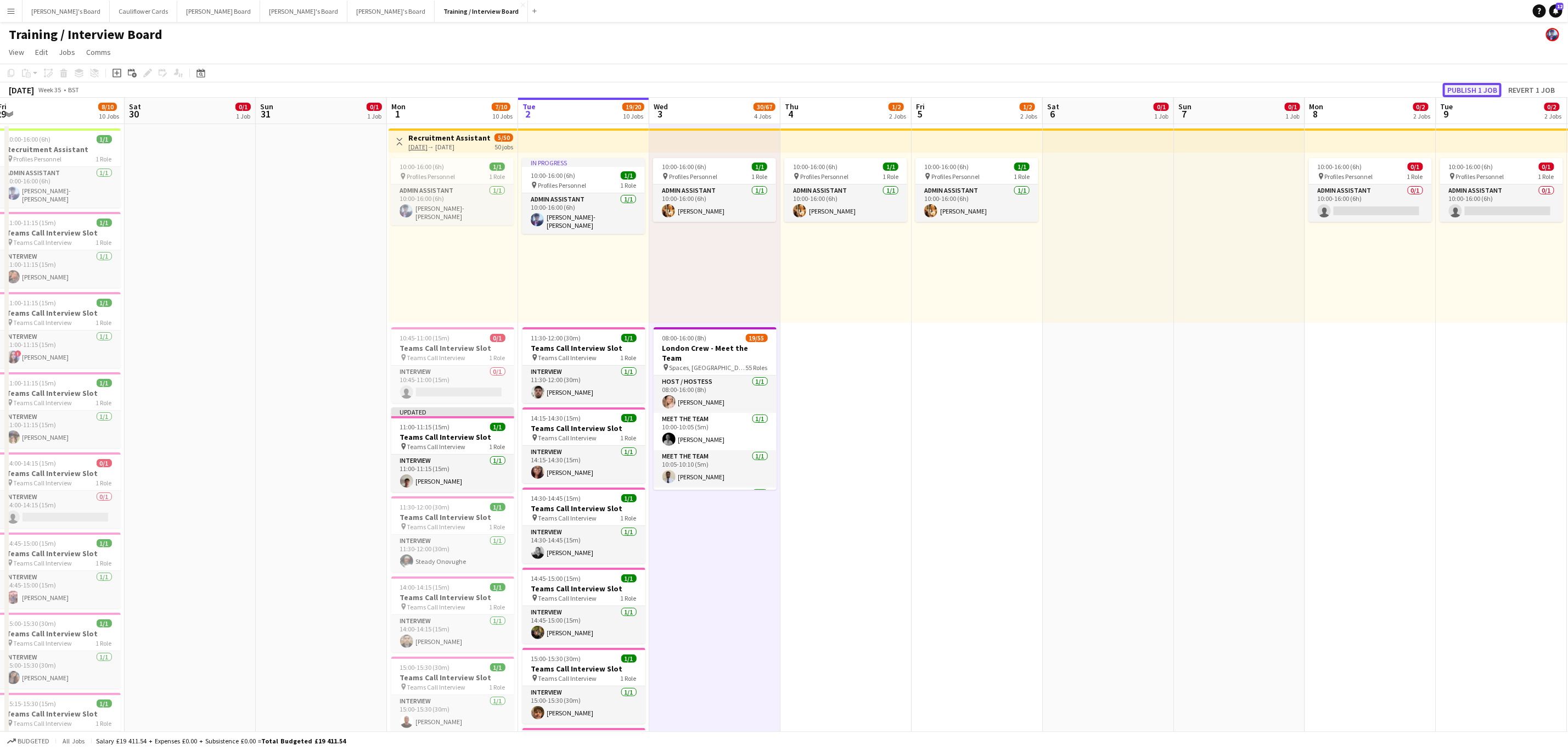
click at [1468, 92] on button "Publish 1 job" at bounding box center [1473, 90] width 59 height 14
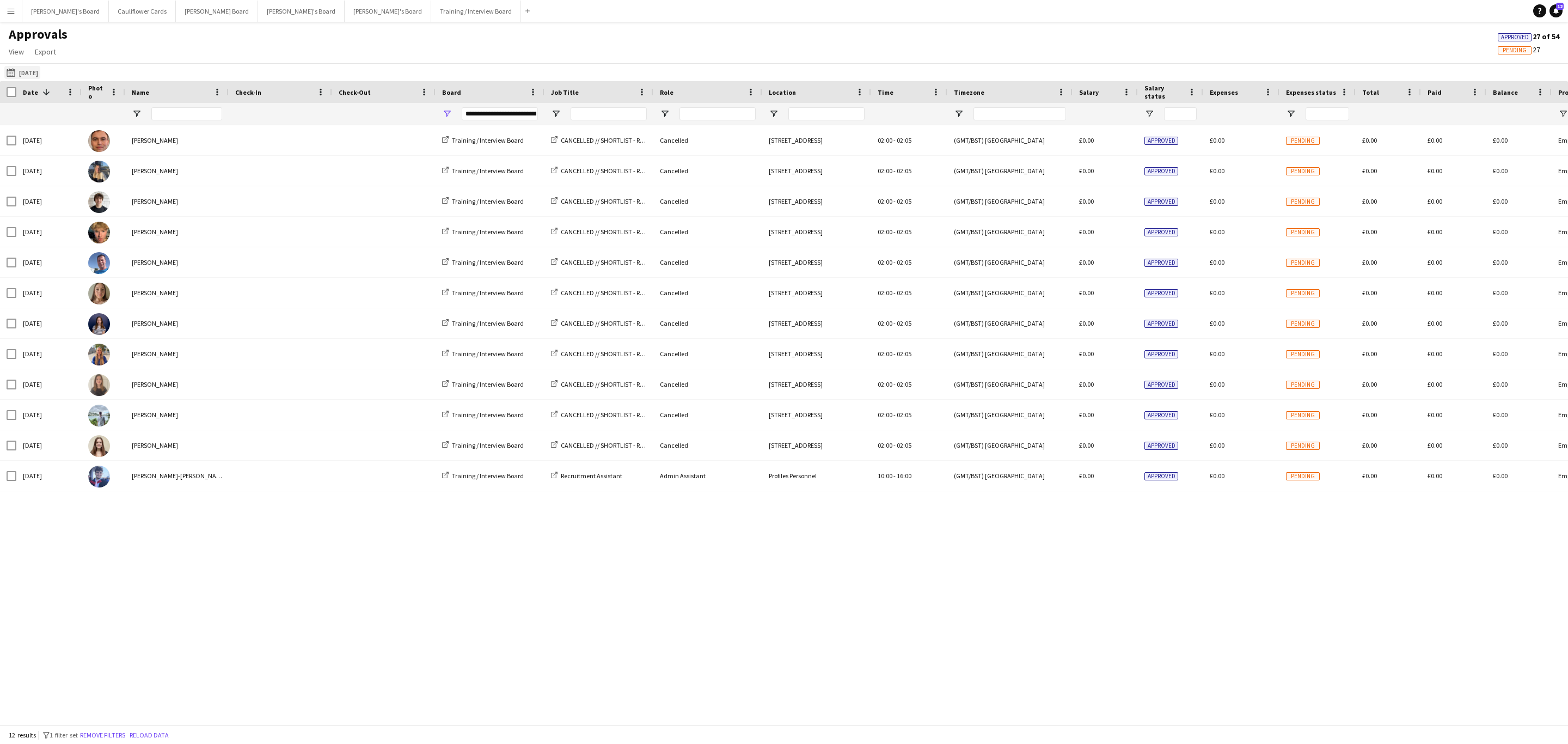
click at [11, 70] on app-icon "[DATE]" at bounding box center [13, 72] width 13 height 9
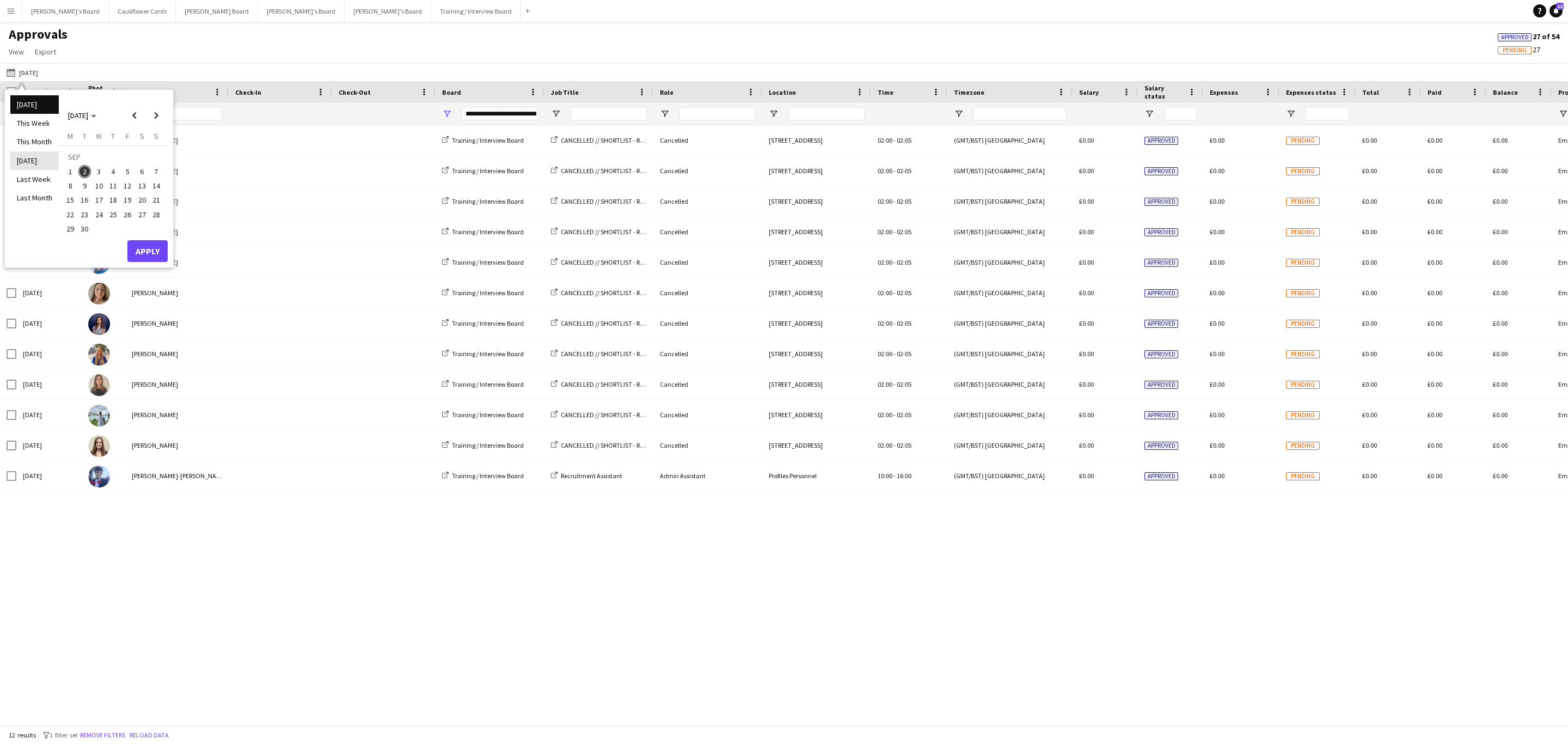
click at [40, 159] on li "[DATE]" at bounding box center [34, 161] width 49 height 19
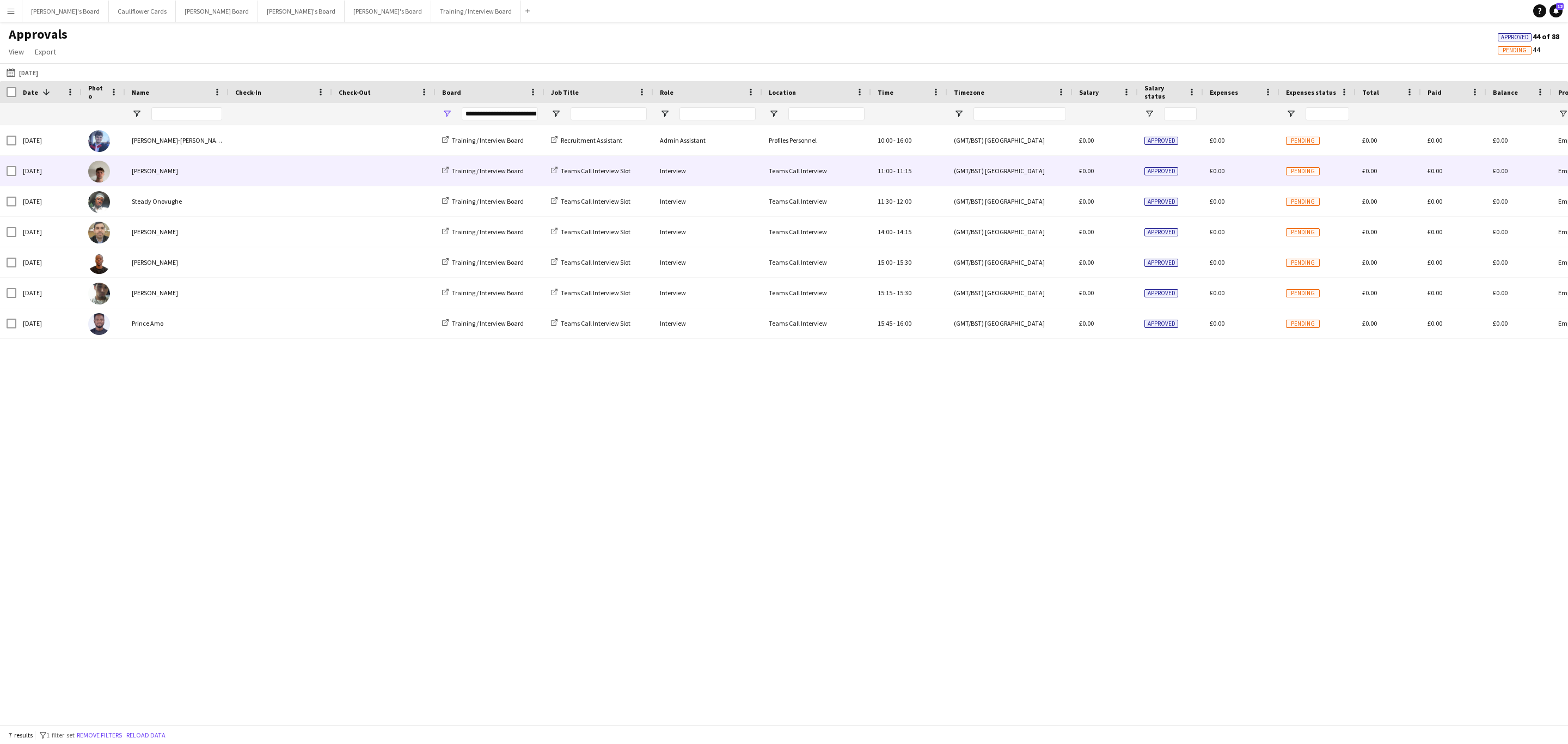
click at [179, 170] on div "[PERSON_NAME]" at bounding box center [176, 171] width 104 height 30
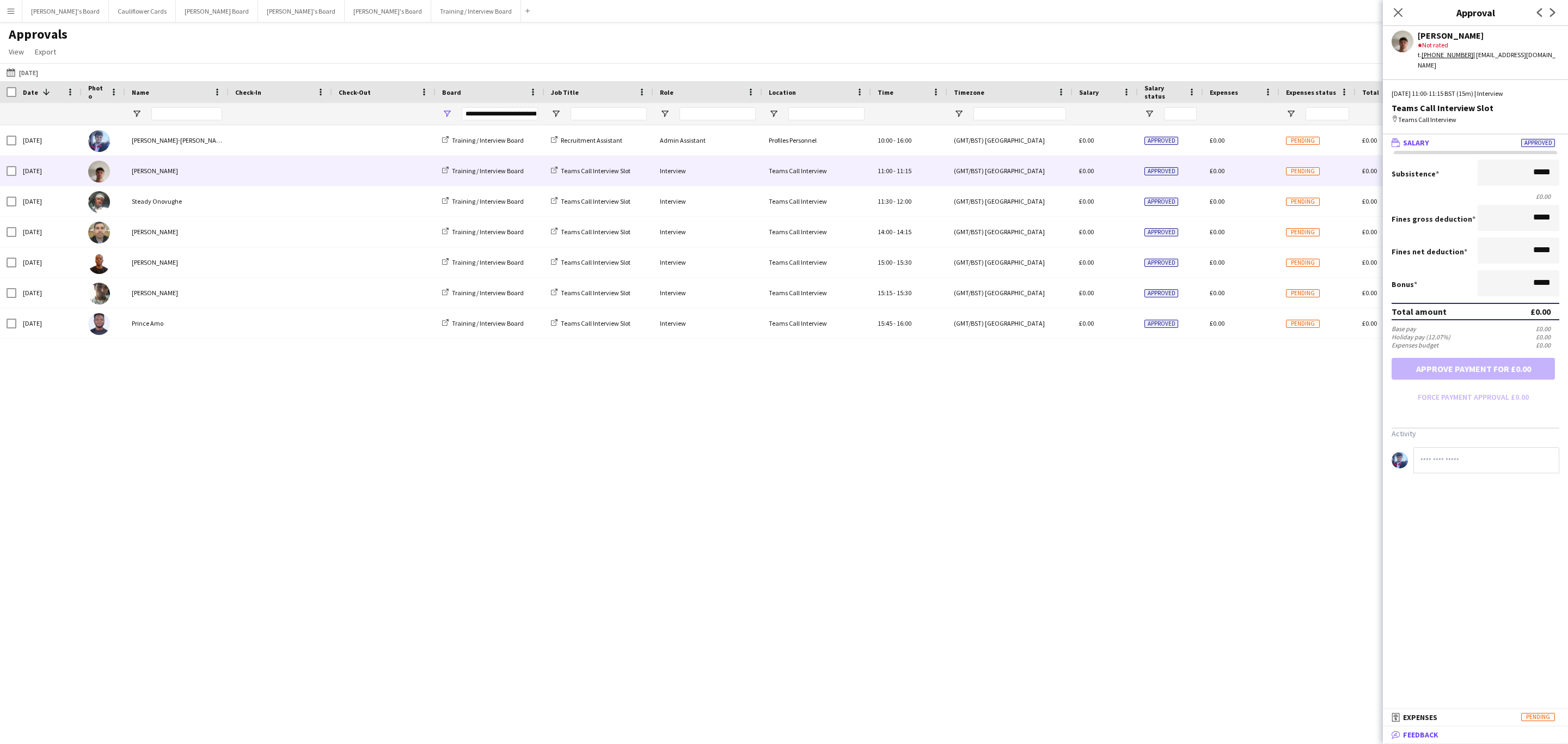
click at [1447, 732] on mat-panel-title "bubble-pencil Feedback" at bounding box center [1473, 735] width 181 height 10
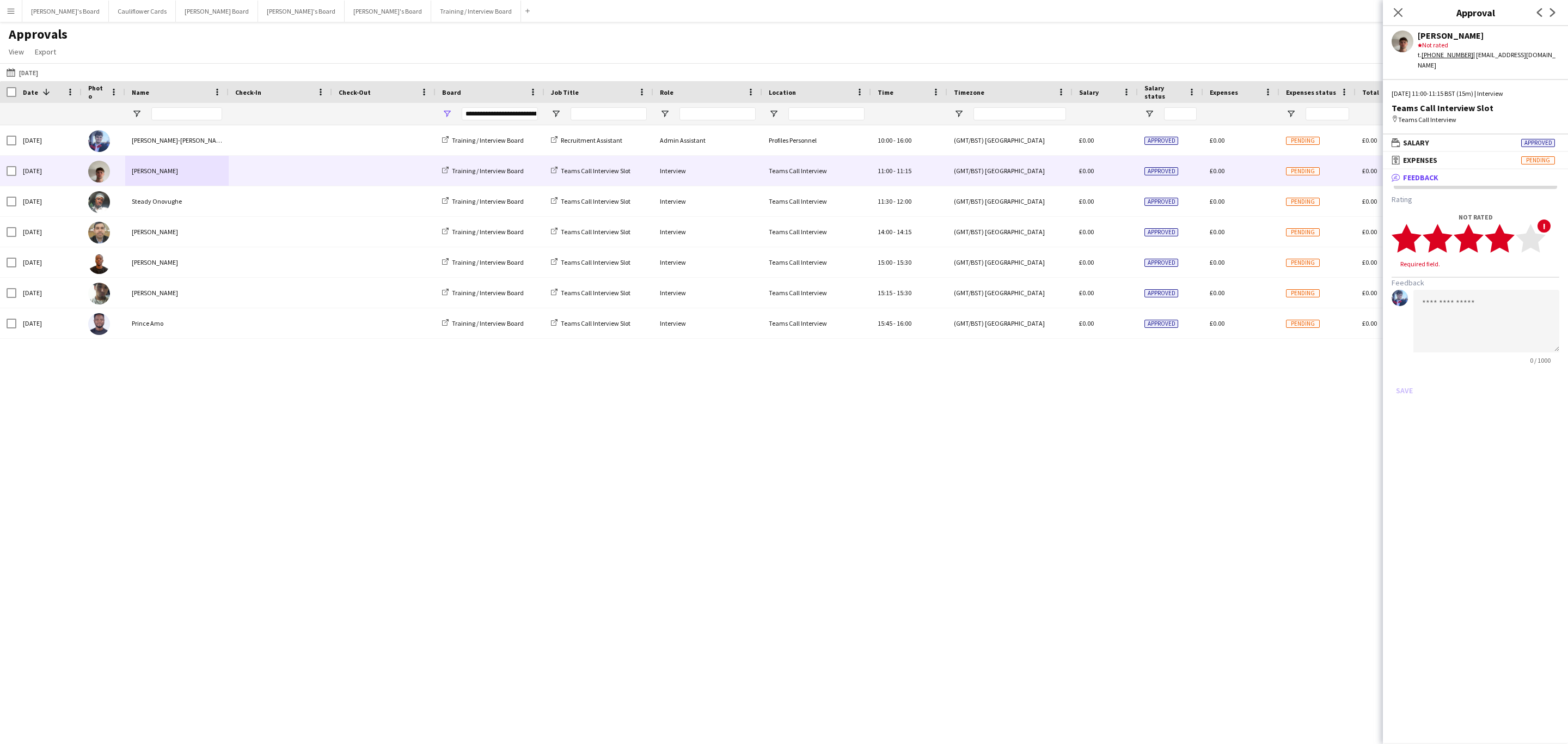
click at [1512, 229] on icon "star" at bounding box center [1499, 238] width 30 height 30
click at [1498, 268] on form "Rating 4 star star star star star star star star star star Feedback 0 / 1000 Sa…" at bounding box center [1475, 292] width 168 height 194
click at [1497, 279] on textarea at bounding box center [1486, 311] width 146 height 63
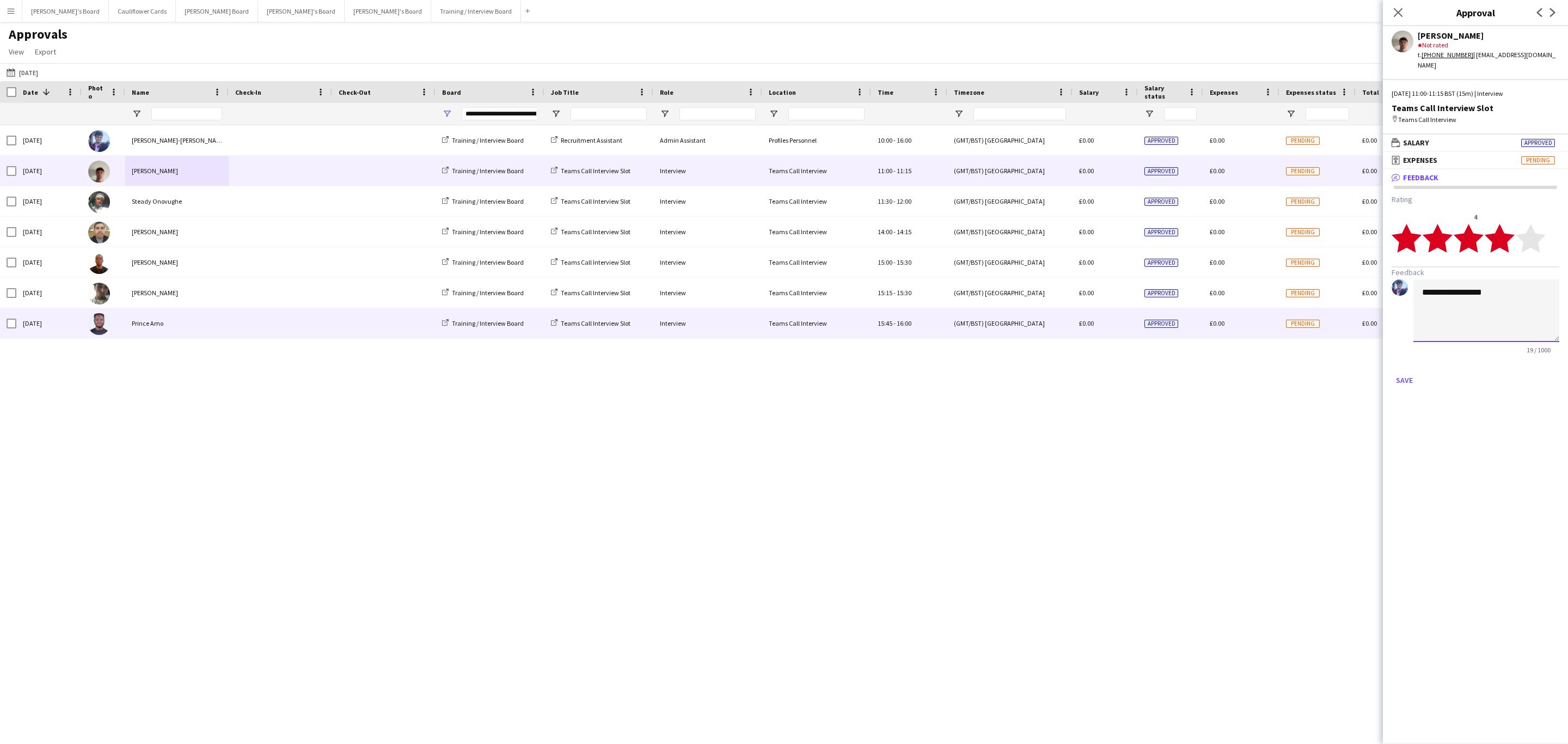
paste textarea "**********"
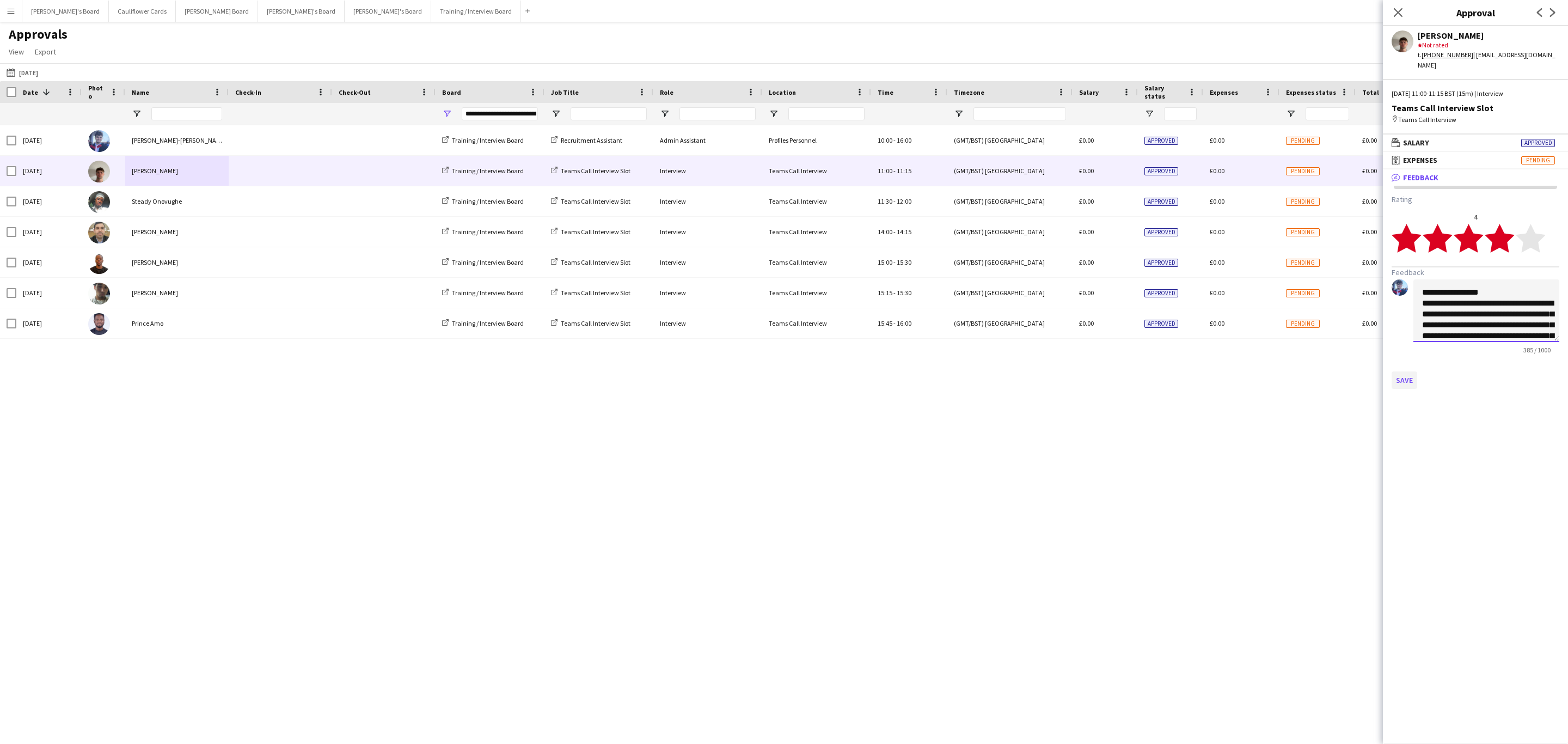
type textarea "**********"
click at [1406, 372] on button "Save" at bounding box center [1404, 380] width 26 height 17
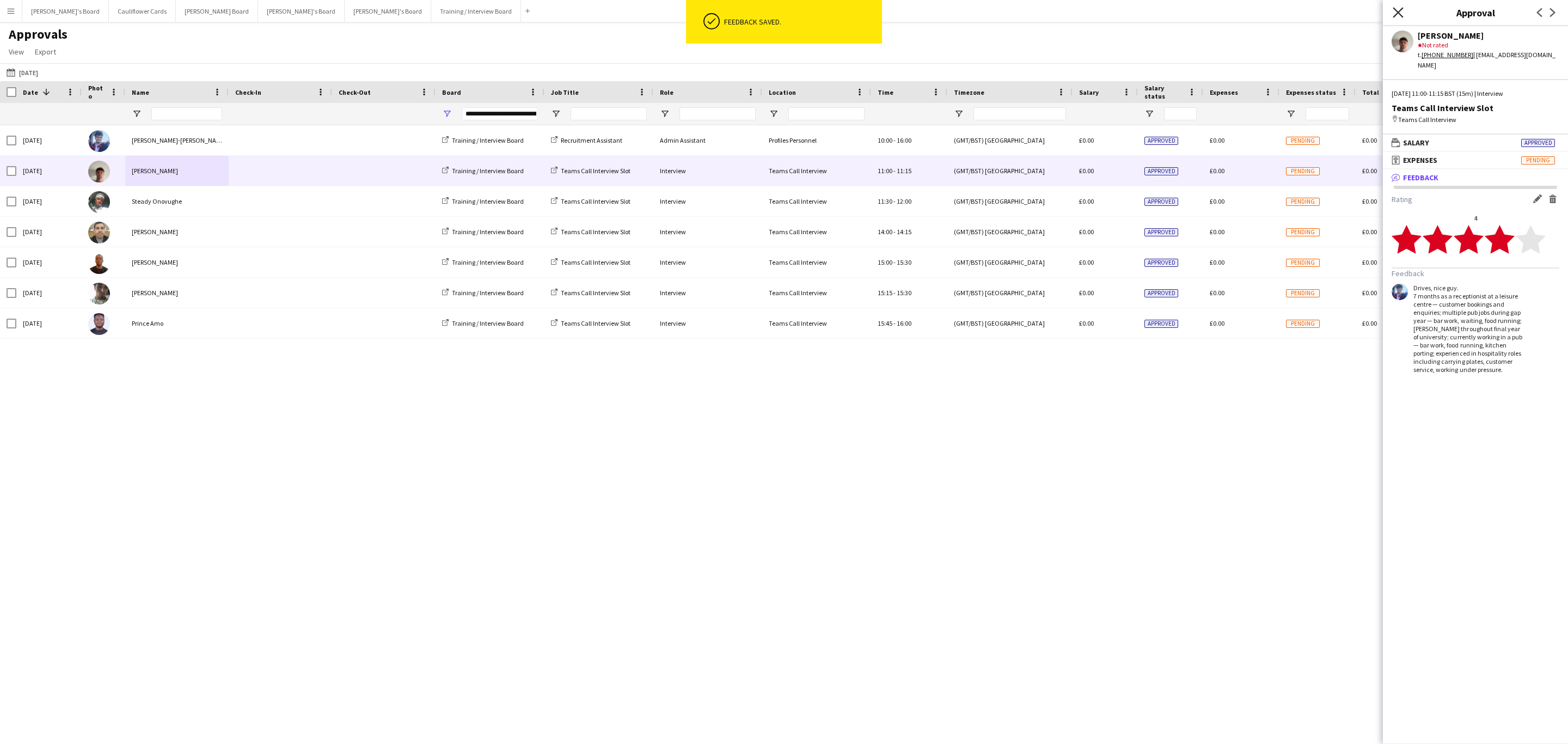
click at [1398, 10] on icon "Close pop-in" at bounding box center [1397, 12] width 10 height 10
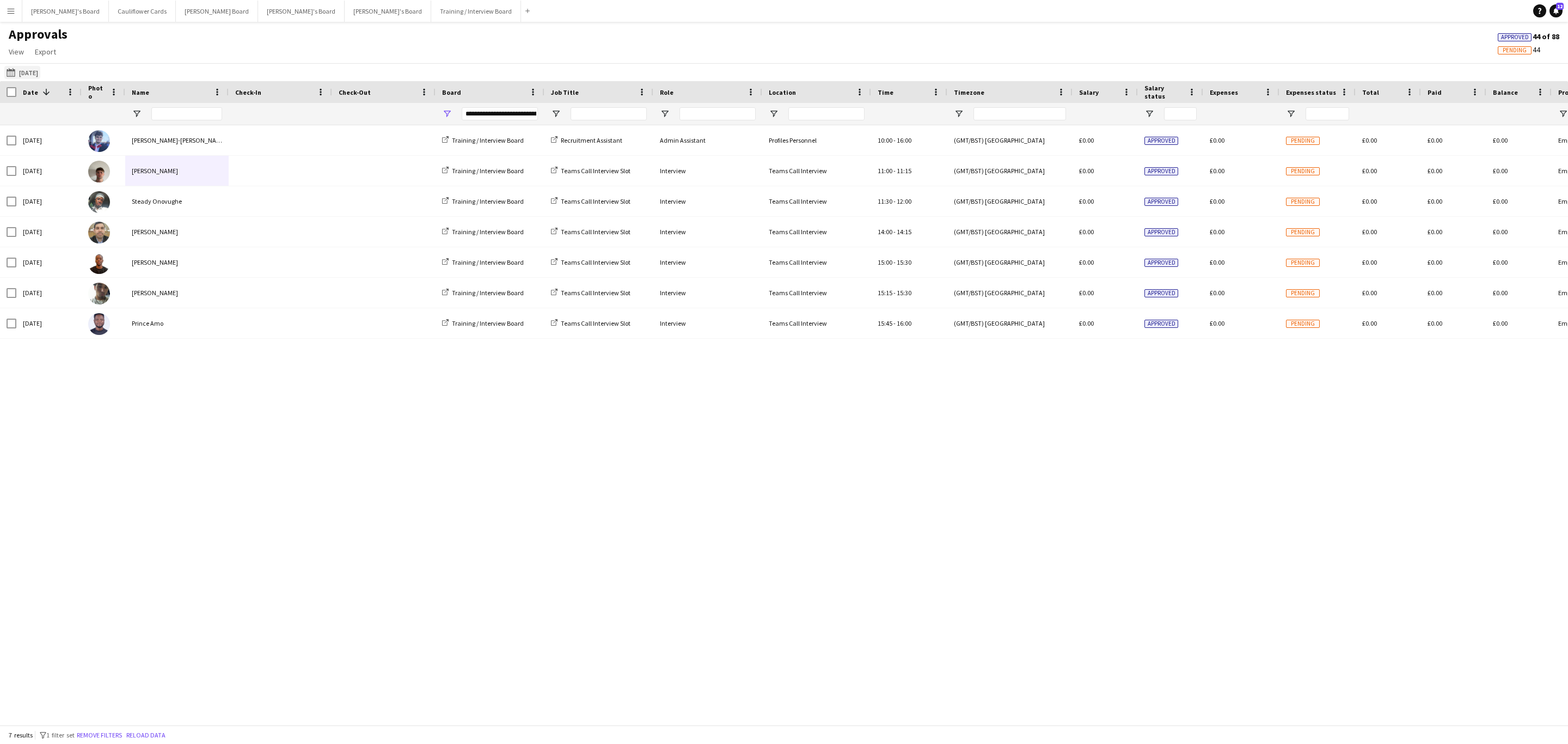
click at [13, 70] on app-icon "[DATE]" at bounding box center [13, 72] width 13 height 9
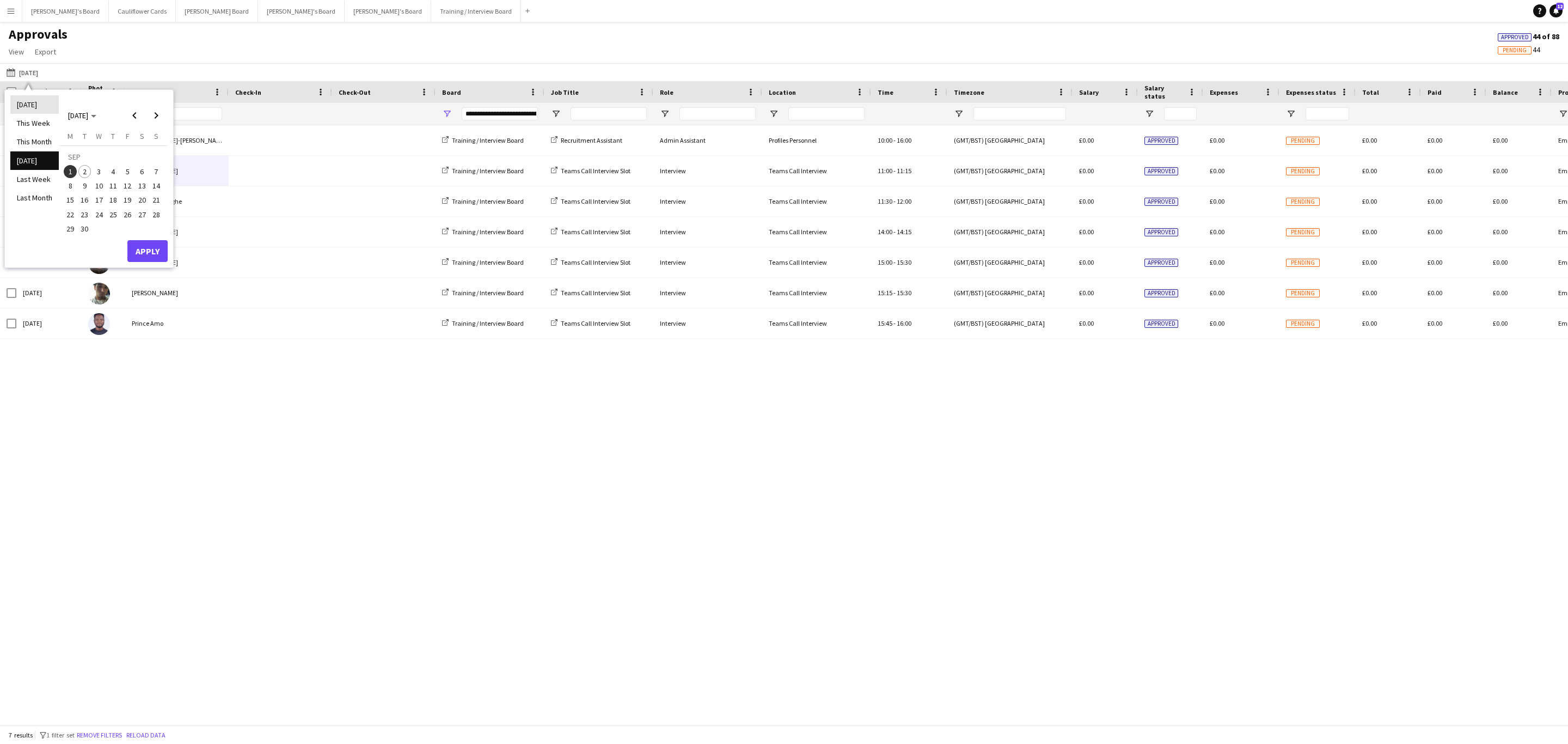
click at [33, 104] on li "[DATE]" at bounding box center [34, 104] width 49 height 19
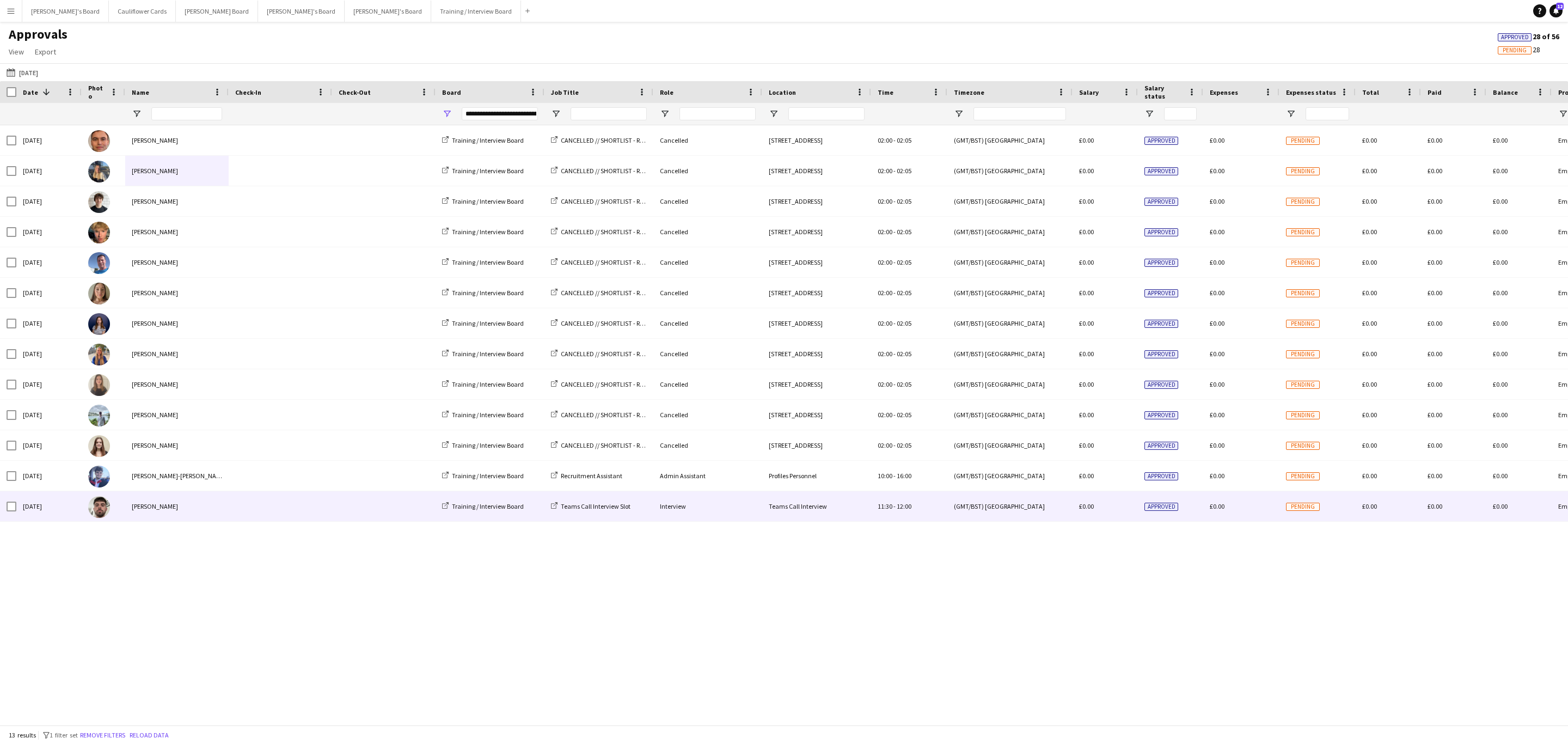
click at [166, 503] on div "[PERSON_NAME]" at bounding box center [176, 506] width 104 height 30
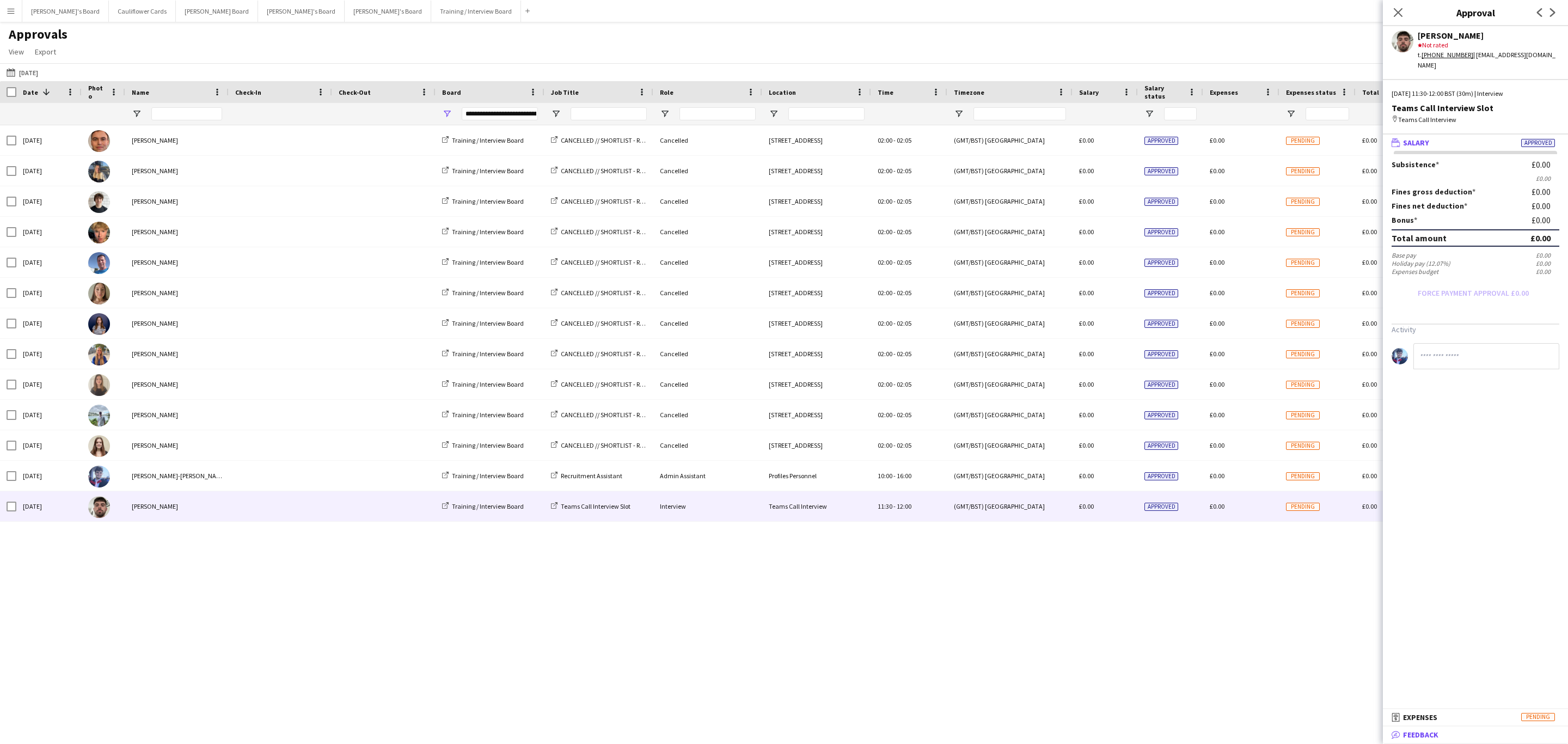
click at [1434, 730] on span "Feedback" at bounding box center [1421, 735] width 36 height 10
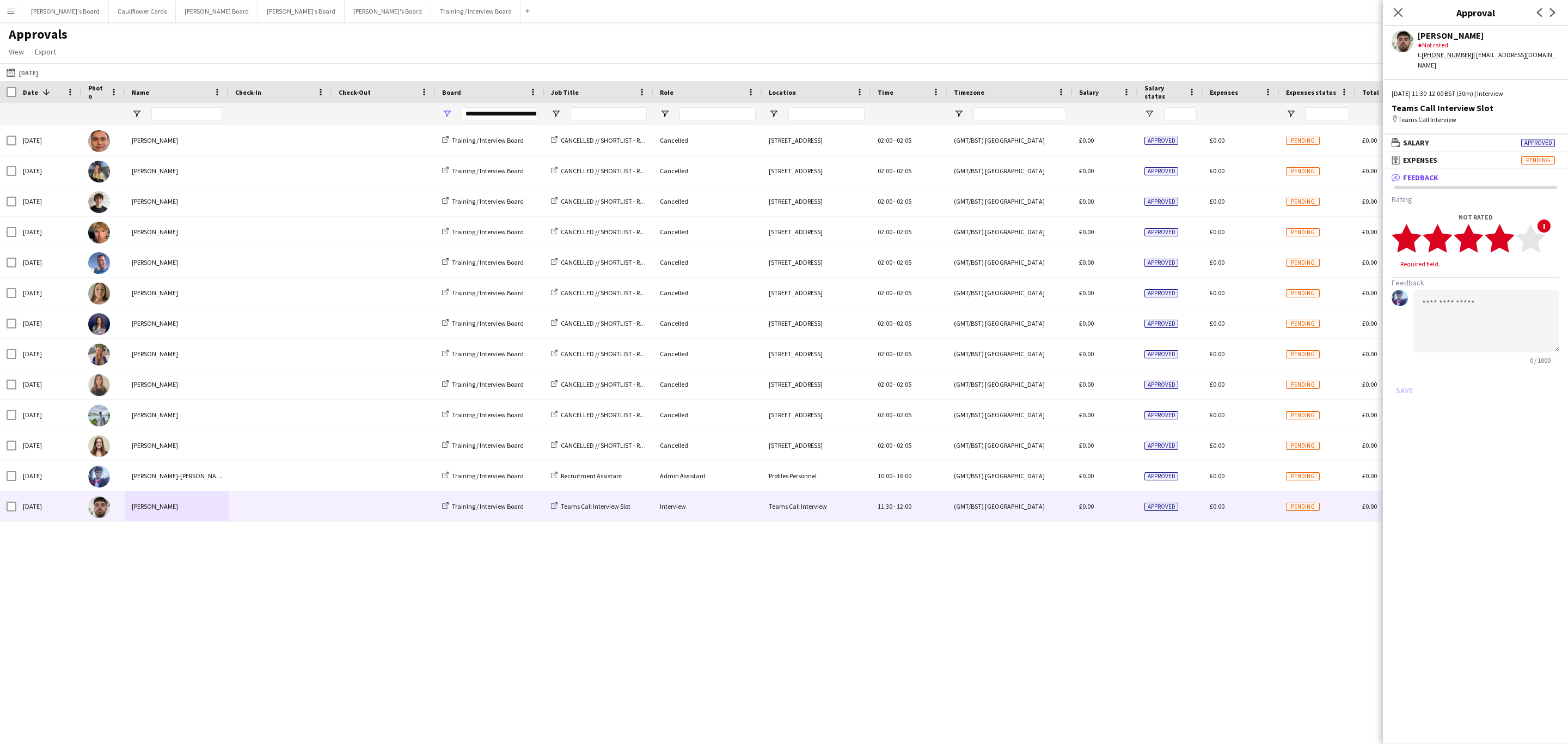
drag, startPoint x: 1508, startPoint y: 232, endPoint x: 1495, endPoint y: 269, distance: 39.2
click at [1509, 232] on icon "star" at bounding box center [1499, 238] width 30 height 30
click at [1494, 297] on textarea at bounding box center [1486, 311] width 146 height 63
paste textarea "**********"
type textarea "**********"
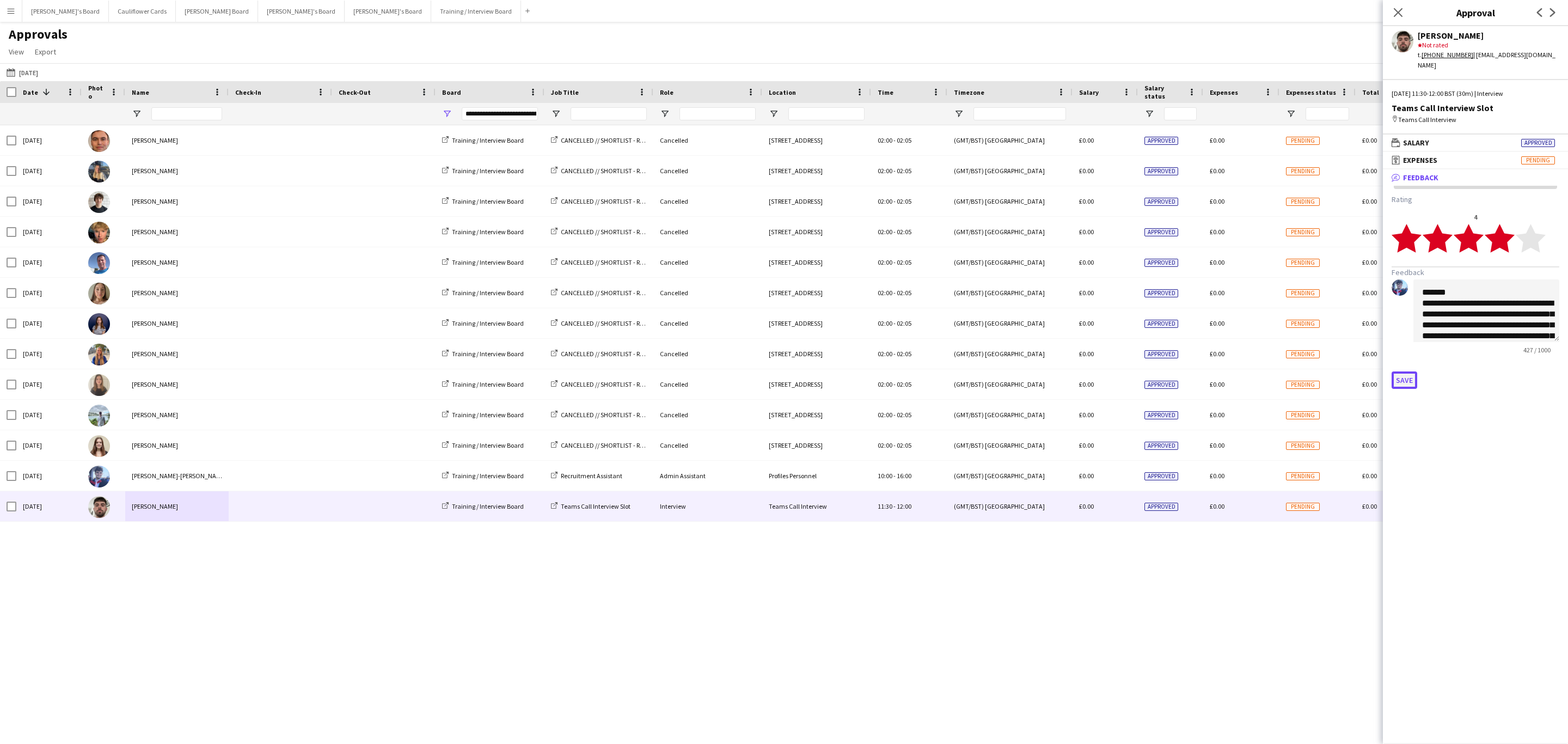
click at [1413, 372] on button "Save" at bounding box center [1404, 380] width 26 height 17
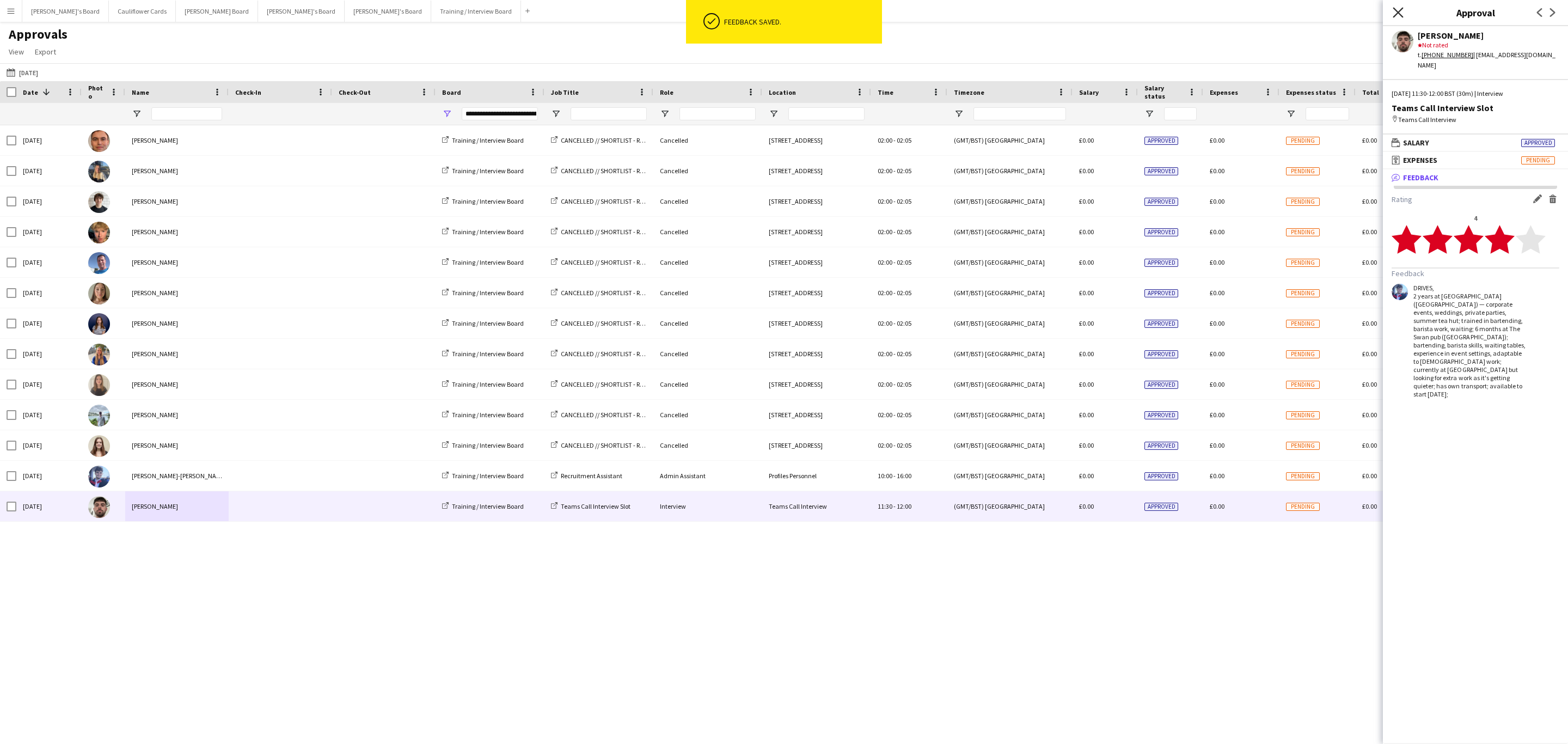
click at [1402, 16] on icon at bounding box center [1397, 12] width 10 height 10
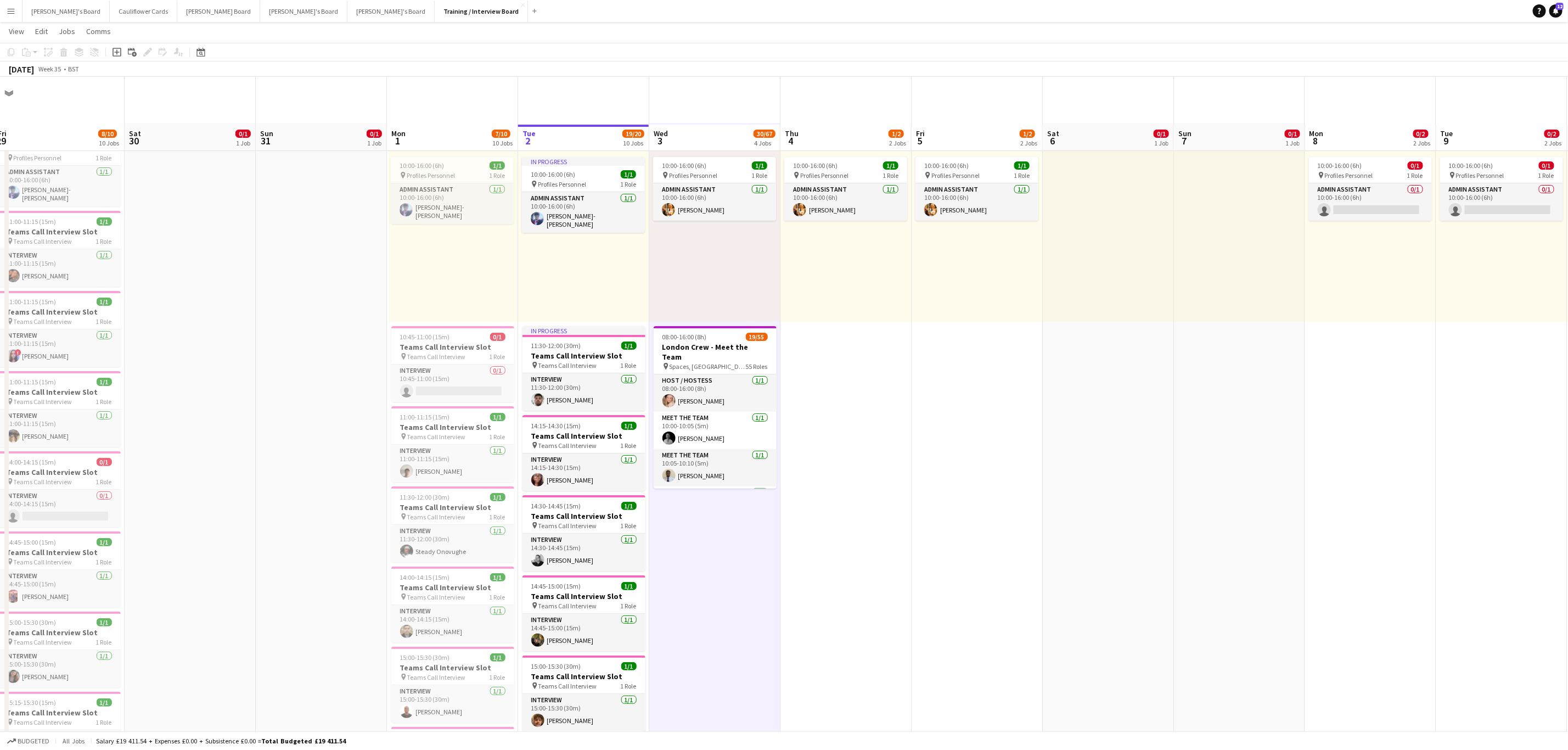
scroll to position [82, 0]
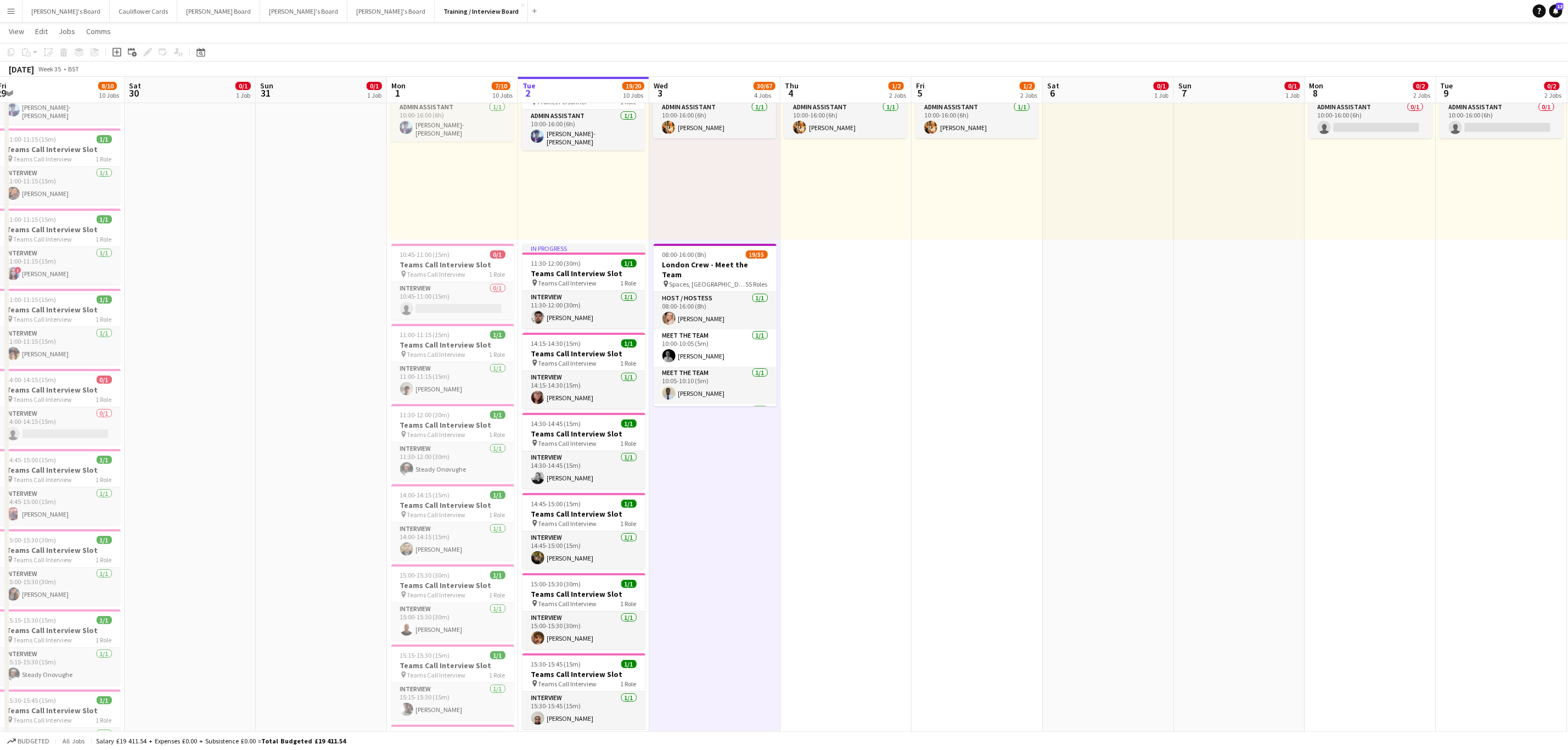
click at [558, 553] on app-card-role "Interview [DATE] 14:45-15:00 (15m) [PERSON_NAME]" at bounding box center [584, 550] width 123 height 37
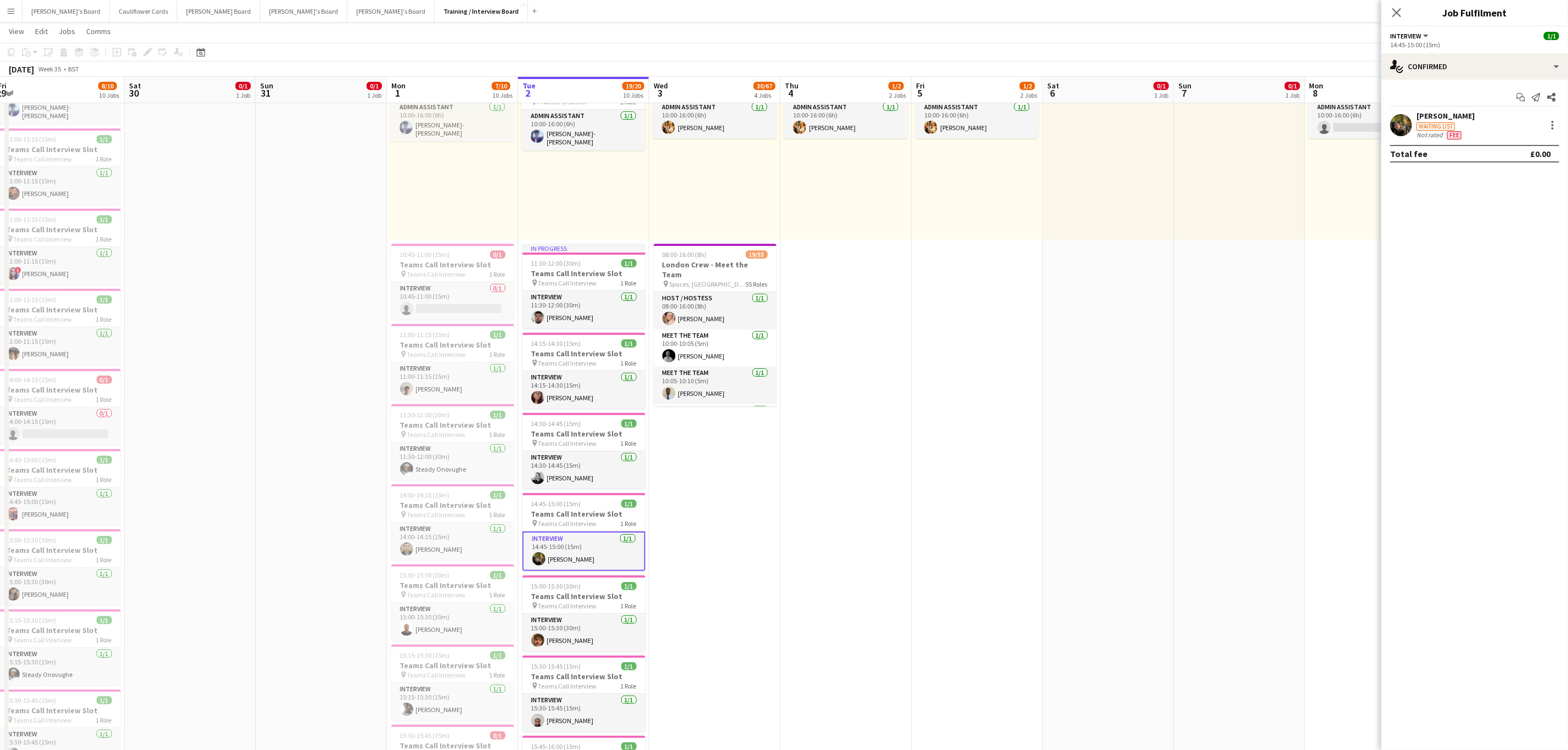
click at [1402, 127] on app-user-avatar at bounding box center [1401, 125] width 22 height 22
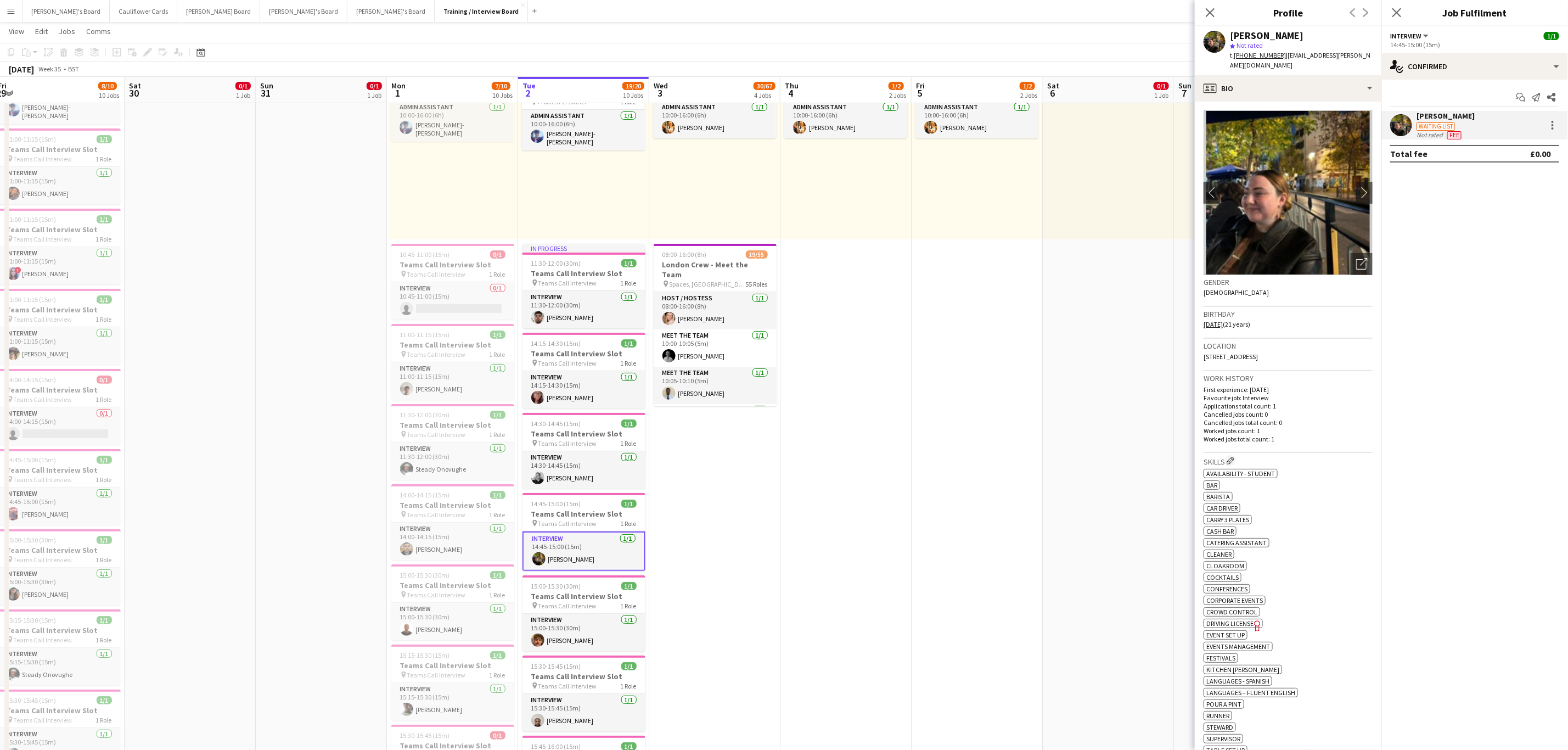
click at [1348, 168] on img at bounding box center [1288, 192] width 169 height 165
click at [1353, 182] on button "chevron-right" at bounding box center [1364, 192] width 22 height 22
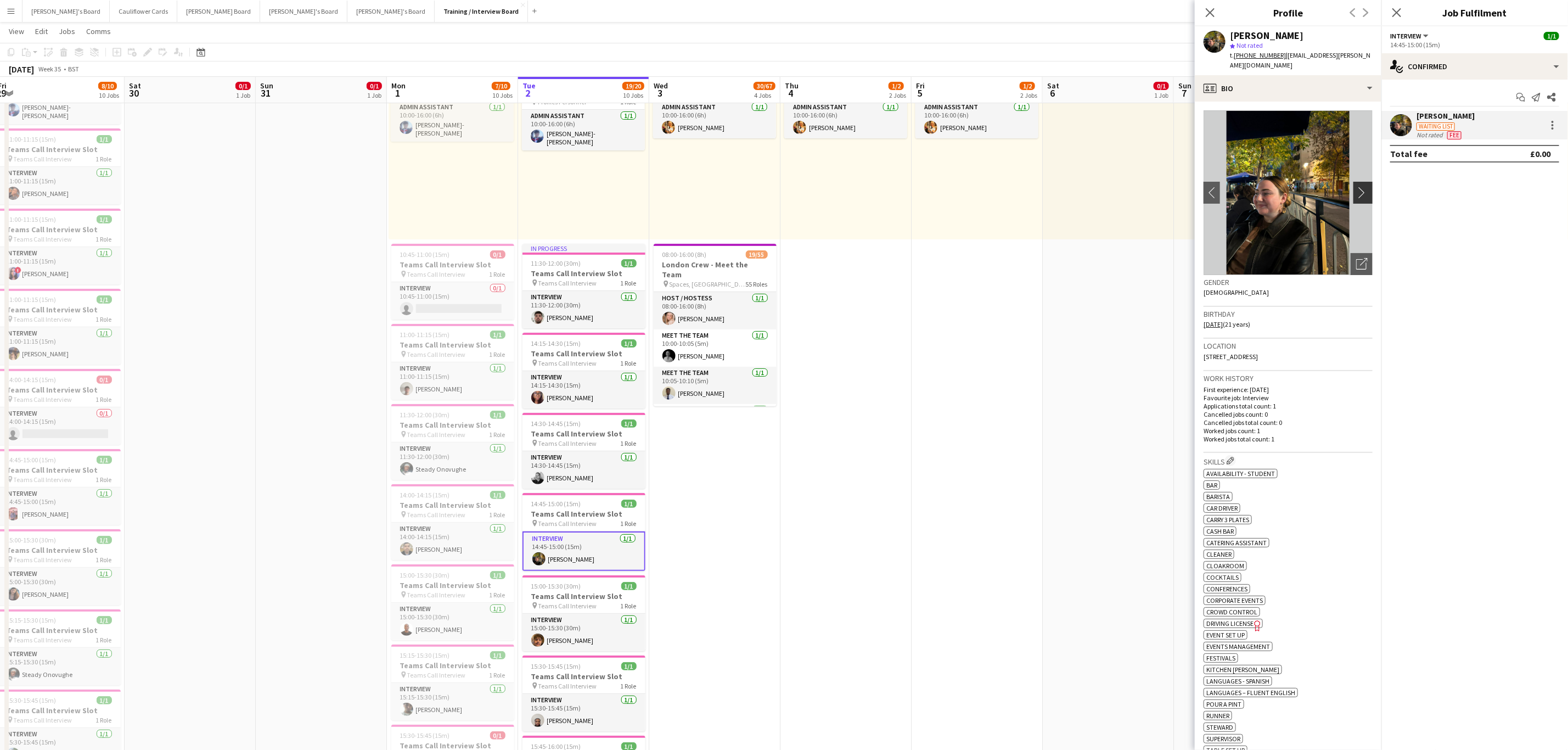
click at [1353, 182] on button "chevron-right" at bounding box center [1364, 192] width 22 height 22
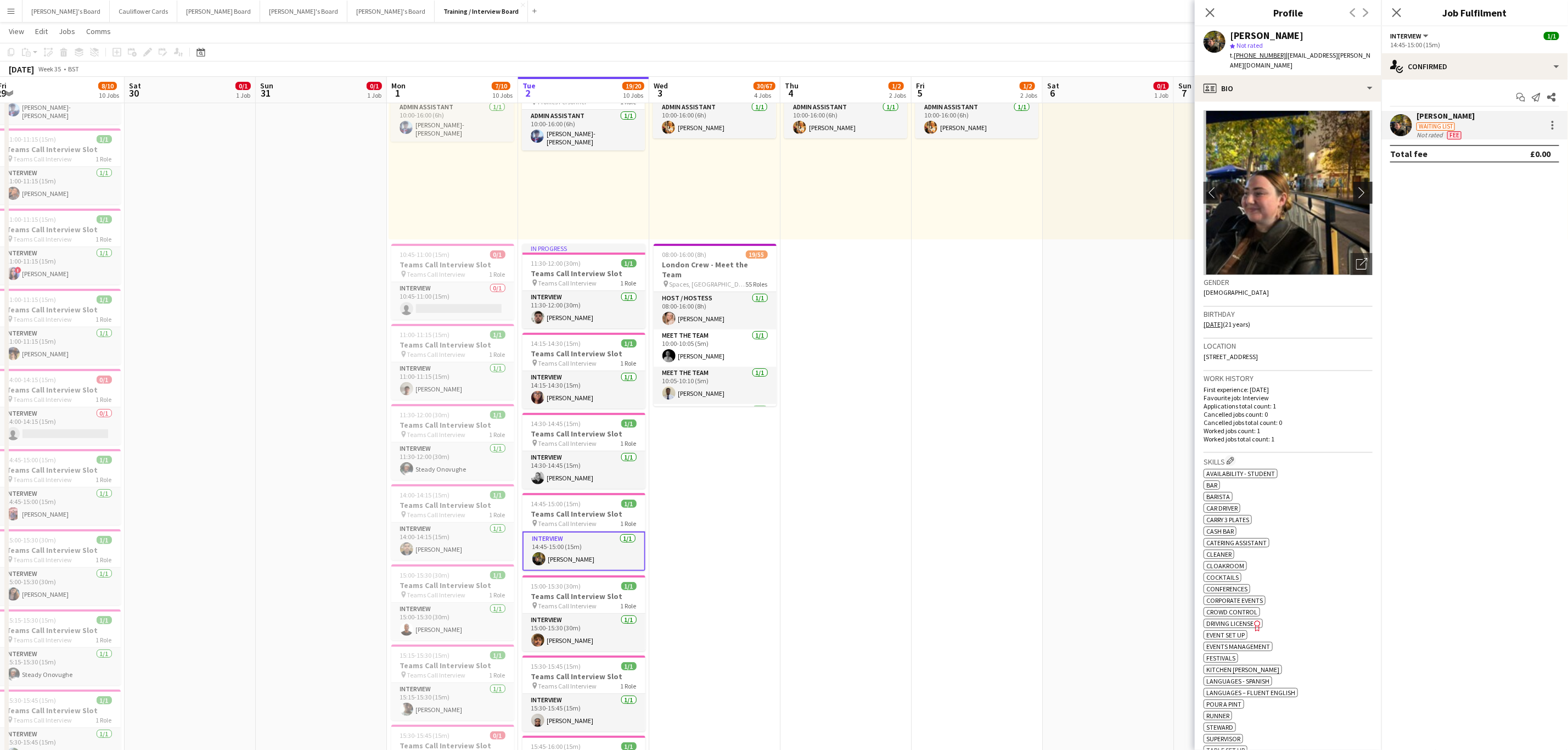
click at [1356, 187] on app-icon "chevron-right" at bounding box center [1365, 192] width 17 height 12
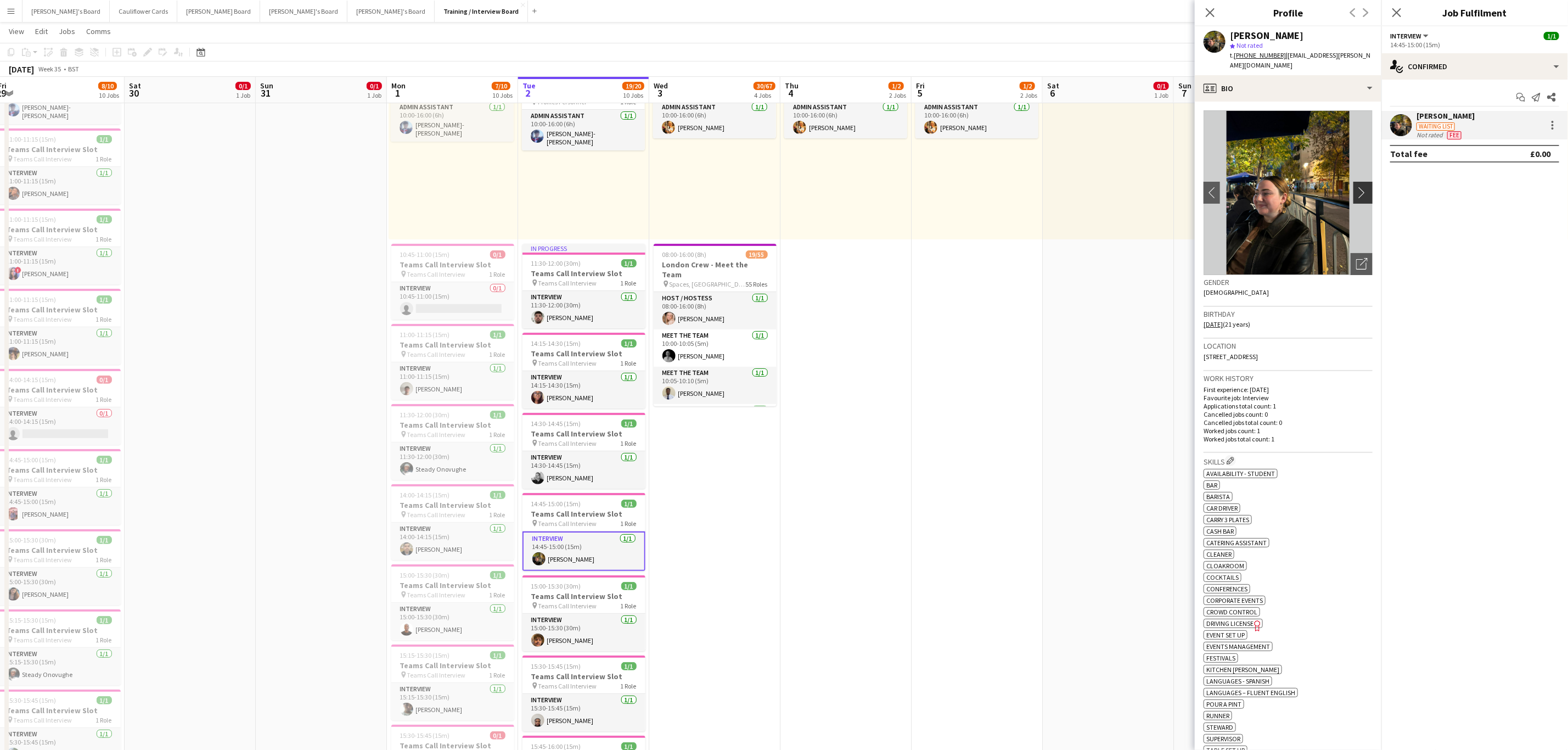
click at [1356, 187] on app-icon "chevron-right" at bounding box center [1365, 192] width 17 height 12
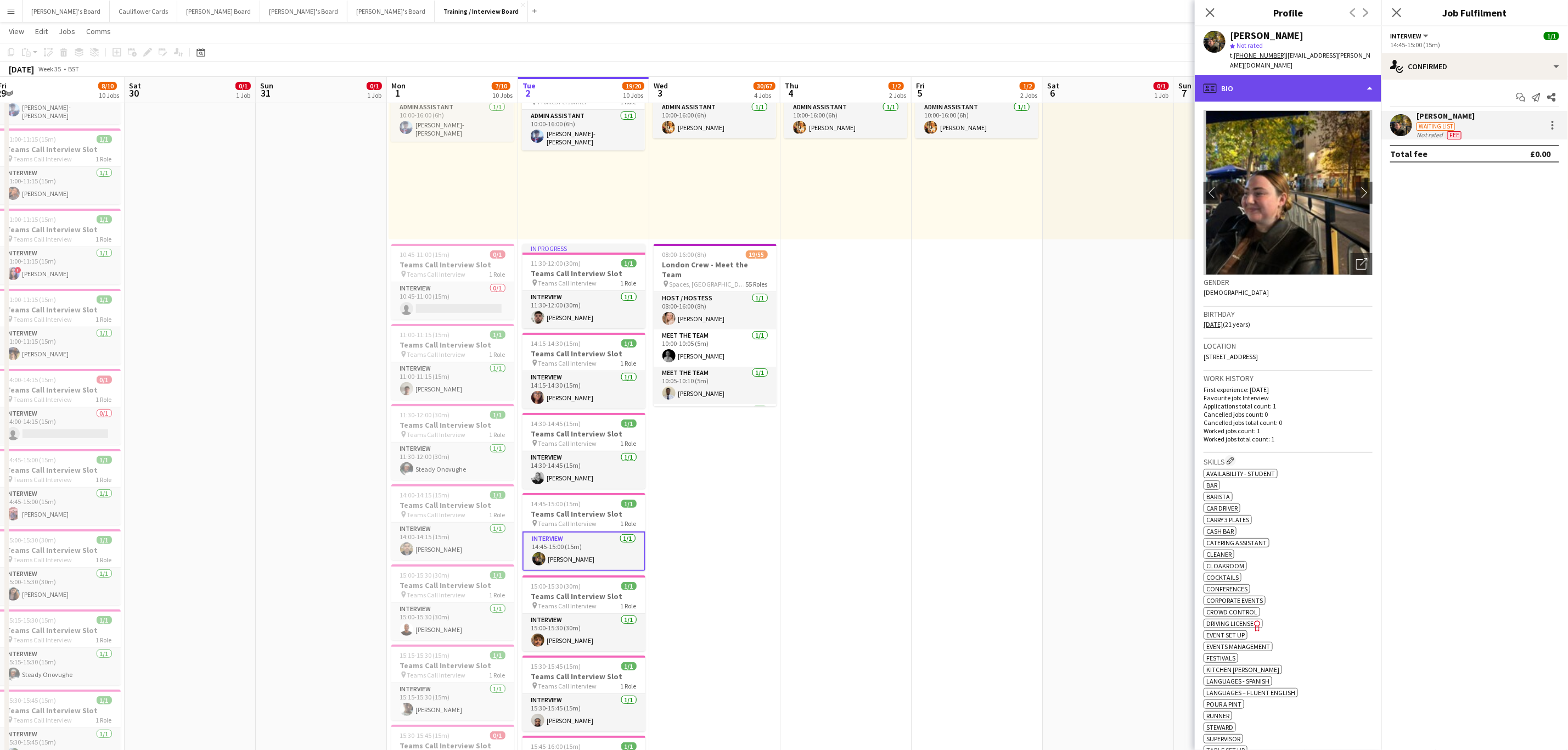
click at [1345, 75] on div "profile Bio" at bounding box center [1288, 88] width 187 height 27
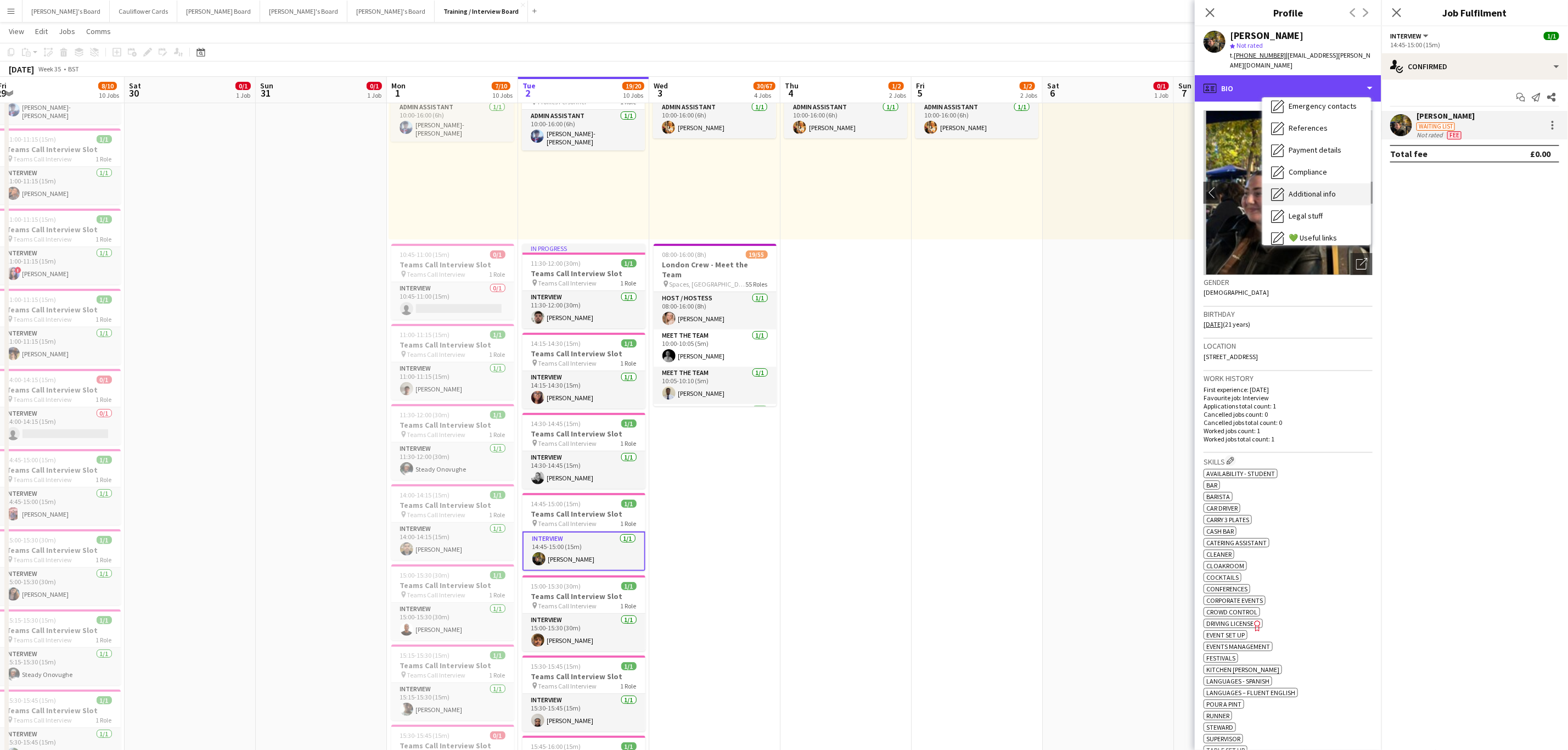
scroll to position [146, 0]
click at [1327, 138] on div "Additional info Additional info" at bounding box center [1317, 142] width 109 height 22
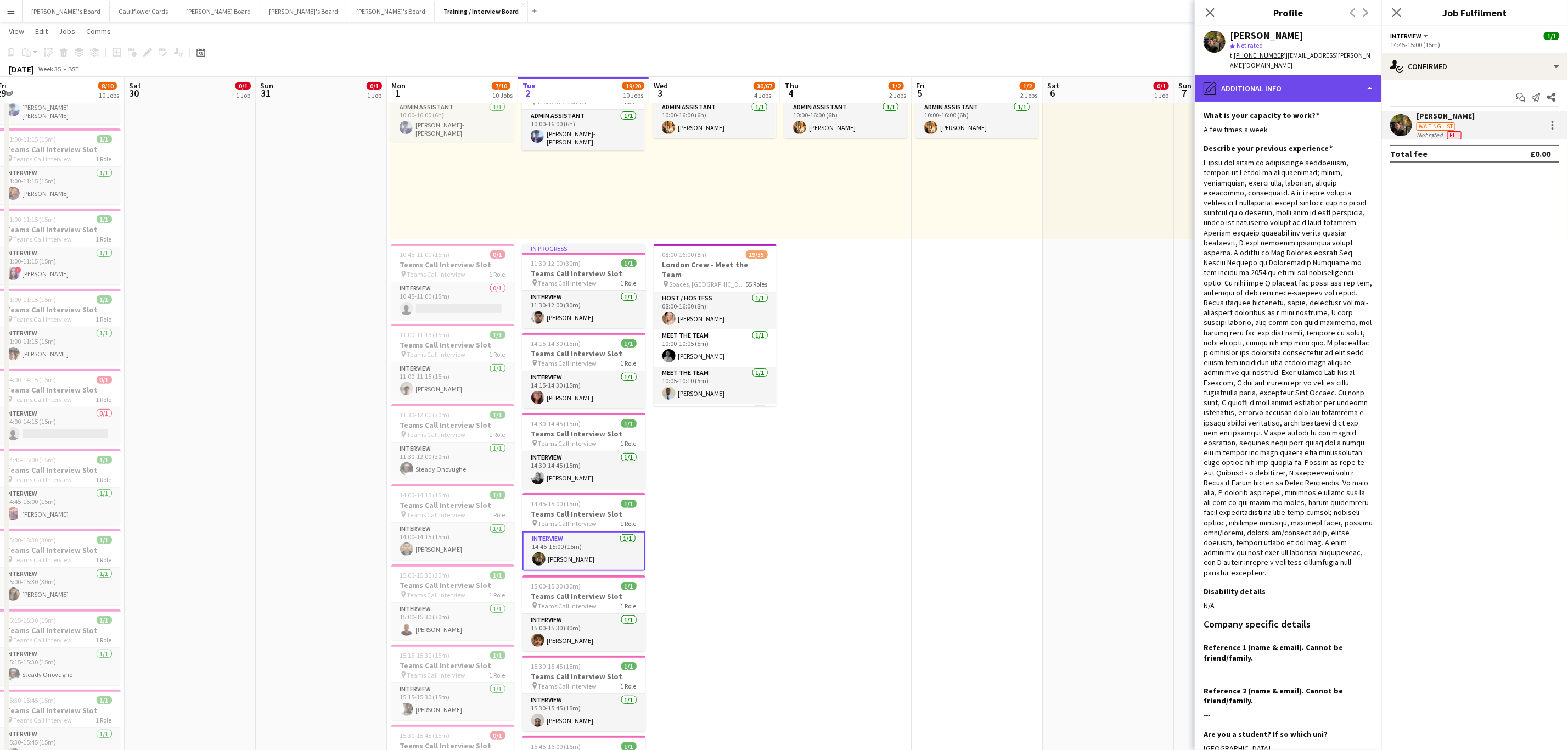
drag, startPoint x: 1317, startPoint y: 81, endPoint x: 1312, endPoint y: 84, distance: 5.8
click at [1317, 80] on div "pencil4 Additional info" at bounding box center [1288, 88] width 187 height 27
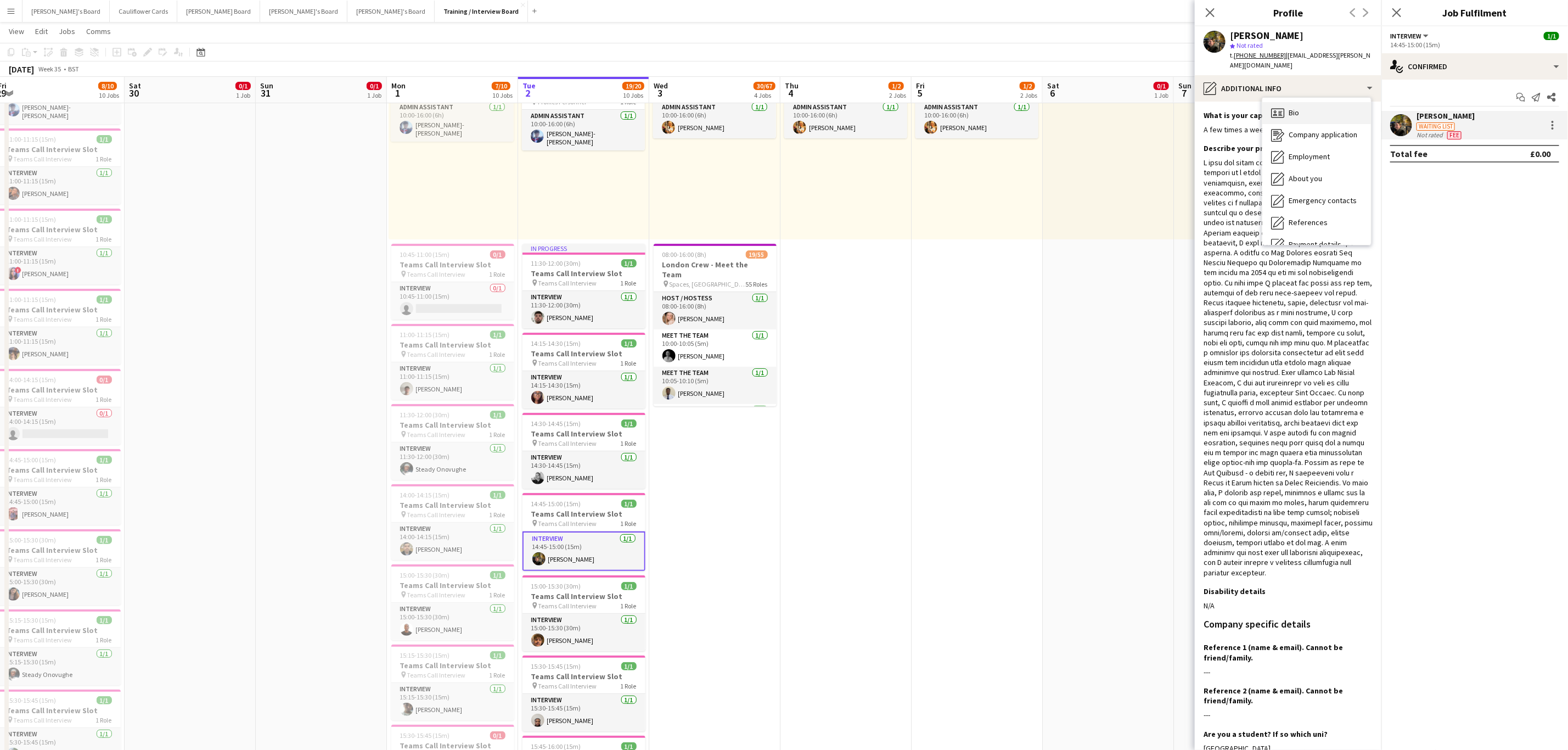
click at [1318, 102] on div "Bio Bio" at bounding box center [1317, 113] width 109 height 22
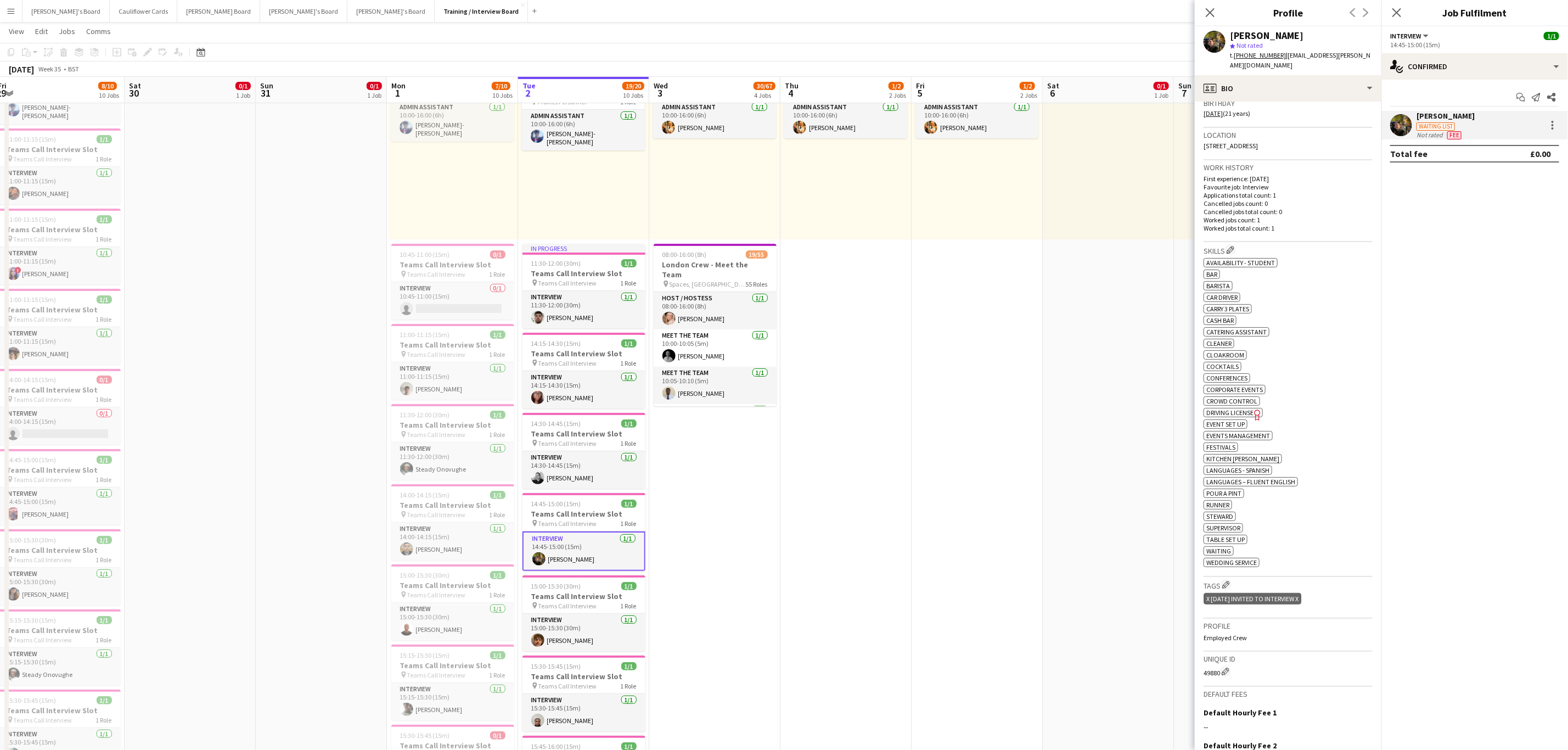
scroll to position [204, 0]
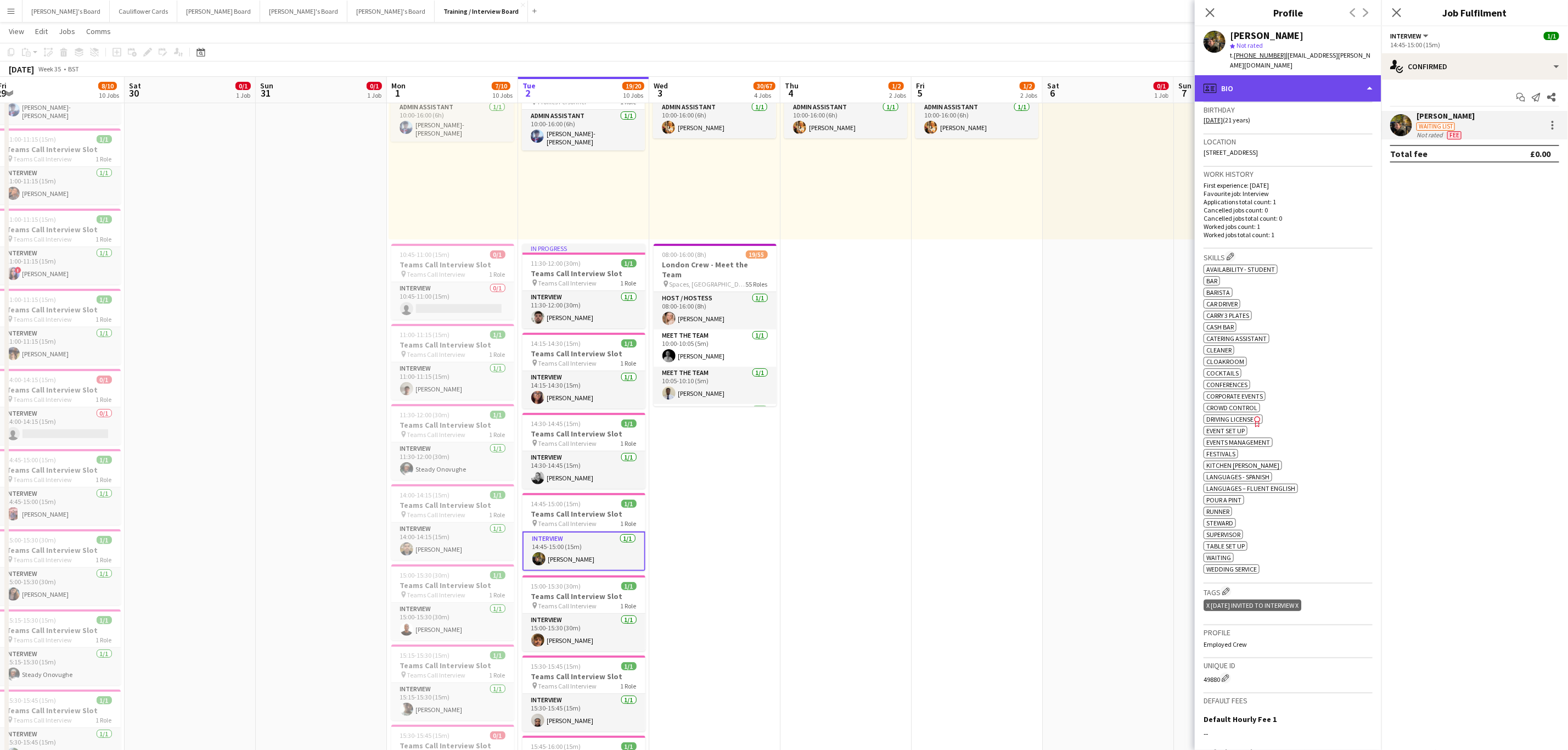
click at [1303, 88] on div "profile Bio" at bounding box center [1288, 88] width 187 height 27
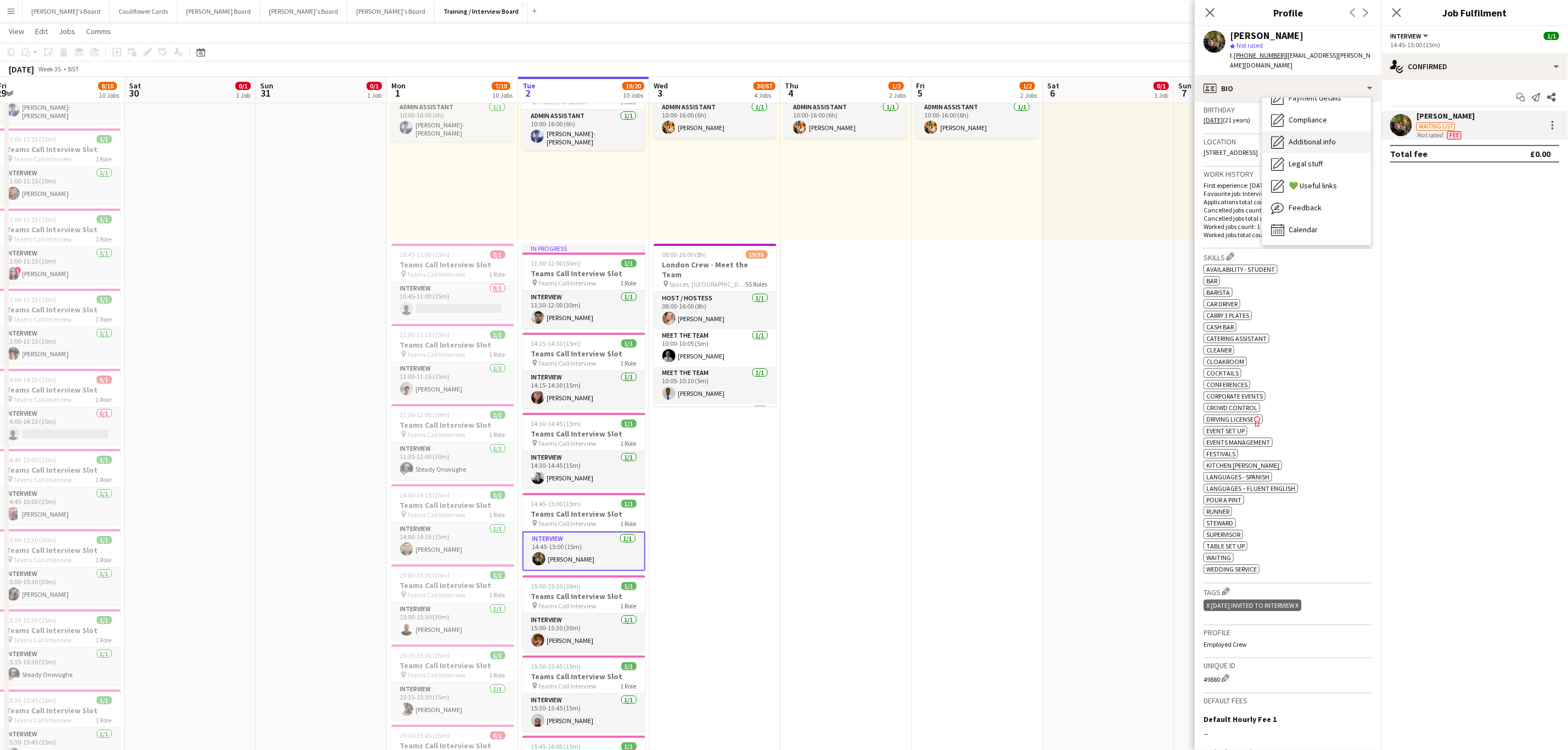
click at [1327, 137] on span "Additional info" at bounding box center [1312, 142] width 48 height 10
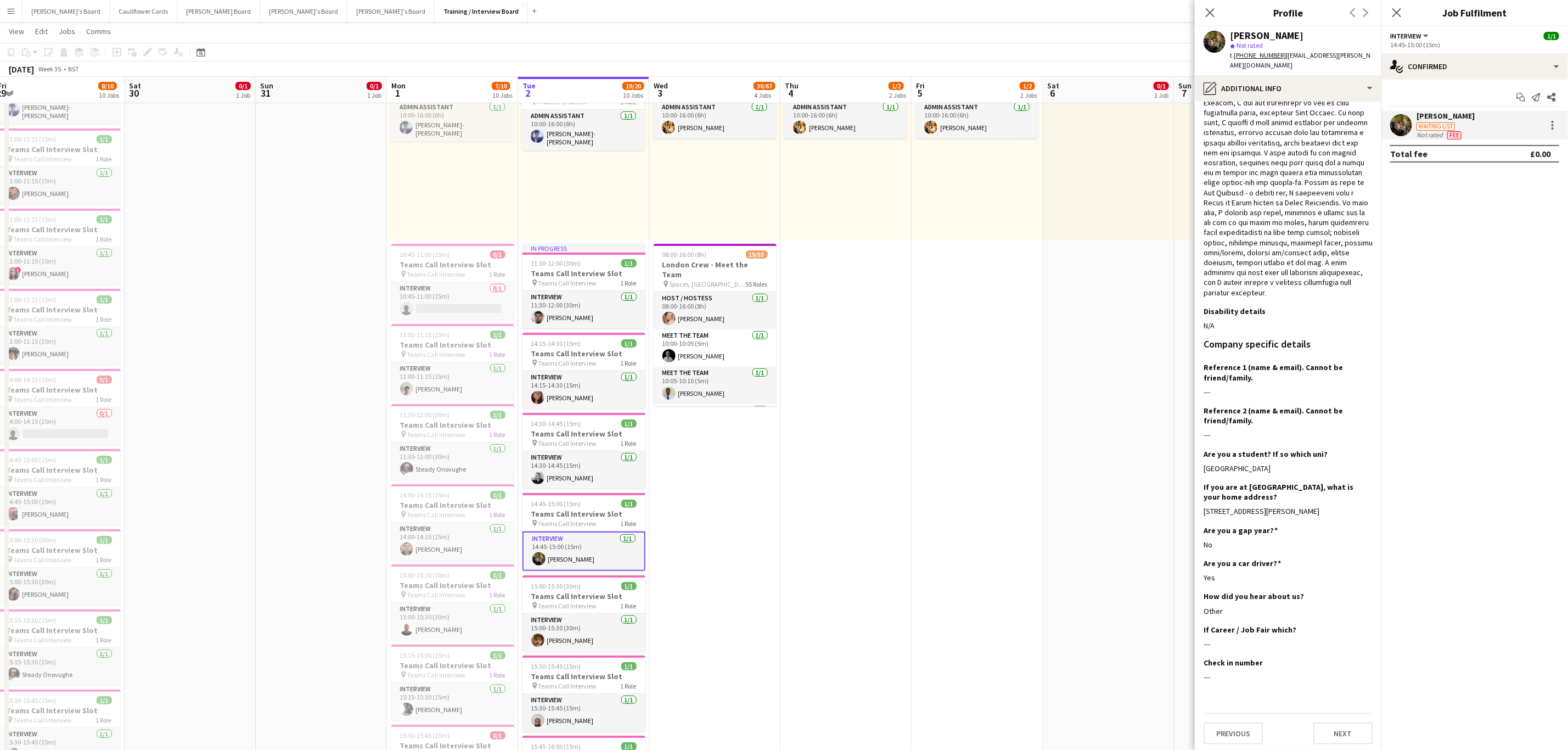
scroll to position [292, 0]
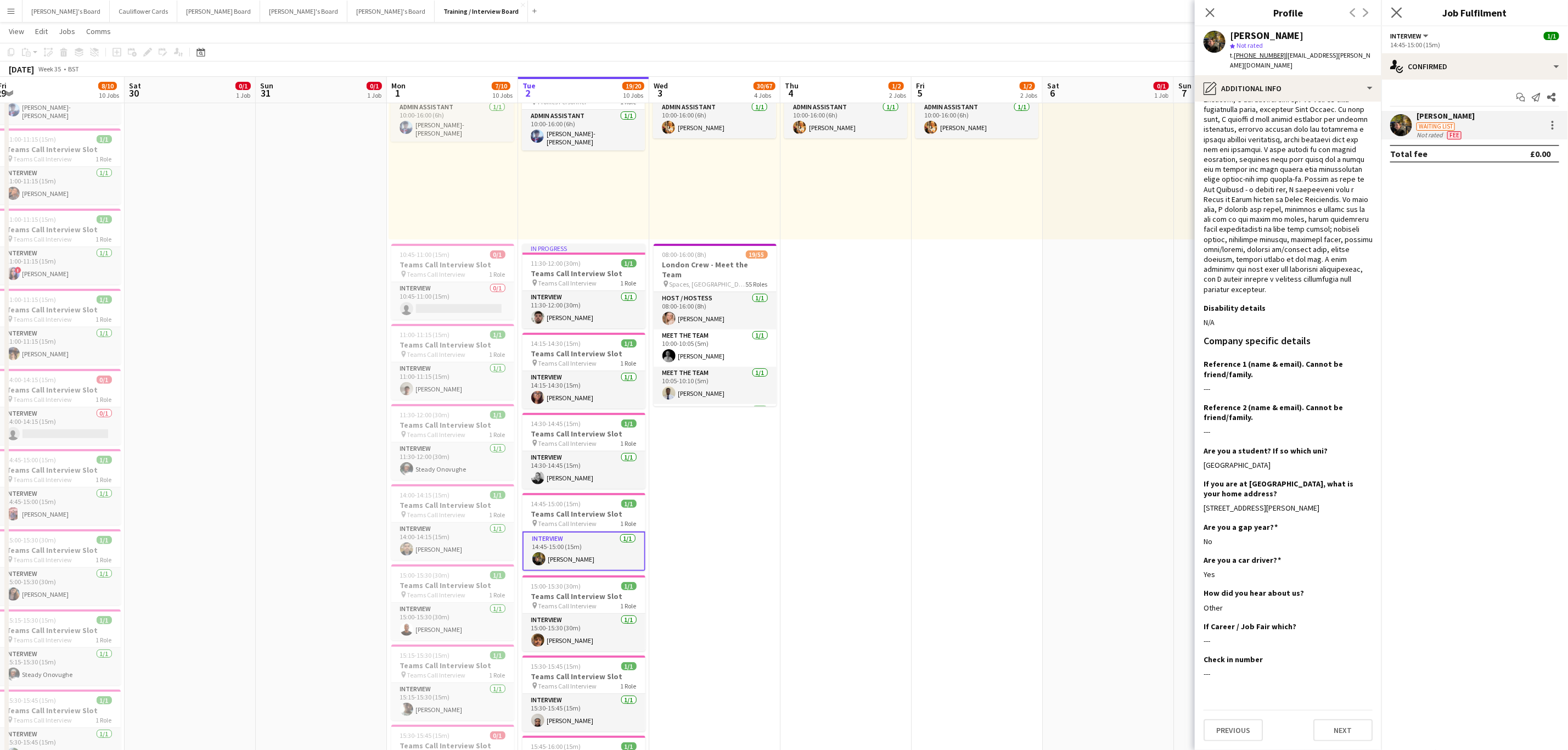
click at [1403, 12] on app-icon "Close pop-in" at bounding box center [1397, 13] width 16 height 16
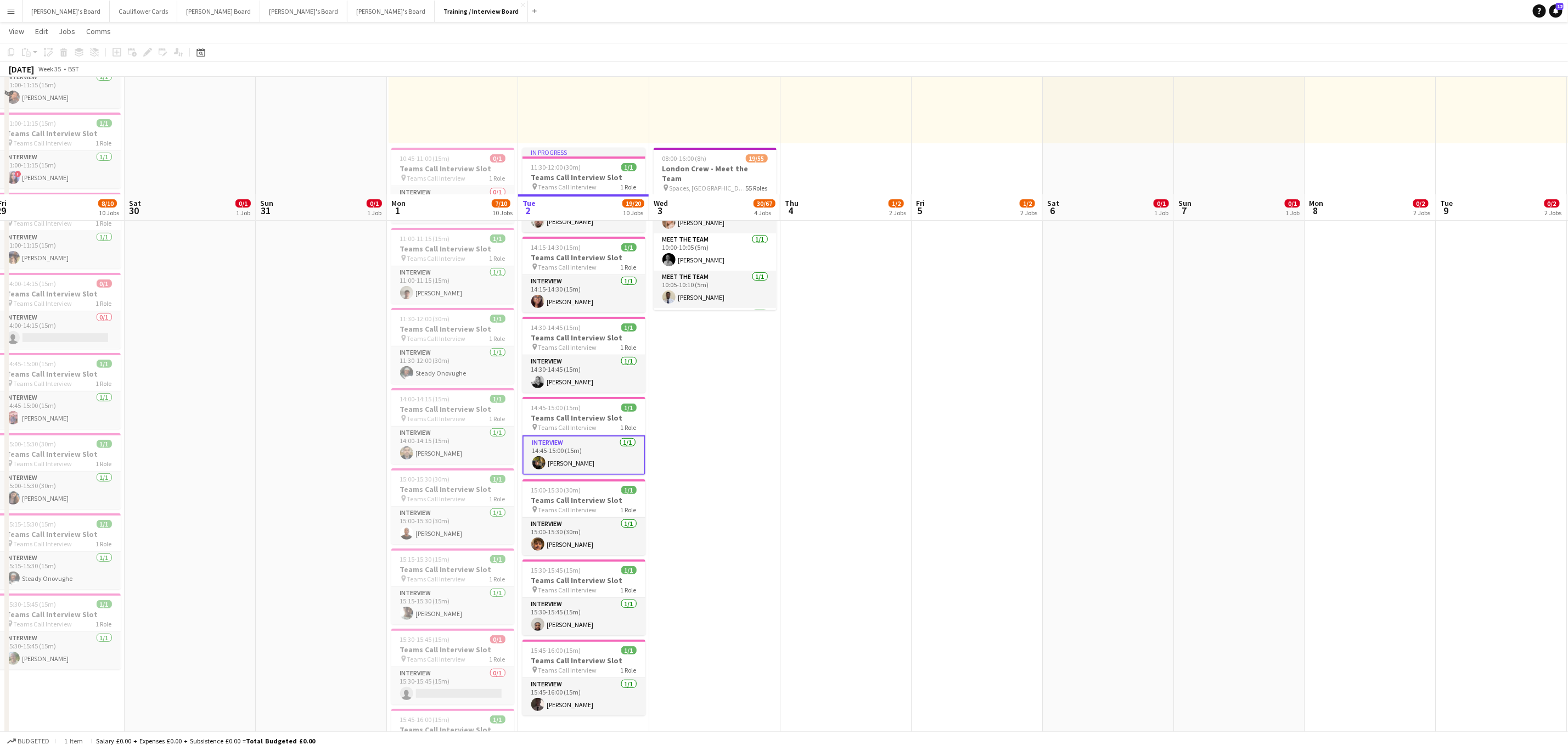
scroll to position [329, 0]
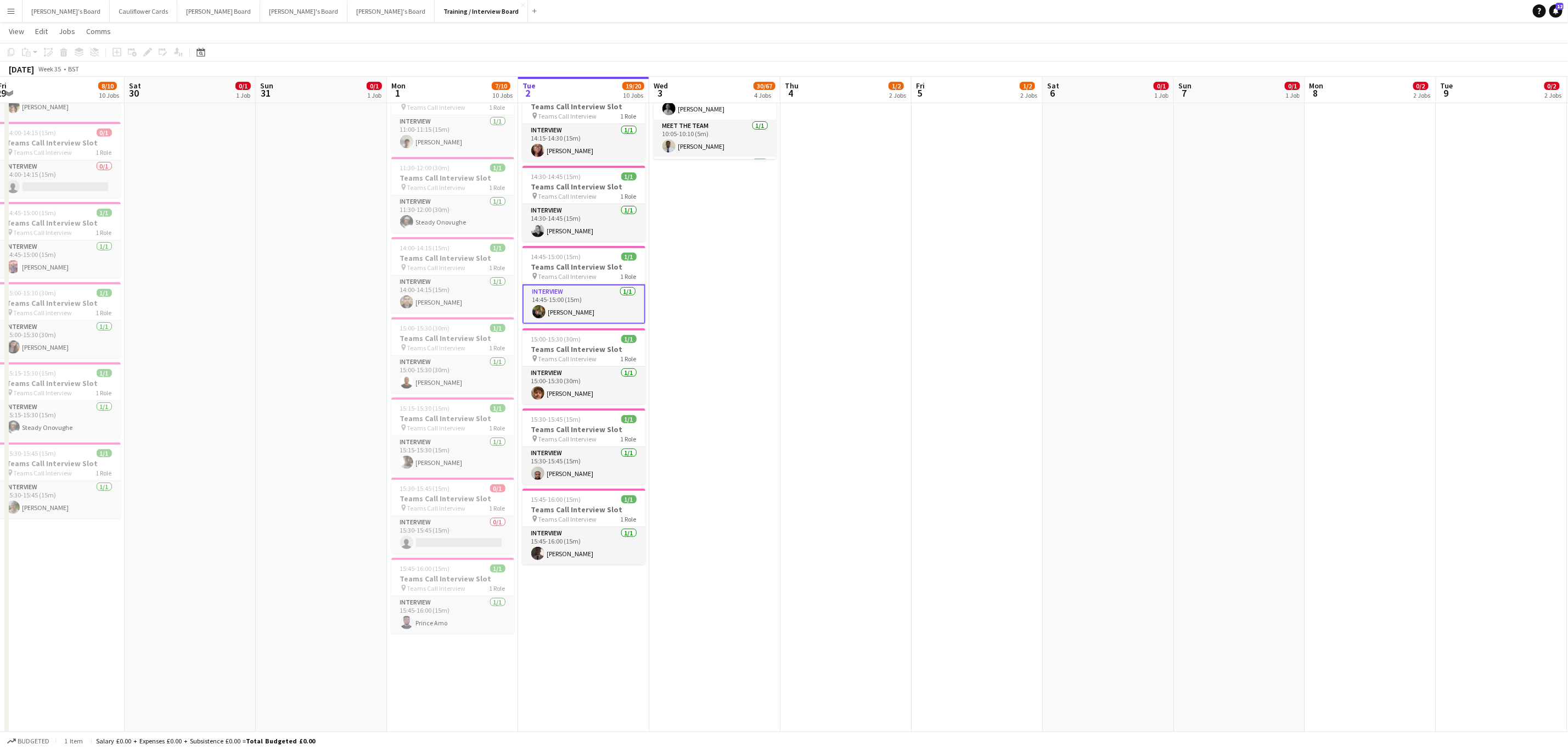
click at [596, 692] on app-date-cell "In progress 10:00-16:00 (6h) 1/1 pin Profiles Personnel 1 Role Admin Assistant …" at bounding box center [583, 395] width 131 height 1204
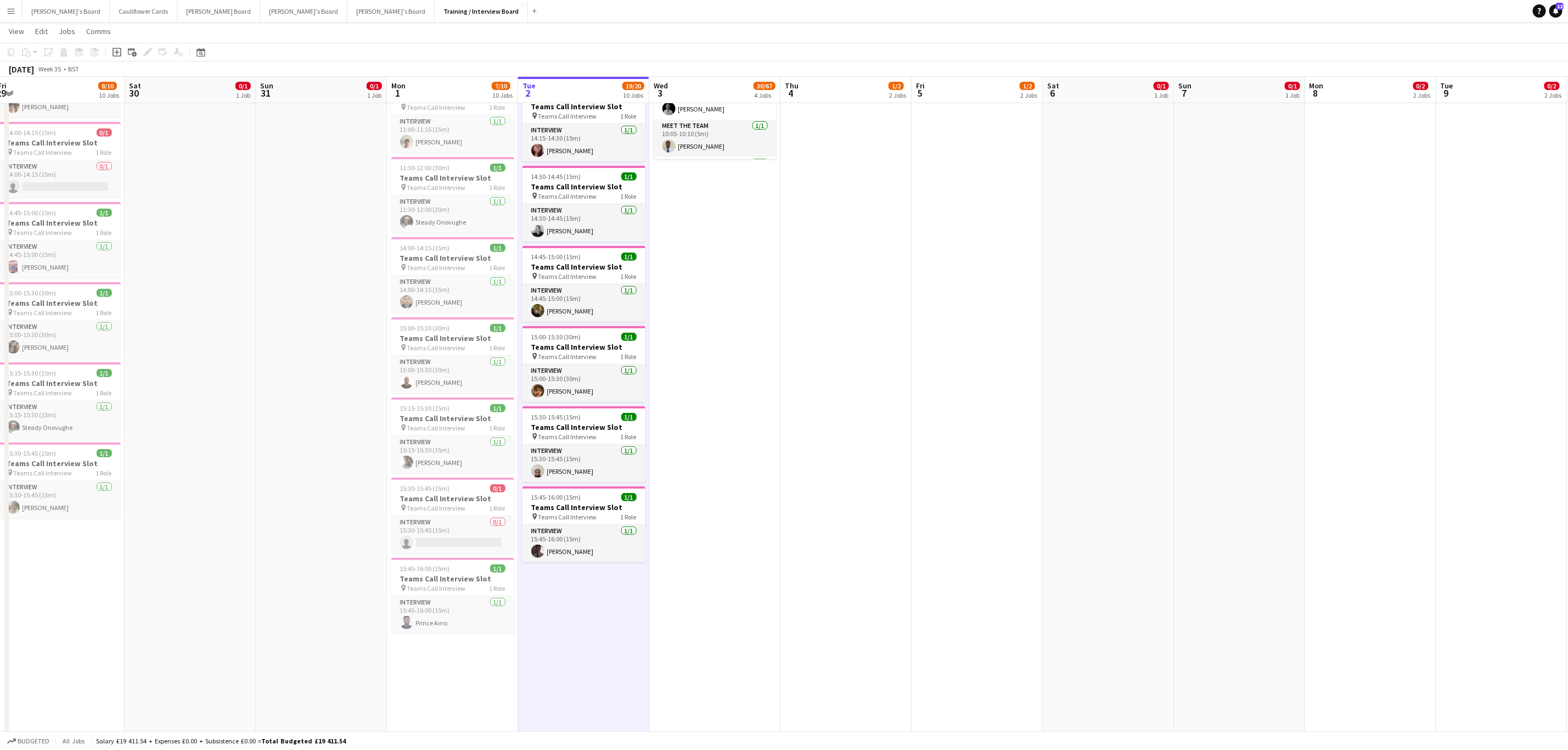
click at [723, 527] on app-date-cell "10:00-16:00 (6h) 1/1 pin Profiles Personnel 1 Role Admin Assistant [DATE] 10:00…" at bounding box center [715, 395] width 131 height 1204
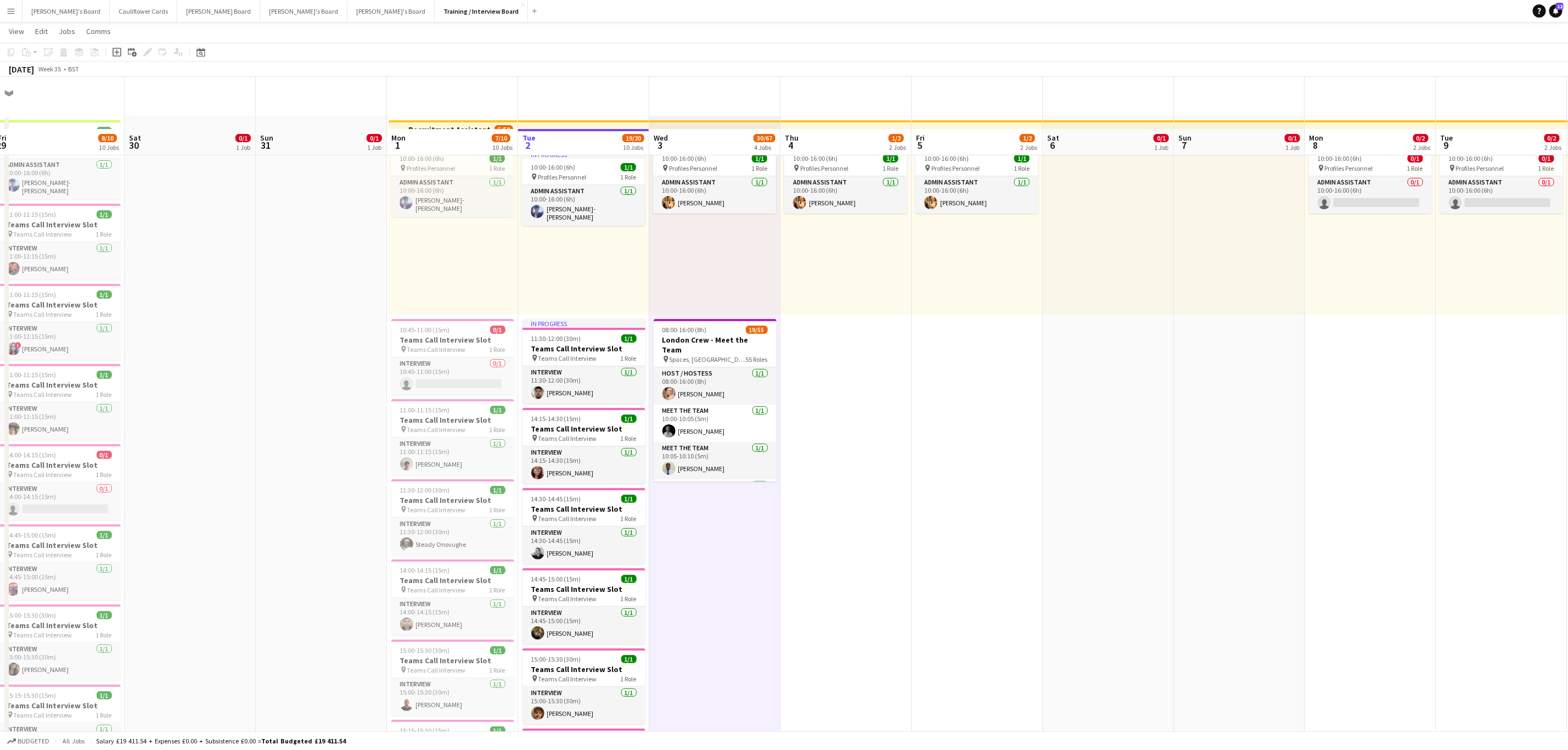
scroll to position [0, 0]
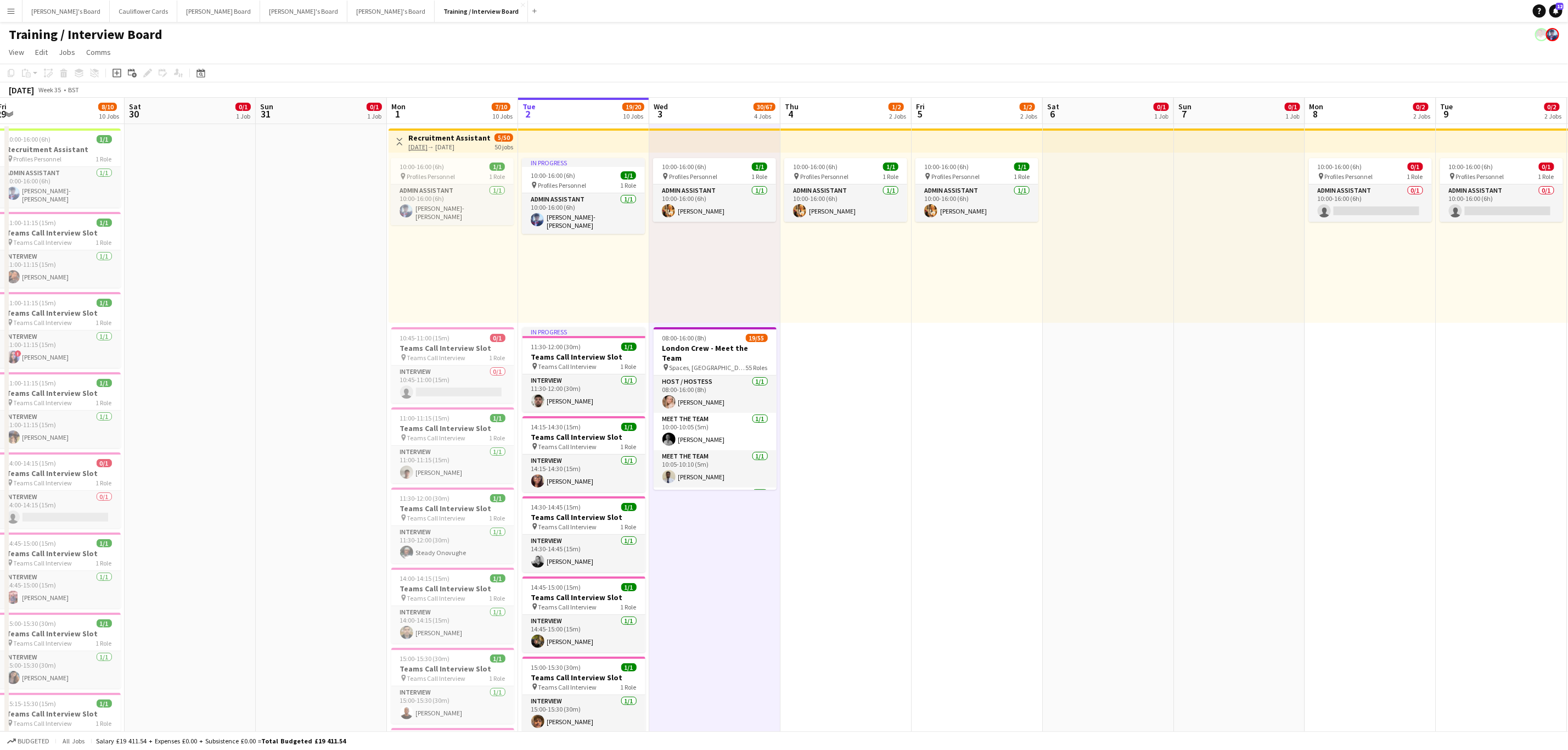
click at [837, 460] on app-date-cell "10:00-16:00 (6h) 1/1 pin Profiles Personnel 1 Role Admin Assistant [DATE] 10:00…" at bounding box center [846, 726] width 131 height 1204
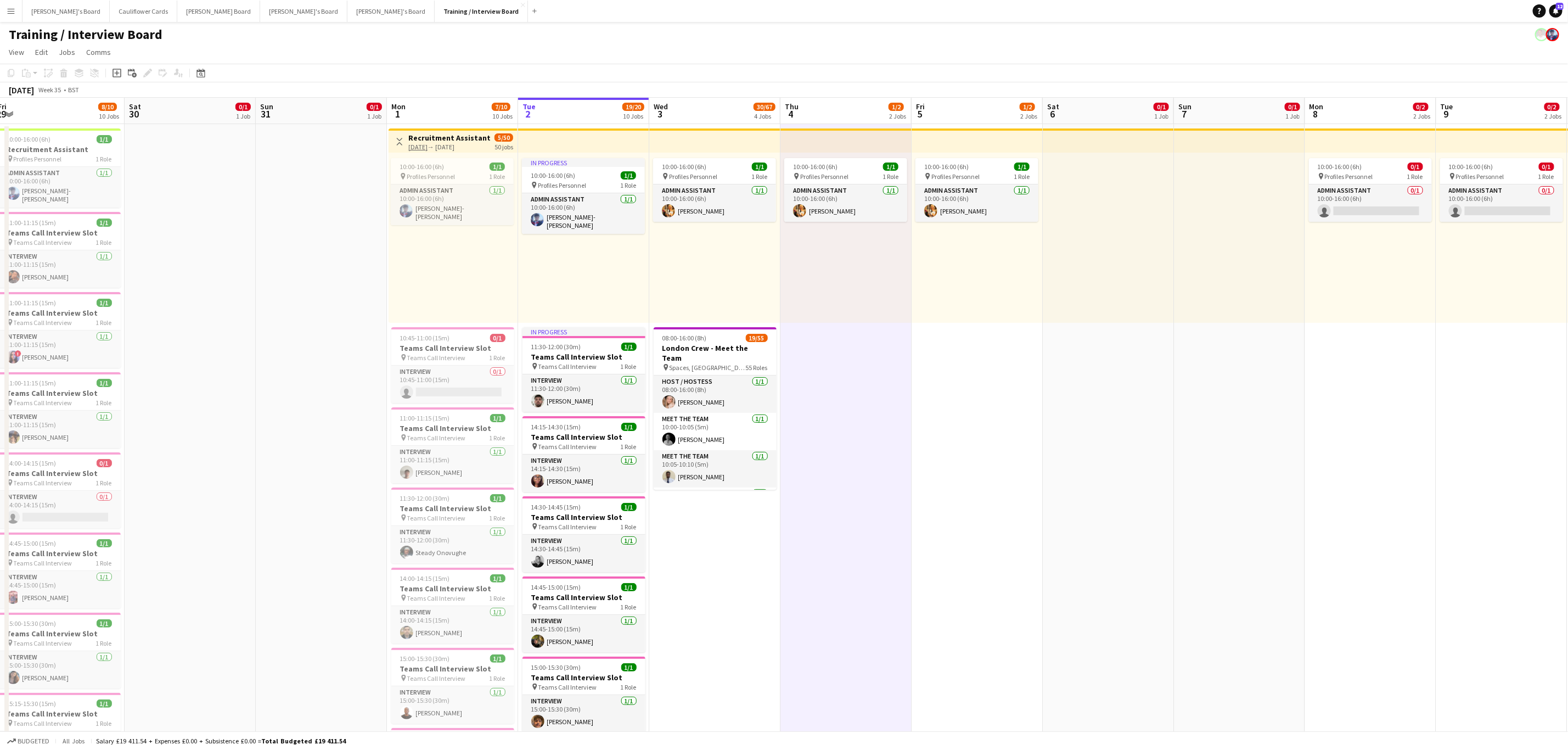
drag, startPoint x: 707, startPoint y: 573, endPoint x: 704, endPoint y: 581, distance: 8.5
click at [705, 577] on app-date-cell "10:00-16:00 (6h) 1/1 pin Profiles Personnel 1 Role Admin Assistant [DATE] 10:00…" at bounding box center [715, 726] width 131 height 1204
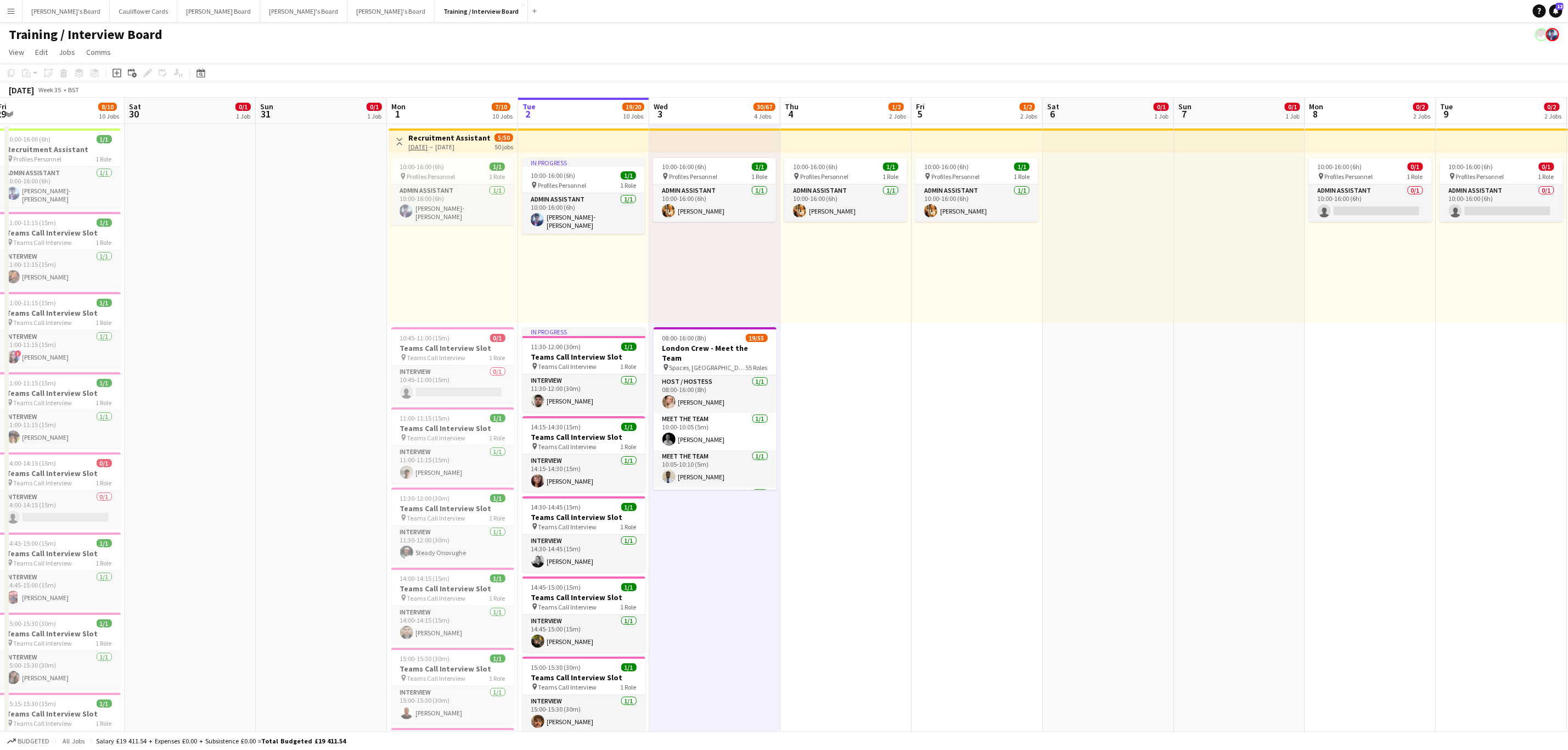
scroll to position [0, 271]
click at [565, 275] on div "In progress 10:00-16:00 (6h) 1/1 pin Profiles Personnel 1 Role Admin Assistant …" at bounding box center [582, 238] width 131 height 170
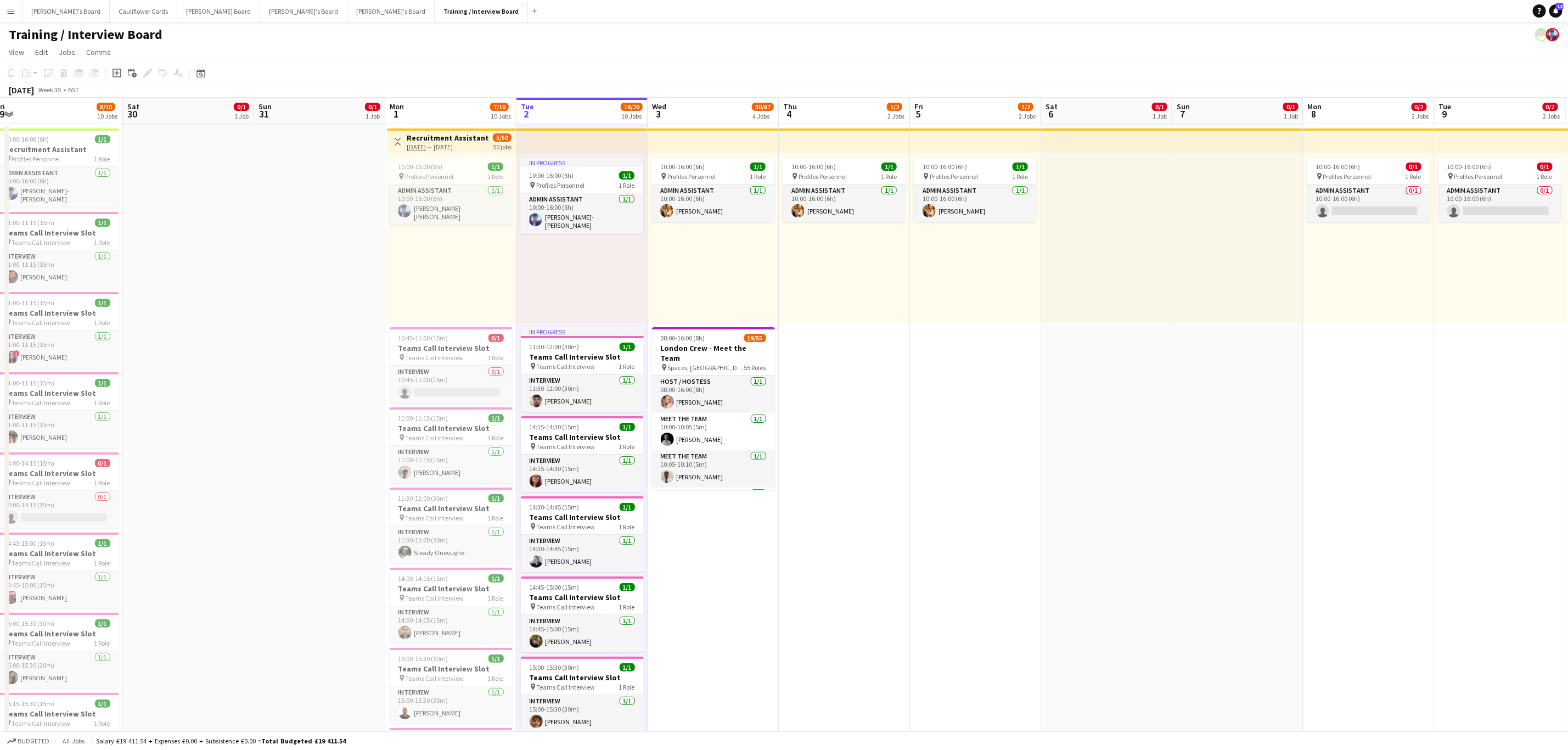
click at [679, 618] on app-date-cell "10:00-16:00 (6h) 1/1 pin Profiles Personnel 1 Role Admin Assistant [DATE] 10:00…" at bounding box center [713, 726] width 131 height 1204
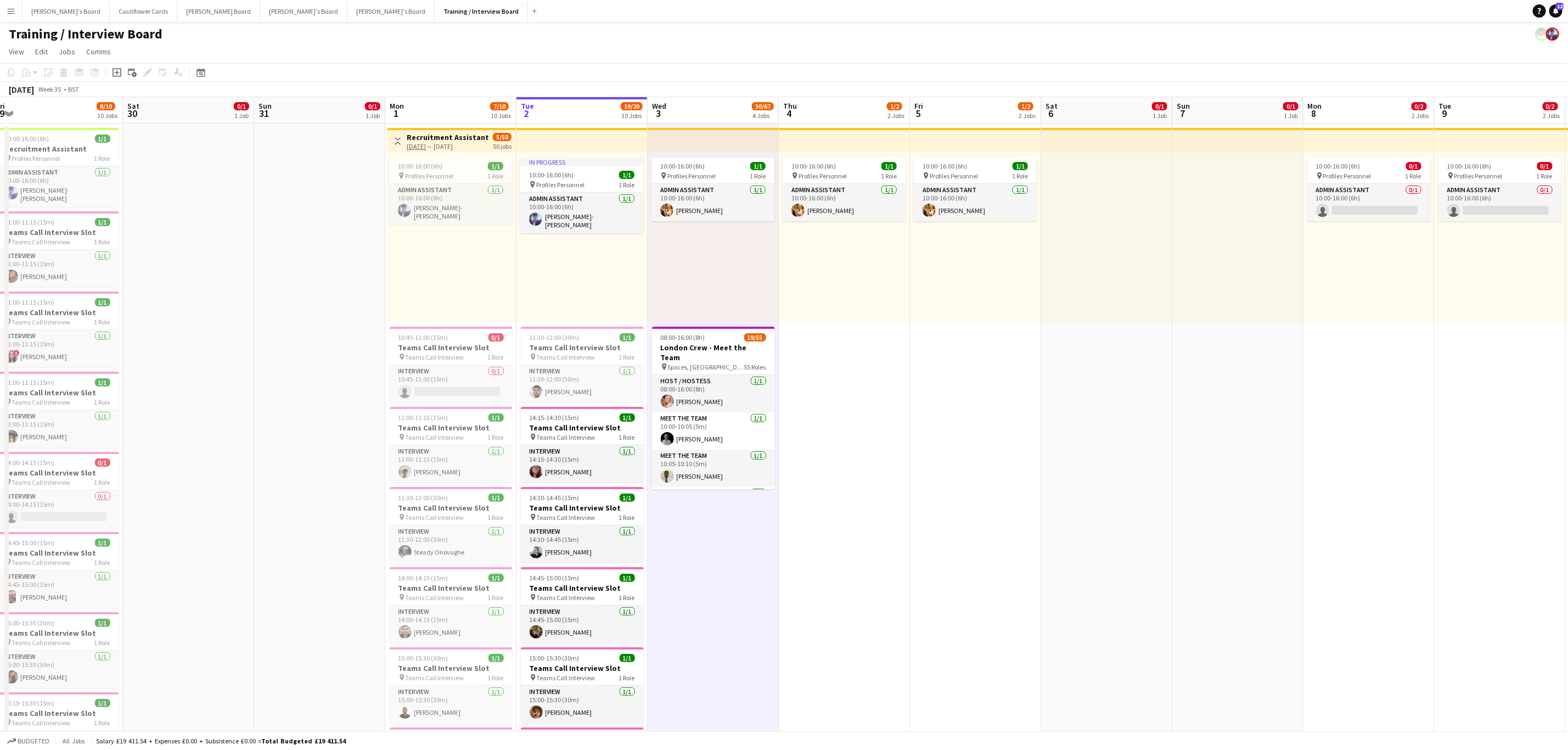
scroll to position [0, 0]
